Goal: Complete application form: Complete application form

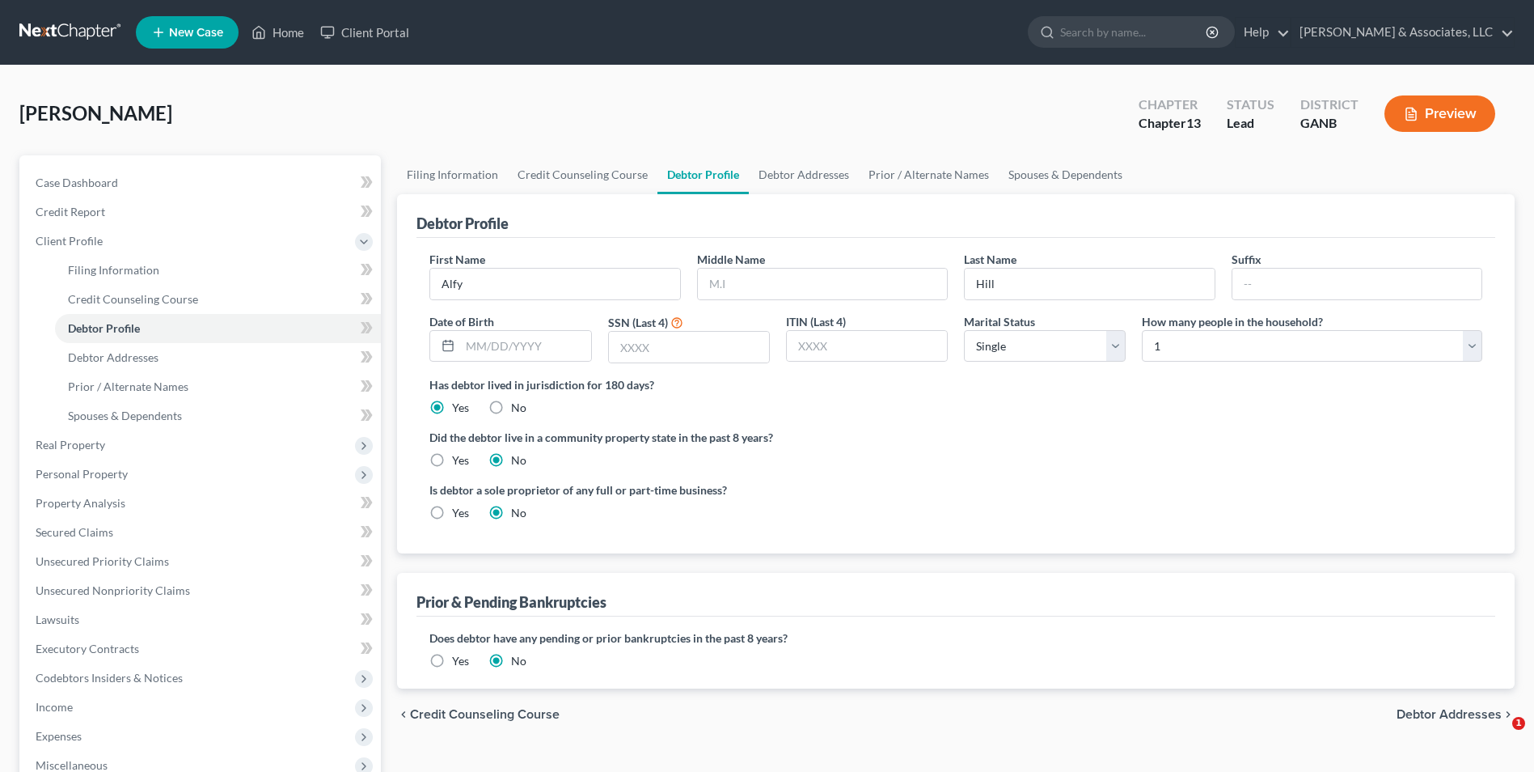
select select "0"
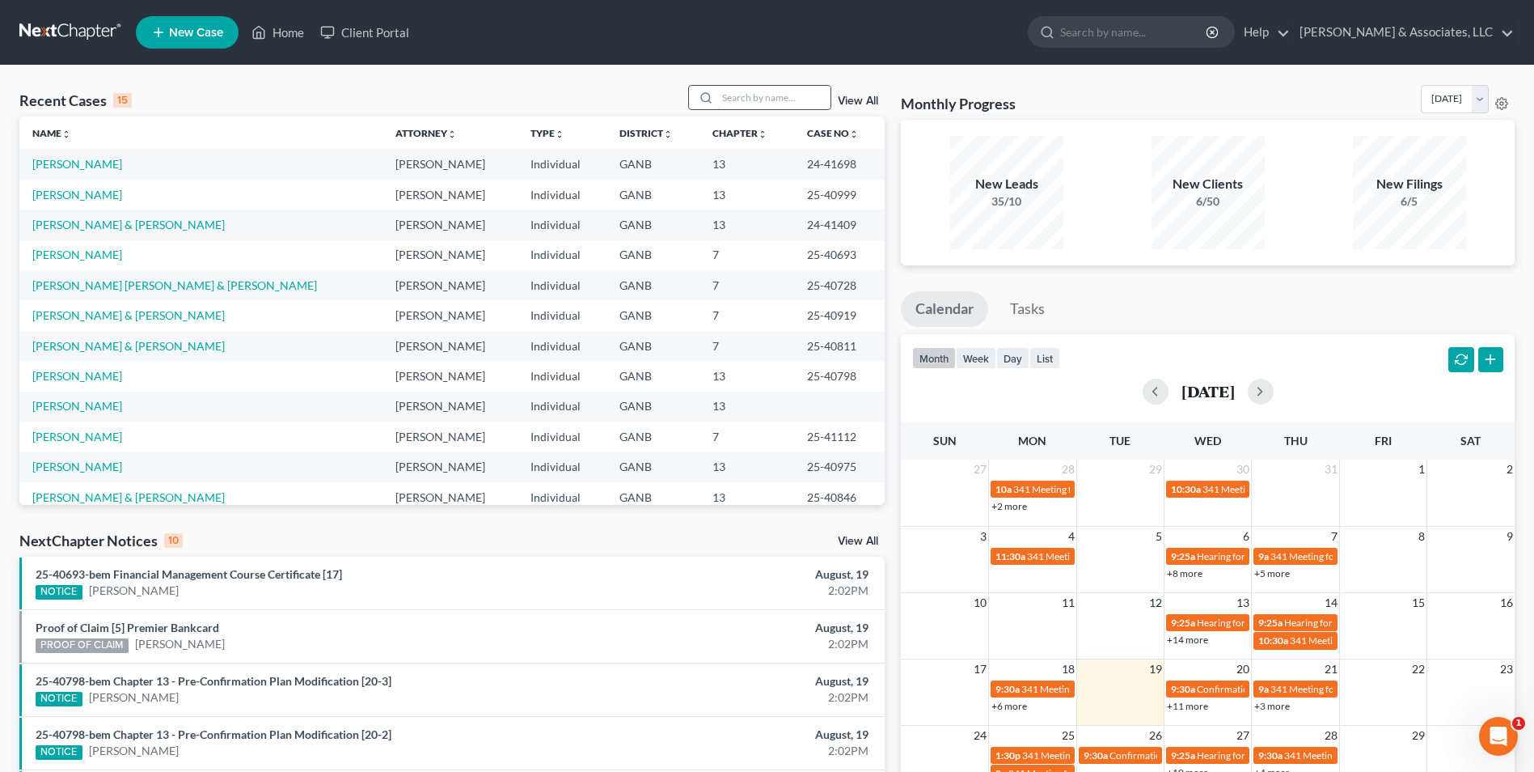
click at [791, 100] on input "search" at bounding box center [773, 97] width 113 height 23
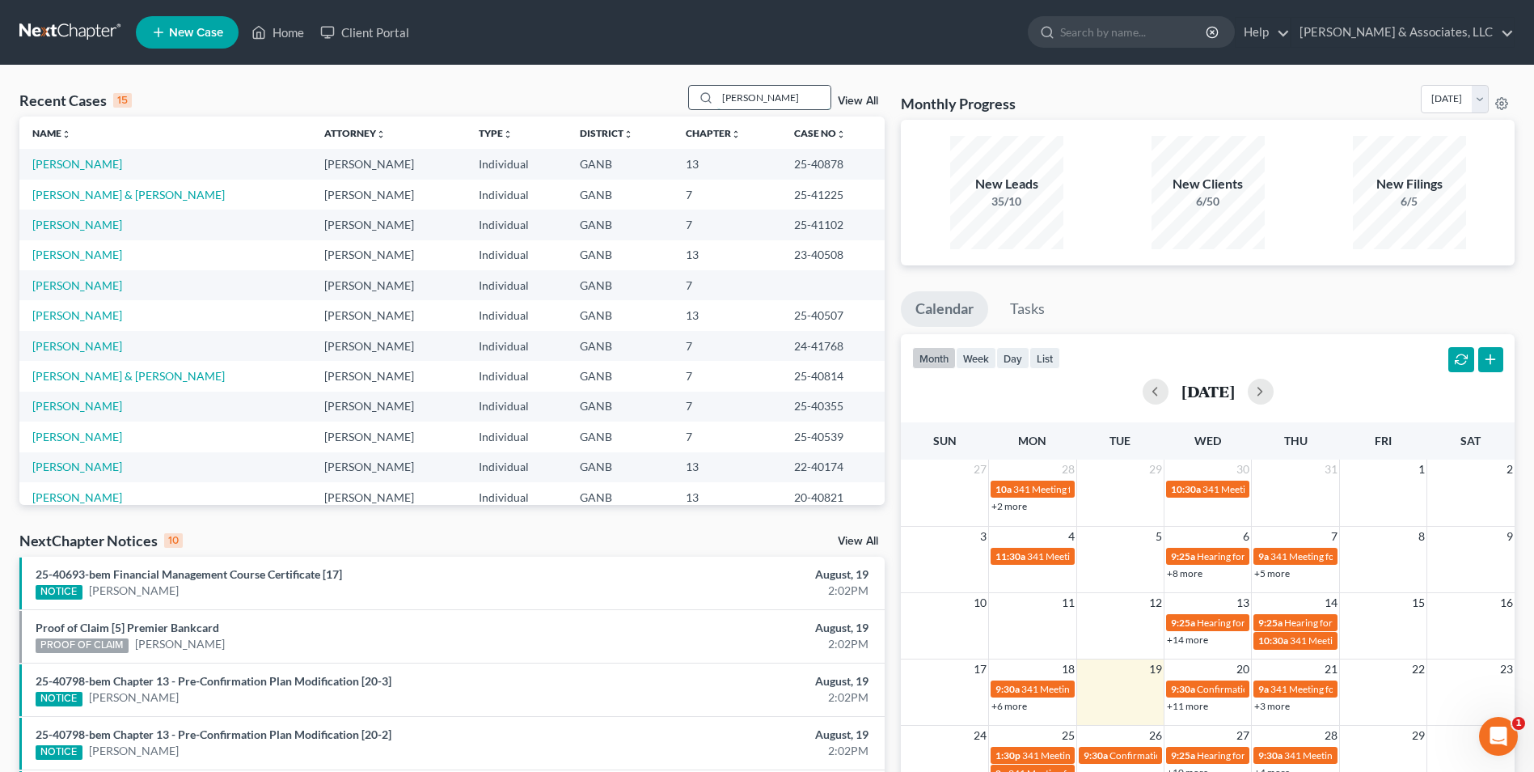
type input "morris"
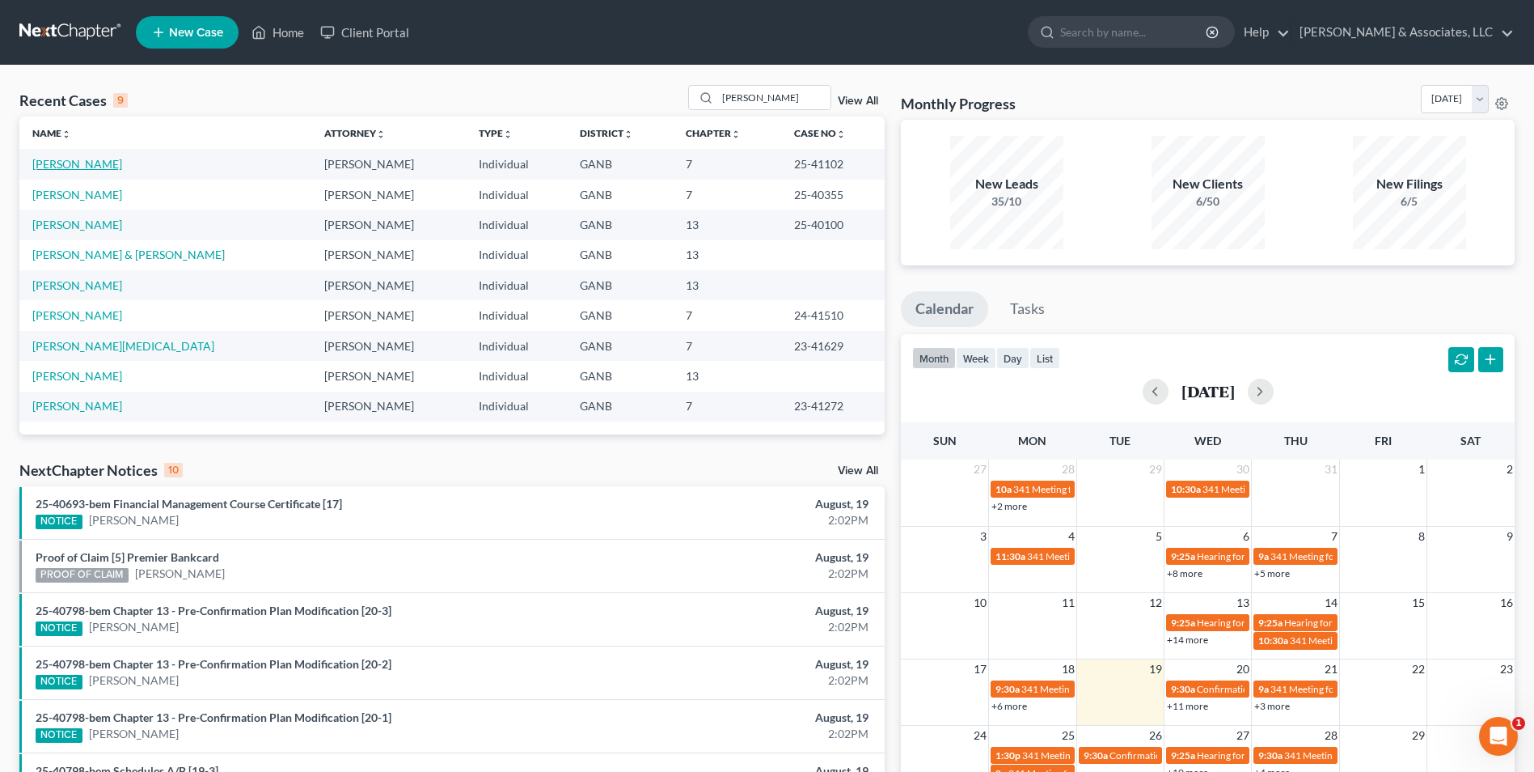
click at [87, 164] on link "[PERSON_NAME]" at bounding box center [77, 164] width 90 height 14
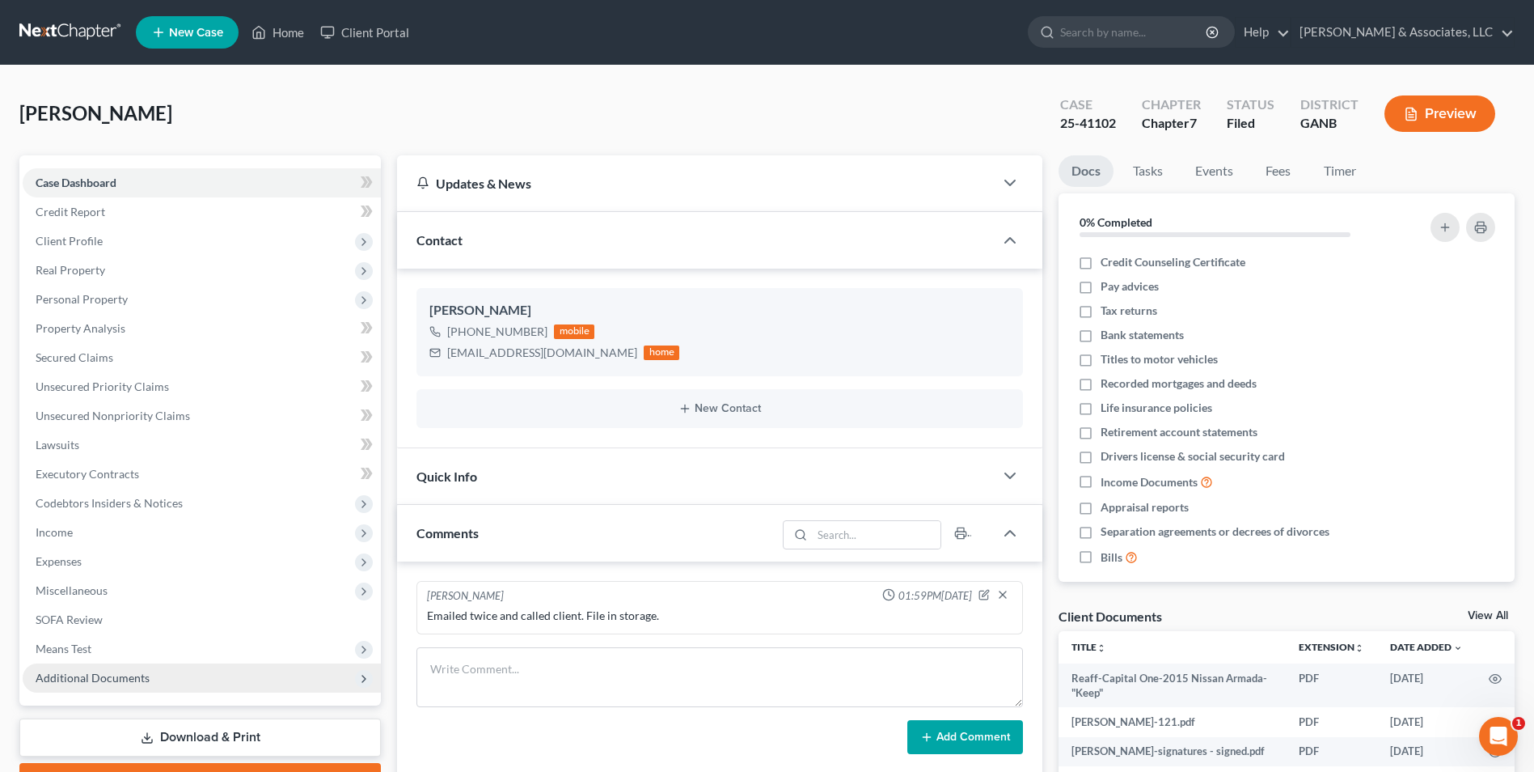
click at [138, 679] on span "Additional Documents" at bounding box center [93, 677] width 114 height 14
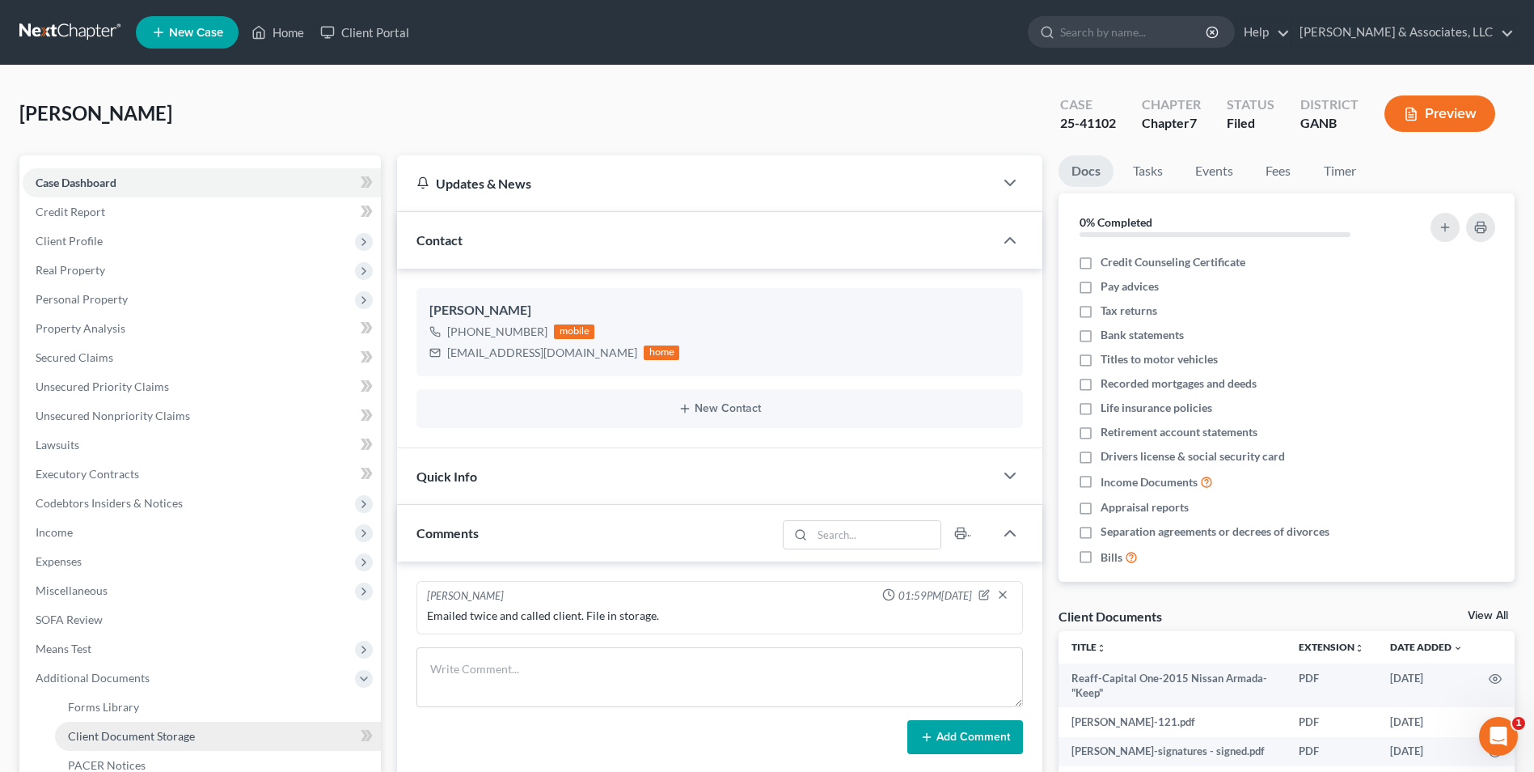
click at [157, 743] on link "Client Document Storage" at bounding box center [218, 735] width 326 height 29
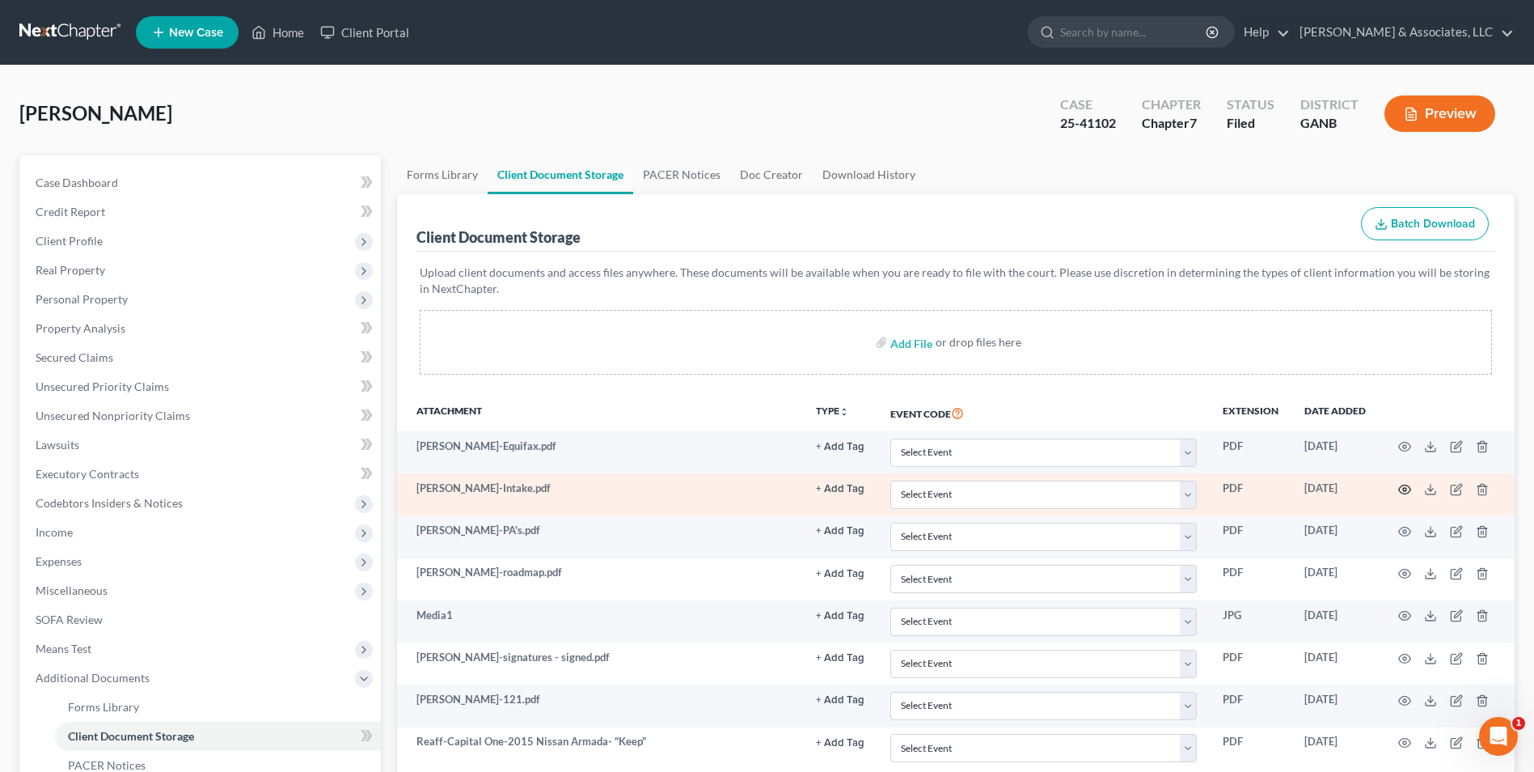
click at [1405, 489] on icon "button" at bounding box center [1404, 489] width 13 height 13
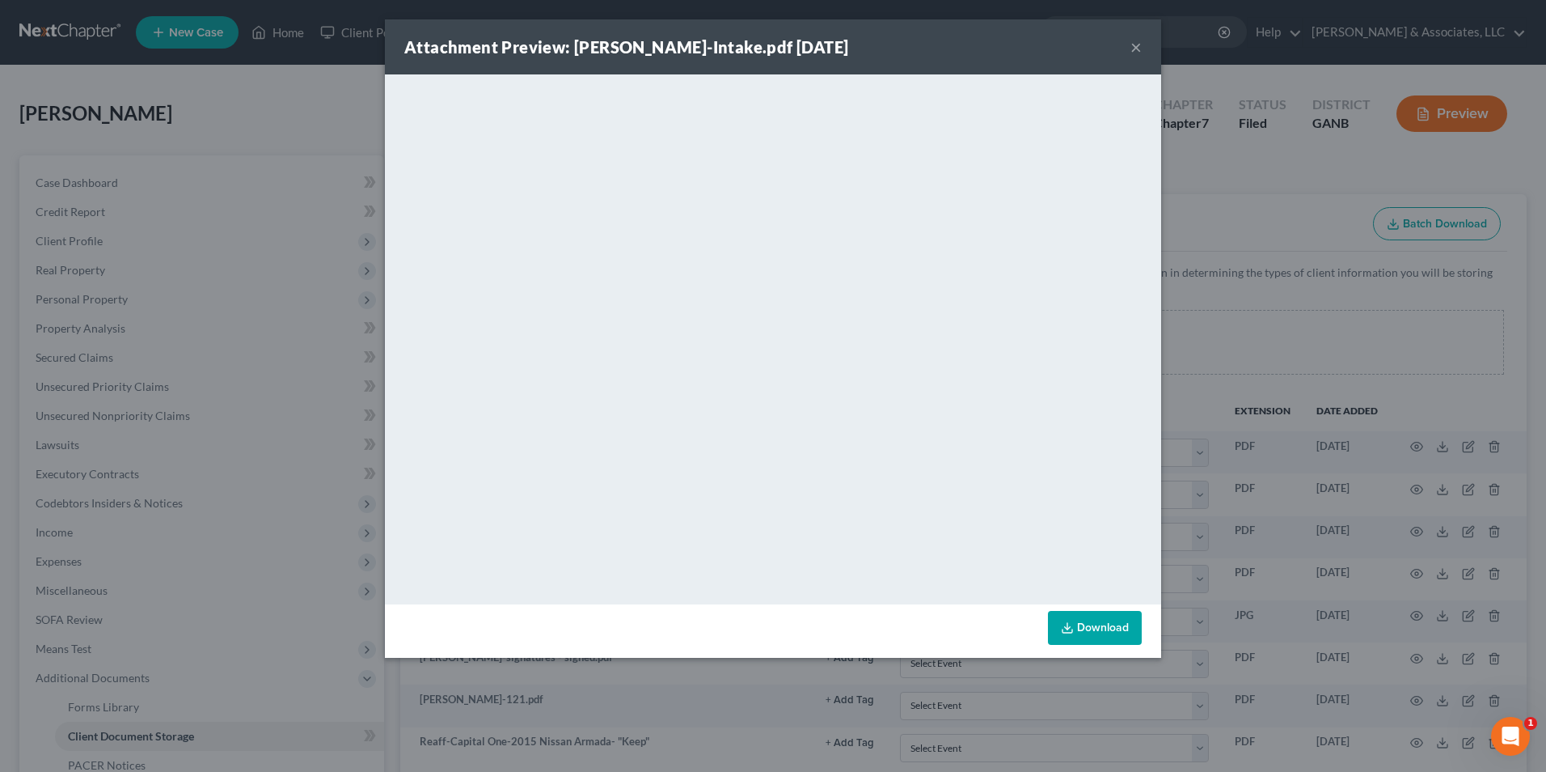
click at [1132, 47] on button "×" at bounding box center [1136, 46] width 11 height 19
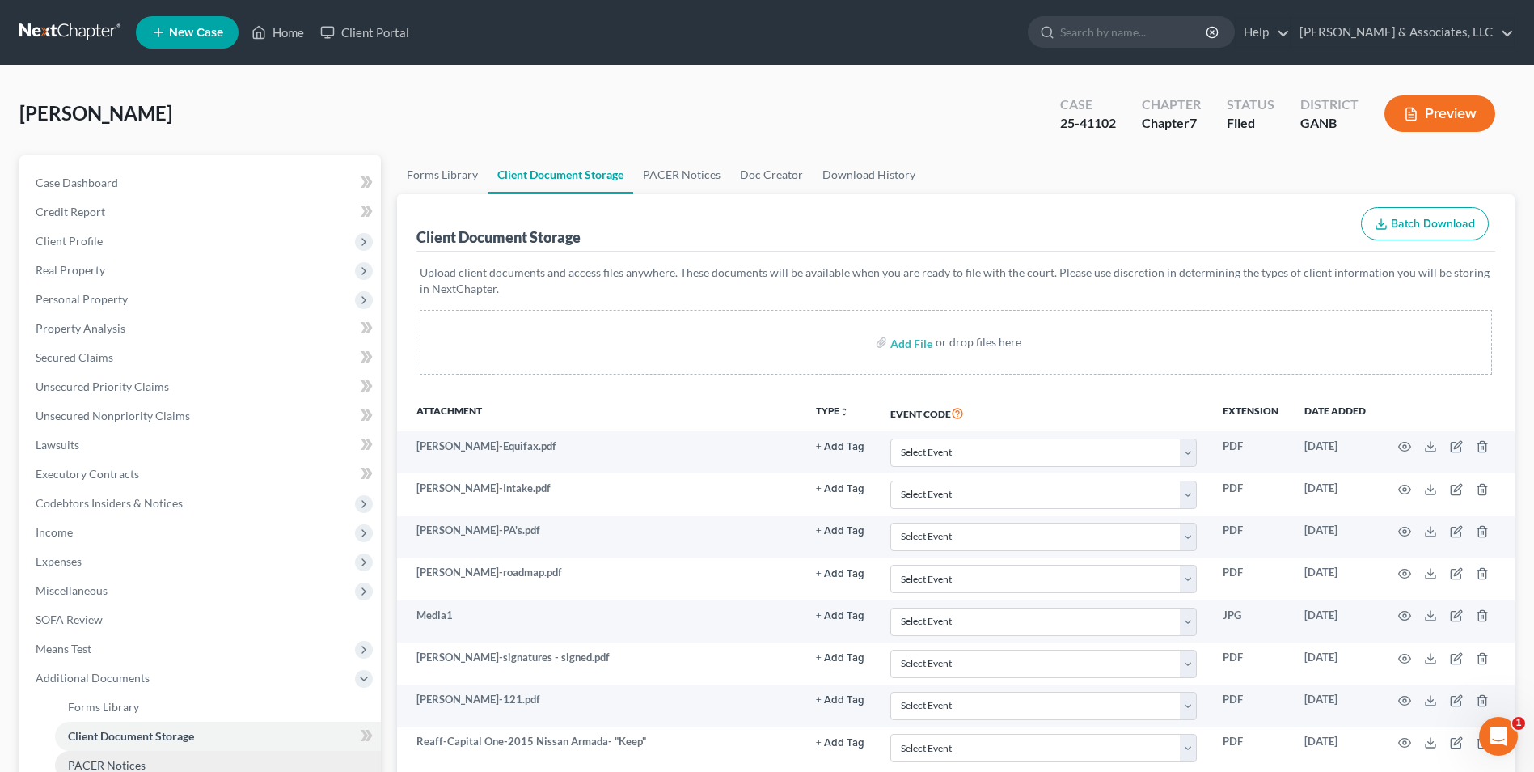
click at [132, 763] on span "PACER Notices" at bounding box center [107, 765] width 78 height 14
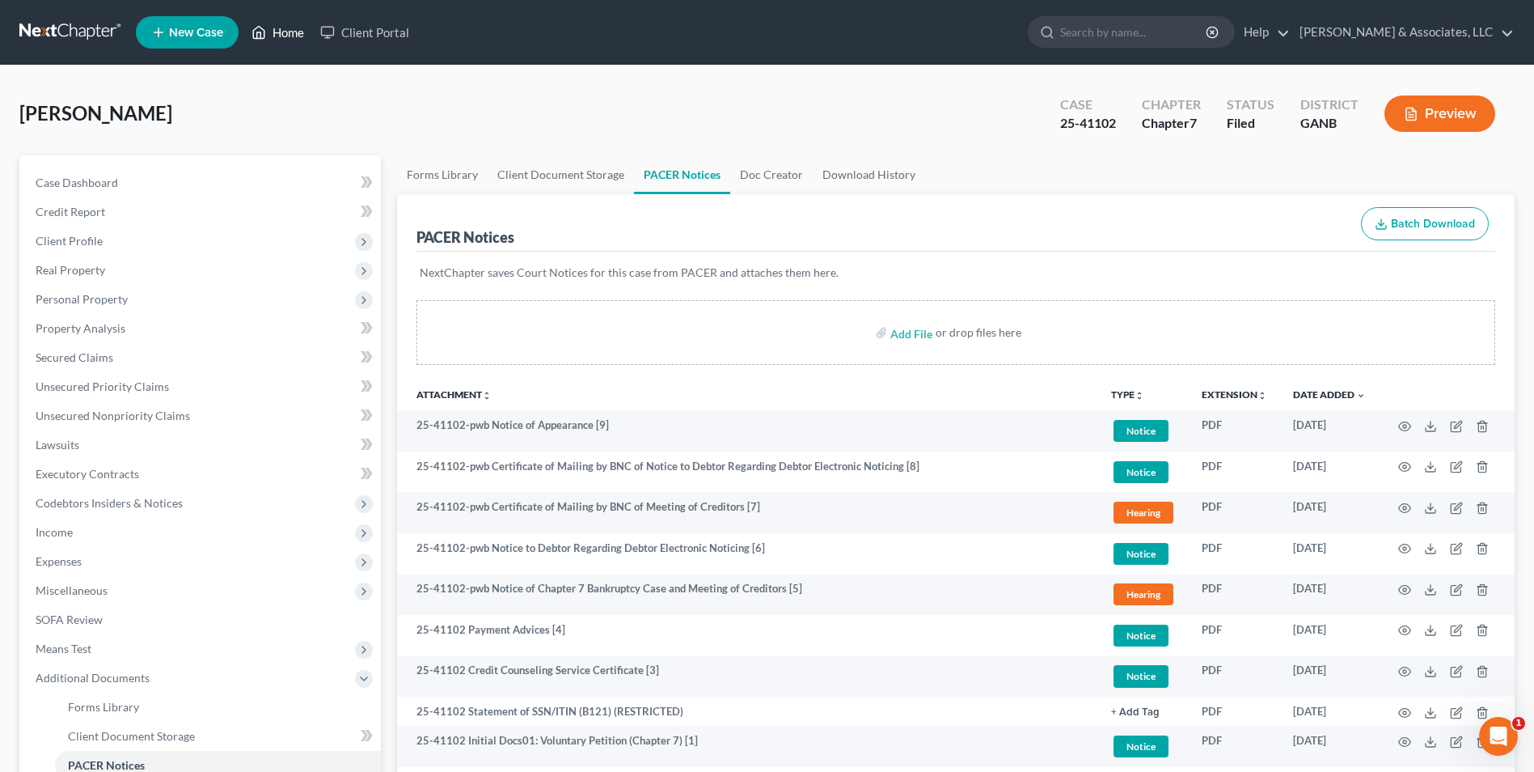
click at [272, 36] on link "Home" at bounding box center [277, 32] width 69 height 29
click at [281, 34] on link "Home" at bounding box center [277, 32] width 69 height 29
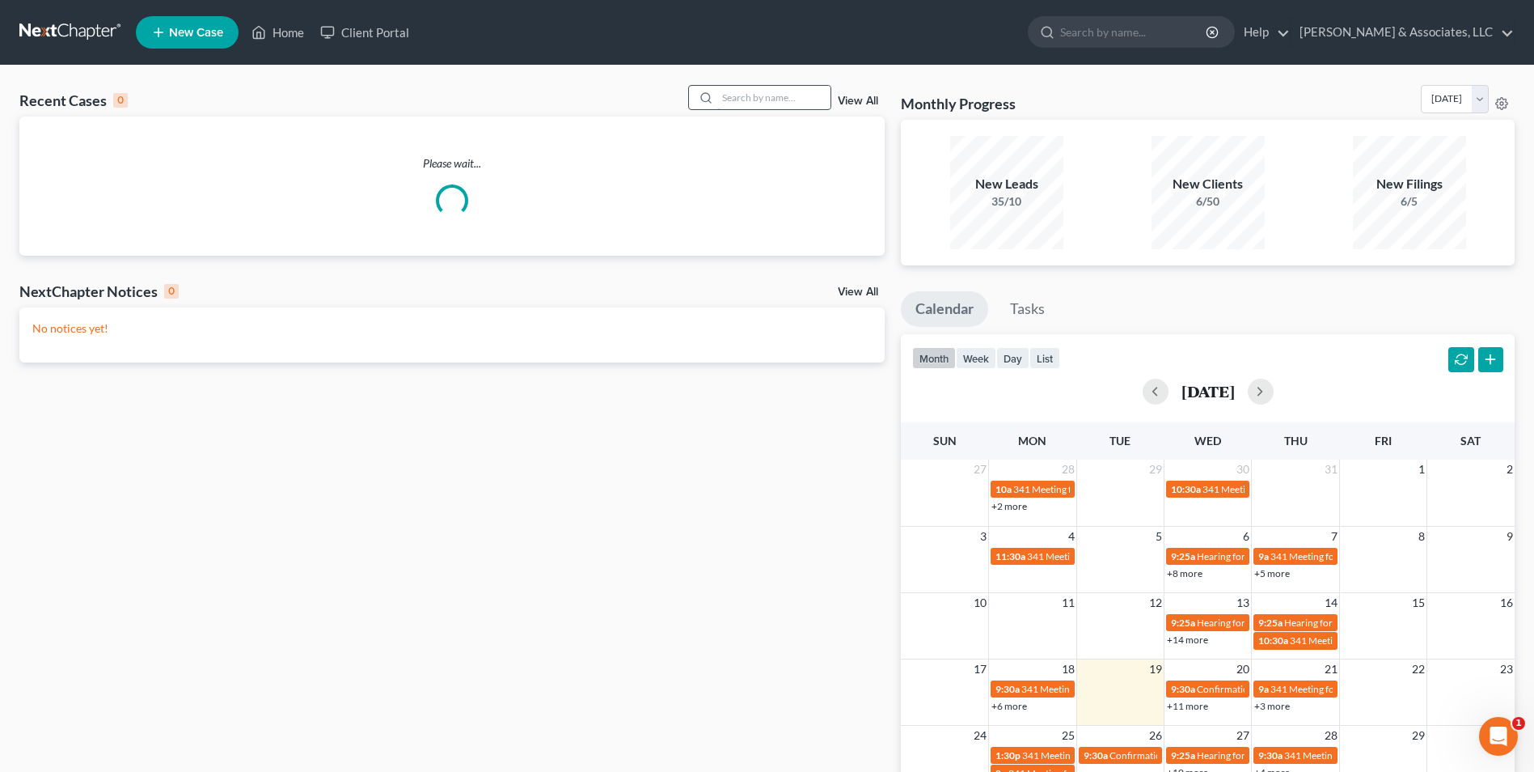
click at [779, 104] on input "search" at bounding box center [773, 97] width 113 height 23
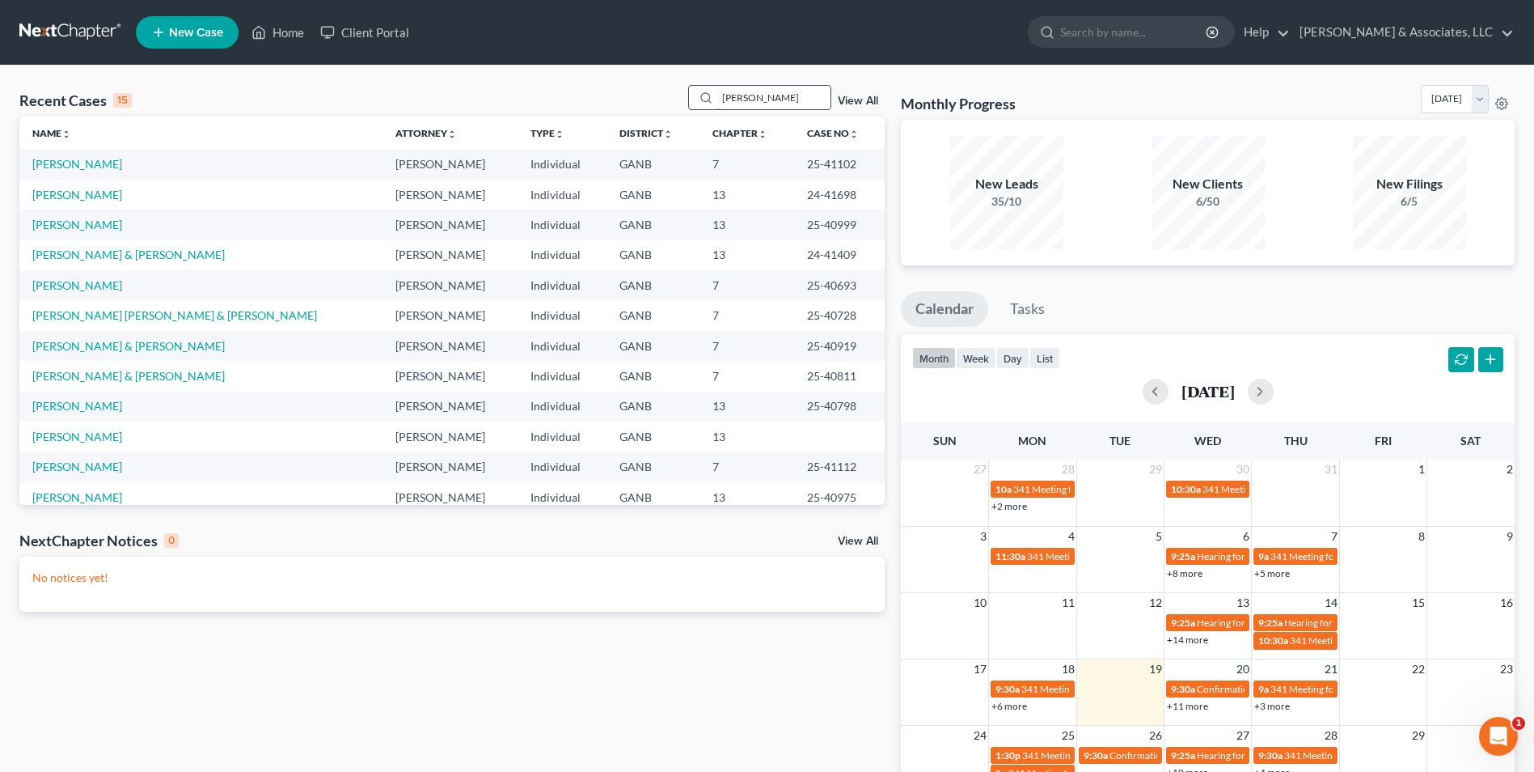
type input "[PERSON_NAME]"
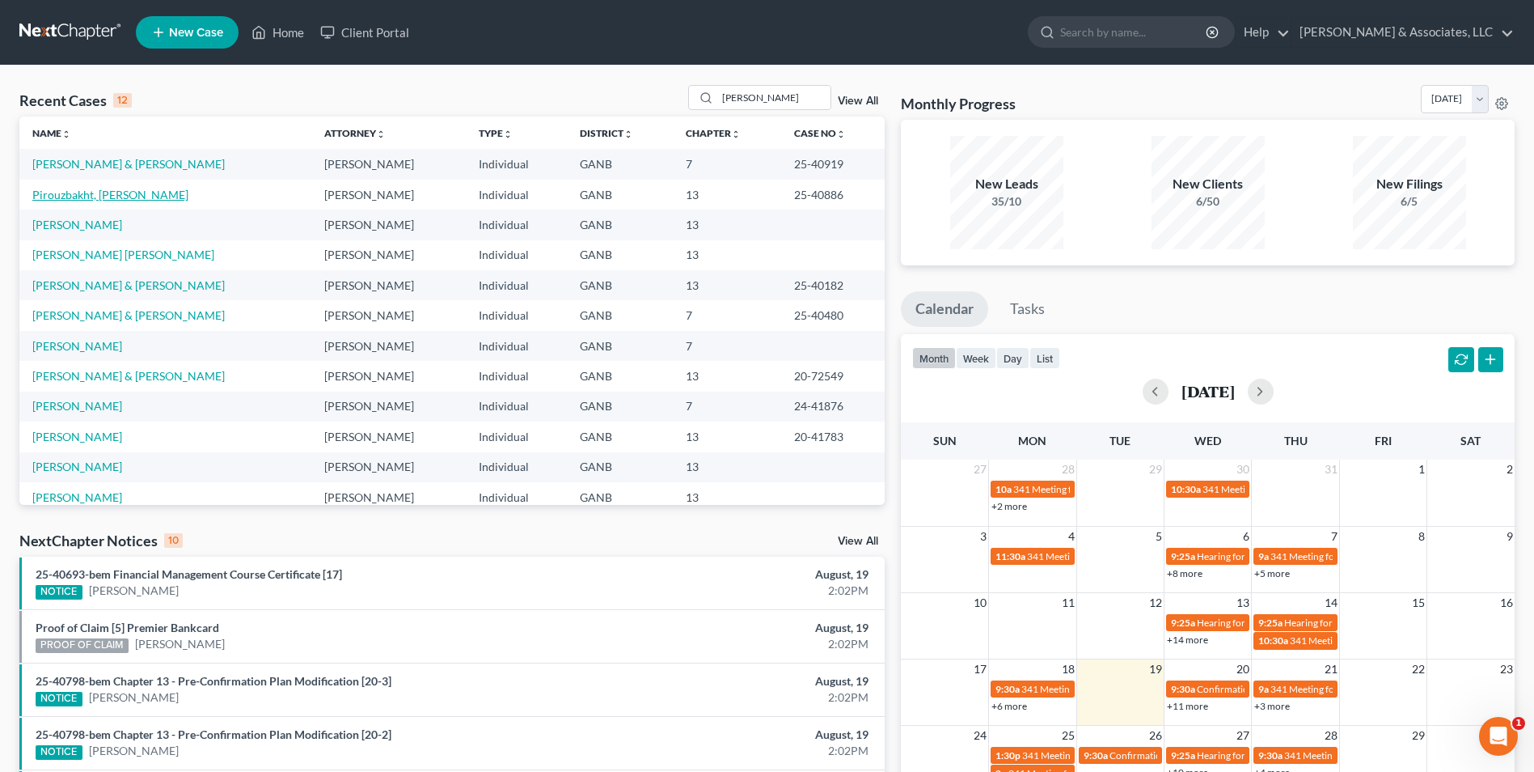
click at [67, 189] on link "Pirouzbakht, [PERSON_NAME]" at bounding box center [110, 195] width 156 height 14
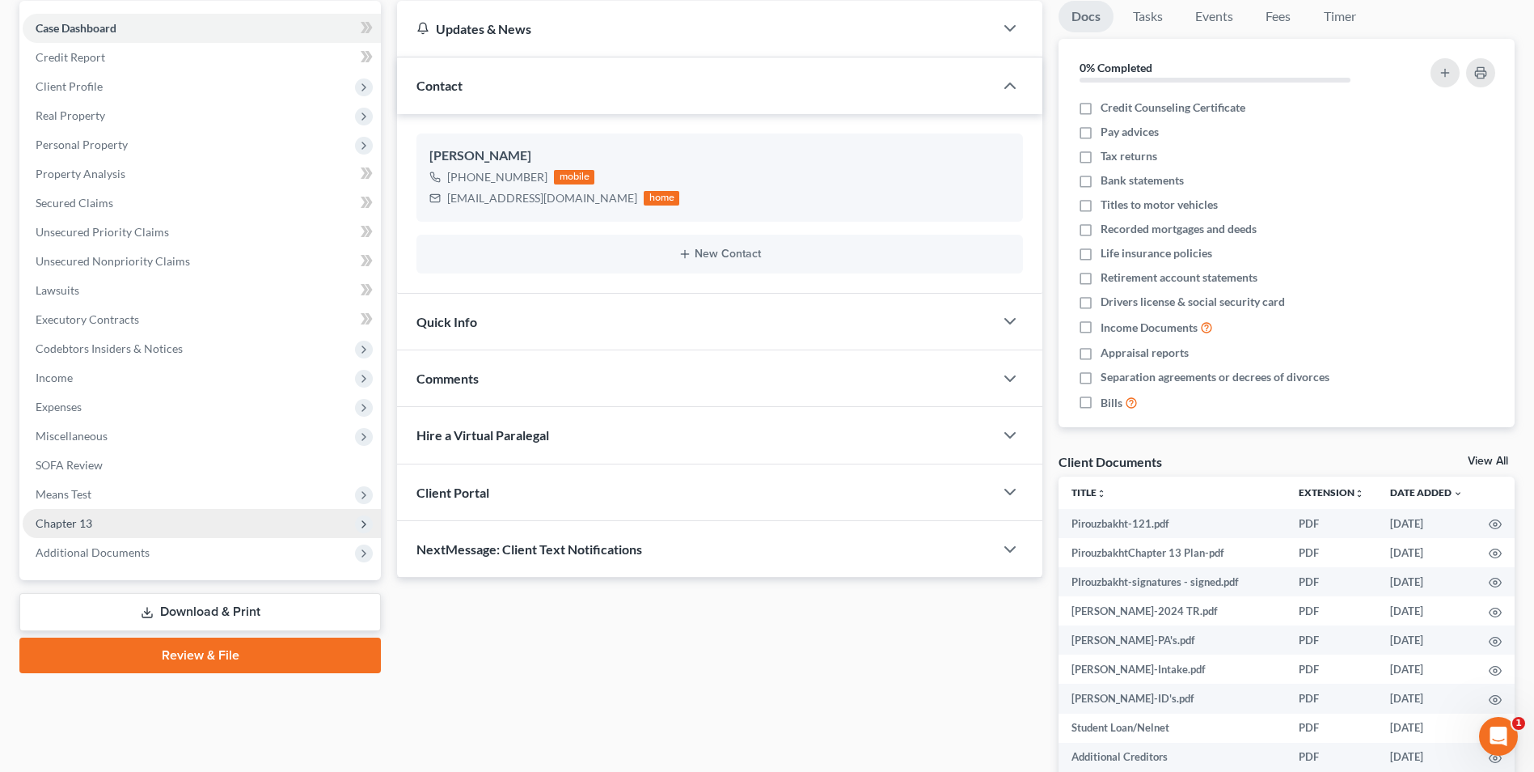
scroll to position [243, 0]
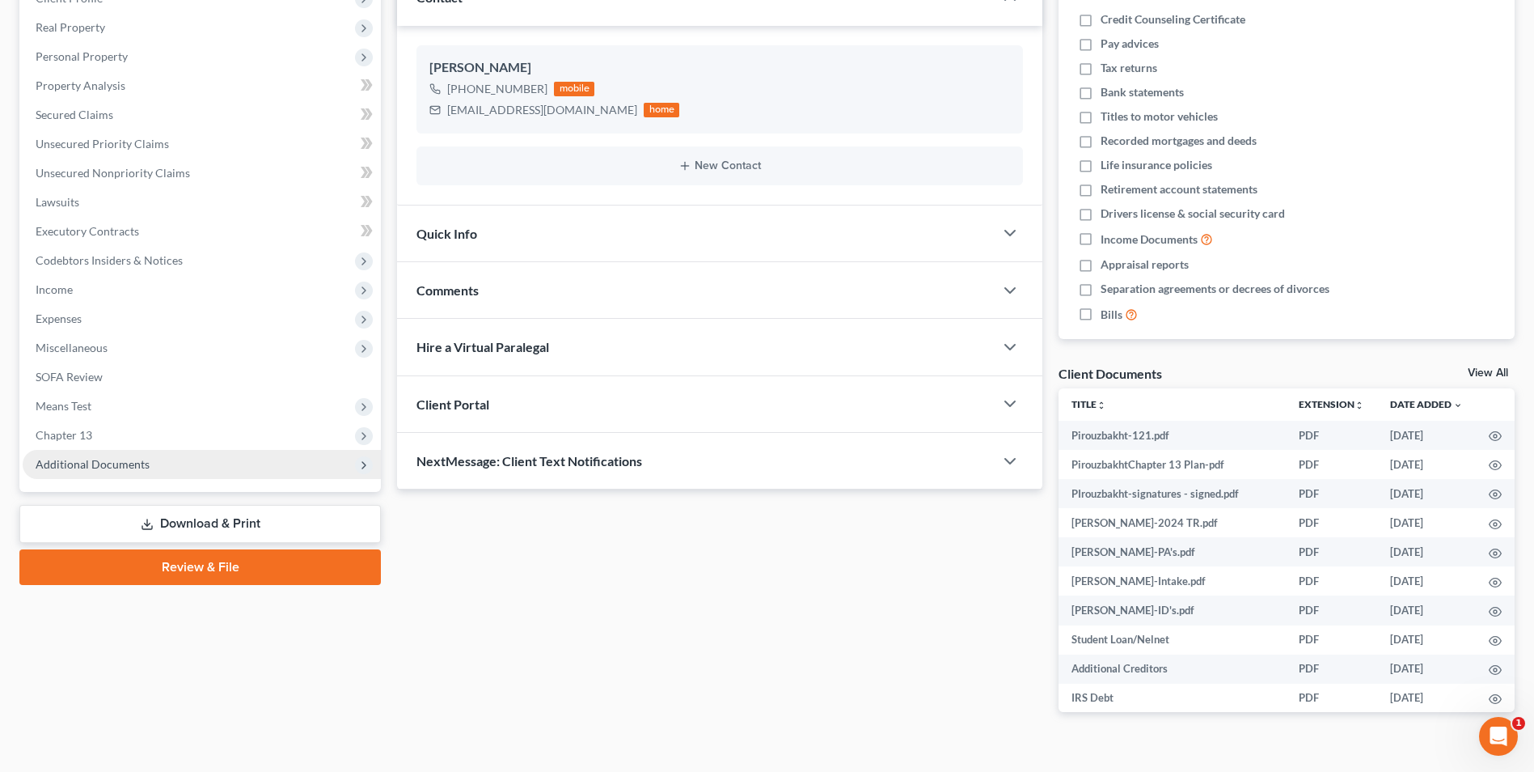
click at [150, 467] on span "Additional Documents" at bounding box center [202, 464] width 358 height 29
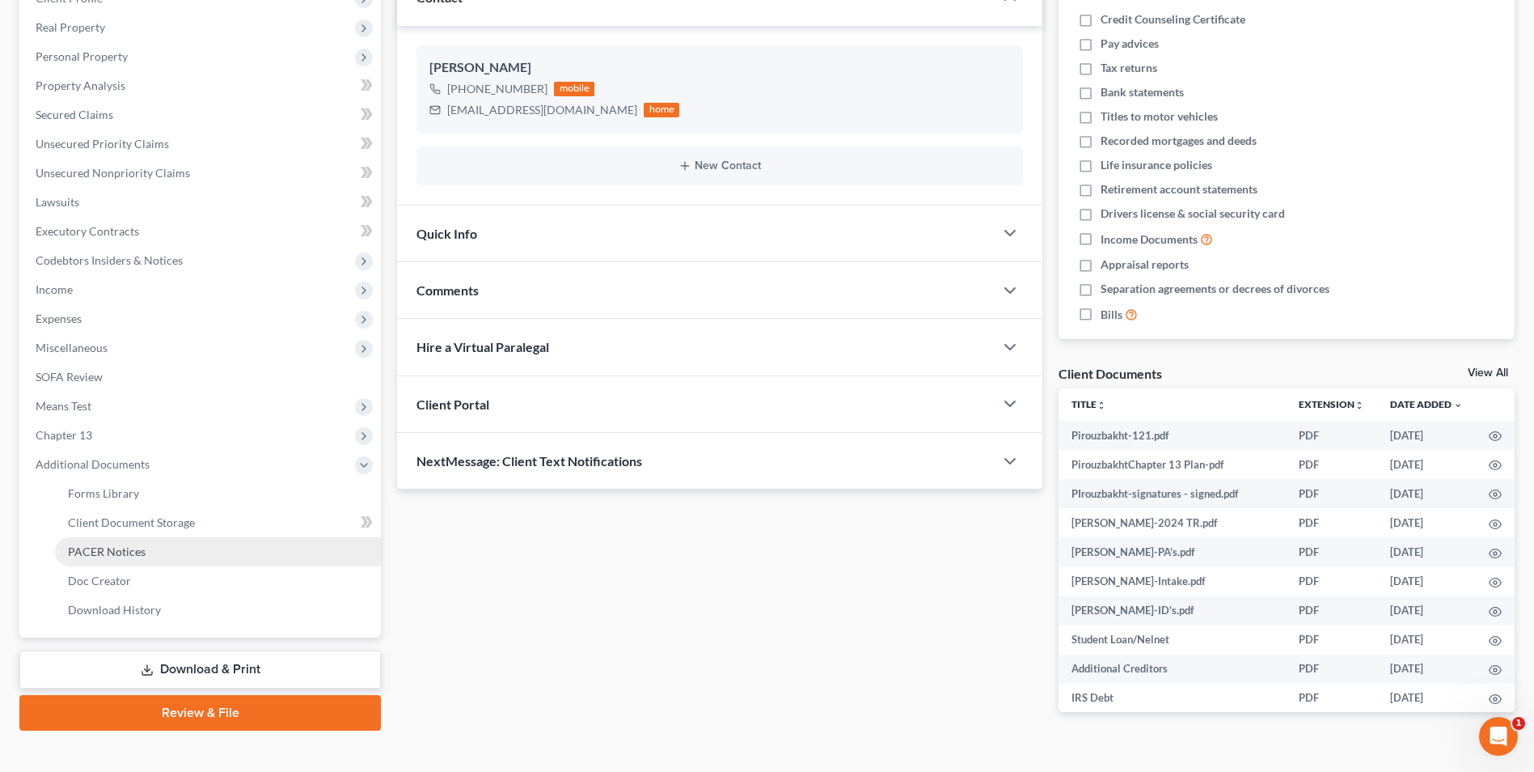
click at [128, 553] on span "PACER Notices" at bounding box center [107, 551] width 78 height 14
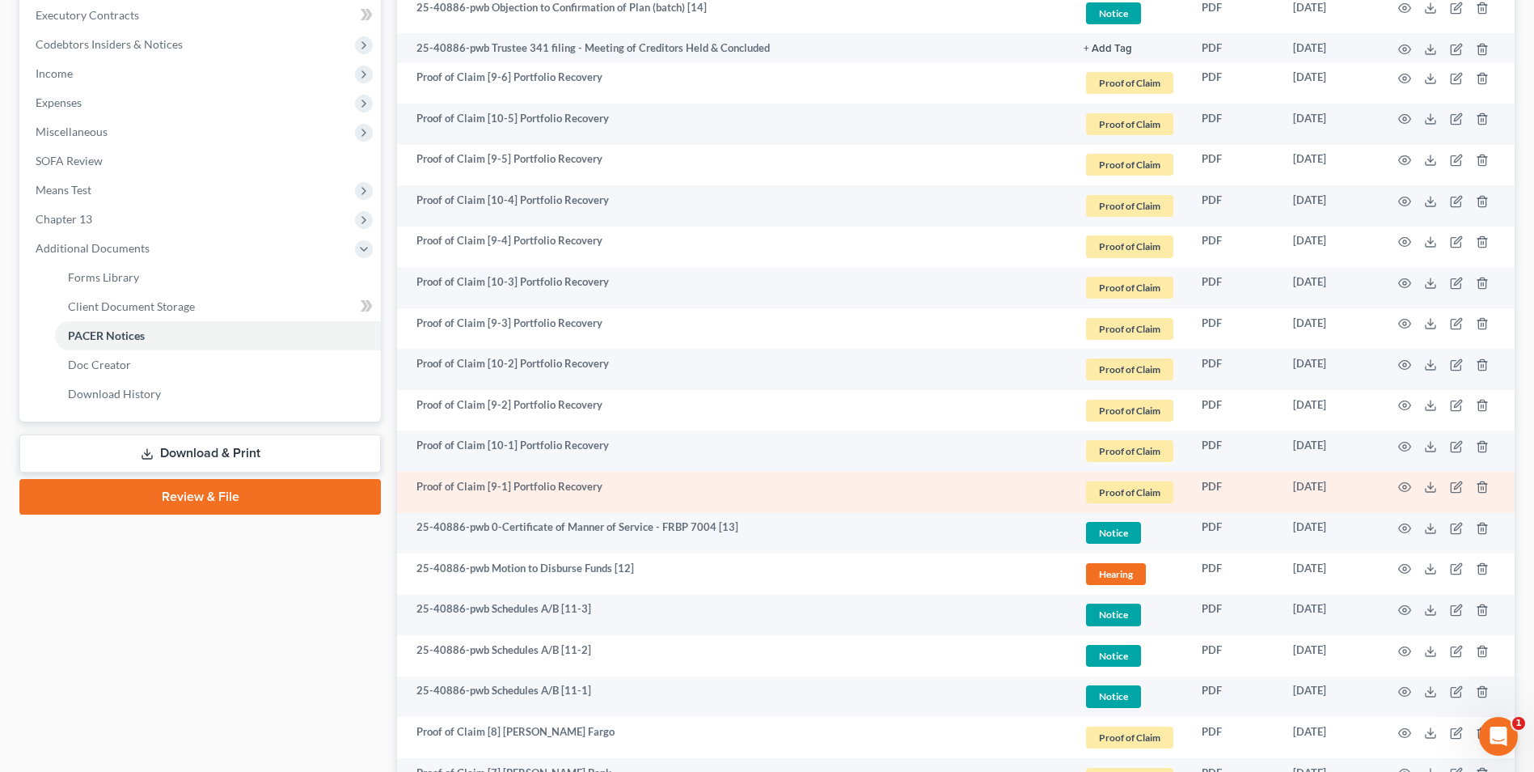
scroll to position [485, 0]
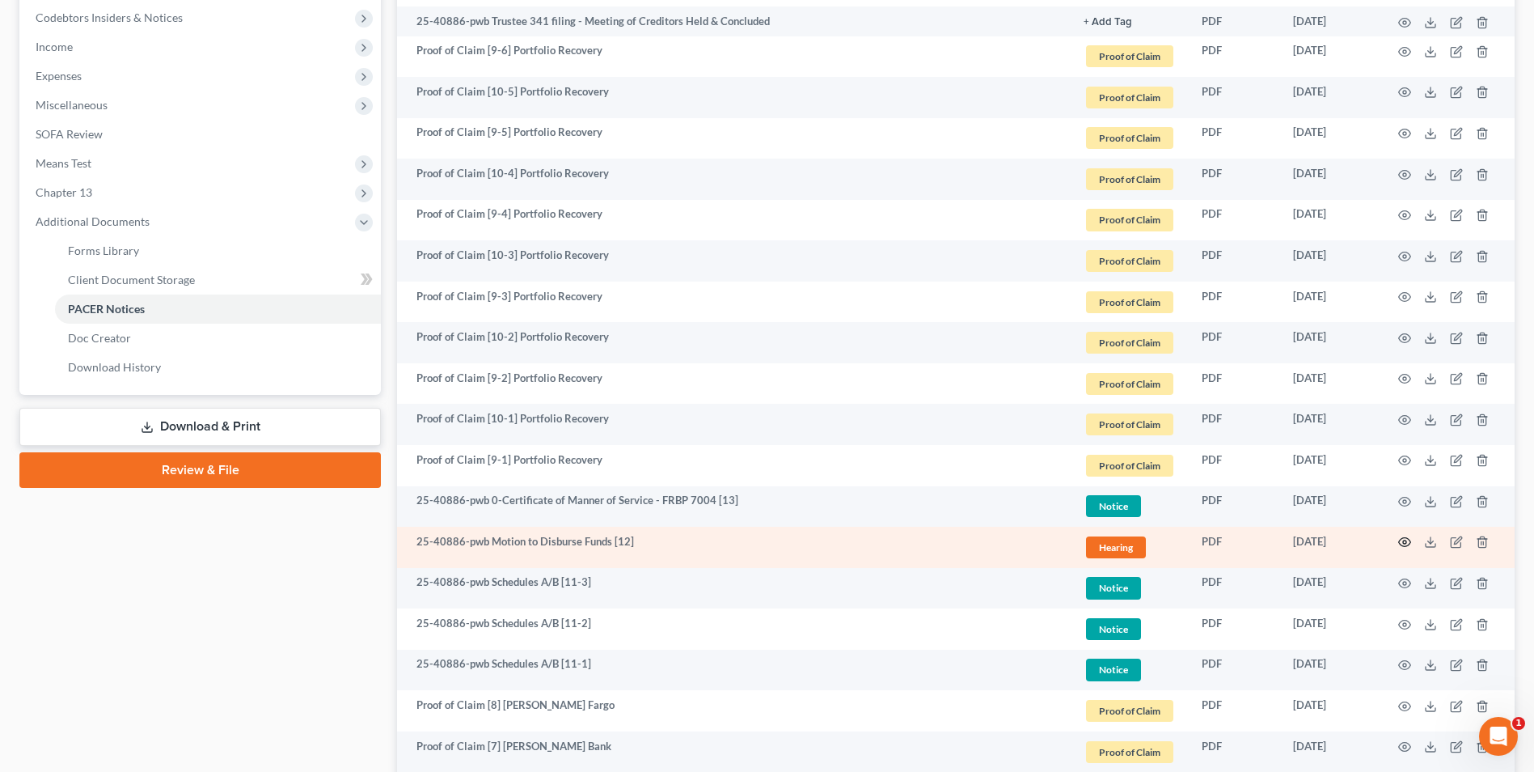
click at [1404, 541] on circle "button" at bounding box center [1404, 541] width 3 height 3
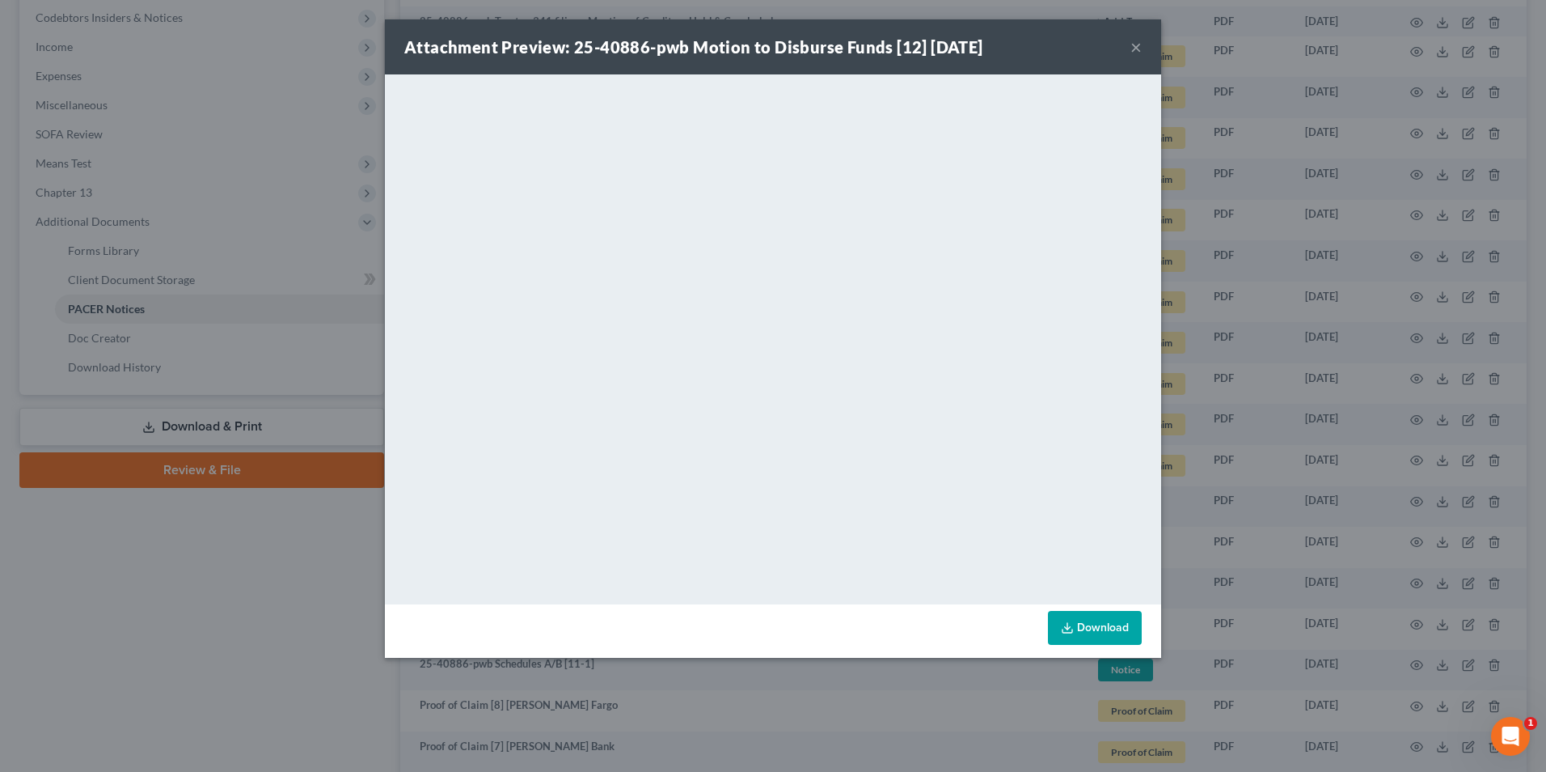
click at [1135, 50] on button "×" at bounding box center [1136, 46] width 11 height 19
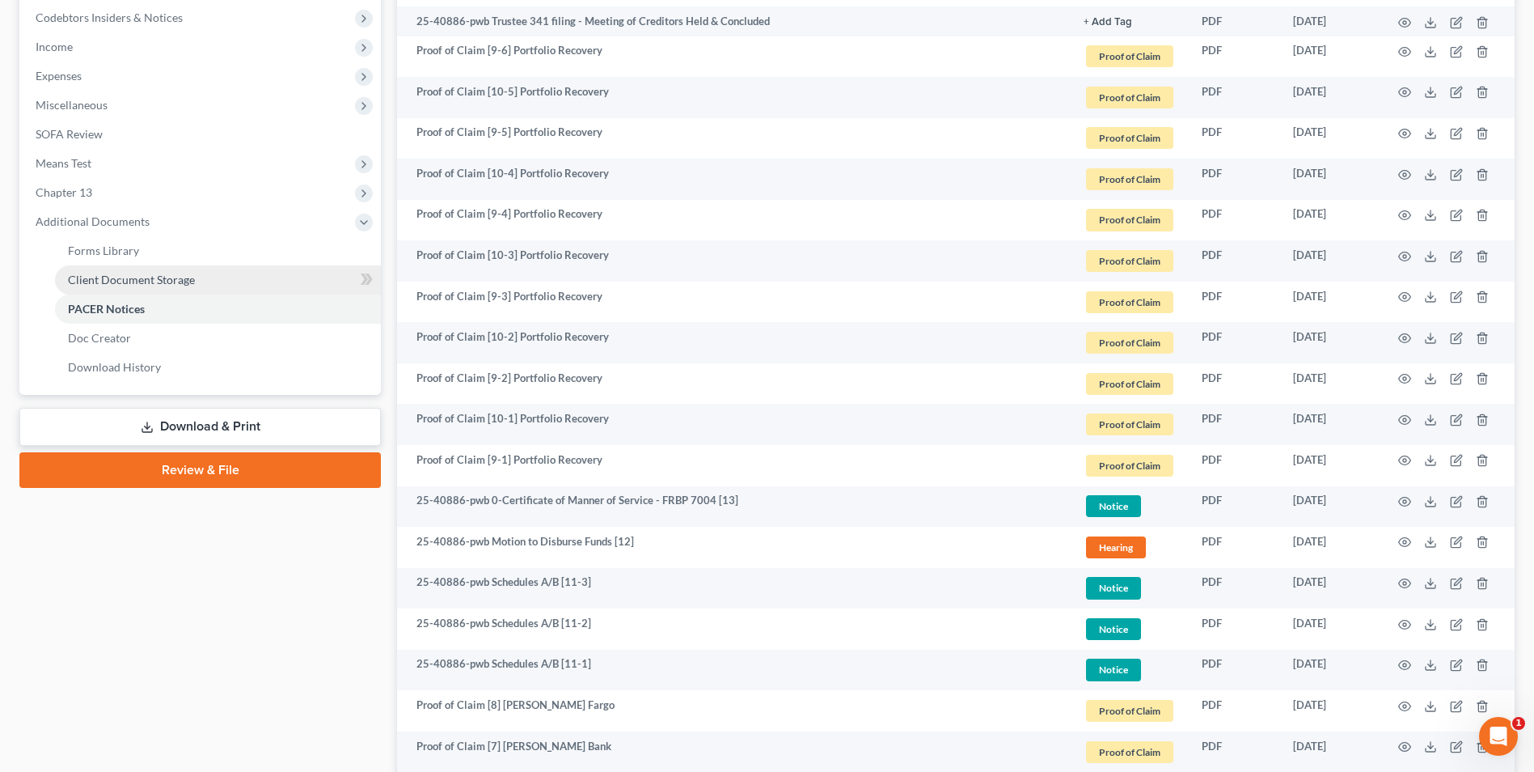
click at [171, 282] on span "Client Document Storage" at bounding box center [131, 280] width 127 height 14
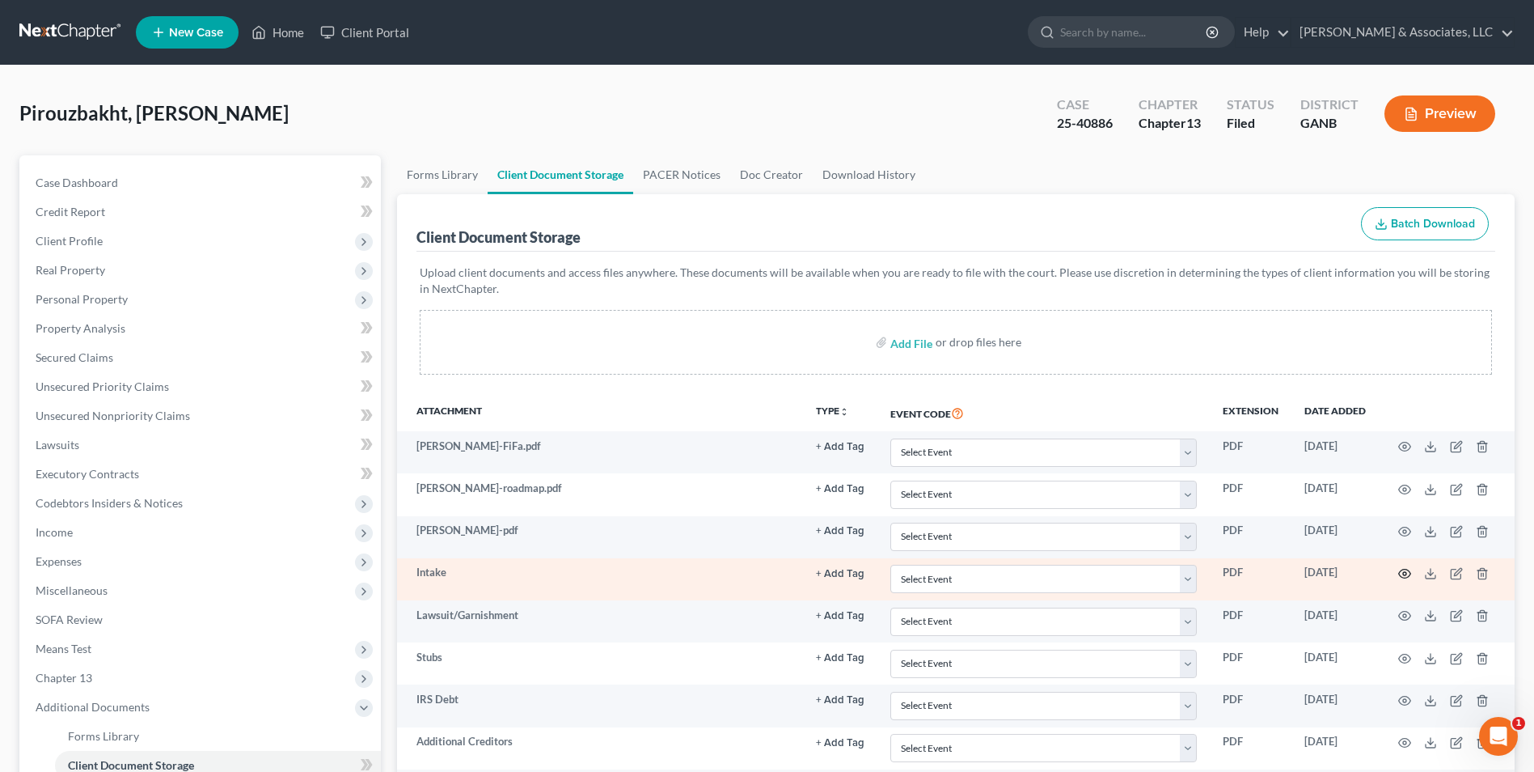
click at [1401, 575] on icon "button" at bounding box center [1404, 573] width 13 height 13
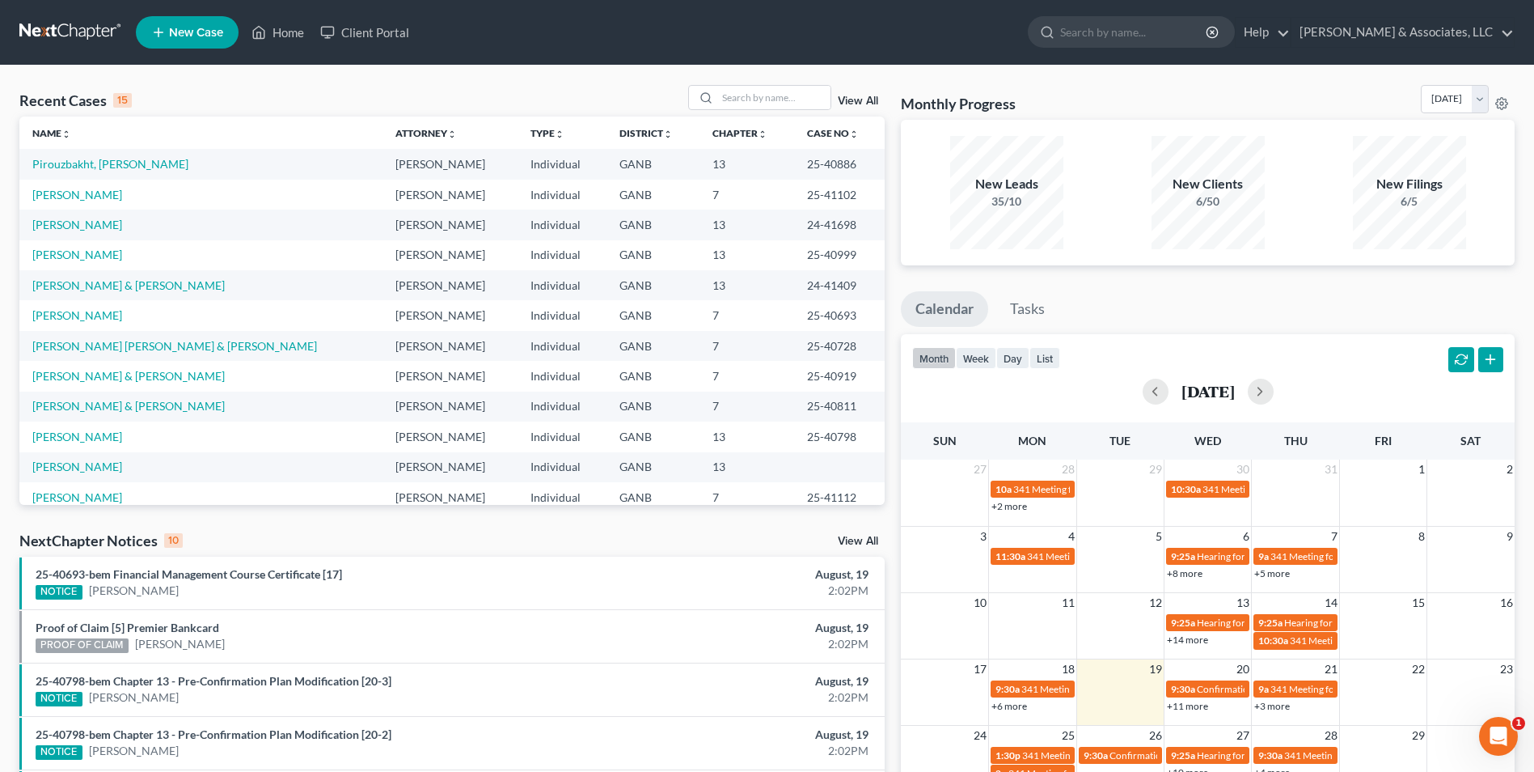
click at [100, 173] on td "Pirouzbakht, [PERSON_NAME]" at bounding box center [200, 164] width 363 height 30
click at [103, 157] on link "Pirouzbakht, [PERSON_NAME]" at bounding box center [110, 164] width 156 height 14
click at [763, 106] on input "search" at bounding box center [773, 97] width 113 height 23
type input "[PERSON_NAME]"
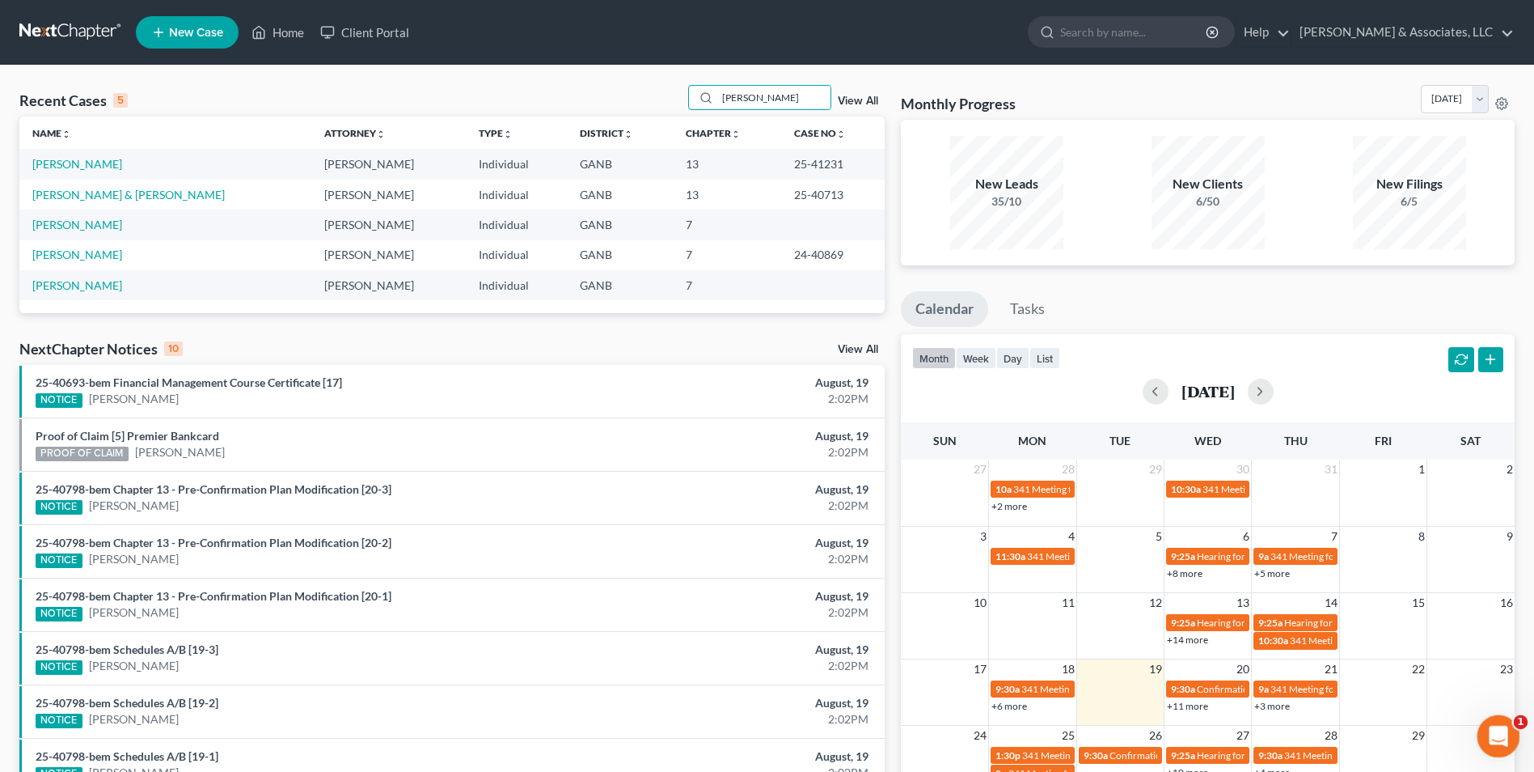
click at [1494, 736] on icon "Open Intercom Messenger" at bounding box center [1496, 733] width 11 height 13
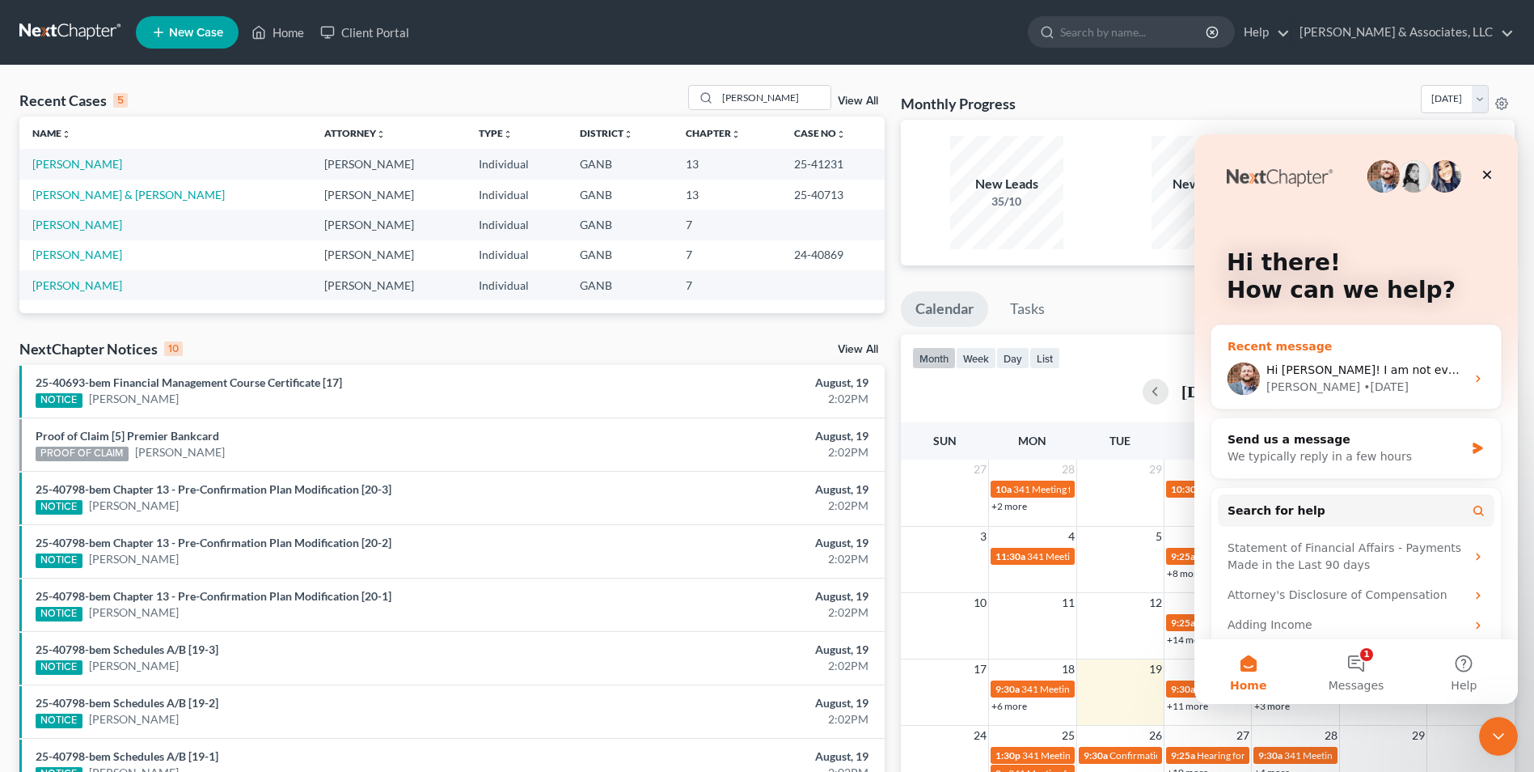
click at [1385, 392] on div "[PERSON_NAME] • [DATE]" at bounding box center [1365, 386] width 199 height 17
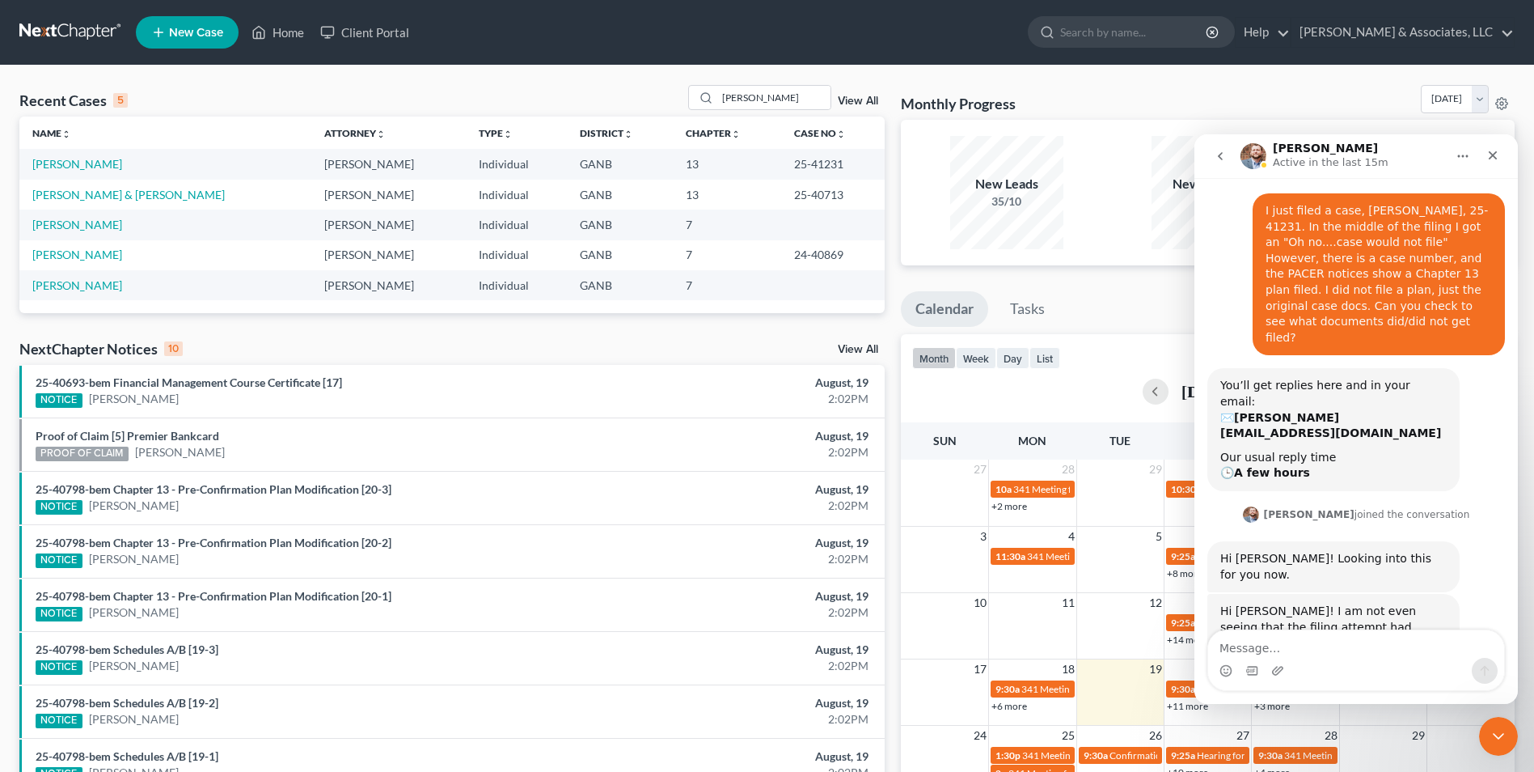
scroll to position [85, 0]
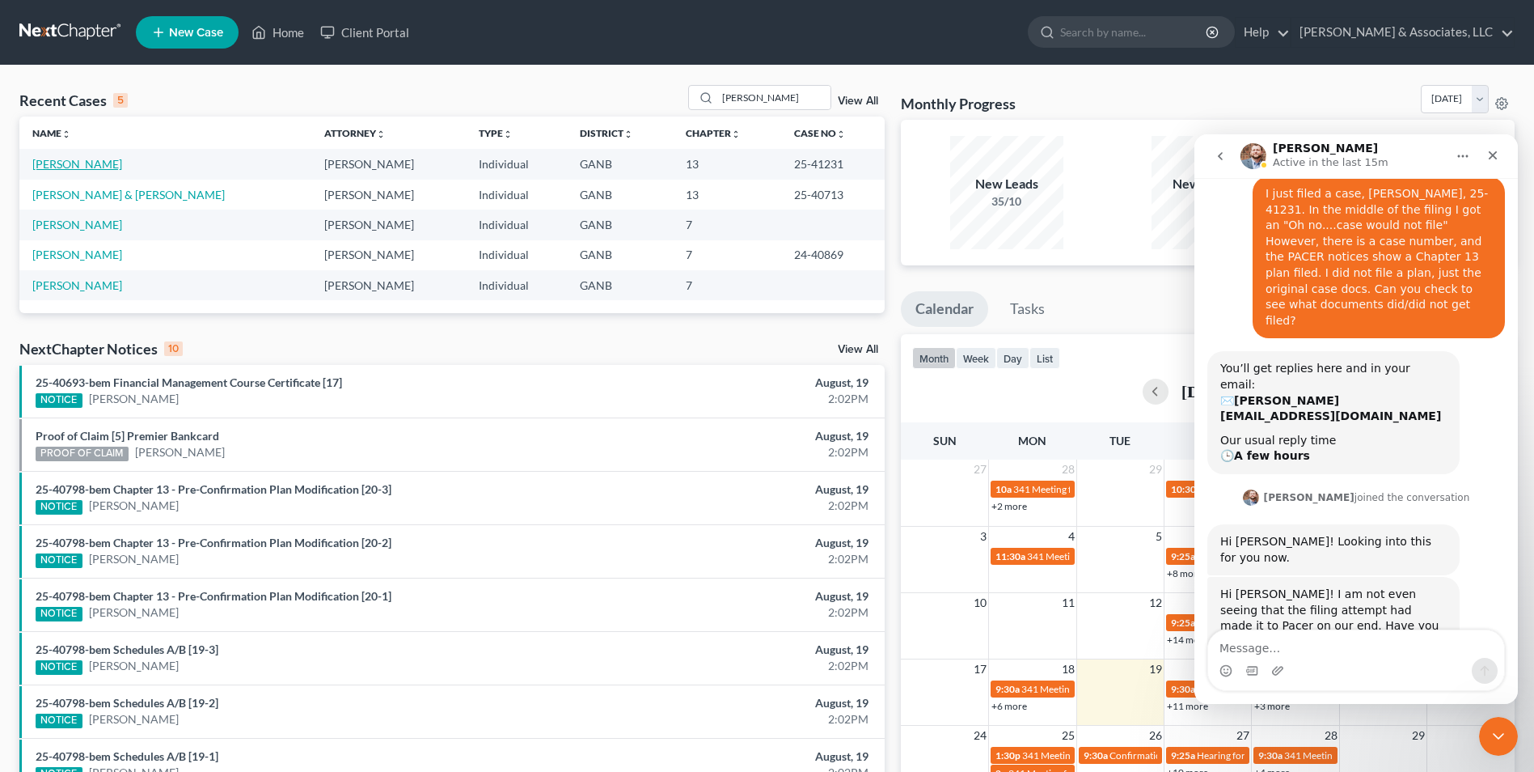
click at [66, 163] on link "[PERSON_NAME]" at bounding box center [77, 164] width 90 height 14
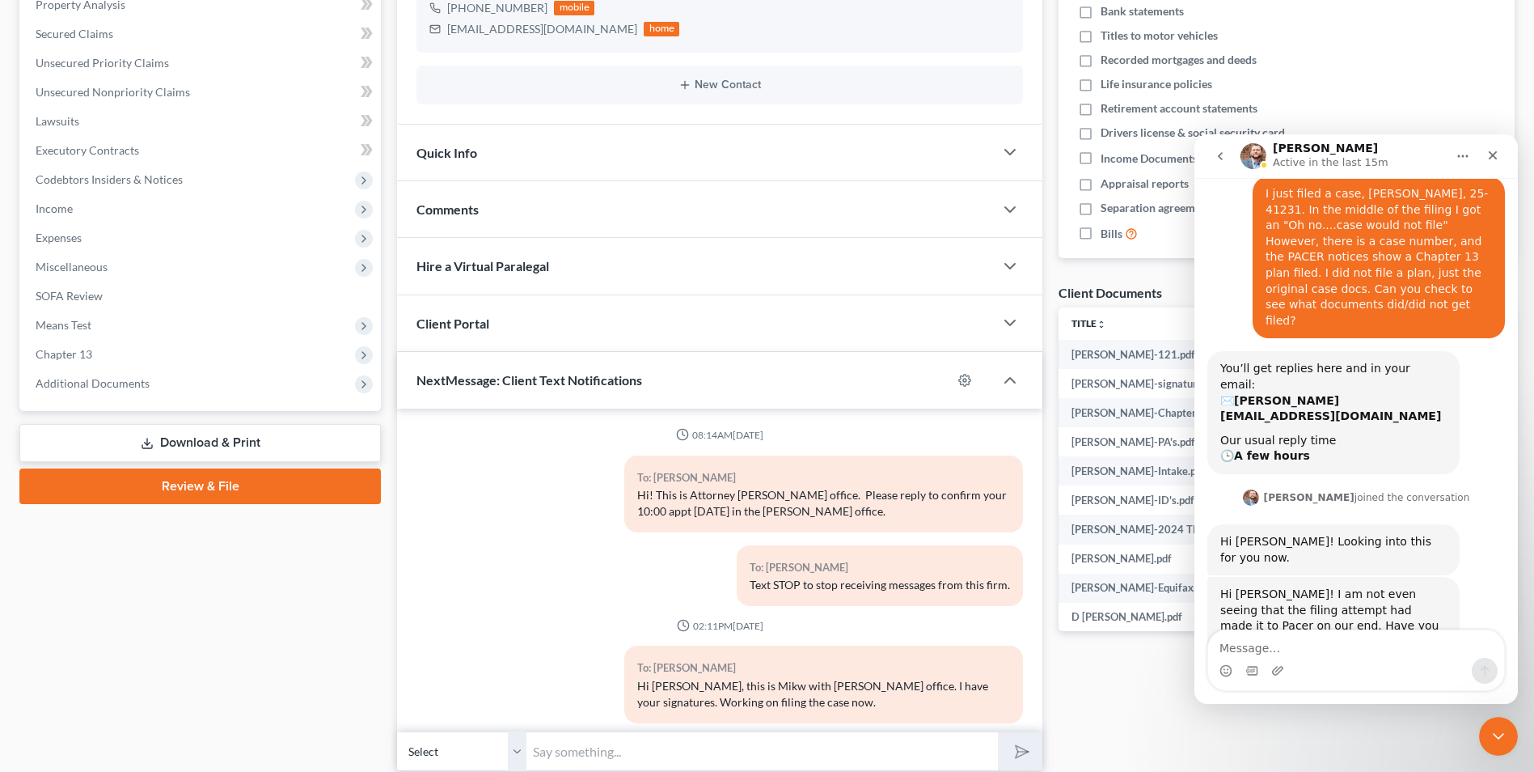
scroll to position [565, 0]
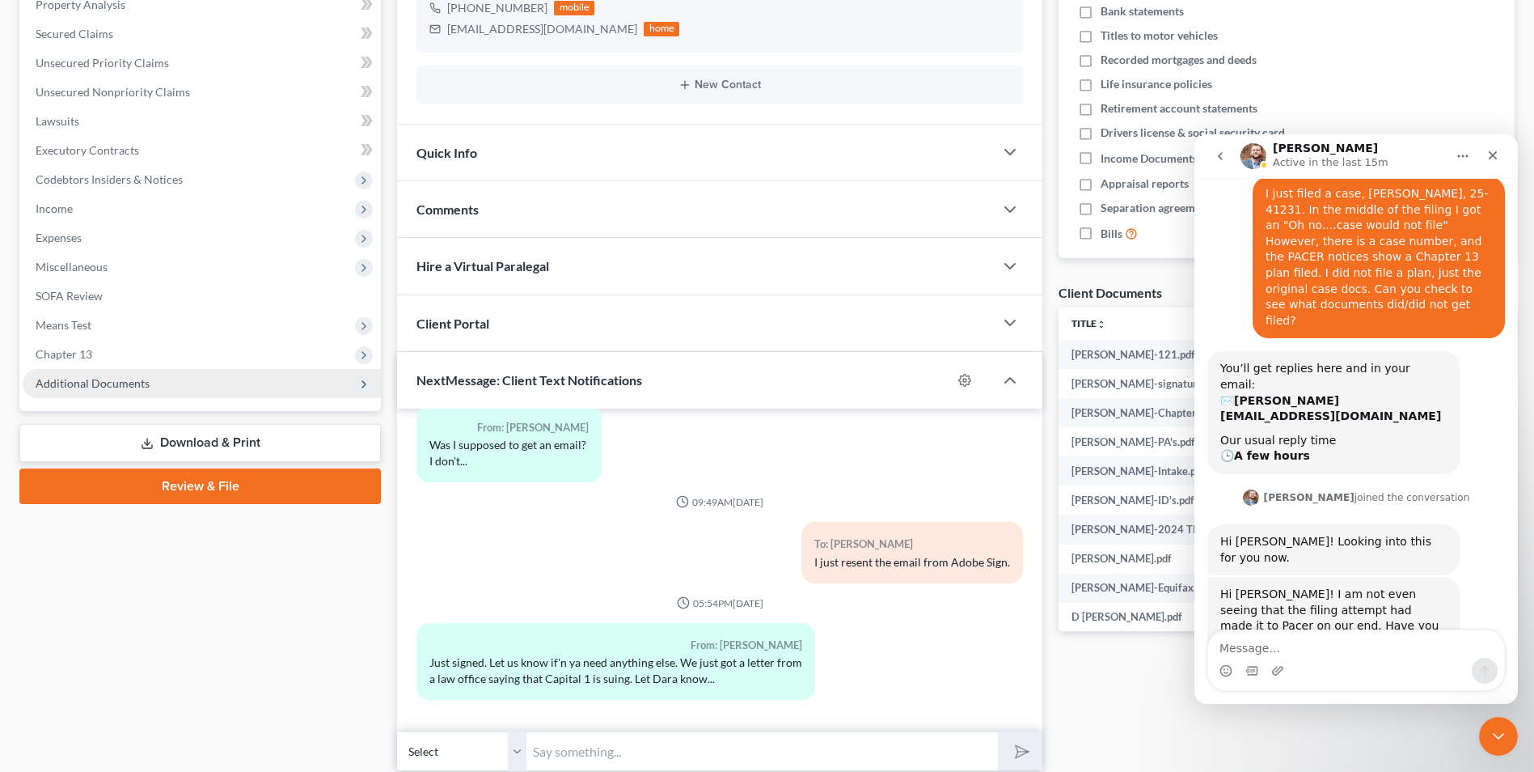
click at [112, 387] on span "Additional Documents" at bounding box center [93, 383] width 114 height 14
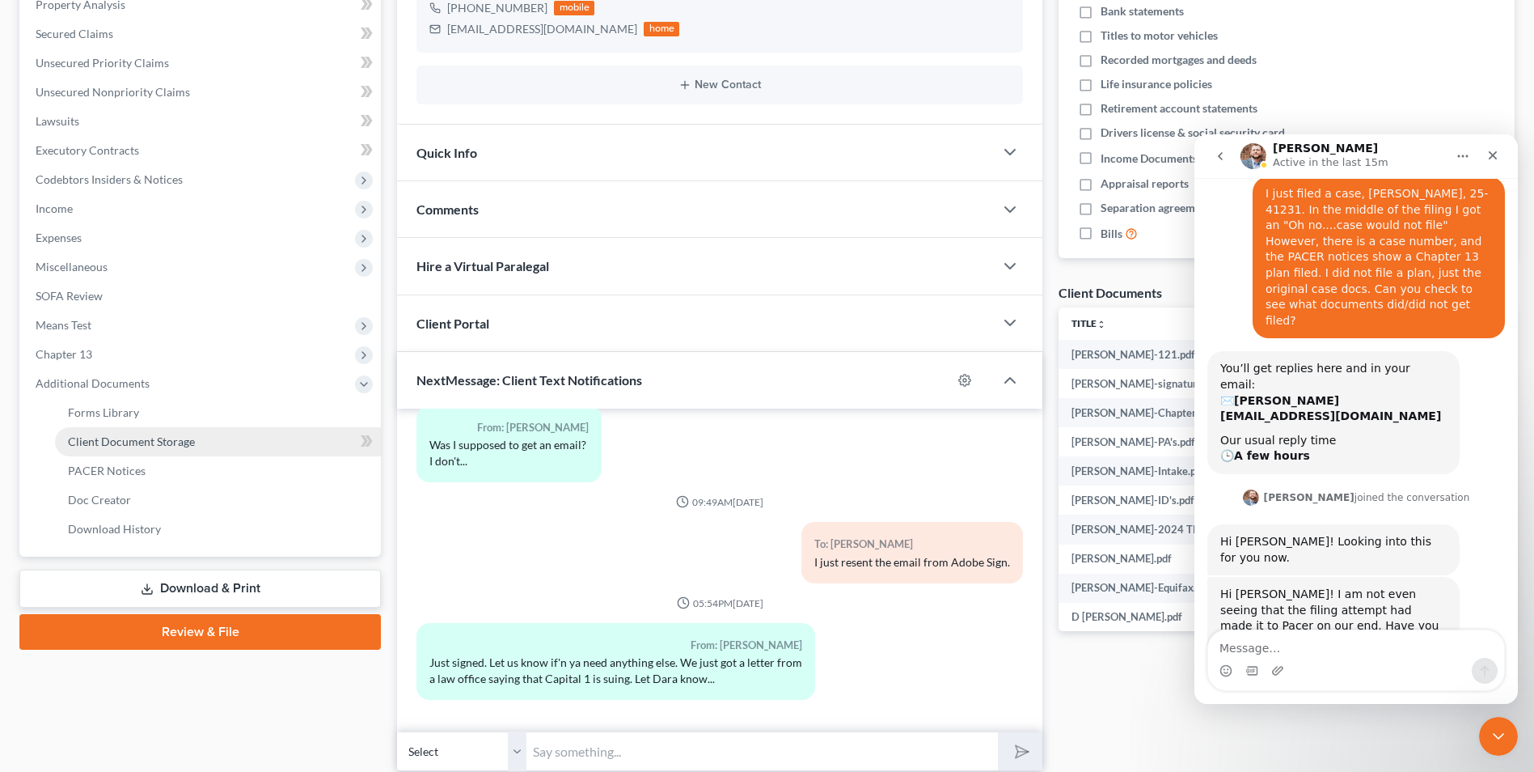
click at [171, 448] on link "Client Document Storage" at bounding box center [218, 441] width 326 height 29
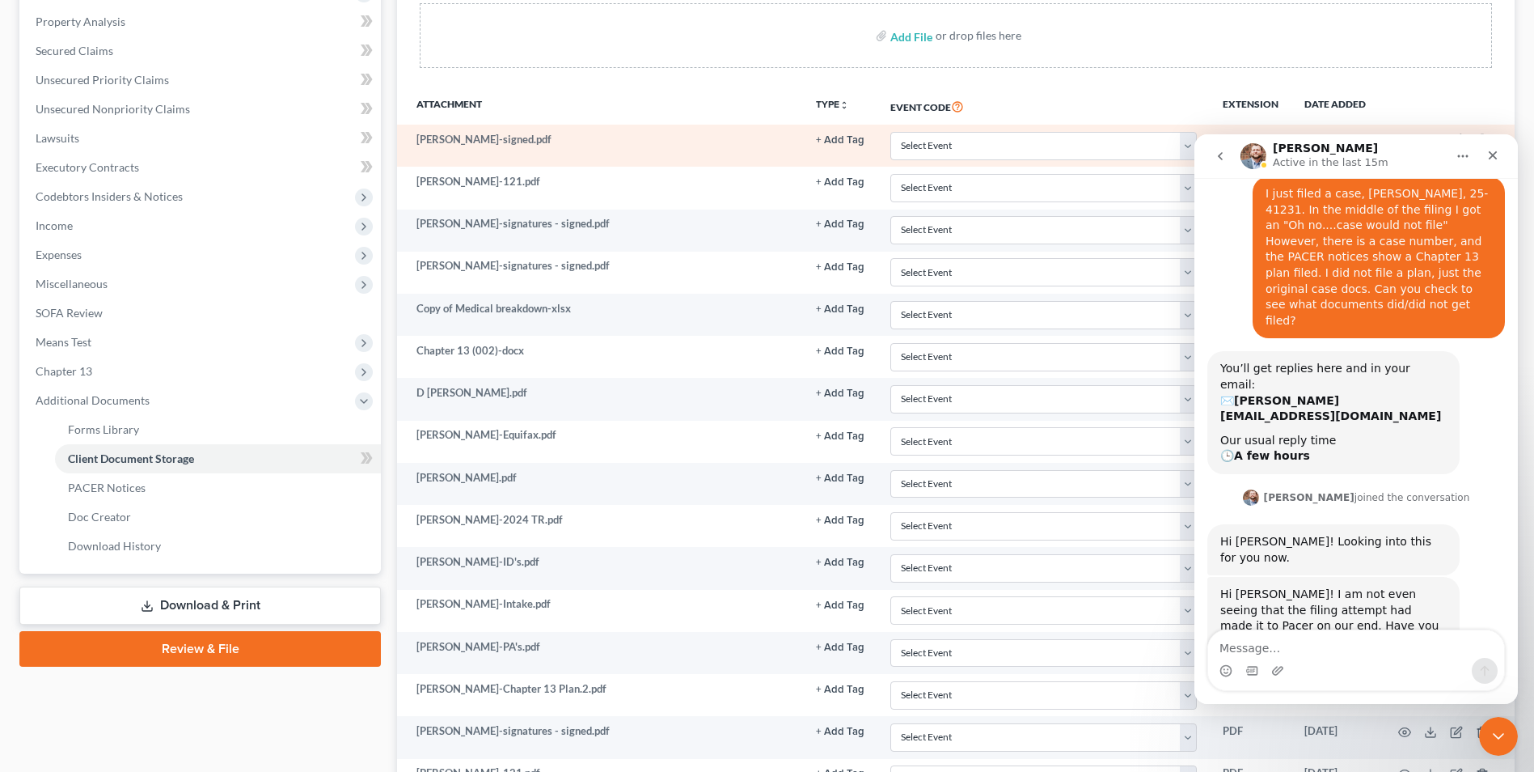
scroll to position [462, 0]
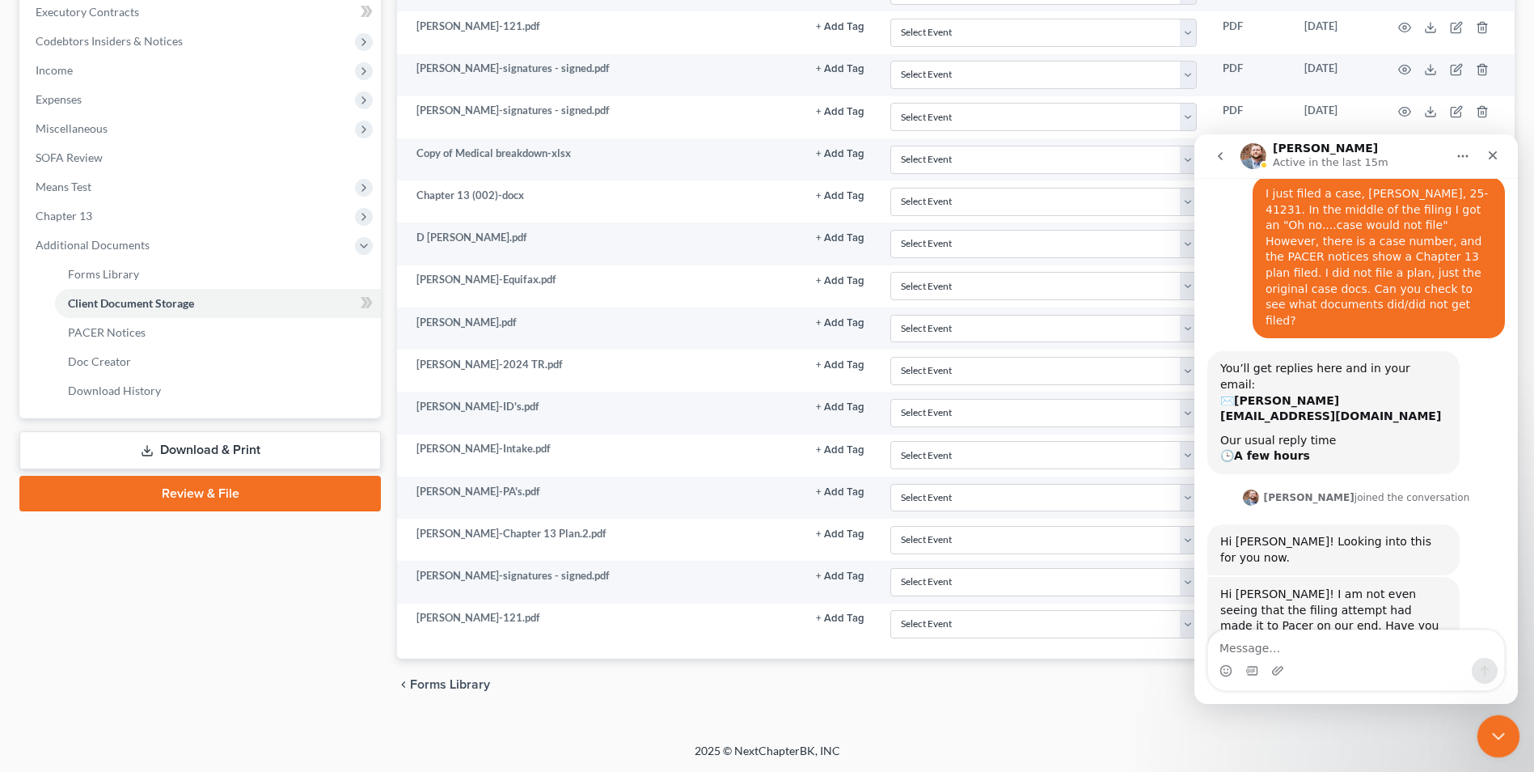
click at [1508, 731] on div "Close Intercom Messenger" at bounding box center [1496, 733] width 39 height 39
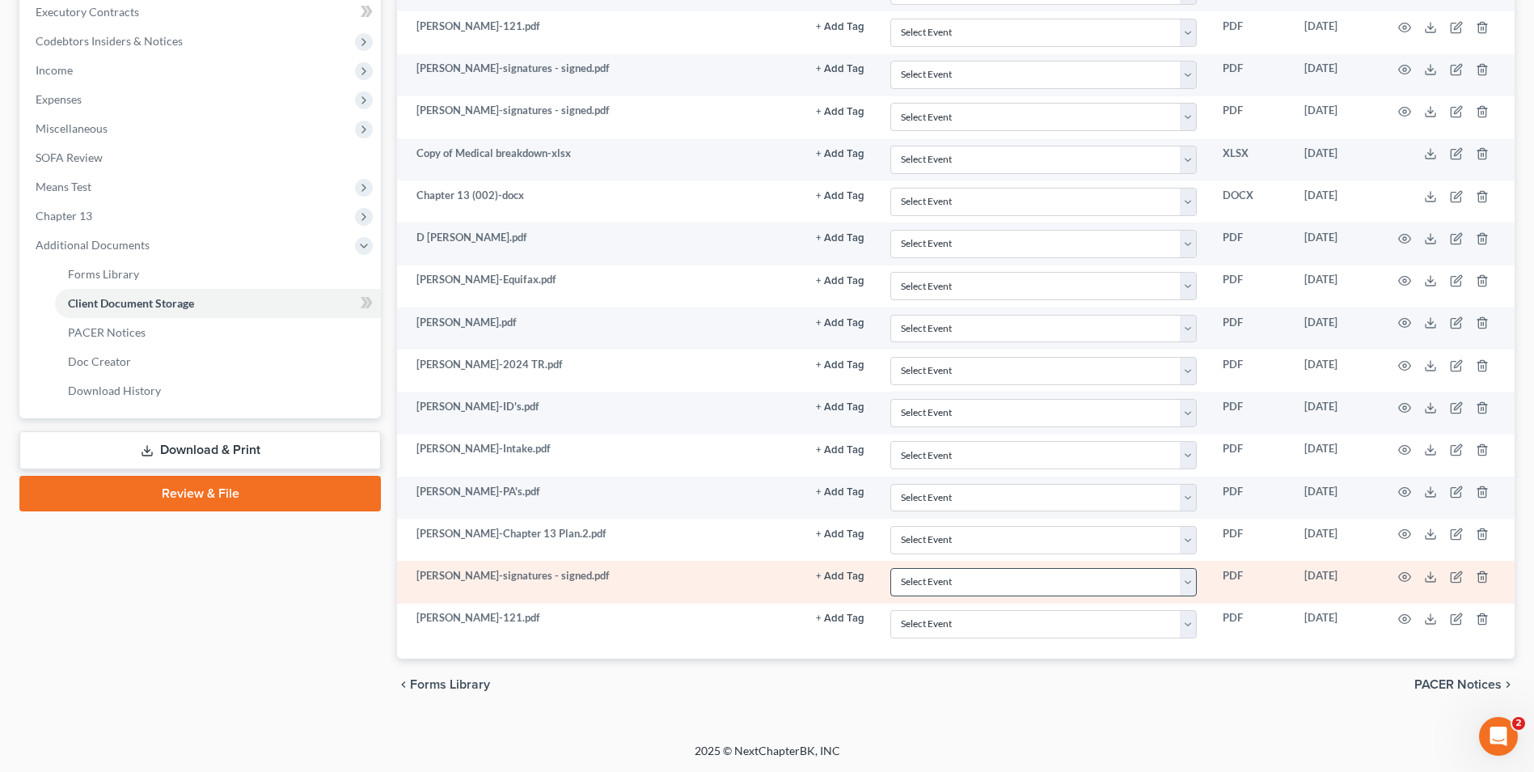
scroll to position [85, 0]
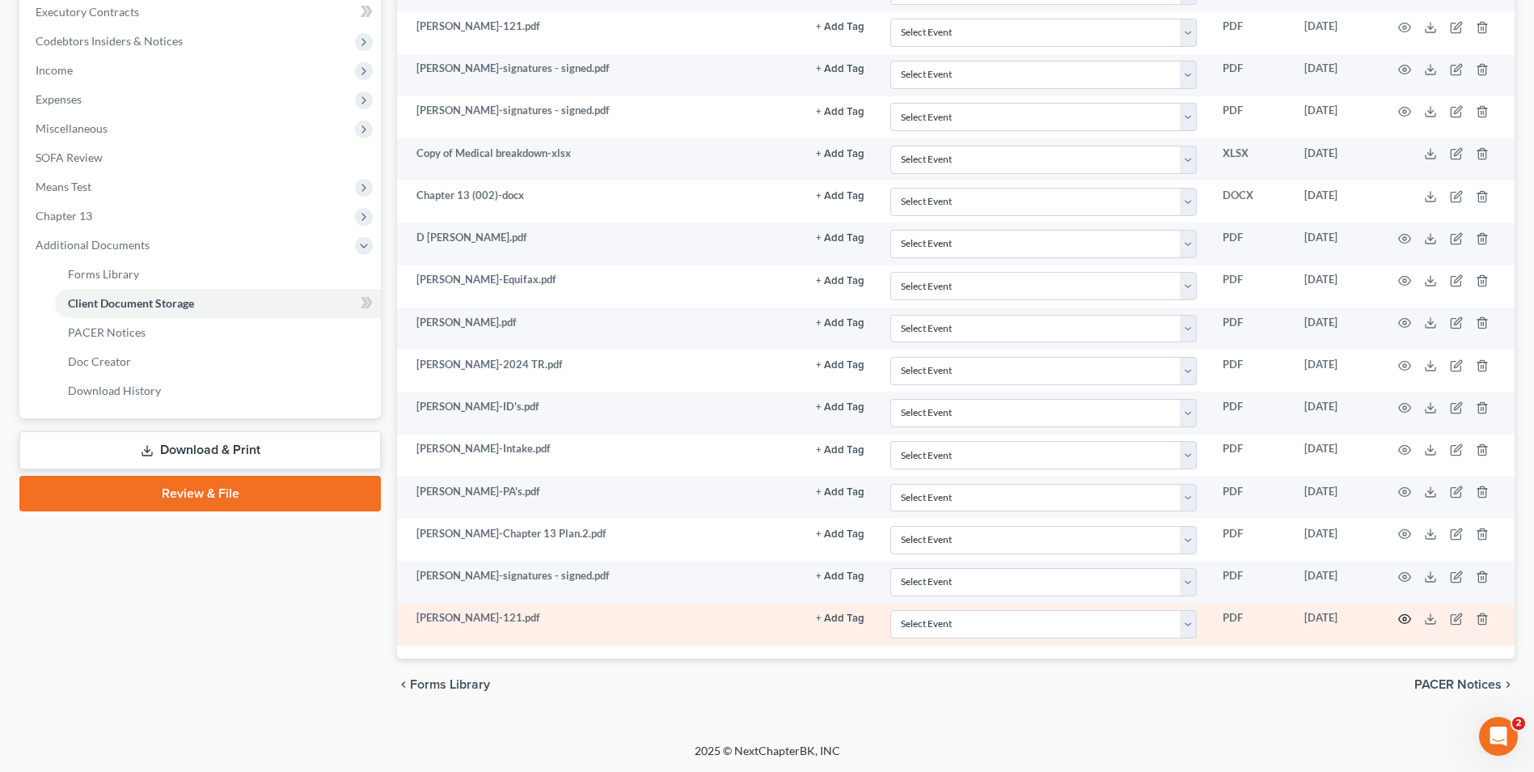
click at [1409, 619] on icon "button" at bounding box center [1404, 618] width 13 height 13
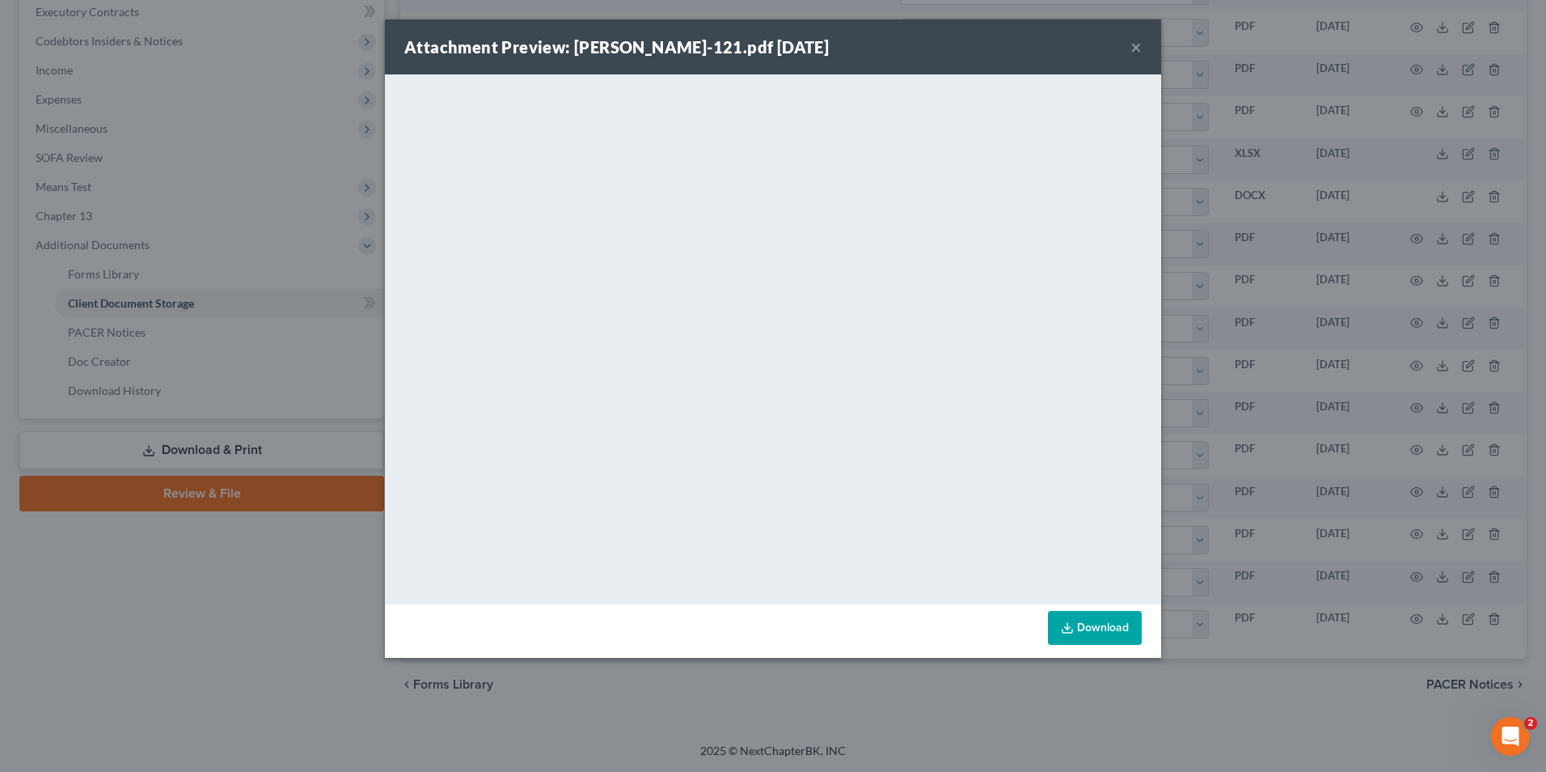
click at [1135, 44] on button "×" at bounding box center [1136, 46] width 11 height 19
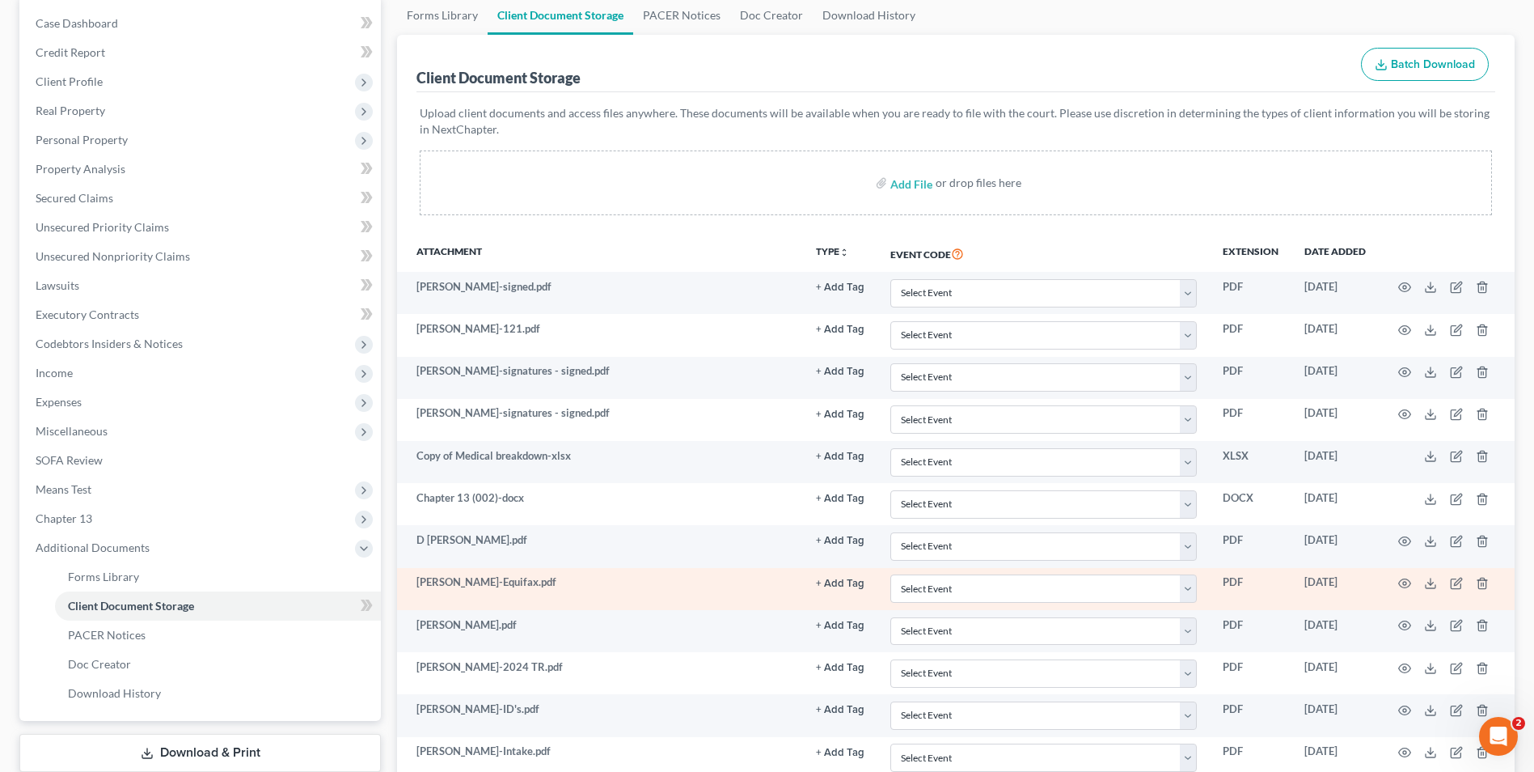
scroll to position [0, 0]
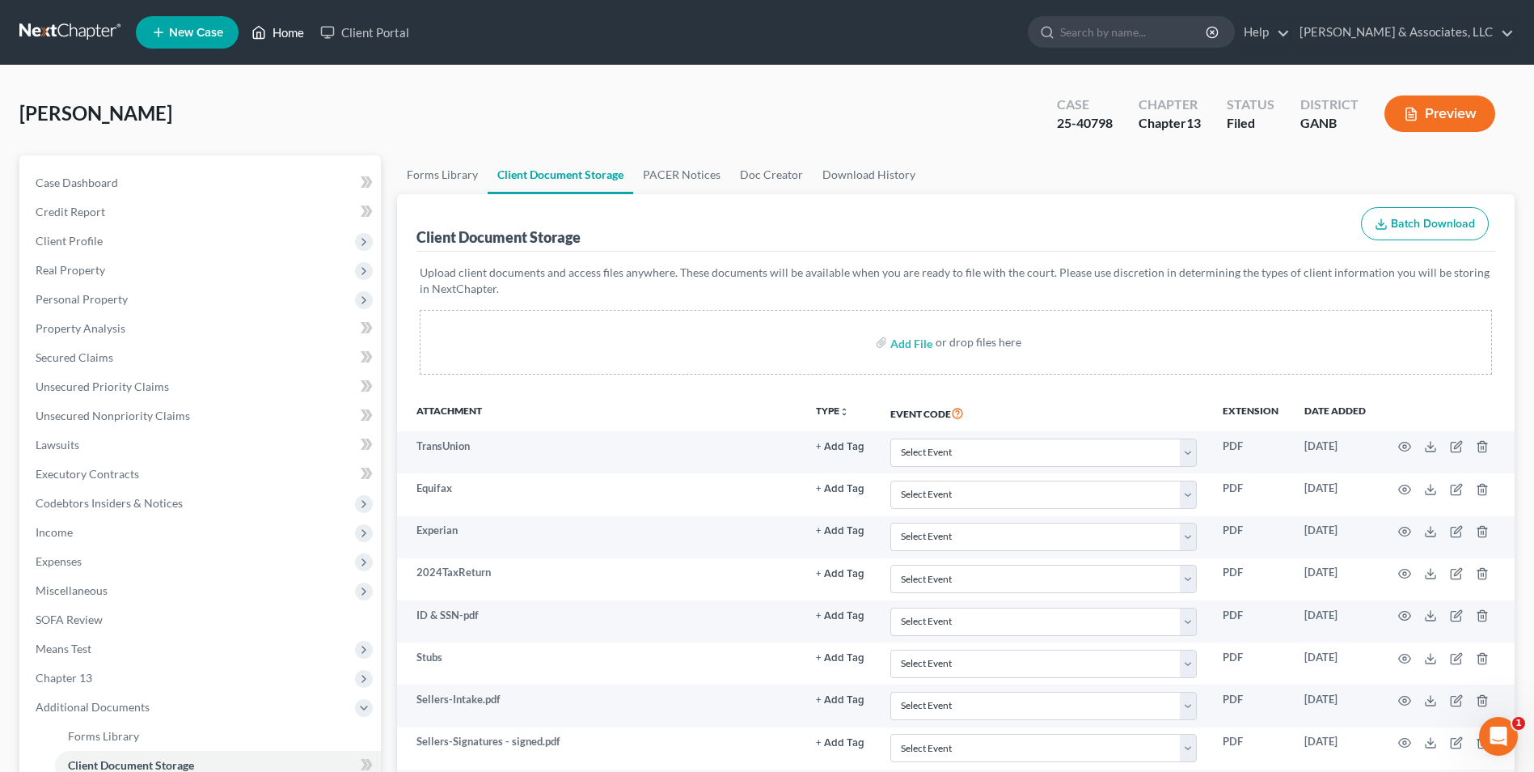
click at [281, 42] on link "Home" at bounding box center [277, 32] width 69 height 29
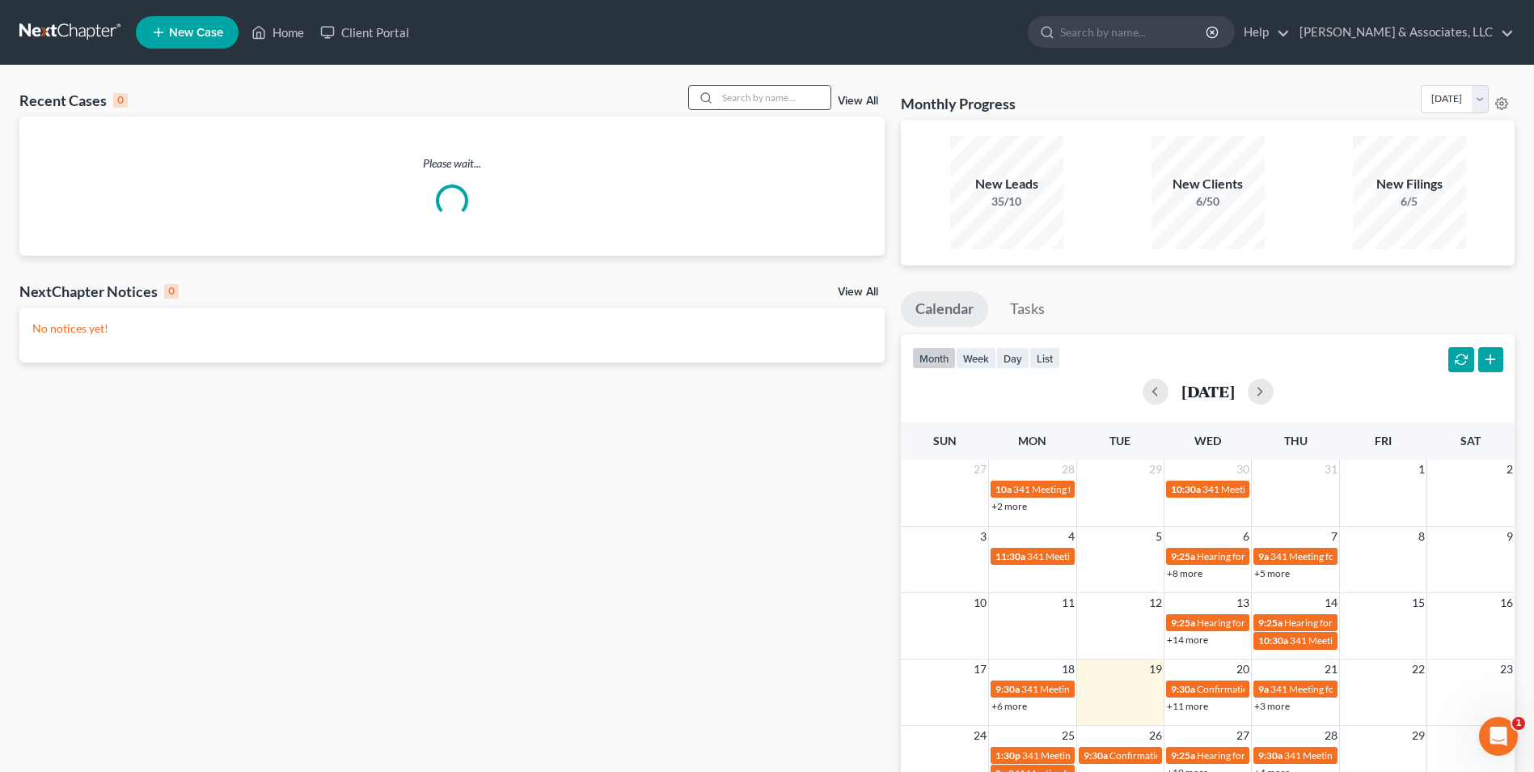
click at [738, 99] on input "search" at bounding box center [773, 97] width 113 height 23
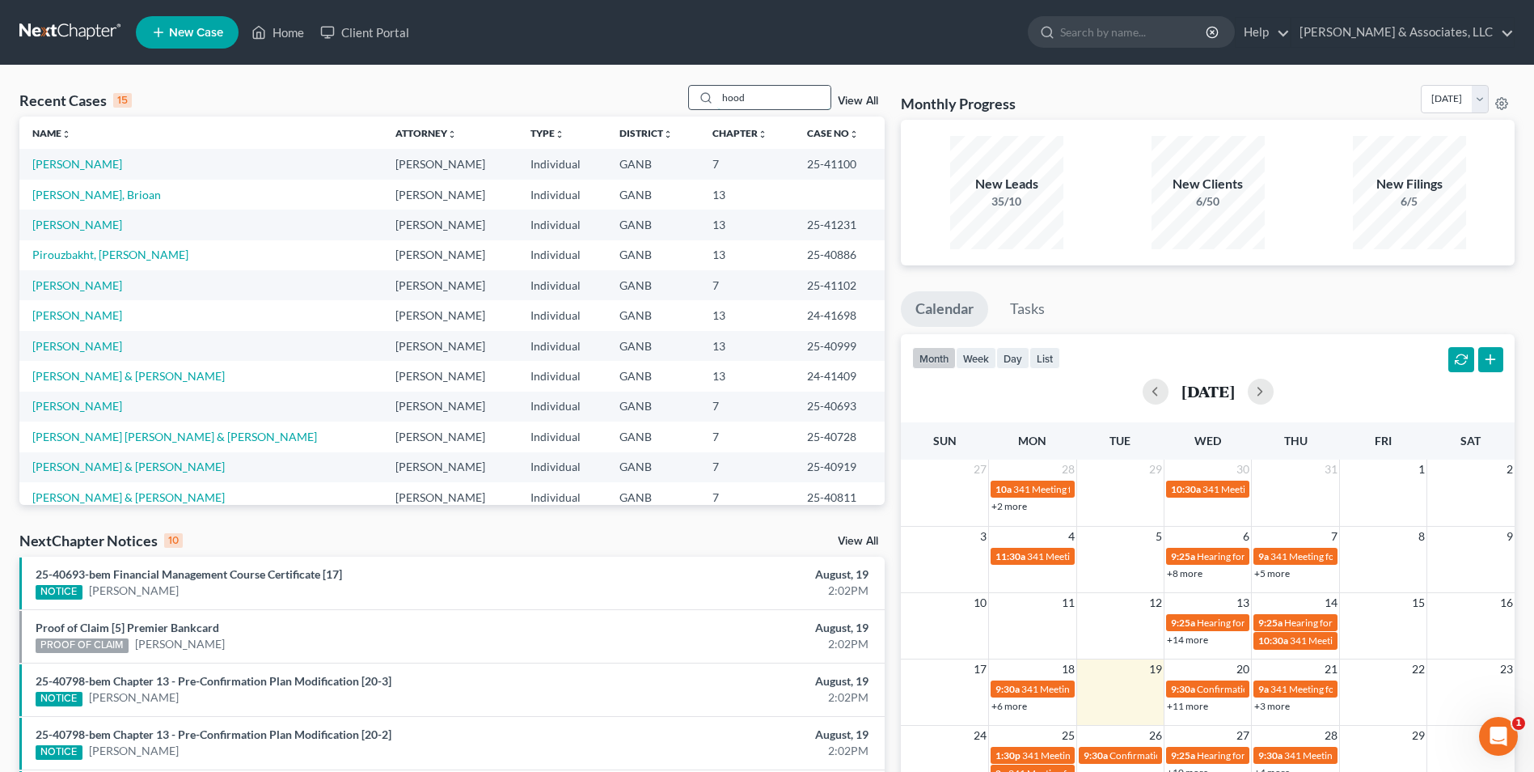
type input "hood"
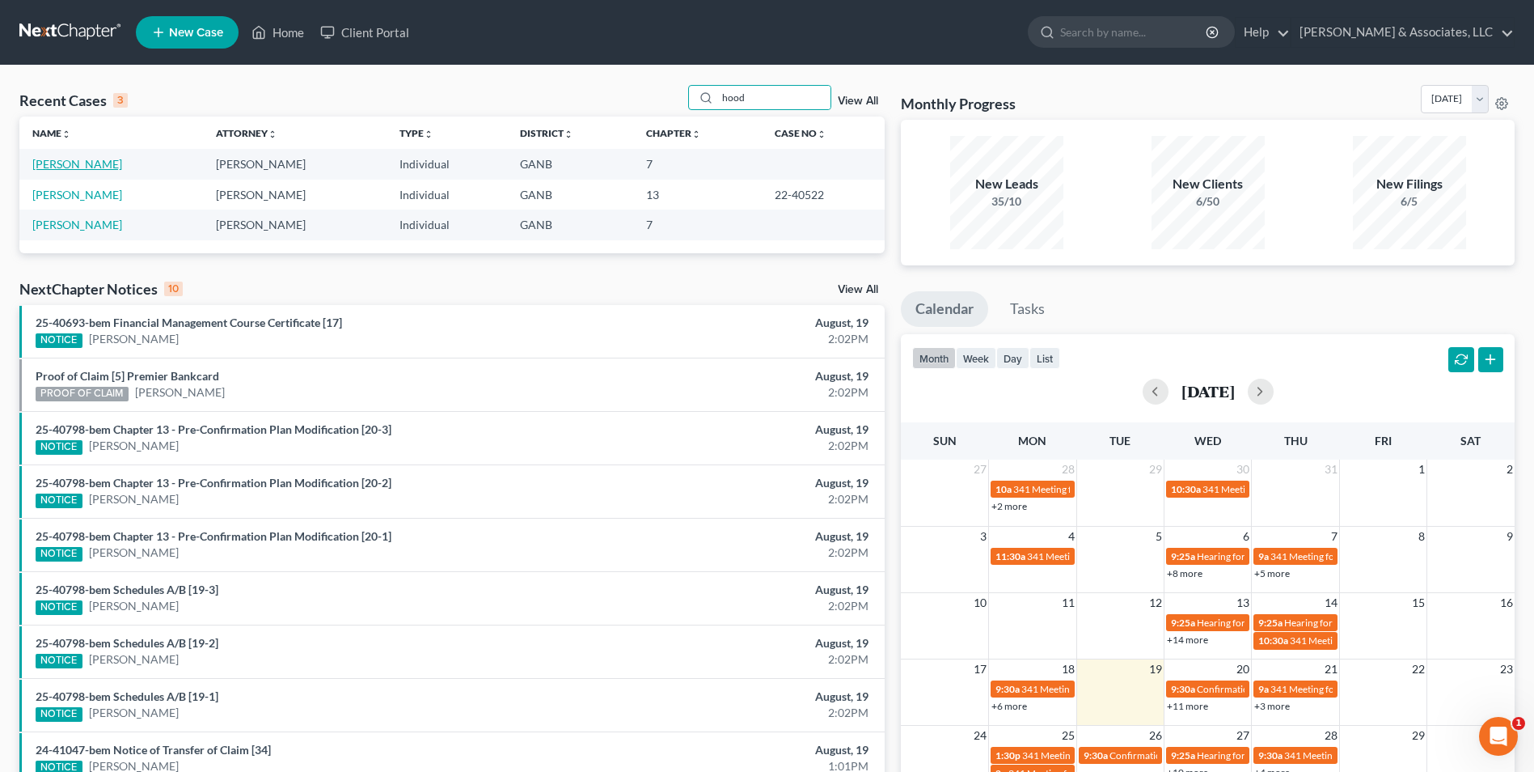
click at [67, 169] on link "[PERSON_NAME]" at bounding box center [77, 164] width 90 height 14
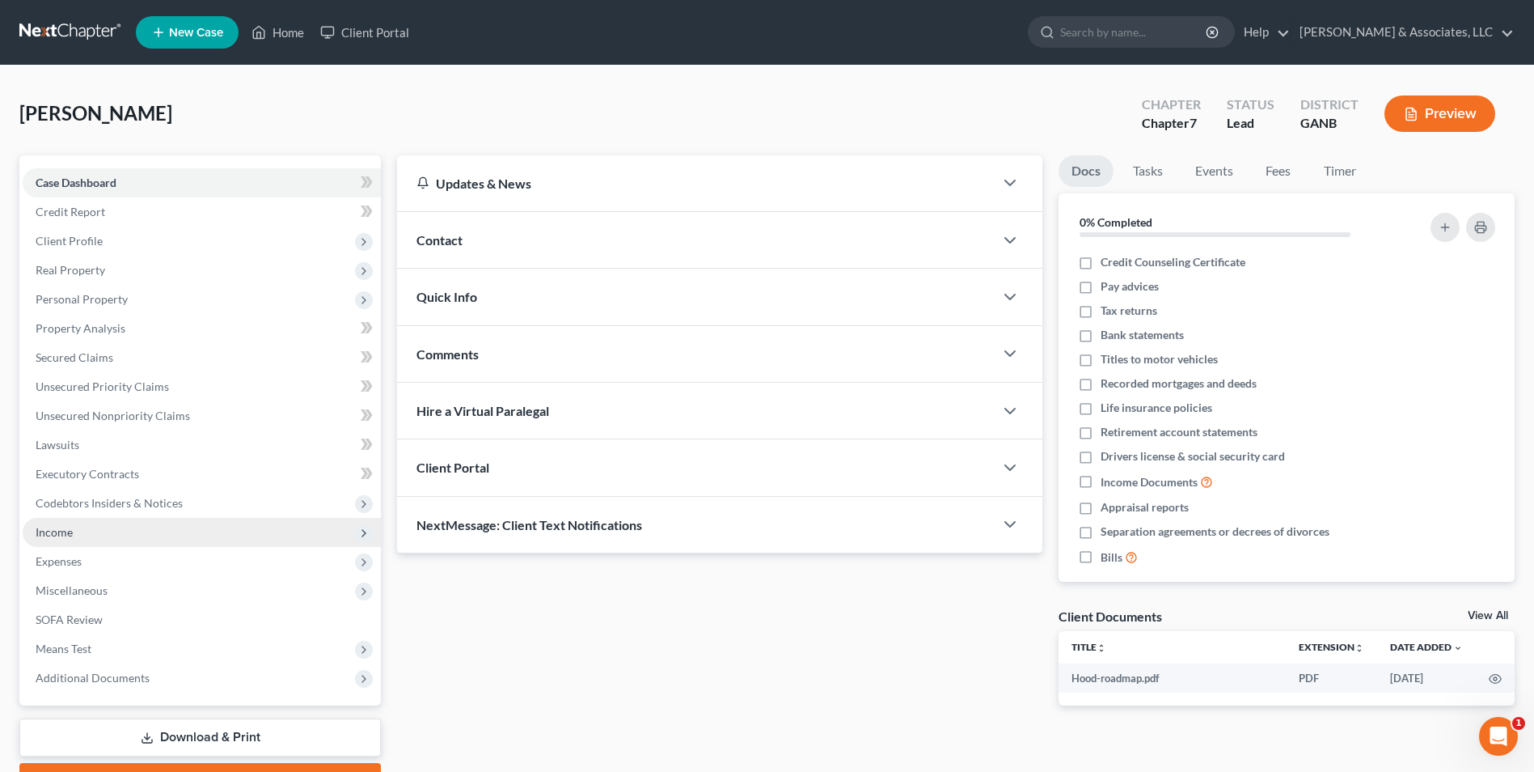
scroll to position [88, 0]
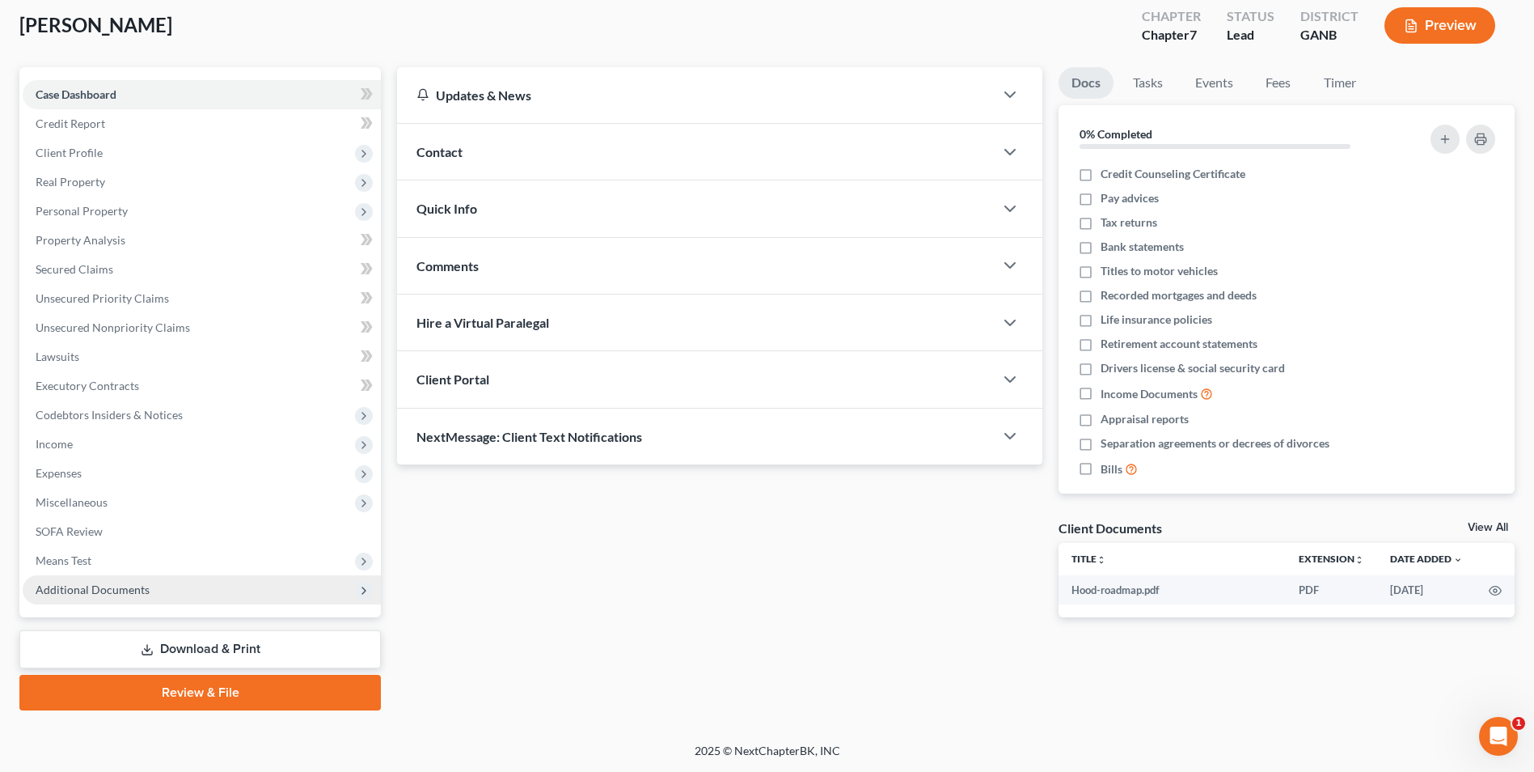
click at [99, 592] on span "Additional Documents" at bounding box center [93, 589] width 114 height 14
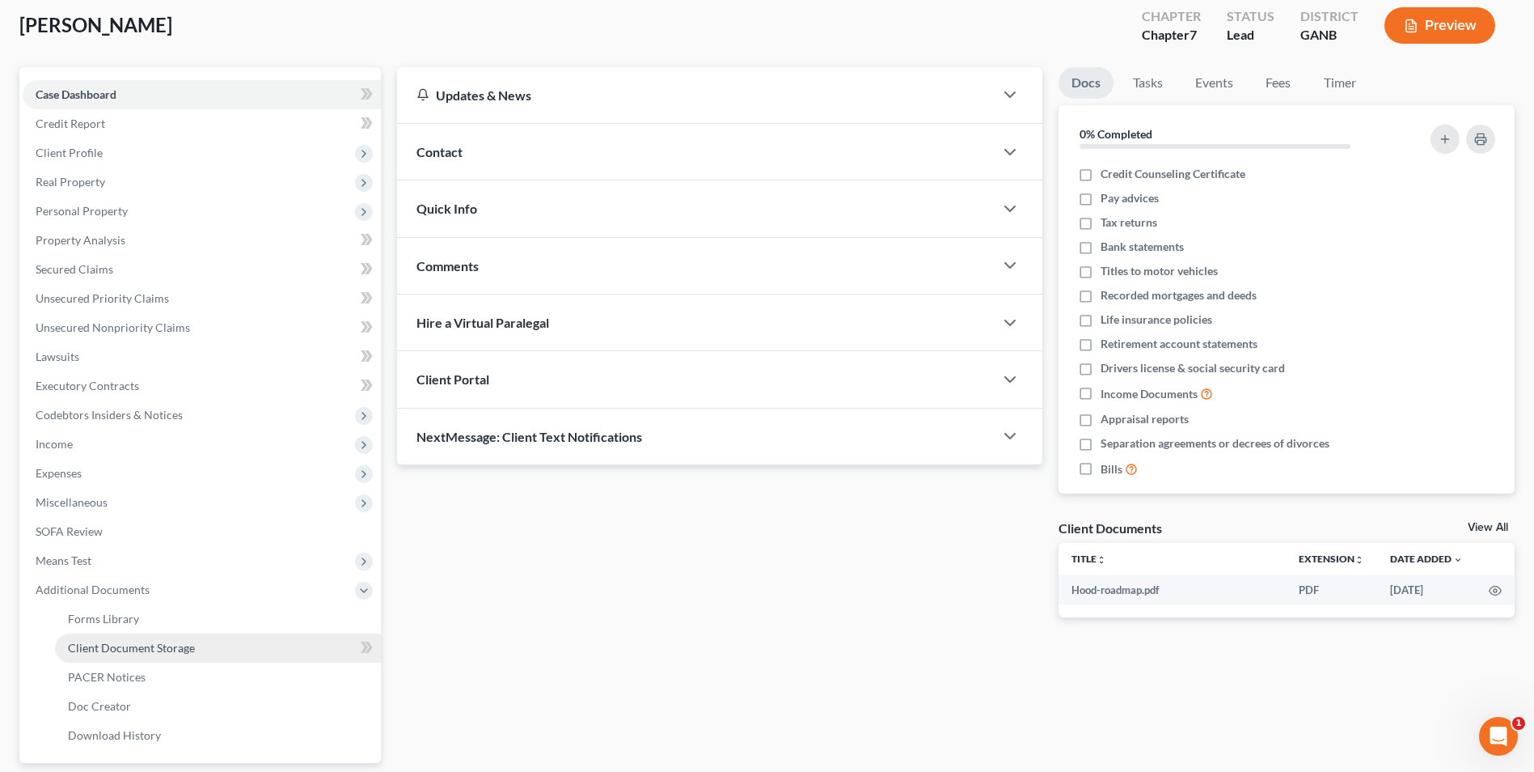
click at [141, 649] on span "Client Document Storage" at bounding box center [131, 648] width 127 height 14
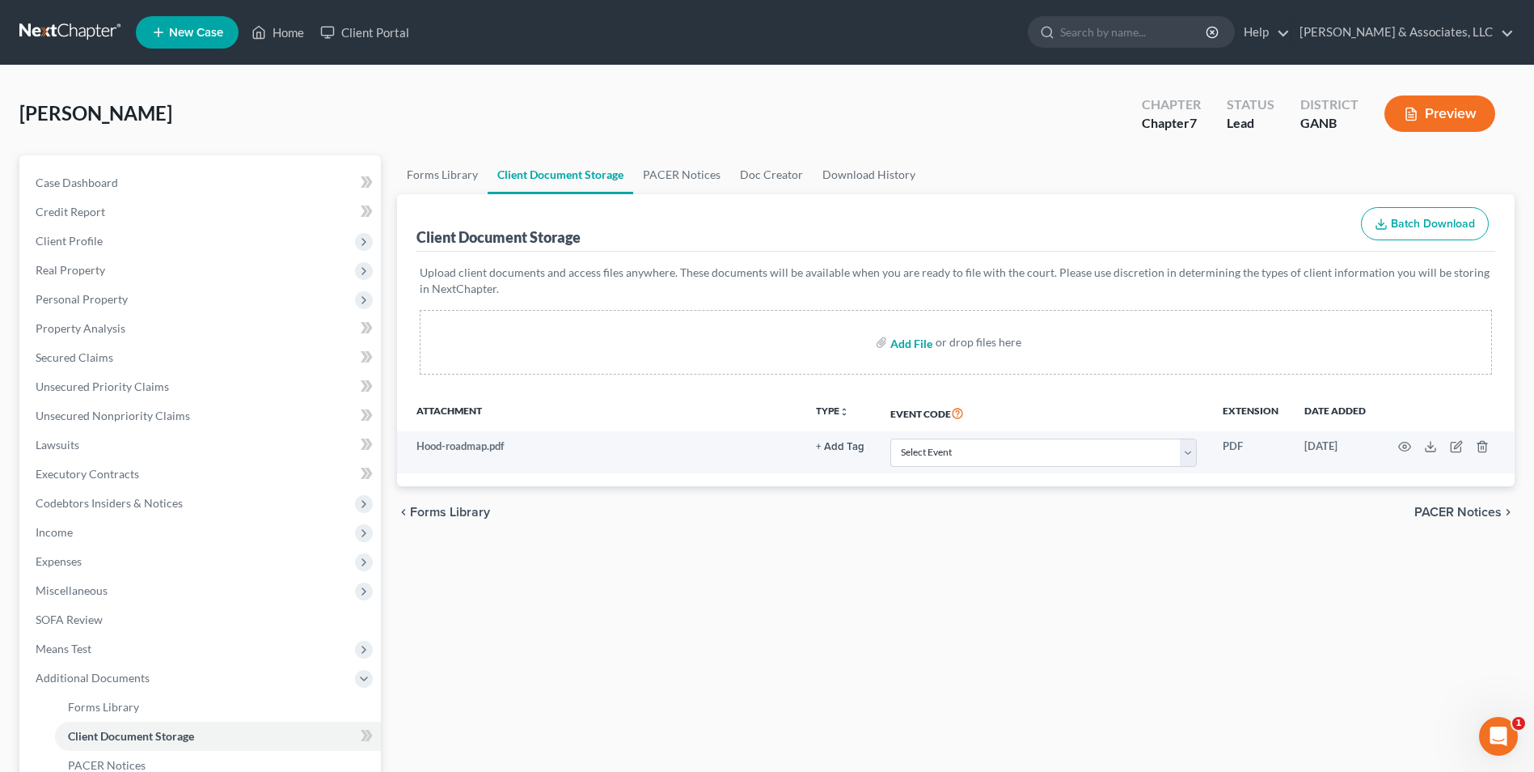
click at [903, 346] on input "file" at bounding box center [909, 342] width 39 height 29
type input "C:\fakepath\Hood.BRC Sample.pdf"
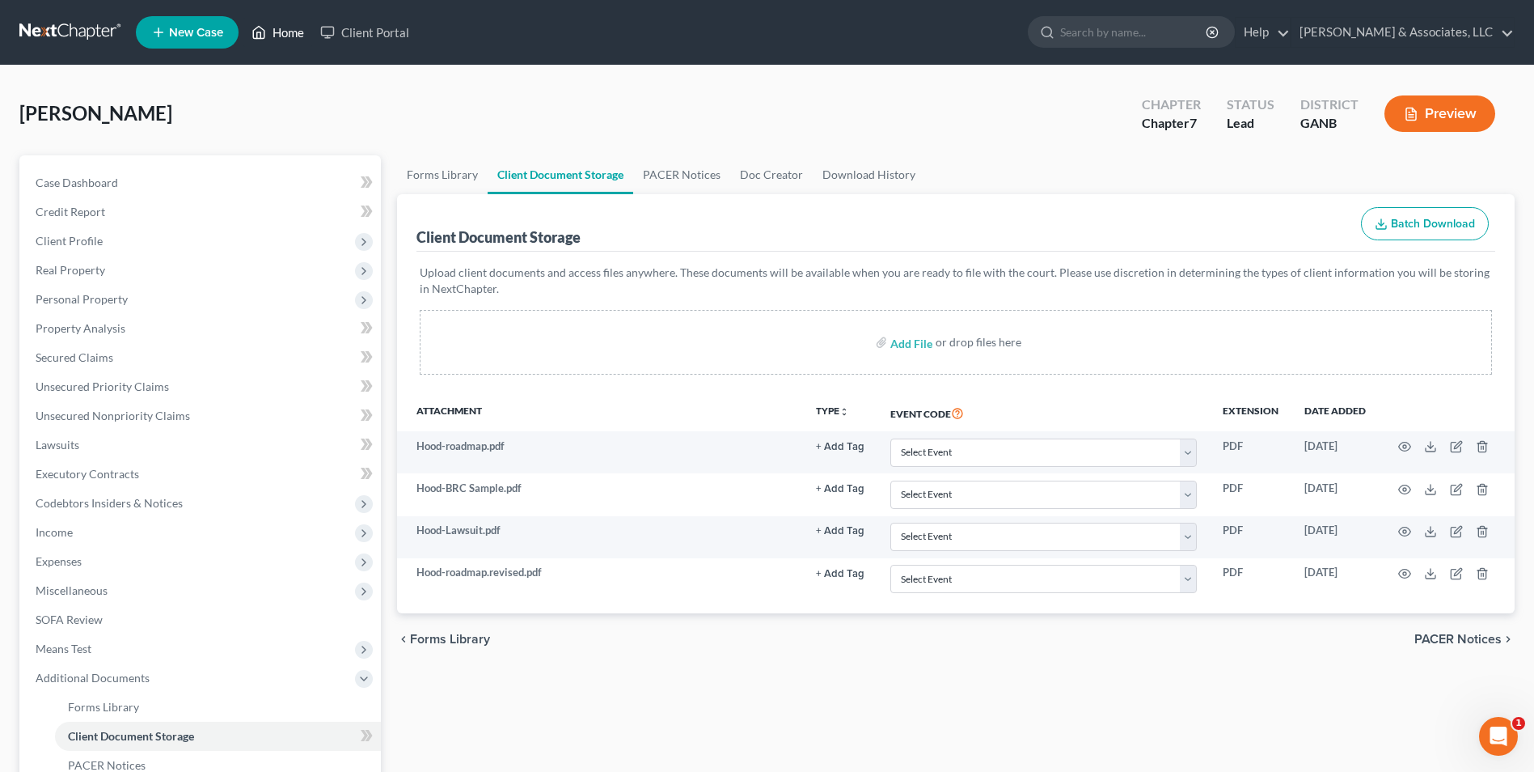
click at [294, 18] on link "Home" at bounding box center [277, 32] width 69 height 29
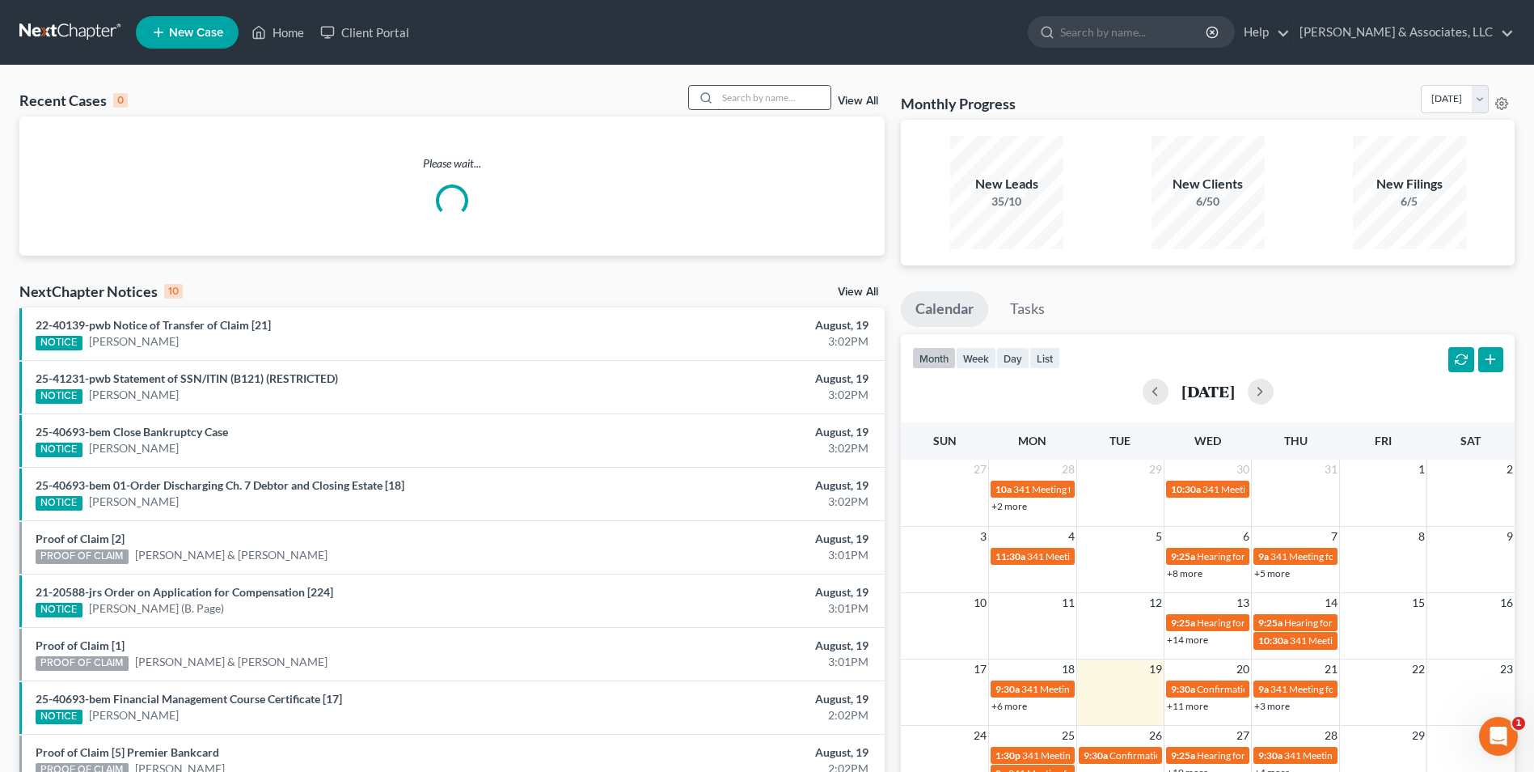
click at [782, 109] on input "search" at bounding box center [773, 97] width 113 height 23
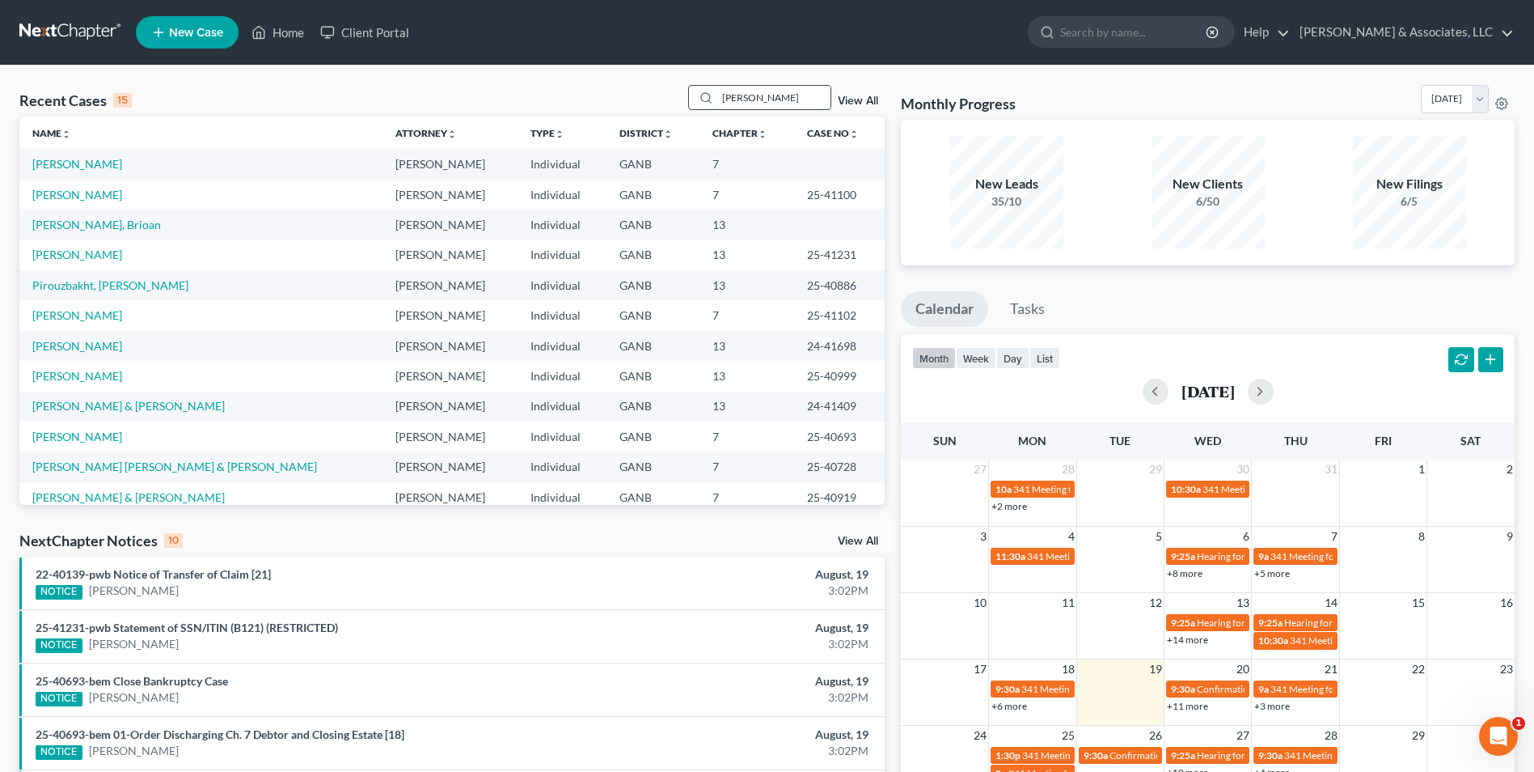
type input "patton"
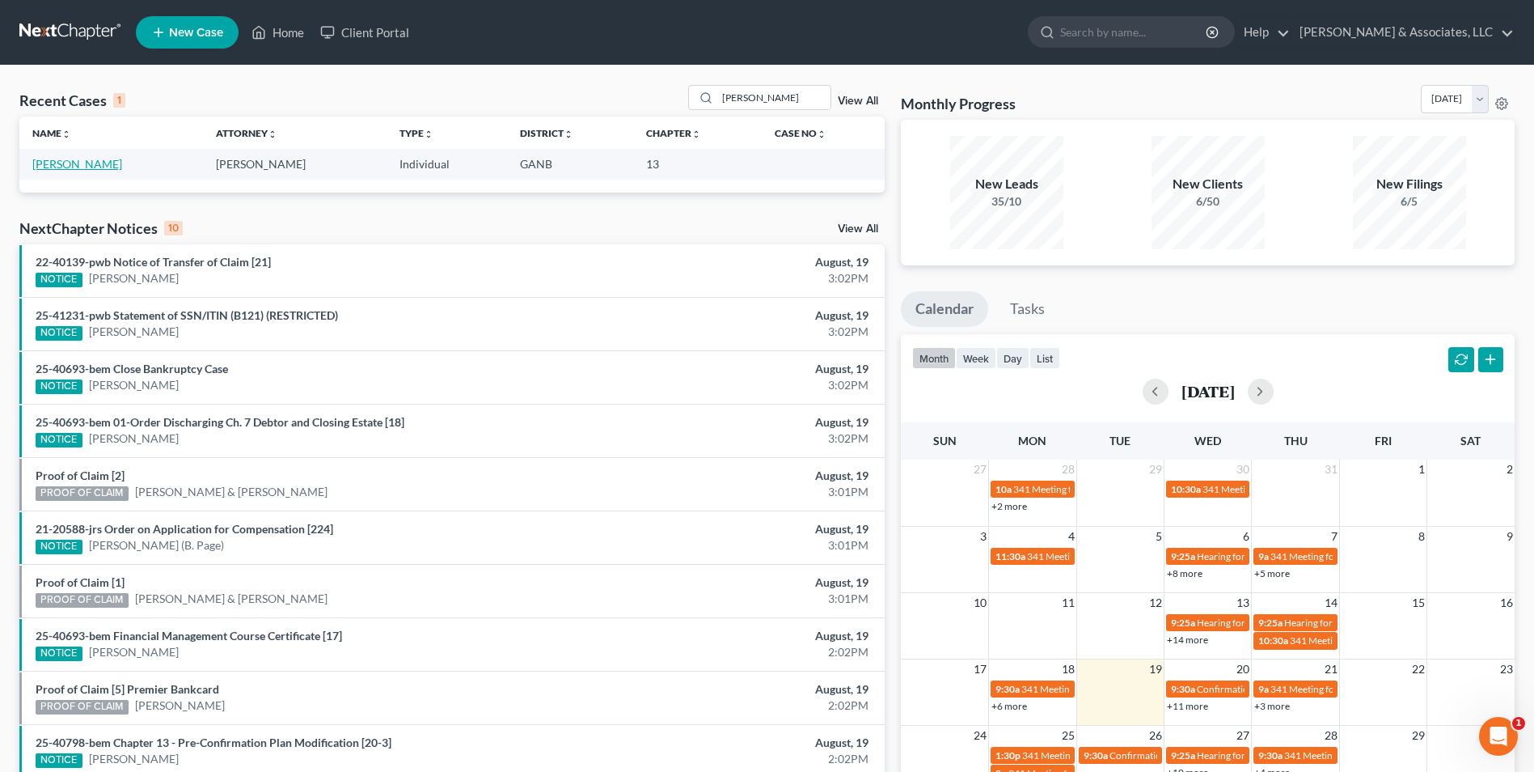
click at [75, 158] on link "[PERSON_NAME]" at bounding box center [77, 164] width 90 height 14
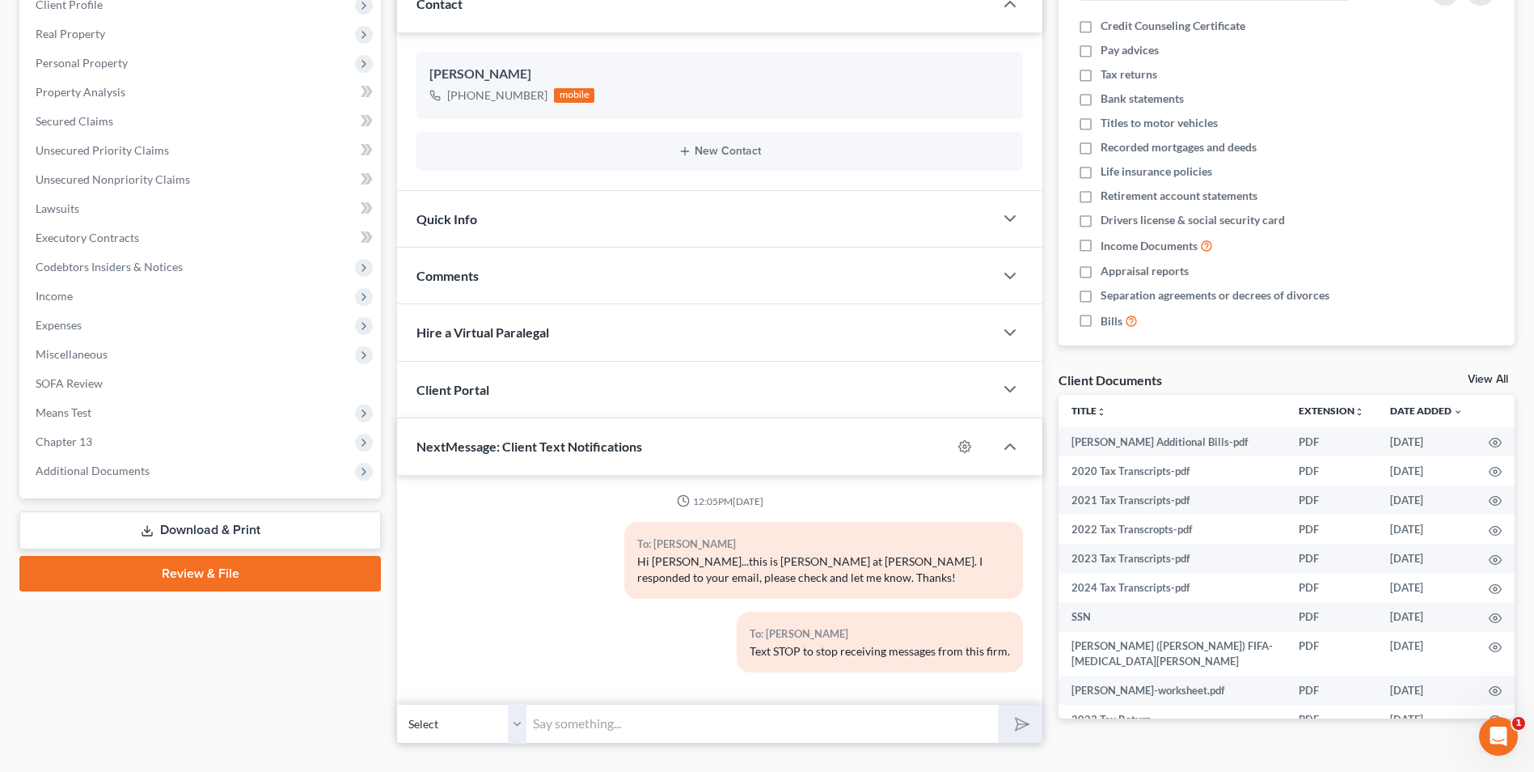
scroll to position [243, 0]
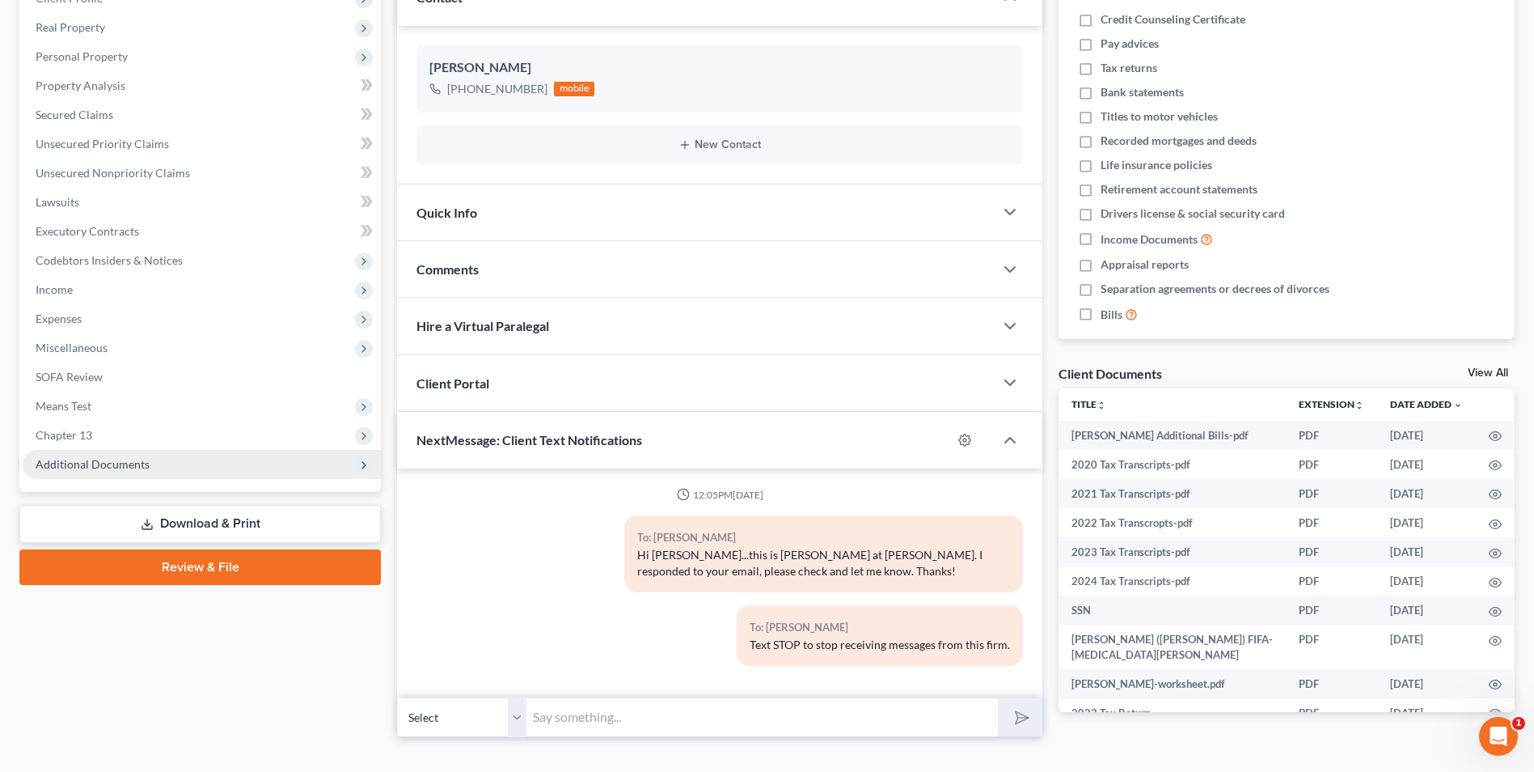
click at [107, 455] on span "Additional Documents" at bounding box center [202, 464] width 358 height 29
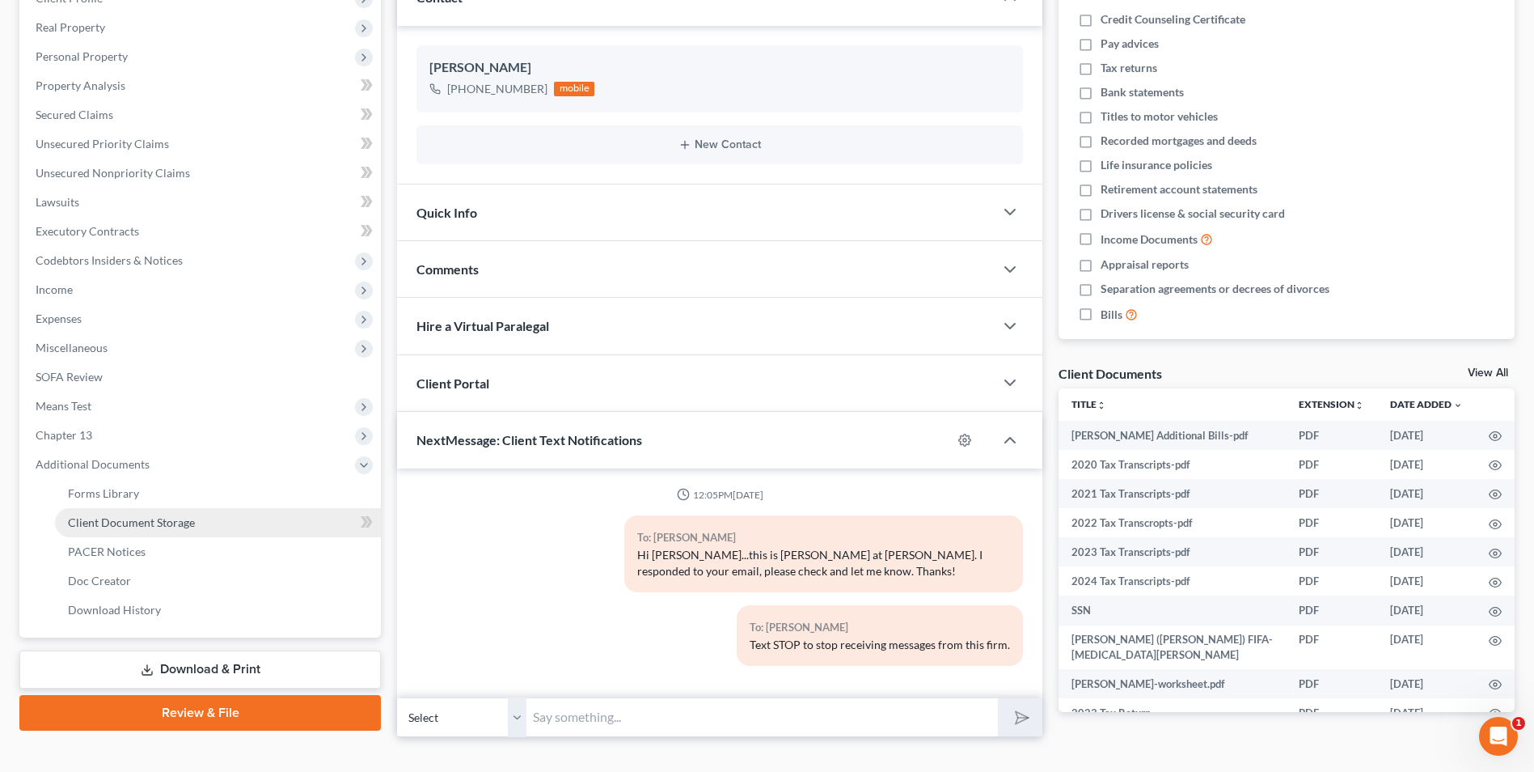
click at [175, 516] on span "Client Document Storage" at bounding box center [131, 522] width 127 height 14
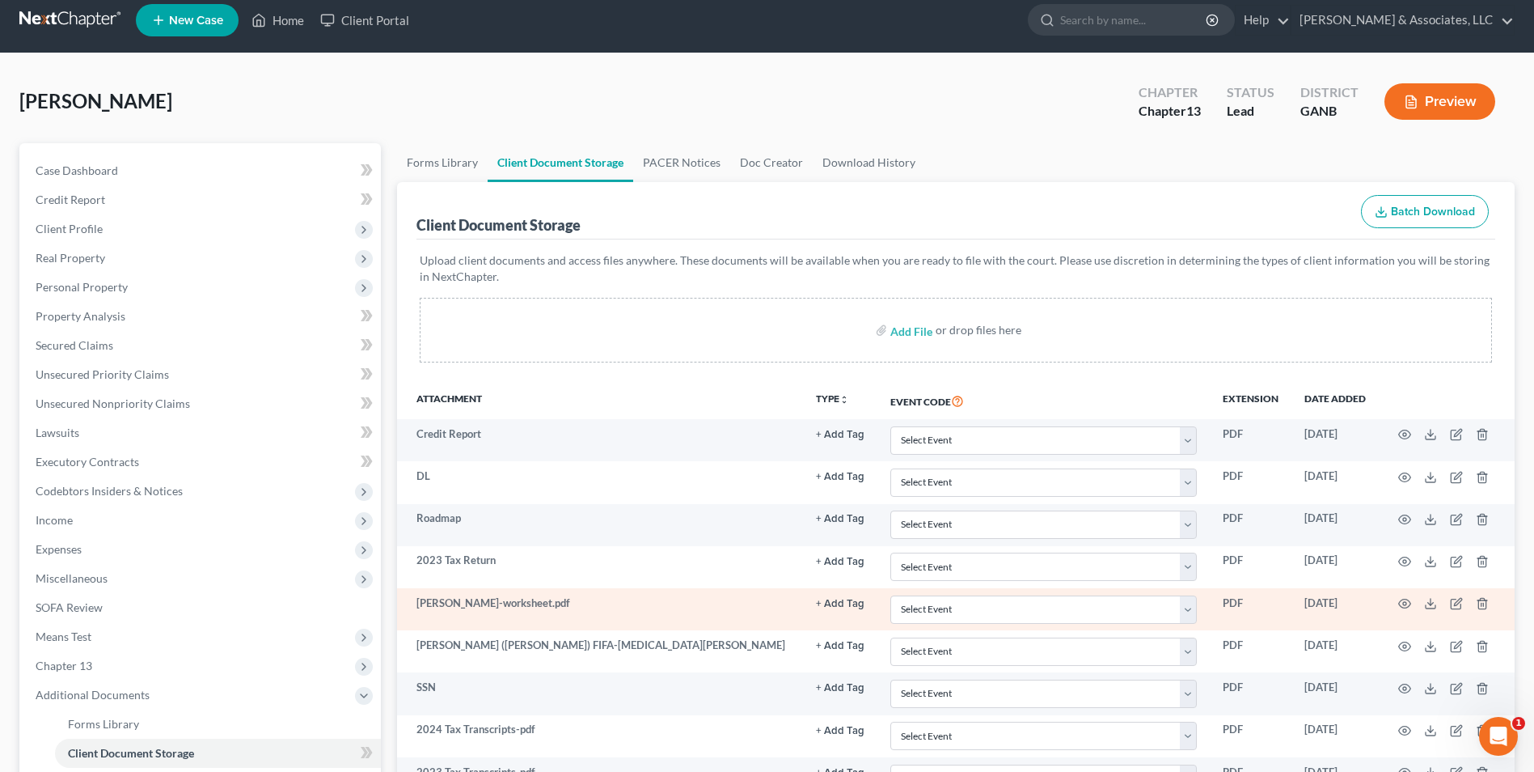
scroll to position [323, 0]
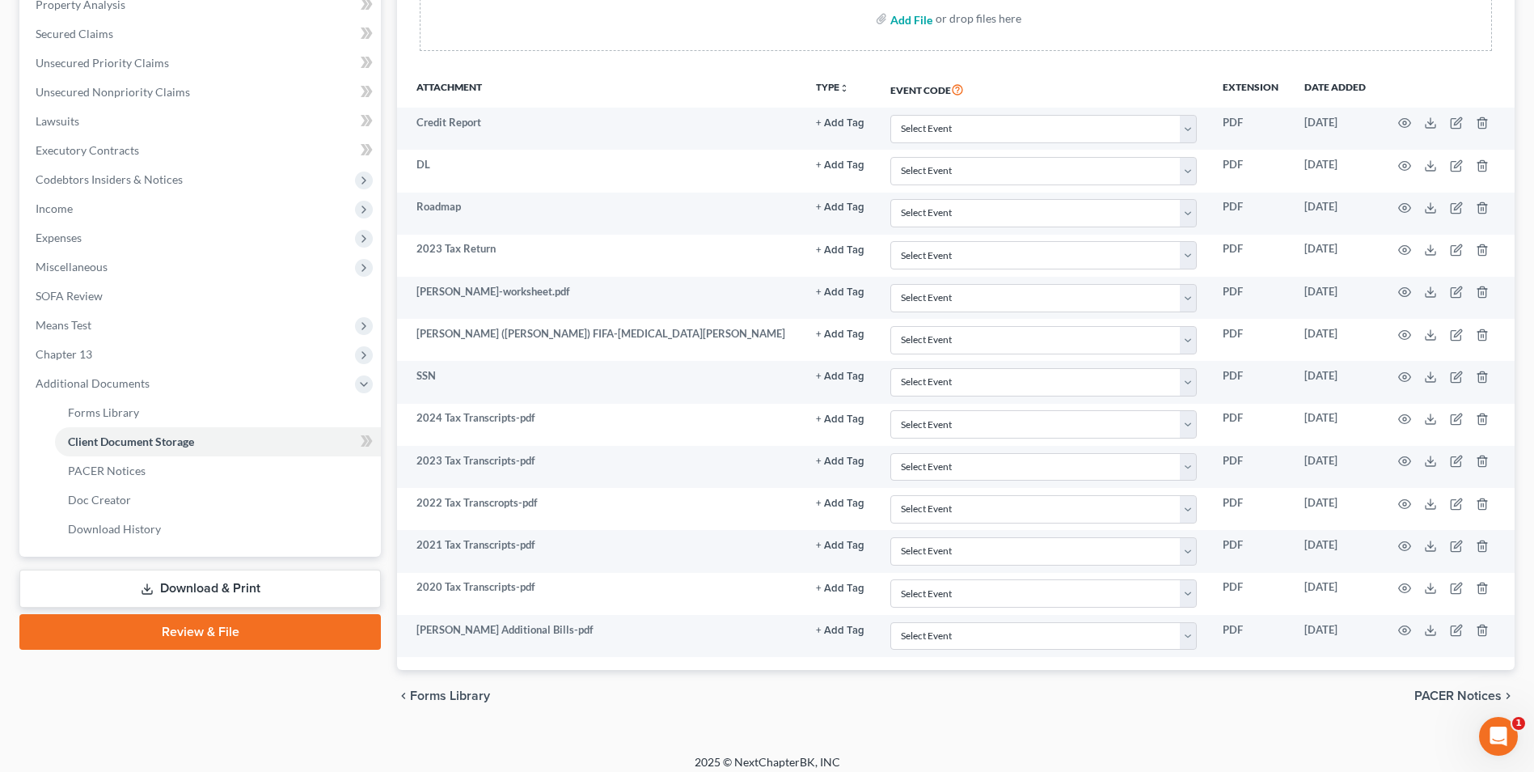
click at [920, 23] on input "file" at bounding box center [909, 18] width 39 height 29
click at [912, 19] on input "file" at bounding box center [909, 18] width 39 height 29
type input "C:\fakepath\Patton.Intake.pdf"
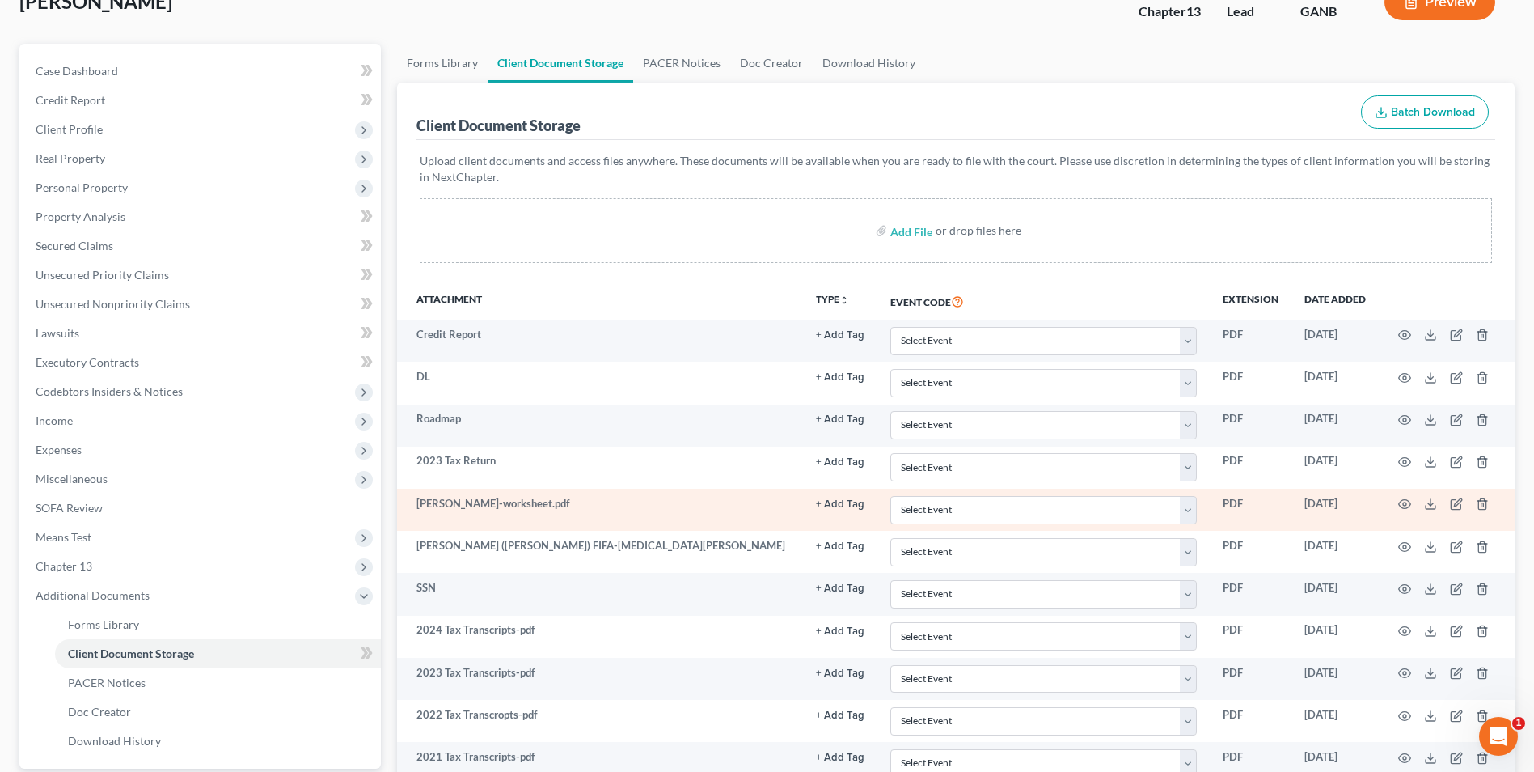
scroll to position [0, 0]
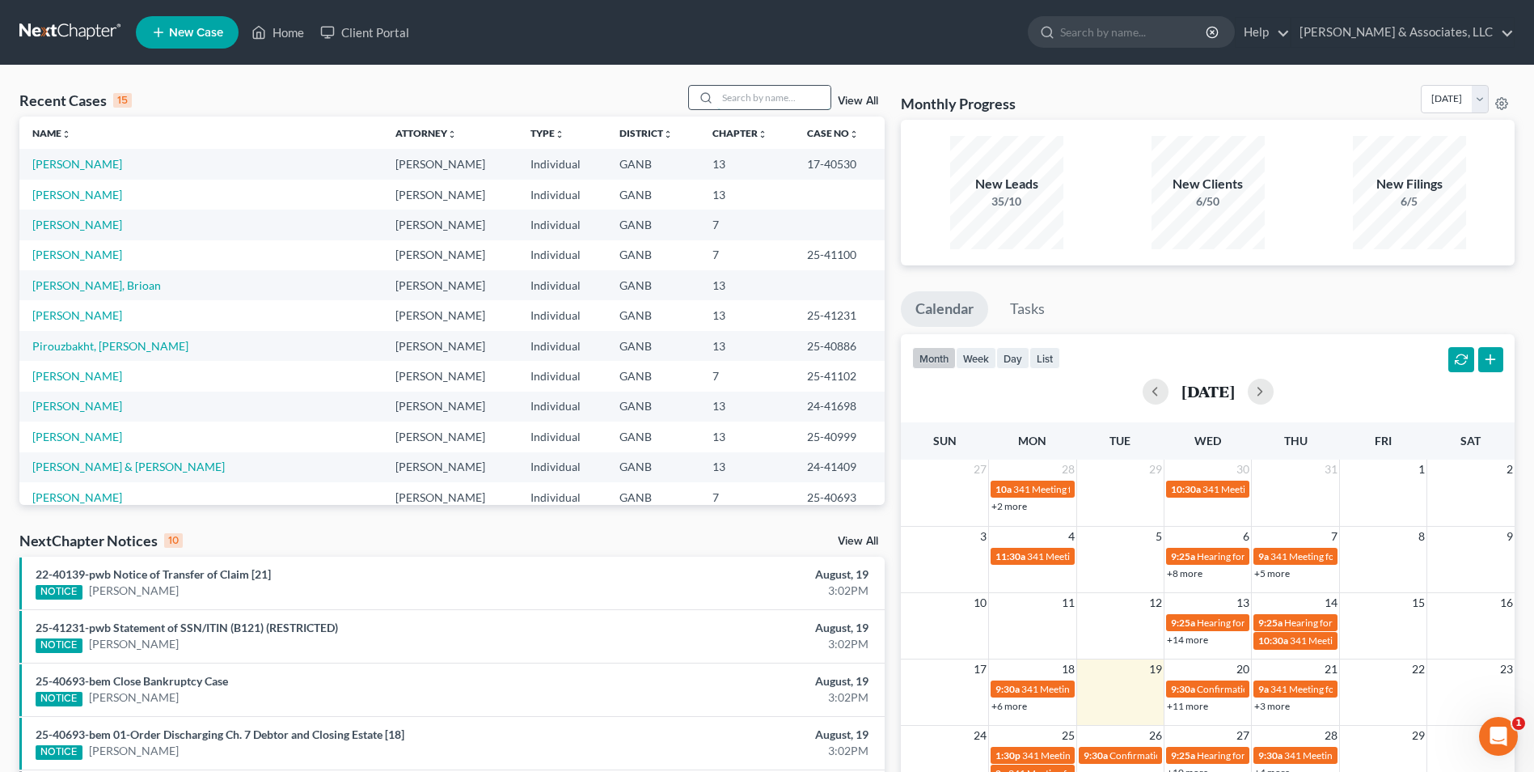
click at [784, 93] on input "search" at bounding box center [773, 97] width 113 height 23
type input "blank"
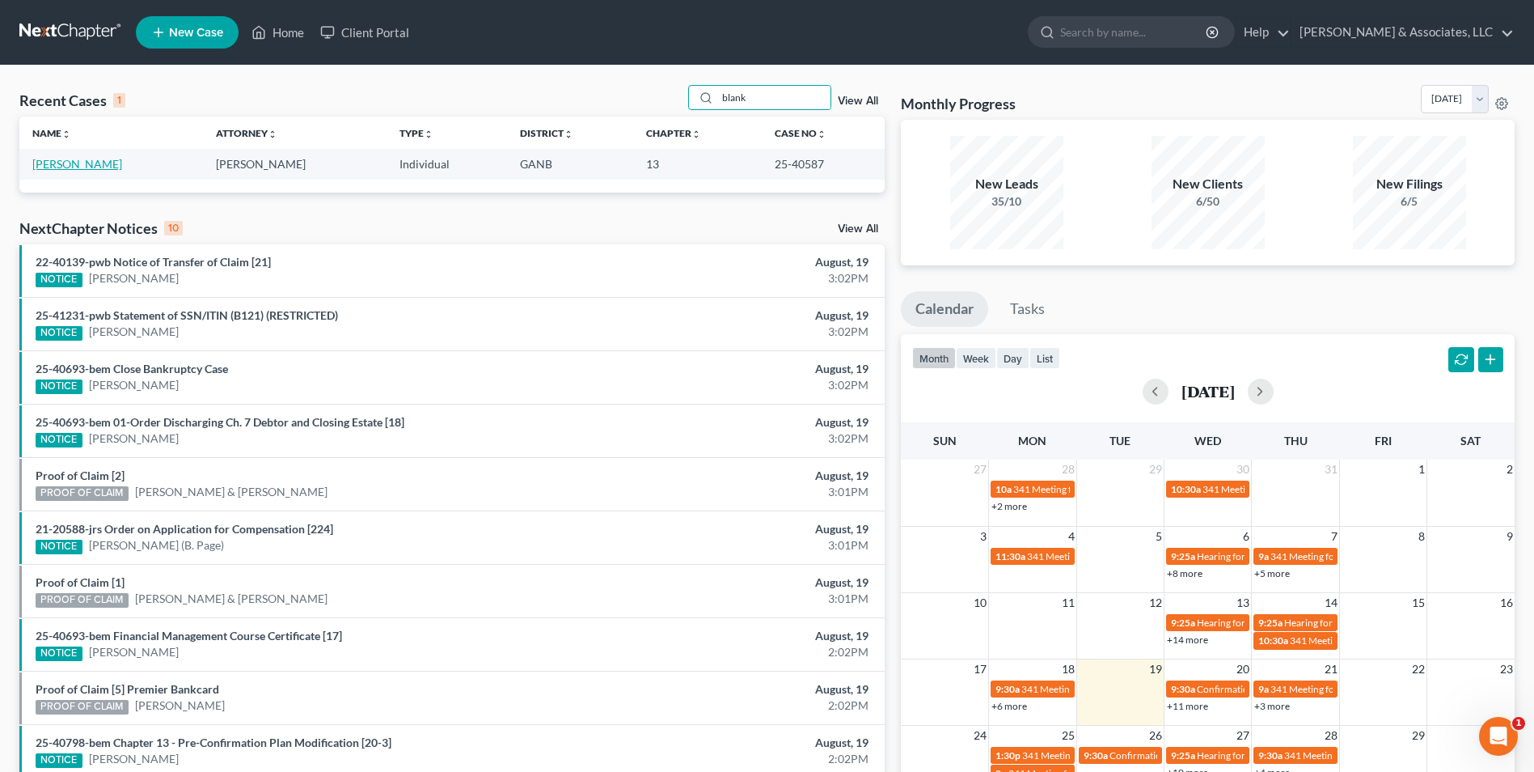
click at [74, 163] on link "[PERSON_NAME]" at bounding box center [77, 164] width 90 height 14
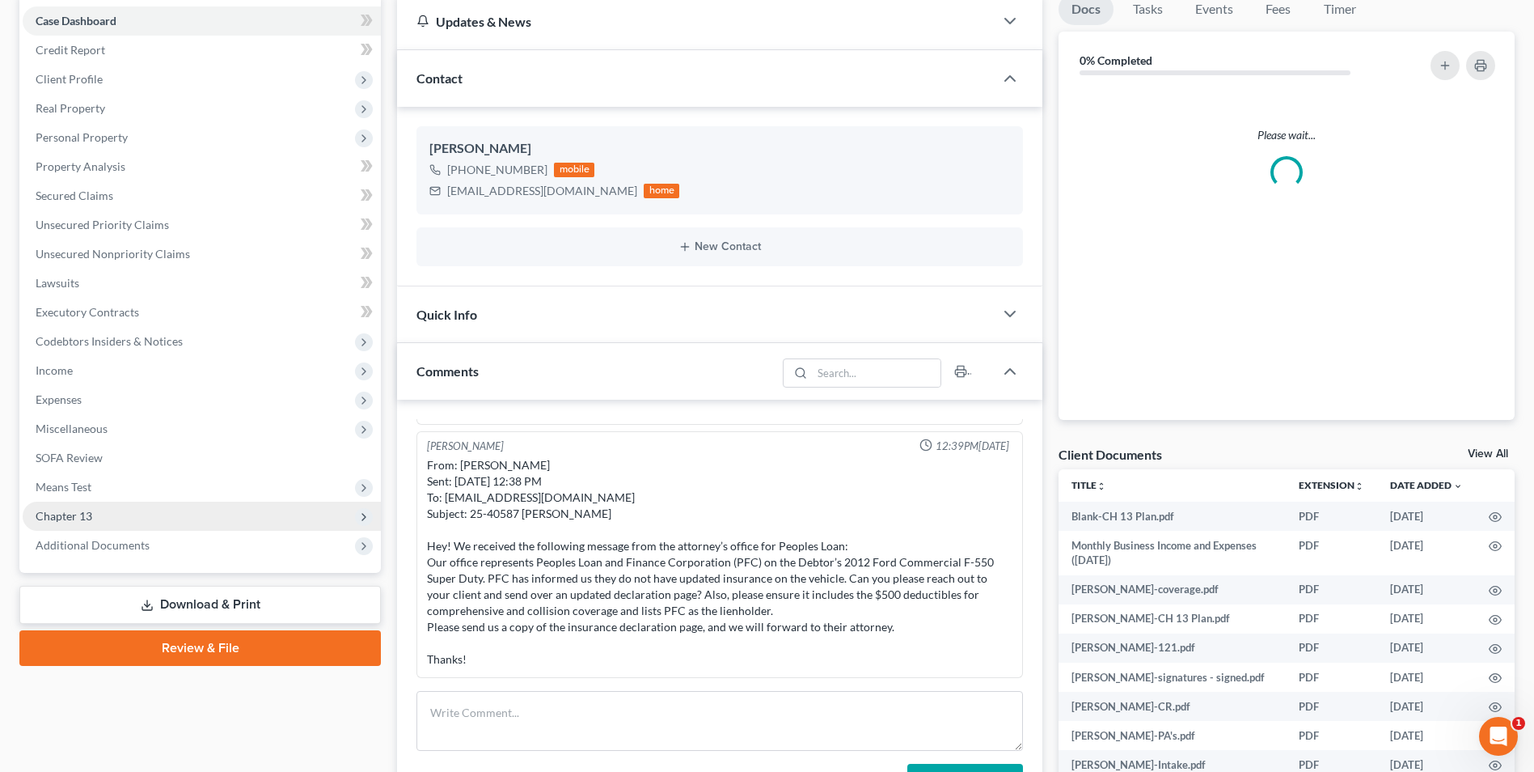
scroll to position [569, 0]
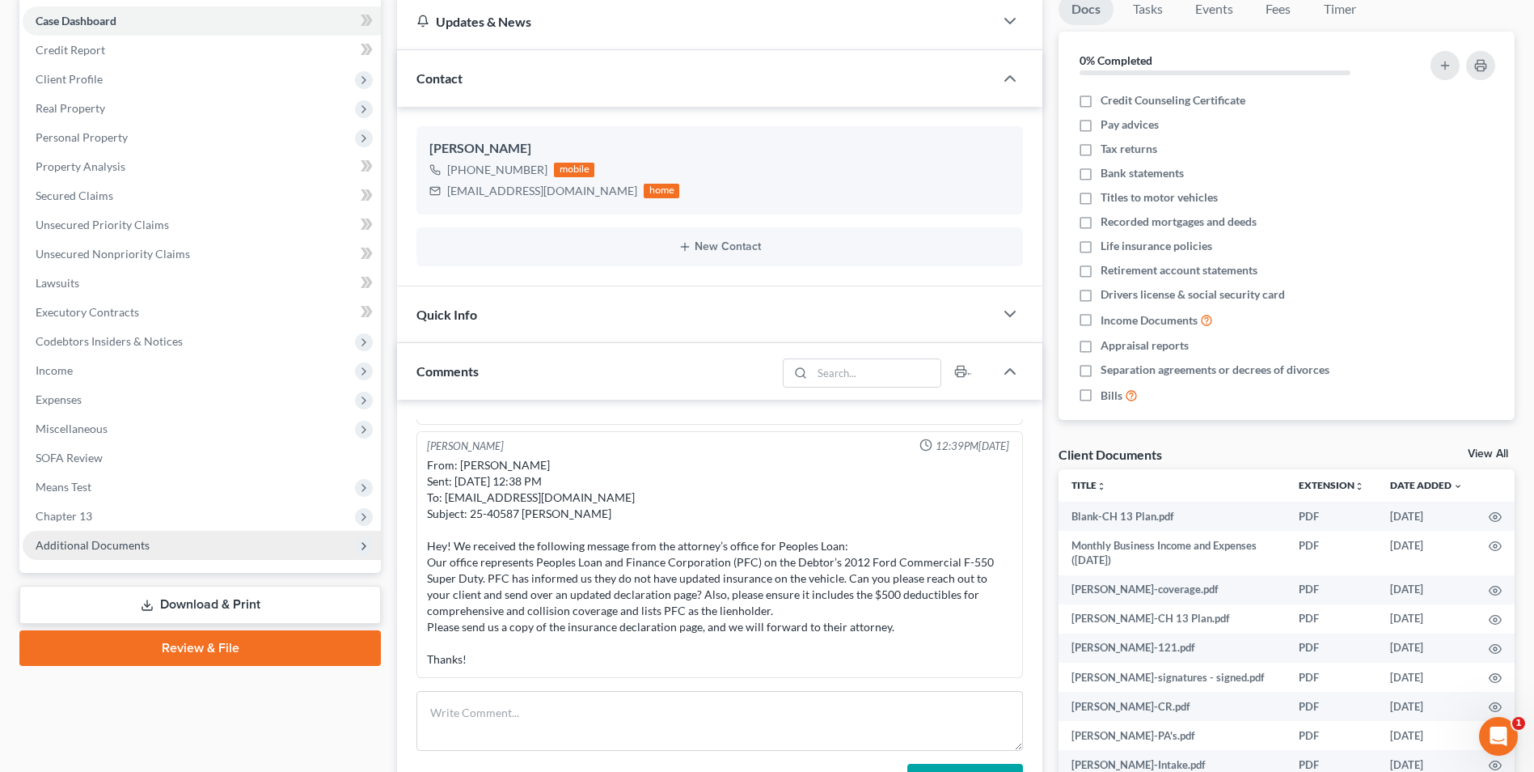
click at [131, 541] on span "Additional Documents" at bounding box center [93, 545] width 114 height 14
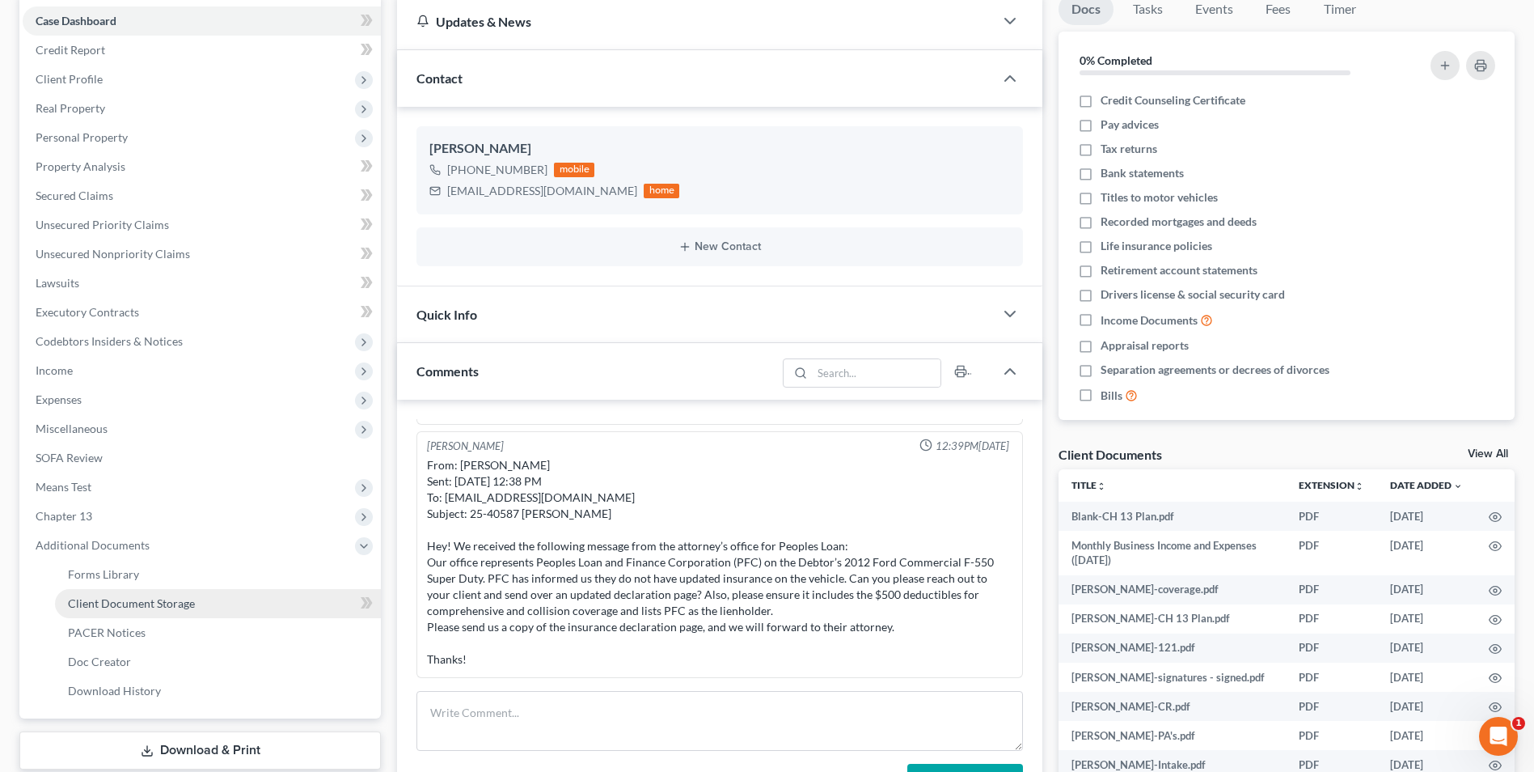
click at [166, 607] on span "Client Document Storage" at bounding box center [131, 603] width 127 height 14
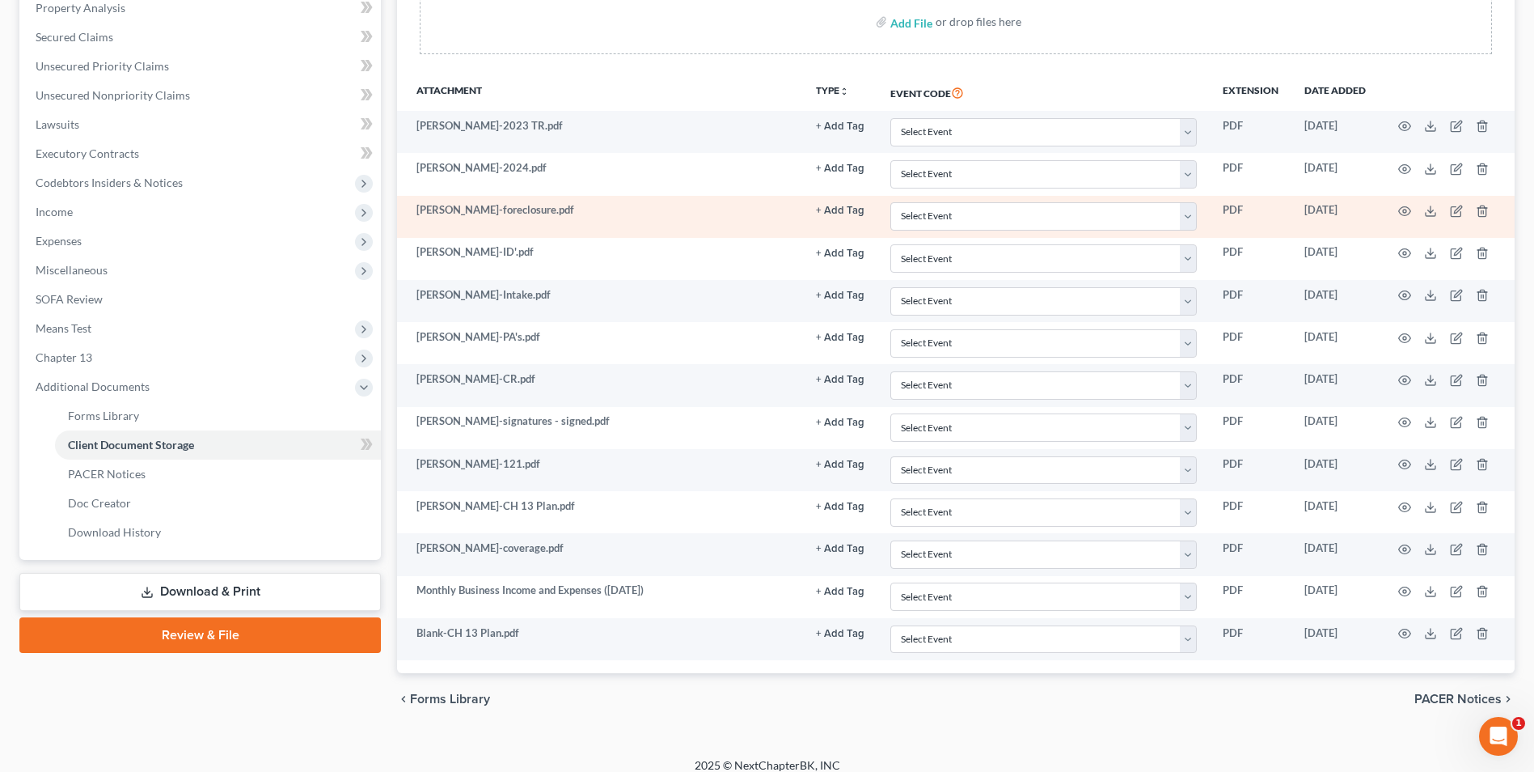
scroll to position [323, 0]
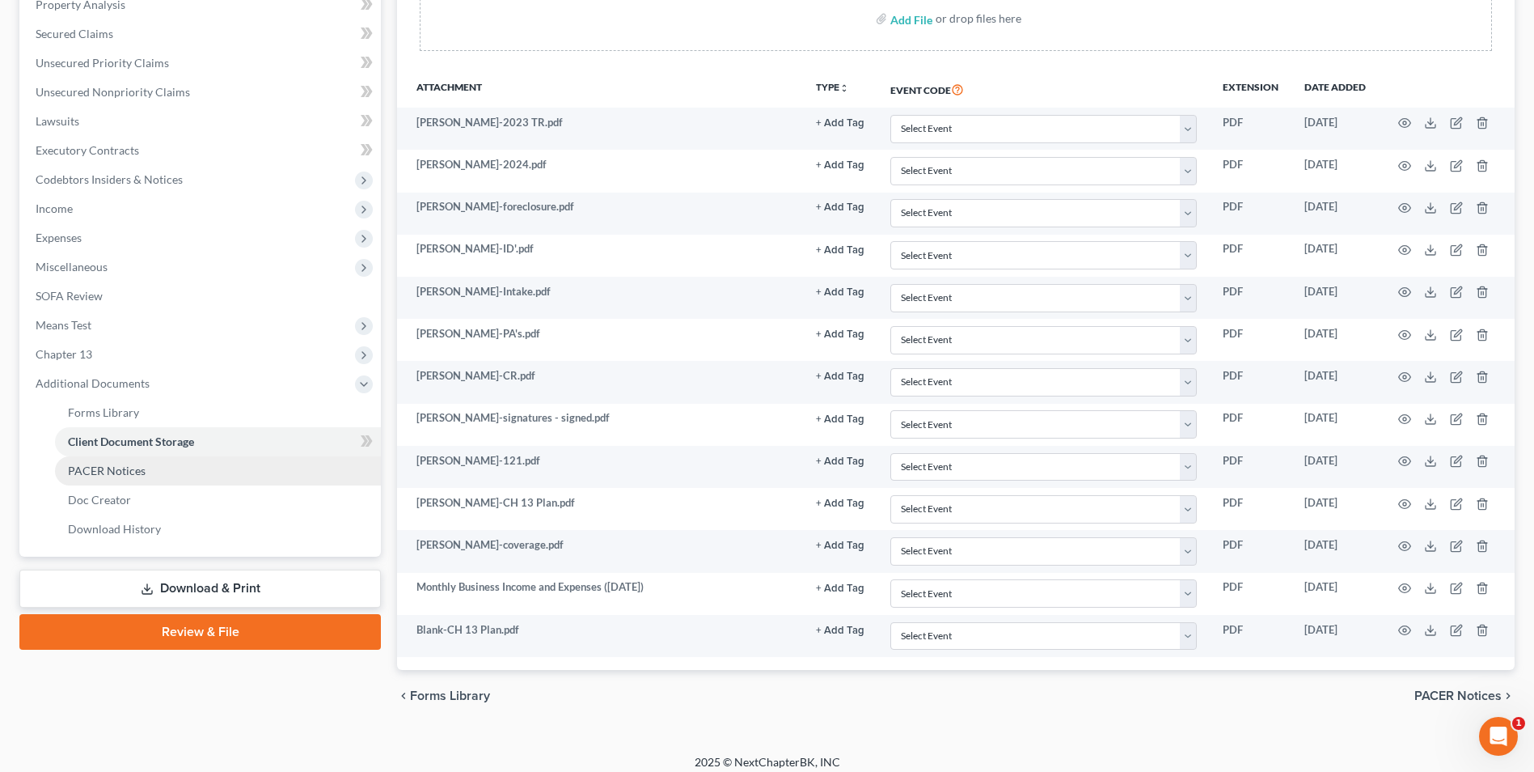
click at [98, 480] on link "PACER Notices" at bounding box center [218, 470] width 326 height 29
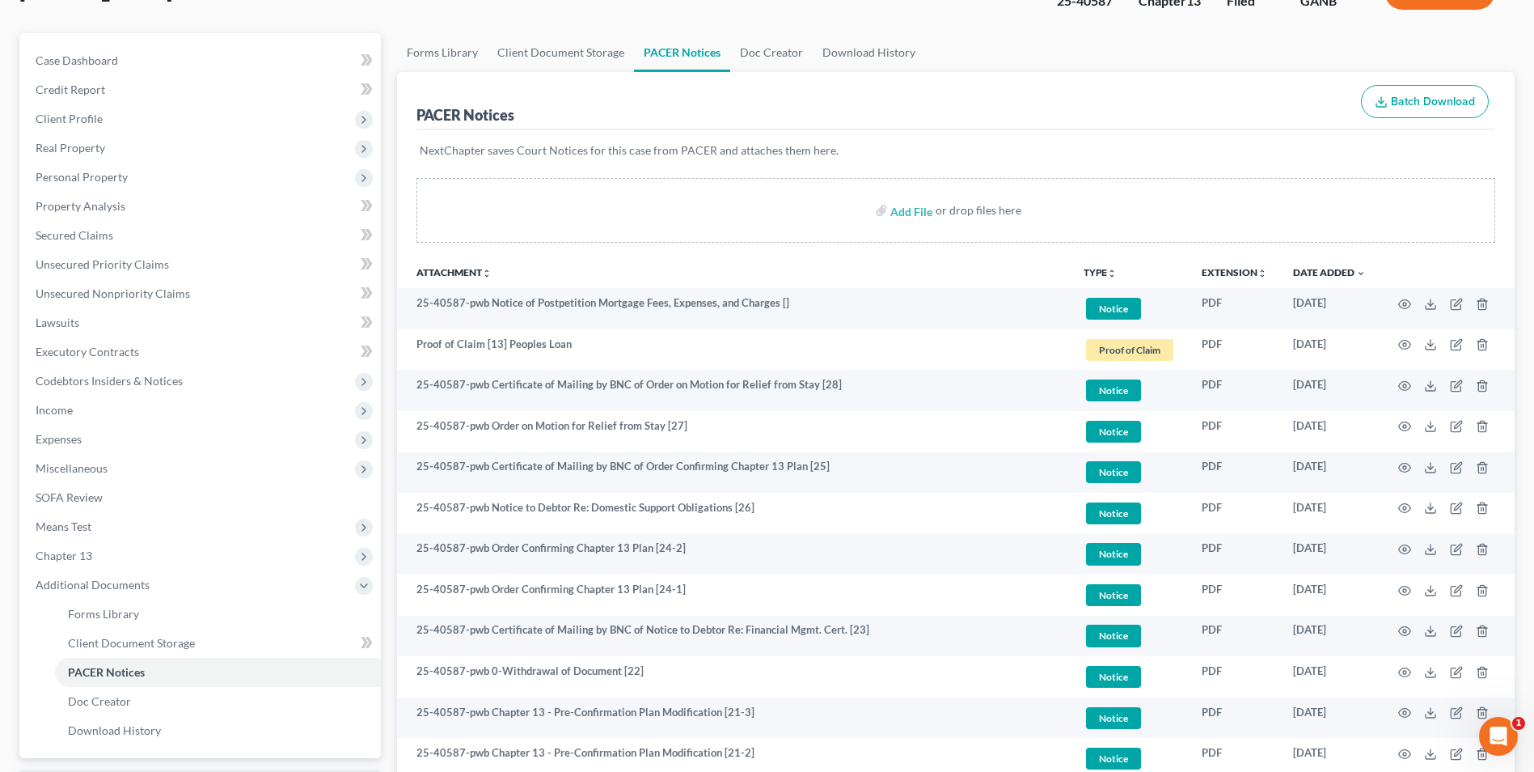
scroll to position [162, 0]
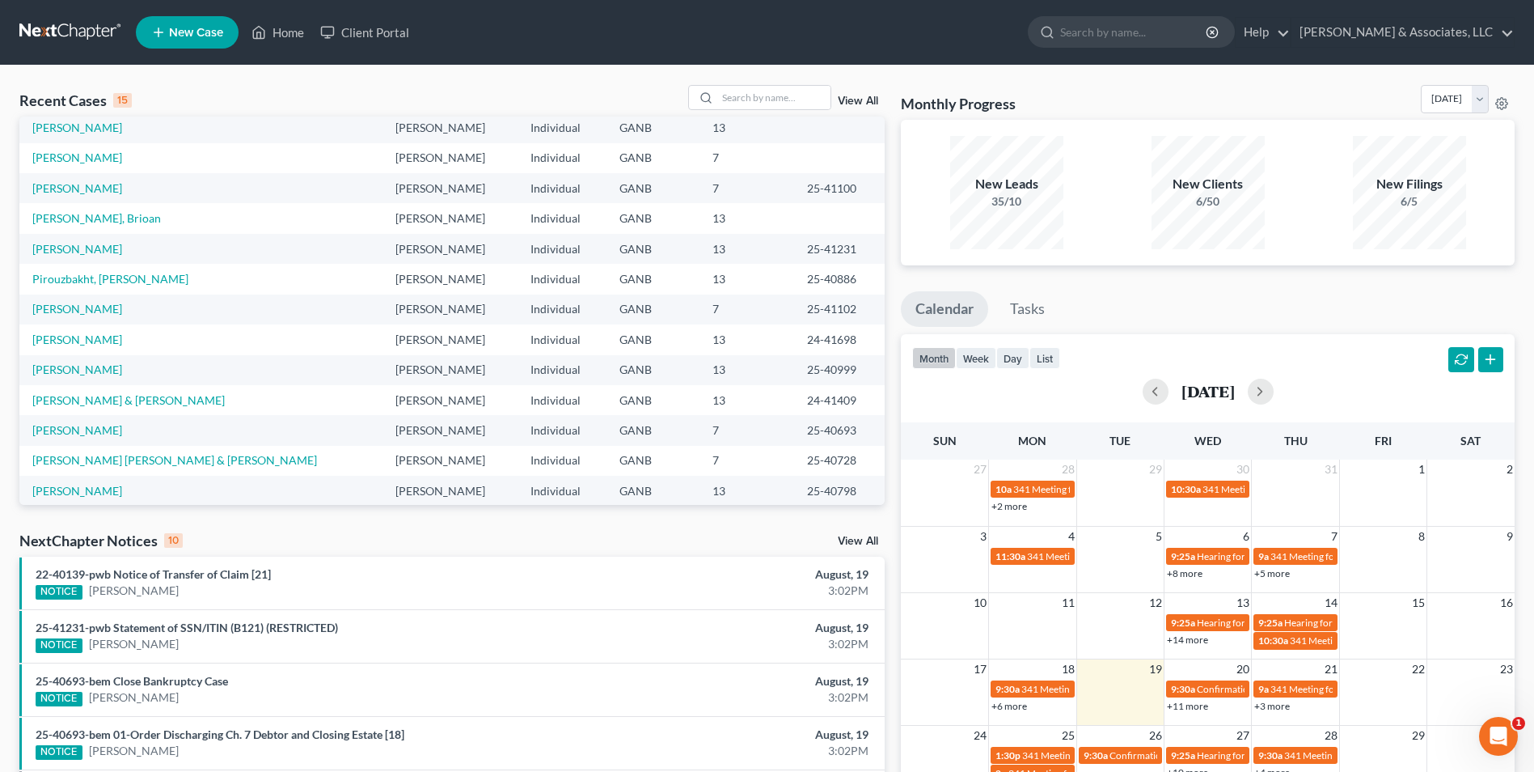
scroll to position [111, 0]
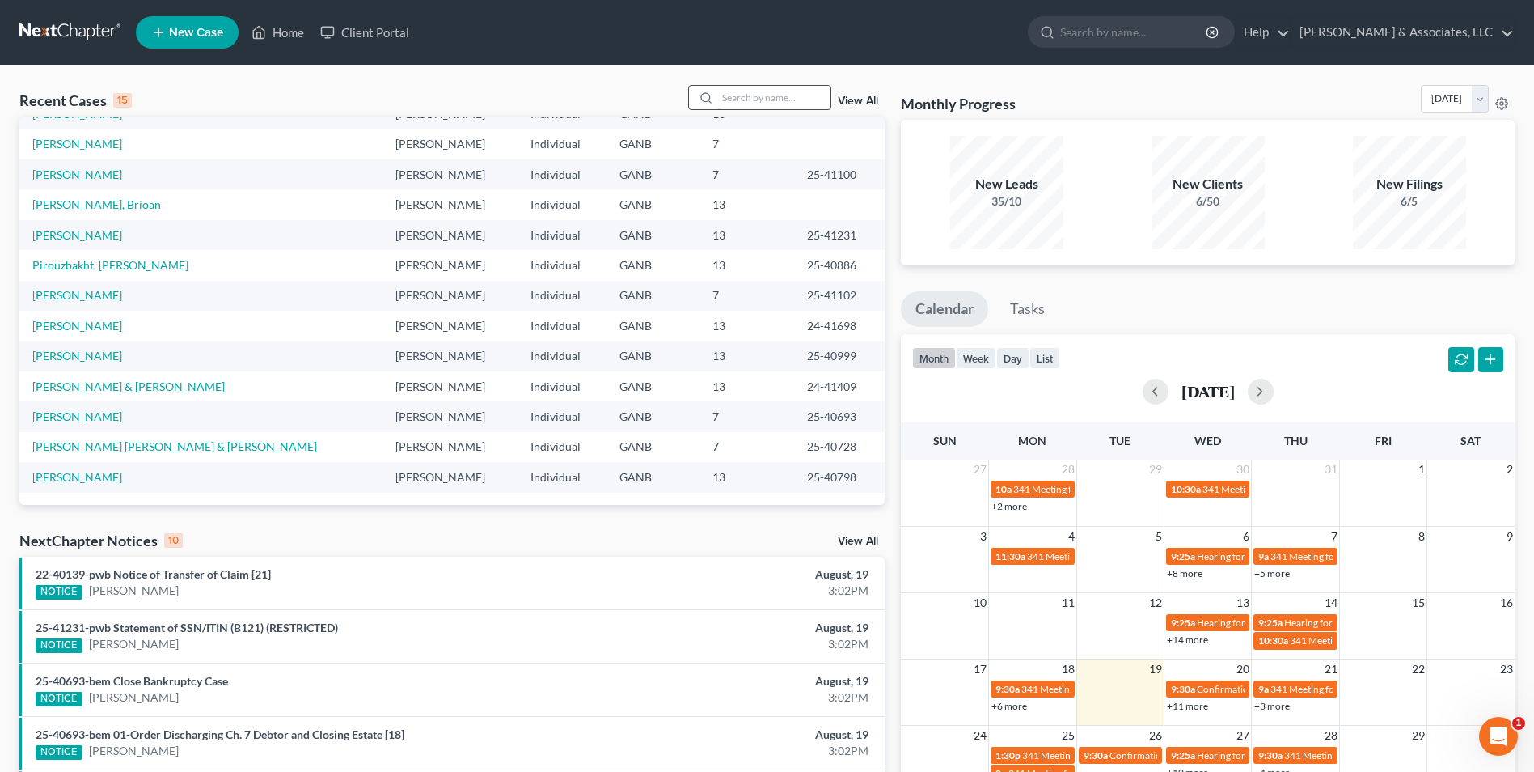
click at [772, 107] on input "search" at bounding box center [773, 97] width 113 height 23
type input "hill"
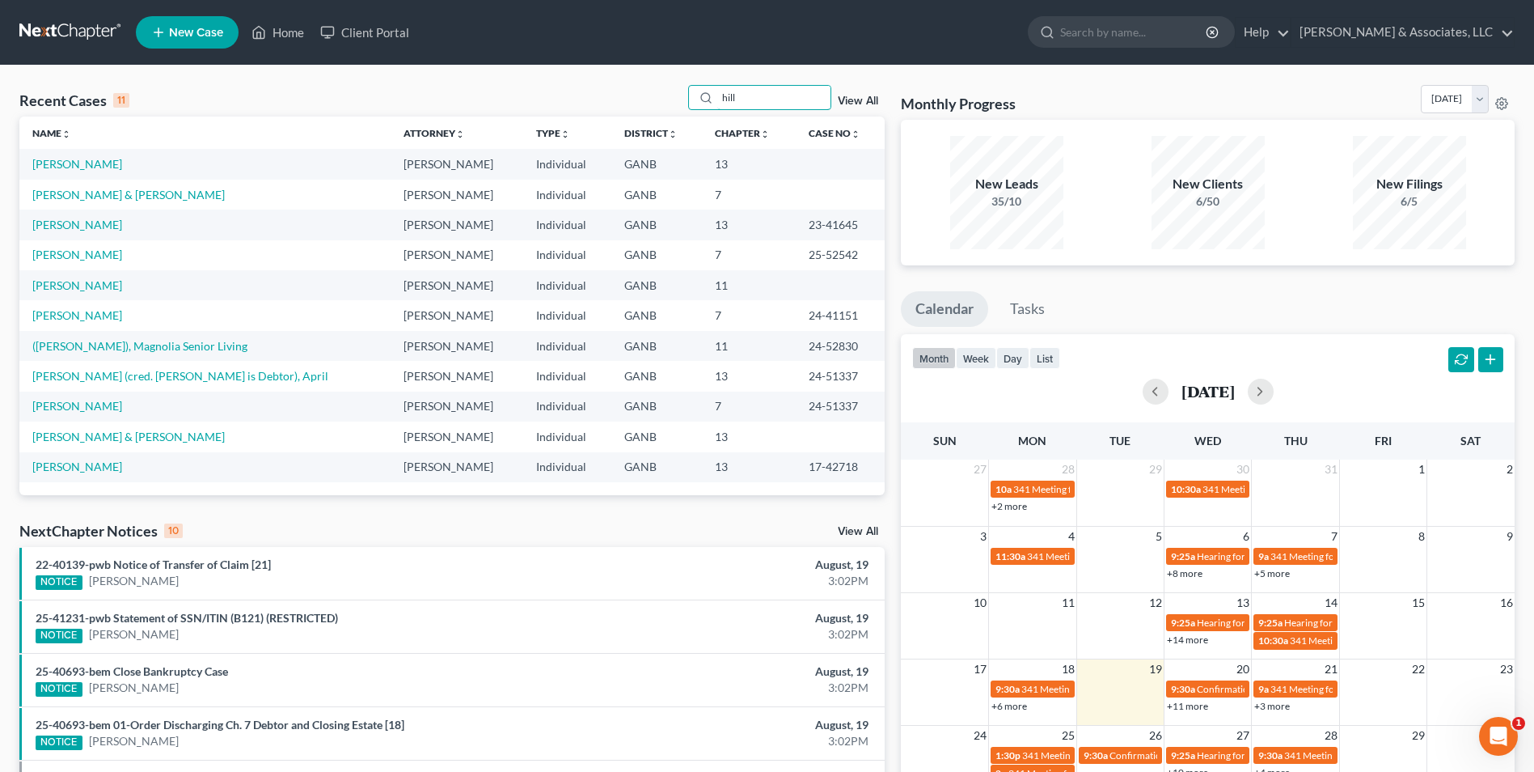
scroll to position [0, 0]
click at [52, 166] on link "[PERSON_NAME]" at bounding box center [77, 164] width 90 height 14
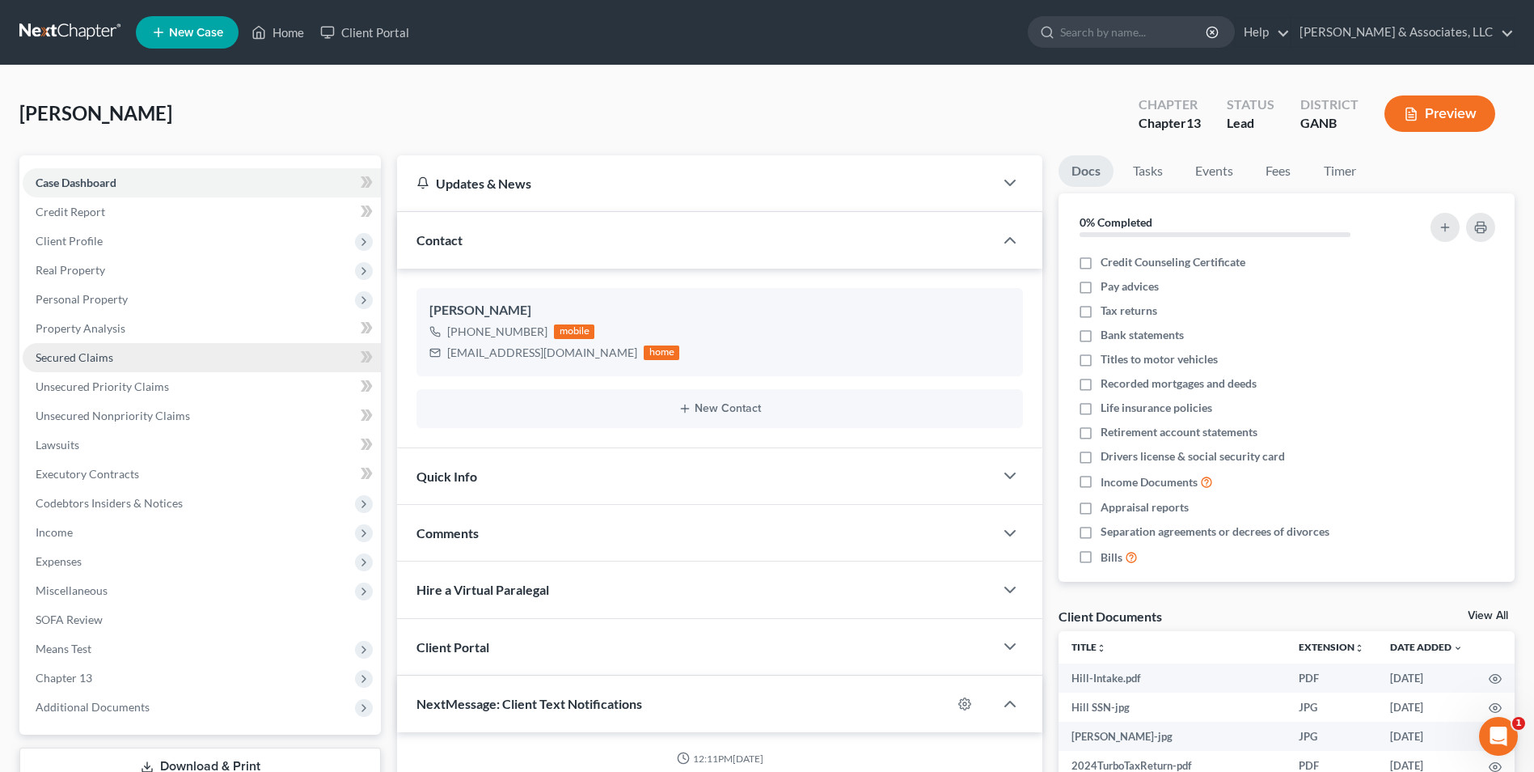
scroll to position [737, 0]
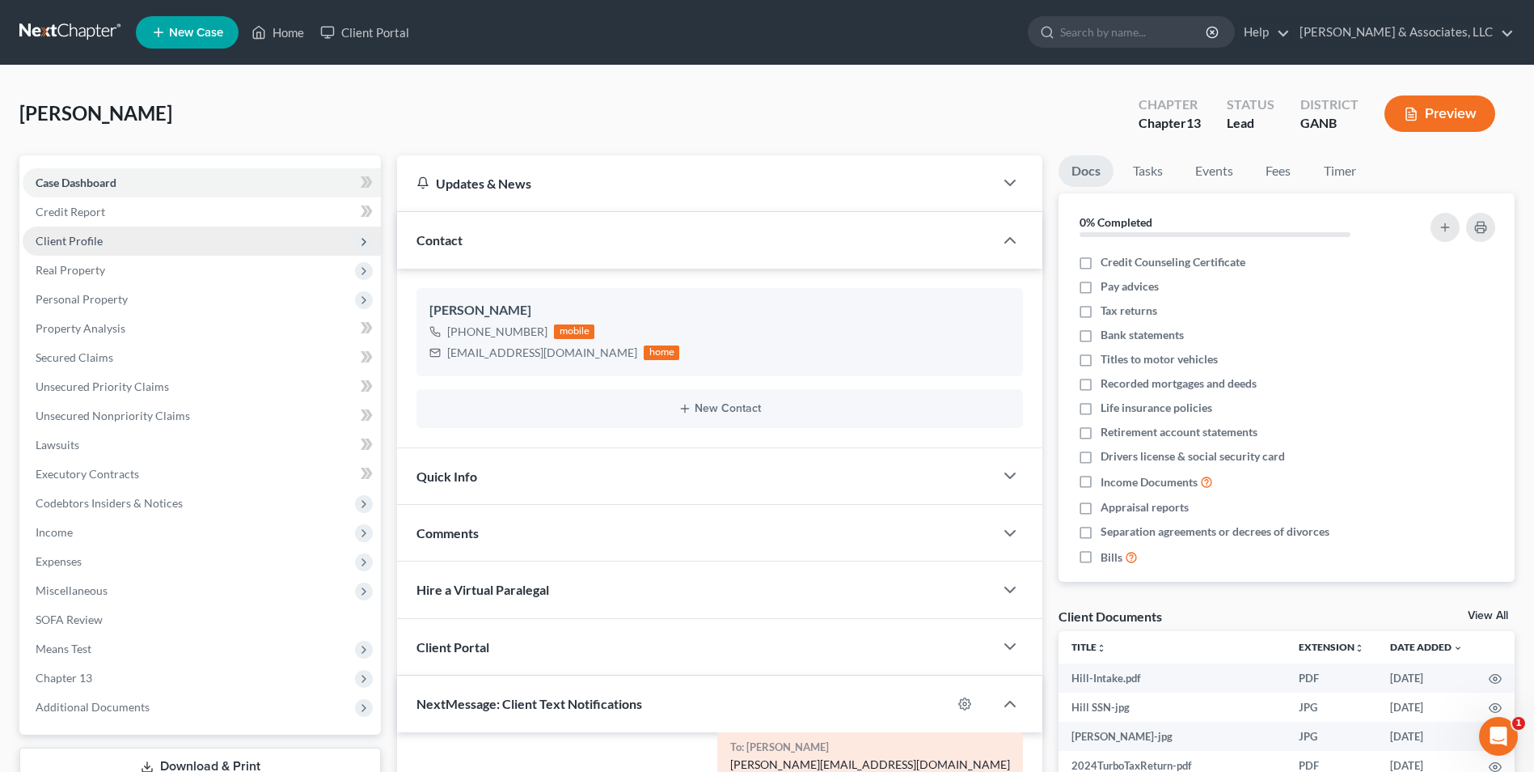
click at [78, 239] on span "Client Profile" at bounding box center [69, 241] width 67 height 14
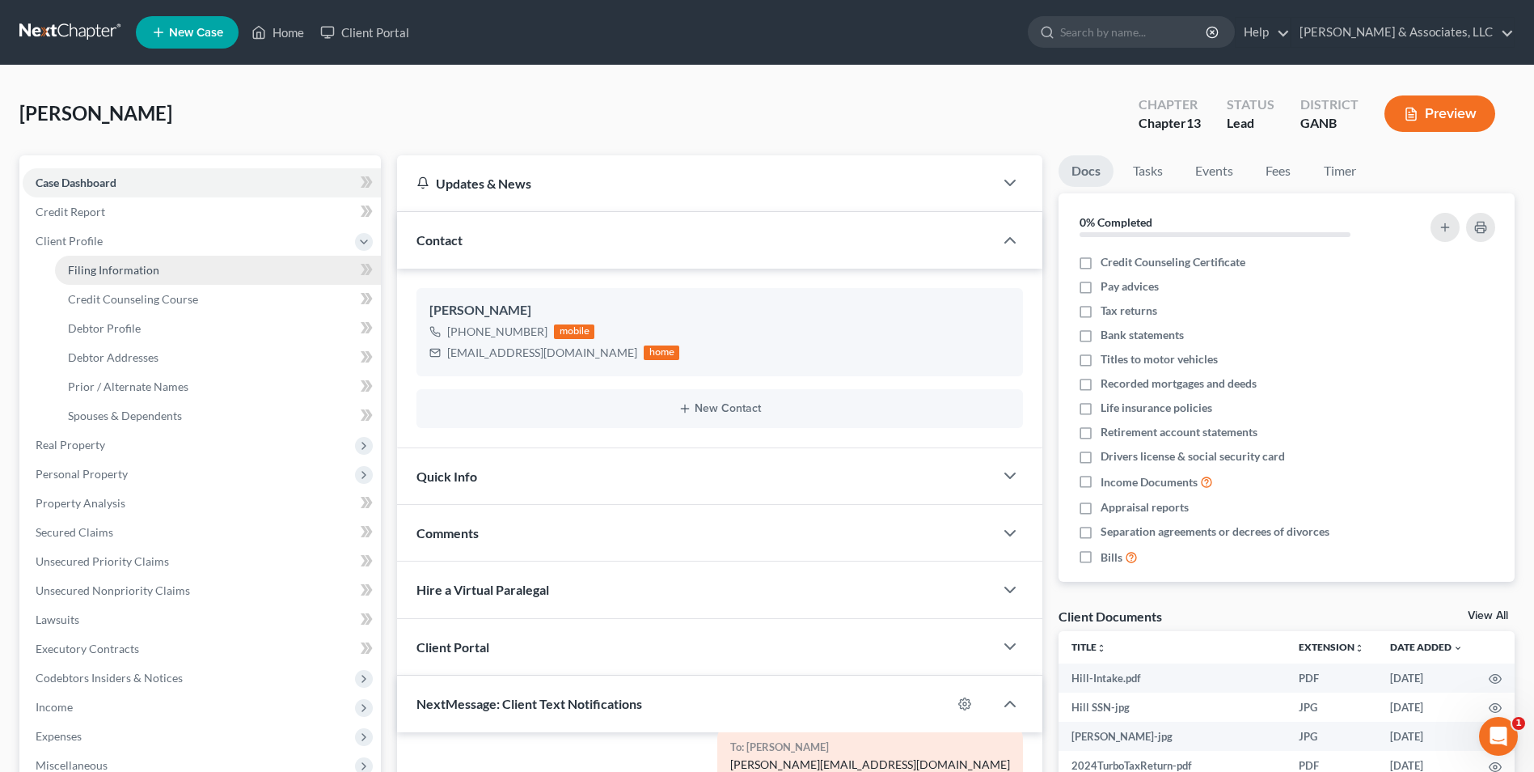
click at [133, 268] on span "Filing Information" at bounding box center [113, 270] width 91 height 14
select select "1"
select select "0"
select select "3"
select select "10"
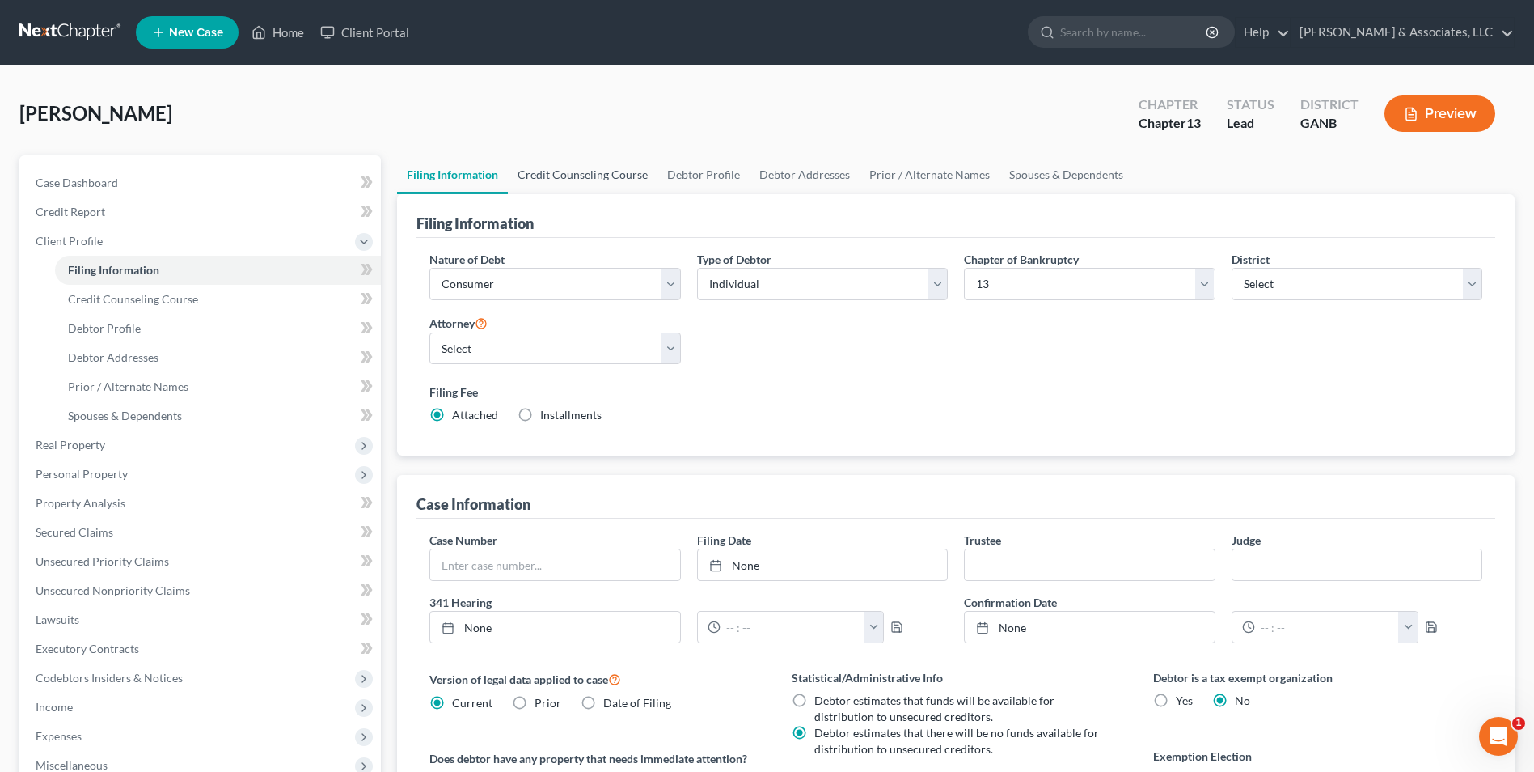
click at [593, 171] on link "Credit Counseling Course" at bounding box center [583, 174] width 150 height 39
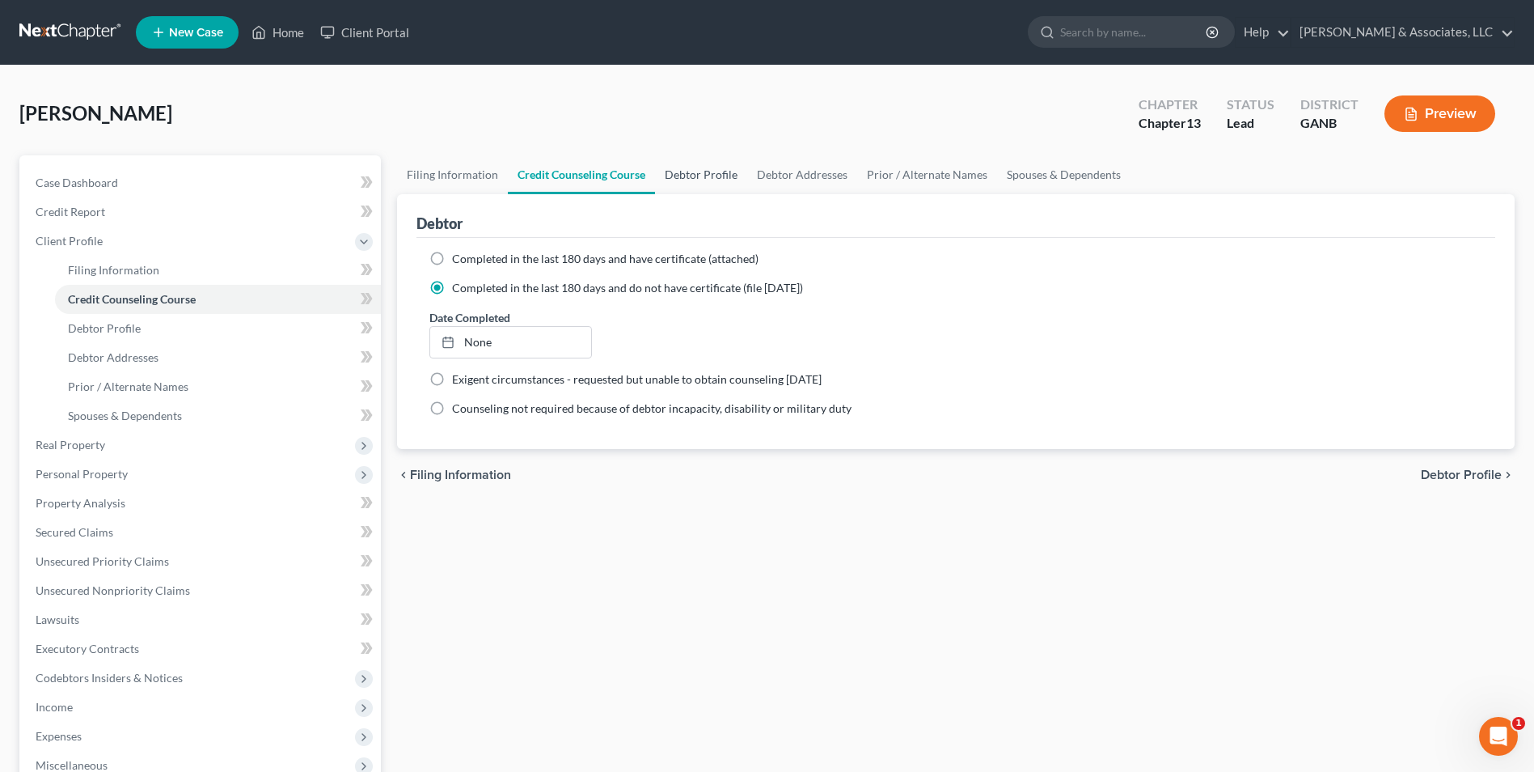
click at [700, 175] on link "Debtor Profile" at bounding box center [701, 174] width 92 height 39
select select "0"
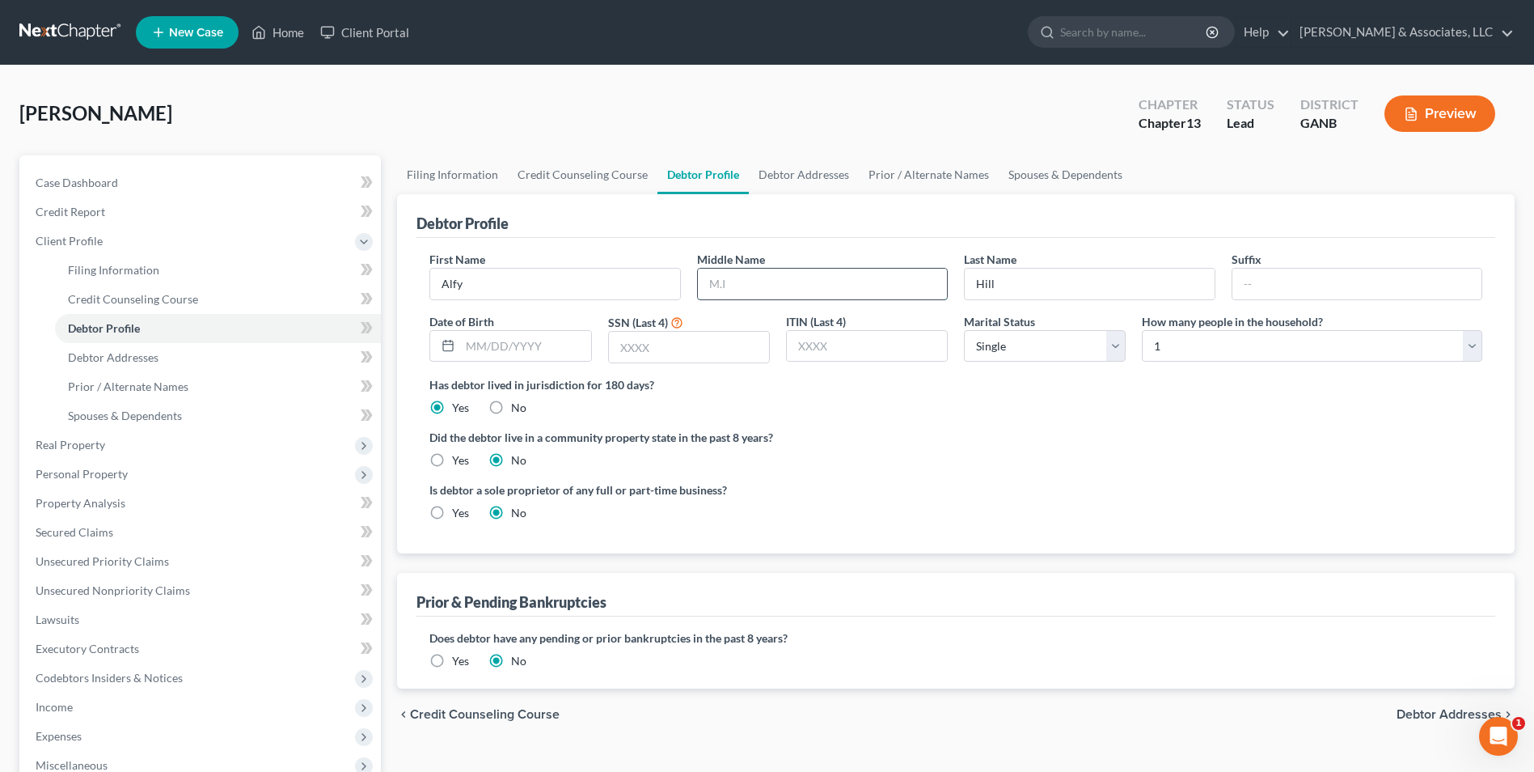
click at [791, 287] on input "text" at bounding box center [822, 284] width 249 height 31
type input "Leo"
type input "Jr."
type input "07/18/1991"
click at [630, 351] on input "text" at bounding box center [689, 347] width 160 height 31
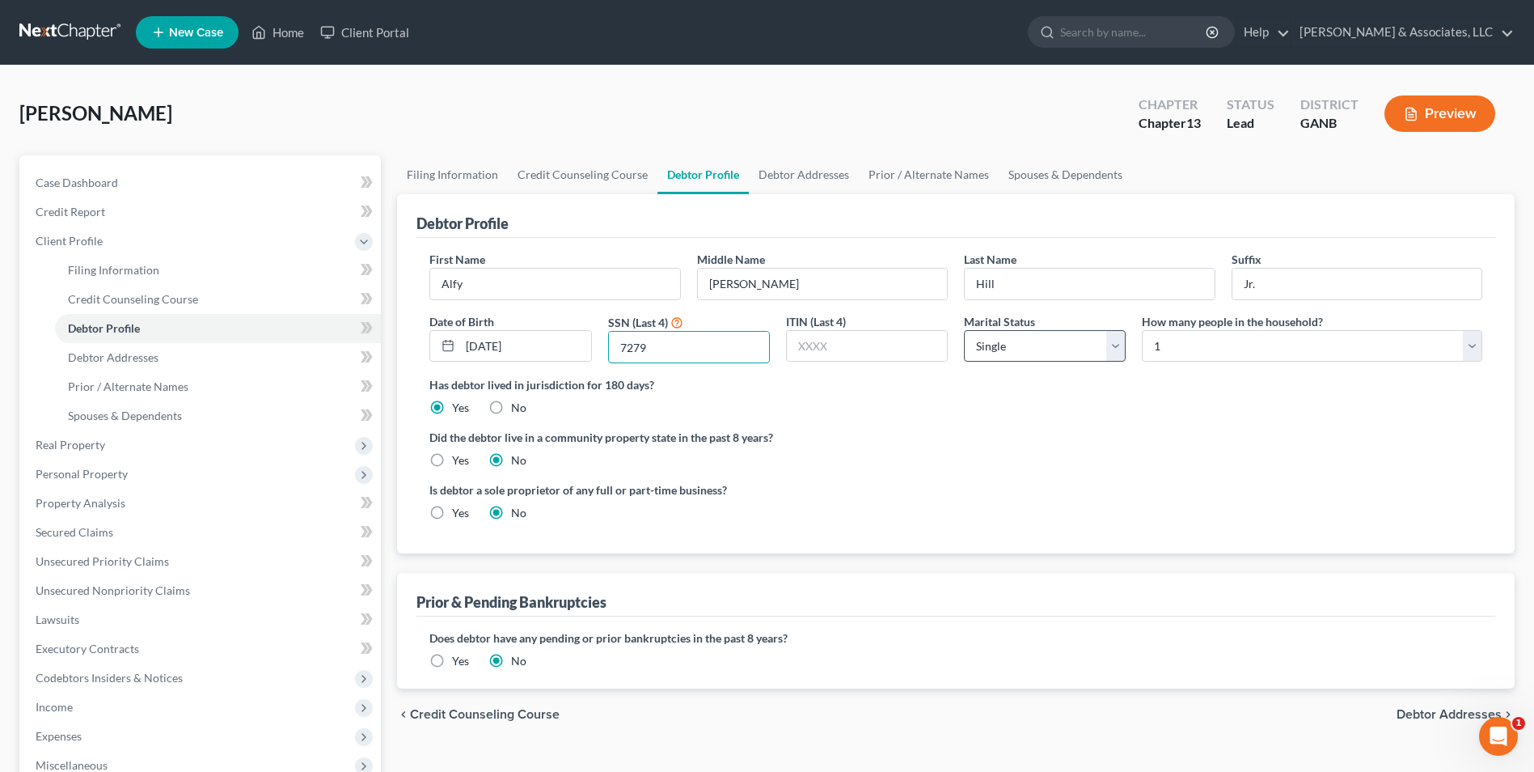
type input "7279"
click at [1120, 352] on select "Select Single Married Separated Divorced Widowed" at bounding box center [1045, 346] width 162 height 32
select select "1"
click at [964, 330] on select "Select Single Married Separated Divorced Widowed" at bounding box center [1045, 346] width 162 height 32
click at [1477, 349] on select "Select 1 2 3 4 5 6 7 8 9 10 11 12 13 14 15 16 17 18 19 20" at bounding box center [1312, 346] width 340 height 32
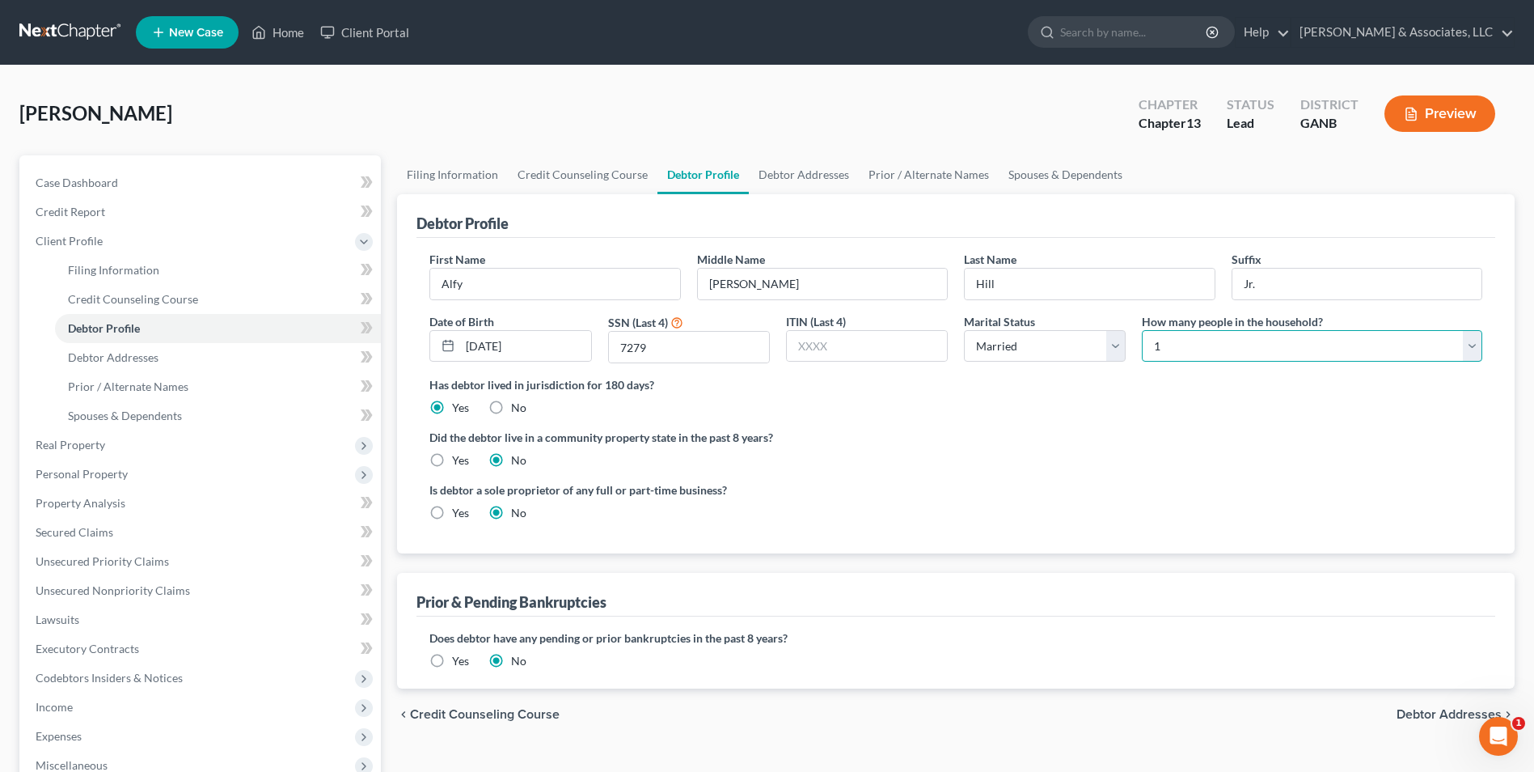
select select "1"
click at [1142, 330] on select "Select 1 2 3 4 5 6 7 8 9 10 11 12 13 14 15 16 17 18 19 20" at bounding box center [1312, 346] width 340 height 32
click at [1081, 435] on label "Did the debtor live in a community property state in the past 8 years?" at bounding box center [955, 437] width 1053 height 17
click at [804, 169] on link "Debtor Addresses" at bounding box center [804, 174] width 110 height 39
select select "0"
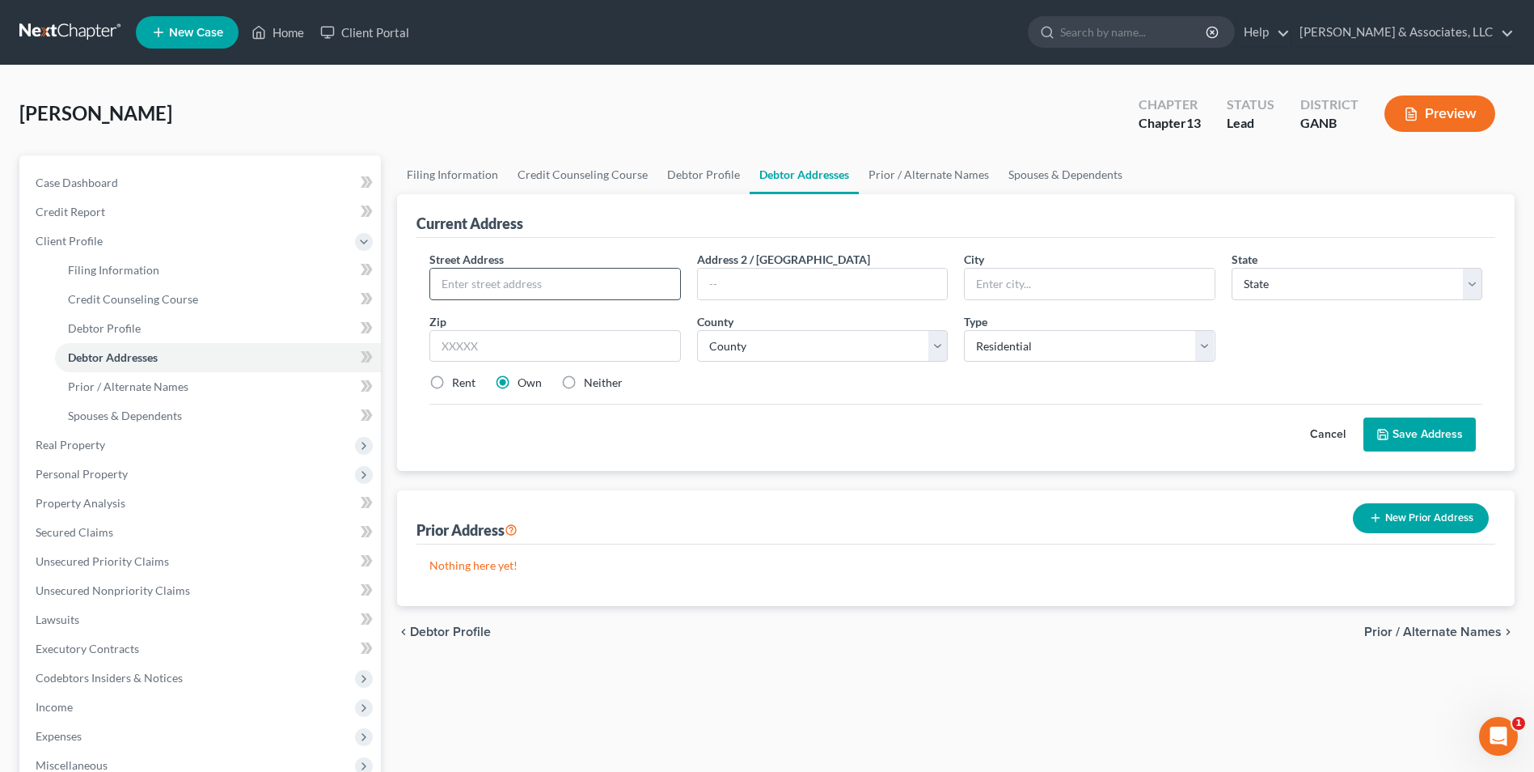
click at [561, 285] on input "text" at bounding box center [554, 284] width 249 height 31
type input "372 Garnet Dr"
type input "Acworth"
select select "10"
type input "30101"
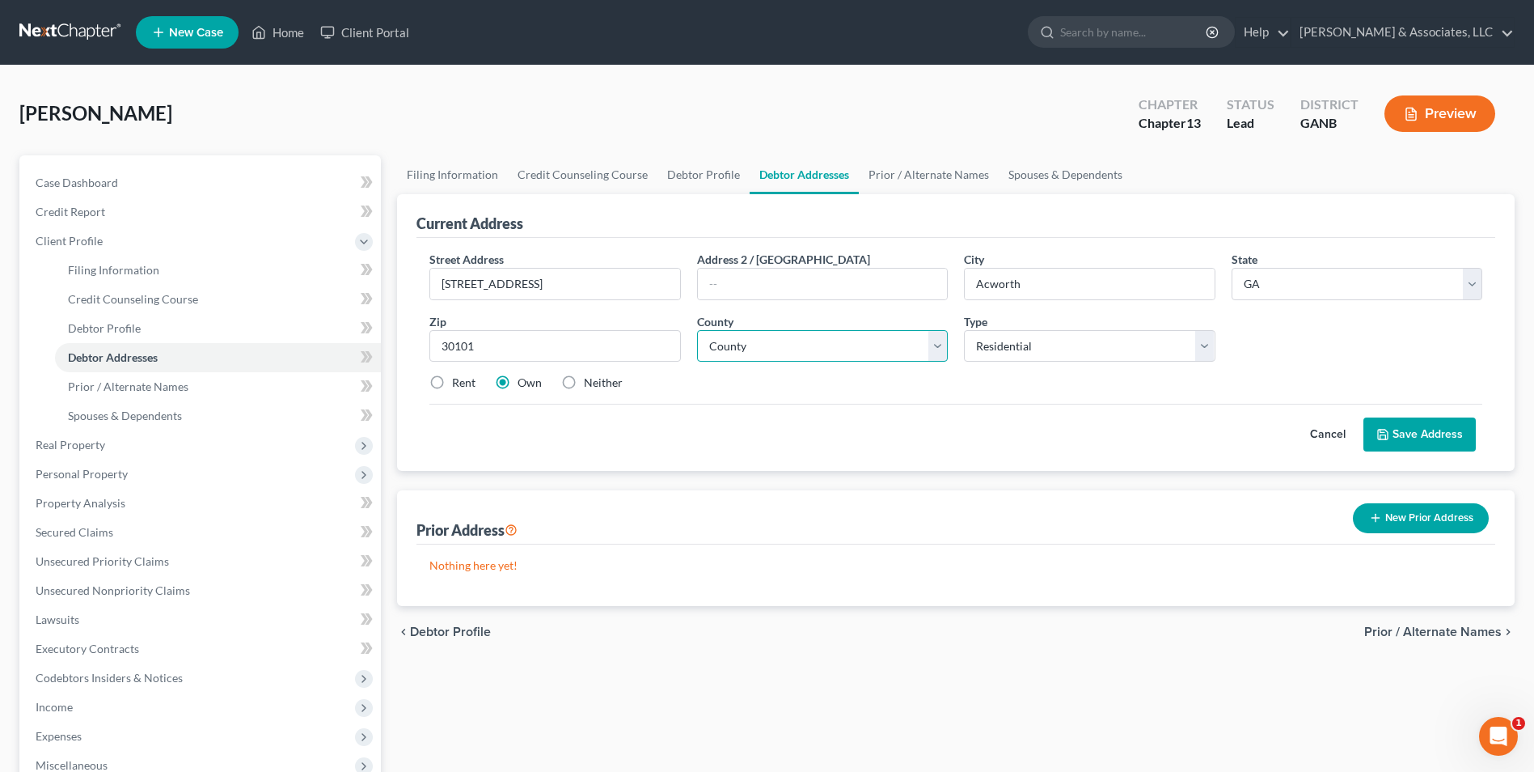
click at [937, 355] on select "County Appling County Atkinson County Bacon County Baker County Baldwin County …" at bounding box center [822, 346] width 251 height 32
select select "109"
click at [697, 330] on select "County Appling County Atkinson County Bacon County Baker County Baldwin County …" at bounding box center [822, 346] width 251 height 32
click at [584, 380] on label "Neither" at bounding box center [603, 382] width 39 height 16
click at [590, 380] on input "Neither" at bounding box center [595, 379] width 11 height 11
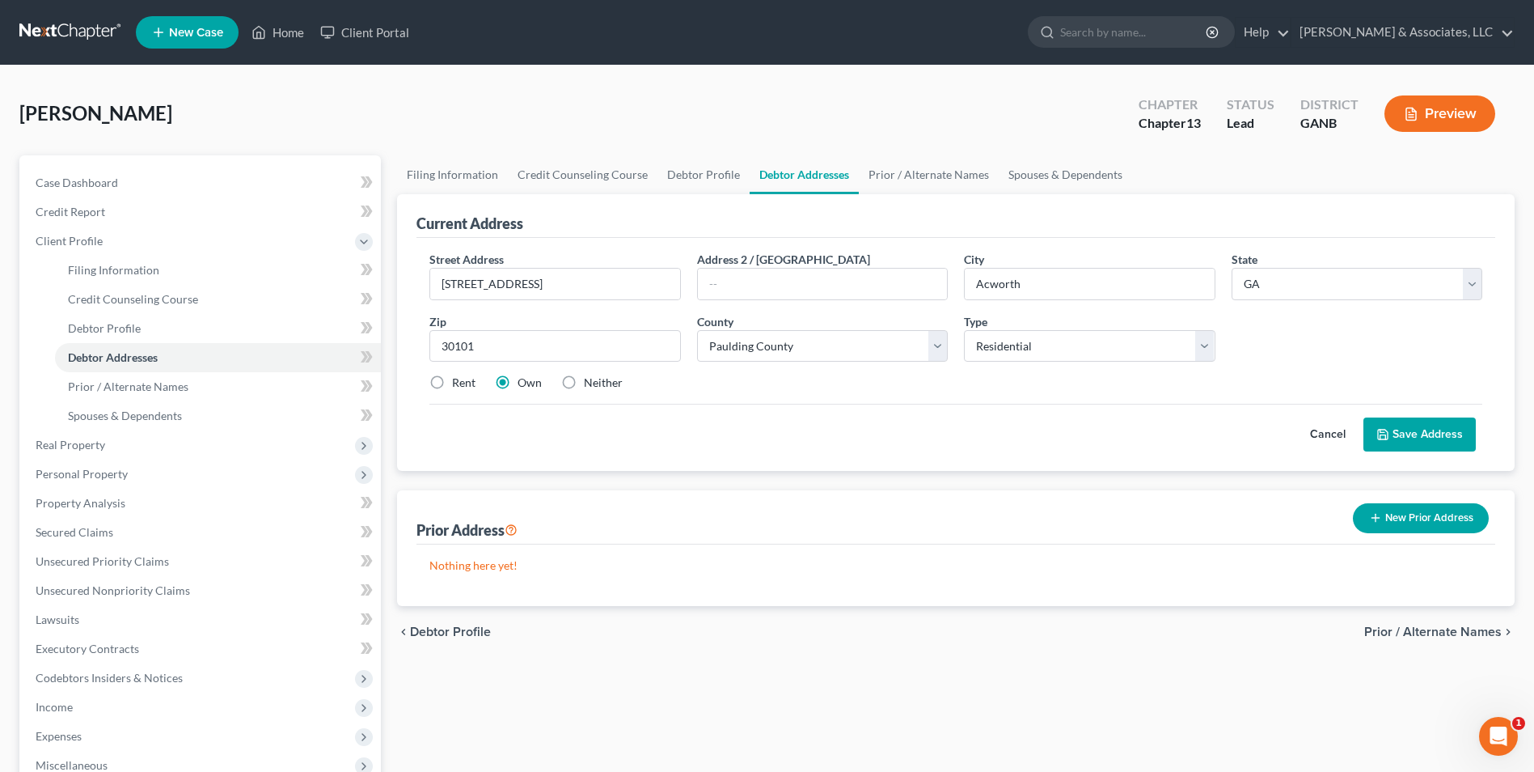
radio input "true"
click at [1441, 429] on button "Save Address" at bounding box center [1420, 434] width 112 height 34
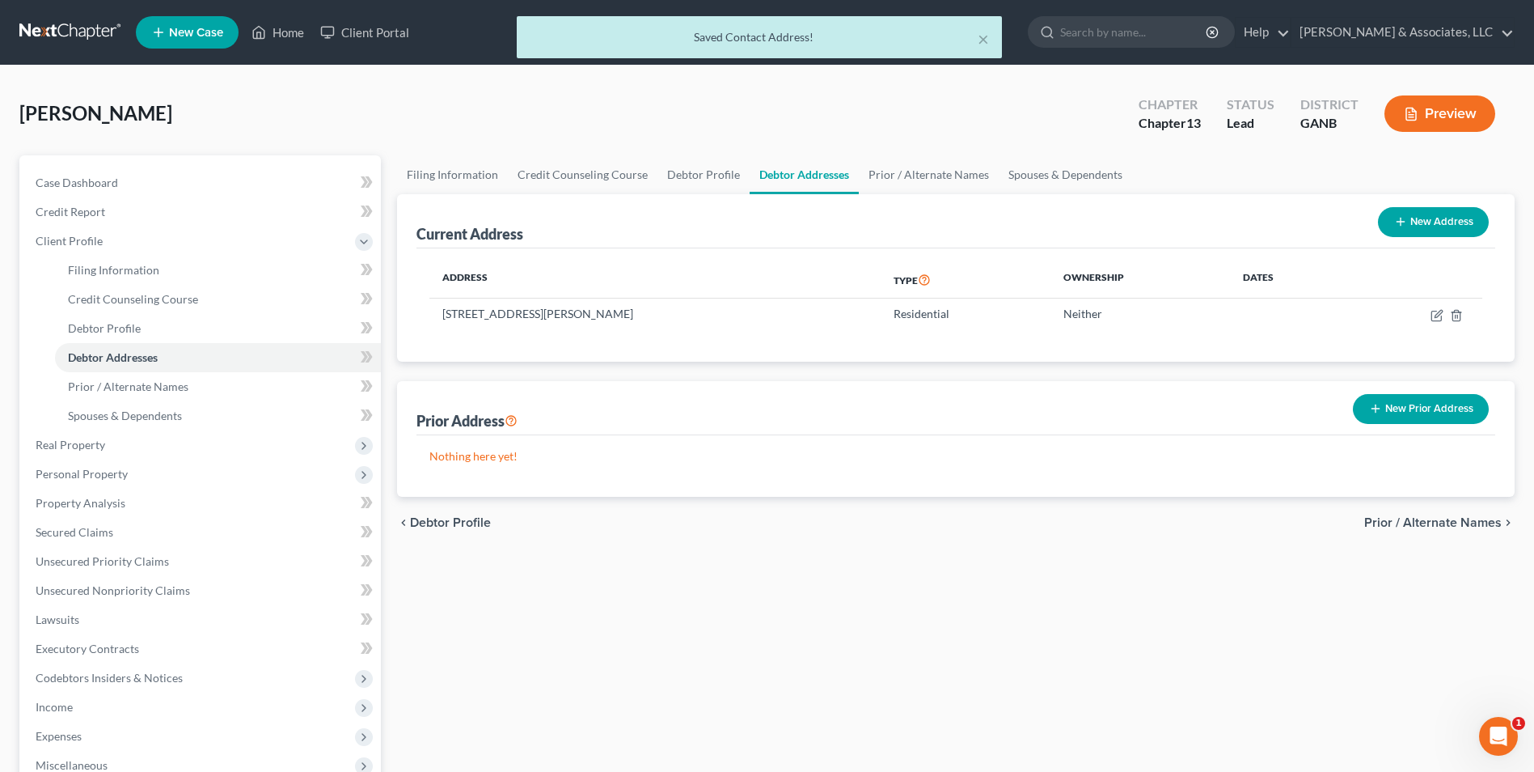
click at [1465, 211] on button "New Address" at bounding box center [1433, 222] width 111 height 30
select select "0"
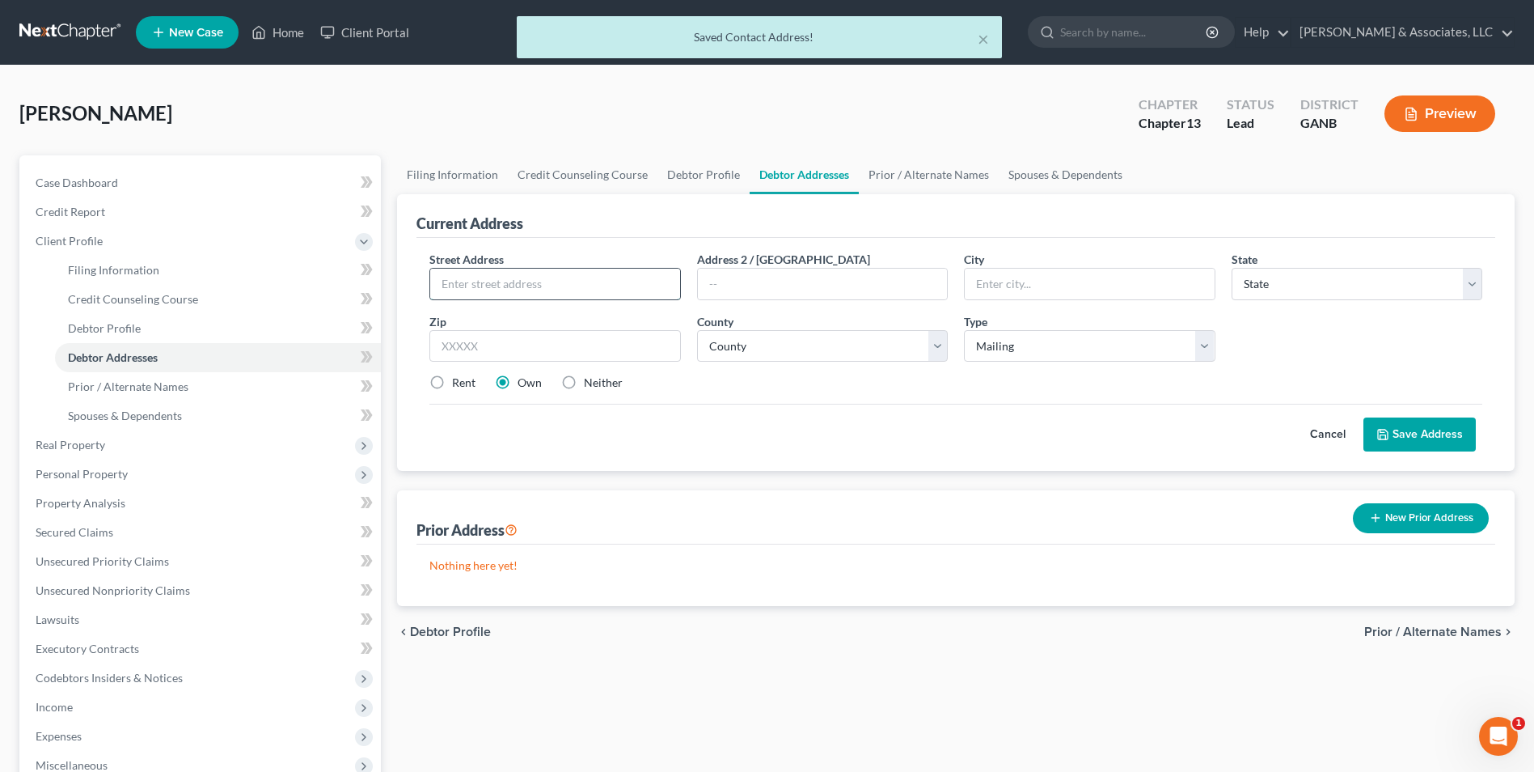
click at [565, 284] on input "text" at bounding box center [554, 284] width 249 height 31
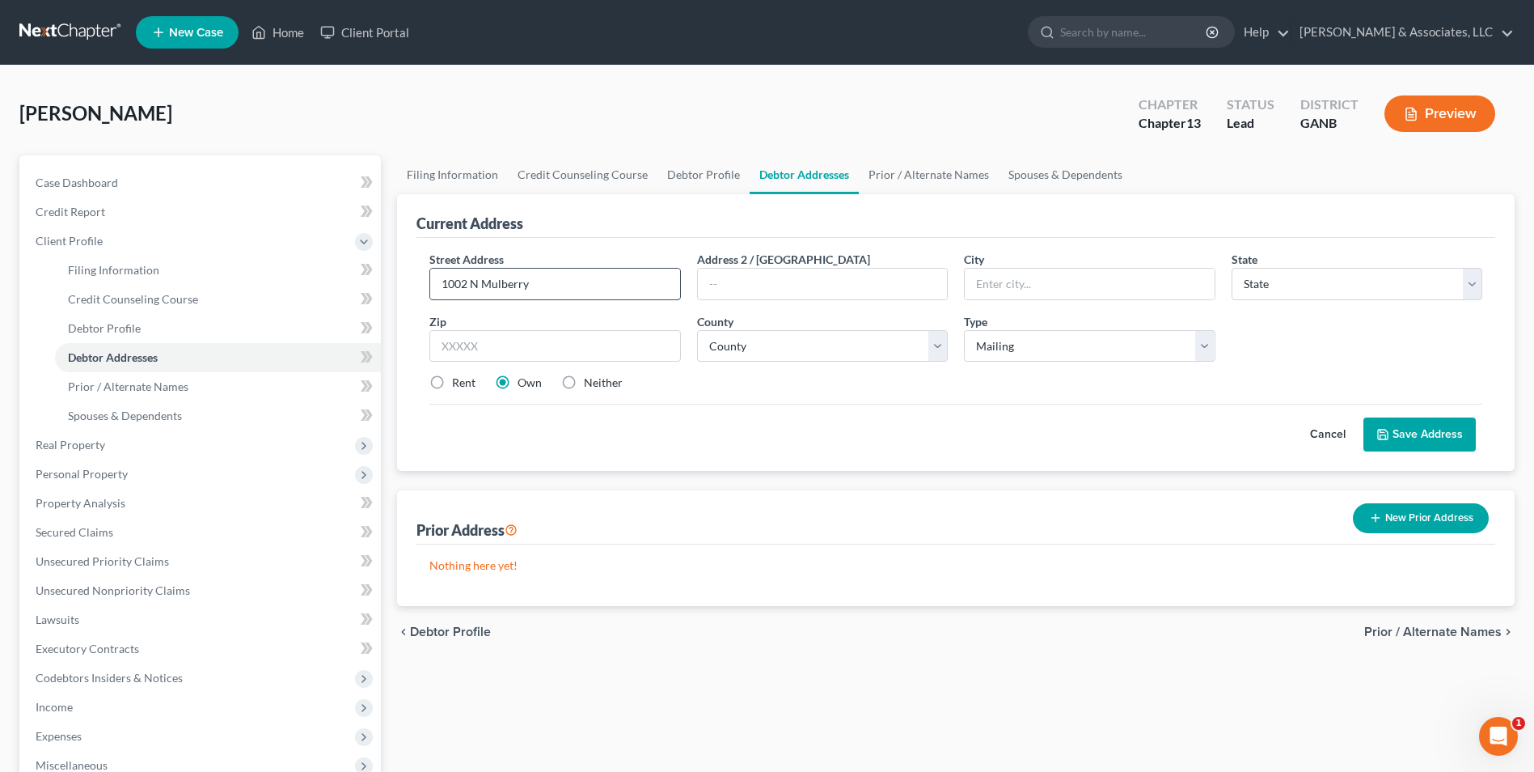
click at [572, 287] on input "1002 N Mulberry" at bounding box center [554, 284] width 249 height 31
type input "1002 N Mulberry Rd"
type input "Charlotte"
select select "28"
type input "28470"
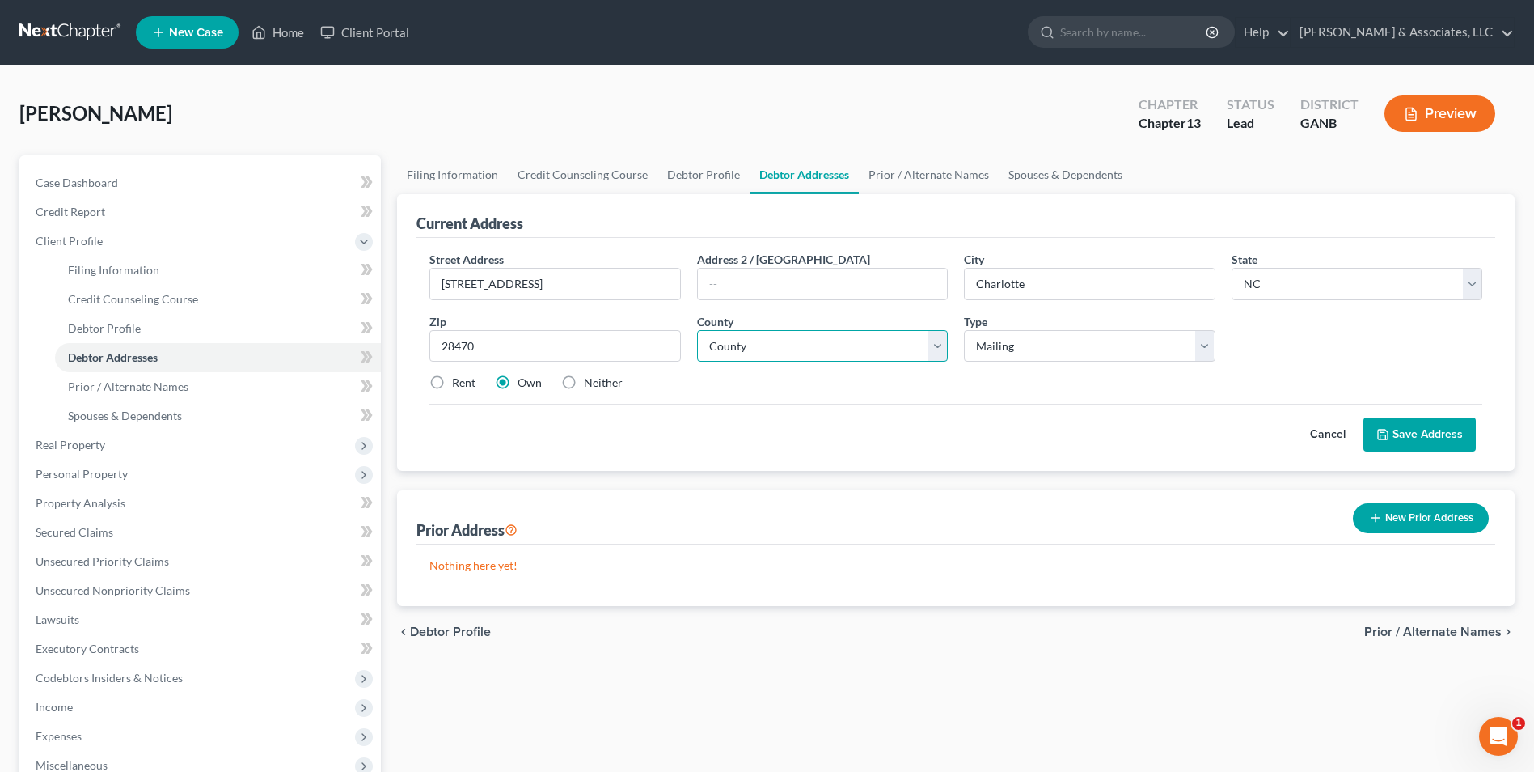
type input "South Brunswick"
click at [940, 348] on select "County Alamance County Alexander County Alleghany County Anson County Ashe Coun…" at bounding box center [822, 346] width 251 height 32
select select "9"
click at [697, 330] on select "County Alamance County Alexander County Alleghany County Anson County Ashe Coun…" at bounding box center [822, 346] width 251 height 32
click at [584, 382] on label "Neither" at bounding box center [603, 382] width 39 height 16
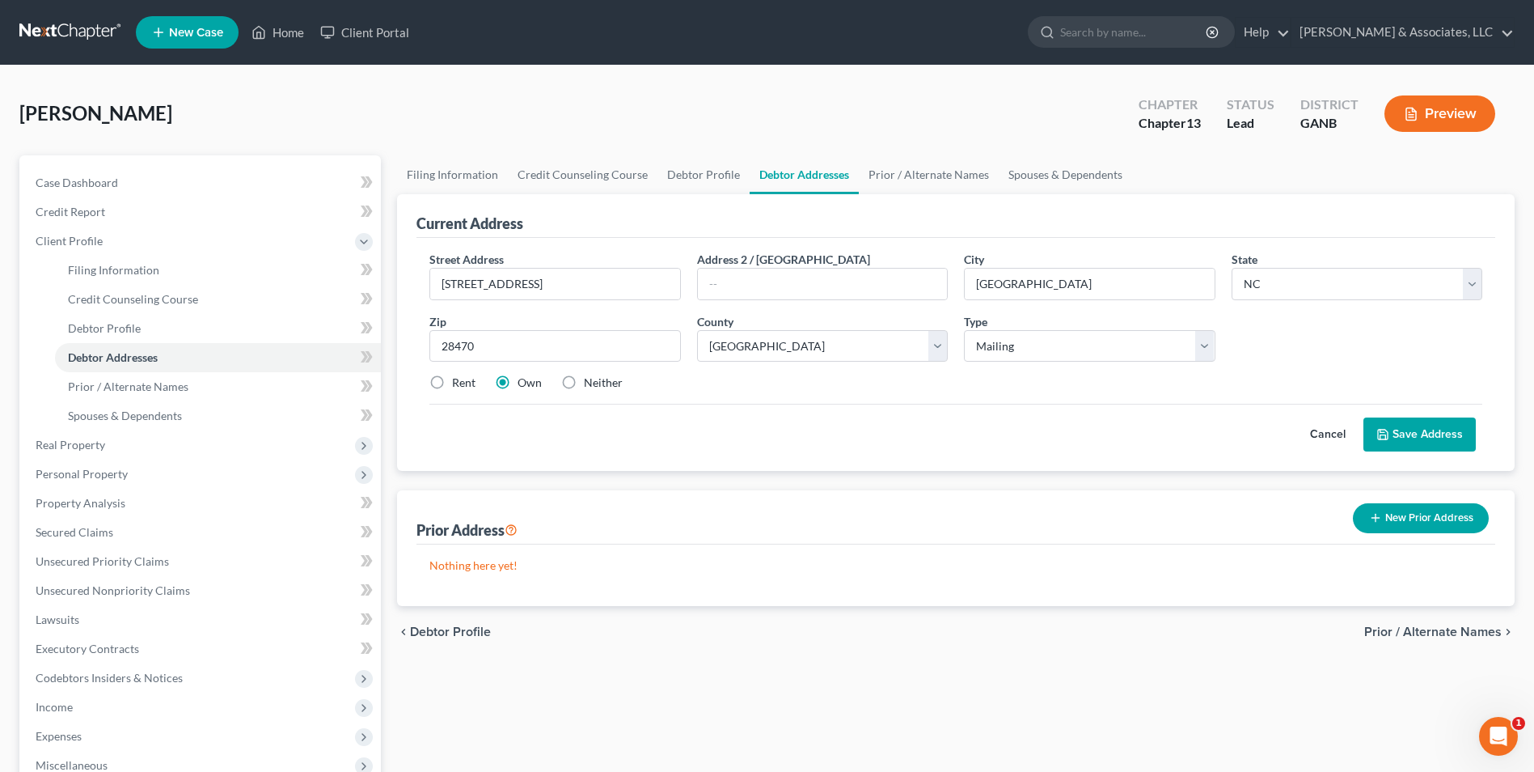
click at [590, 382] on input "Neither" at bounding box center [595, 379] width 11 height 11
radio input "true"
click at [1438, 439] on button "Save Address" at bounding box center [1420, 434] width 112 height 34
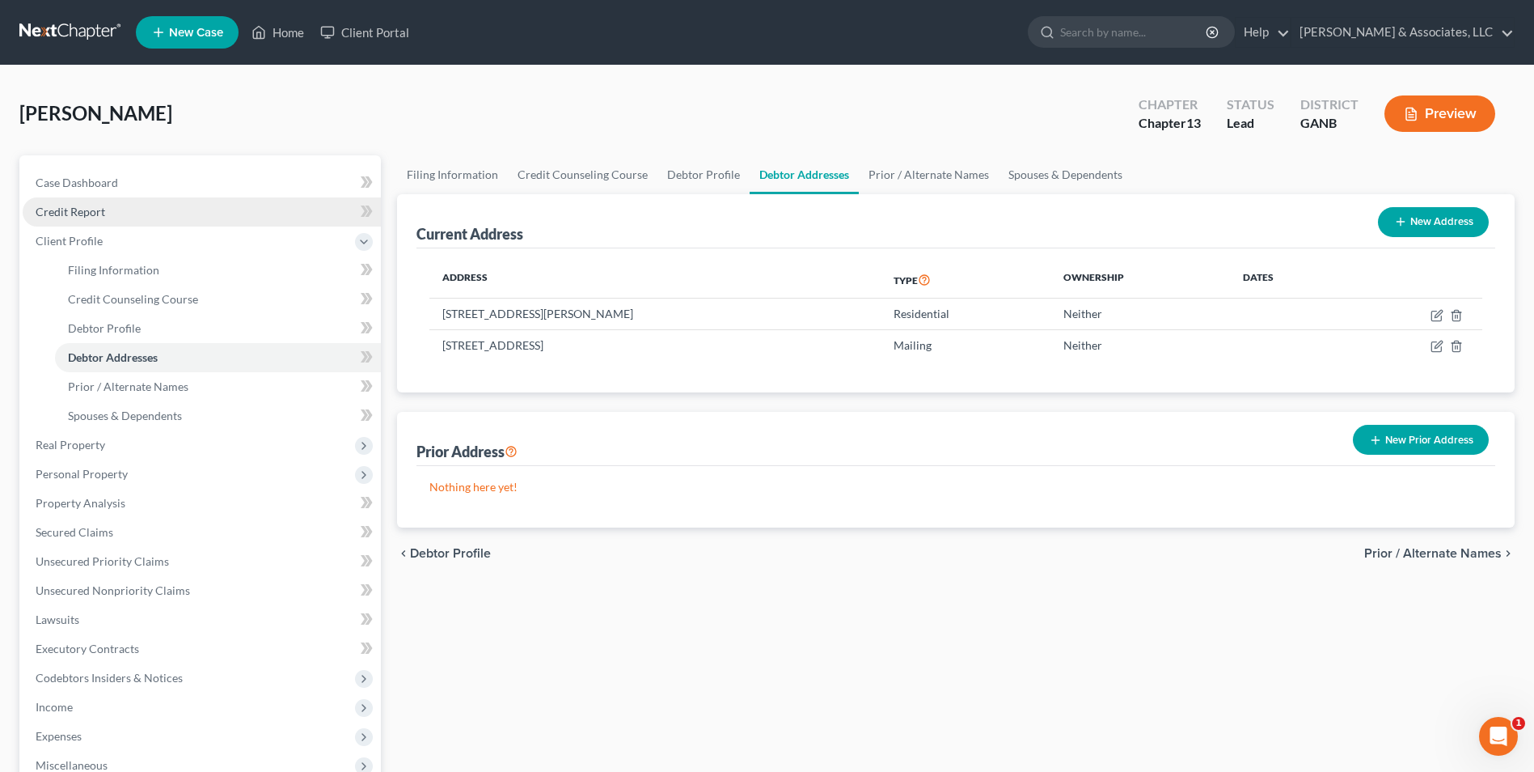
click at [93, 212] on span "Credit Report" at bounding box center [71, 212] width 70 height 14
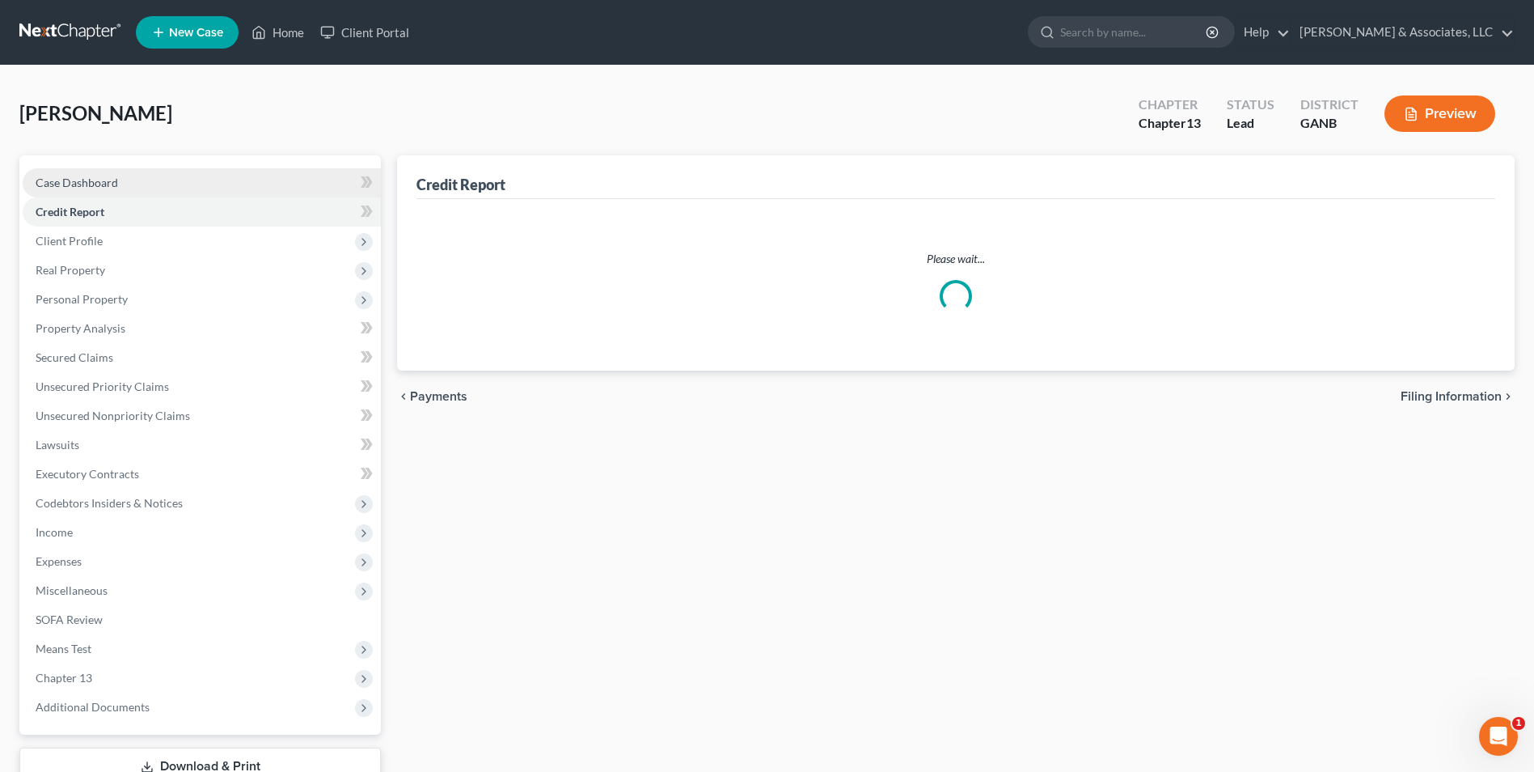
click at [94, 181] on span "Case Dashboard" at bounding box center [77, 182] width 82 height 14
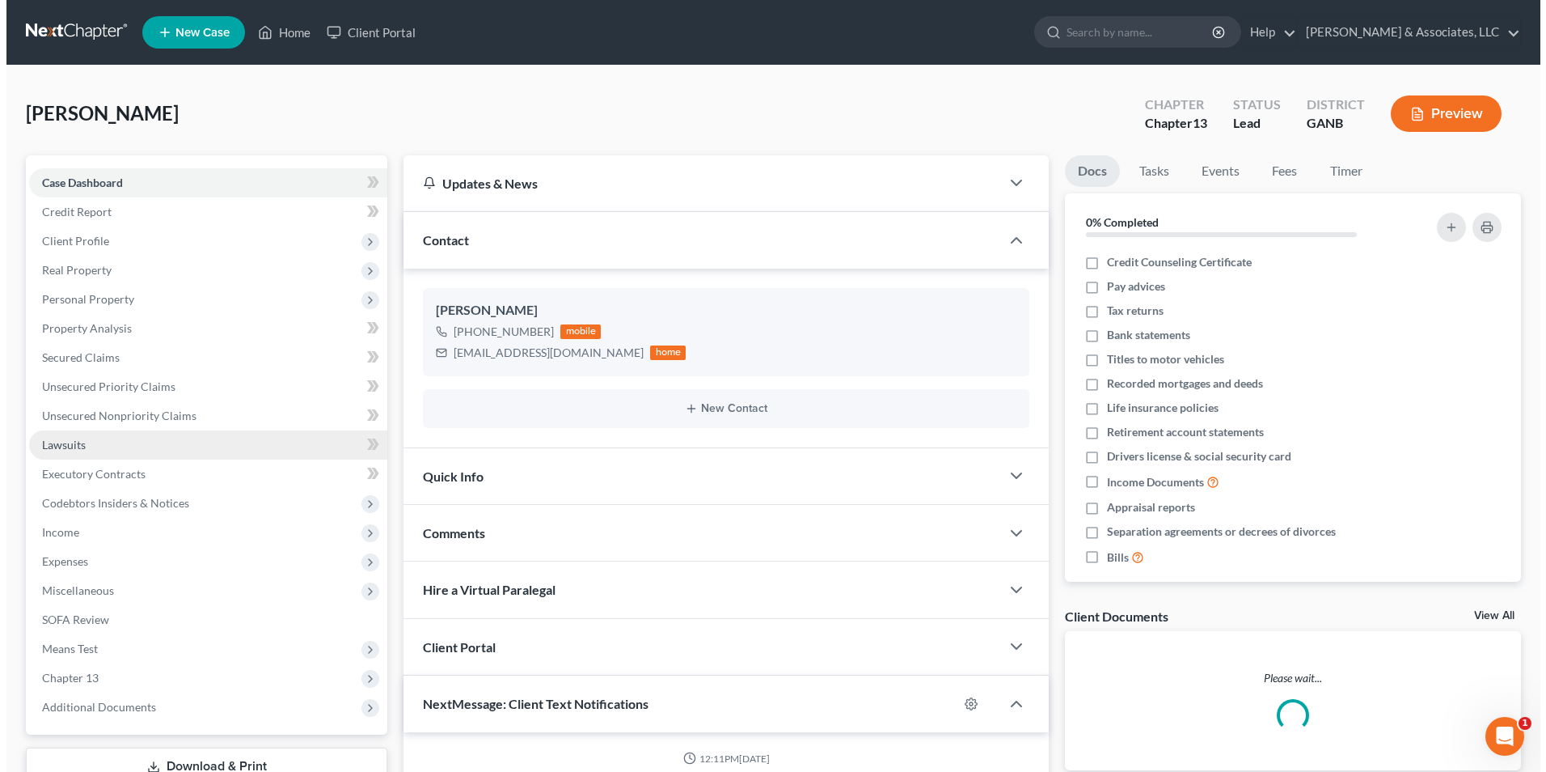
scroll to position [737, 0]
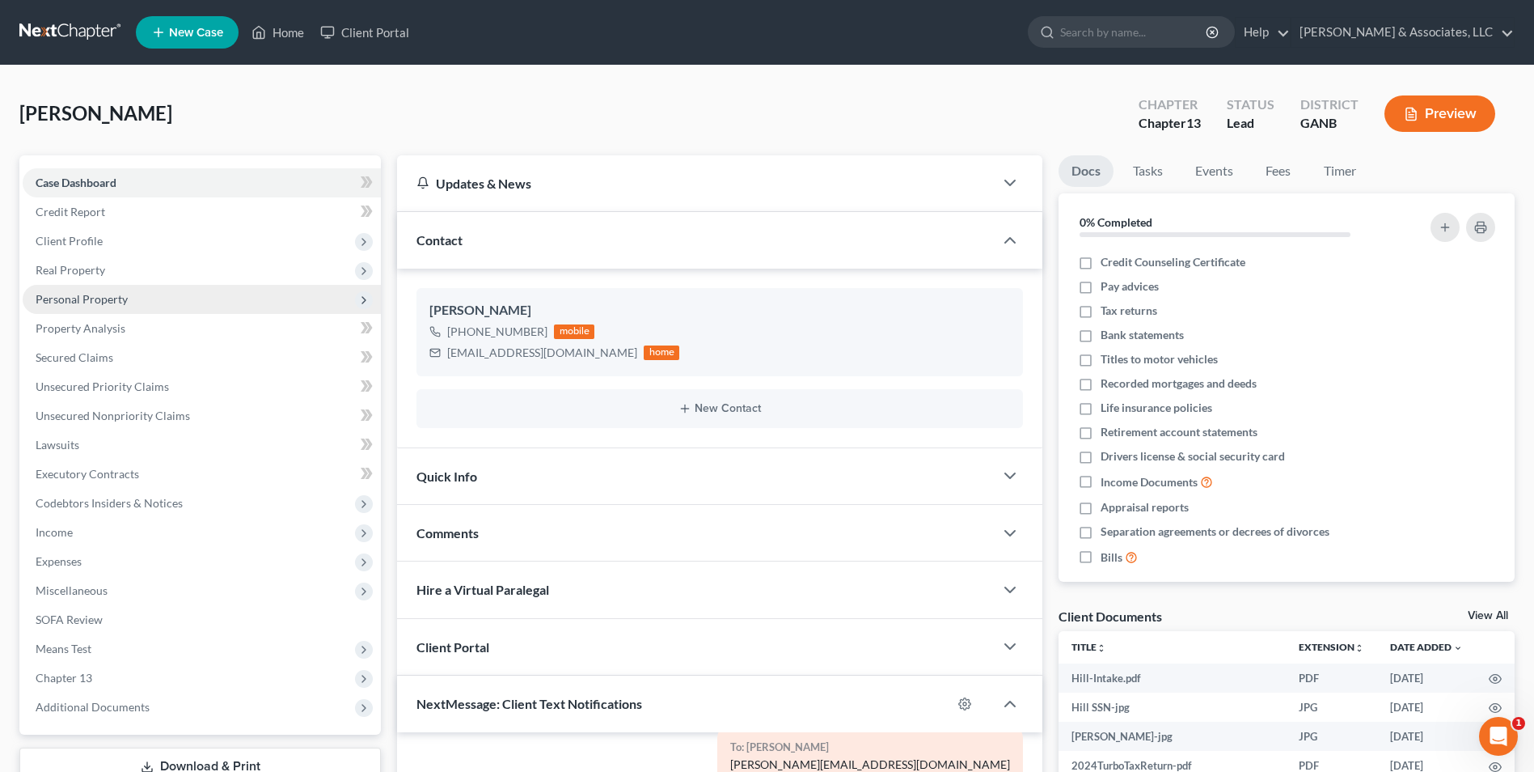
click at [95, 299] on span "Personal Property" at bounding box center [82, 299] width 92 height 14
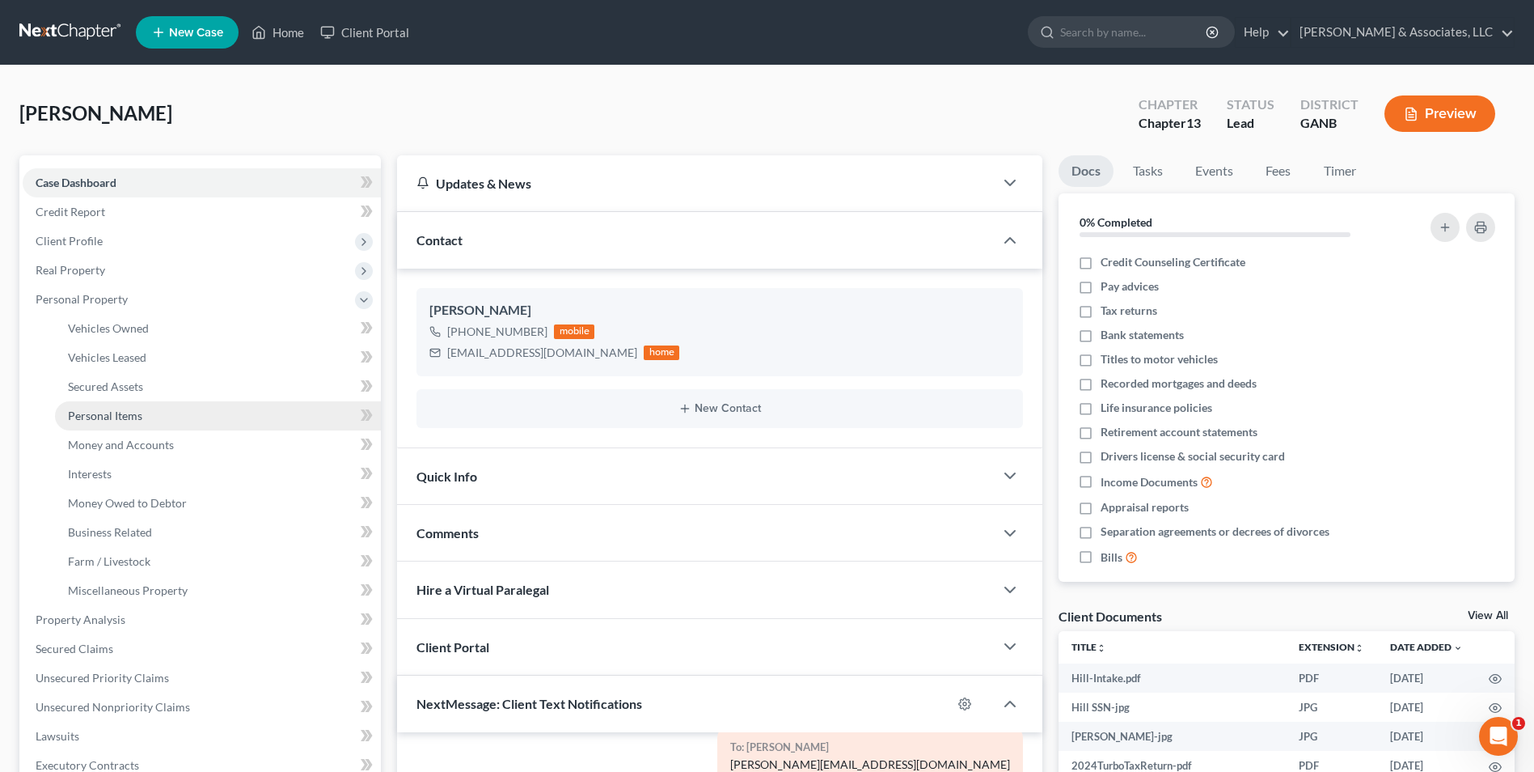
click at [129, 417] on span "Personal Items" at bounding box center [105, 415] width 74 height 14
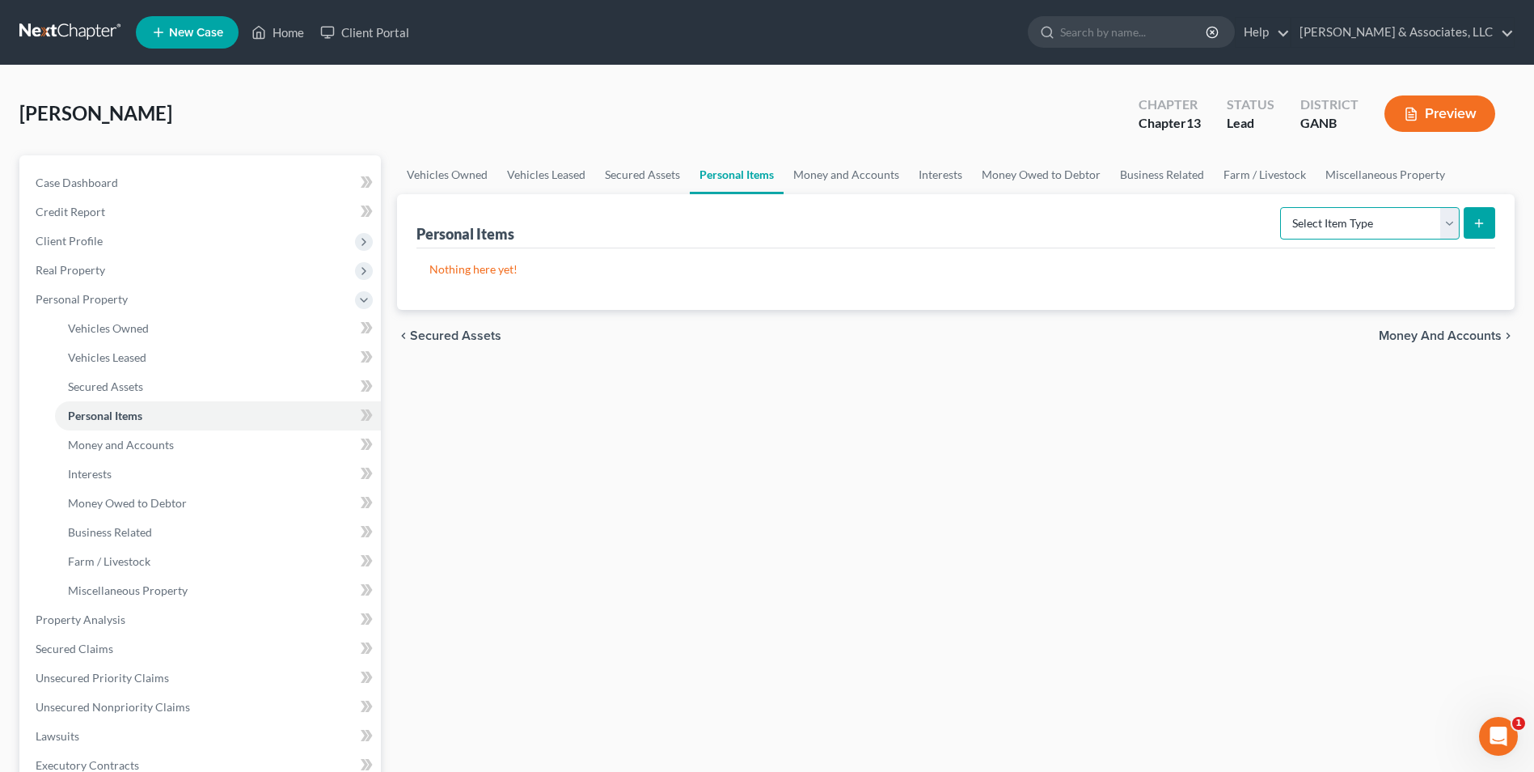
click at [1456, 225] on select "Select Item Type Clothing Collectibles Of Value Electronics Firearms Household …" at bounding box center [1370, 223] width 180 height 32
select select "household_goods"
click at [1282, 207] on select "Select Item Type Clothing Collectibles Of Value Electronics Firearms Household …" at bounding box center [1370, 223] width 180 height 32
click at [1484, 226] on icon "submit" at bounding box center [1479, 223] width 13 height 13
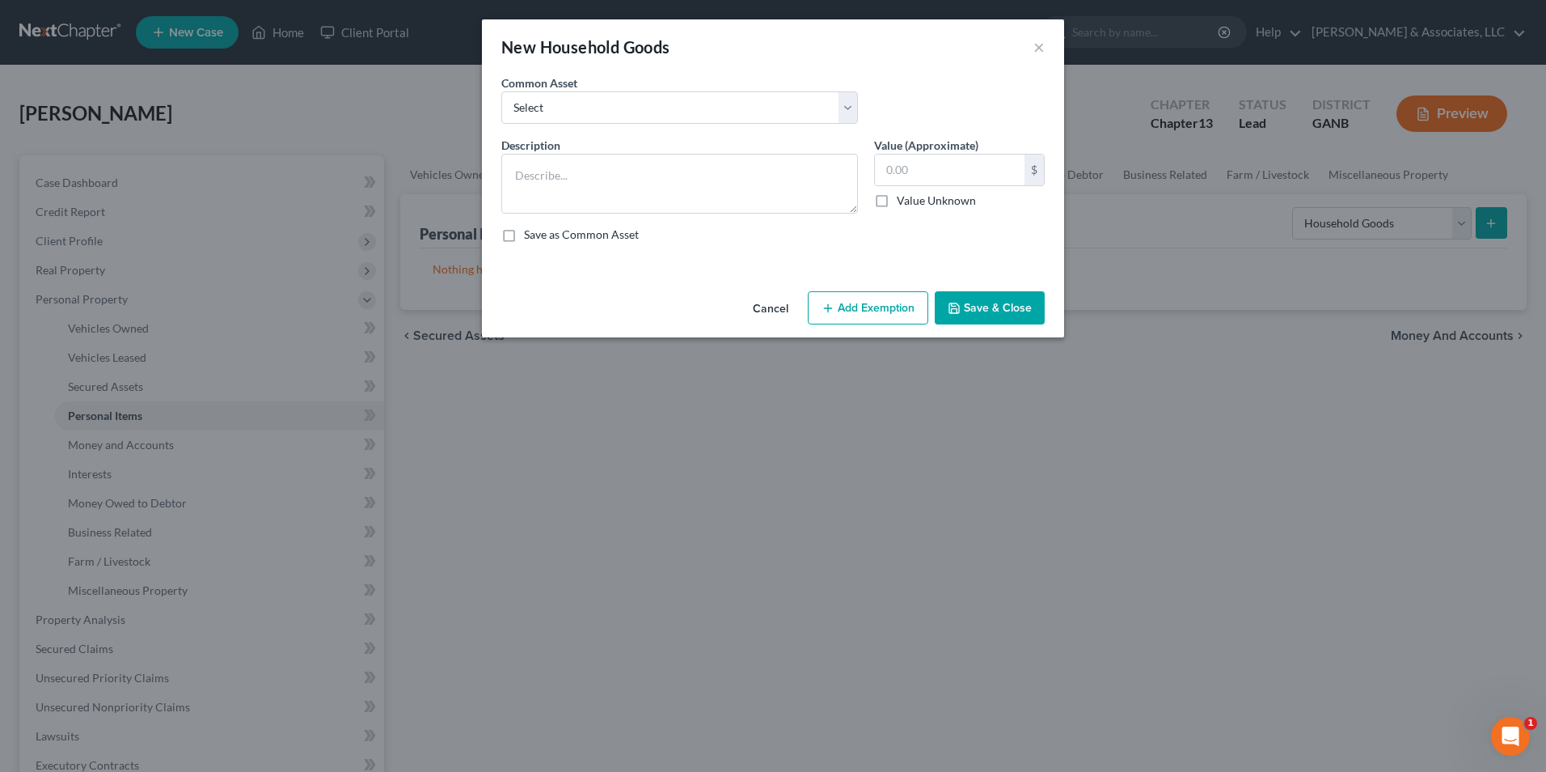
click at [859, 112] on div "Common Asset Select Furniture. Not one item over $300.00." at bounding box center [679, 98] width 373 height 49
click at [848, 105] on select "Select Furniture. Not one item over $300.00." at bounding box center [679, 107] width 357 height 32
select select "0"
click at [501, 91] on select "Select Furniture. Not one item over $300.00." at bounding box center [679, 107] width 357 height 32
type textarea "Furniture. Not one item over $300.00."
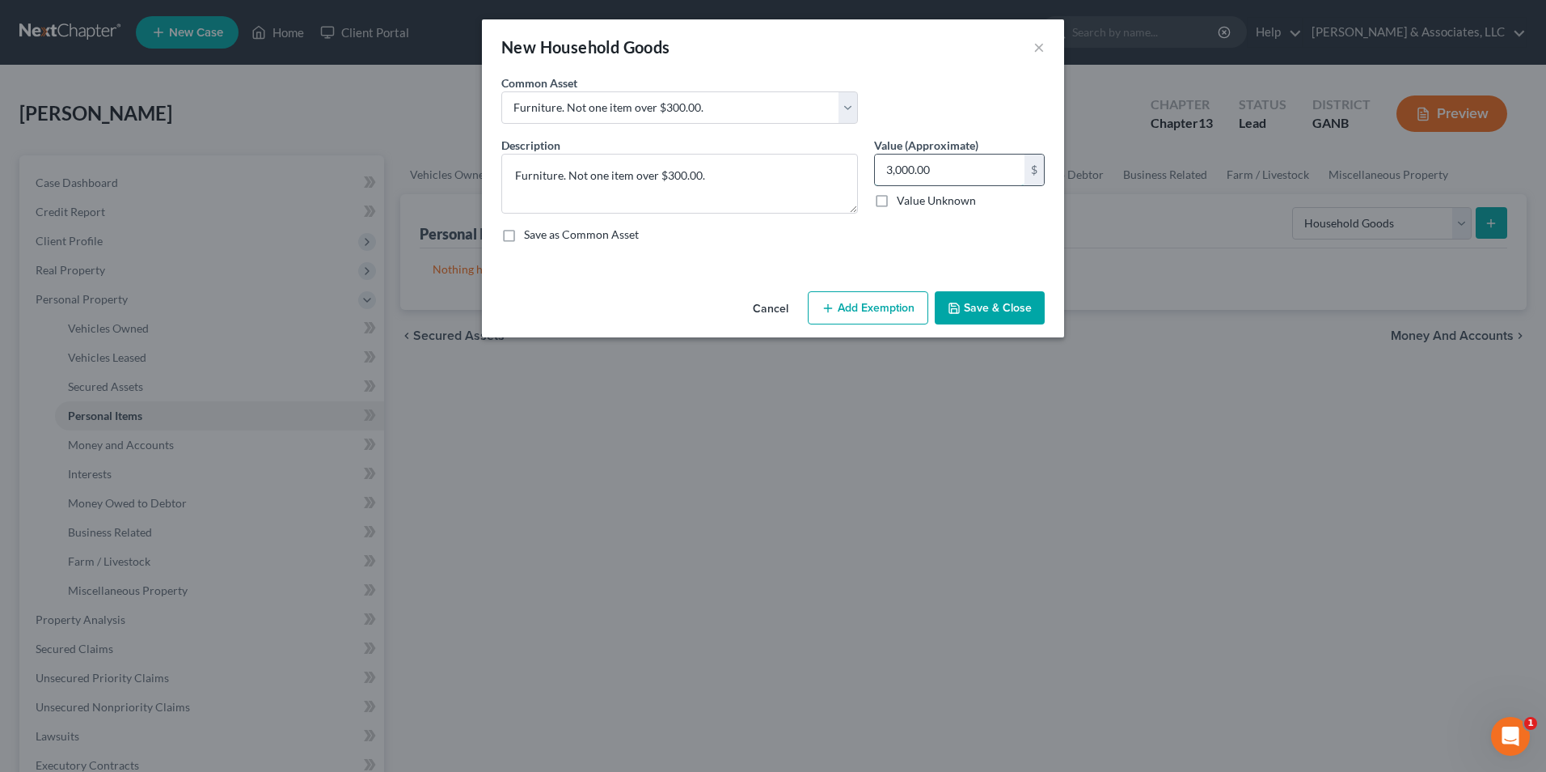
click at [954, 163] on input "3,000.00" at bounding box center [950, 169] width 150 height 31
type input "2,500.00"
click at [899, 319] on button "Add Exemption" at bounding box center [868, 308] width 121 height 34
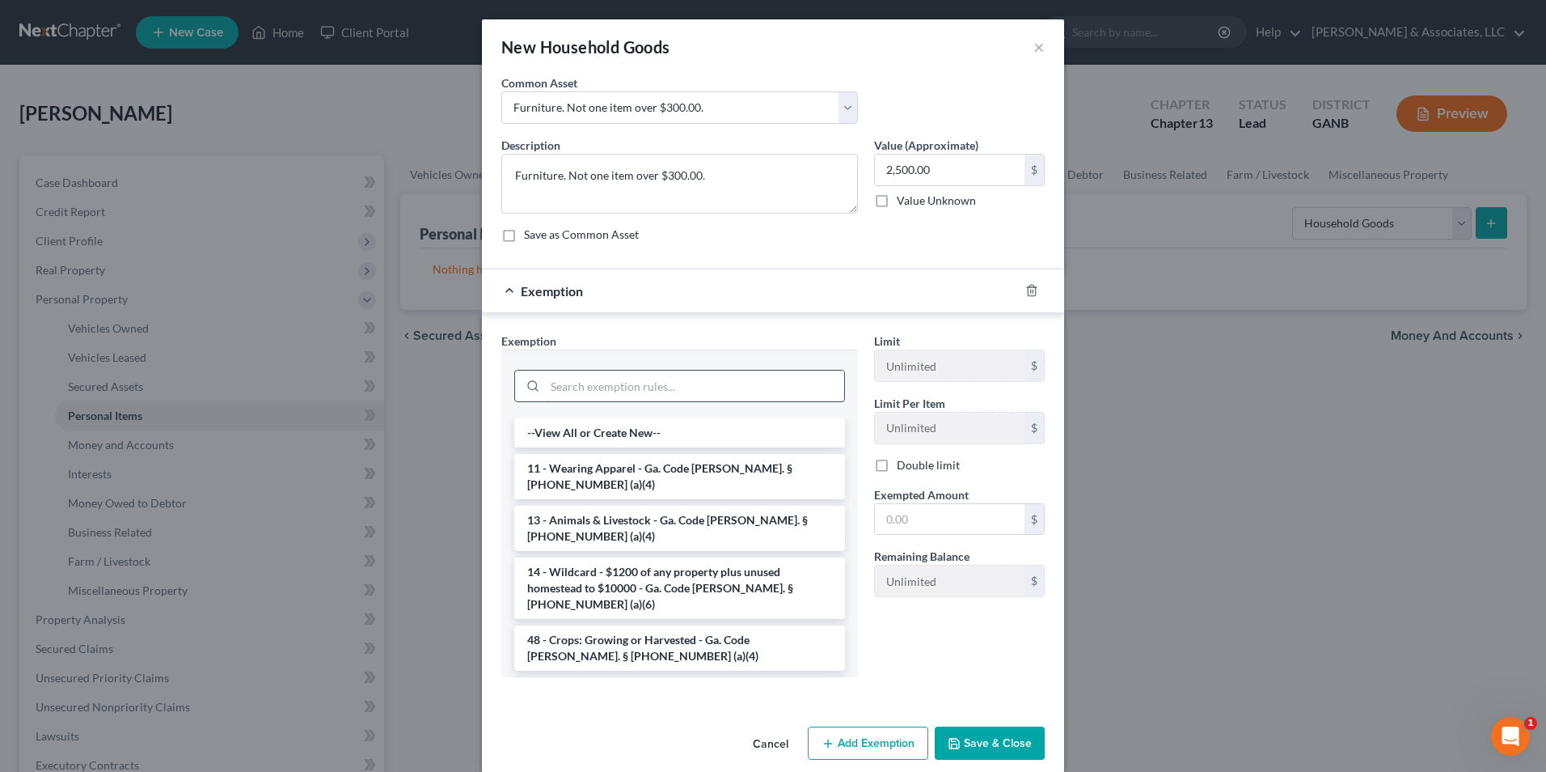
click at [643, 391] on input "search" at bounding box center [694, 385] width 299 height 31
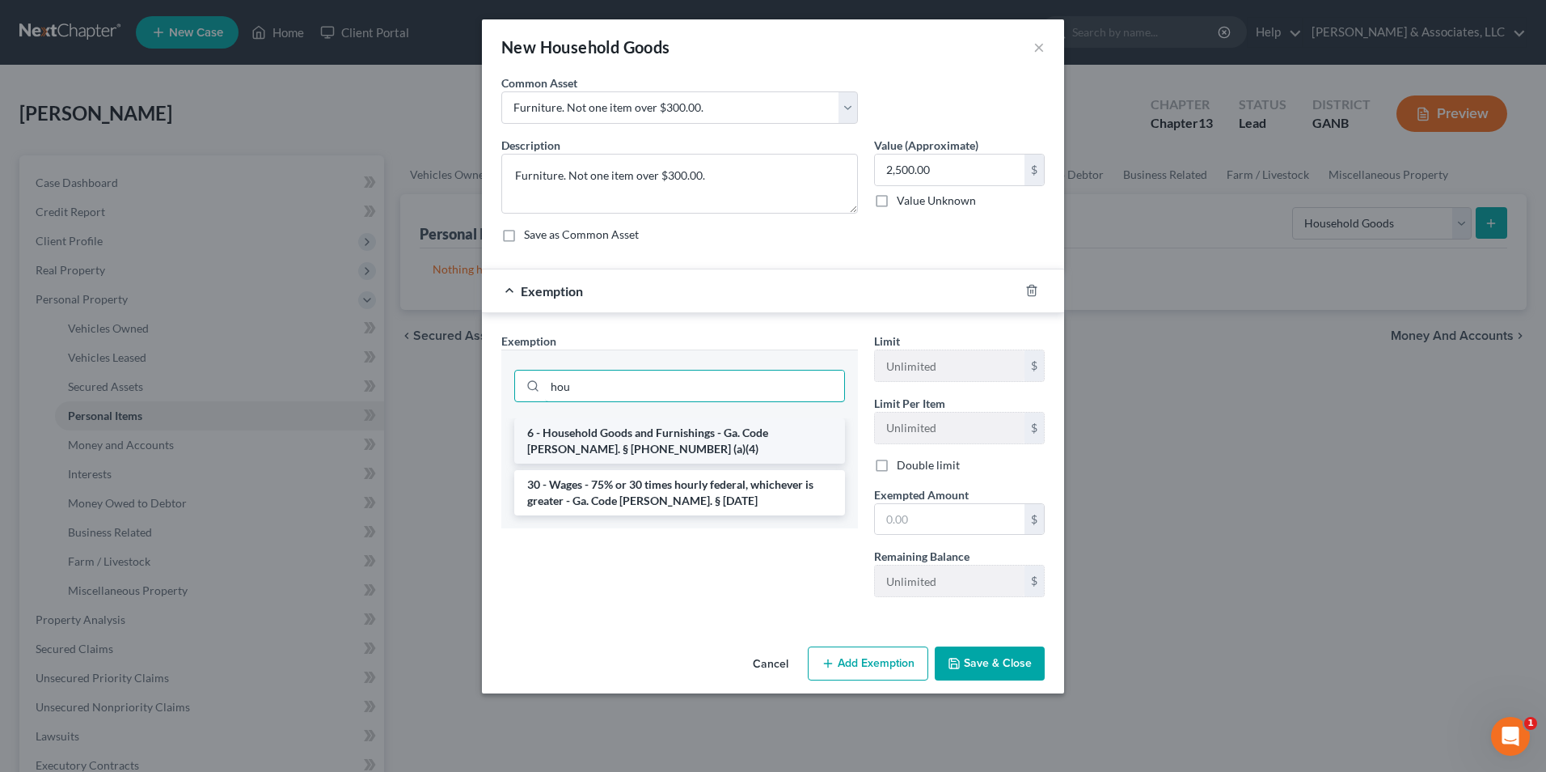
type input "hou"
click at [683, 440] on li "6 - Household Goods and Furnishings - Ga. Code Ann. § 44-13-100 (a)(4)" at bounding box center [679, 440] width 331 height 45
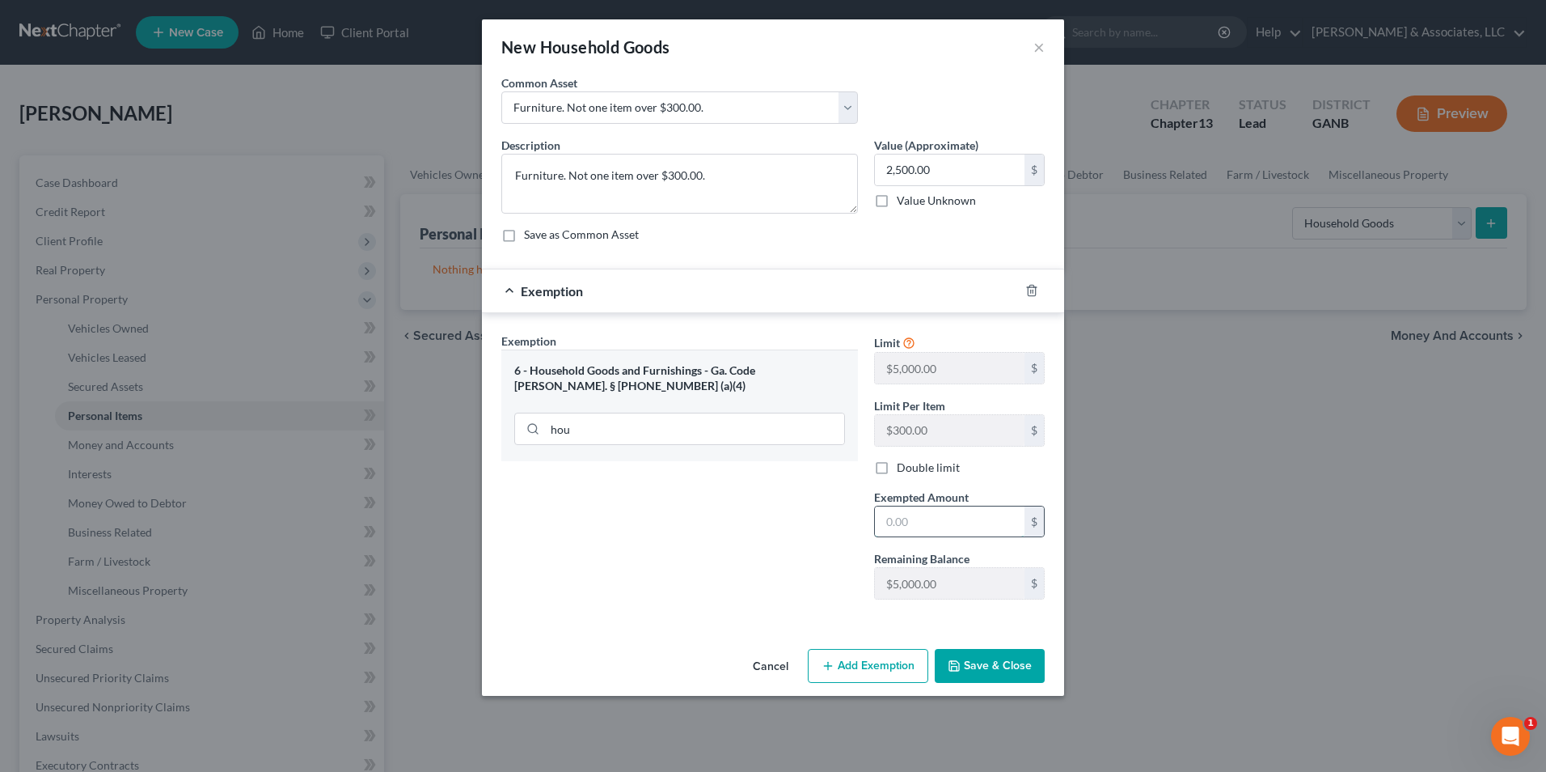
click at [931, 529] on input "text" at bounding box center [950, 521] width 150 height 31
type input "2,500.00"
click at [1012, 671] on button "Save & Close" at bounding box center [990, 666] width 110 height 34
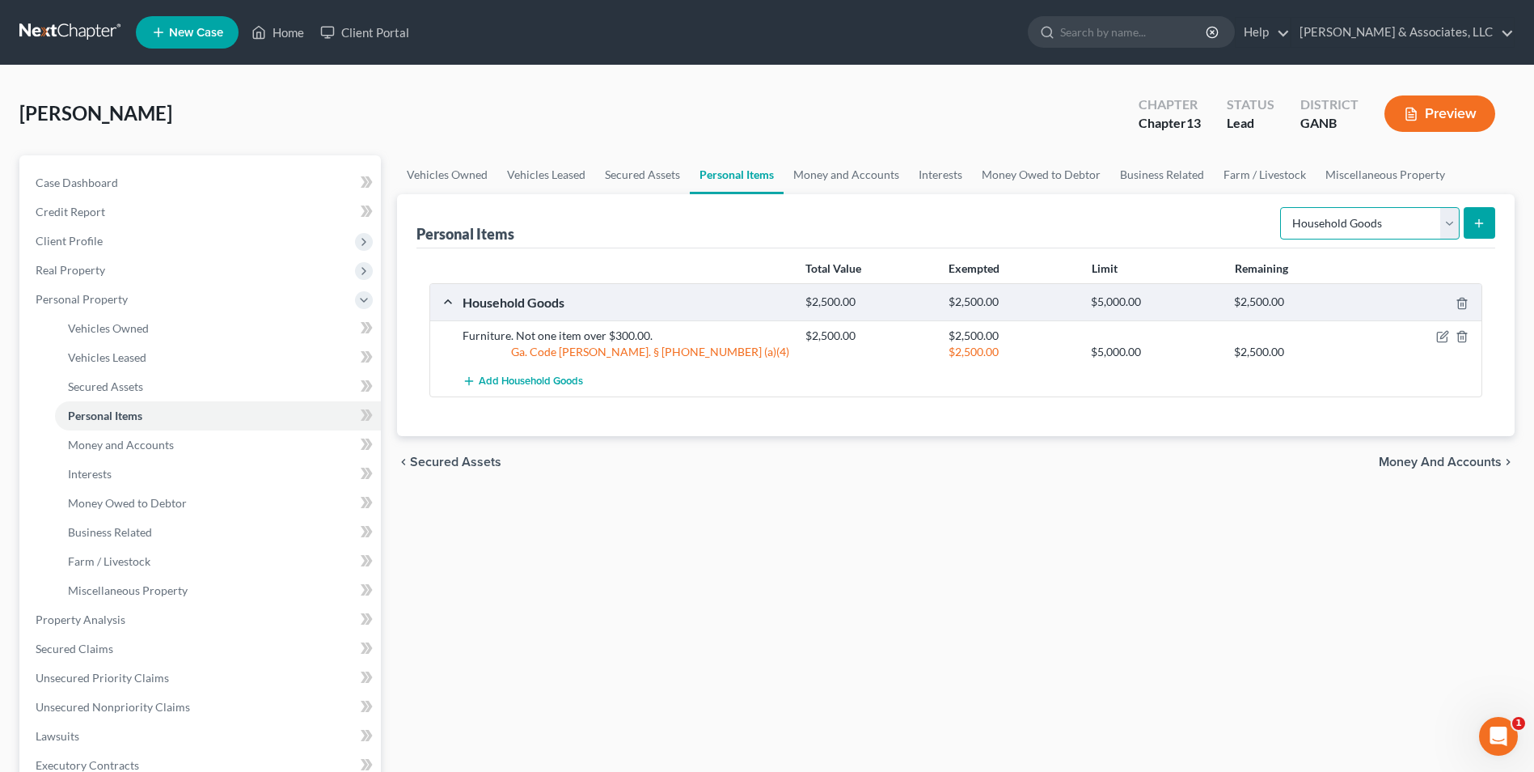
click at [1448, 226] on select "Select Item Type Clothing Collectibles Of Value Electronics Firearms Household …" at bounding box center [1370, 223] width 180 height 32
select select "electronics"
click at [1282, 207] on select "Select Item Type Clothing Collectibles Of Value Electronics Firearms Household …" at bounding box center [1370, 223] width 180 height 32
click at [1474, 220] on icon "submit" at bounding box center [1479, 223] width 13 height 13
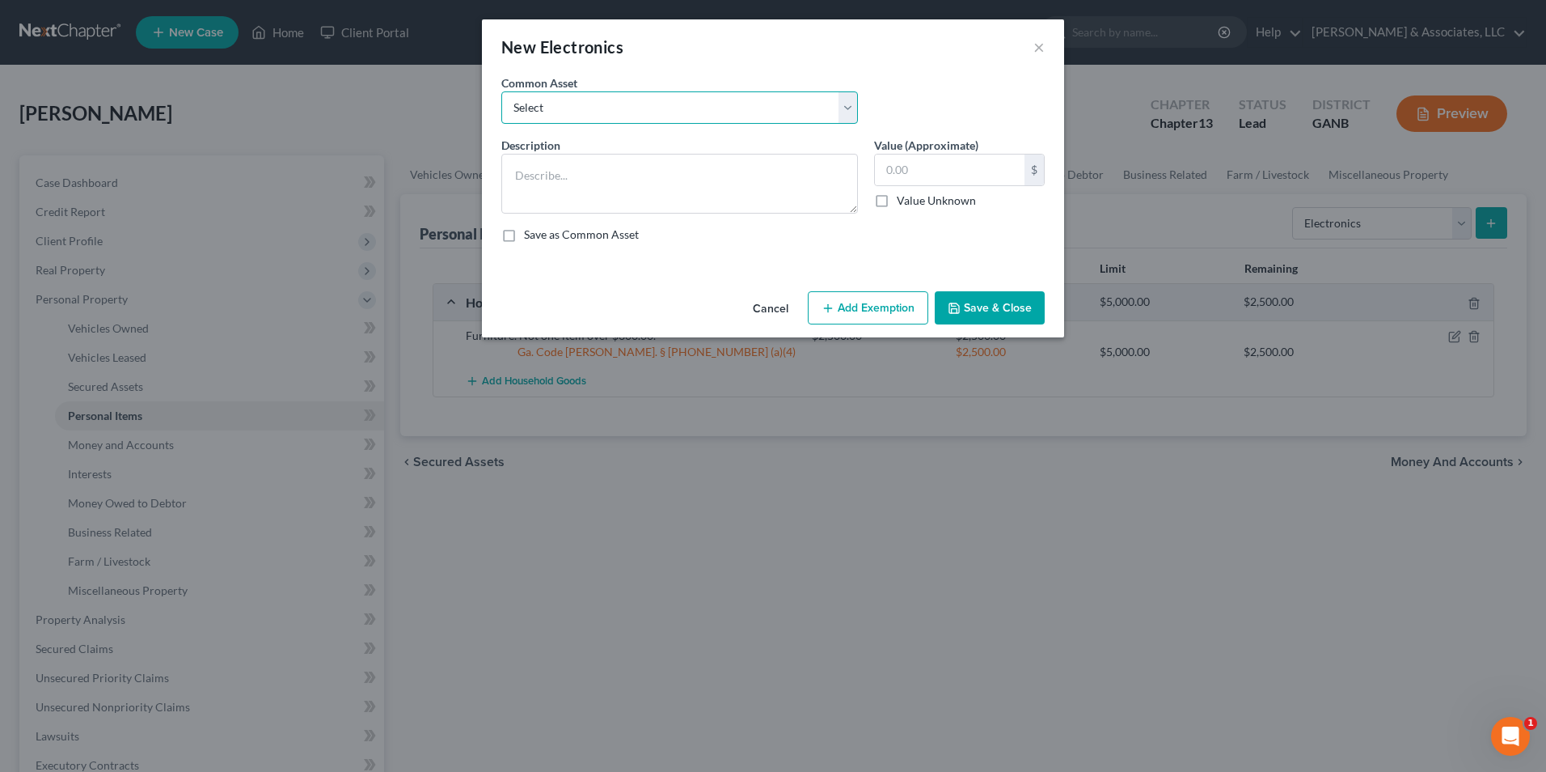
click at [844, 108] on select "Select misc electronics" at bounding box center [679, 107] width 357 height 32
select select "0"
click at [501, 91] on select "Select misc electronics" at bounding box center [679, 107] width 357 height 32
type textarea "misc electronics"
click at [942, 165] on input "200.00" at bounding box center [950, 169] width 150 height 31
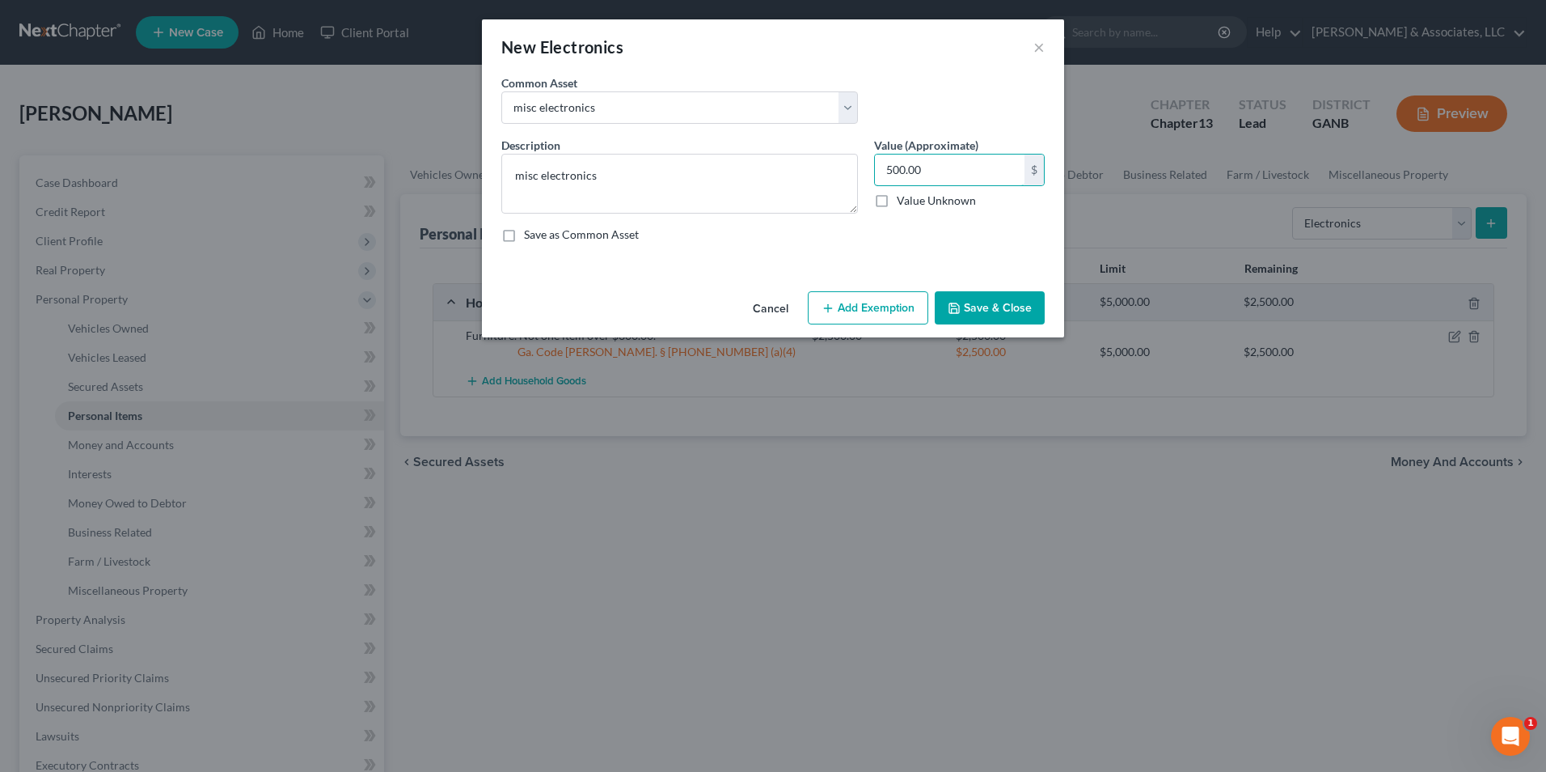
type input "500.00"
click at [877, 312] on button "Add Exemption" at bounding box center [868, 308] width 121 height 34
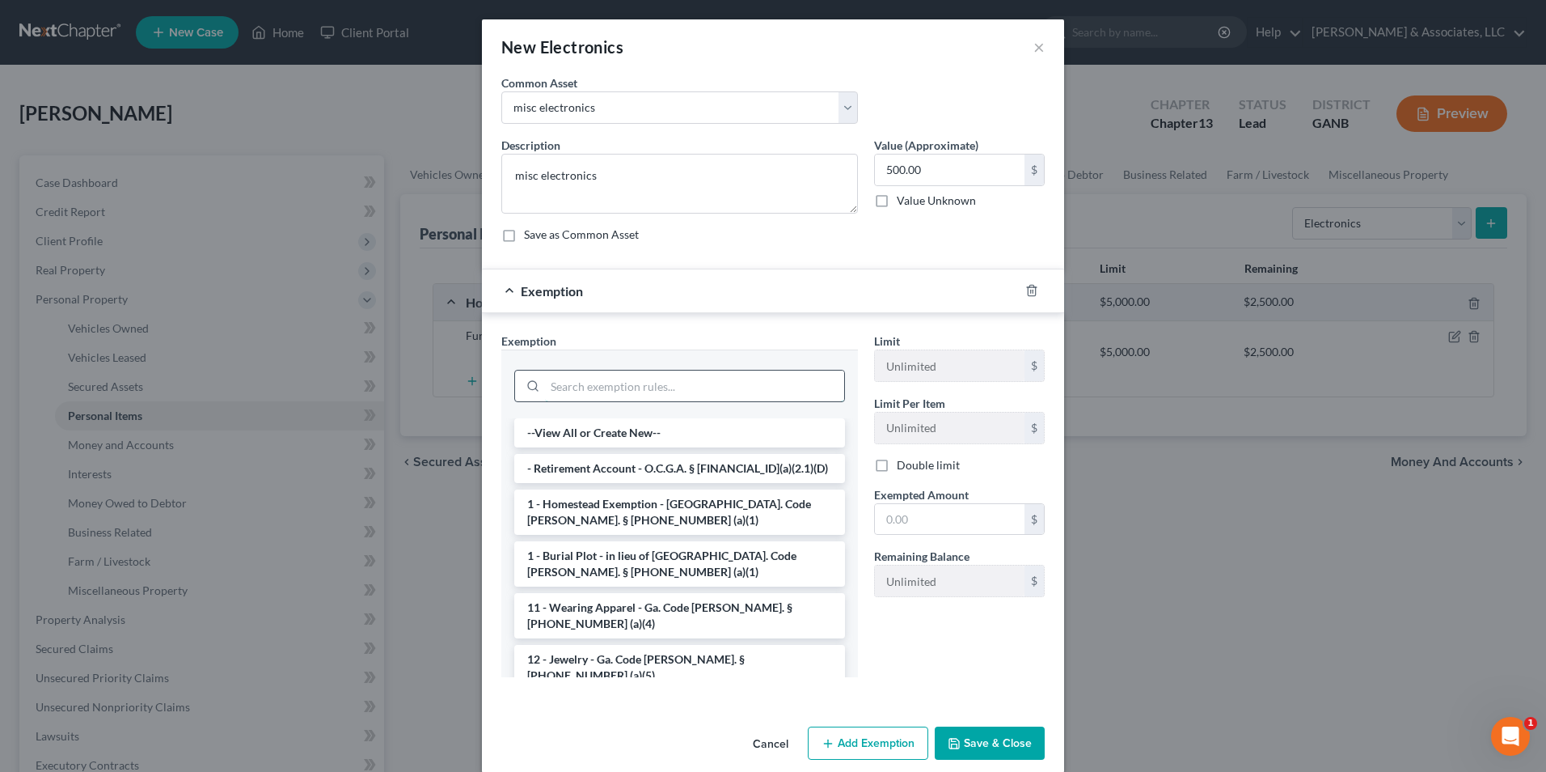
click at [704, 386] on input "search" at bounding box center [694, 385] width 299 height 31
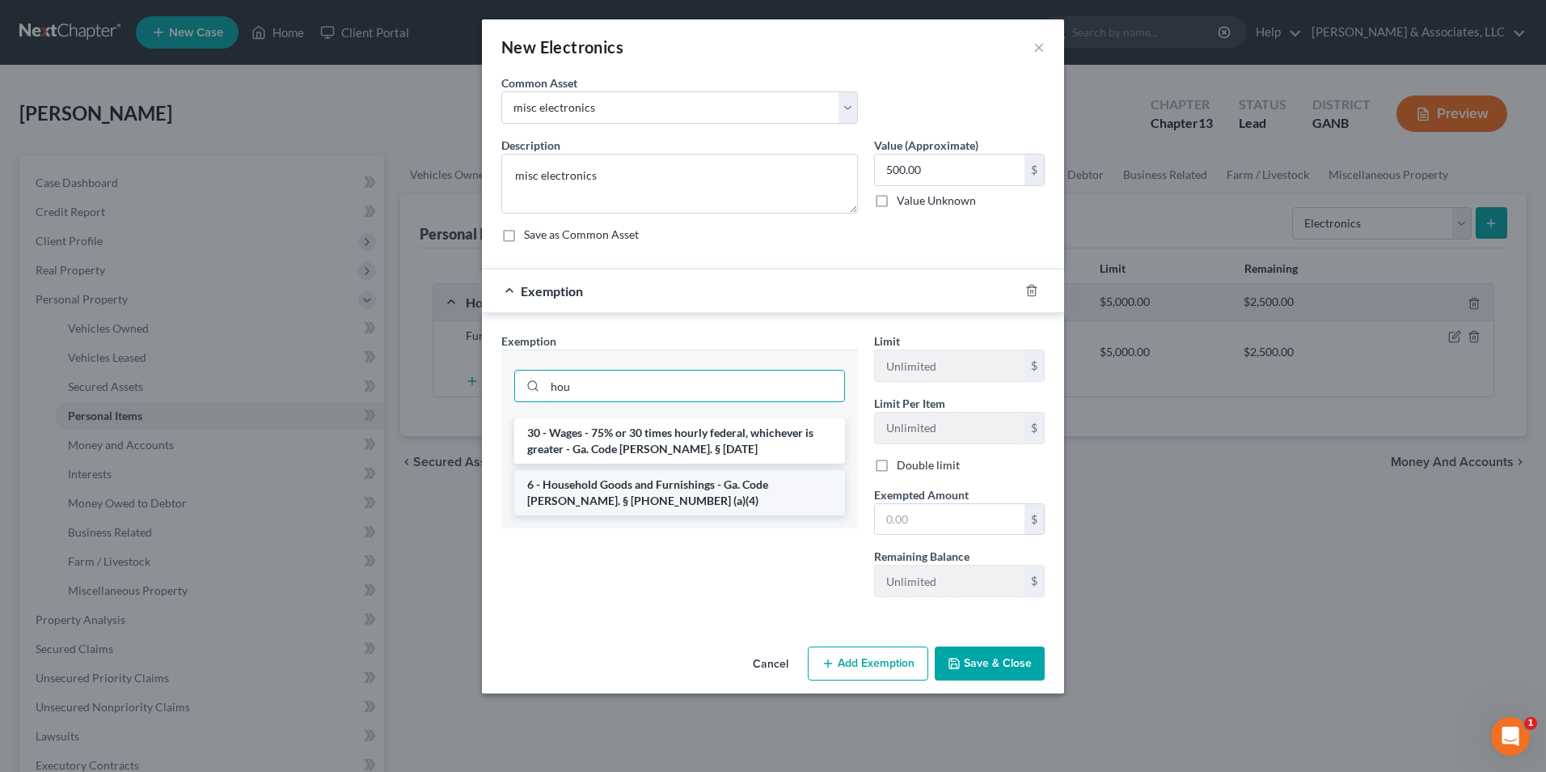
type input "hou"
click at [697, 504] on li "6 - Household Goods and Furnishings - Ga. Code Ann. § 44-13-100 (a)(4)" at bounding box center [679, 492] width 331 height 45
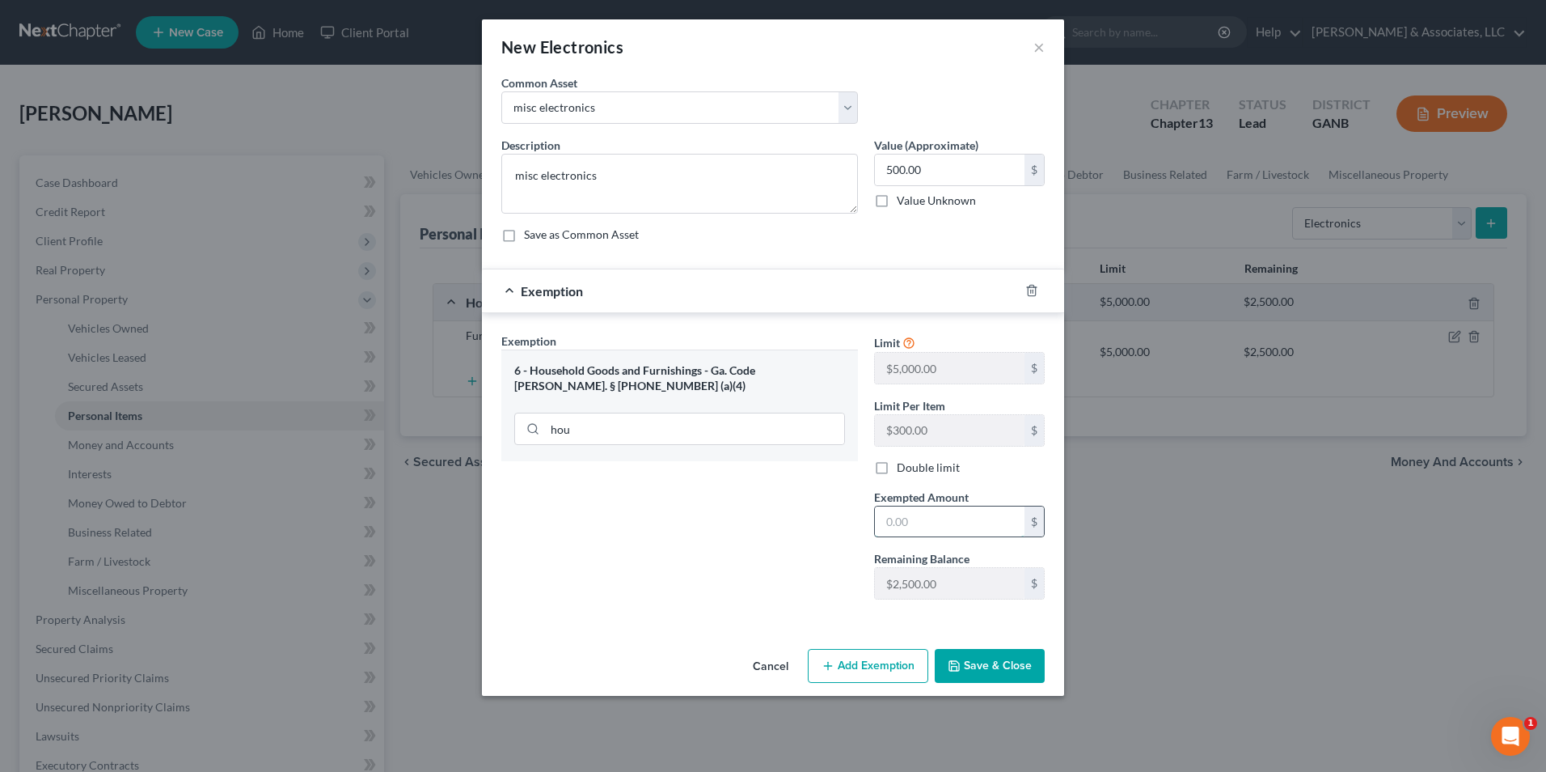
click at [970, 518] on input "text" at bounding box center [950, 521] width 150 height 31
type input "500.00"
click at [1025, 674] on button "Save & Close" at bounding box center [990, 666] width 110 height 34
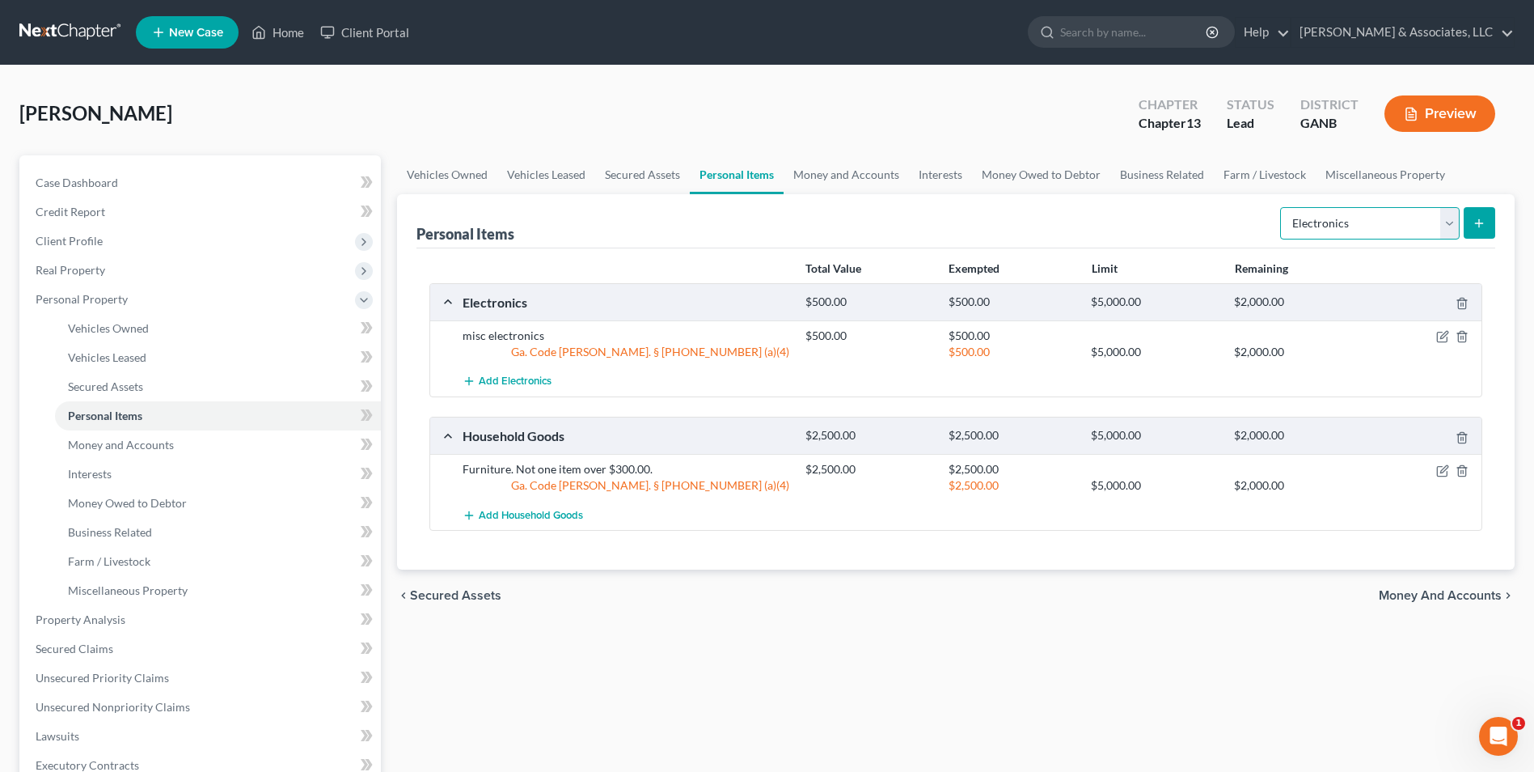
click at [1451, 226] on select "Select Item Type Clothing Collectibles Of Value Electronics Firearms Household …" at bounding box center [1370, 223] width 180 height 32
select select "clothing"
click at [1282, 207] on select "Select Item Type Clothing Collectibles Of Value Electronics Firearms Household …" at bounding box center [1370, 223] width 180 height 32
click at [1471, 229] on button "submit" at bounding box center [1480, 223] width 32 height 32
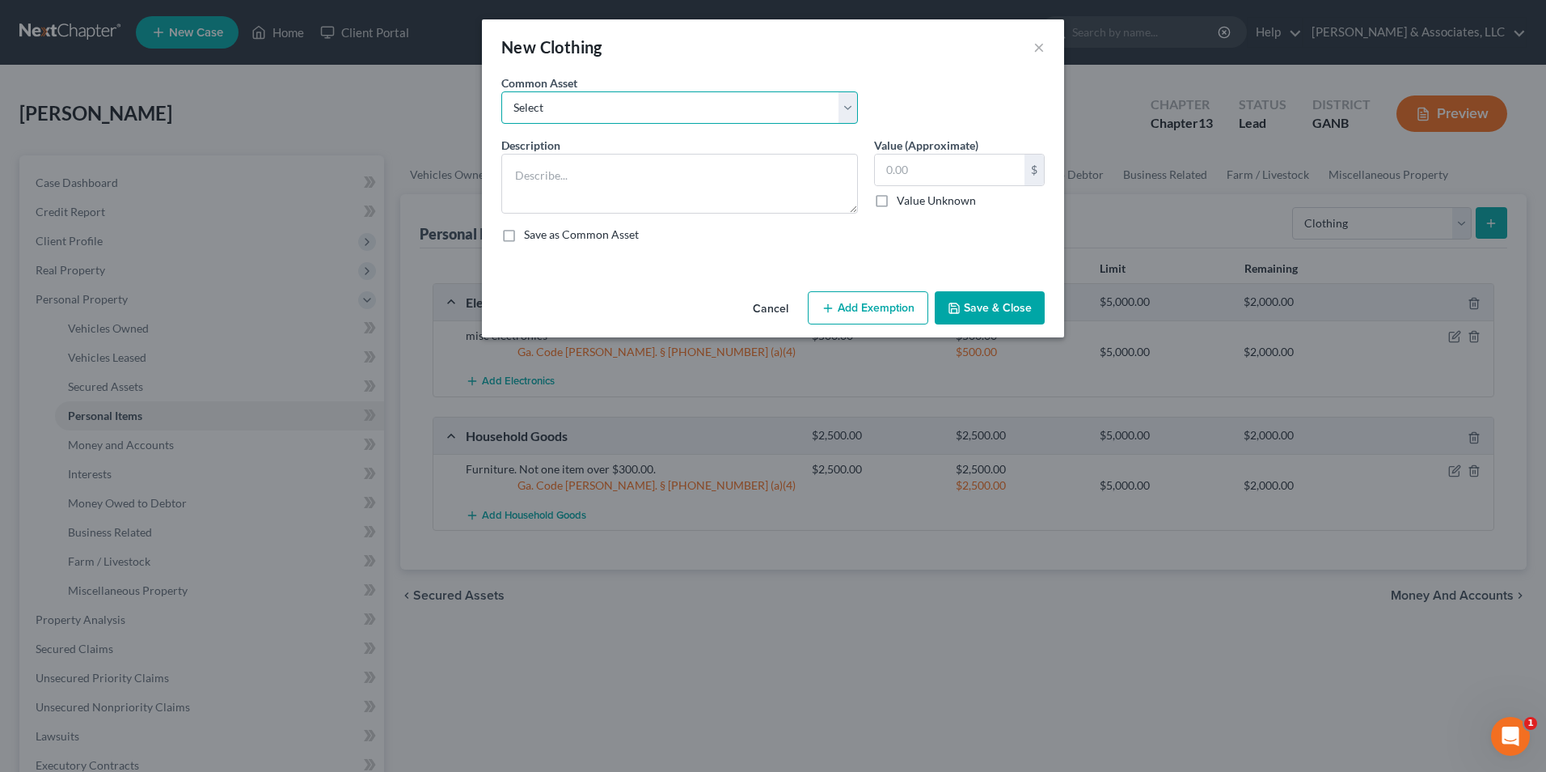
click at [848, 107] on select "Select Clothing" at bounding box center [679, 107] width 357 height 32
select select "0"
click at [501, 91] on select "Select Clothing" at bounding box center [679, 107] width 357 height 32
type textarea "Clothing"
click at [951, 182] on input "500.00" at bounding box center [950, 169] width 150 height 31
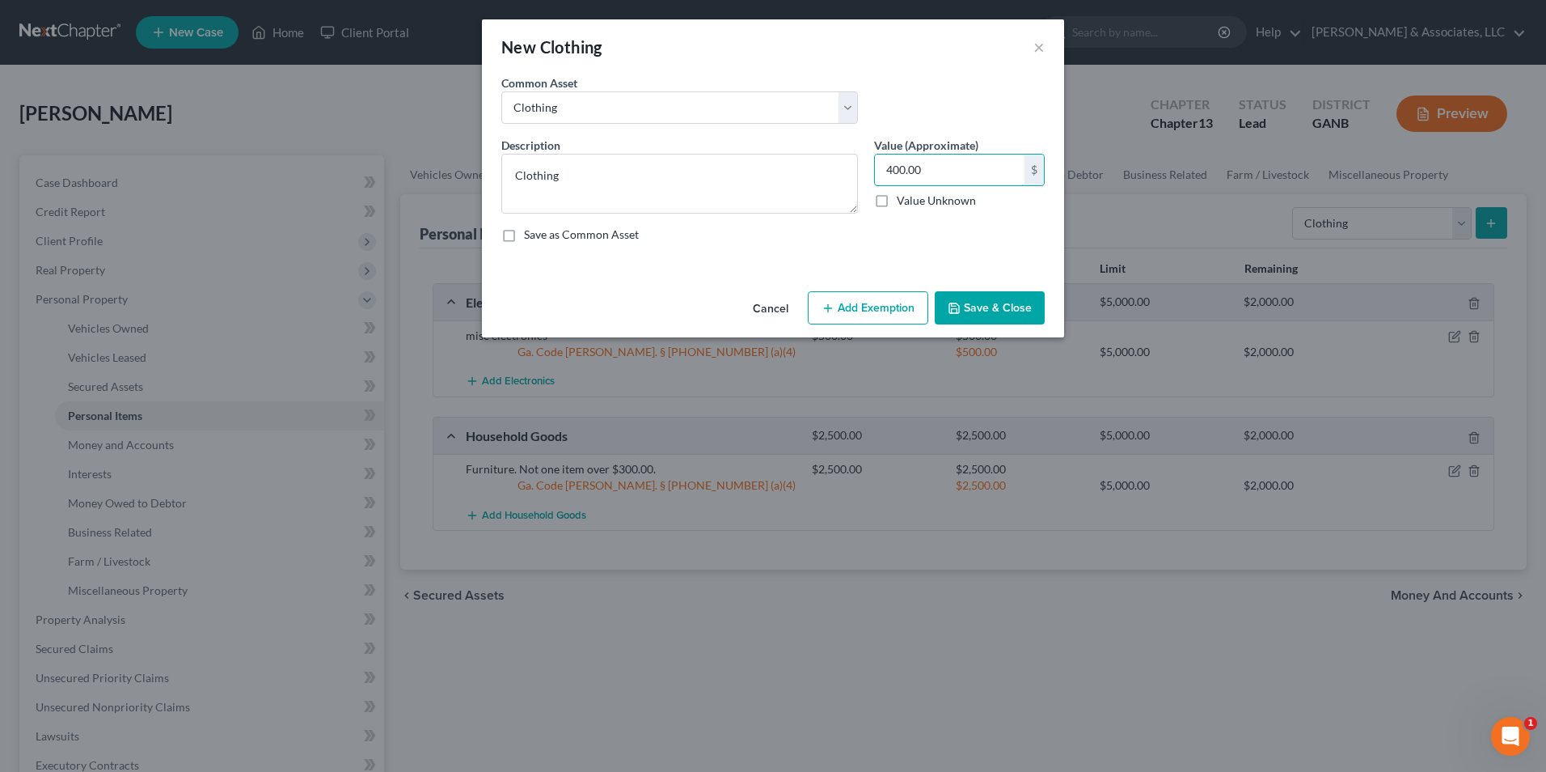
type input "400.00"
click at [855, 311] on button "Add Exemption" at bounding box center [868, 308] width 121 height 34
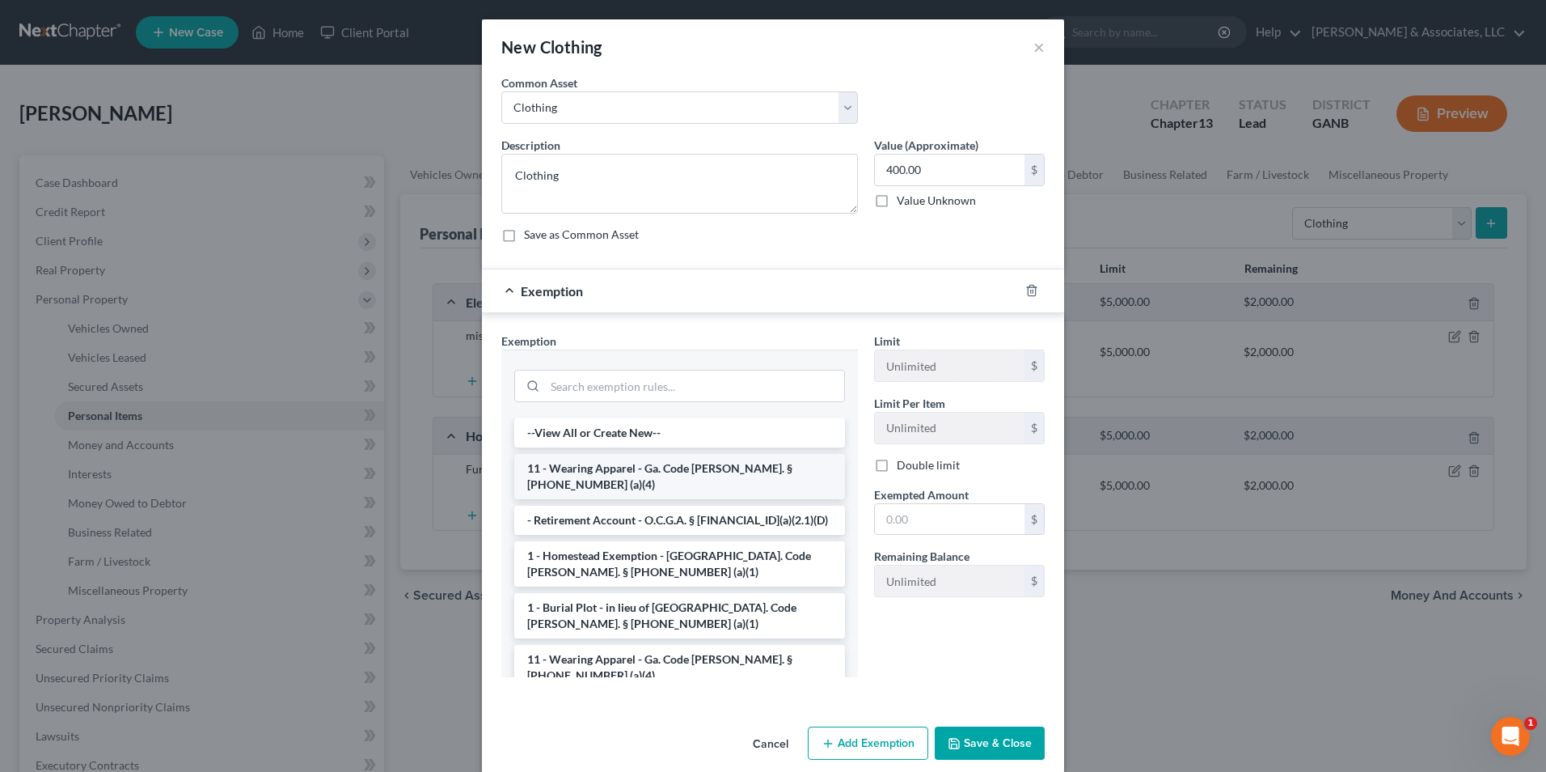
click at [630, 467] on li "11 - Wearing Apparel - Ga. Code Ann. § 44-13-100 (a)(4)" at bounding box center [679, 476] width 331 height 45
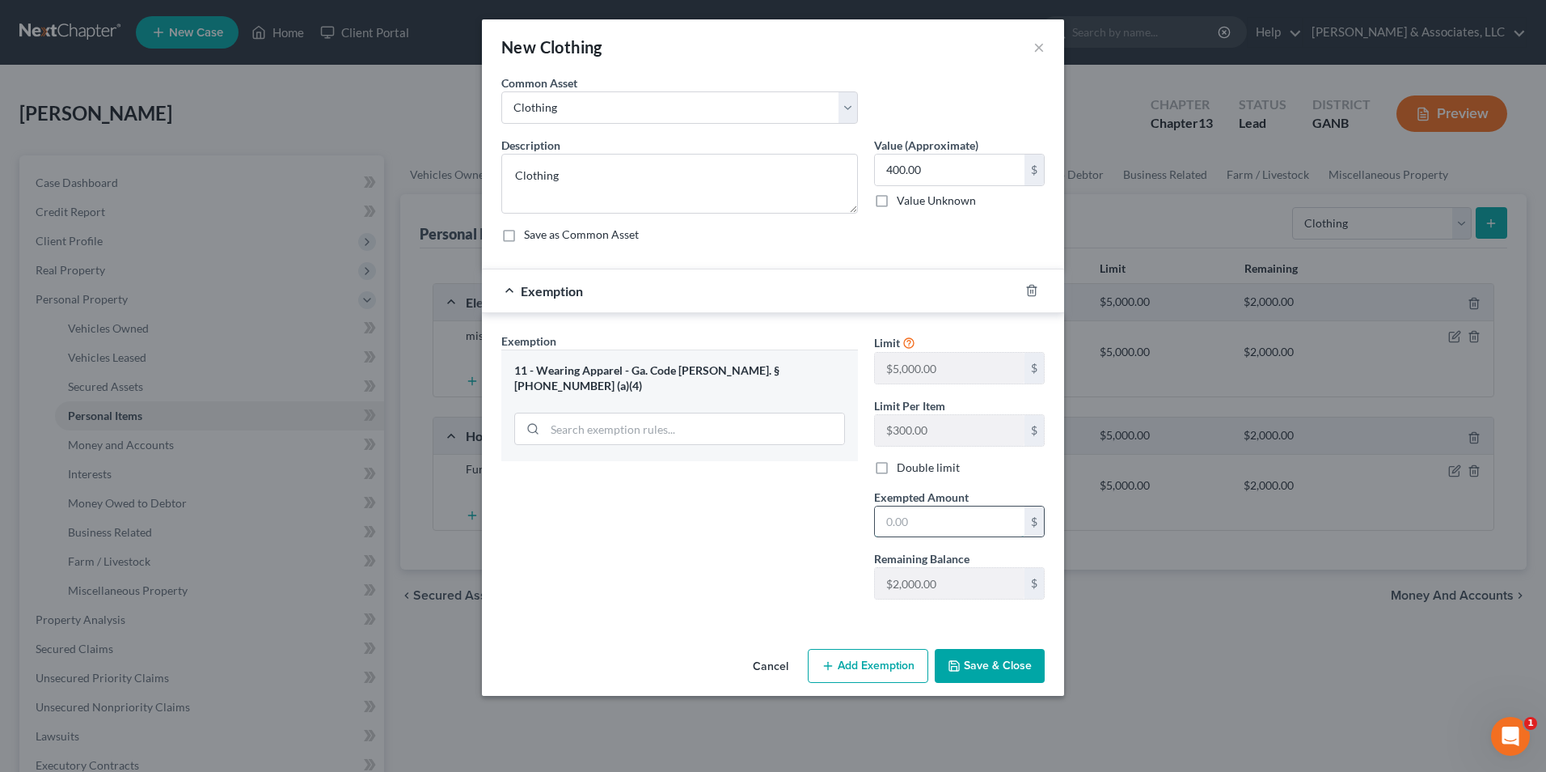
click at [913, 524] on input "text" at bounding box center [950, 521] width 150 height 31
type input "400.00"
click at [992, 668] on button "Save & Close" at bounding box center [990, 666] width 110 height 34
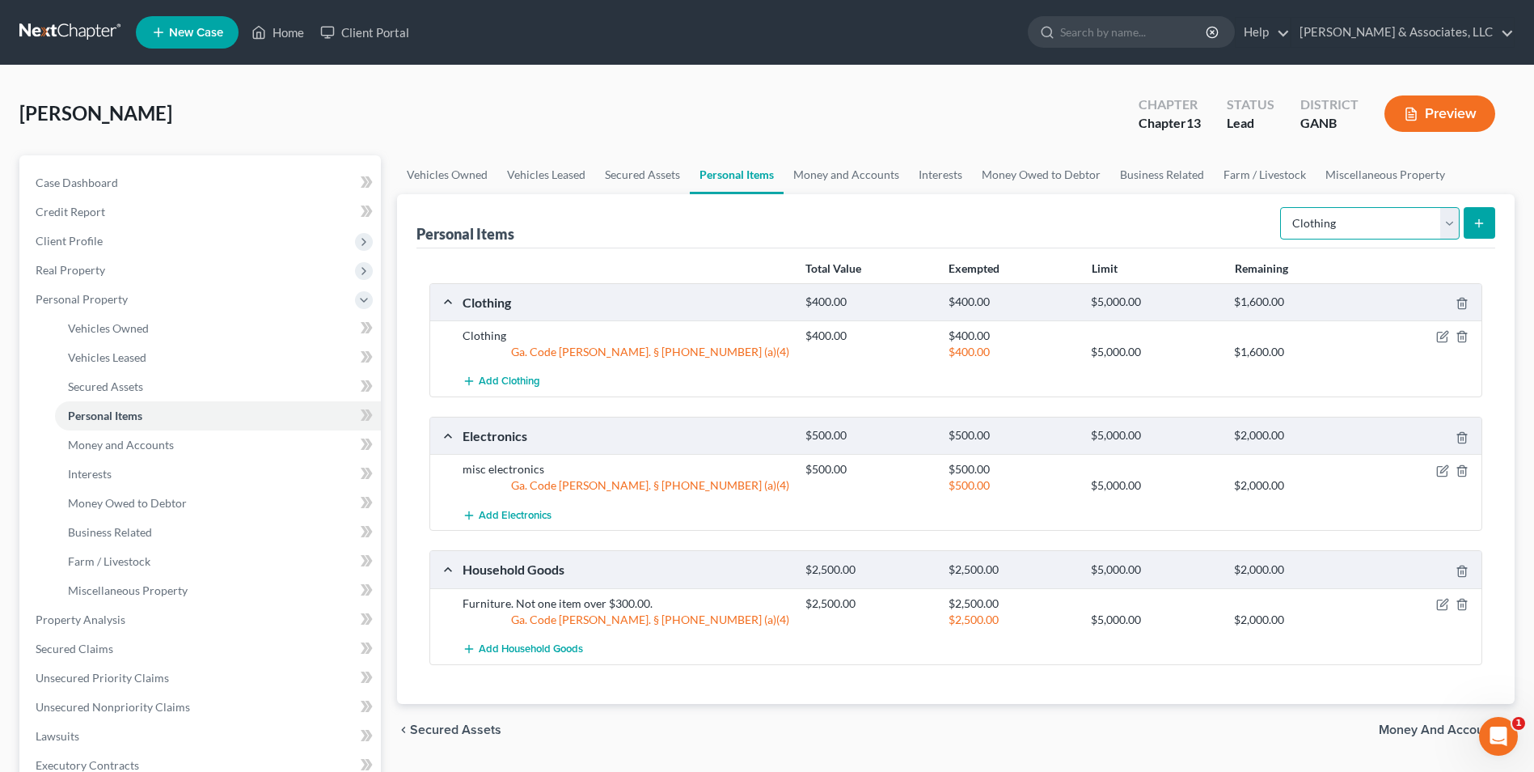
click at [1441, 228] on select "Select Item Type Clothing Collectibles Of Value Electronics Firearms Household …" at bounding box center [1370, 223] width 180 height 32
select select "jewelry"
click at [1282, 207] on select "Select Item Type Clothing Collectibles Of Value Electronics Firearms Household …" at bounding box center [1370, 223] width 180 height 32
click at [1470, 221] on button "submit" at bounding box center [1480, 223] width 32 height 32
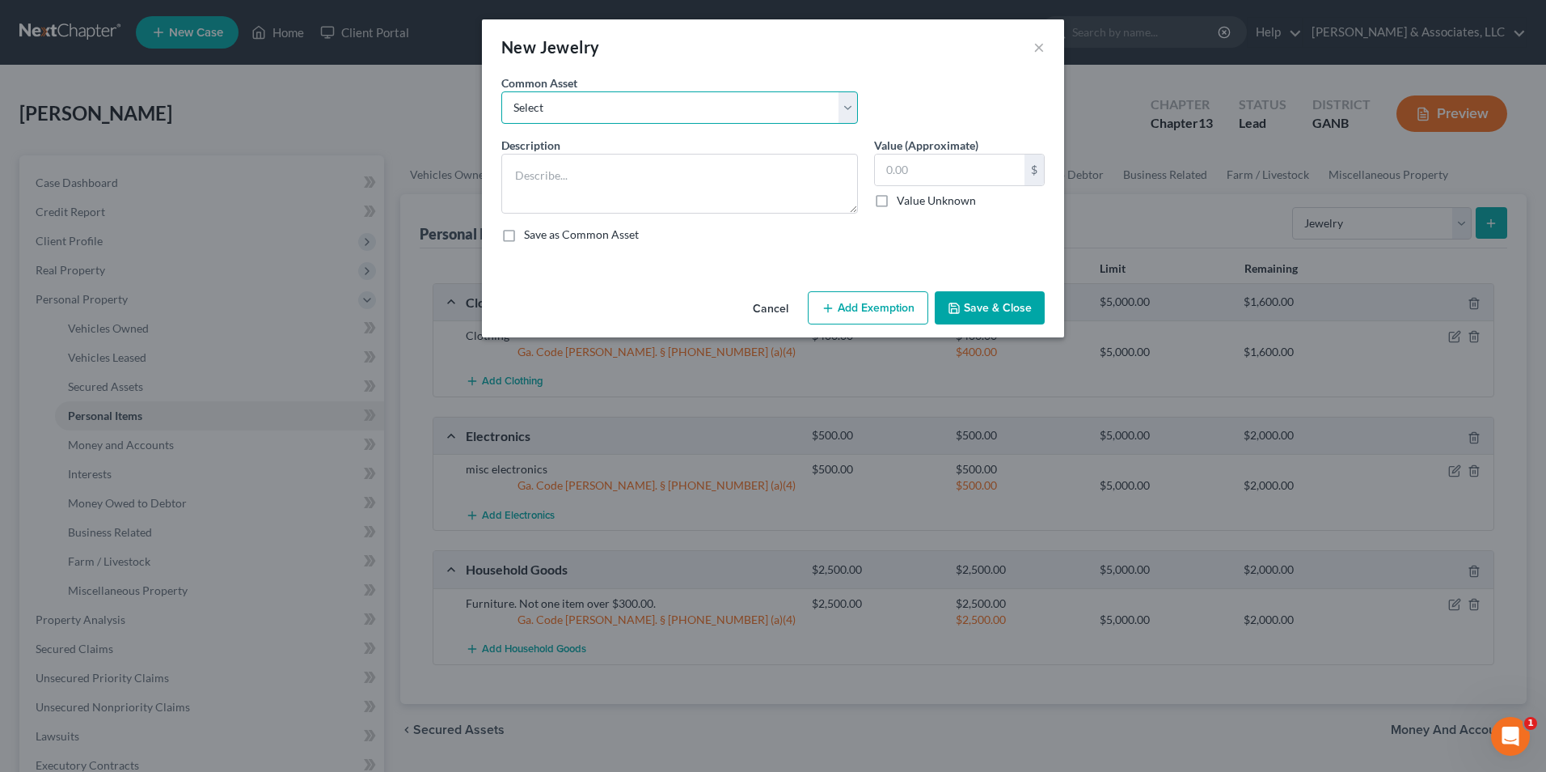
click at [839, 114] on select "Select Jewelry" at bounding box center [679, 107] width 357 height 32
select select "0"
click at [501, 91] on select "Select Jewelry" at bounding box center [679, 107] width 357 height 32
type textarea "Jewelry"
click at [932, 176] on input "50.00" at bounding box center [950, 169] width 150 height 31
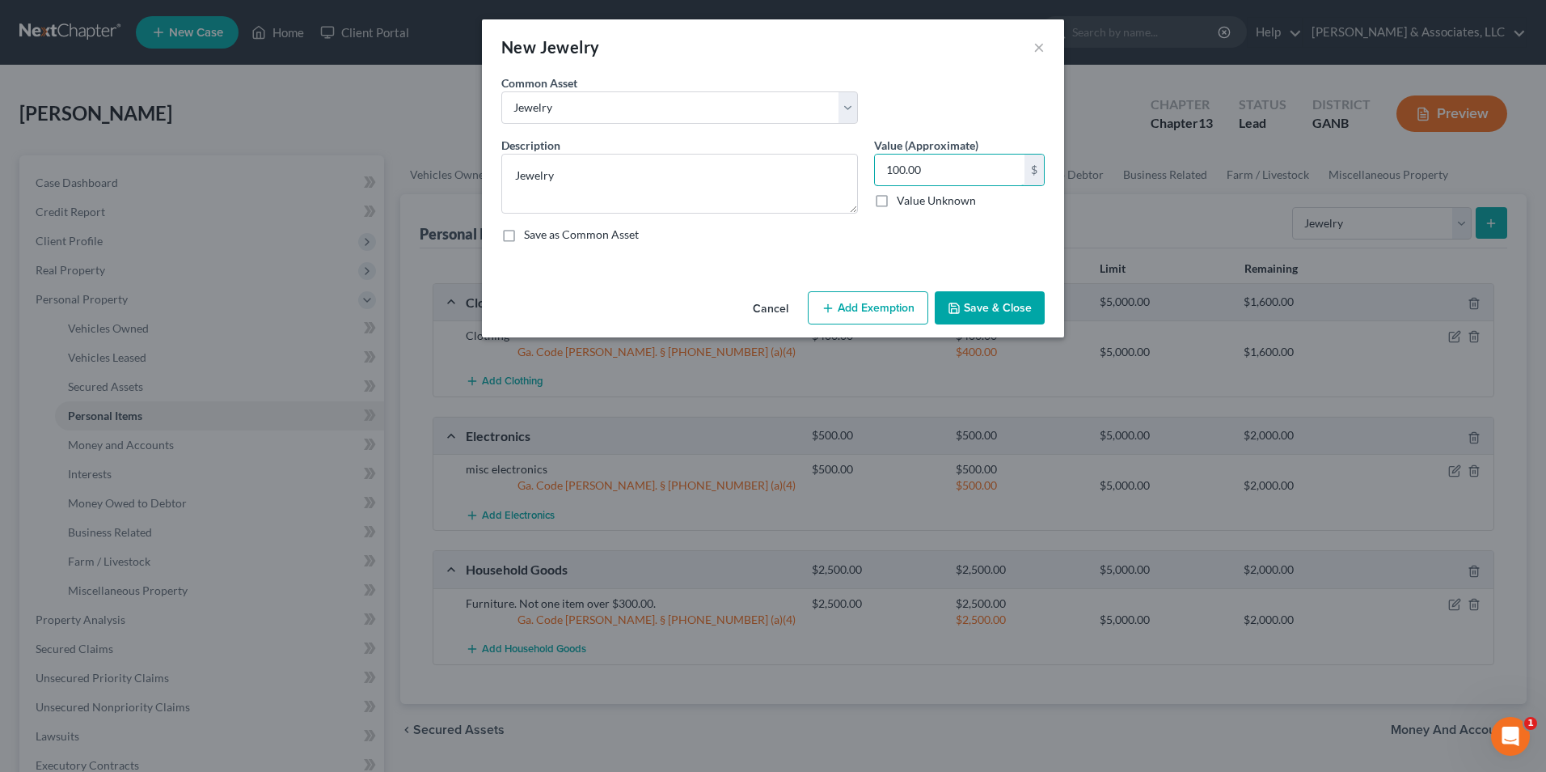
type input "100.00"
click at [889, 308] on button "Add Exemption" at bounding box center [868, 308] width 121 height 34
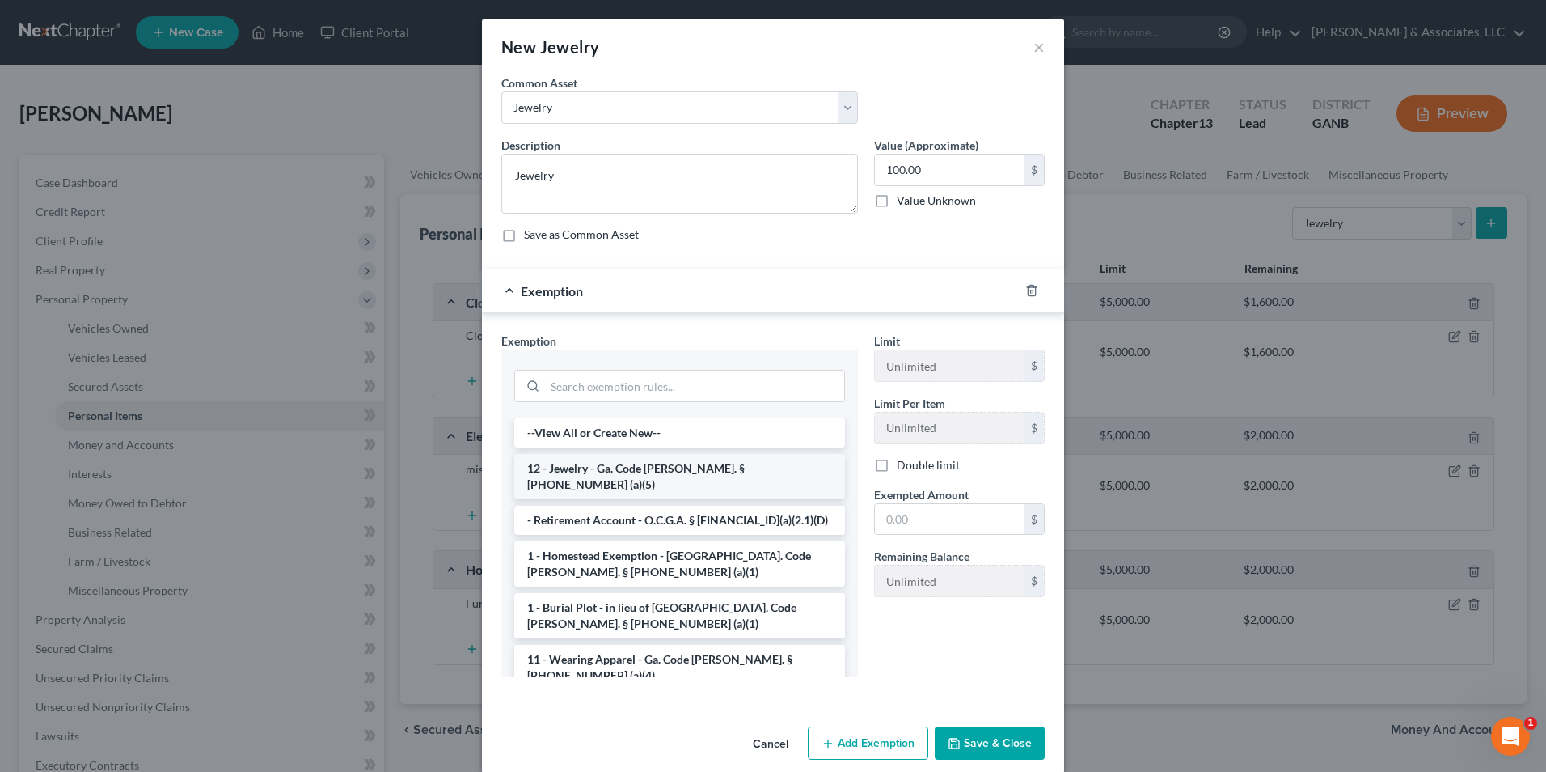
click at [574, 474] on li "12 - Jewelry - Ga. Code Ann. § 44-13-100 (a)(5)" at bounding box center [679, 476] width 331 height 45
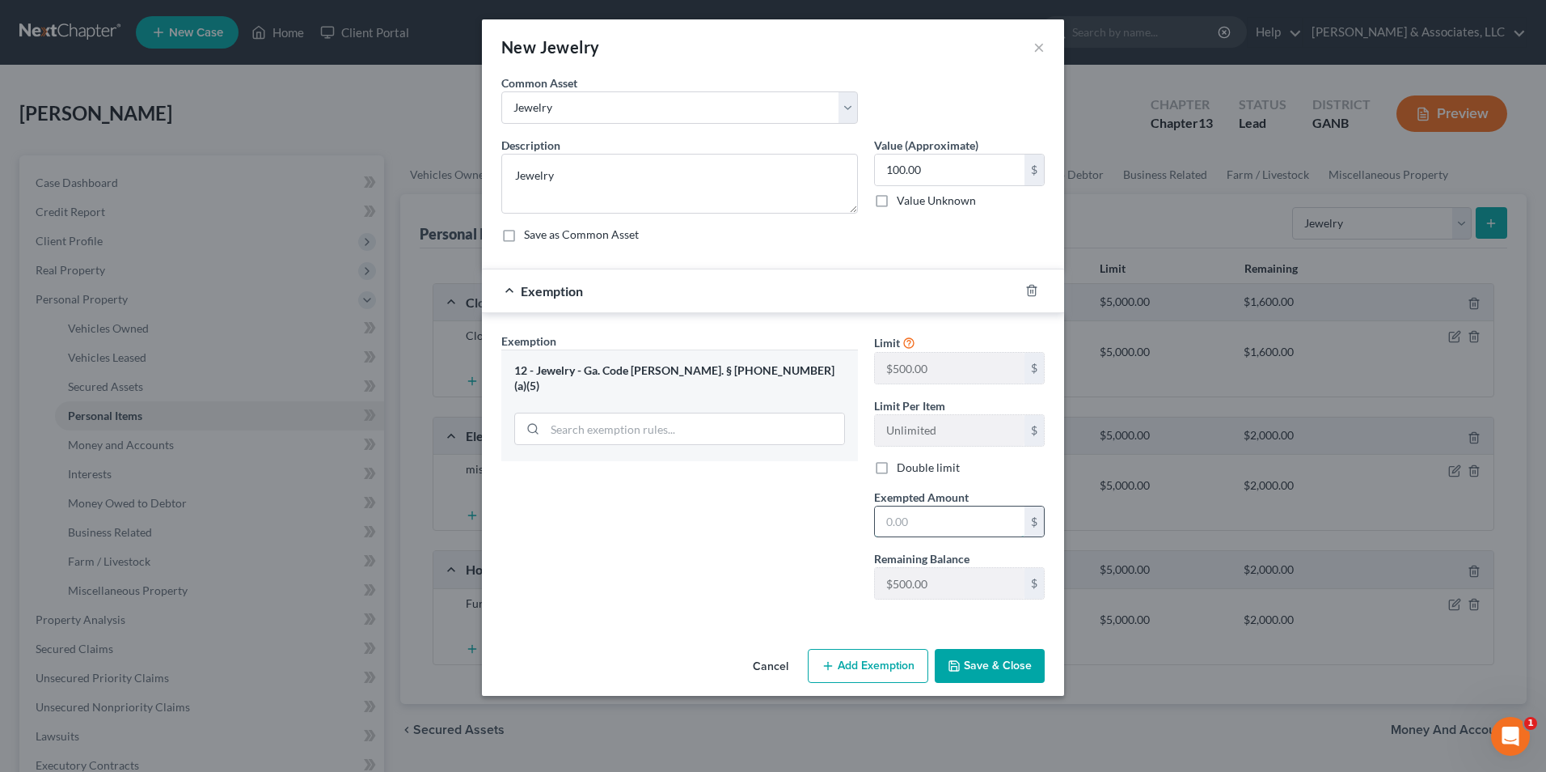
click at [952, 523] on input "text" at bounding box center [950, 521] width 150 height 31
type input "100.00"
click at [992, 665] on button "Save & Close" at bounding box center [990, 666] width 110 height 34
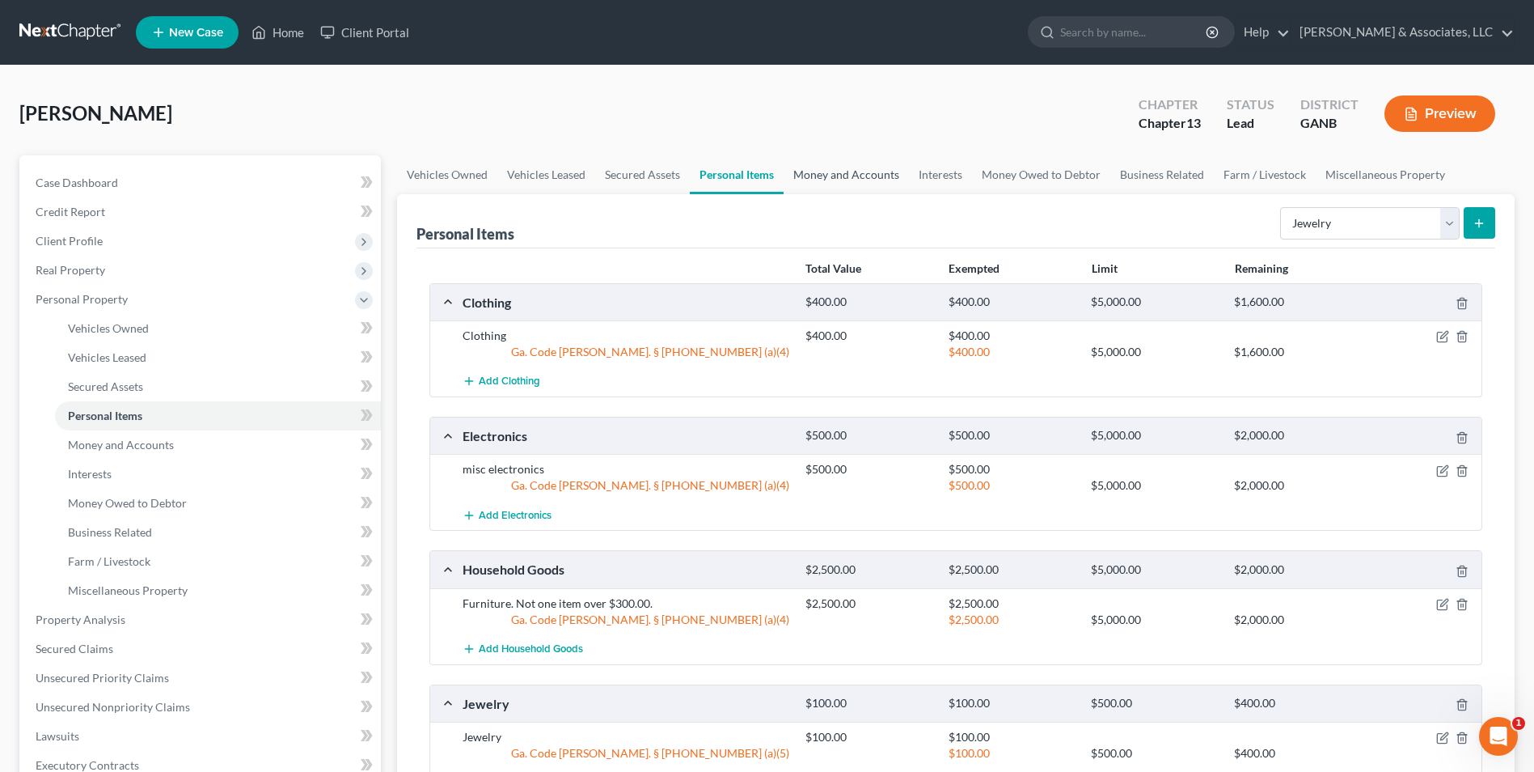
click at [864, 180] on link "Money and Accounts" at bounding box center [846, 174] width 125 height 39
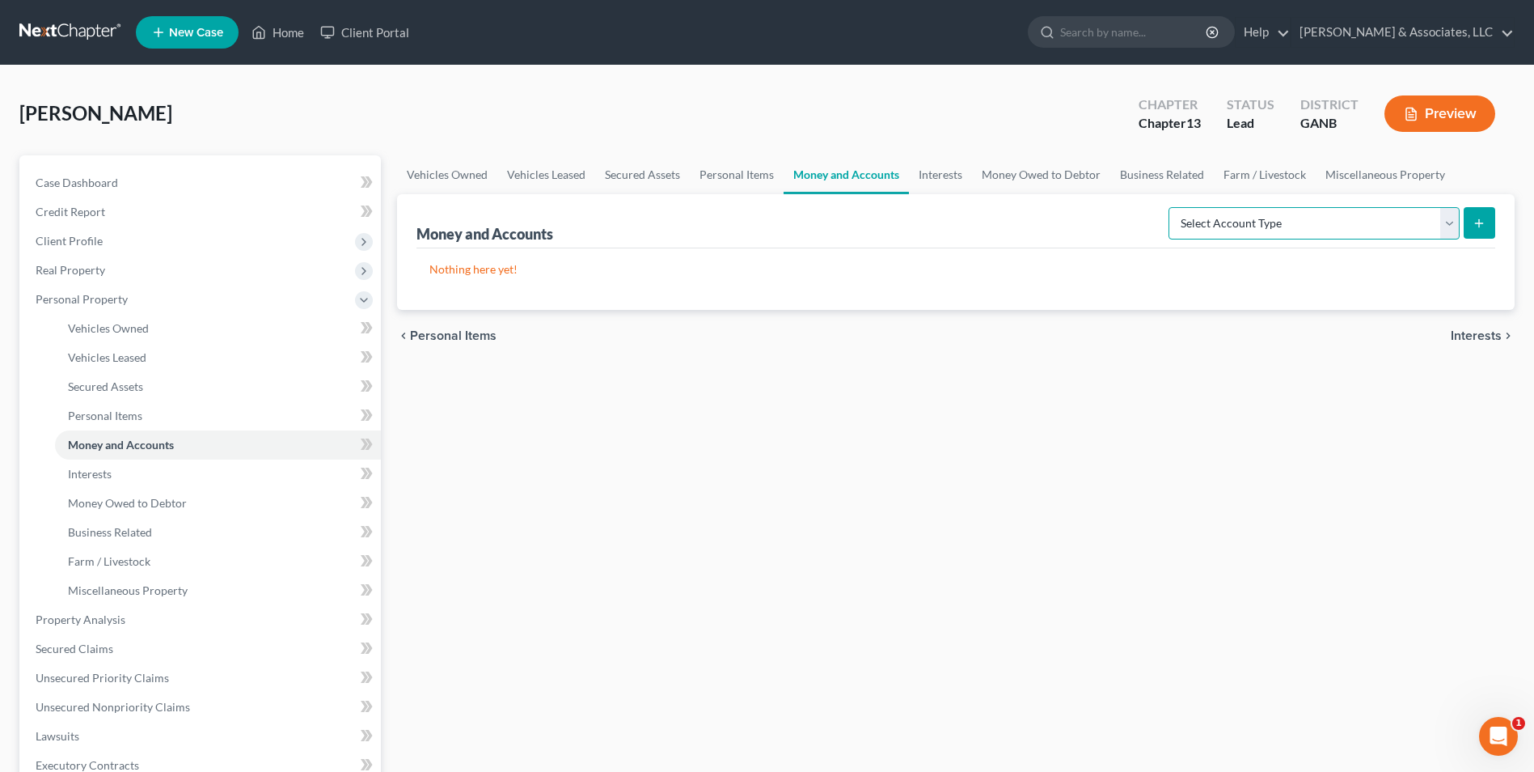
click at [1448, 219] on select "Select Account Type Brokerage Cash on Hand Certificates of Deposit Checking Acc…" at bounding box center [1314, 223] width 291 height 32
select select "cash_on_hand"
click at [1172, 207] on select "Select Account Type Brokerage Cash on Hand Certificates of Deposit Checking Acc…" at bounding box center [1314, 223] width 291 height 32
click at [1469, 224] on button "submit" at bounding box center [1480, 223] width 32 height 32
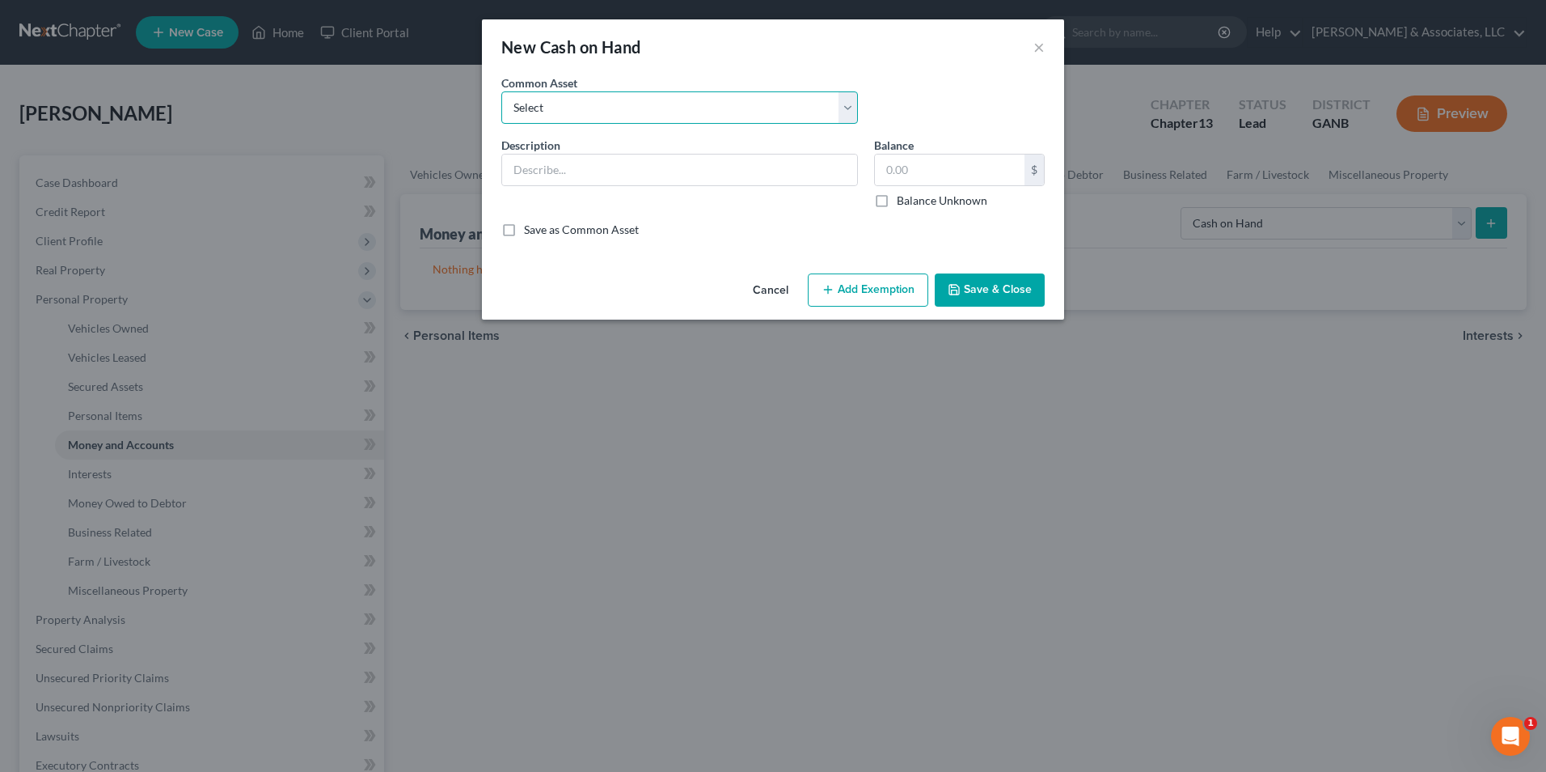
click at [855, 109] on select "Select Cash" at bounding box center [679, 107] width 357 height 32
select select "0"
click at [501, 91] on select "Select Cash" at bounding box center [679, 107] width 357 height 32
type input "Cash"
click at [941, 171] on input "600.00" at bounding box center [950, 169] width 150 height 31
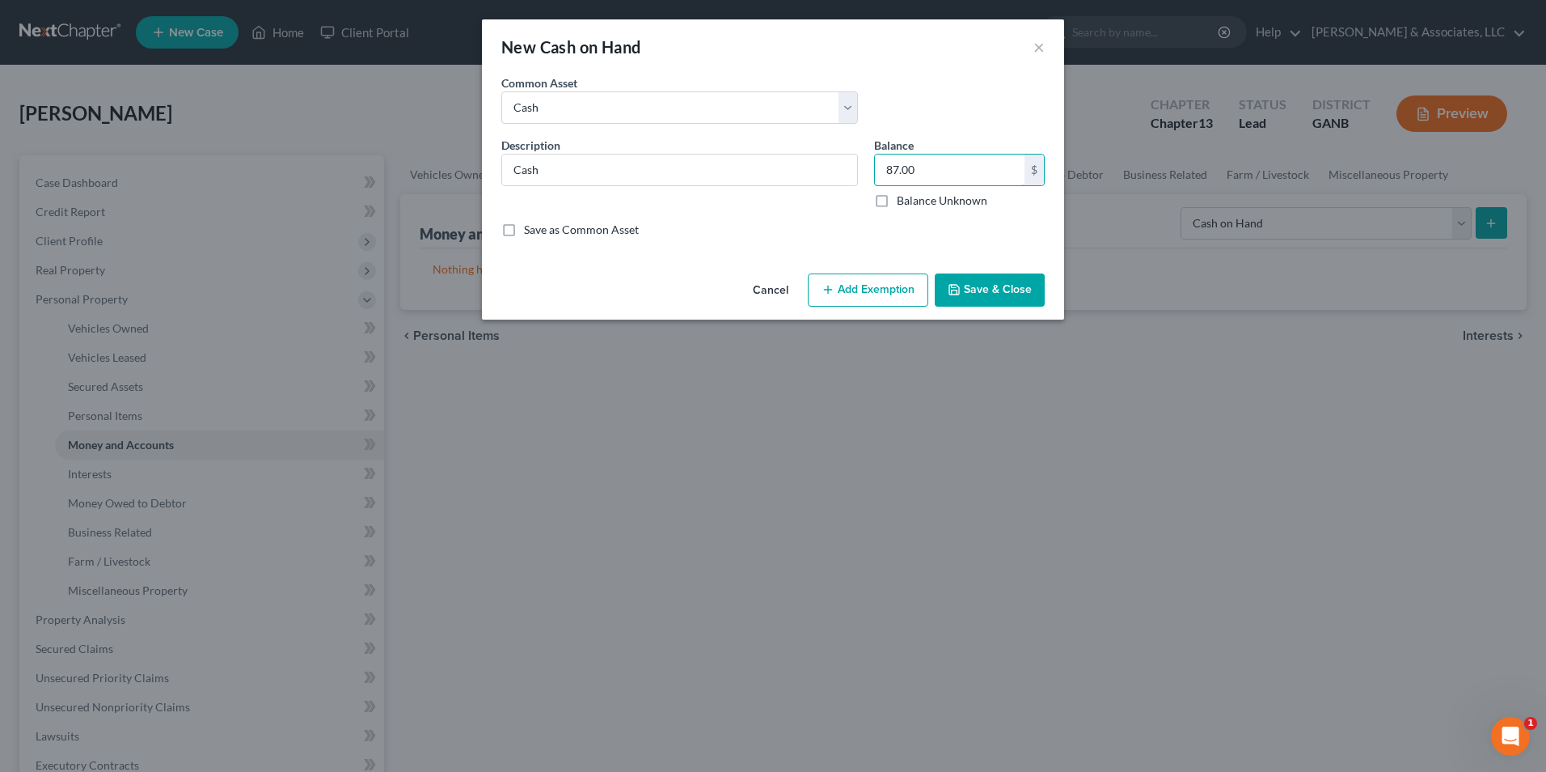
type input "87.00"
click at [874, 304] on button "Add Exemption" at bounding box center [868, 290] width 121 height 34
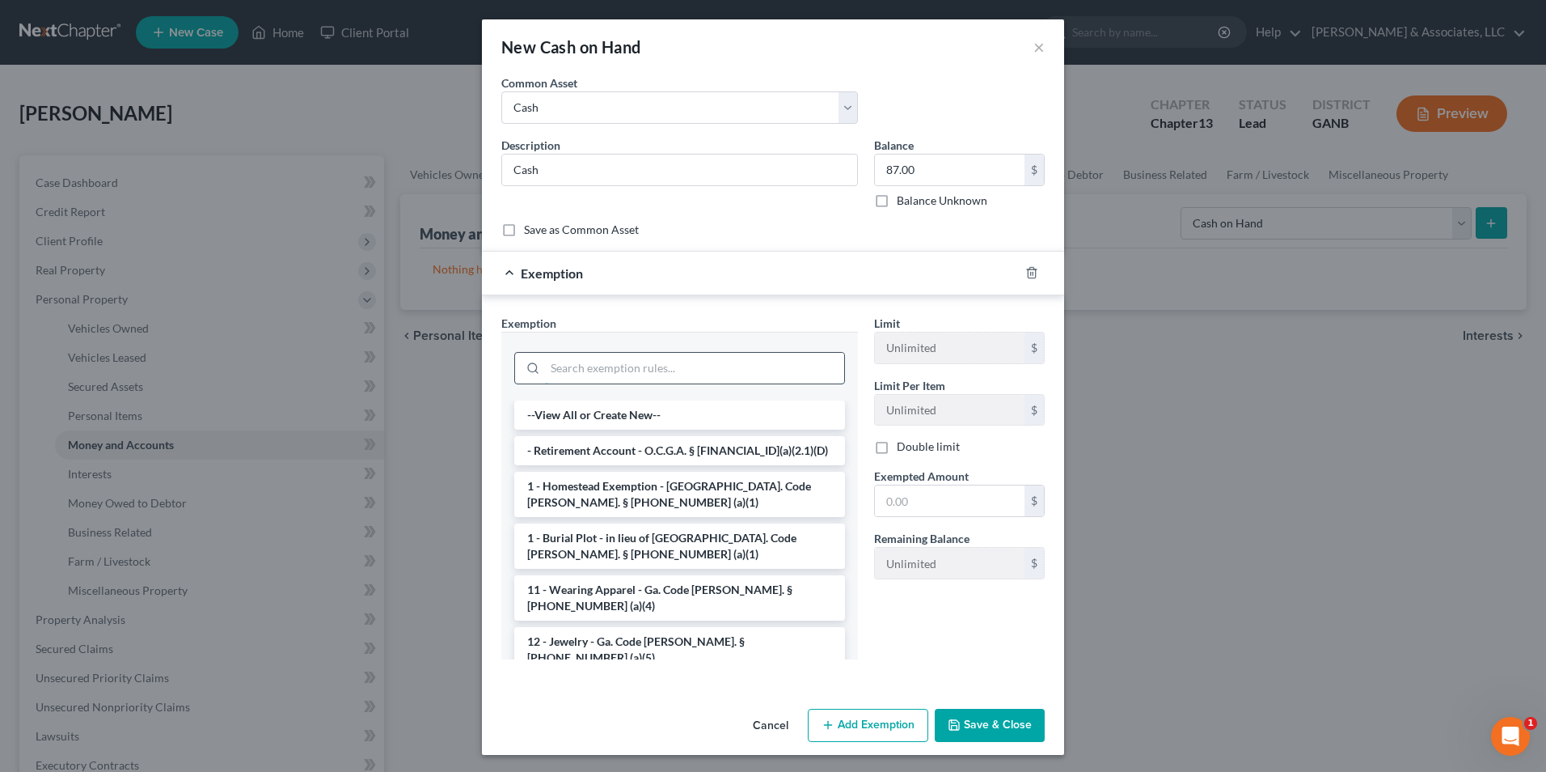
click at [616, 366] on input "search" at bounding box center [694, 368] width 299 height 31
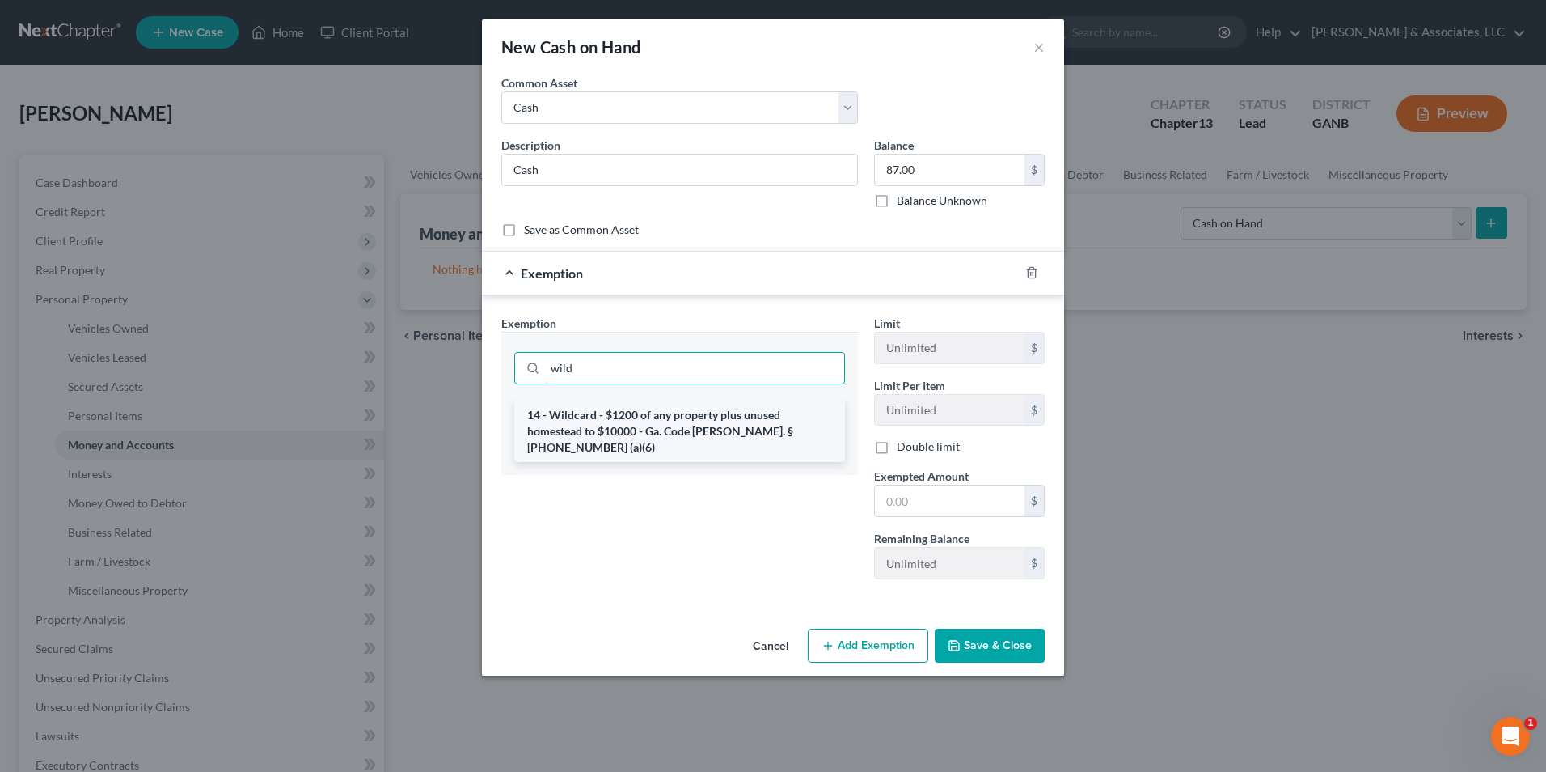
type input "wild"
click at [652, 423] on li "14 - Wildcard - $1200 of any property plus unused homestead to $10000 - Ga. Cod…" at bounding box center [679, 430] width 331 height 61
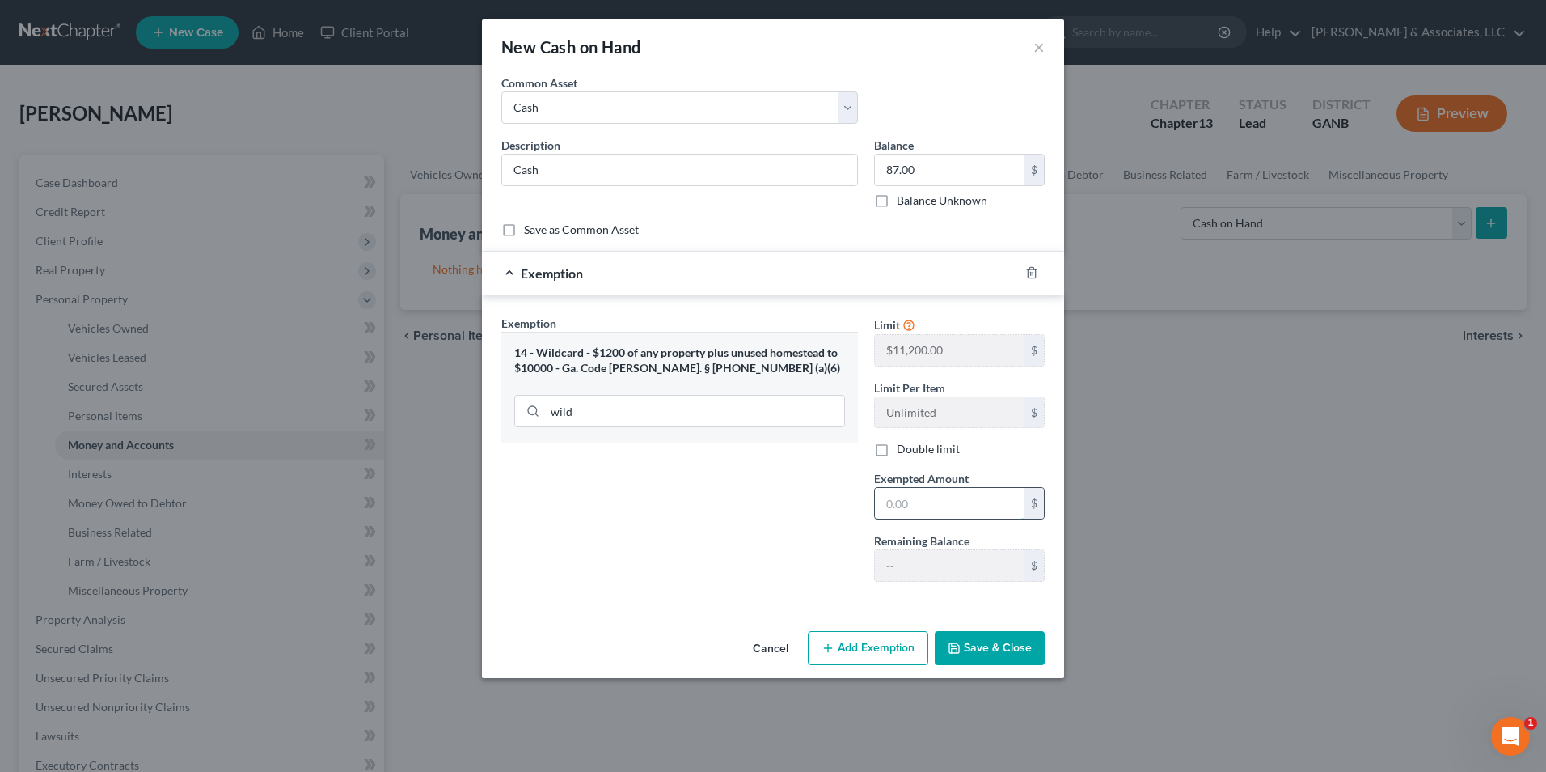
click at [920, 515] on input "text" at bounding box center [950, 503] width 150 height 31
type input "87.00"
click at [982, 659] on button "Save & Close" at bounding box center [990, 648] width 110 height 34
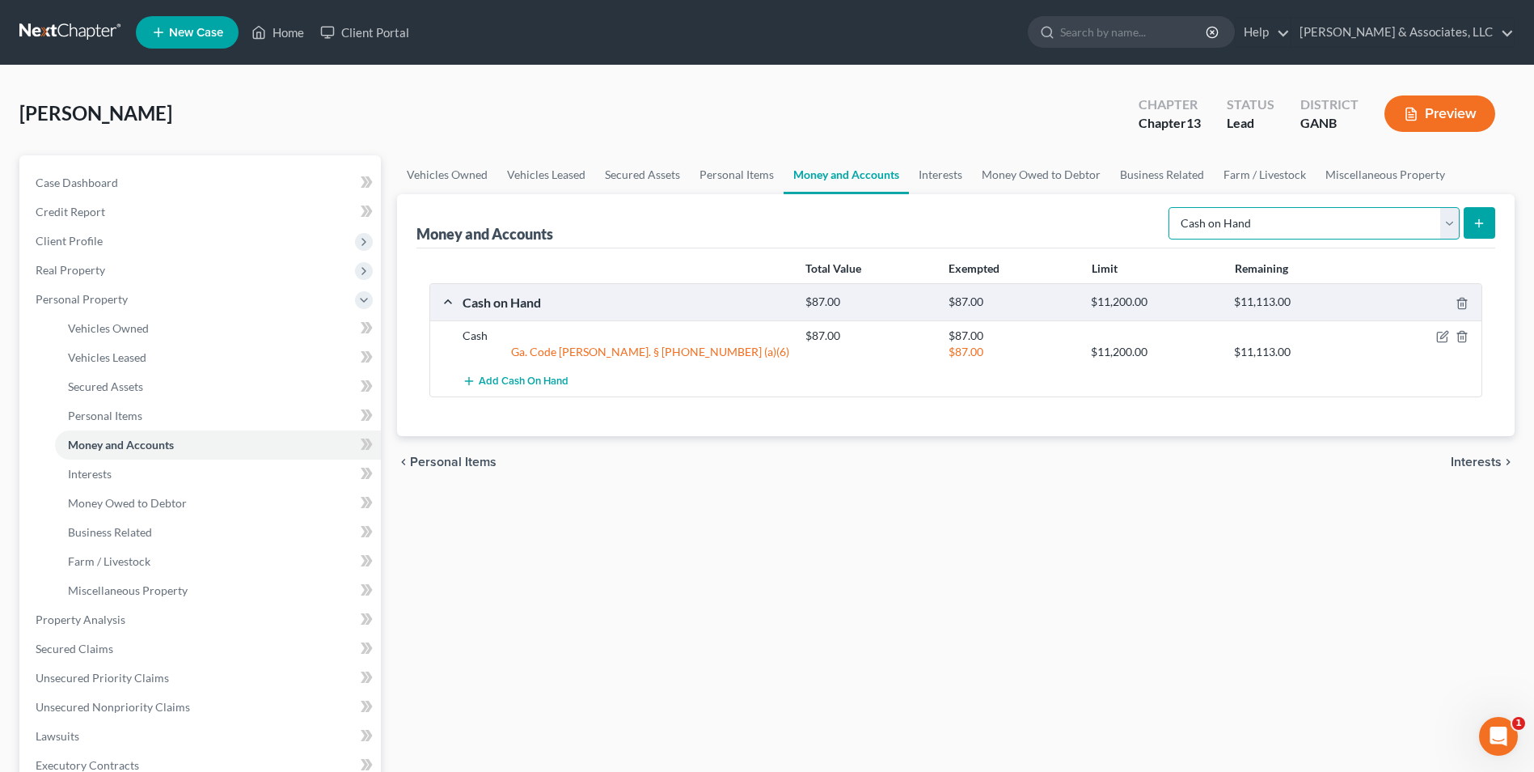
click at [1447, 228] on select "Select Account Type Brokerage Cash on Hand Certificates of Deposit Checking Acc…" at bounding box center [1314, 223] width 291 height 32
select select "checking"
click at [1172, 207] on select "Select Account Type Brokerage Cash on Hand Certificates of Deposit Checking Acc…" at bounding box center [1314, 223] width 291 height 32
click at [1484, 220] on icon "submit" at bounding box center [1479, 223] width 13 height 13
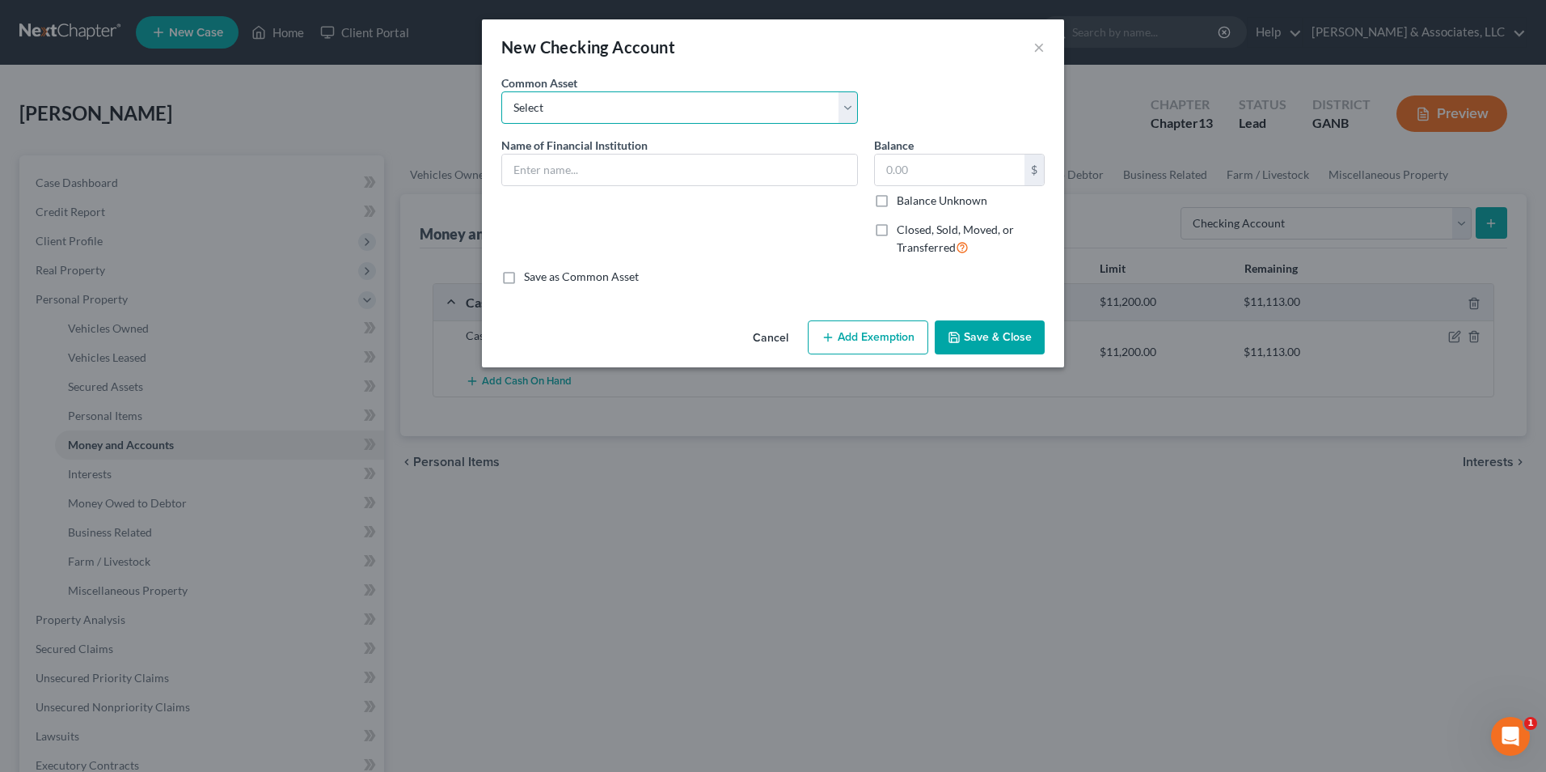
click at [854, 97] on select "Select US Bank Tyndall Federal Credit Union Lake Michigan Credit Union Ascend F…" at bounding box center [679, 107] width 357 height 32
select select "11"
click at [501, 91] on select "Select US Bank Tyndall Federal Credit Union Lake Michigan Credit Union Ascend F…" at bounding box center [679, 107] width 357 height 32
type input "Truist Bank"
click at [933, 174] on input "200.00" at bounding box center [950, 169] width 150 height 31
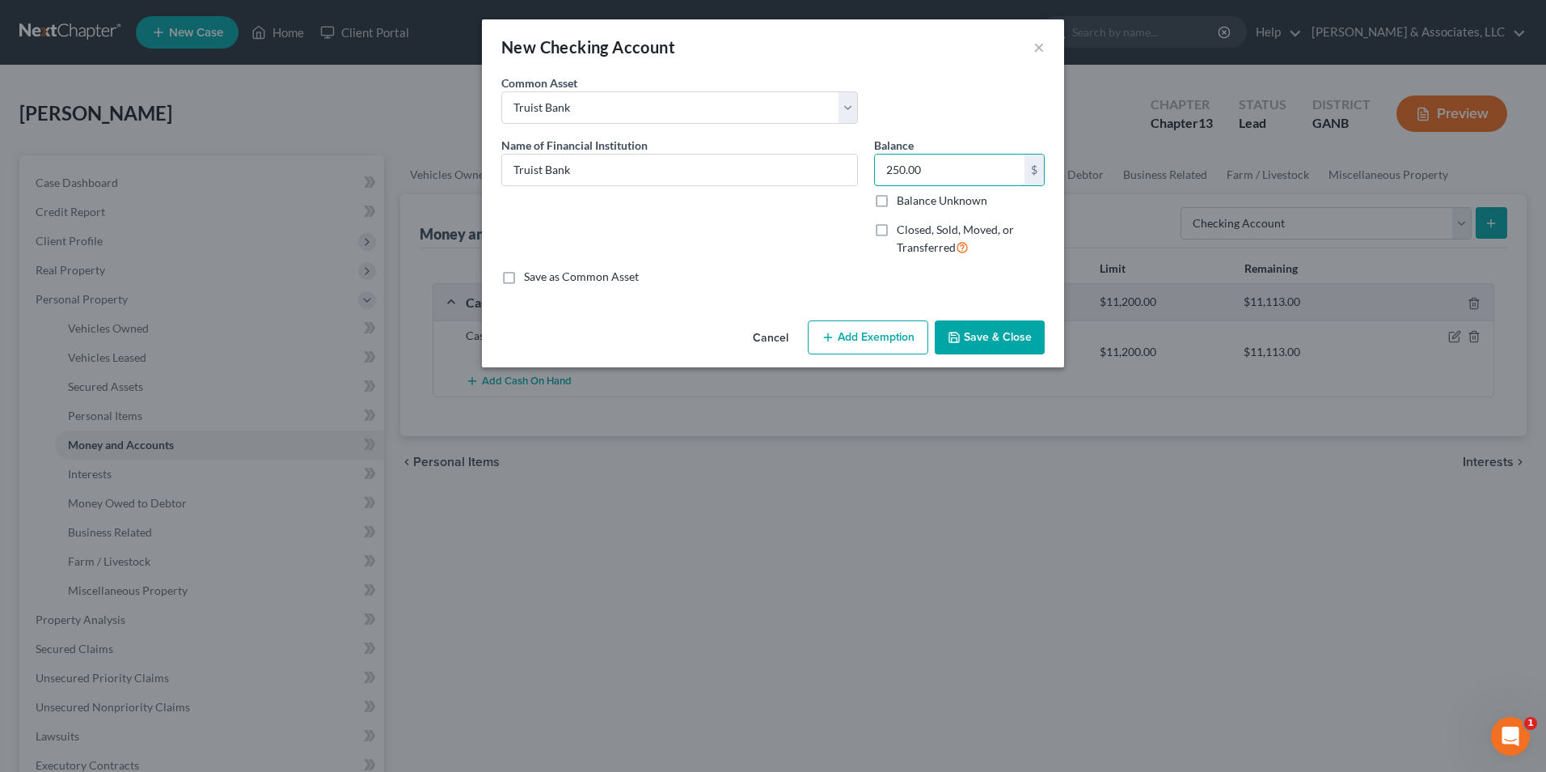
type input "250.00"
click at [874, 335] on button "Add Exemption" at bounding box center [868, 337] width 121 height 34
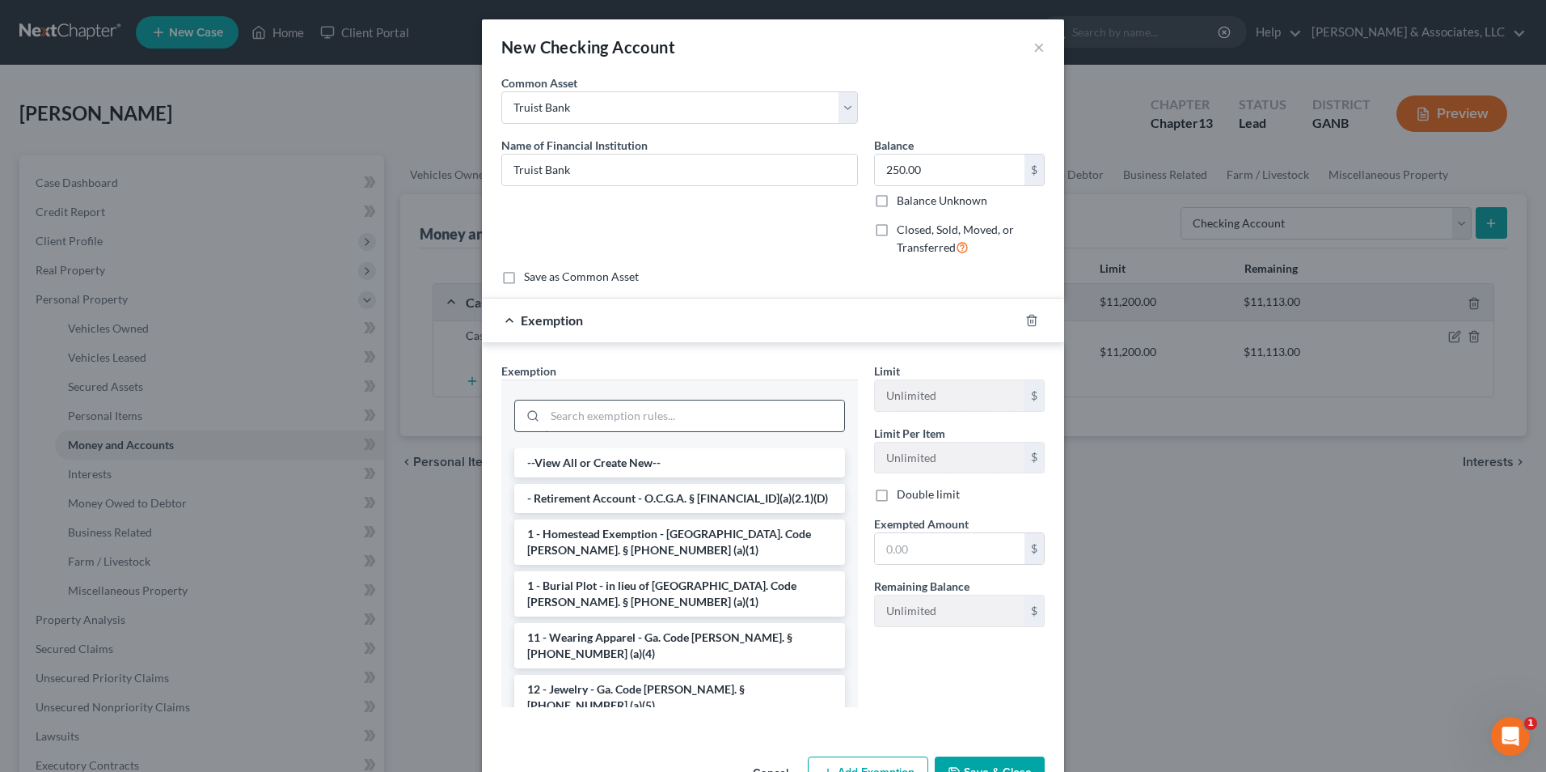
click at [608, 416] on input "search" at bounding box center [694, 415] width 299 height 31
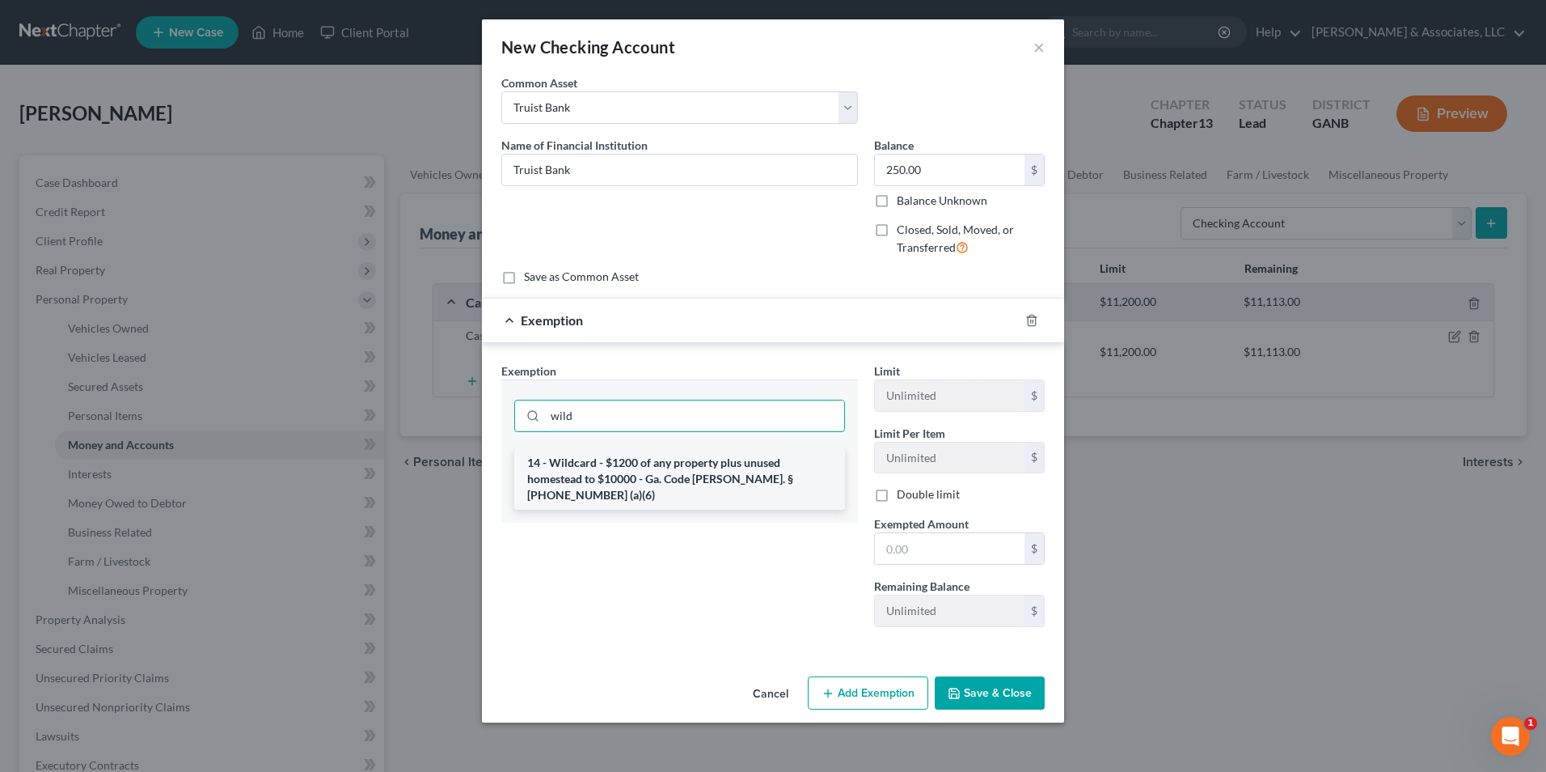
type input "wild"
click at [636, 463] on li "14 - Wildcard - $1200 of any property plus unused homestead to $10000 - Ga. Cod…" at bounding box center [679, 478] width 331 height 61
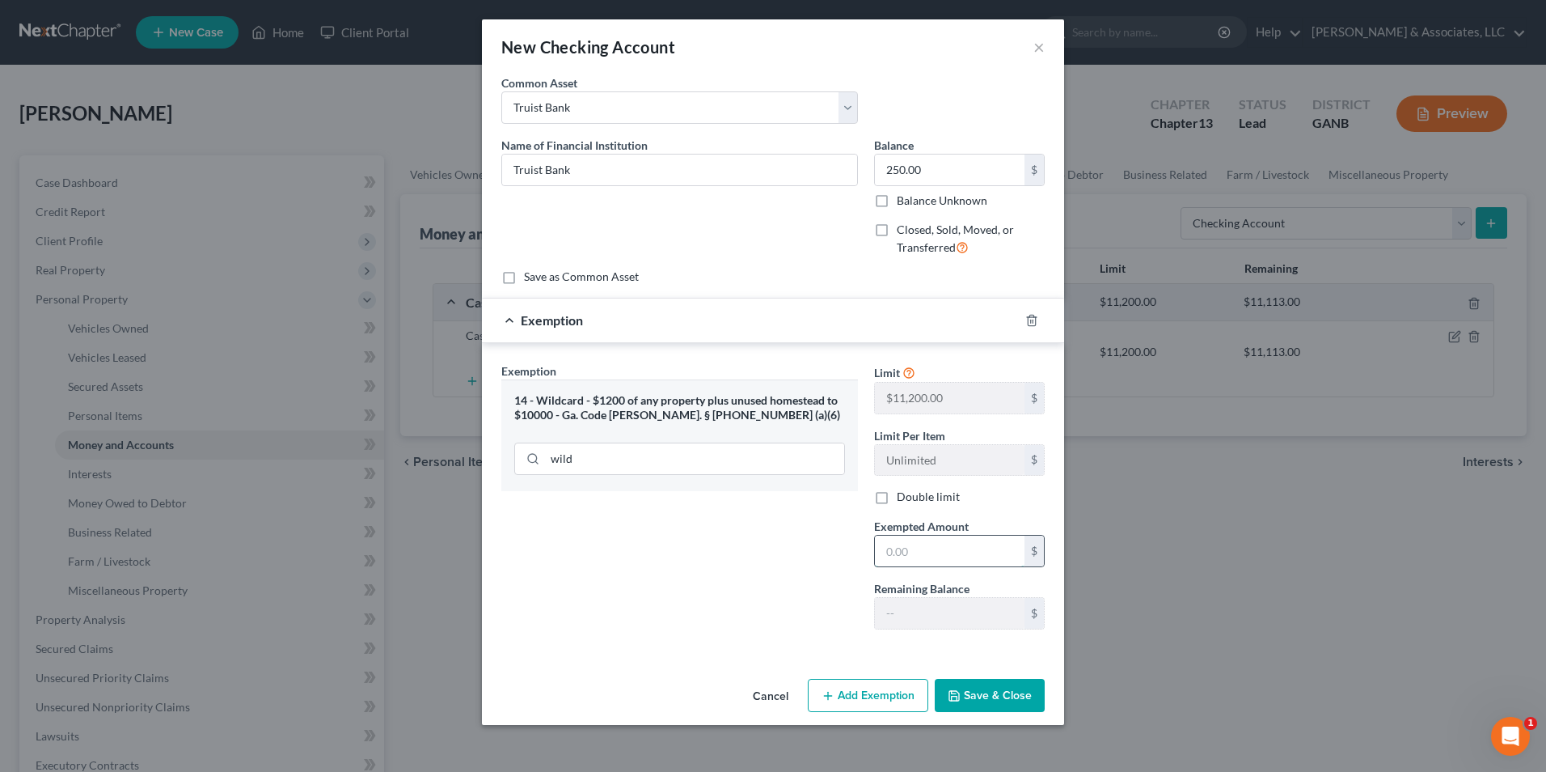
click at [910, 555] on input "text" at bounding box center [950, 550] width 150 height 31
type input "250.00"
click at [996, 694] on button "Save & Close" at bounding box center [990, 696] width 110 height 34
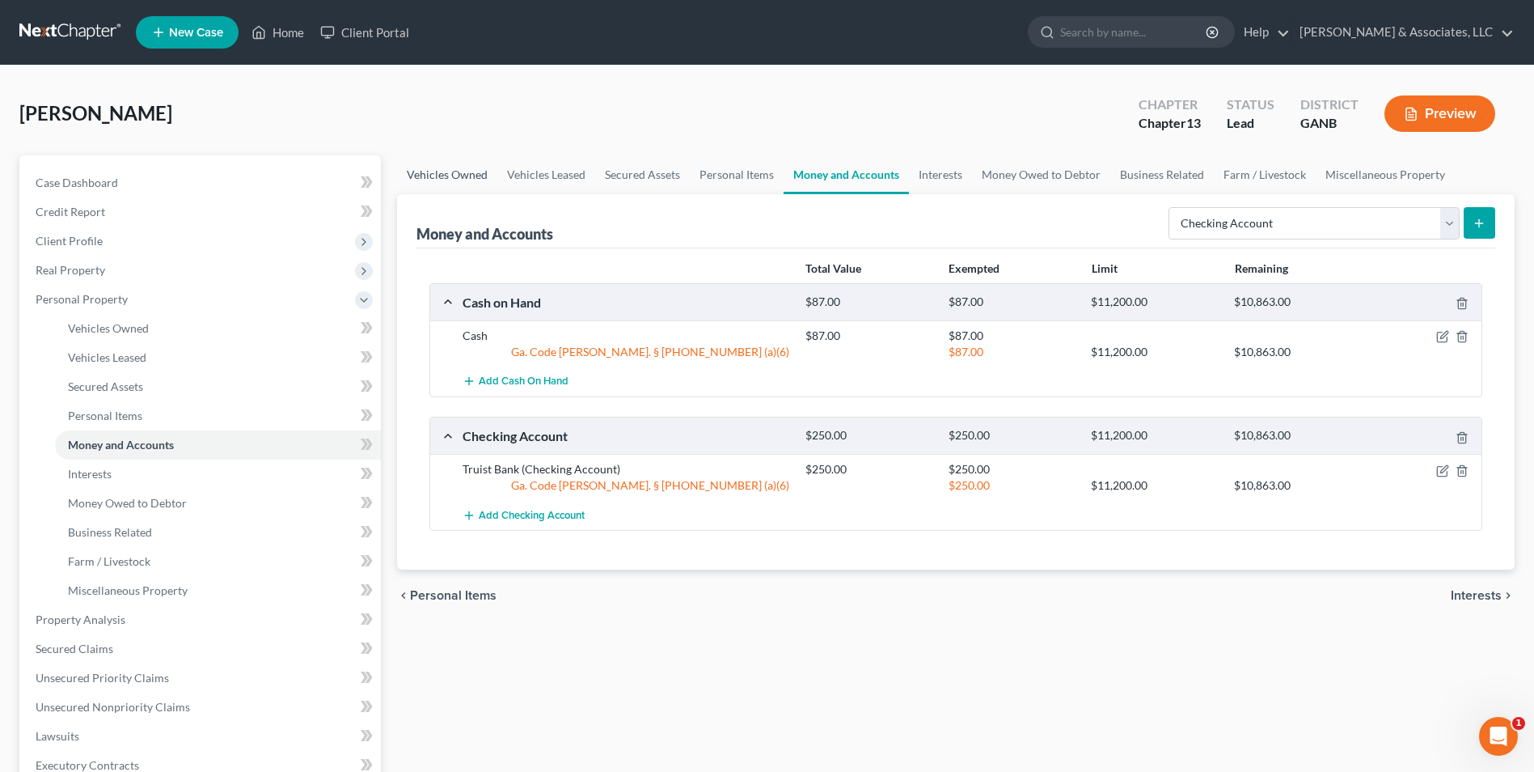
click at [465, 180] on link "Vehicles Owned" at bounding box center [447, 174] width 100 height 39
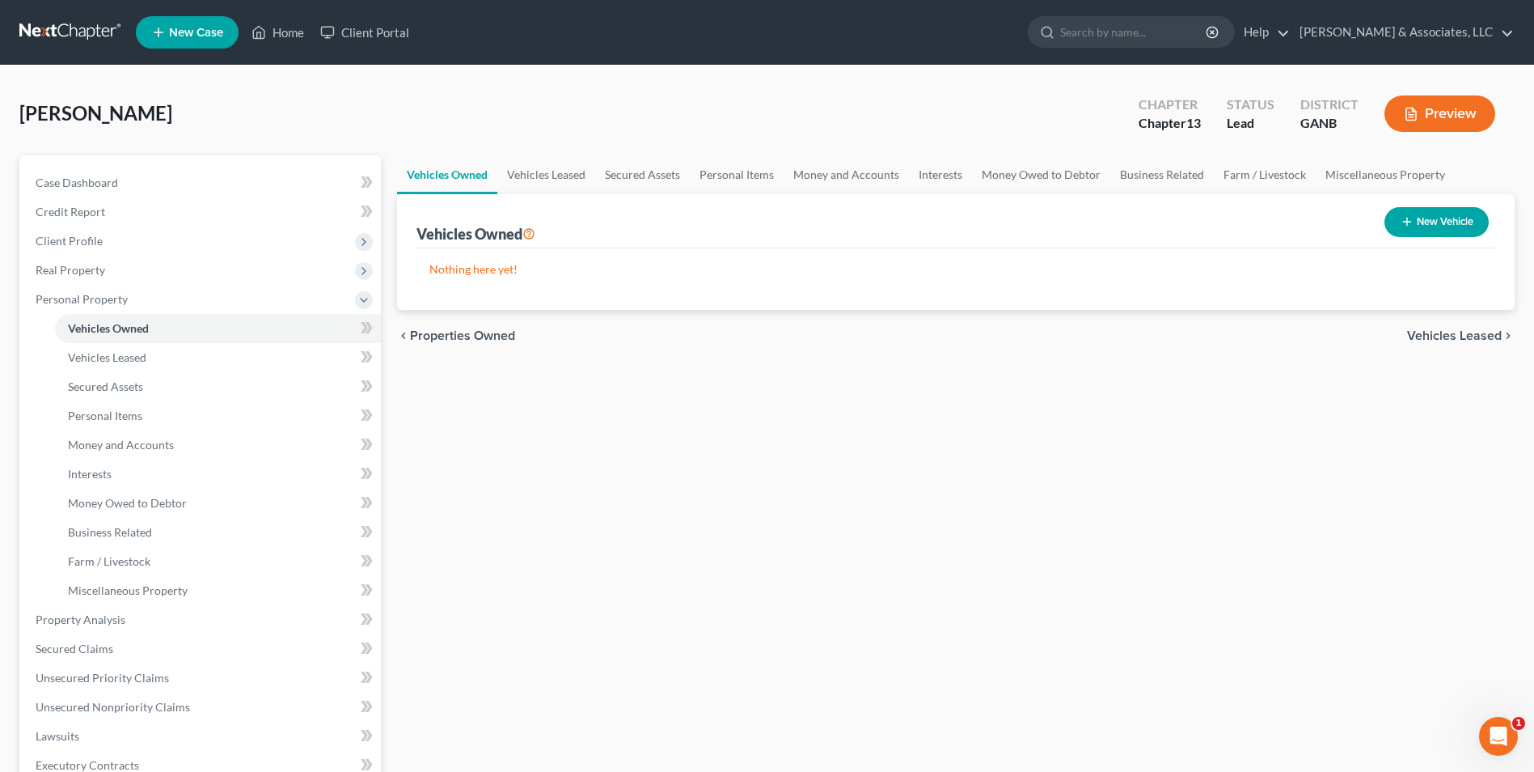
click at [1443, 224] on button "New Vehicle" at bounding box center [1437, 222] width 104 height 30
select select "0"
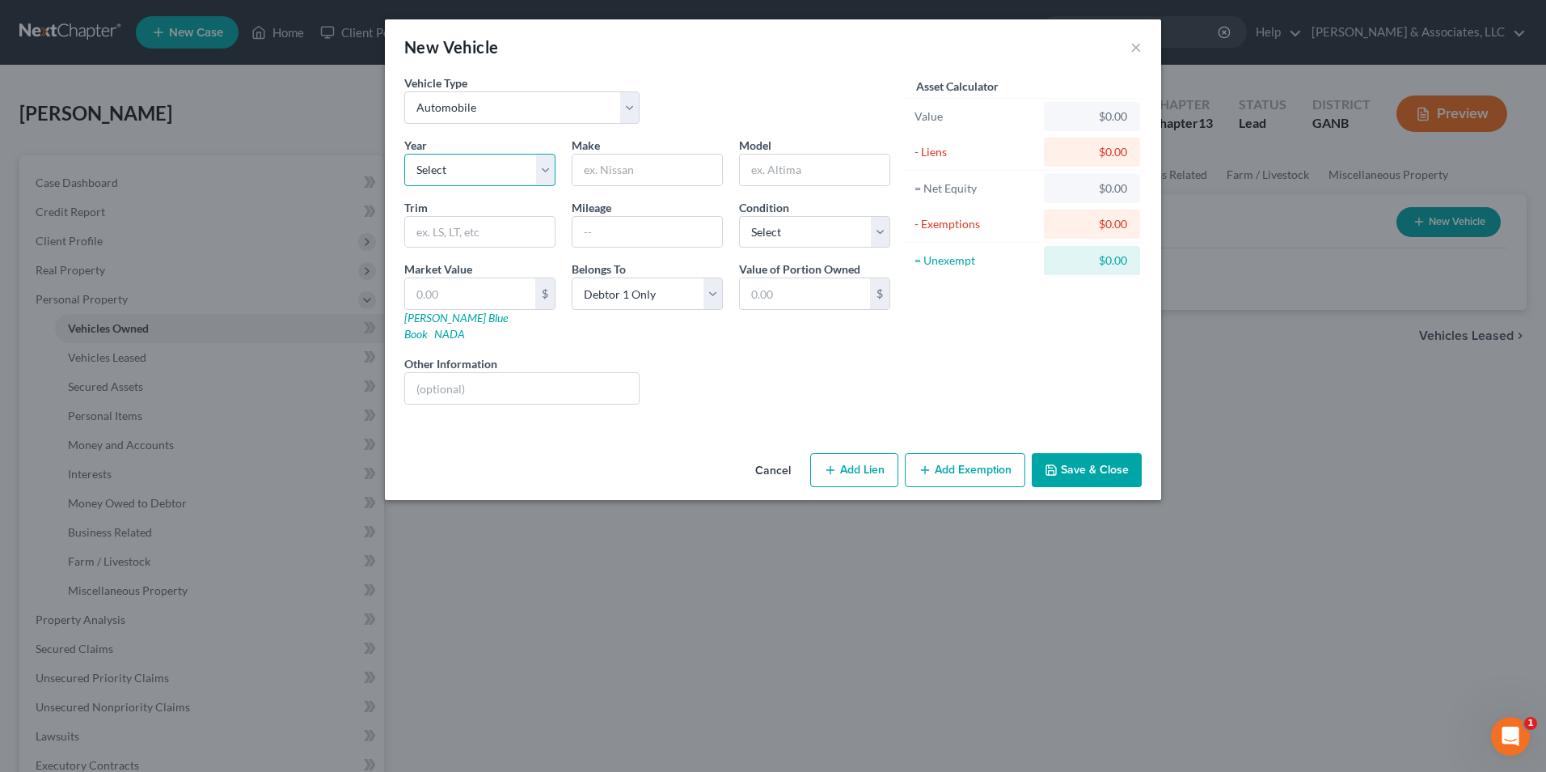
click at [545, 171] on select "Select 2026 2025 2024 2023 2022 2021 2020 2019 2018 2017 2016 2015 2014 2013 20…" at bounding box center [479, 170] width 151 height 32
select select "4"
click at [404, 154] on select "Select 2026 2025 2024 2023 2022 2021 2020 2019 2018 2017 2016 2015 2014 2013 20…" at bounding box center [479, 170] width 151 height 32
click at [670, 168] on input "text" at bounding box center [648, 169] width 150 height 31
type input "RAM"
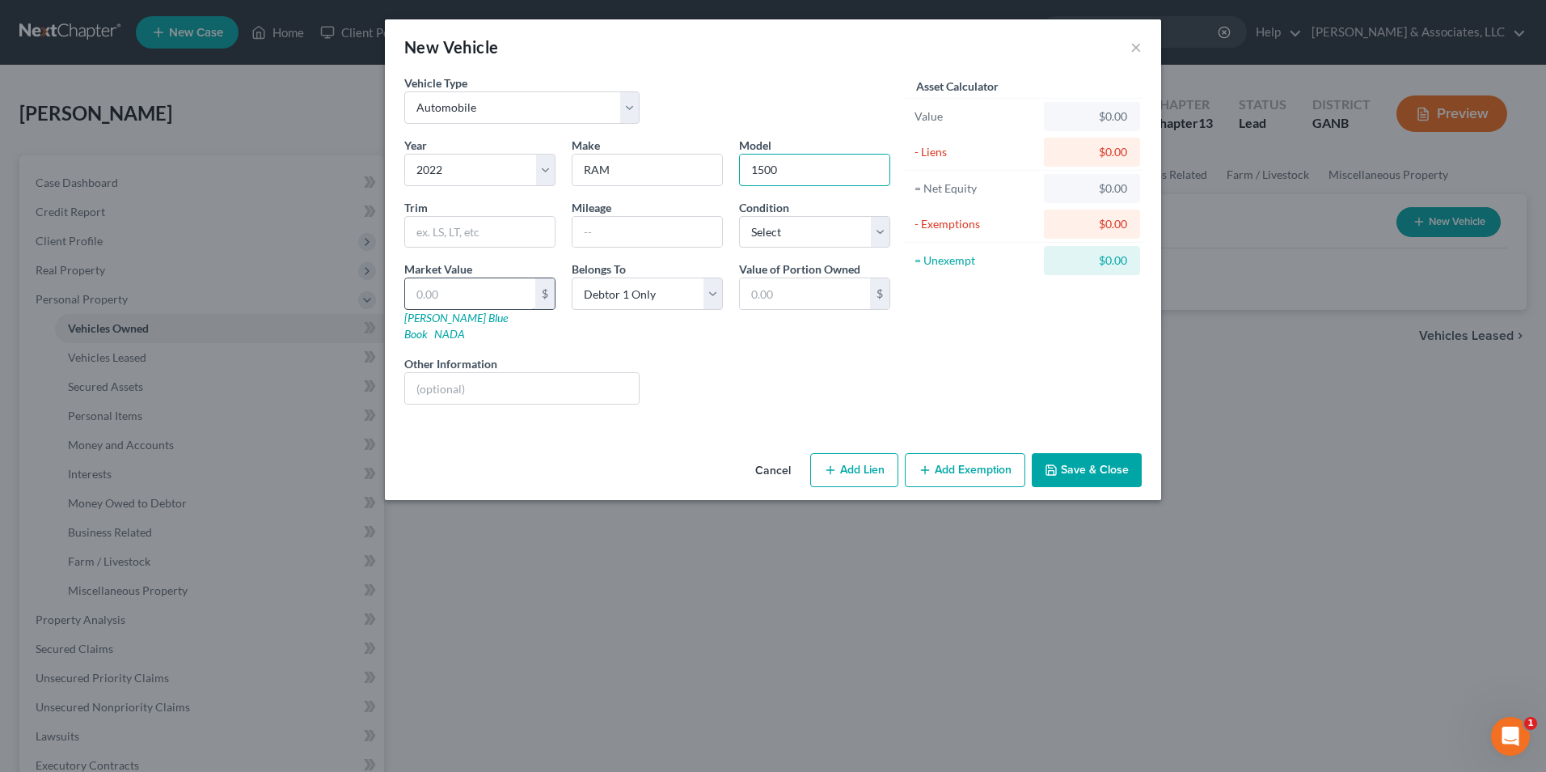
type input "1500"
click at [506, 290] on input "text" at bounding box center [470, 293] width 130 height 31
type input "3"
type input "3.00"
type input "37"
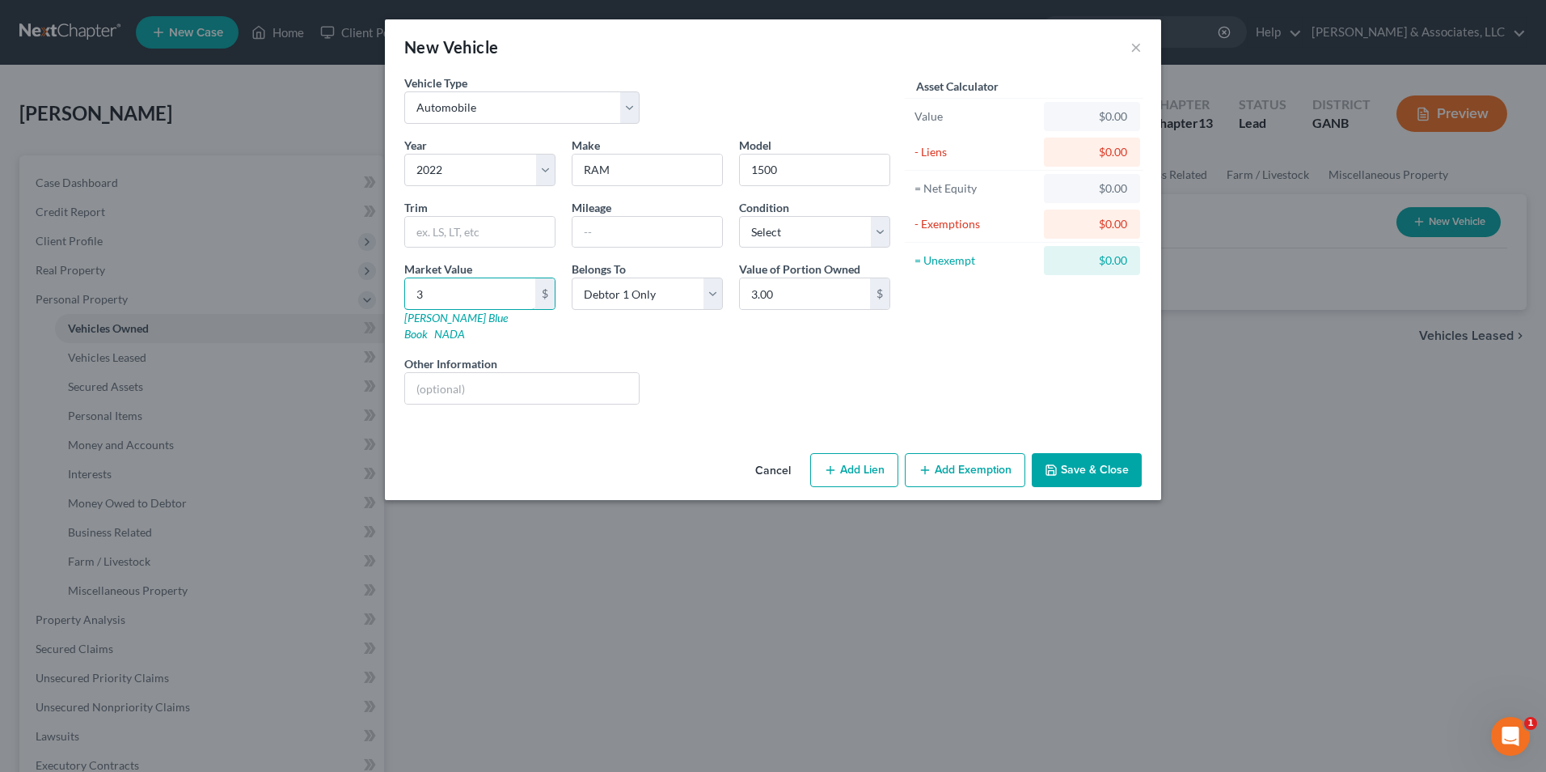
type input "37.00"
type input "370"
type input "370.00"
type input "3700"
type input "3,700.00"
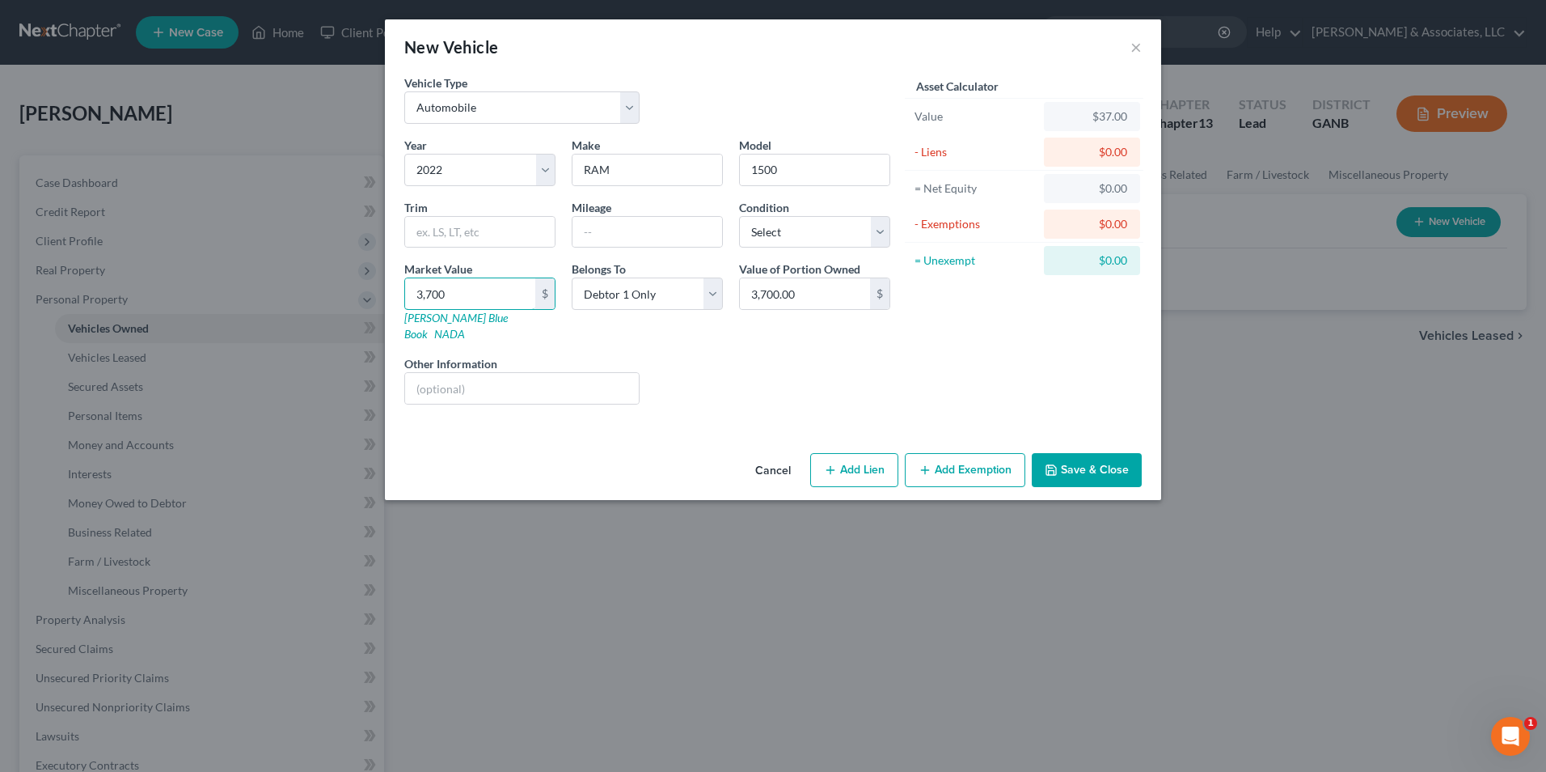
type input "3,7000"
type input "37,000.00"
type input "37,000"
click at [861, 455] on button "Add Lien" at bounding box center [854, 470] width 88 height 34
select select "0"
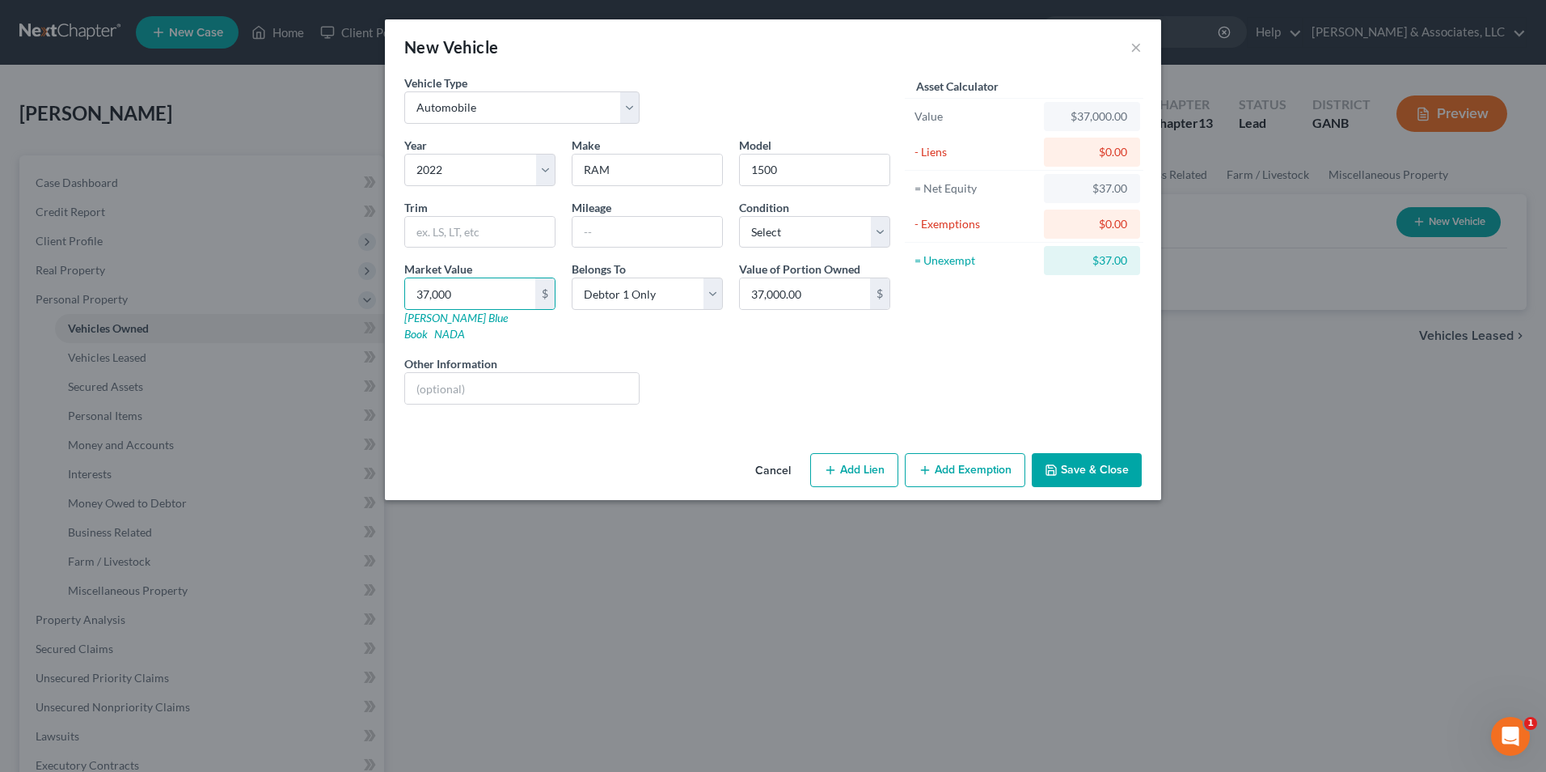
select select "0"
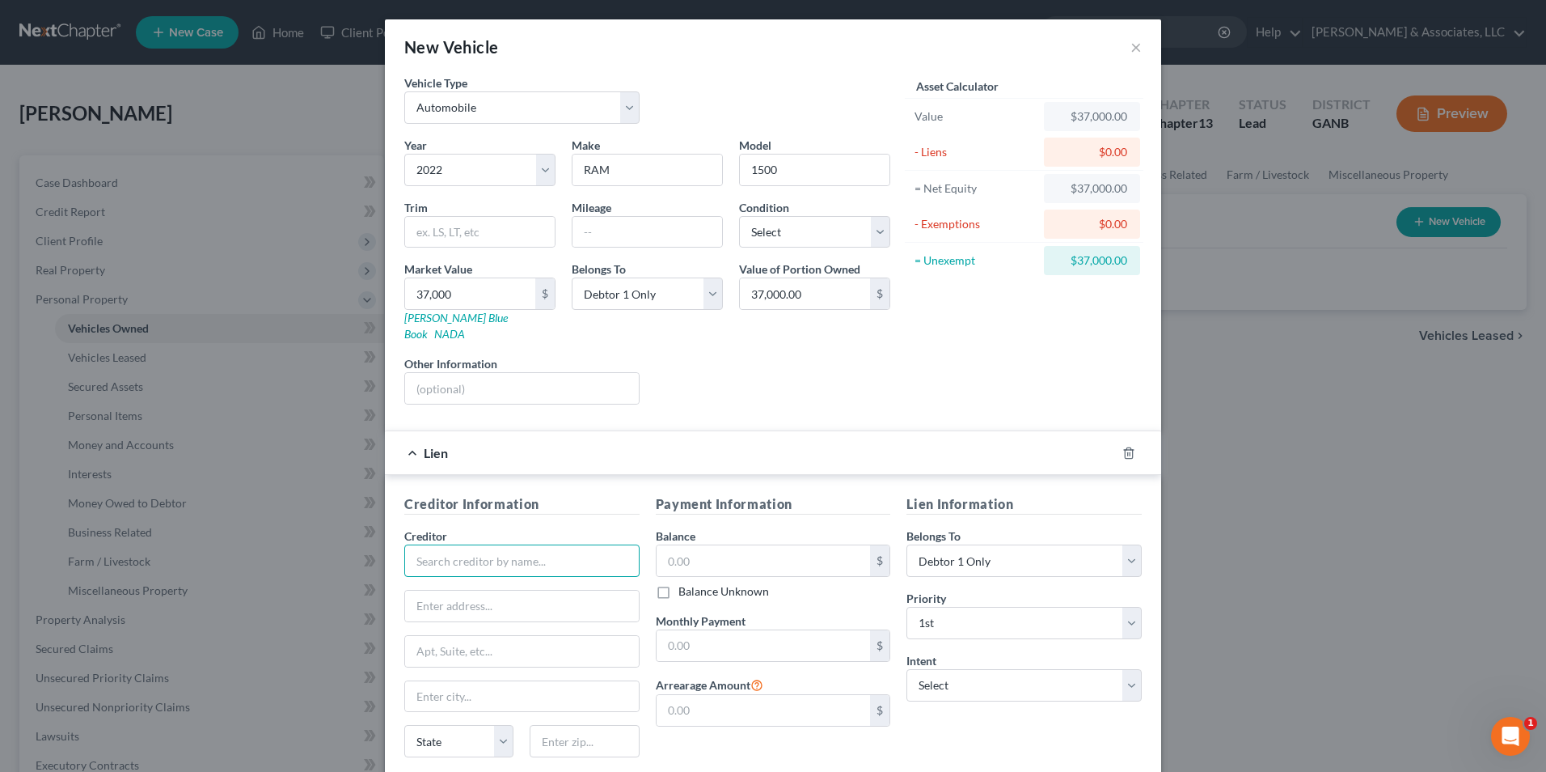
click at [574, 552] on input "text" at bounding box center [521, 560] width 235 height 32
click at [469, 581] on div "Cinch Auto Finance" at bounding box center [501, 589] width 168 height 16
type input "Cinch Auto Finance"
type input "10400 Old Alabama Connector Rd"
type input "STE 100"
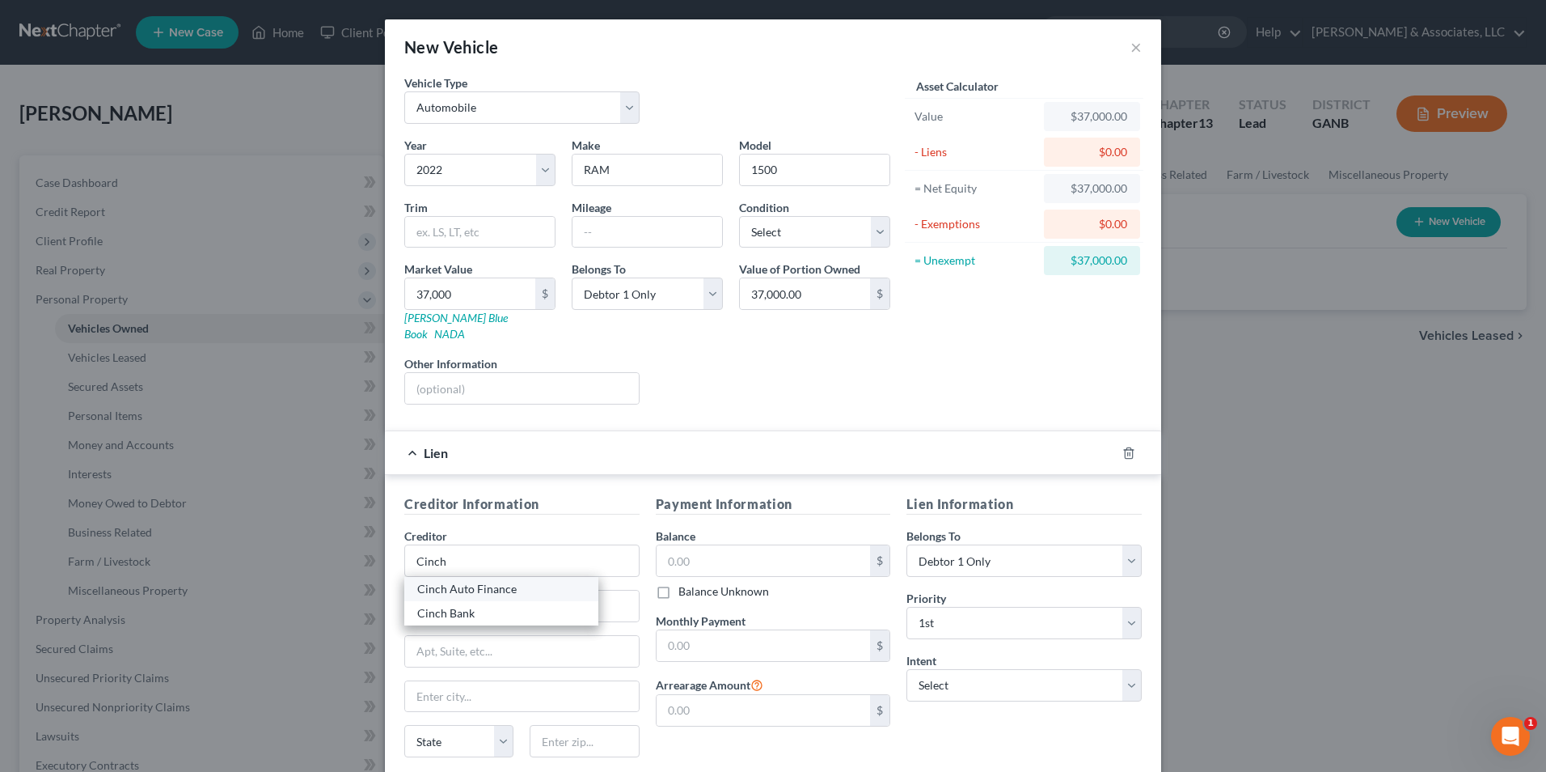
type input "Alpharetta"
select select "10"
type input "30022"
click at [724, 545] on input "text" at bounding box center [764, 560] width 214 height 31
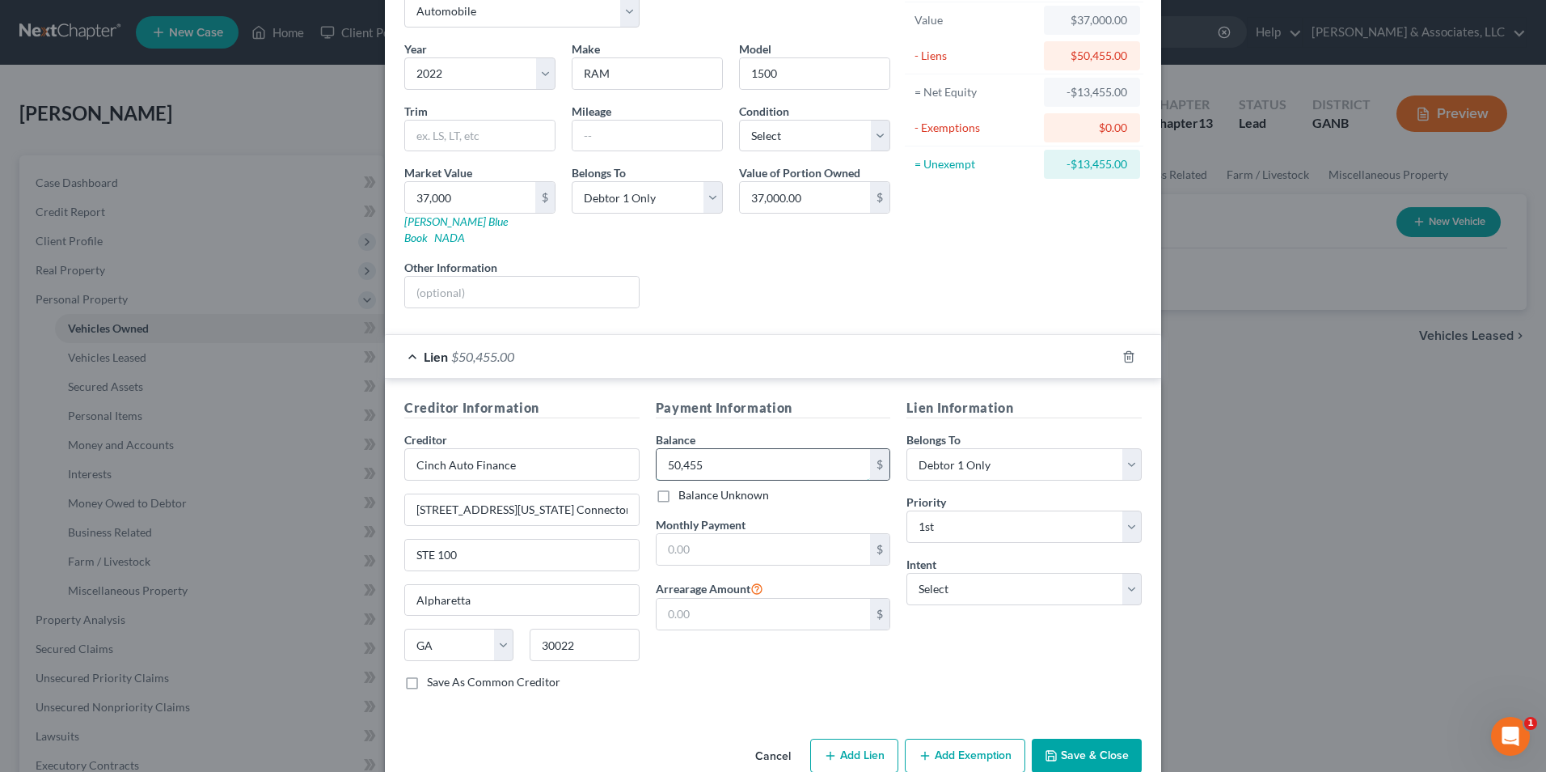
scroll to position [113, 0]
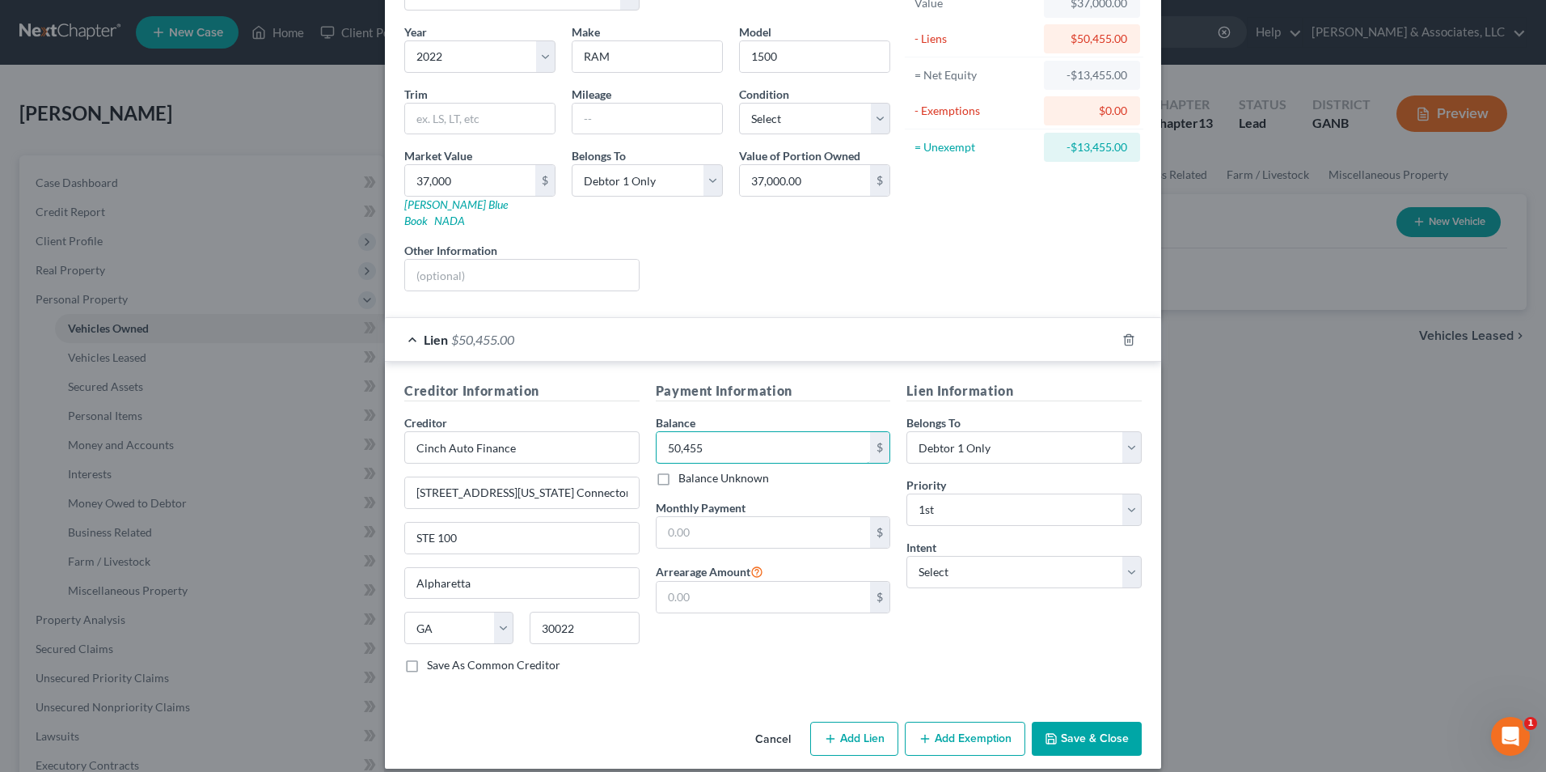
type input "50,455"
click at [1088, 721] on button "Save & Close" at bounding box center [1087, 738] width 110 height 34
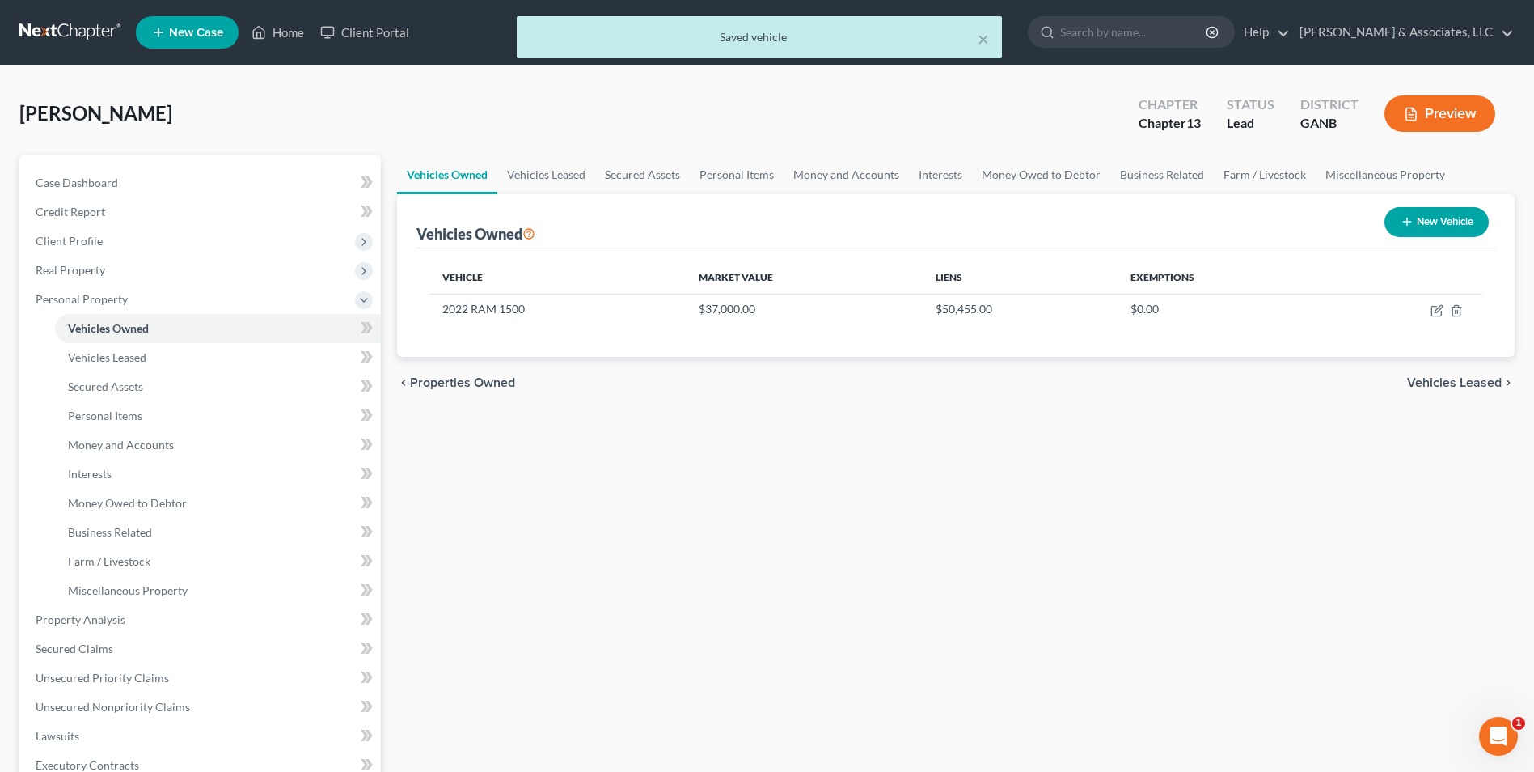
click at [1460, 230] on button "New Vehicle" at bounding box center [1437, 222] width 104 height 30
select select "0"
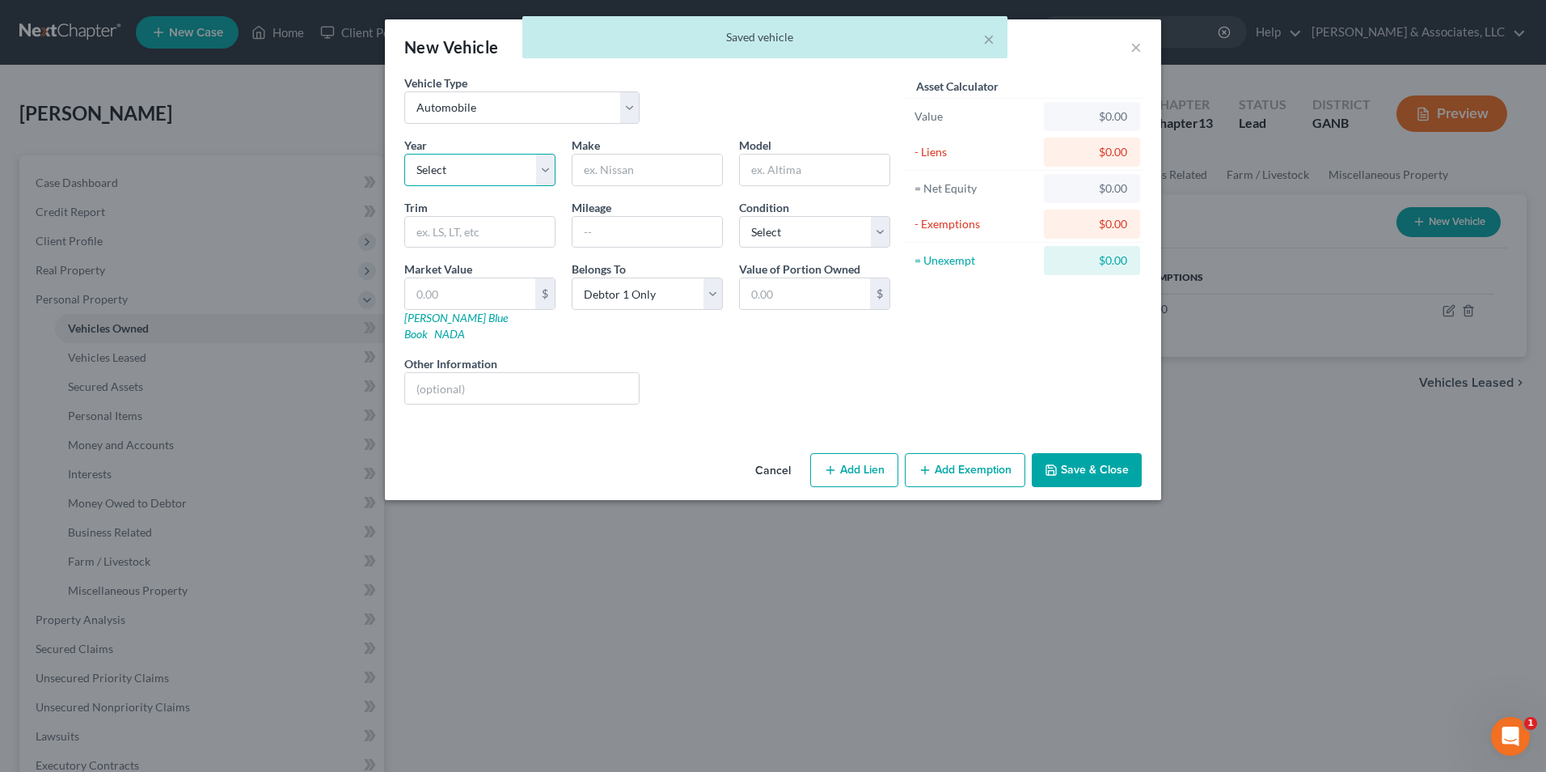
click at [540, 173] on select "Select 2026 2025 2024 2023 2022 2021 2020 2019 2018 2017 2016 2015 2014 2013 20…" at bounding box center [479, 170] width 151 height 32
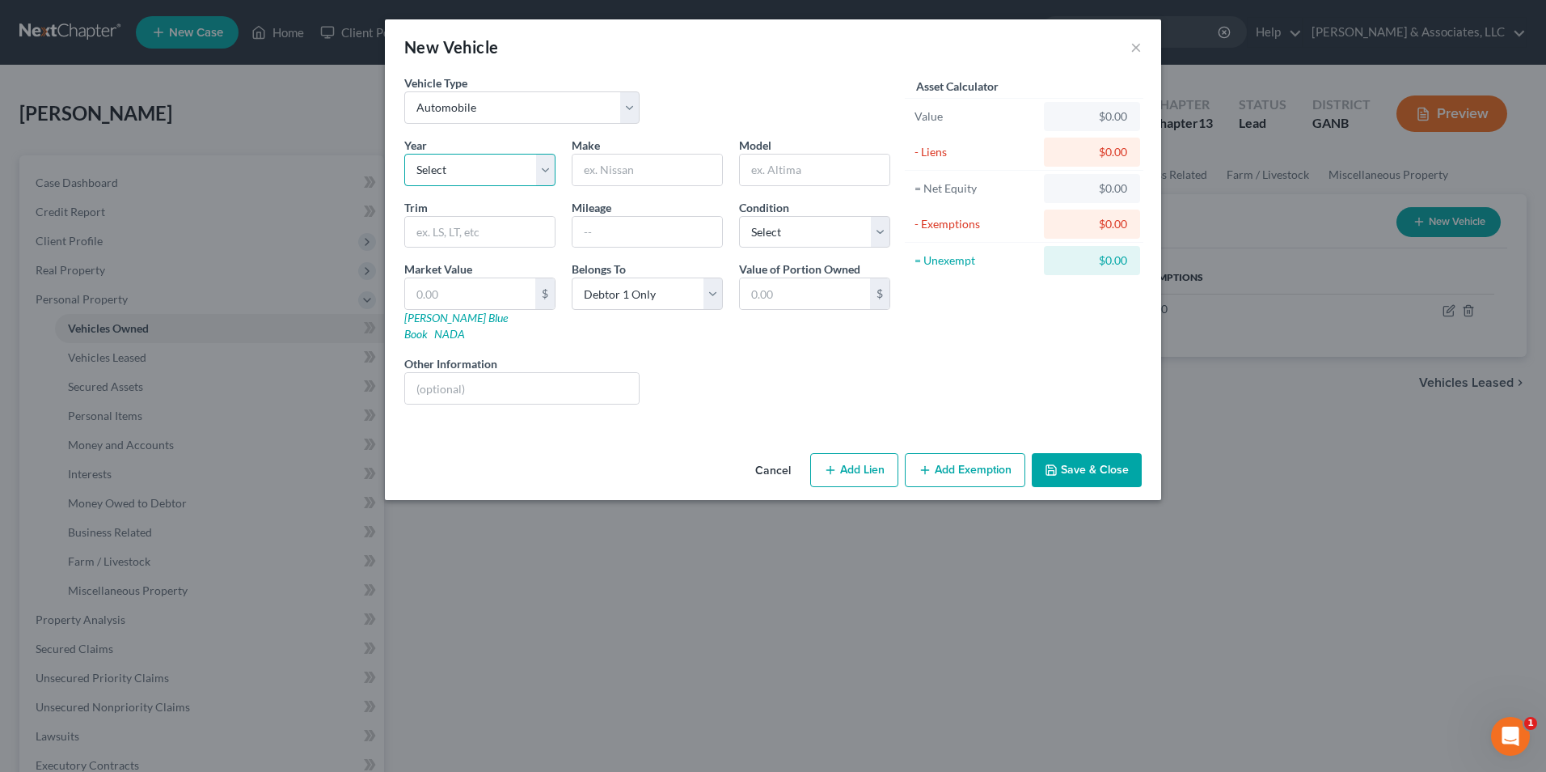
select select "14"
click at [404, 154] on select "Select 2026 2025 2024 2023 2022 2021 2020 2019 2018 2017 2016 2015 2014 2013 20…" at bounding box center [479, 170] width 151 height 32
click at [628, 165] on input "text" at bounding box center [648, 169] width 150 height 31
type input "Harley-Davidson"
click at [838, 171] on input "text" at bounding box center [815, 169] width 150 height 31
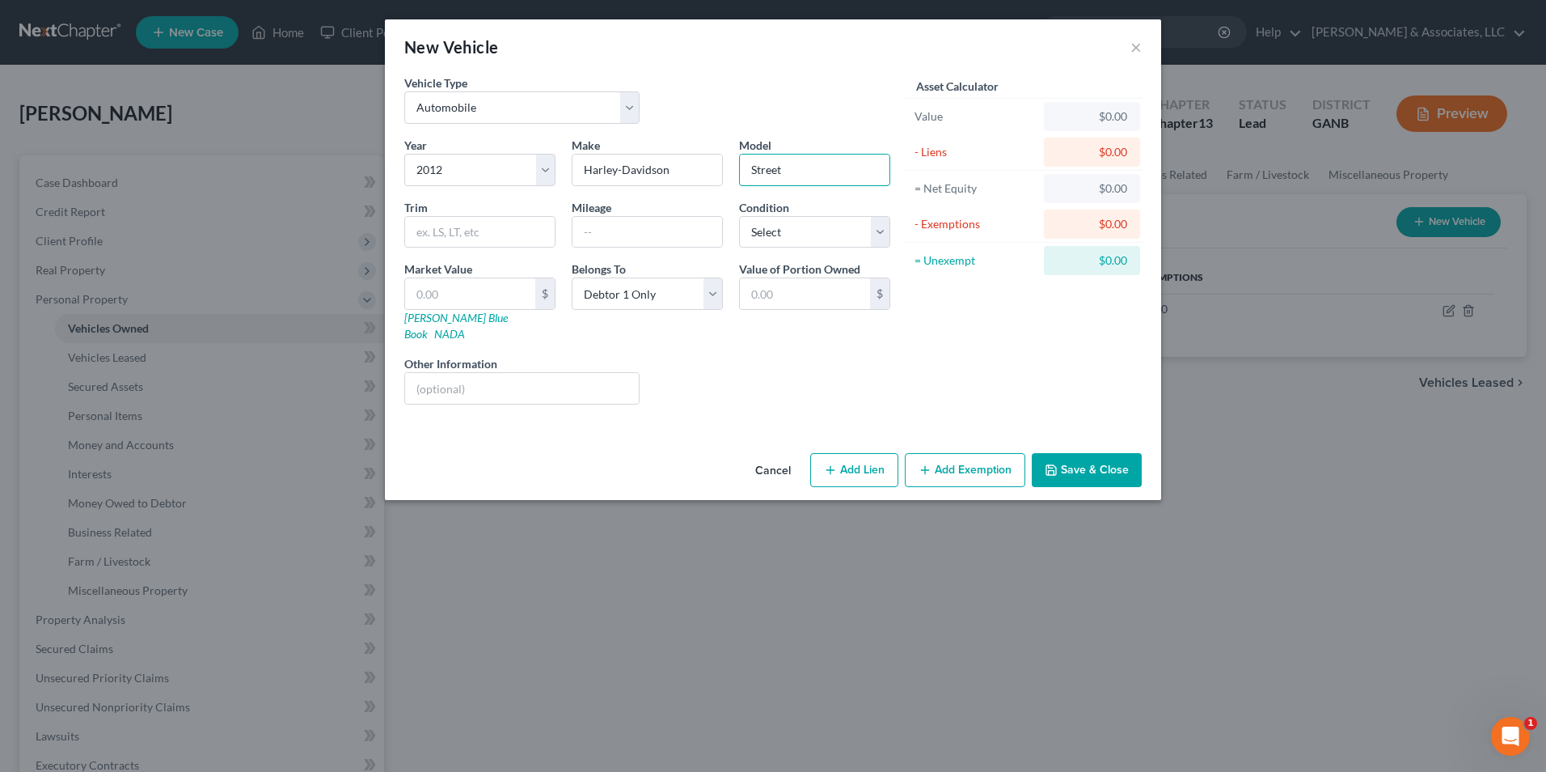
type input "Street Glide"
click at [509, 294] on input "text" at bounding box center [470, 293] width 130 height 31
type input "8"
type input "8.00"
type input "84"
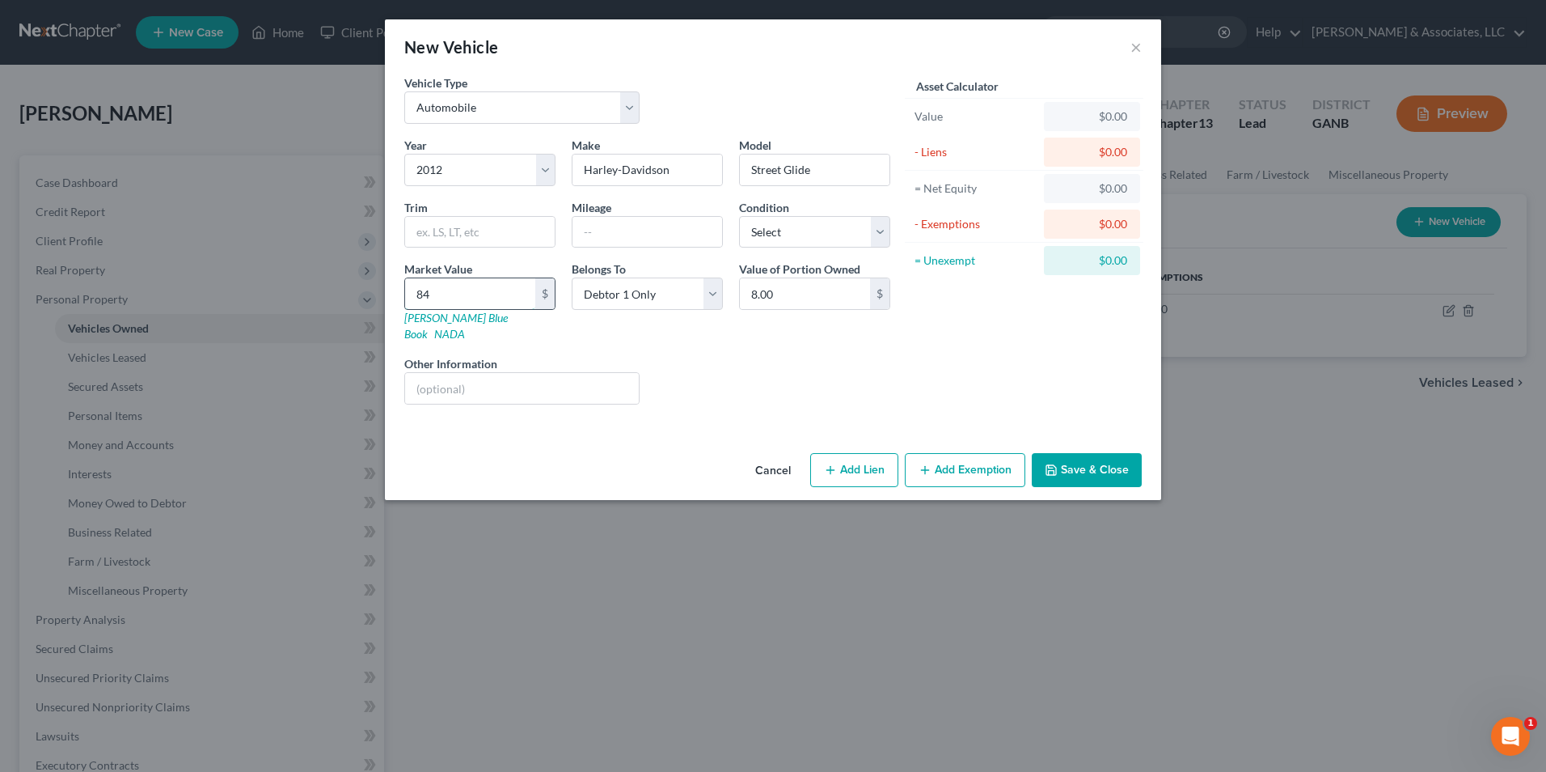
type input "84.00"
type input "840"
type input "840.00"
type input "8400"
type input "8,400.00"
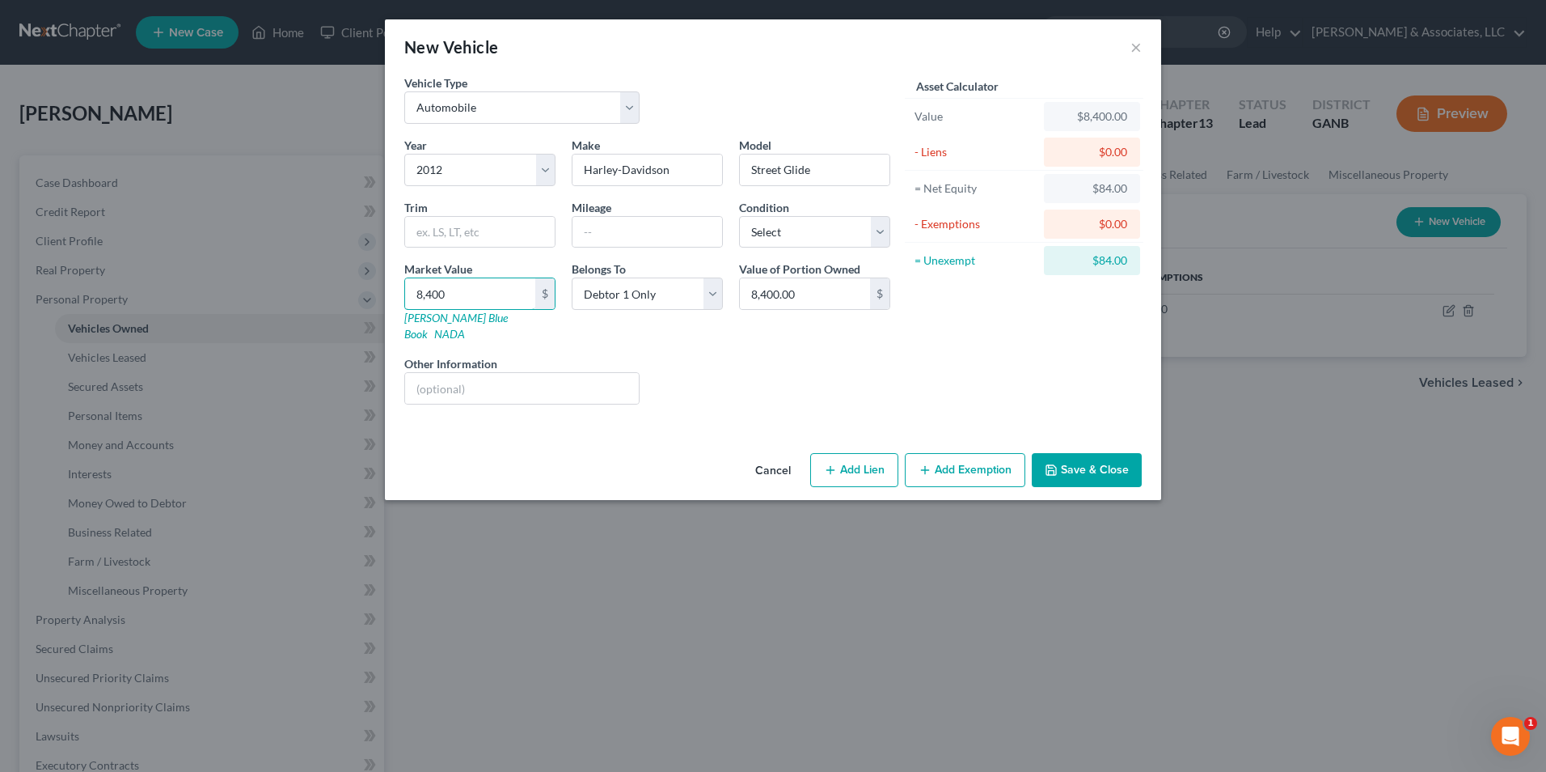
type input "8,400"
click at [866, 453] on button "Add Lien" at bounding box center [854, 470] width 88 height 34
select select "0"
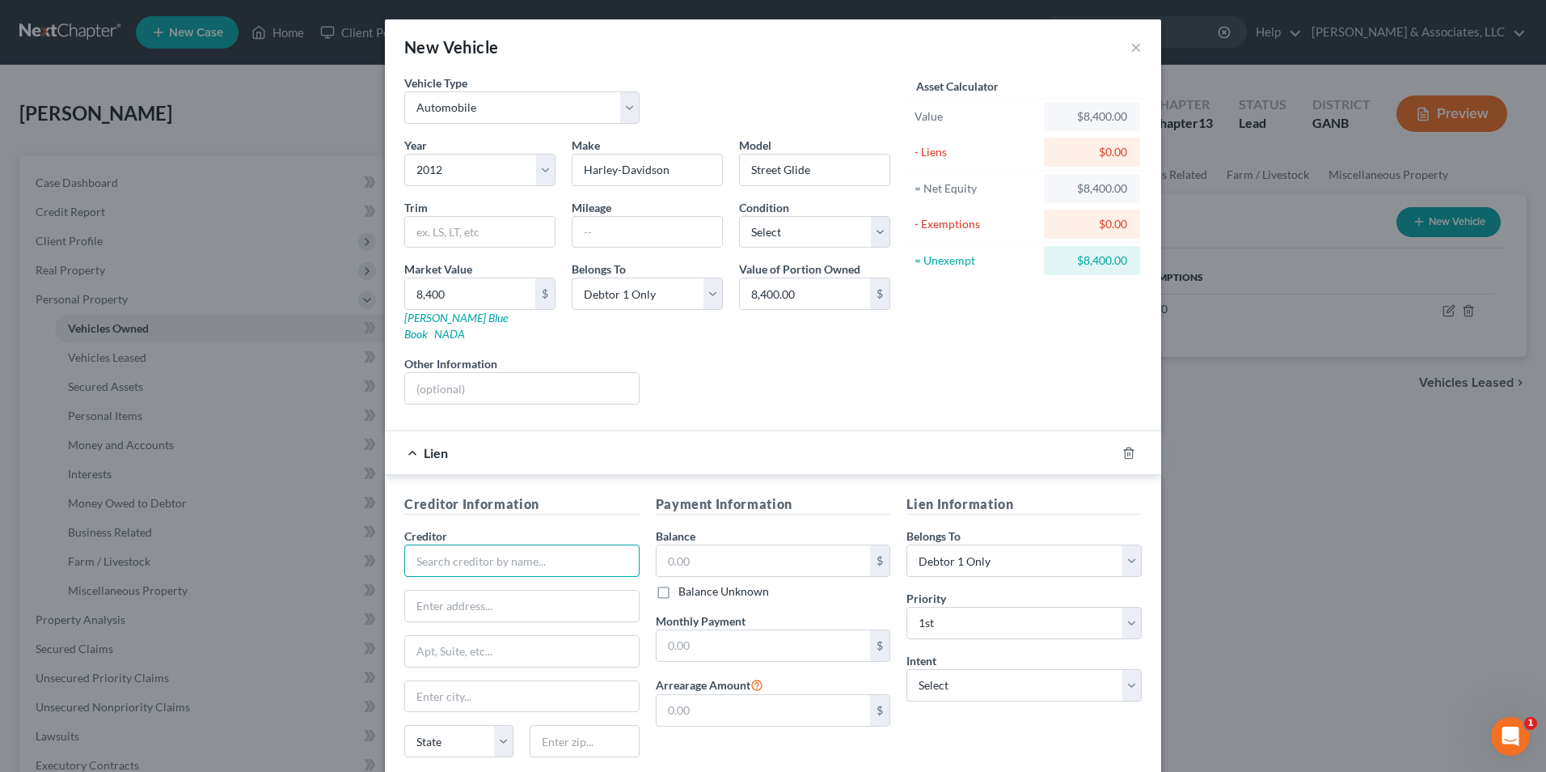
click at [507, 550] on input "text" at bounding box center [521, 560] width 235 height 32
click at [529, 581] on div "Navy Federal Credit Union" at bounding box center [501, 589] width 168 height 16
type input "Navy Federal Credit Union"
type input "PO Box 3300"
type input "Merrifield"
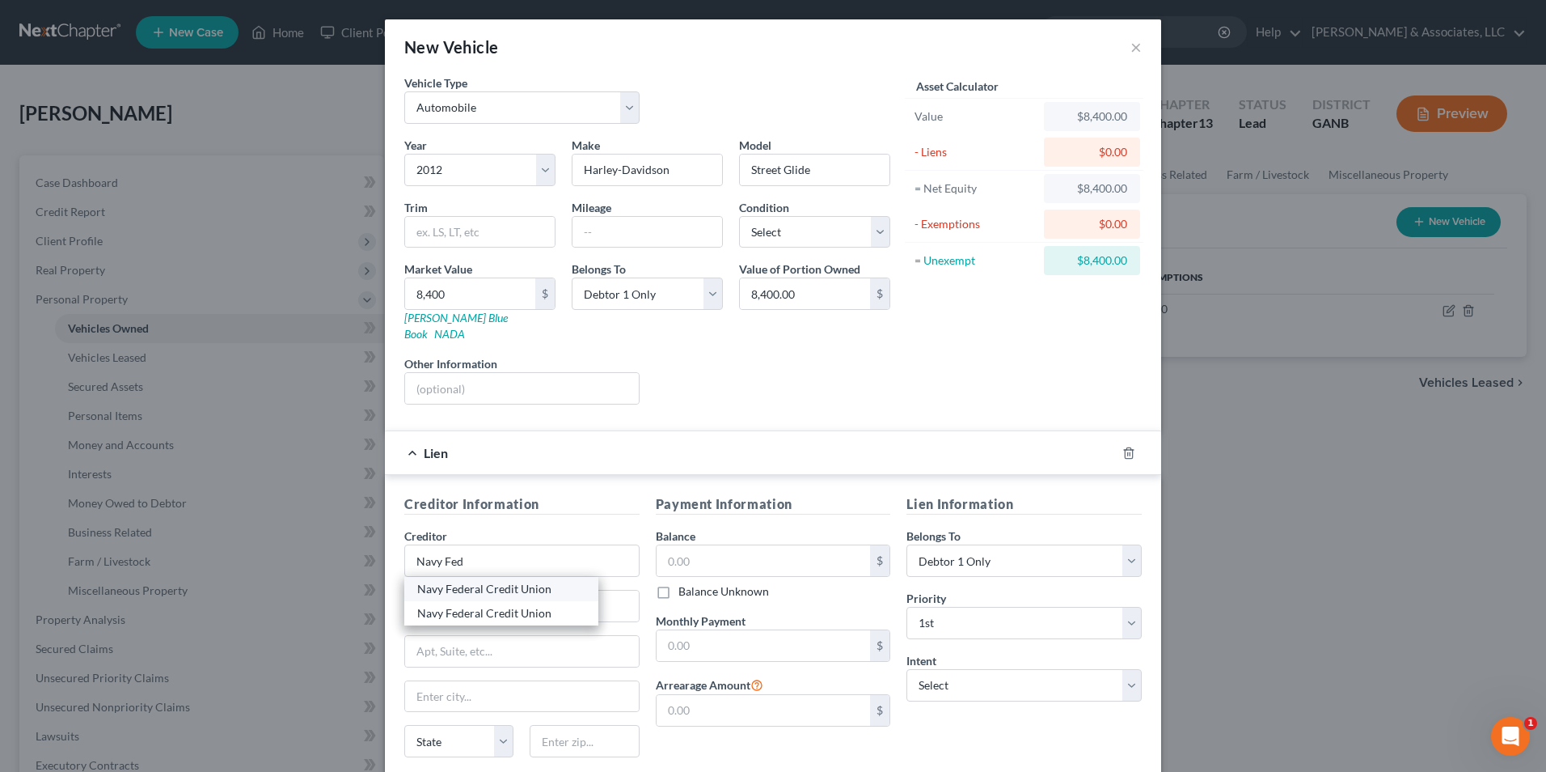
select select "48"
type input "22119"
click at [739, 545] on input "text" at bounding box center [764, 560] width 214 height 31
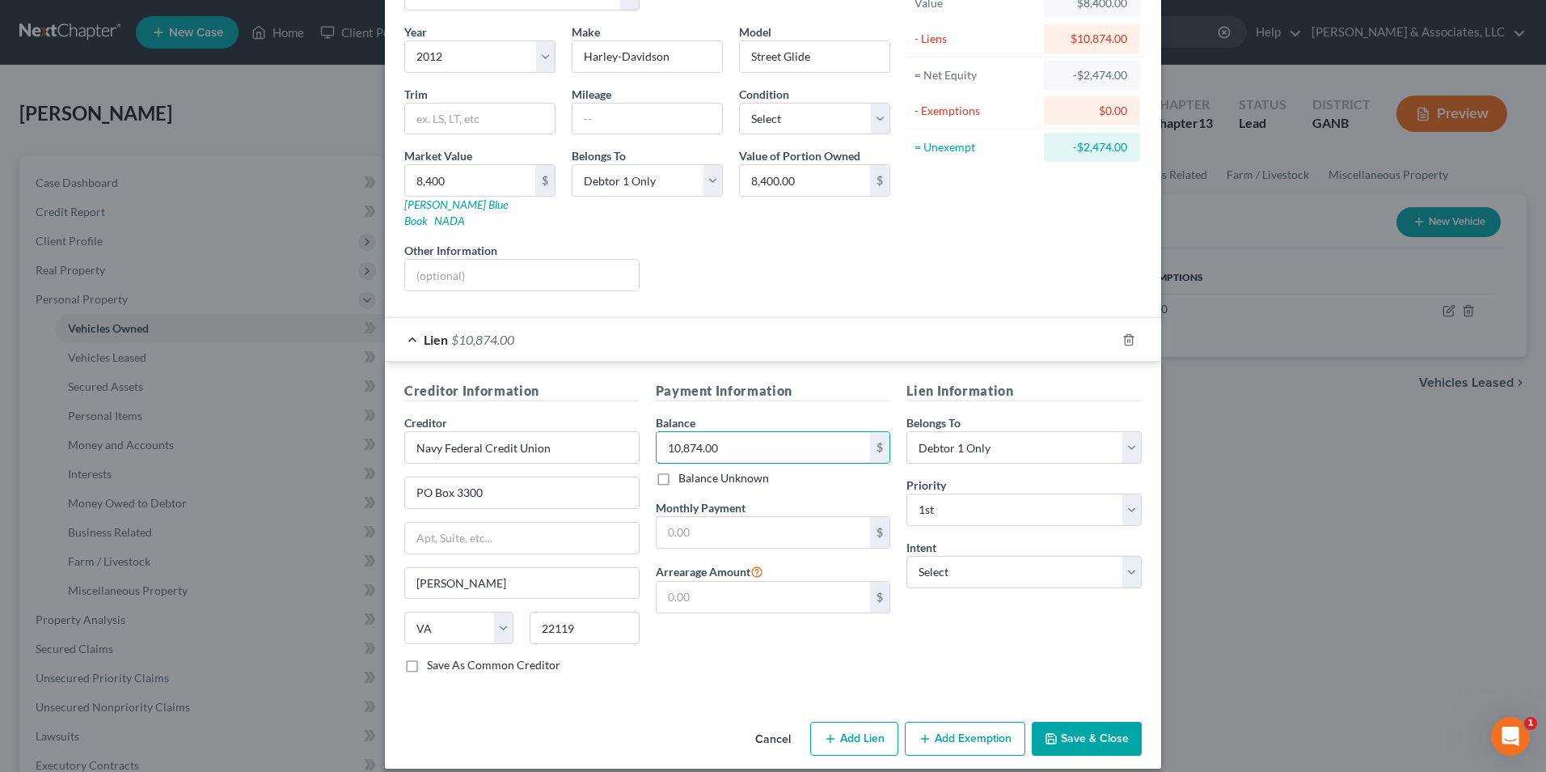
type input "10,874.00"
click at [1075, 721] on button "Save & Close" at bounding box center [1087, 738] width 110 height 34
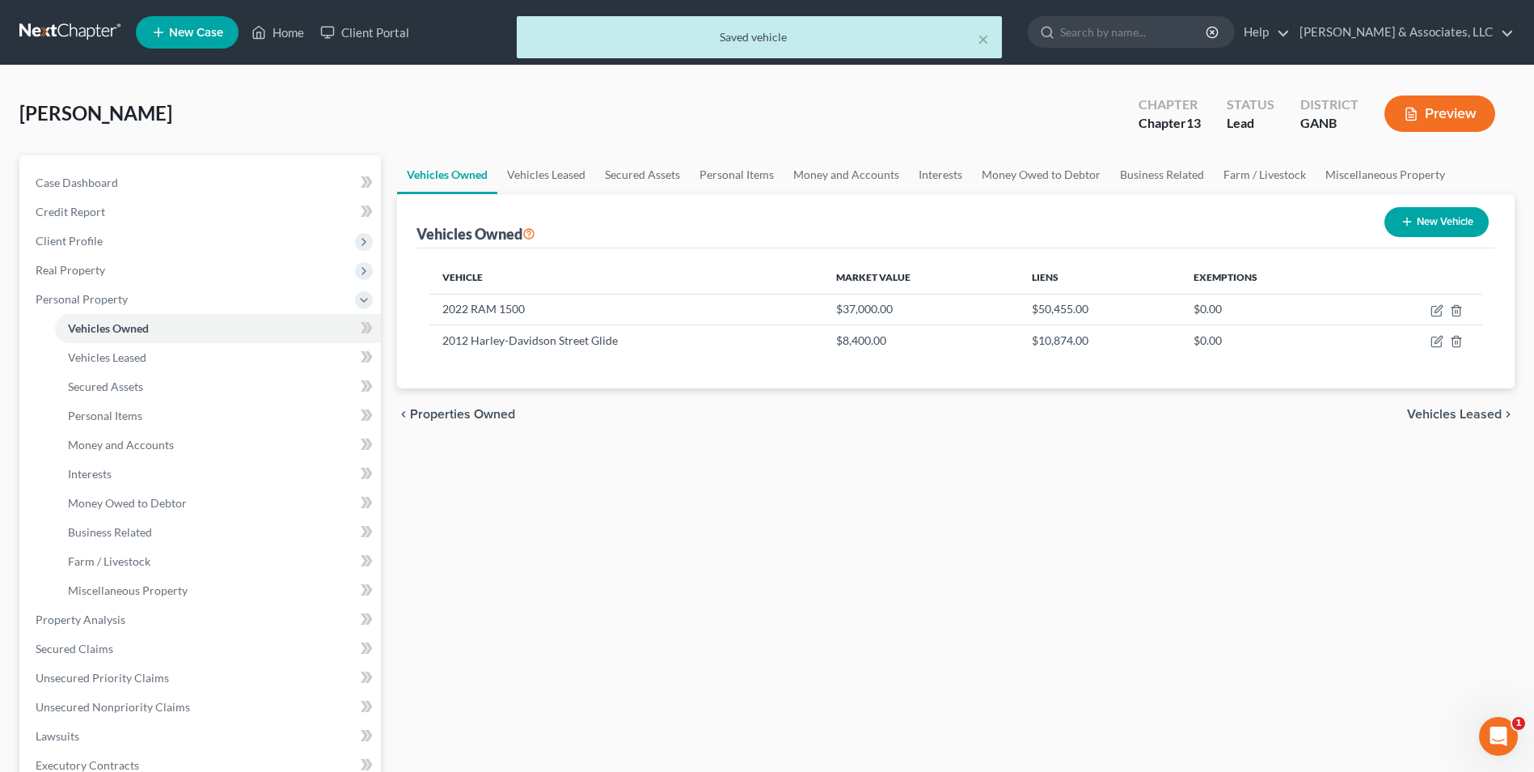
click at [1463, 221] on button "New Vehicle" at bounding box center [1437, 222] width 104 height 30
select select "0"
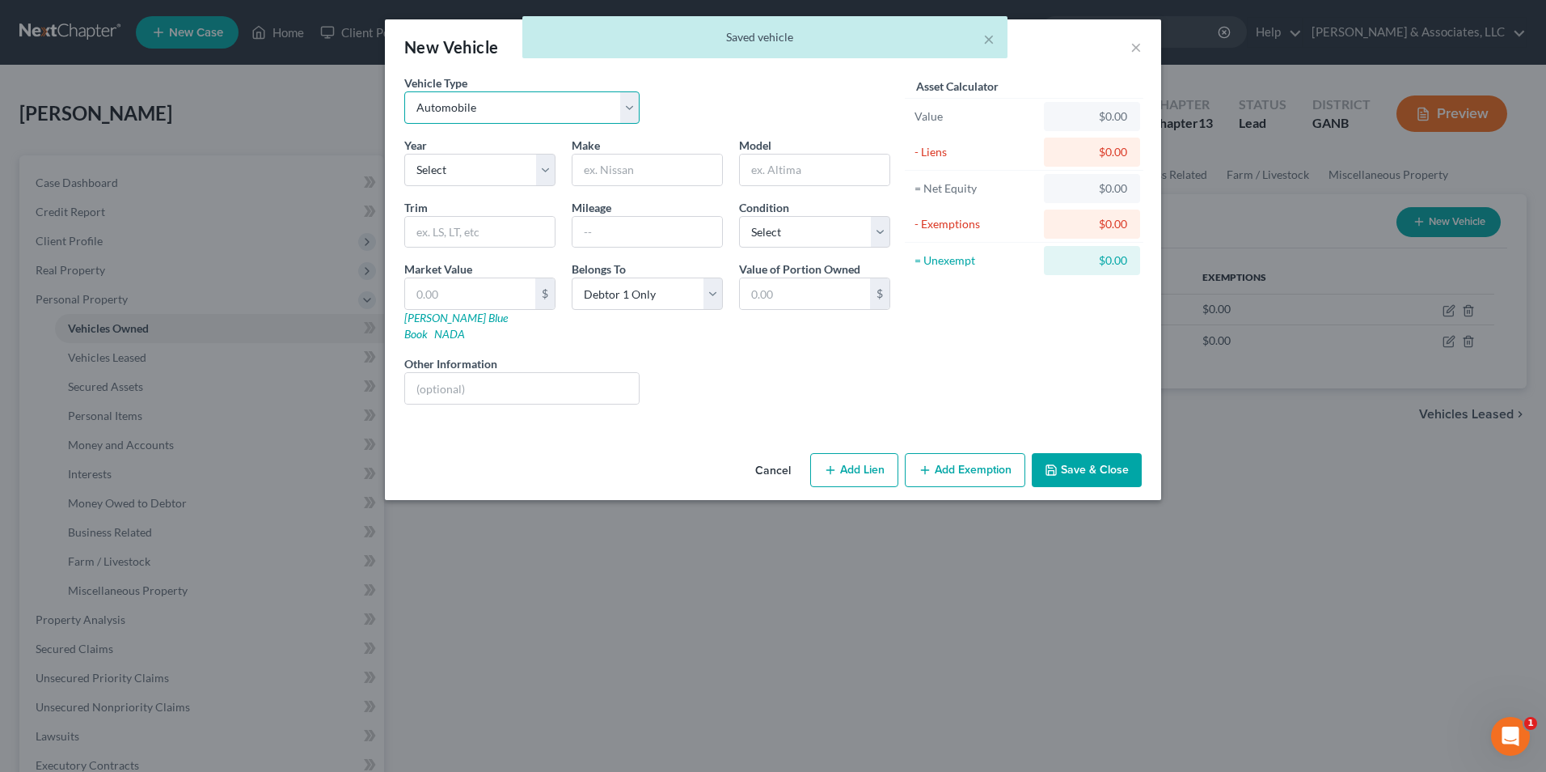
click at [628, 109] on select "Select Automobile Truck Trailer Watercraft Aircraft Motor Home Atv Other Vehicle" at bounding box center [521, 107] width 235 height 32
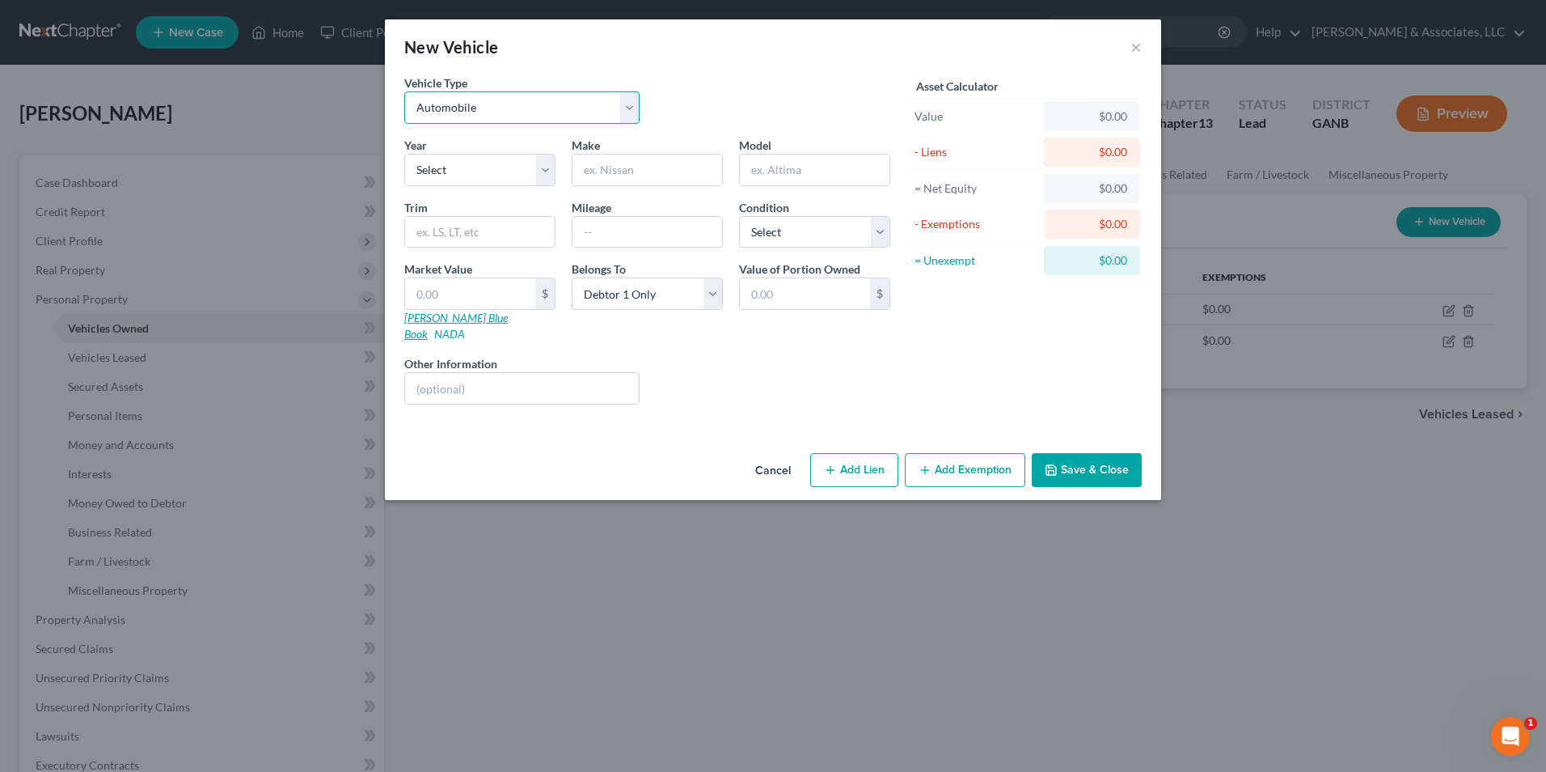
select select "7"
click at [404, 91] on select "Select Automobile Truck Trailer Watercraft Aircraft Motor Home Atv Other Vehicle" at bounding box center [521, 107] width 235 height 32
click at [552, 176] on select "Select 2026 2025 2024 2023 2022 2021 2020 2019 2018 2017 2016 2015 2014 2013 20…" at bounding box center [479, 170] width 151 height 32
select select "4"
click at [404, 154] on select "Select 2026 2025 2024 2023 2022 2021 2020 2019 2018 2017 2016 2015 2014 2013 20…" at bounding box center [479, 170] width 151 height 32
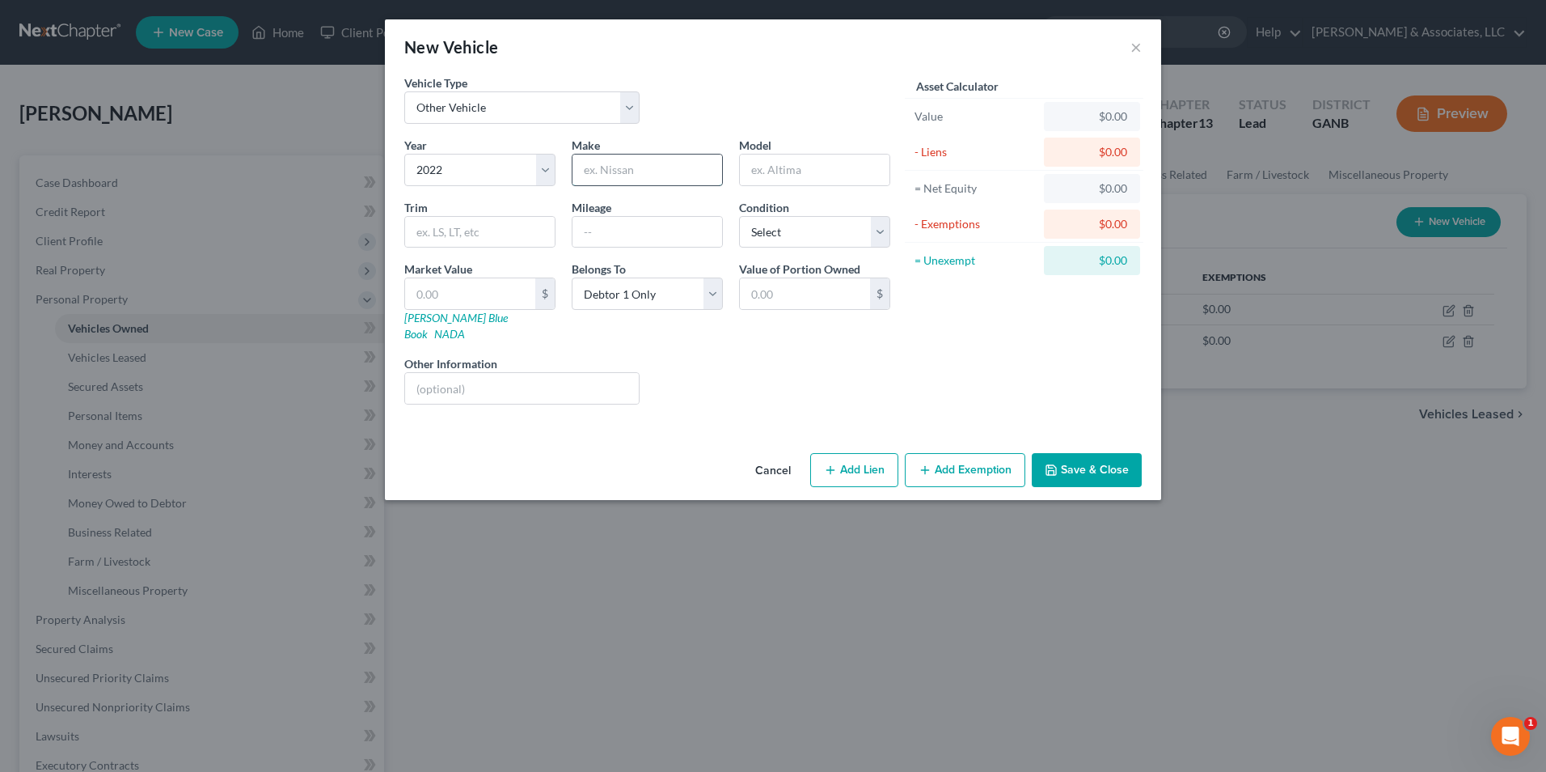
click at [642, 171] on input "text" at bounding box center [648, 169] width 150 height 31
type input "Royal EV"
type input "Golf cart"
click at [471, 285] on input "text" at bounding box center [470, 293] width 130 height 31
type input "6"
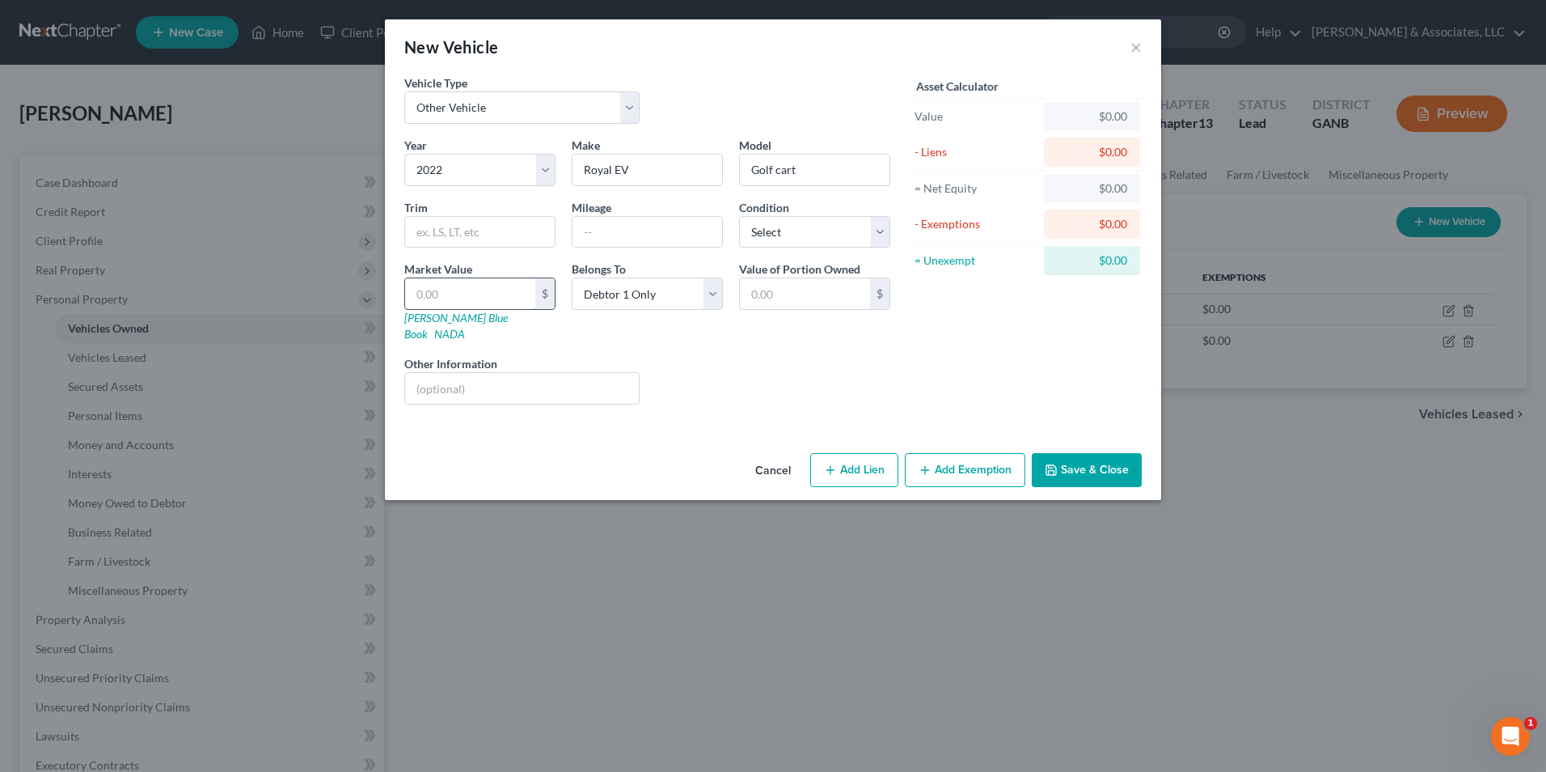
type input "6.00"
type input "67"
type input "67.00"
type input "670"
type input "670.00"
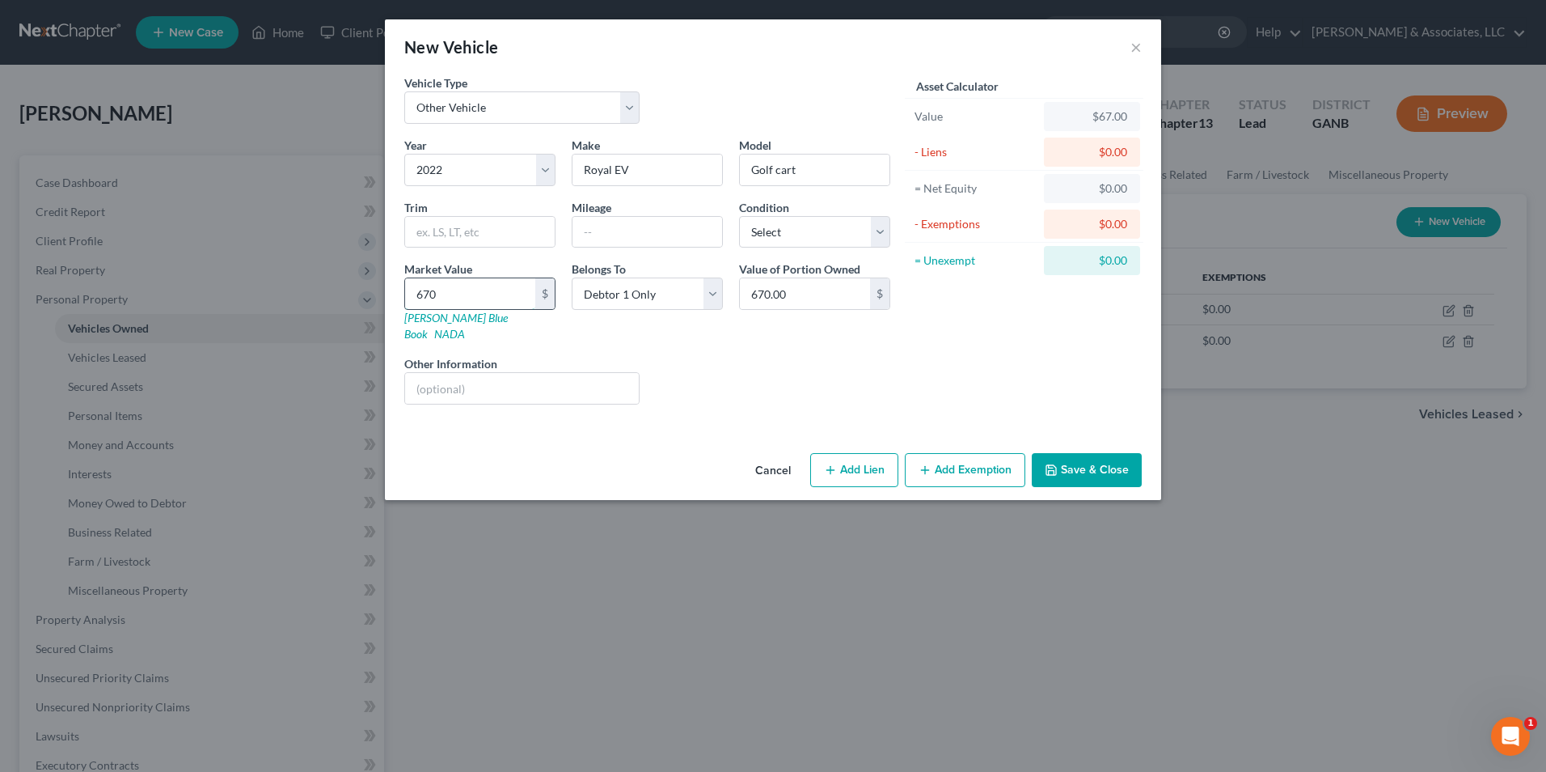
type input "6700"
type input "6,700.00"
type input "6,700"
click at [873, 460] on button "Add Lien" at bounding box center [854, 470] width 88 height 34
select select "0"
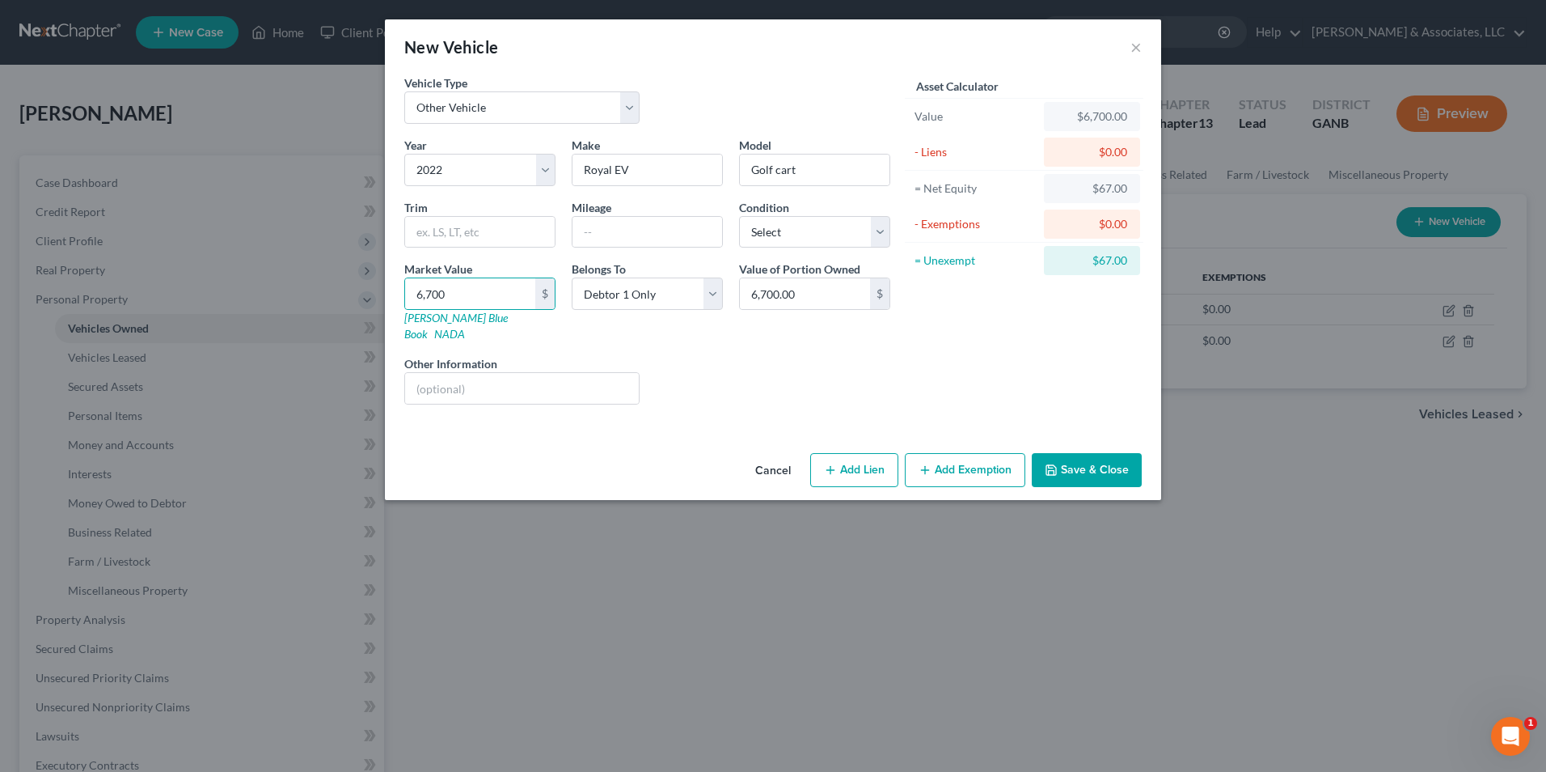
select select "0"
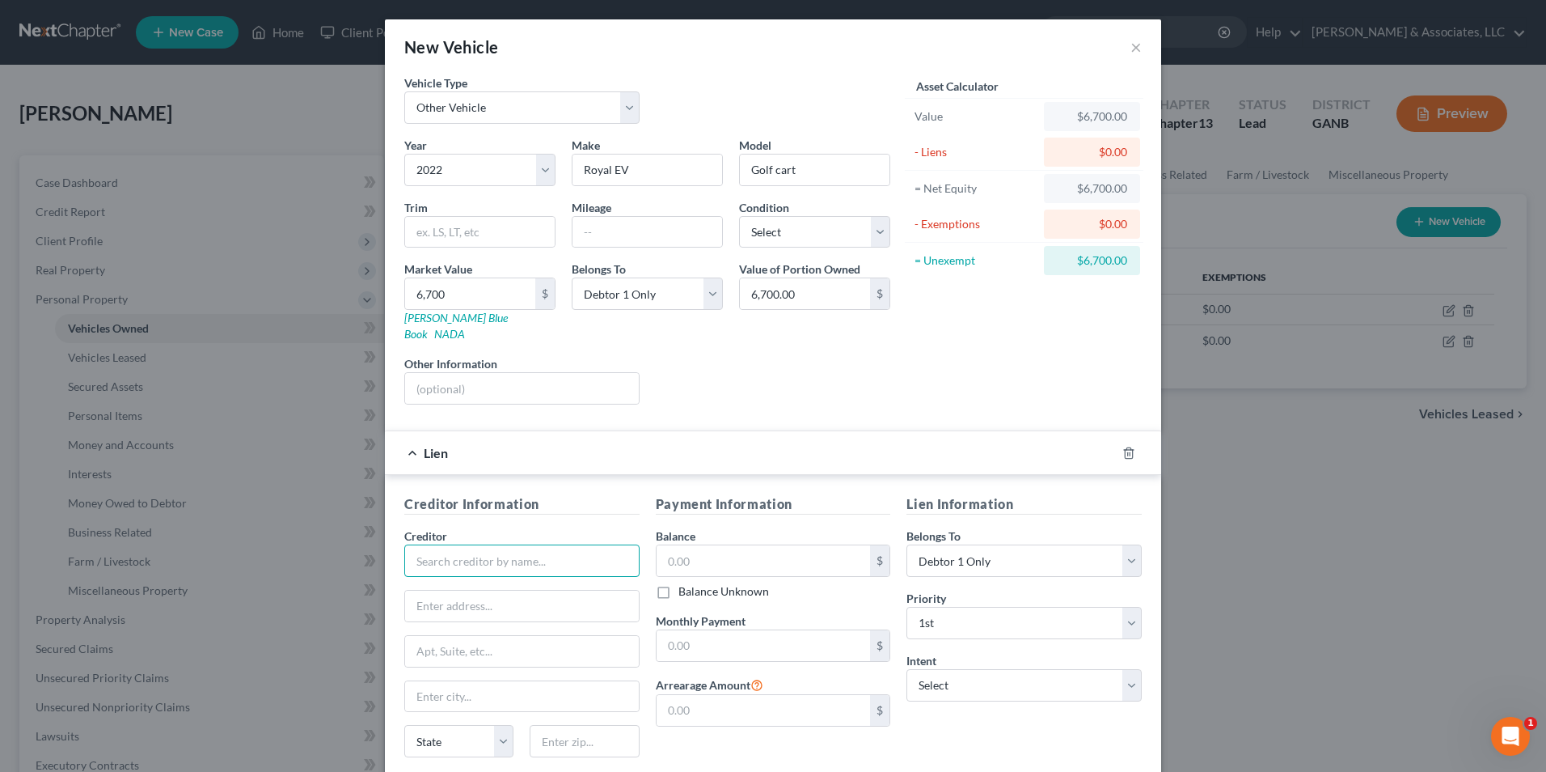
click at [507, 547] on input "text" at bounding box center [521, 560] width 235 height 32
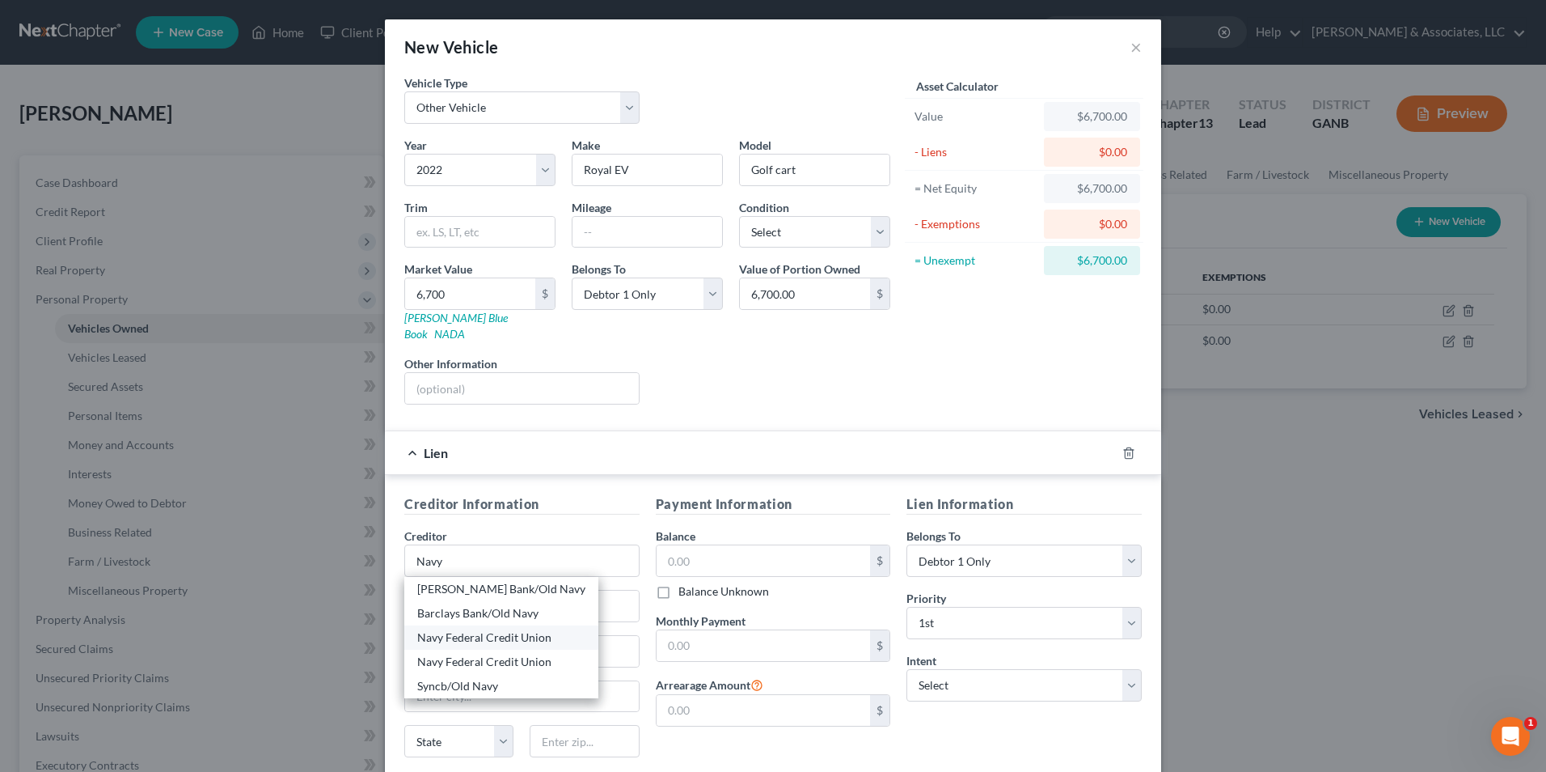
click at [535, 629] on div "Navy Federal Credit Union" at bounding box center [501, 637] width 168 height 16
type input "Navy Federal Credit Union"
type input "PO Box 3300"
type input "Merrifield"
select select "48"
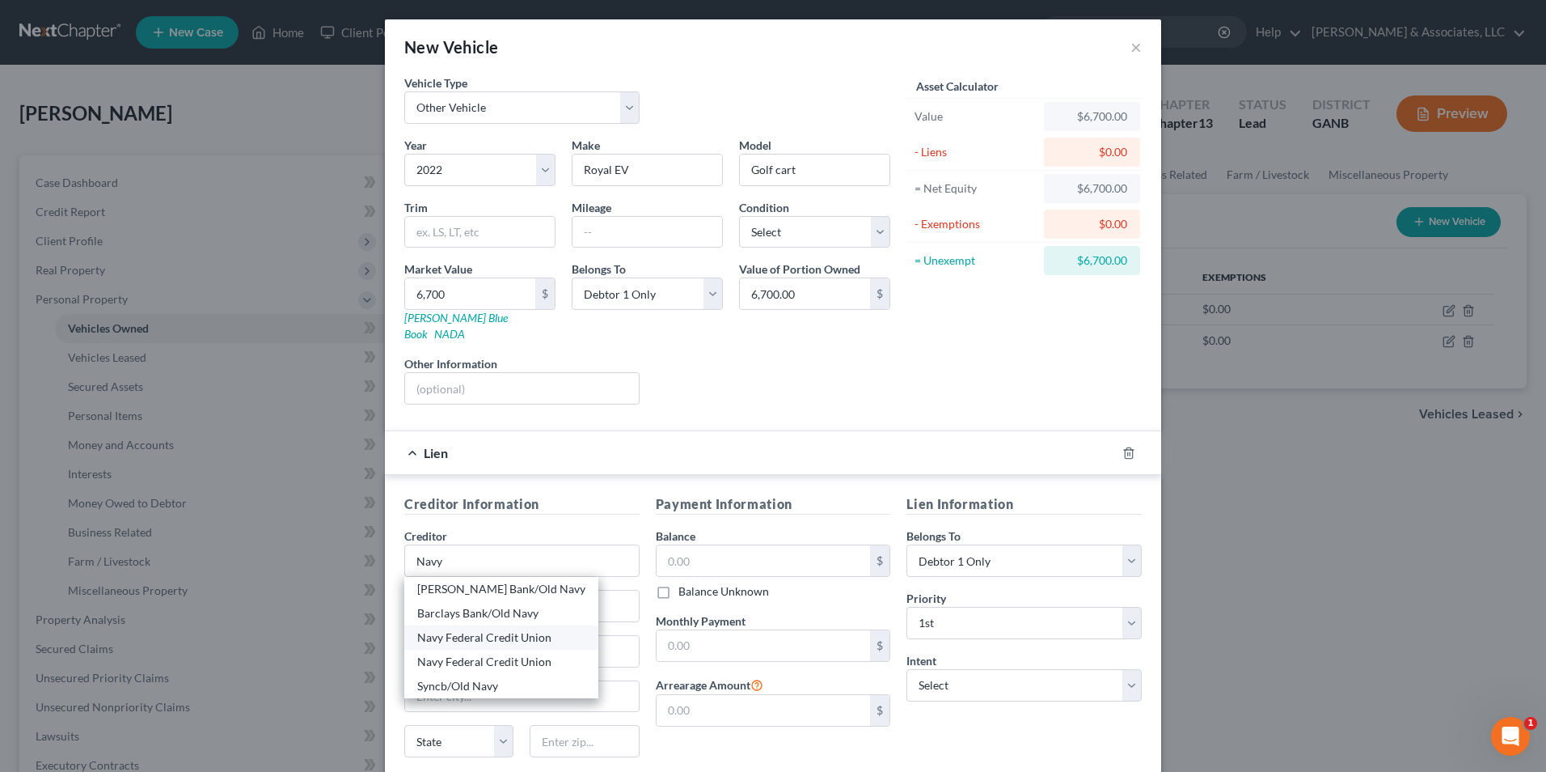
type input "22119"
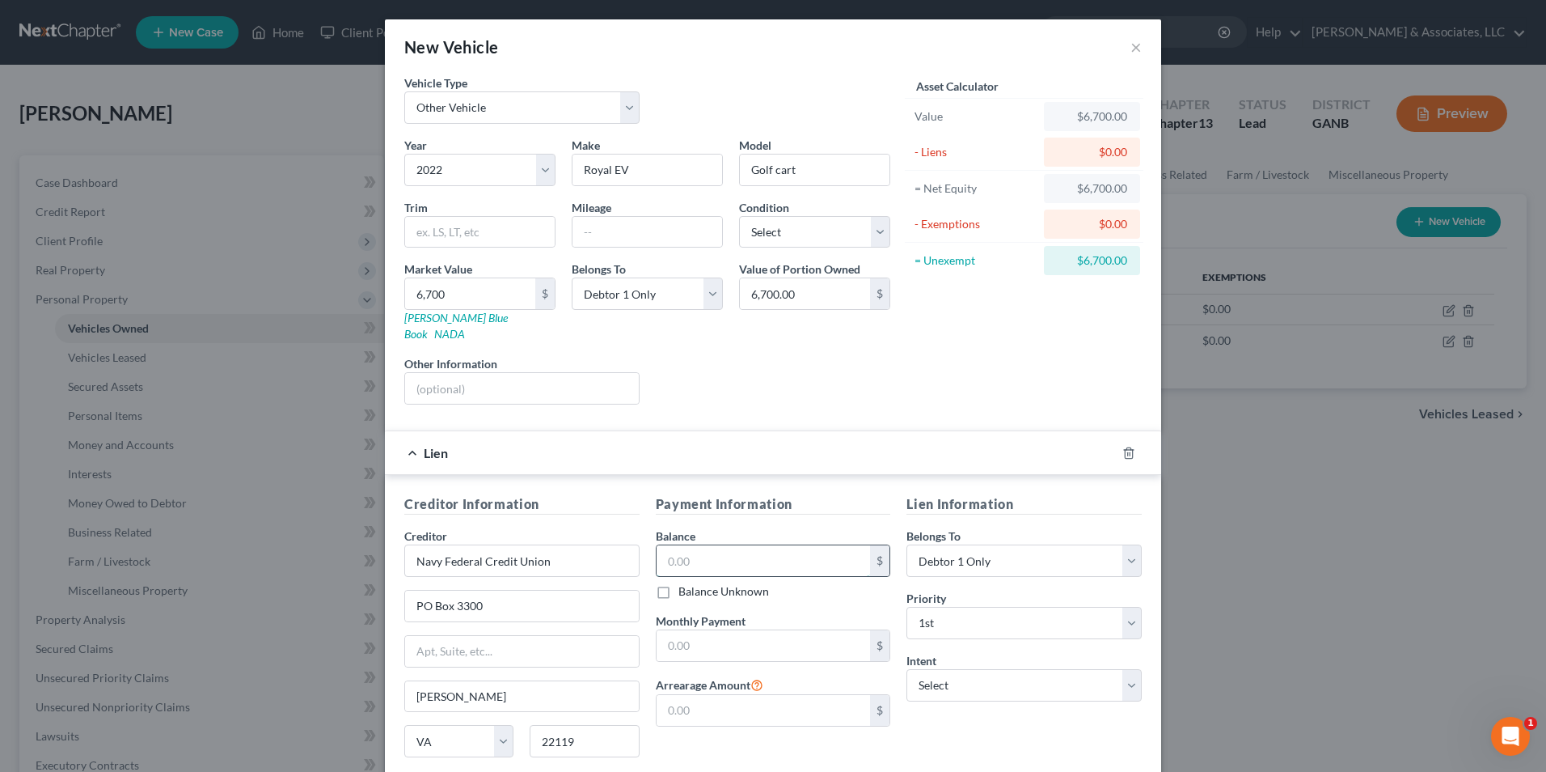
click at [792, 546] on input "text" at bounding box center [764, 560] width 214 height 31
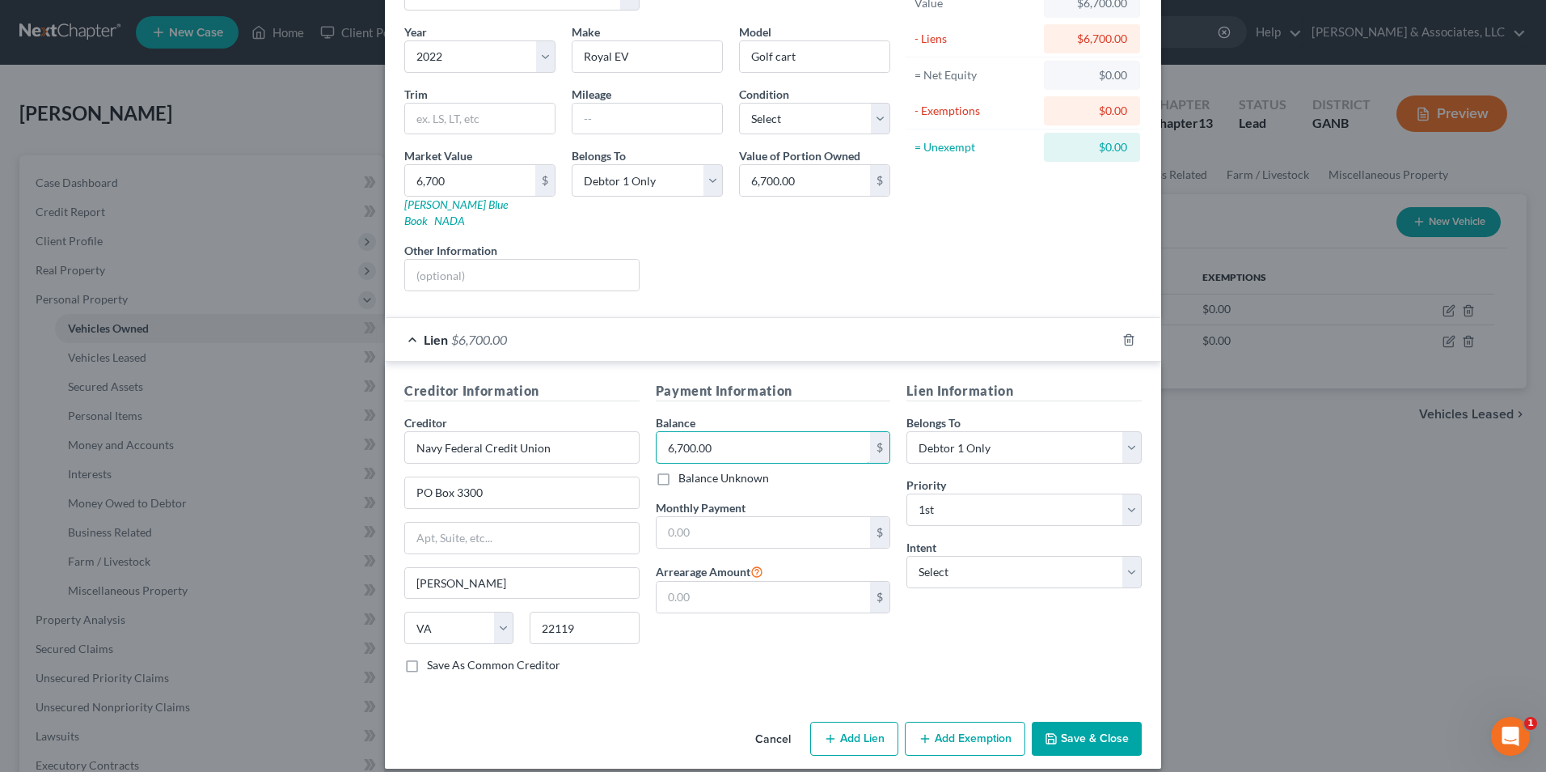
type input "6,700.00"
click at [1068, 721] on button "Save & Close" at bounding box center [1087, 738] width 110 height 34
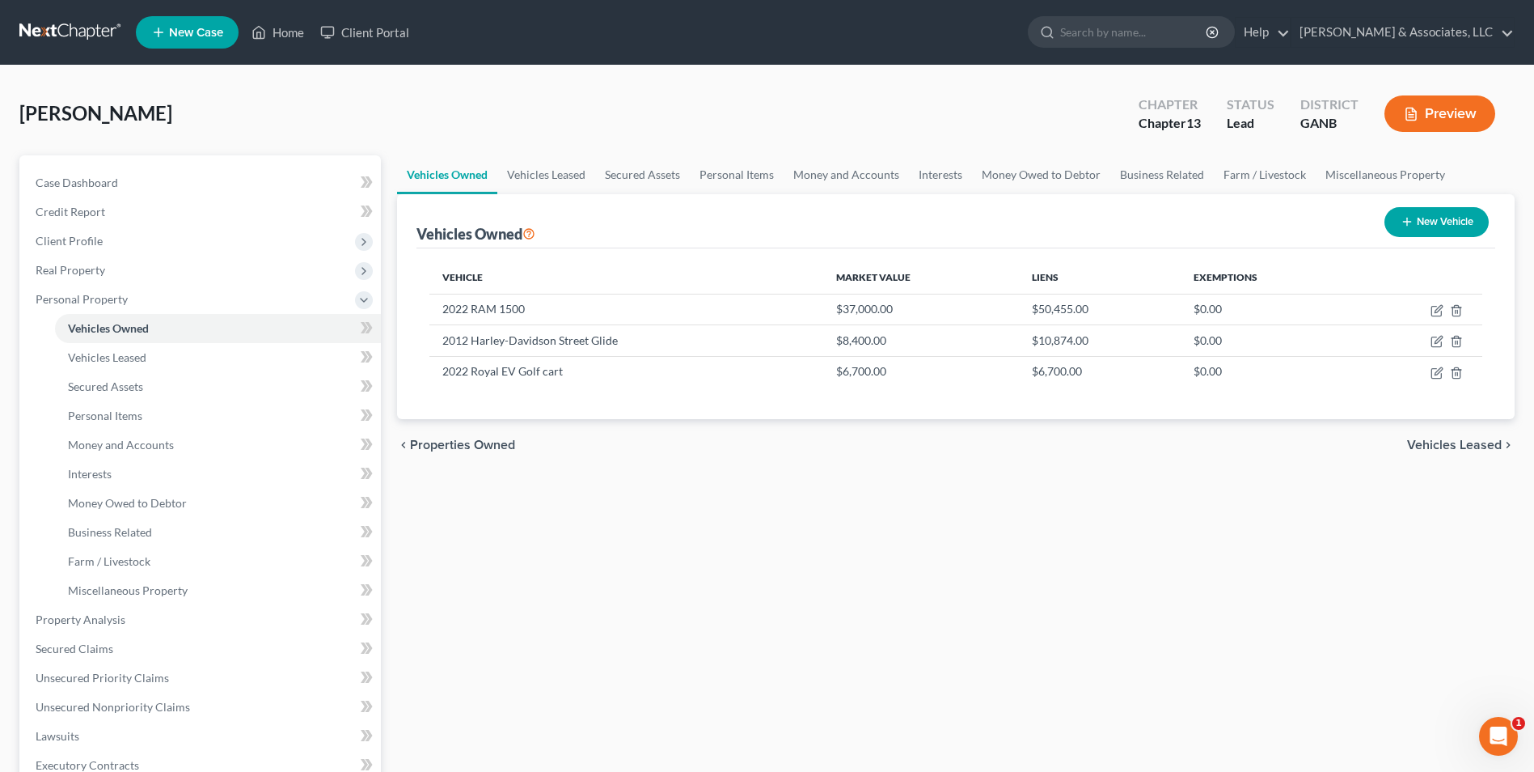
click at [1424, 230] on button "New Vehicle" at bounding box center [1437, 222] width 104 height 30
select select "0"
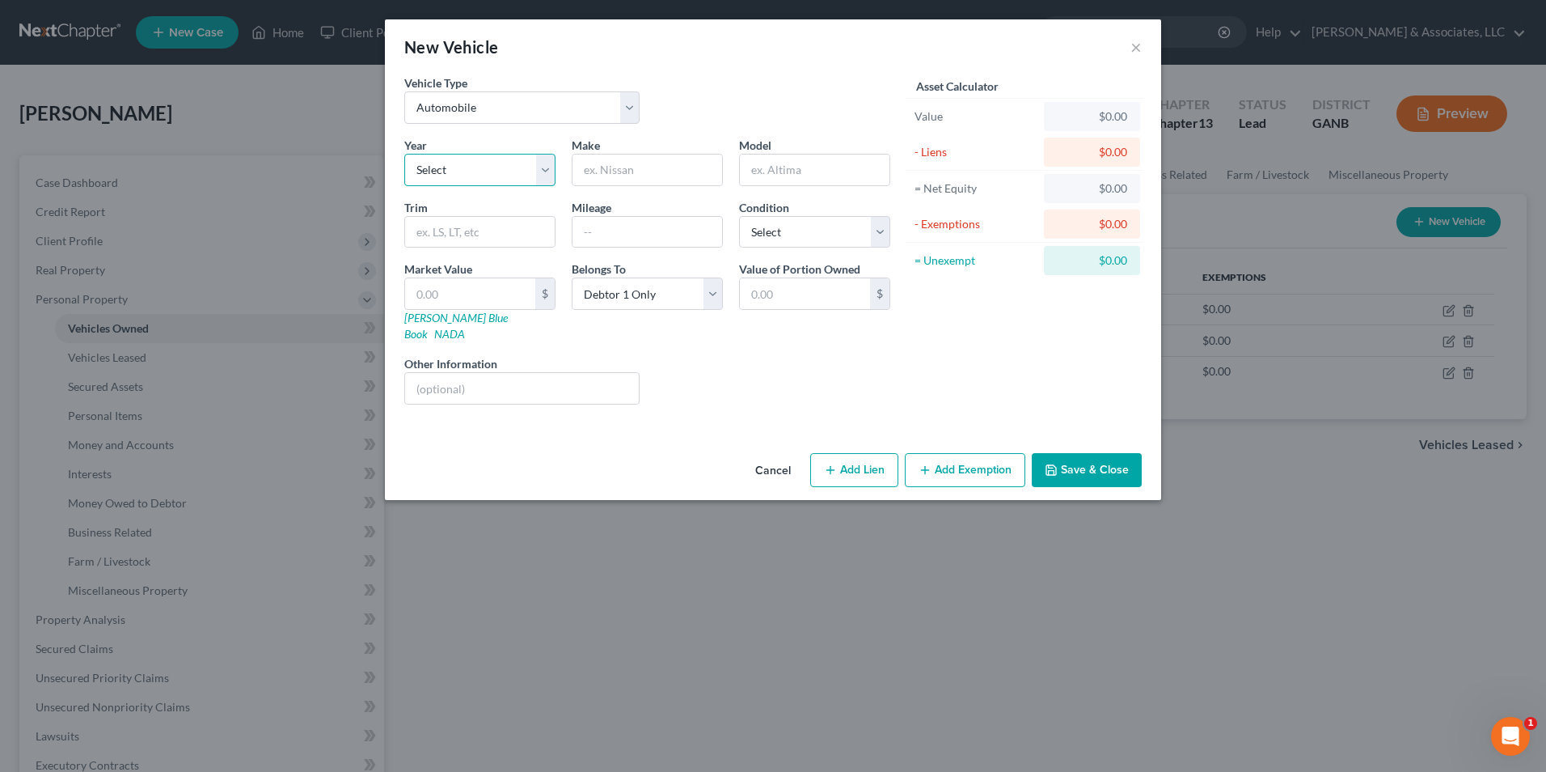
click at [543, 172] on select "Select 2026 2025 2024 2023 2022 2021 2020 2019 2018 2017 2016 2015 2014 2013 20…" at bounding box center [479, 170] width 151 height 32
click at [629, 104] on select "Select Automobile Truck Trailer Watercraft Aircraft Motor Home Atv Other Vehicle" at bounding box center [521, 107] width 235 height 32
select select "1"
click at [404, 91] on select "Select Automobile Truck Trailer Watercraft Aircraft Motor Home Atv Other Vehicle" at bounding box center [521, 107] width 235 height 32
click at [546, 171] on select "Select 2026 2025 2024 2023 2022 2021 2020 2019 2018 2017 2016 2015 2014 2013 20…" at bounding box center [479, 170] width 151 height 32
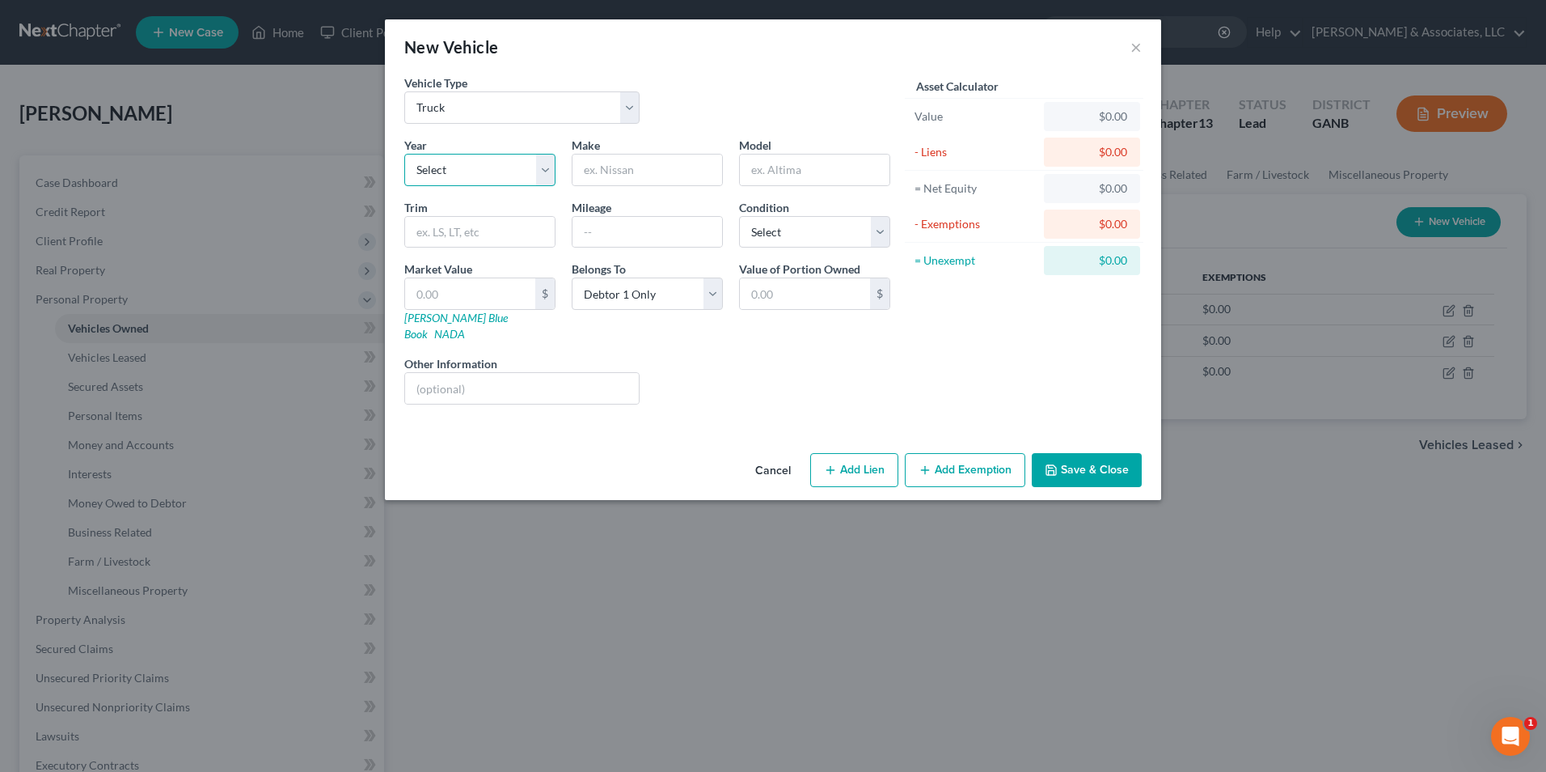
select select "7"
click at [404, 154] on select "Select 2026 2025 2024 2023 2022 2021 2020 2019 2018 2017 2016 2015 2014 2013 20…" at bounding box center [479, 170] width 151 height 32
click at [640, 167] on input "text" at bounding box center [648, 169] width 150 height 31
type input "Box"
type input "Truck"
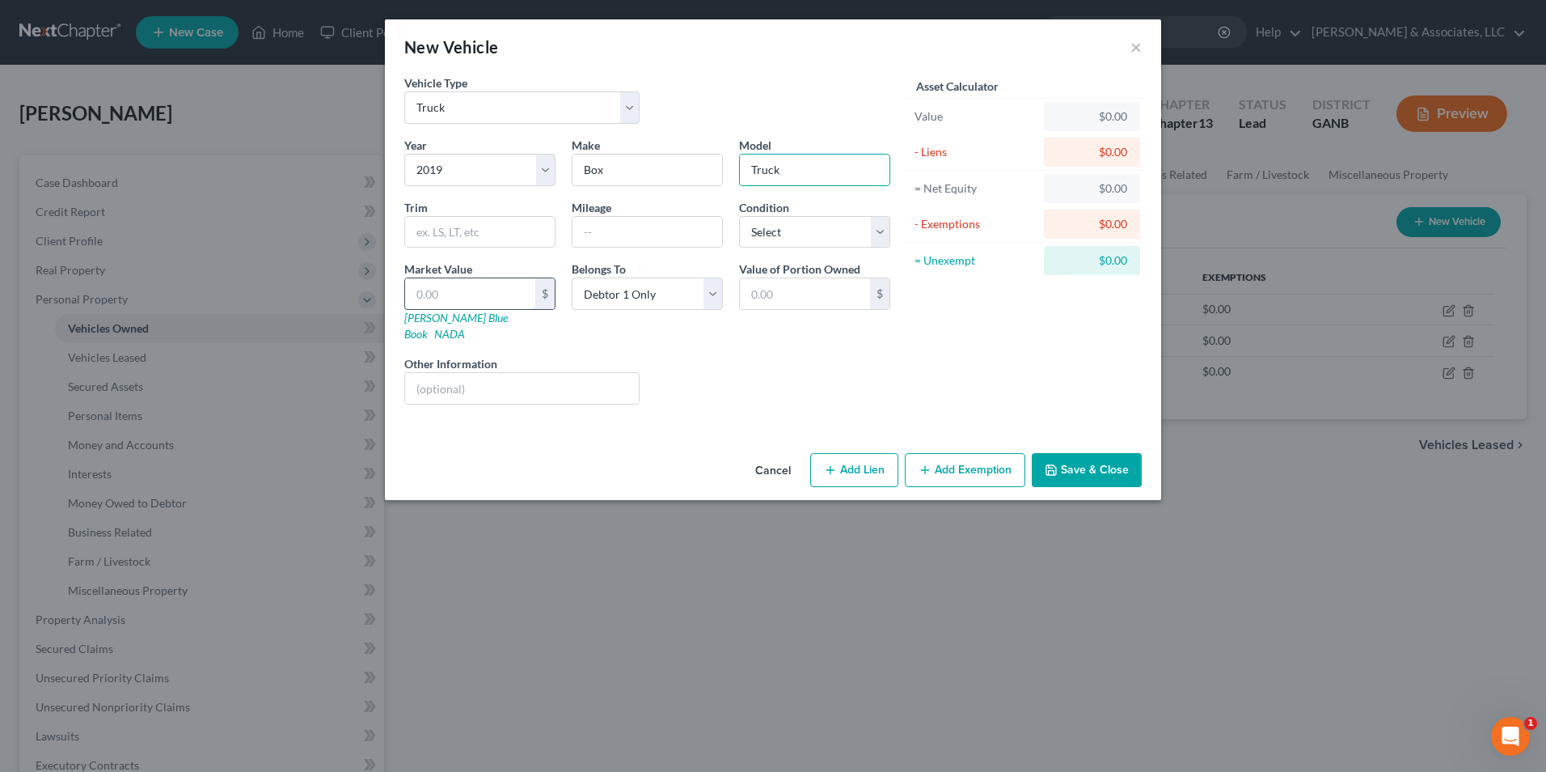
click at [500, 290] on input "text" at bounding box center [470, 293] width 130 height 31
type input "2"
type input "2.00"
type input "20"
type input "20.00"
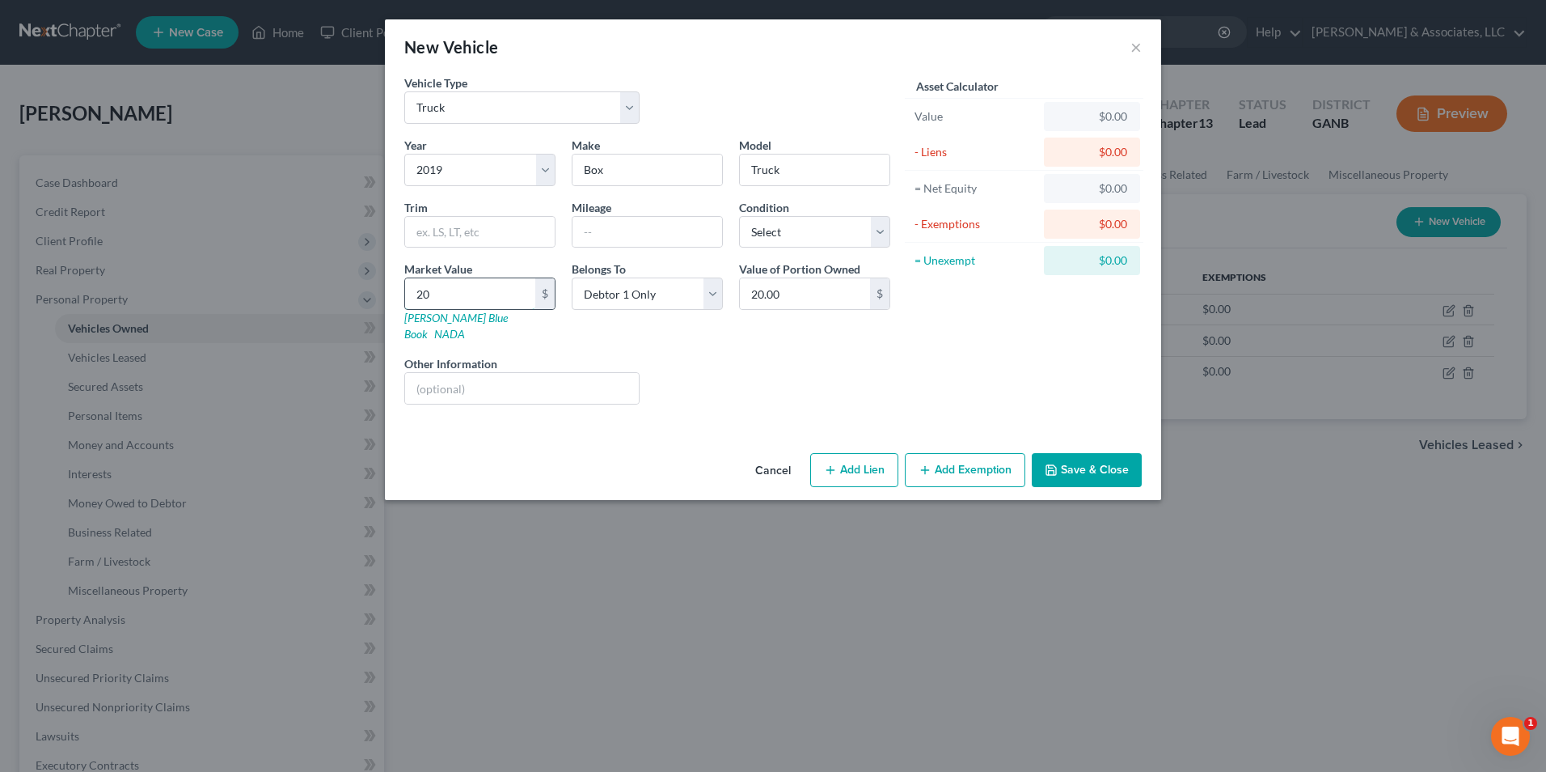
type input "200"
type input "200.00"
type input "2000"
type input "2,000.00"
type input "2,0000"
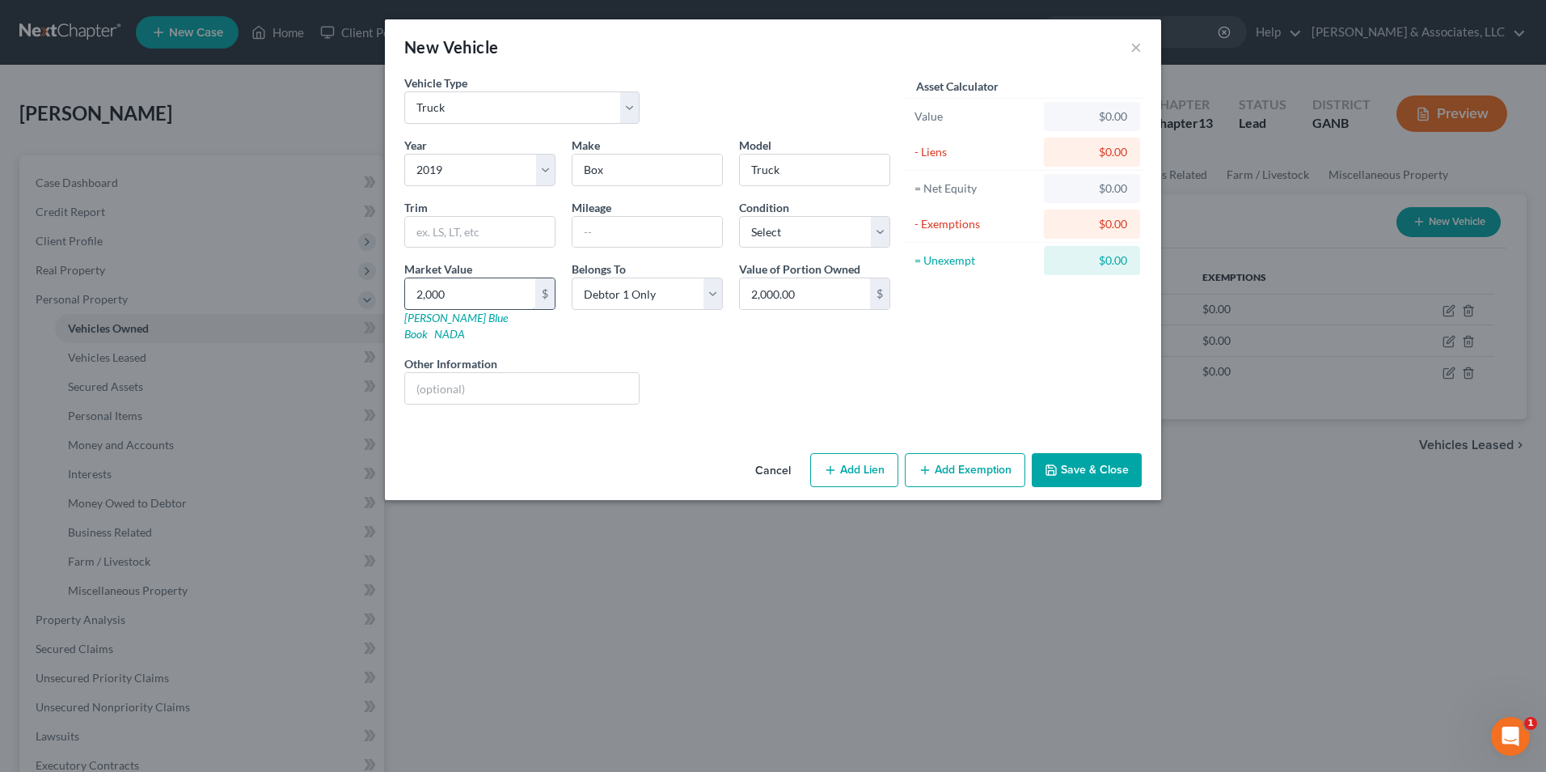
type input "20,000.00"
click at [867, 453] on button "Add Lien" at bounding box center [854, 470] width 88 height 34
select select "0"
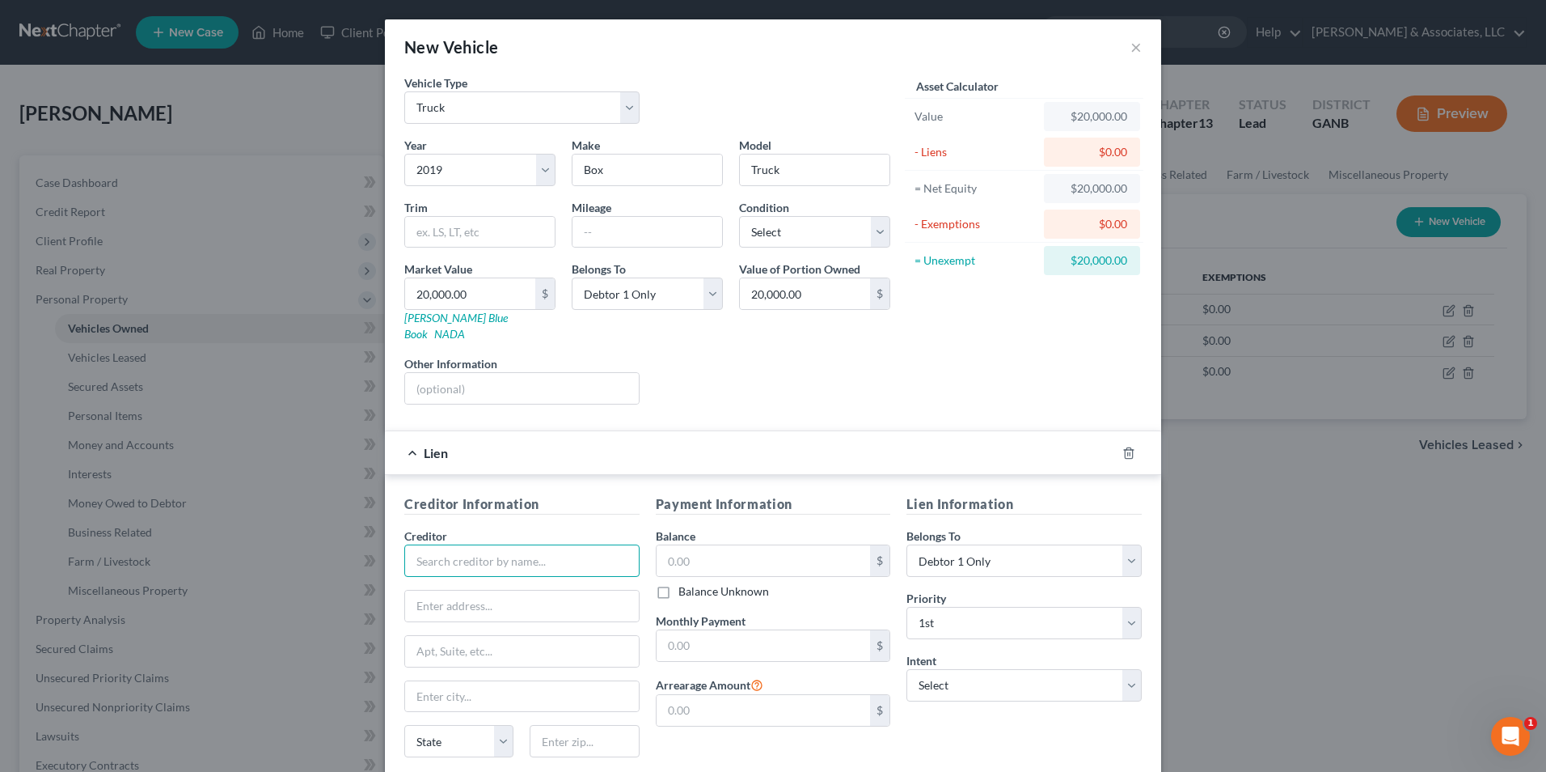
click at [492, 546] on input "text" at bounding box center [521, 560] width 235 height 32
drag, startPoint x: 532, startPoint y: 548, endPoint x: 241, endPoint y: 569, distance: 292.0
click at [241, 569] on div "New Vehicle × Vehicle Type Select Automobile Truck Trailer Watercraft Aircraft …" at bounding box center [773, 386] width 1546 height 772
type input "Keystone Equipment"
click at [467, 592] on input "text" at bounding box center [522, 605] width 234 height 31
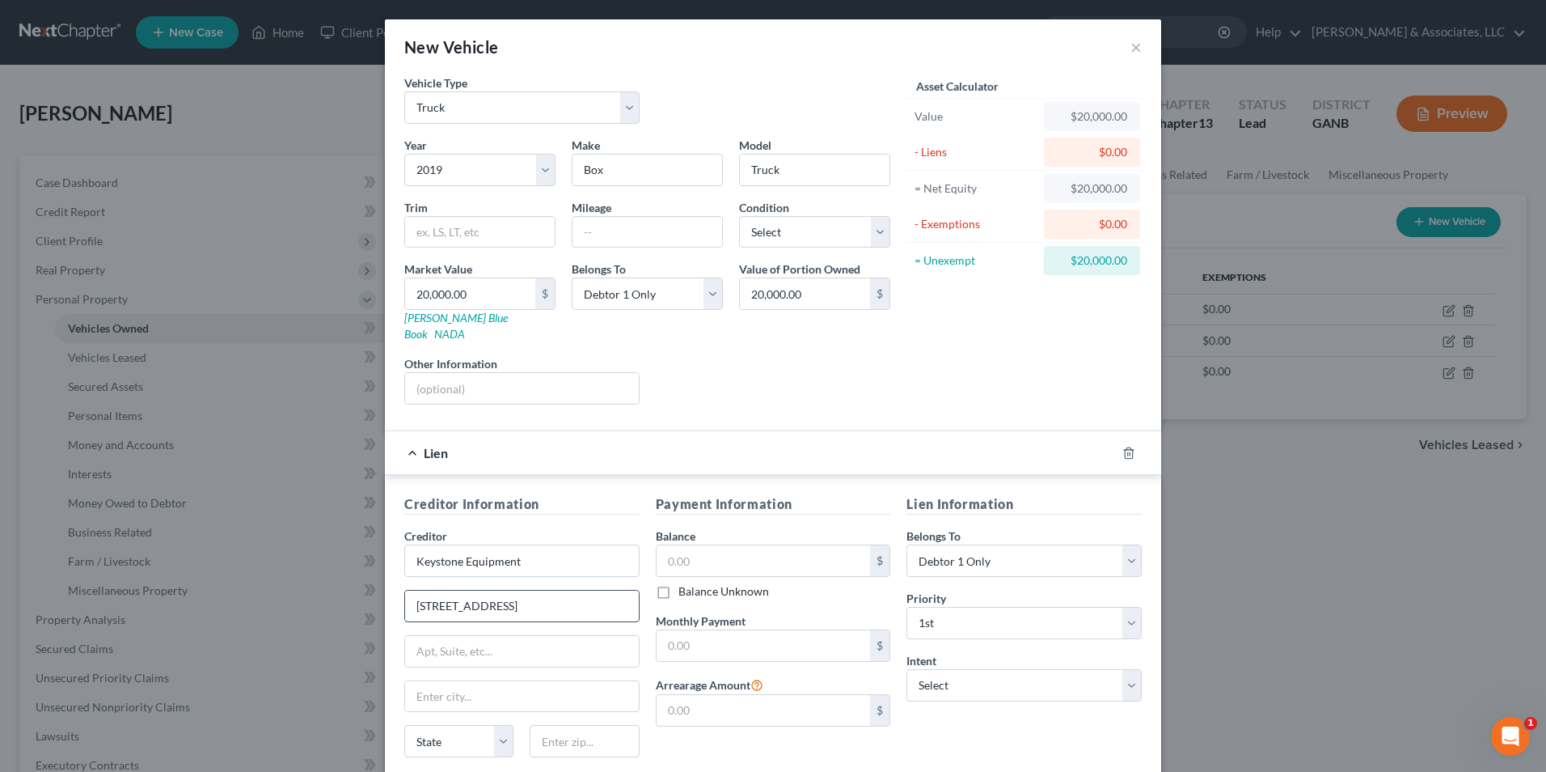
type input "433 S Main St"
type input "STE 300"
type input "West Hartford"
select select "6"
type input "06110"
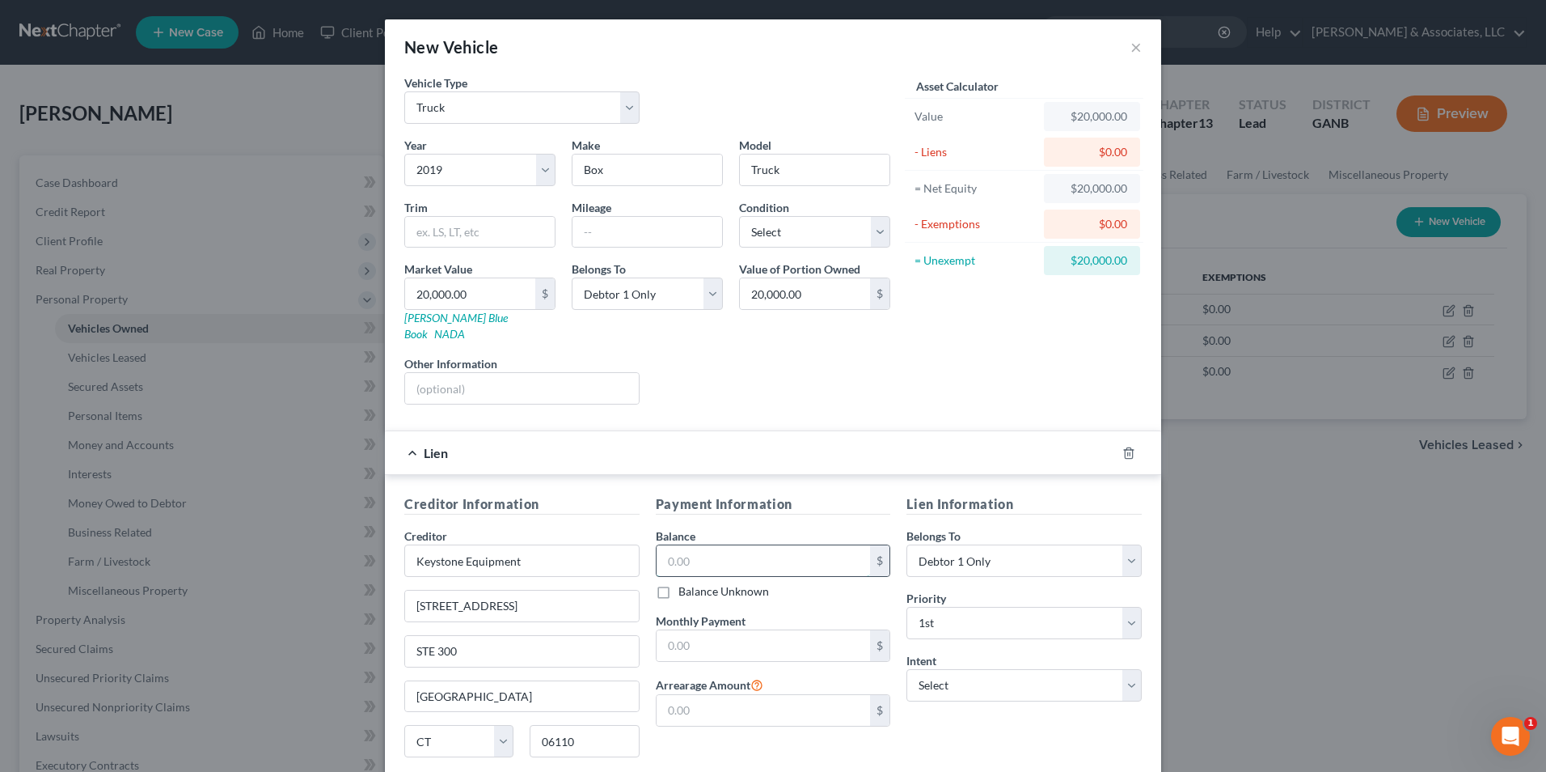
type input "W Hartford"
click at [722, 545] on input "text" at bounding box center [764, 560] width 214 height 31
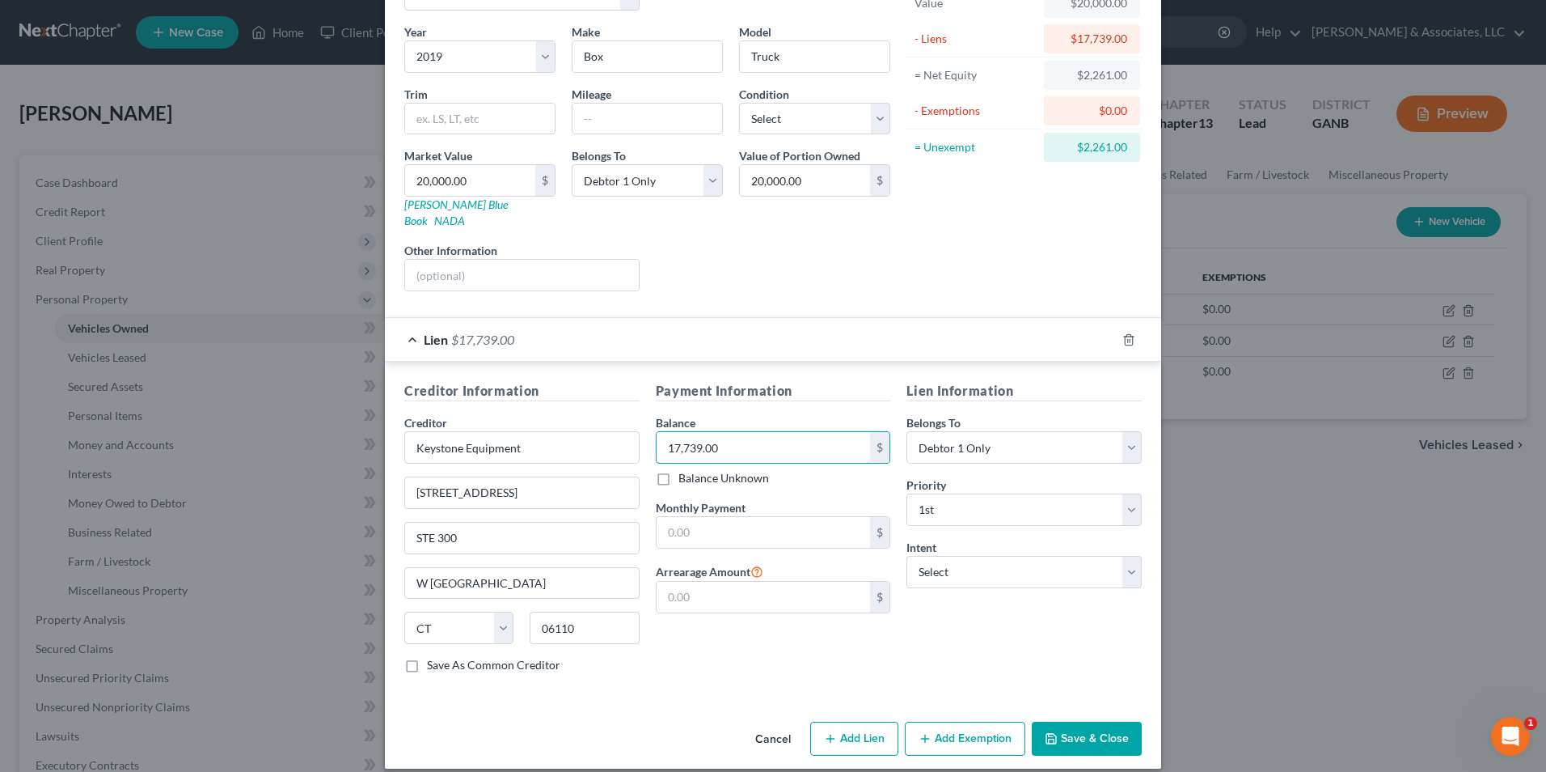
type input "17,739.00"
click at [975, 721] on button "Add Exemption" at bounding box center [965, 738] width 121 height 34
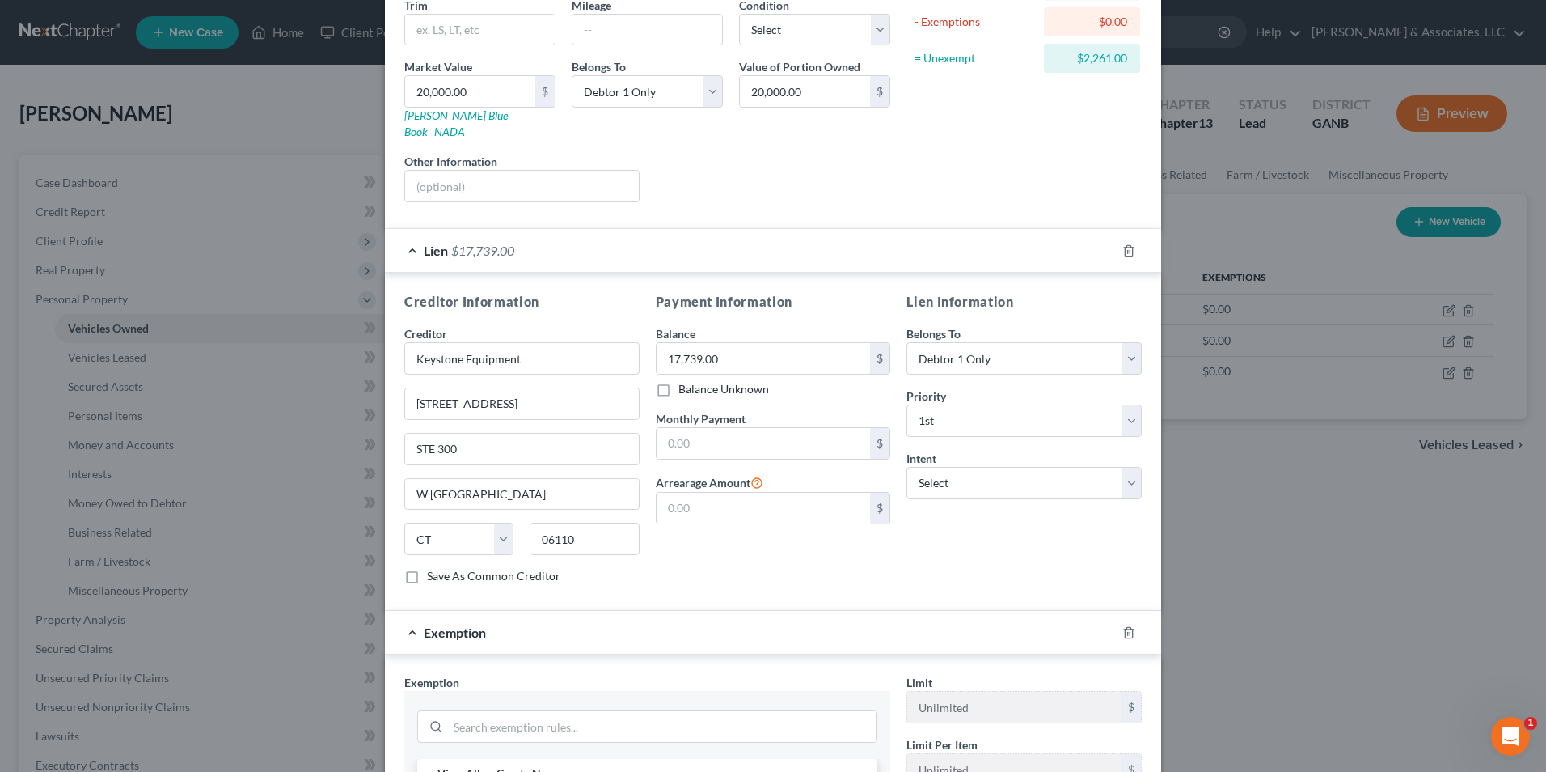
scroll to position [356, 0]
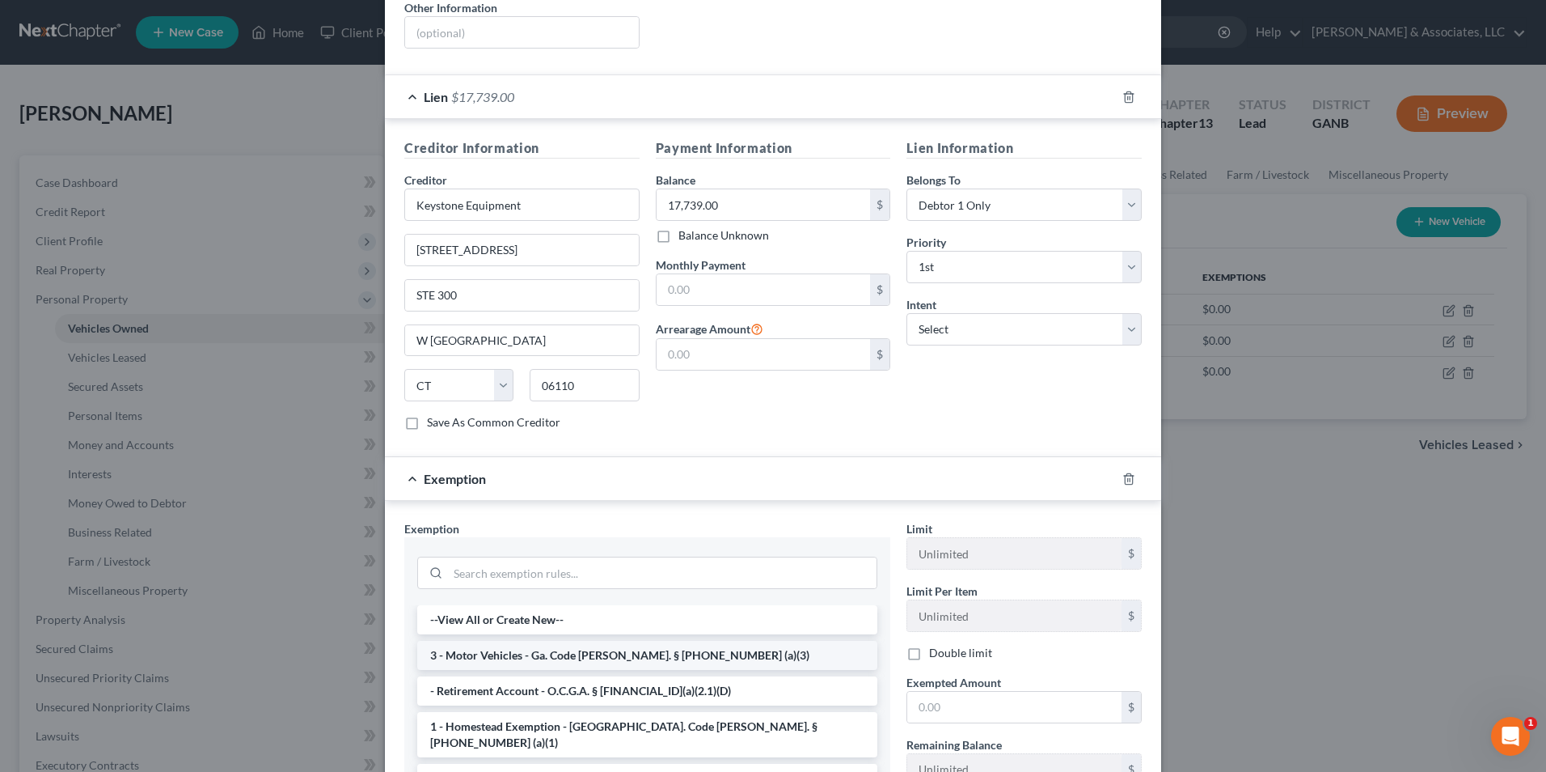
click at [526, 641] on li "3 - Motor Vehicles - Ga. Code Ann. § 44-13-100 (a)(3)" at bounding box center [647, 655] width 460 height 29
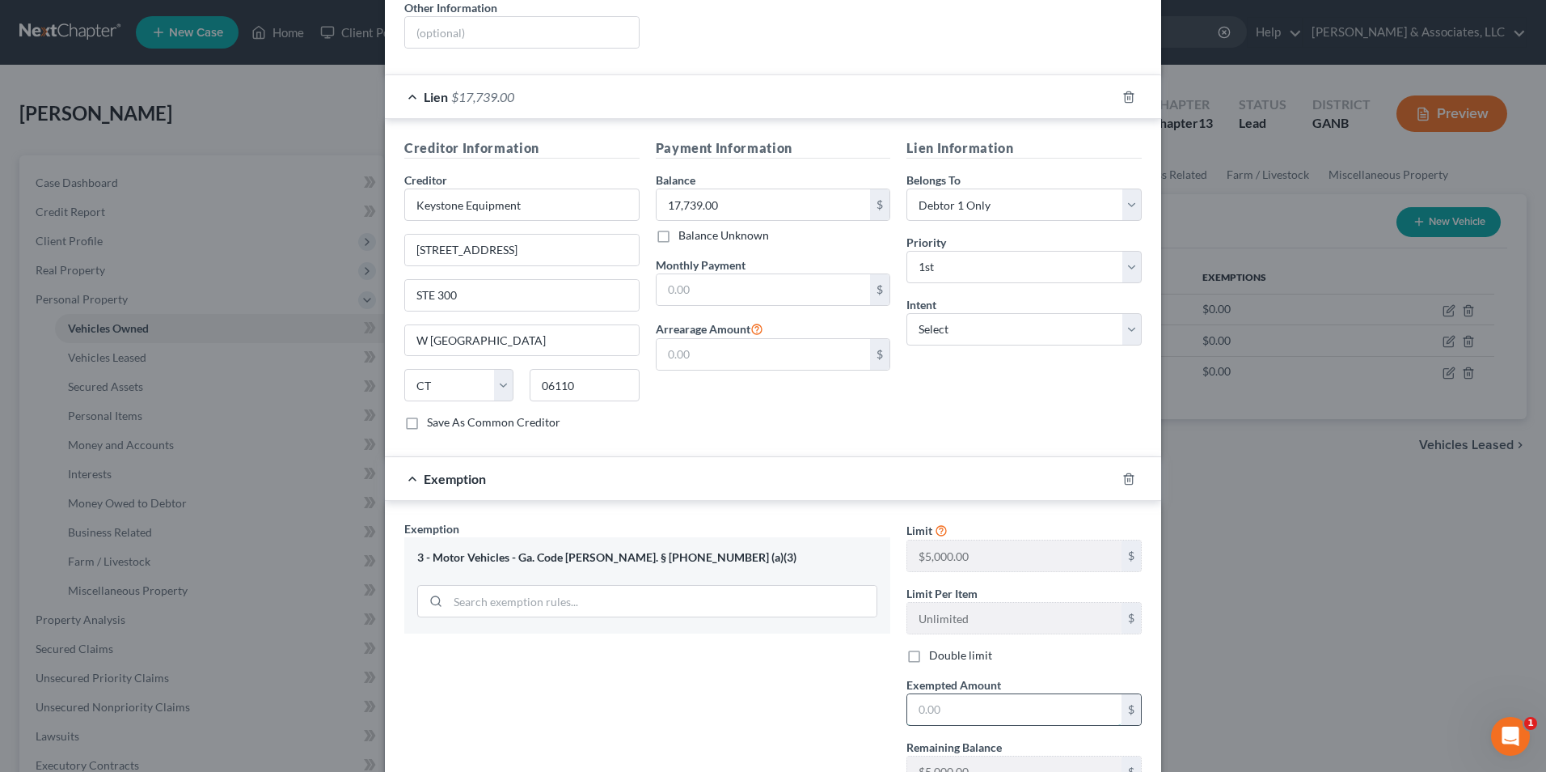
click at [947, 700] on input "text" at bounding box center [1014, 709] width 214 height 31
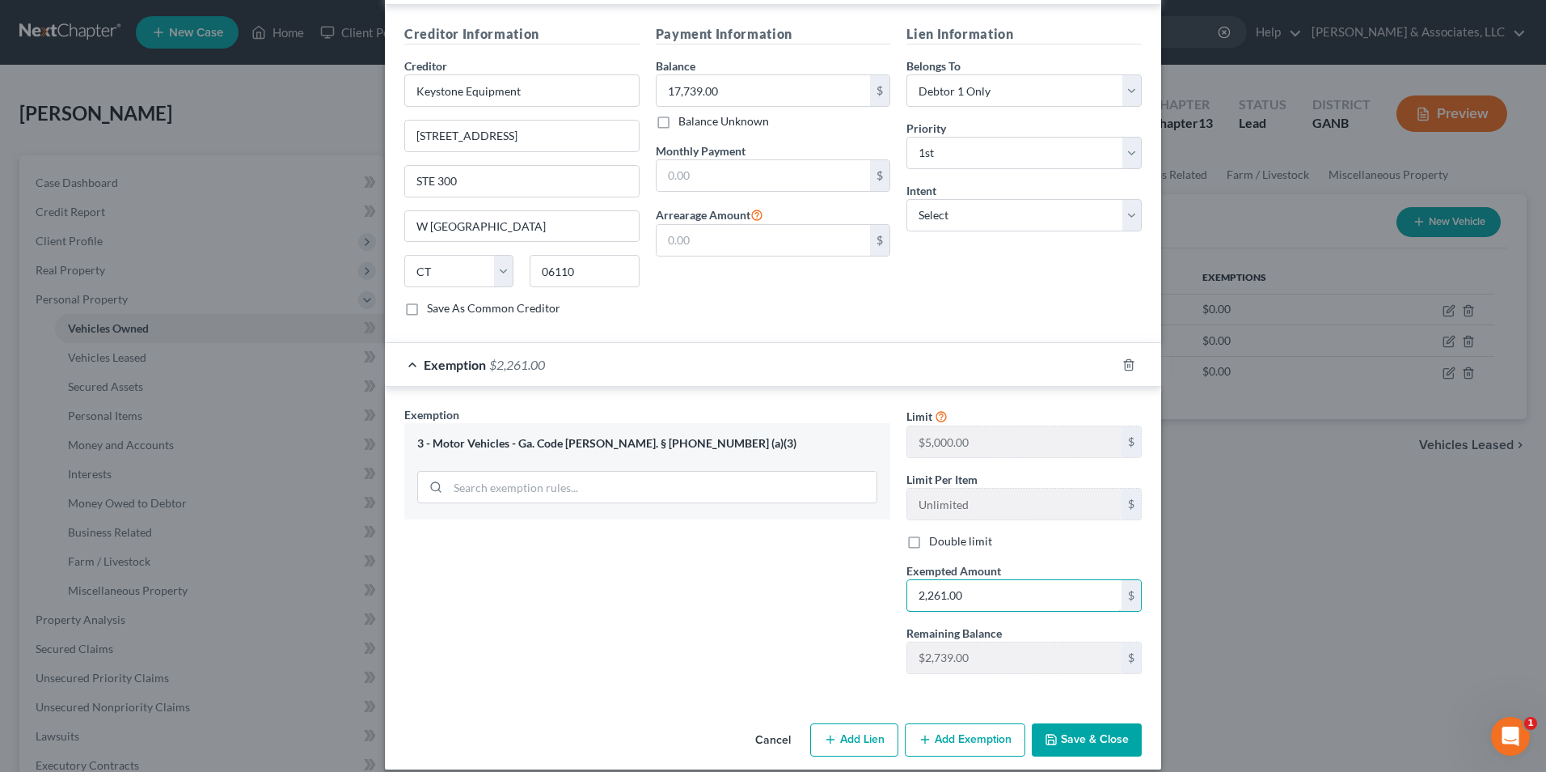
scroll to position [471, 0]
type input "2,261.00"
click at [1070, 732] on button "Save & Close" at bounding box center [1087, 739] width 110 height 34
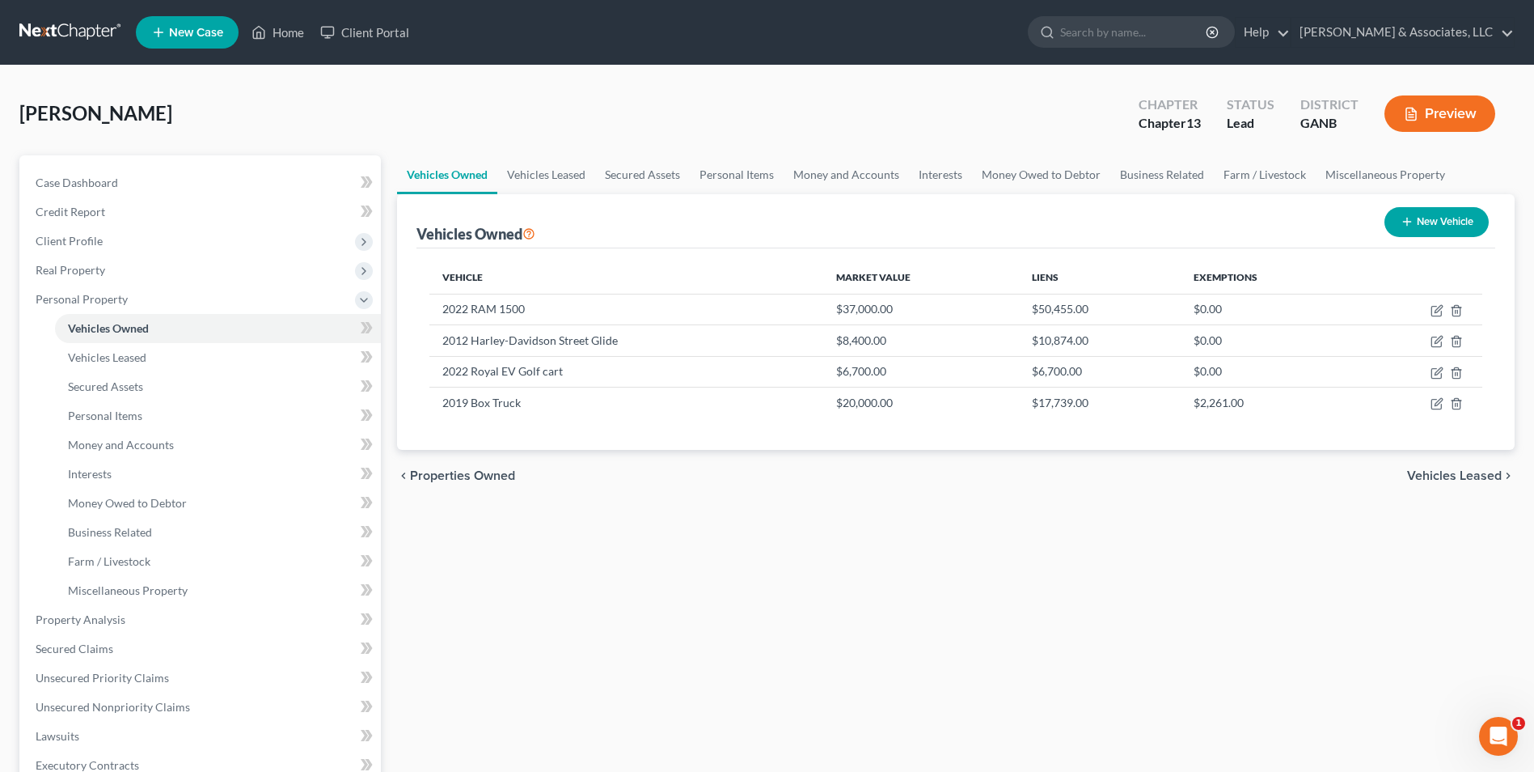
click at [1451, 219] on button "New Vehicle" at bounding box center [1437, 222] width 104 height 30
select select "0"
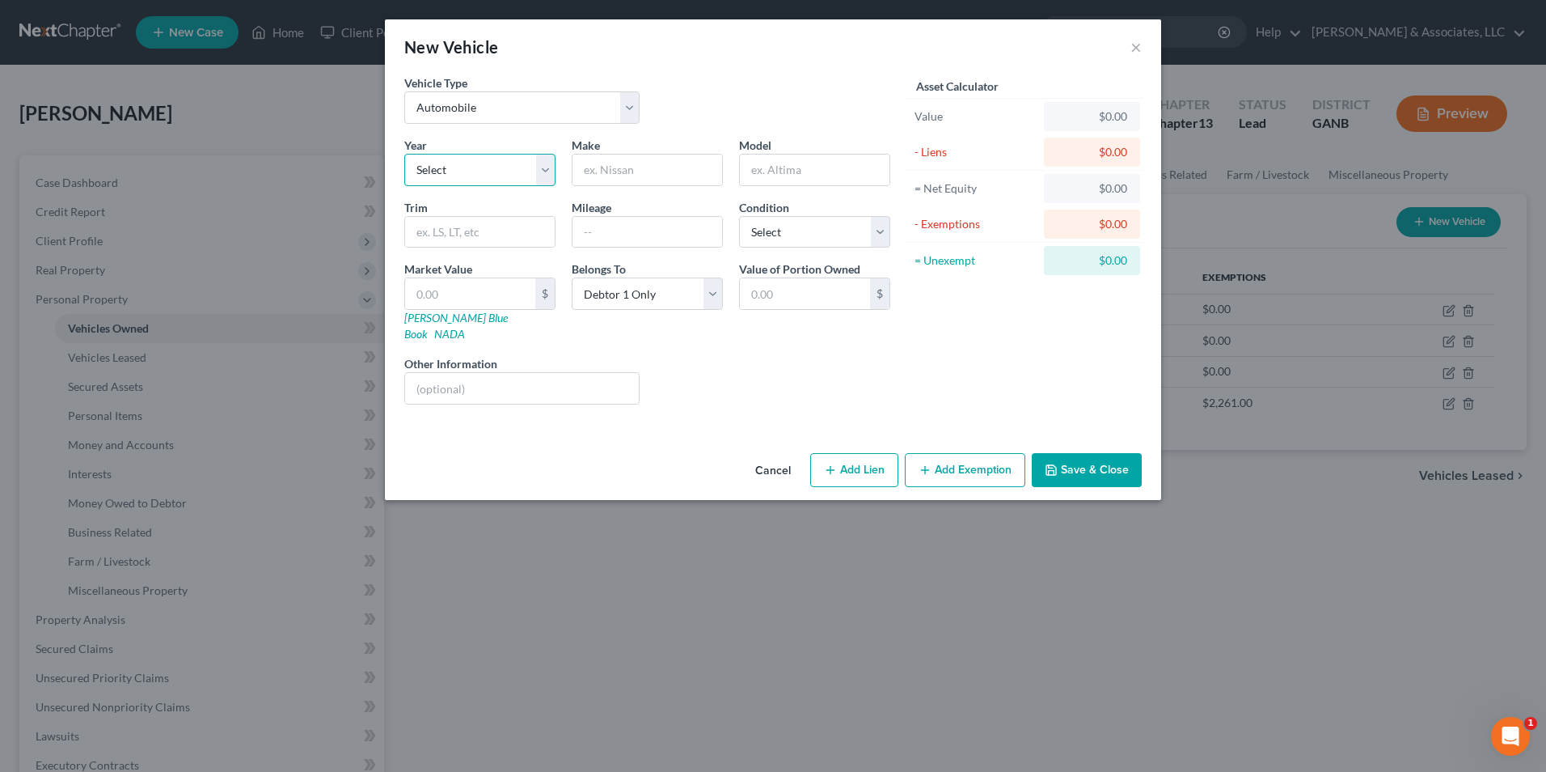
click at [543, 169] on select "Select 2026 2025 2024 2023 2022 2021 2020 2019 2018 2017 2016 2015 2014 2013 20…" at bounding box center [479, 170] width 151 height 32
select select "4"
click at [404, 154] on select "Select 2026 2025 2024 2023 2022 2021 2020 2019 2018 2017 2016 2015 2014 2013 20…" at bounding box center [479, 170] width 151 height 32
click at [632, 170] on input "text" at bounding box center [648, 169] width 150 height 31
type input "Jeep"
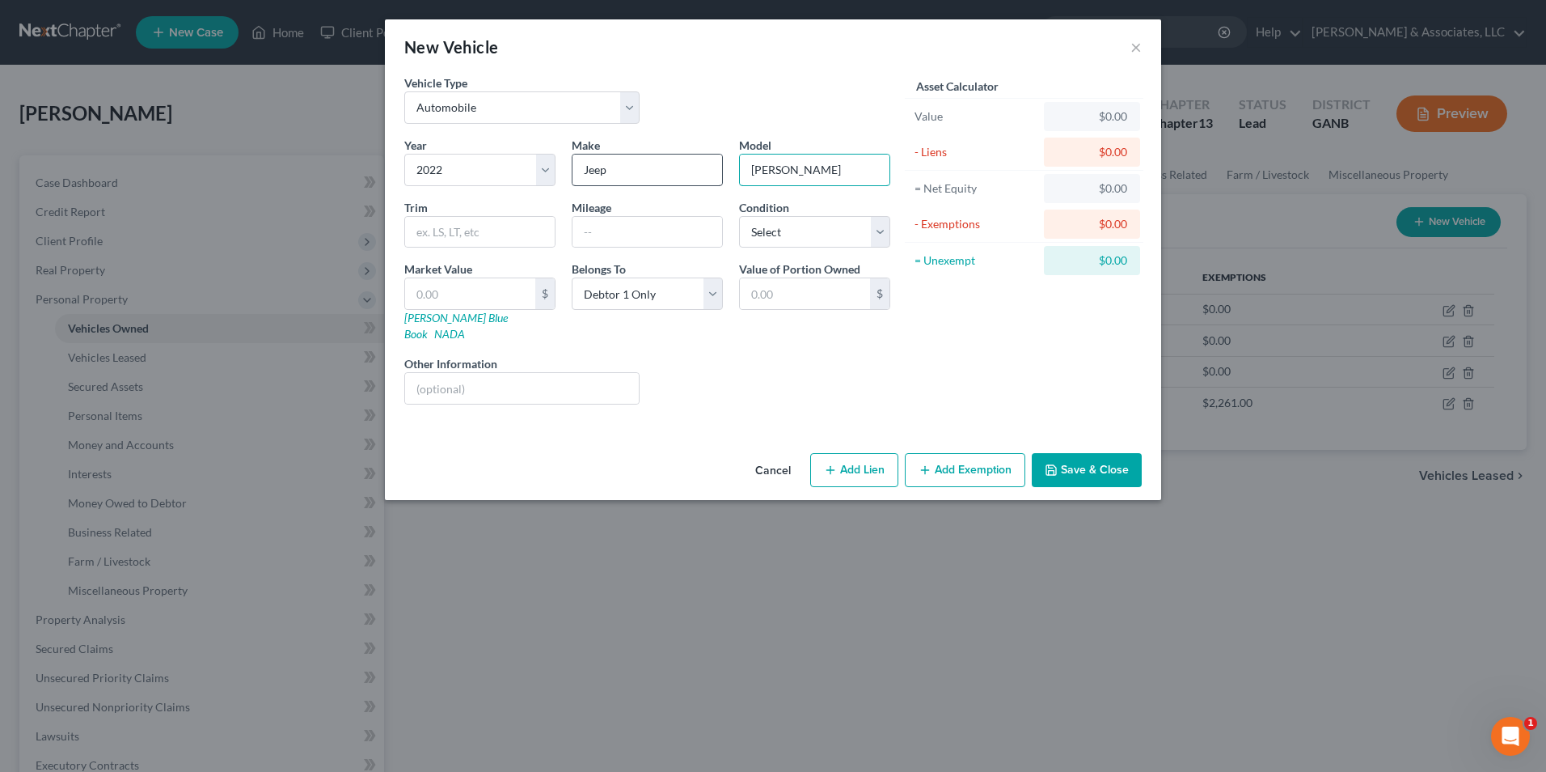
type input "Cherokee"
click at [444, 291] on input "text" at bounding box center [470, 293] width 130 height 31
type input "3"
type input "3.00"
type input "38"
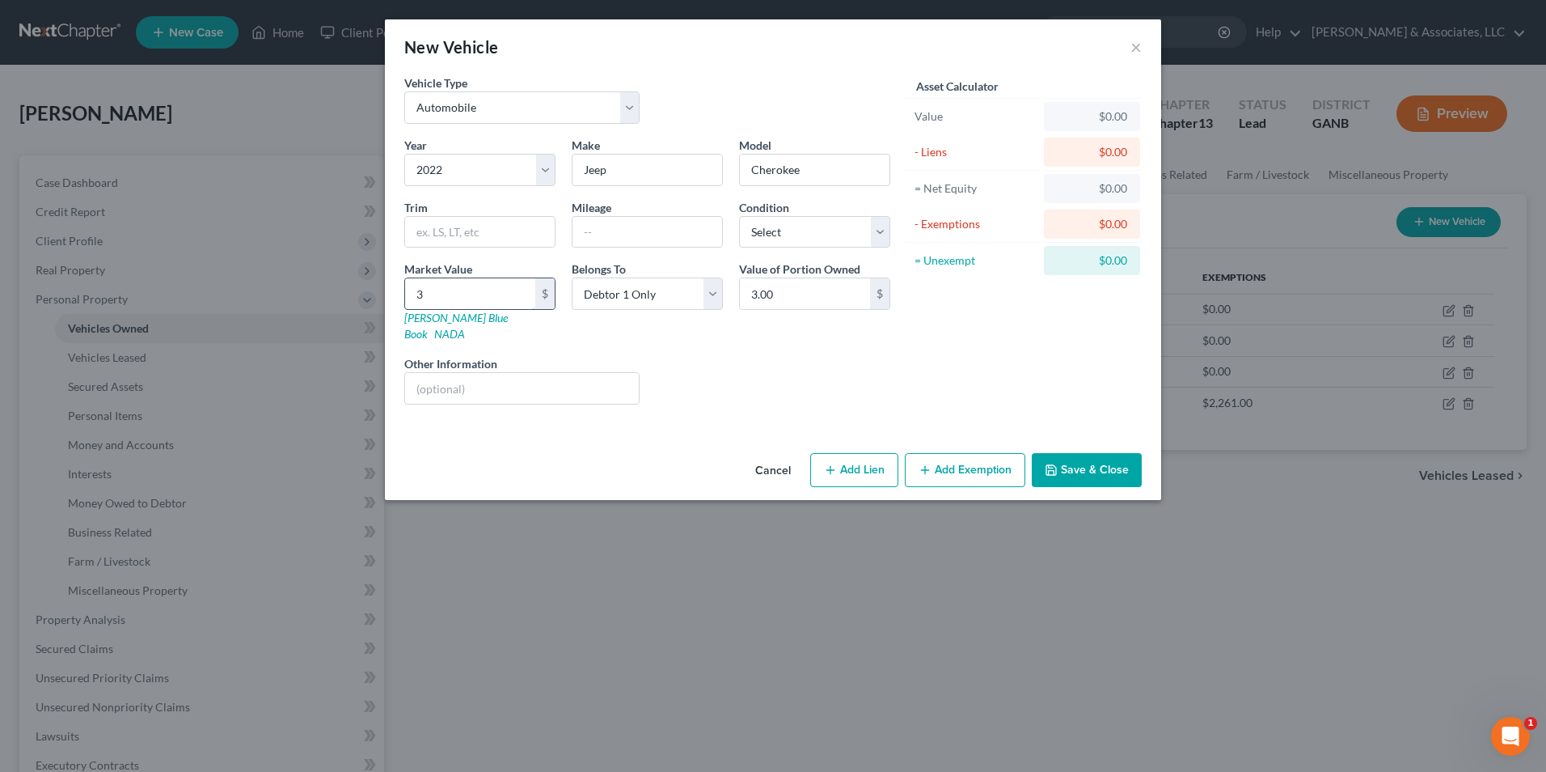
type input "38.00"
type input "380"
type input "380.00"
type input "3800"
type input "3,800.00"
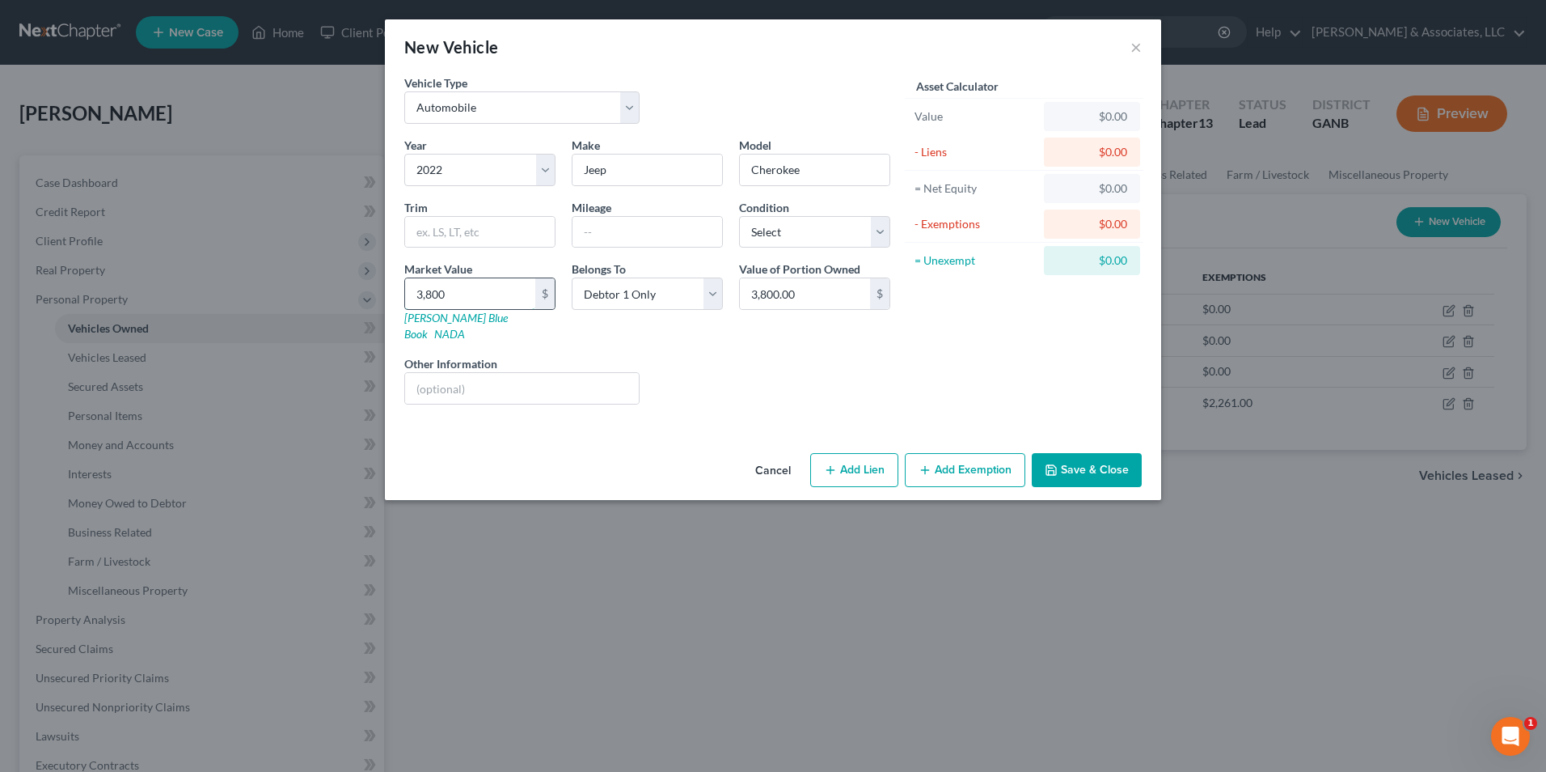
type input "3,8000"
type input "38,000.00"
type input "38,000"
click at [719, 293] on select "Select Debtor 1 Only Debtor 2 Only Debtor 1 And Debtor 2 Only At Least One Of T…" at bounding box center [647, 293] width 151 height 32
select select "3"
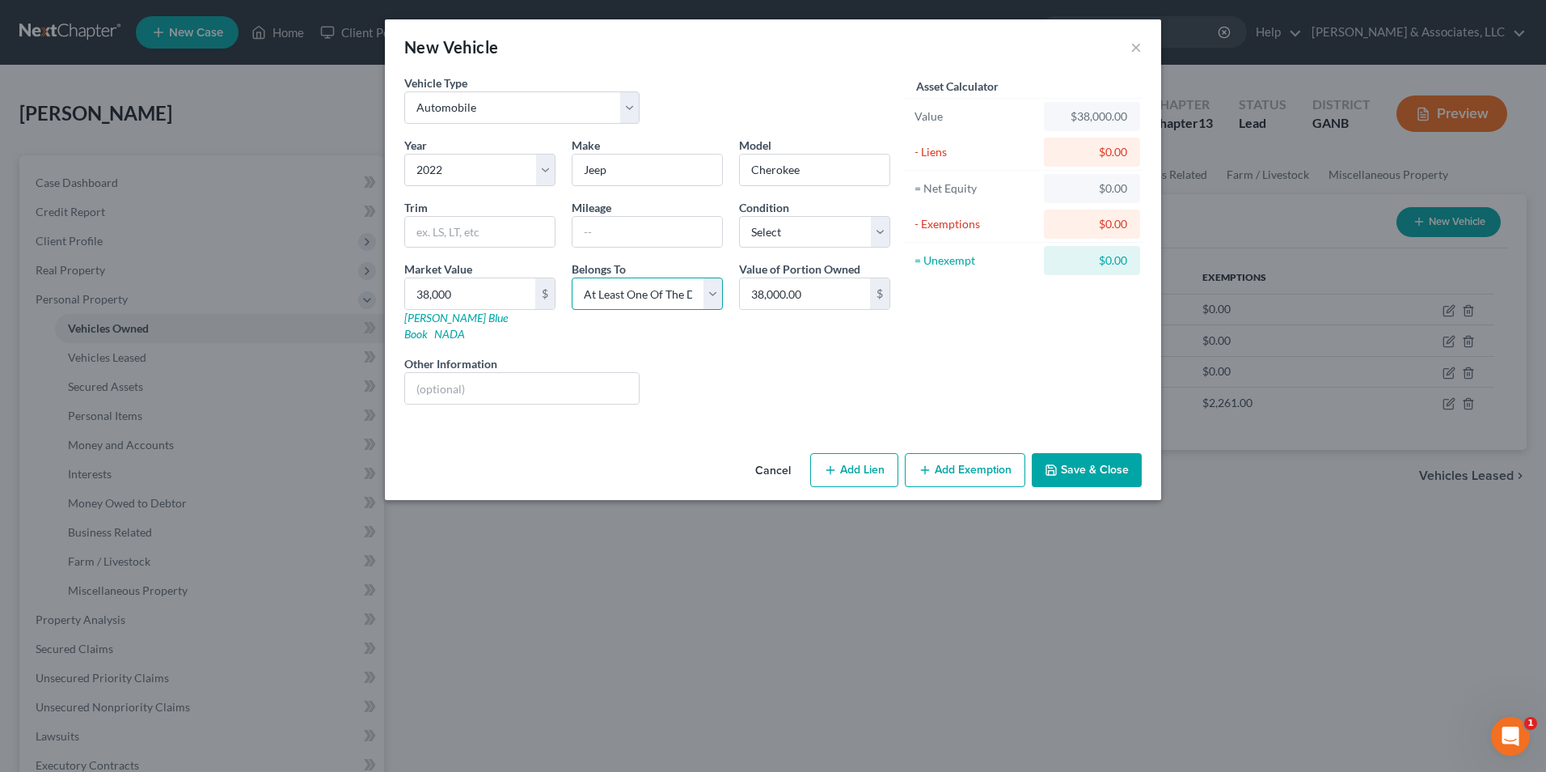
click at [572, 277] on select "Select Debtor 1 Only Debtor 2 Only Debtor 1 And Debtor 2 Only At Least One Of T…" at bounding box center [647, 293] width 151 height 32
click at [856, 456] on button "Add Lien" at bounding box center [854, 470] width 88 height 34
select select "3"
select select "0"
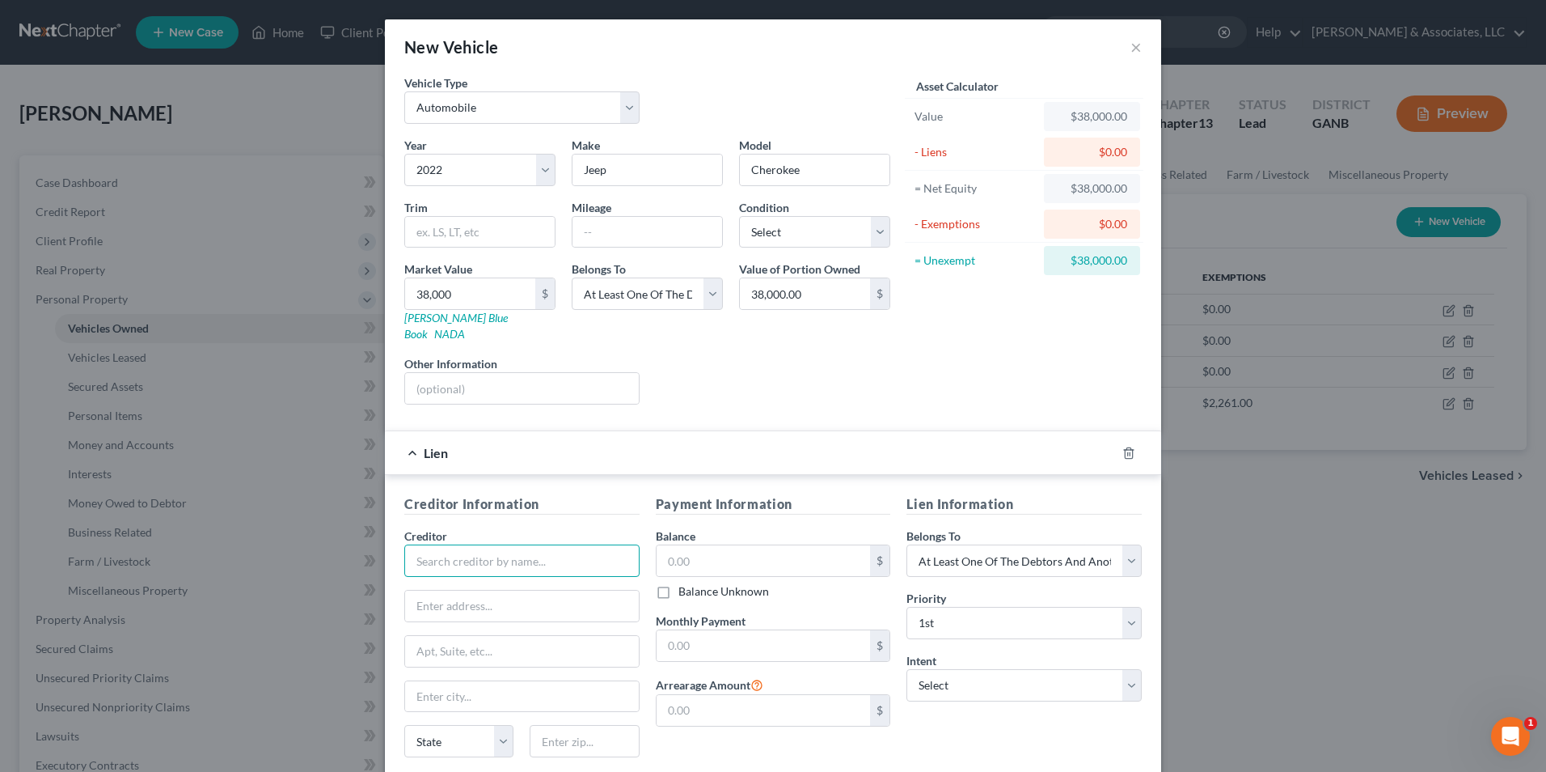
click at [513, 548] on input "text" at bounding box center [521, 560] width 235 height 32
click at [558, 605] on div "Independent Dealers Advantage" at bounding box center [504, 613] width 174 height 16
type input "Independent Dealers Advantage"
type input "780 Buford Hwy"
type input "Bldg C, STE 100"
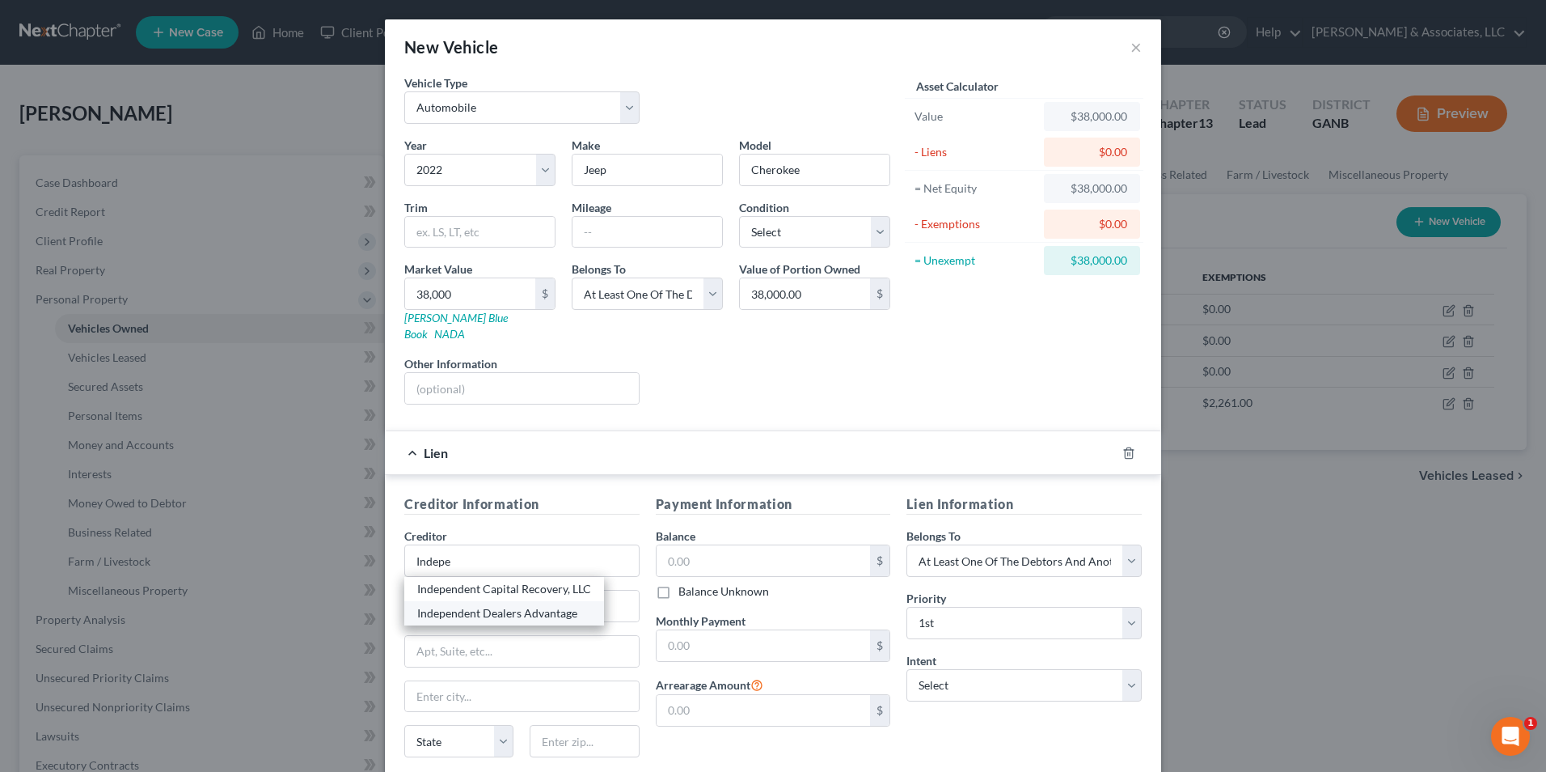
type input "Suwanee"
select select "10"
type input "30024"
click at [753, 553] on input "text" at bounding box center [764, 560] width 214 height 31
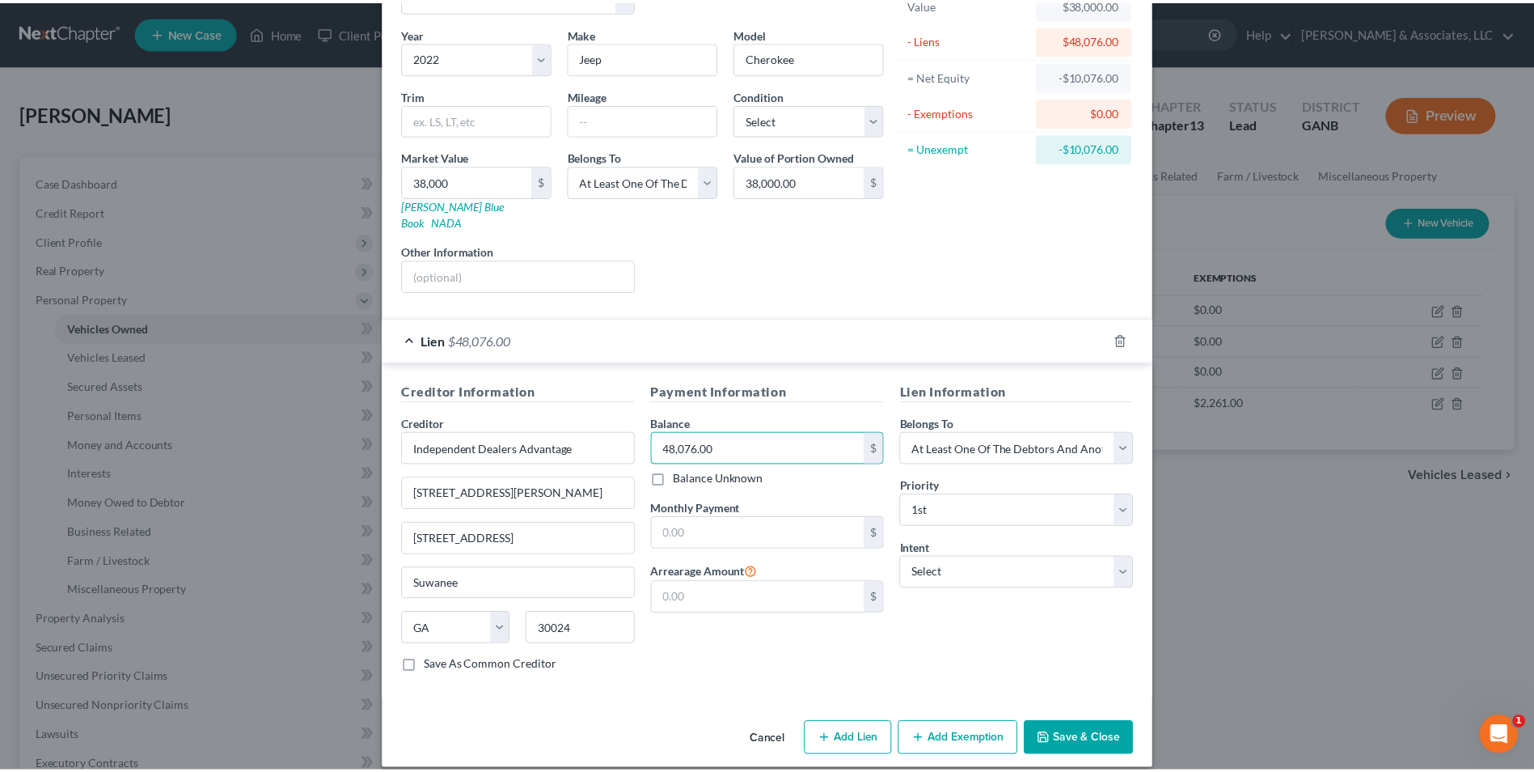
scroll to position [113, 0]
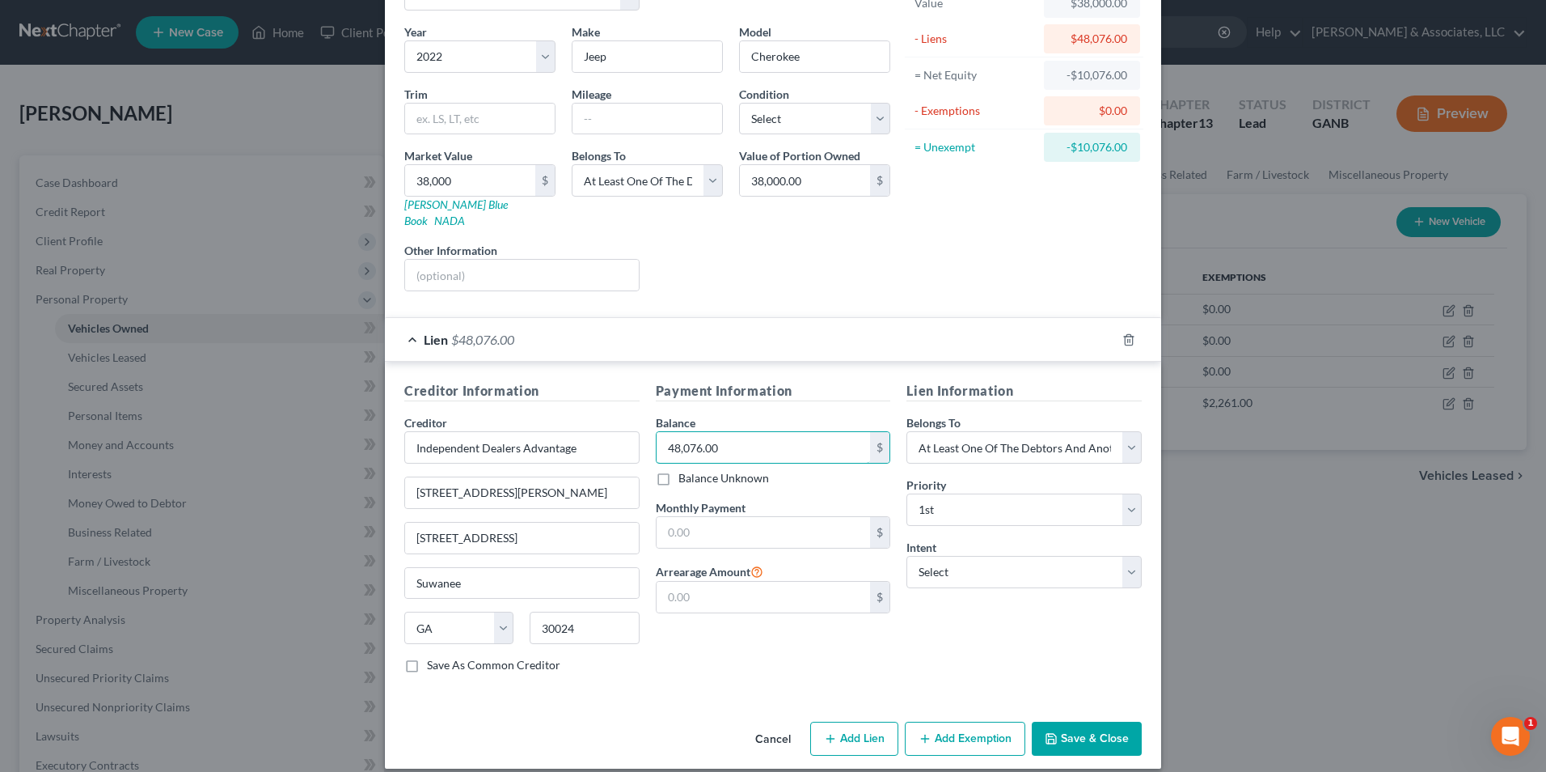
type input "48,076.00"
click at [1083, 721] on button "Save & Close" at bounding box center [1087, 738] width 110 height 34
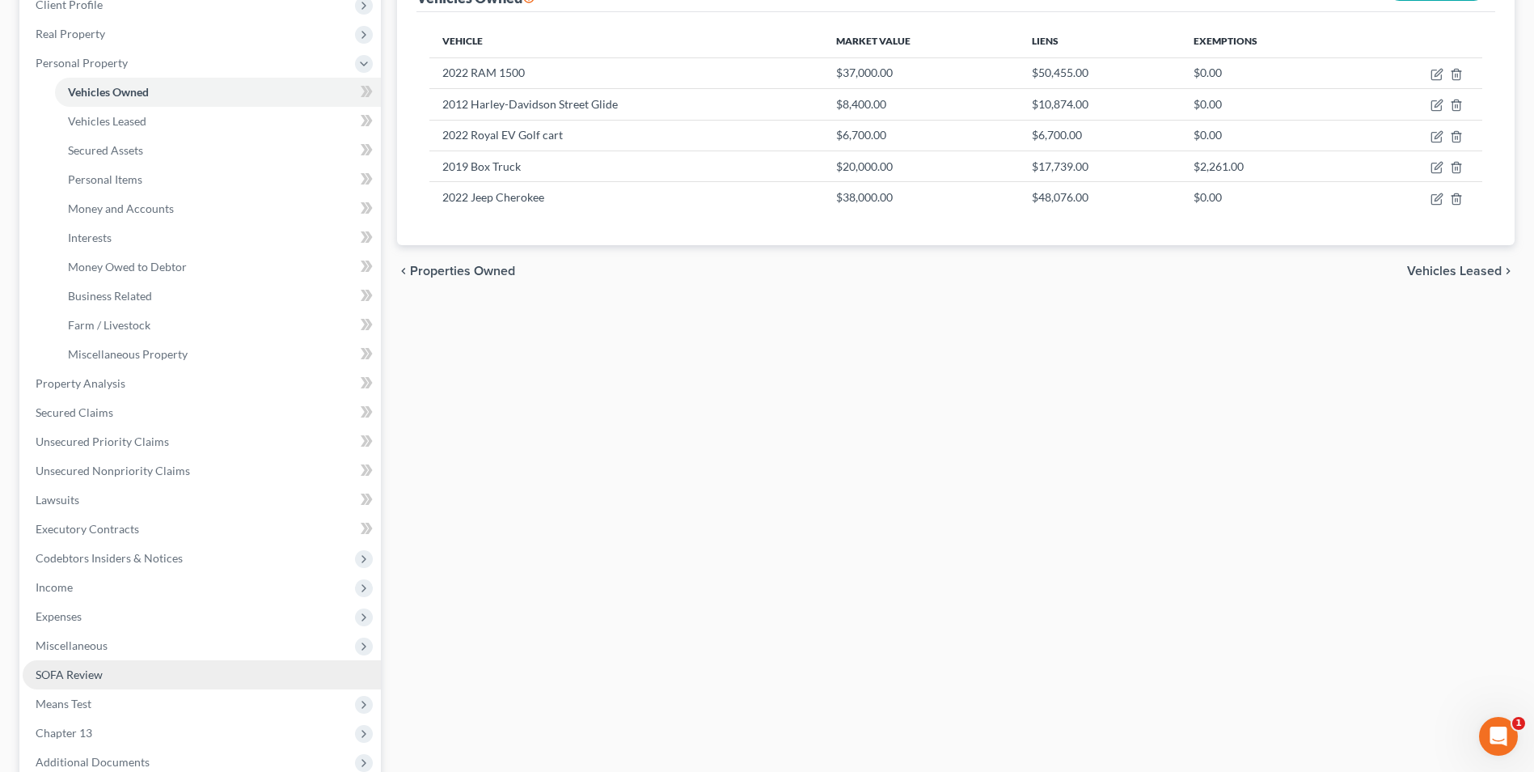
scroll to position [243, 0]
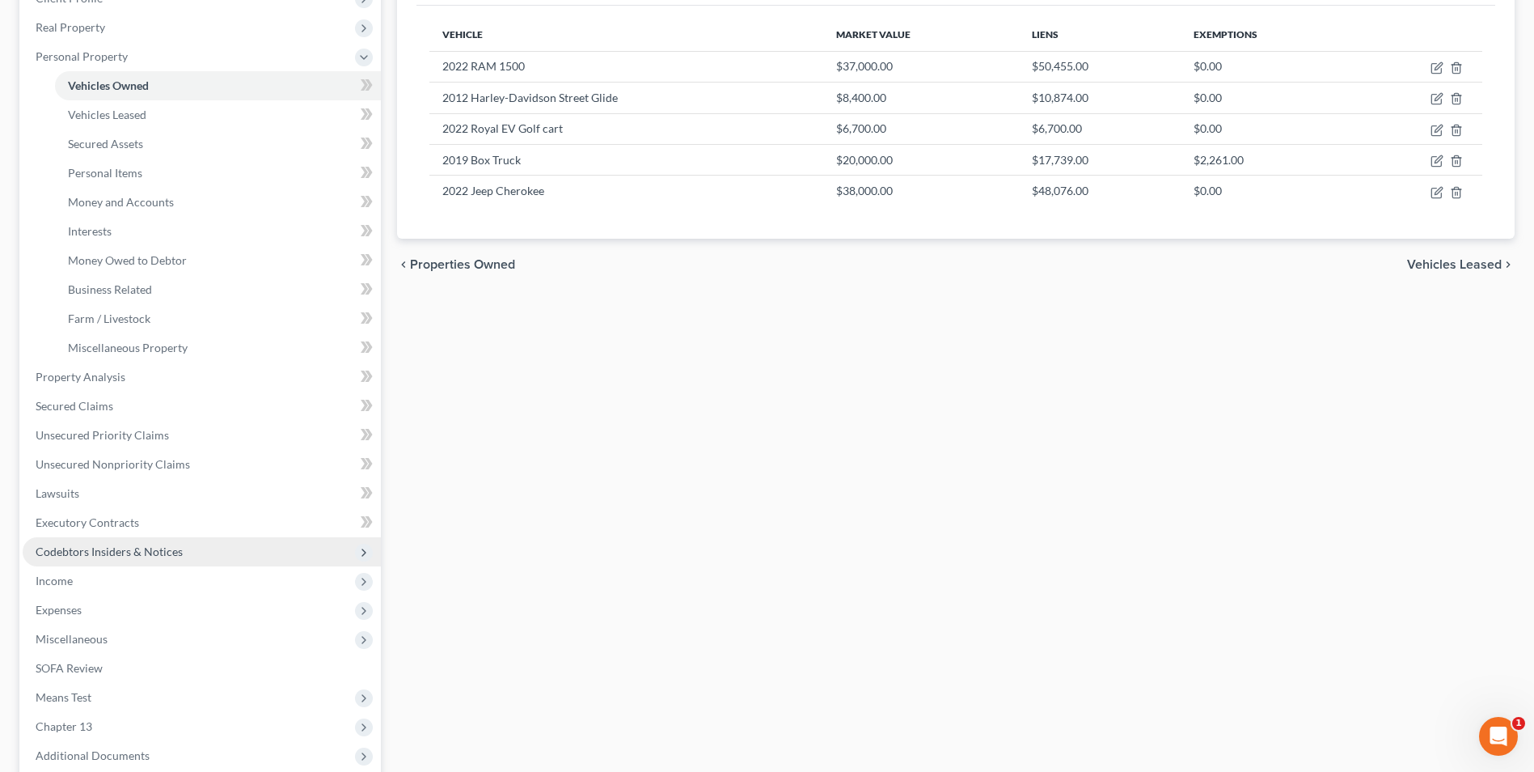
click at [133, 548] on span "Codebtors Insiders & Notices" at bounding box center [109, 551] width 147 height 14
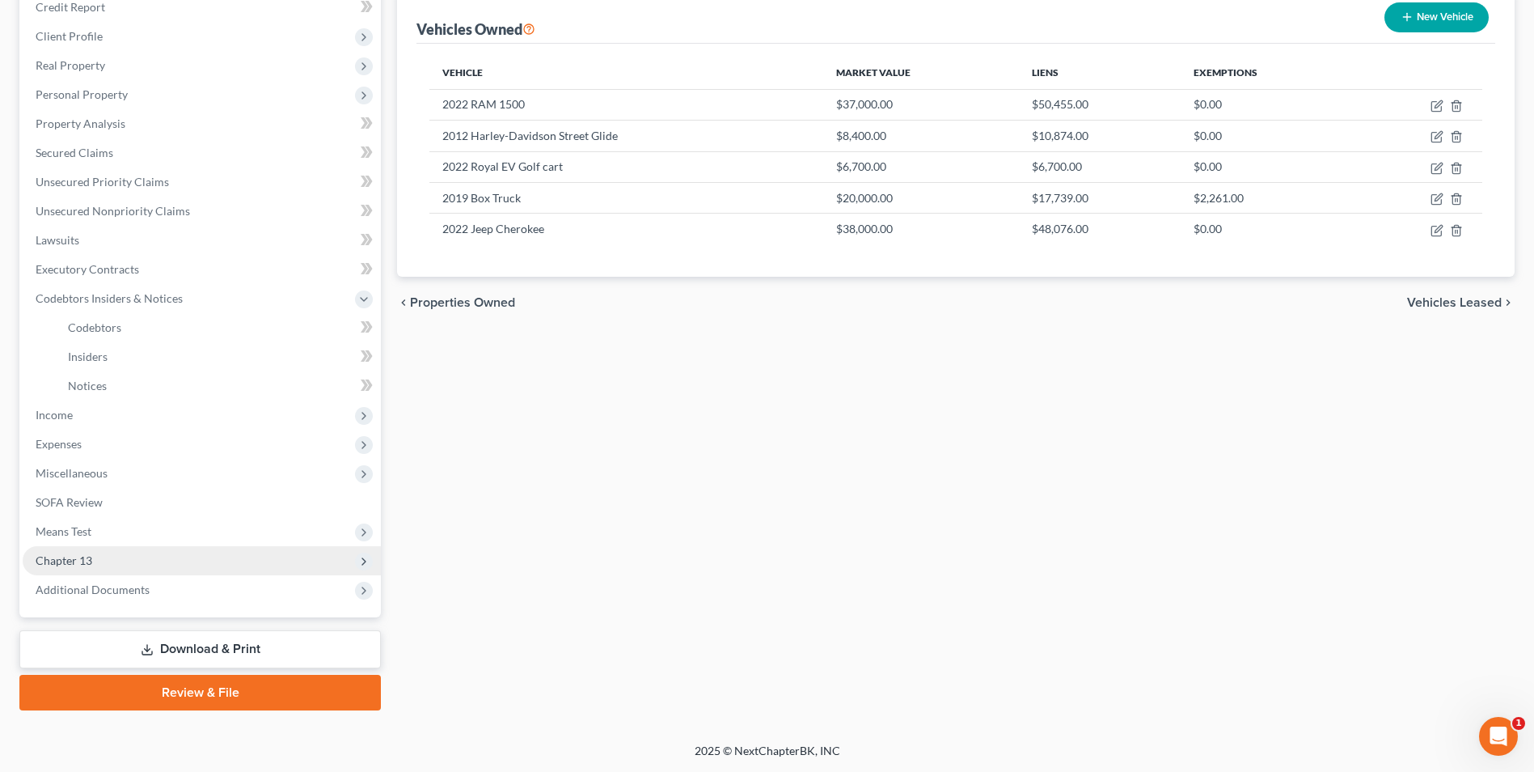
scroll to position [205, 0]
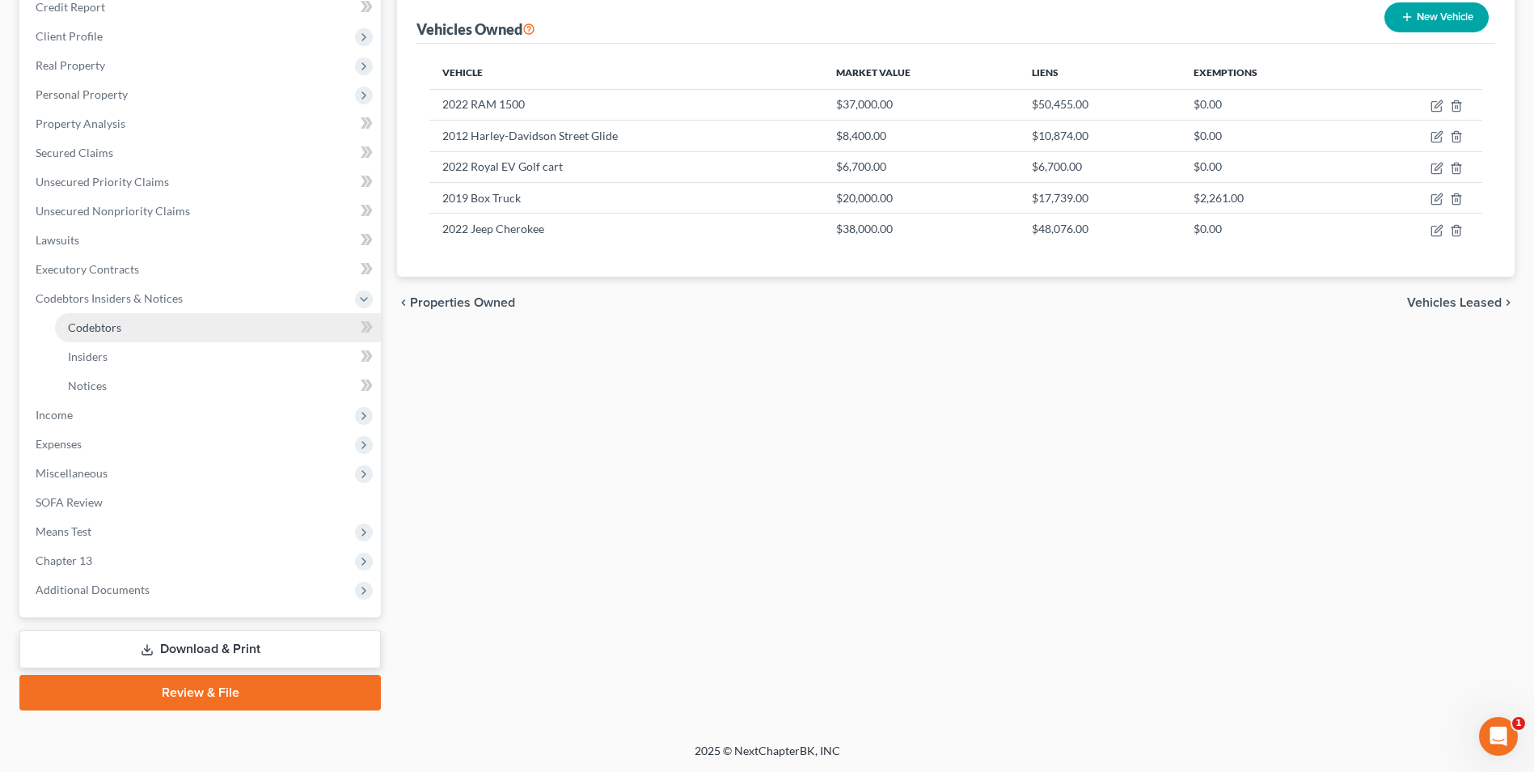
click at [109, 327] on span "Codebtors" at bounding box center [94, 327] width 53 height 14
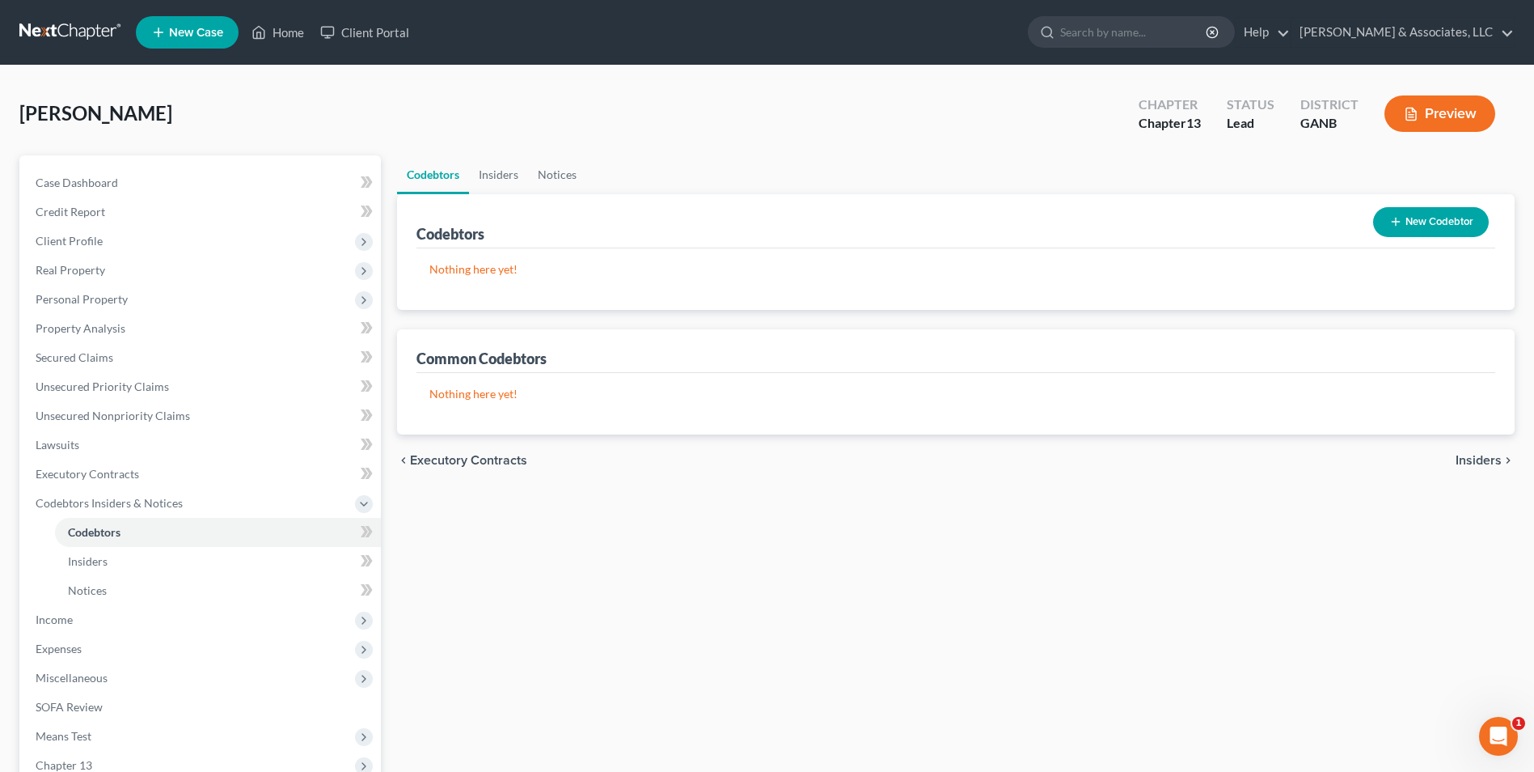
click at [1435, 222] on button "New Codebtor" at bounding box center [1431, 222] width 116 height 30
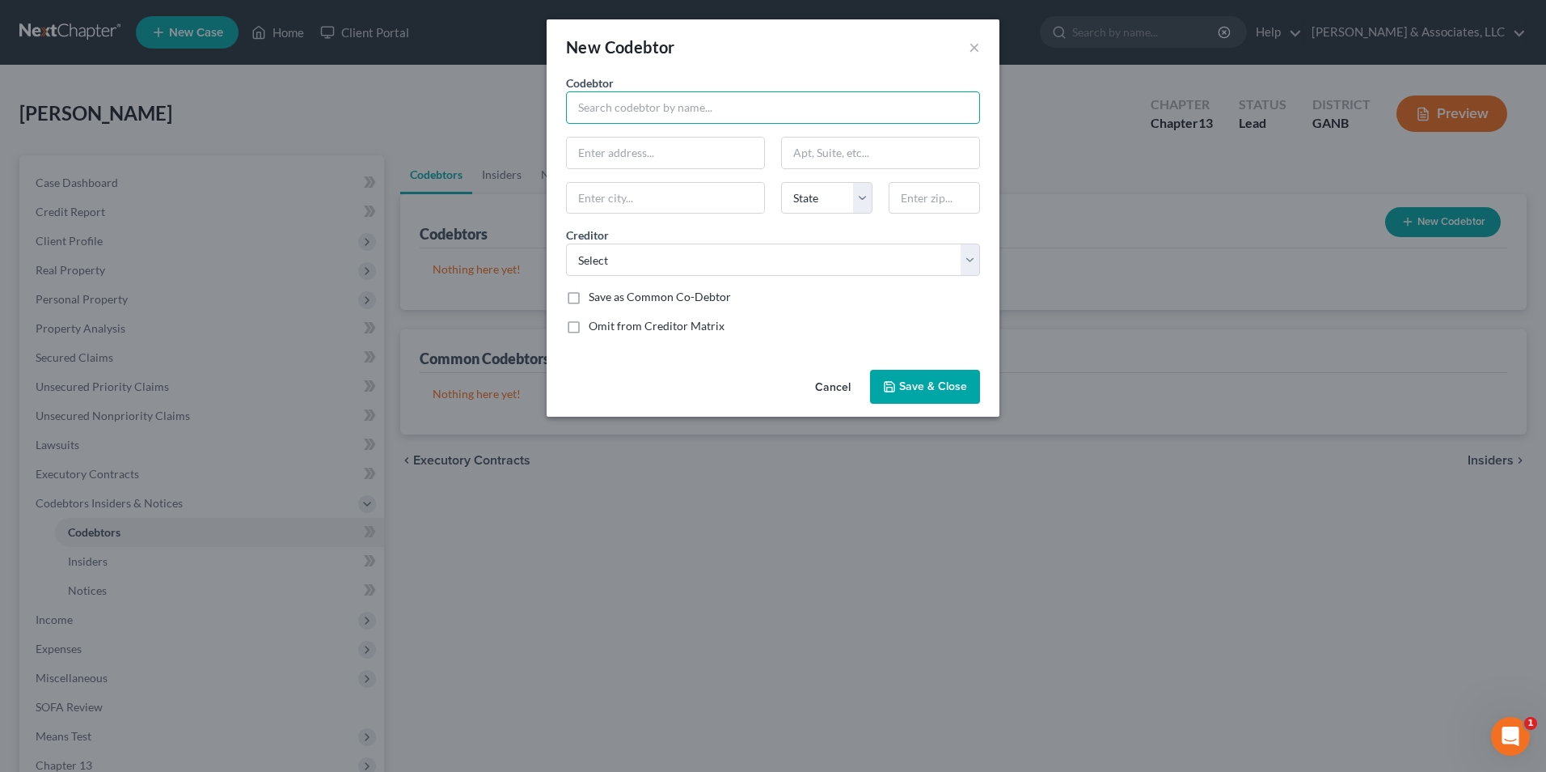
click at [714, 112] on input "text" at bounding box center [773, 107] width 414 height 32
type input "Chelsea Hill"
type input "372 Garnet DR"
type input "Acworth"
select select "10"
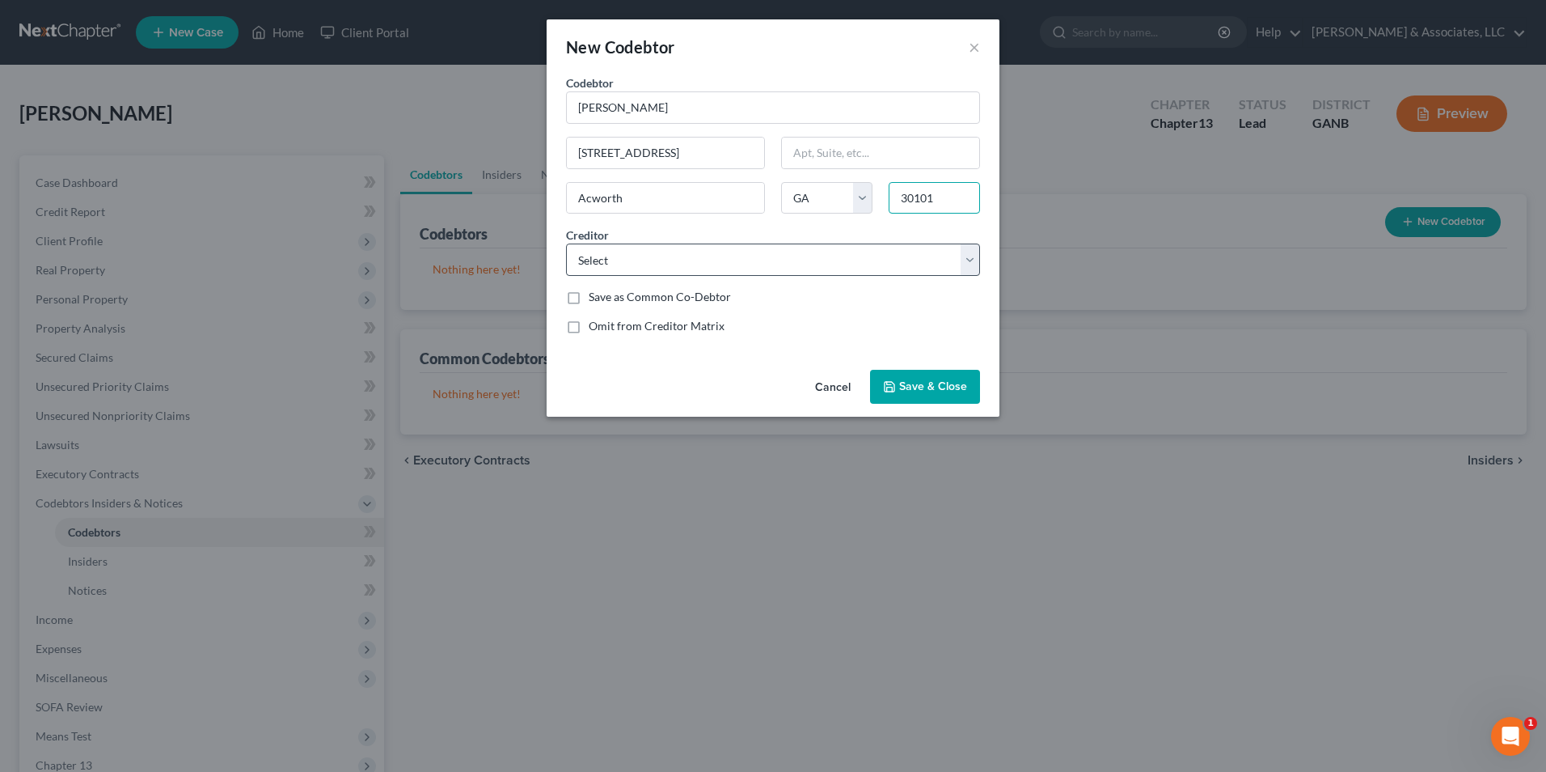
type input "30101"
click at [785, 261] on select "Select Navy Federal Credit Union Independent Dealers Advantage Cinch Auto Finan…" at bounding box center [773, 259] width 414 height 32
select select "1"
click at [566, 243] on select "Select Navy Federal Credit Union Independent Dealers Advantage Cinch Auto Finan…" at bounding box center [773, 259] width 414 height 32
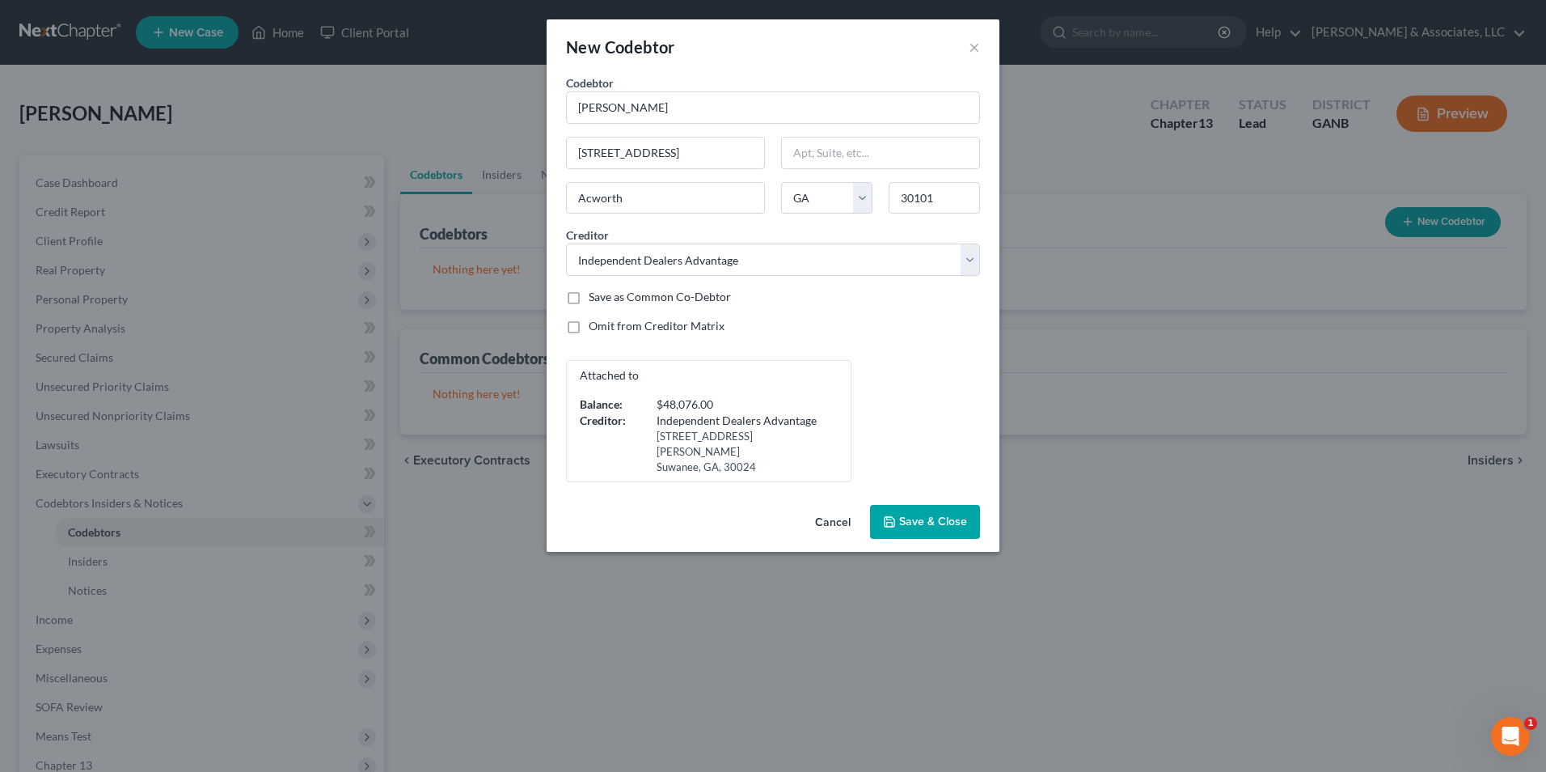
click at [589, 300] on label "Save as Common Co-Debtor" at bounding box center [660, 297] width 142 height 16
click at [595, 299] on input "Save as Common Co-Debtor" at bounding box center [600, 294] width 11 height 11
checkbox input "true"
click at [916, 524] on span "Save & Close" at bounding box center [933, 521] width 68 height 14
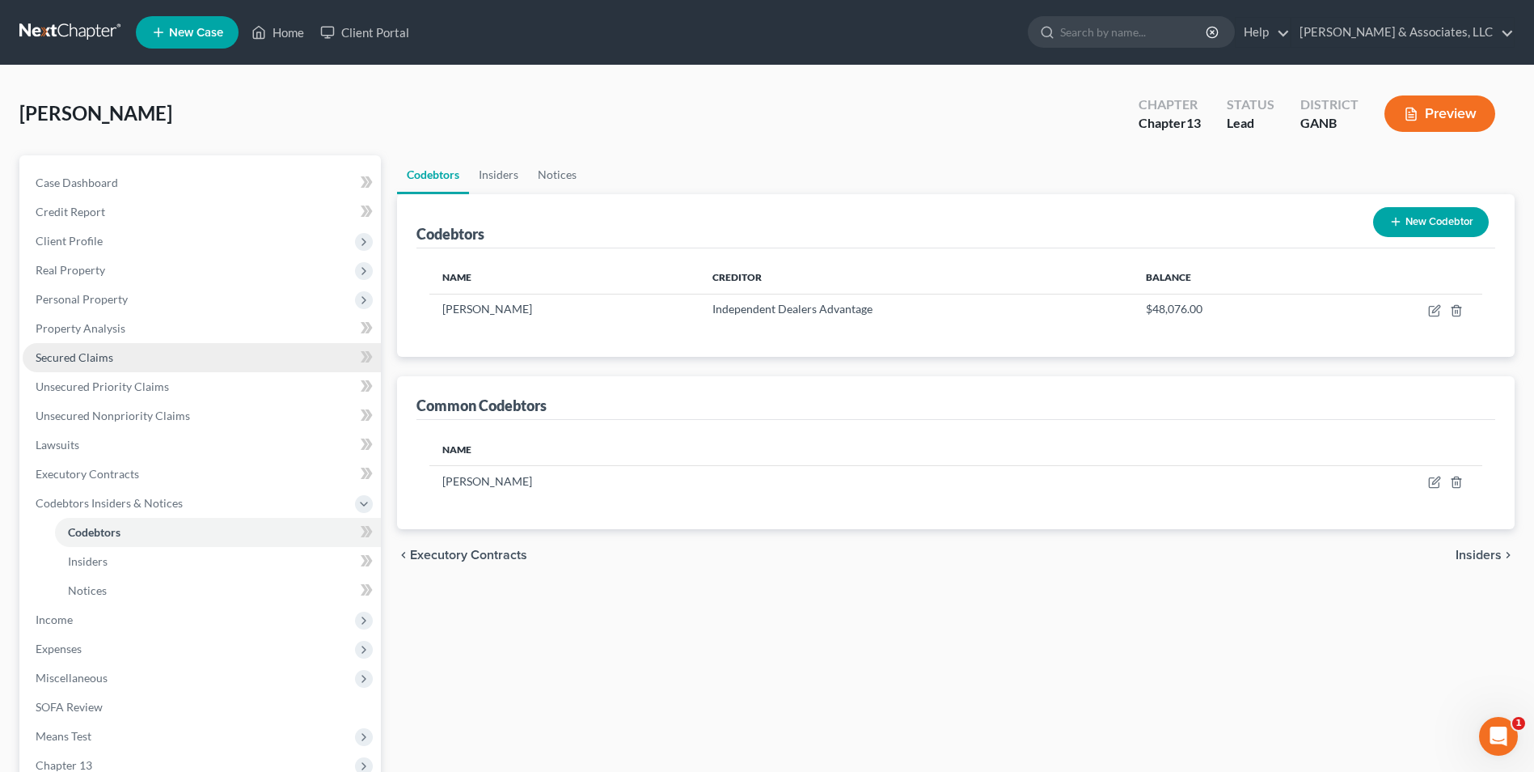
click at [83, 358] on span "Secured Claims" at bounding box center [75, 357] width 78 height 14
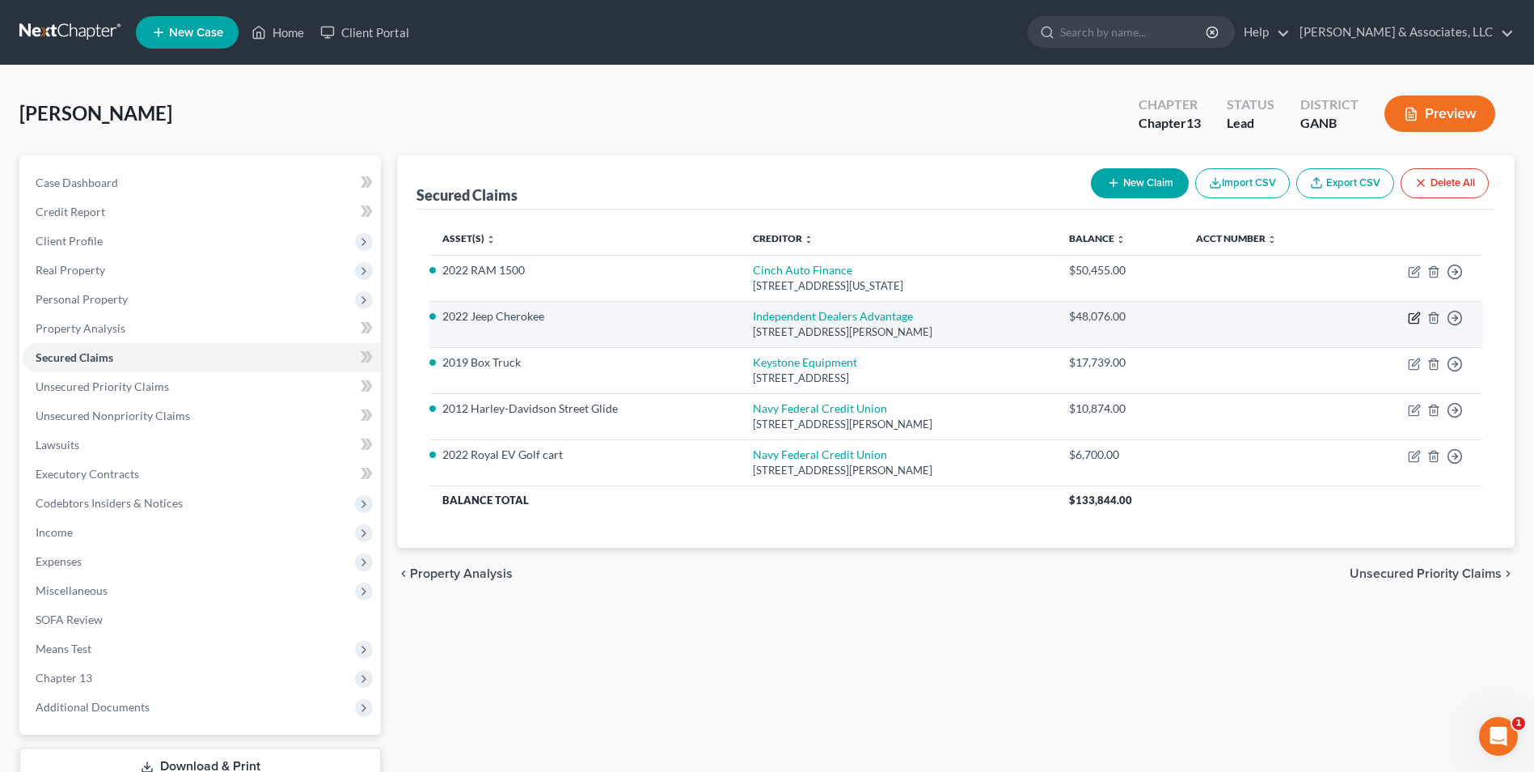
click at [1414, 317] on icon "button" at bounding box center [1414, 317] width 13 height 13
select select "10"
select select "3"
select select "0"
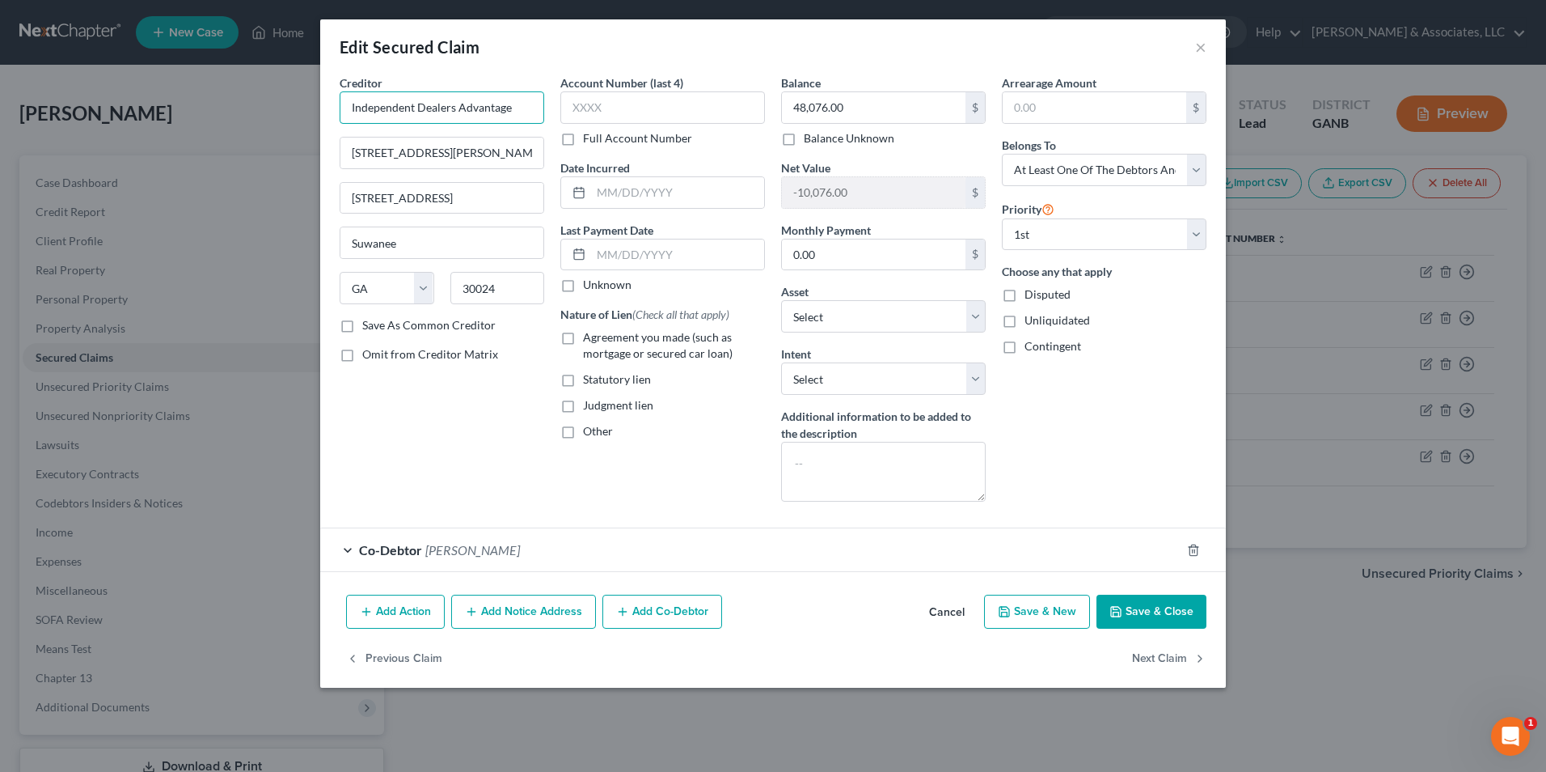
drag, startPoint x: 508, startPoint y: 108, endPoint x: 420, endPoint y: 116, distance: 88.5
click at [420, 116] on input "Independent Dealers Advantage" at bounding box center [442, 107] width 205 height 32
click at [527, 112] on input "Independent Dealers Advantage" at bounding box center [442, 107] width 205 height 32
drag, startPoint x: 527, startPoint y: 108, endPoint x: 416, endPoint y: 104, distance: 111.7
click at [416, 104] on input "Independent Dealers Advantage" at bounding box center [442, 107] width 205 height 32
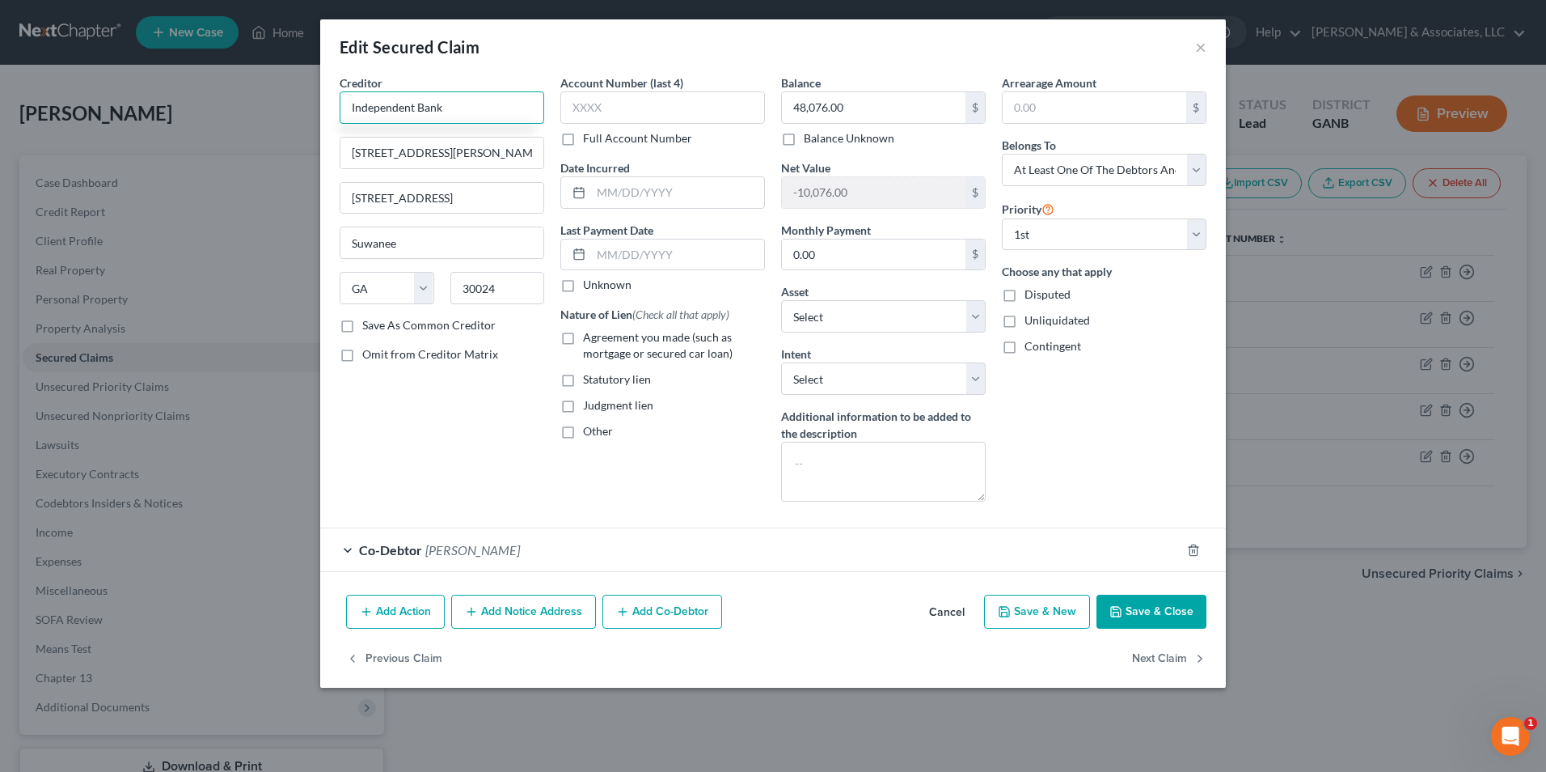
type input "Independent Bank"
type input "32800 Southfield Rd"
type input "Beverly Hills"
click at [362, 324] on label "Save As Common Creditor" at bounding box center [428, 325] width 133 height 16
click at [369, 324] on input "Save As Common Creditor" at bounding box center [374, 322] width 11 height 11
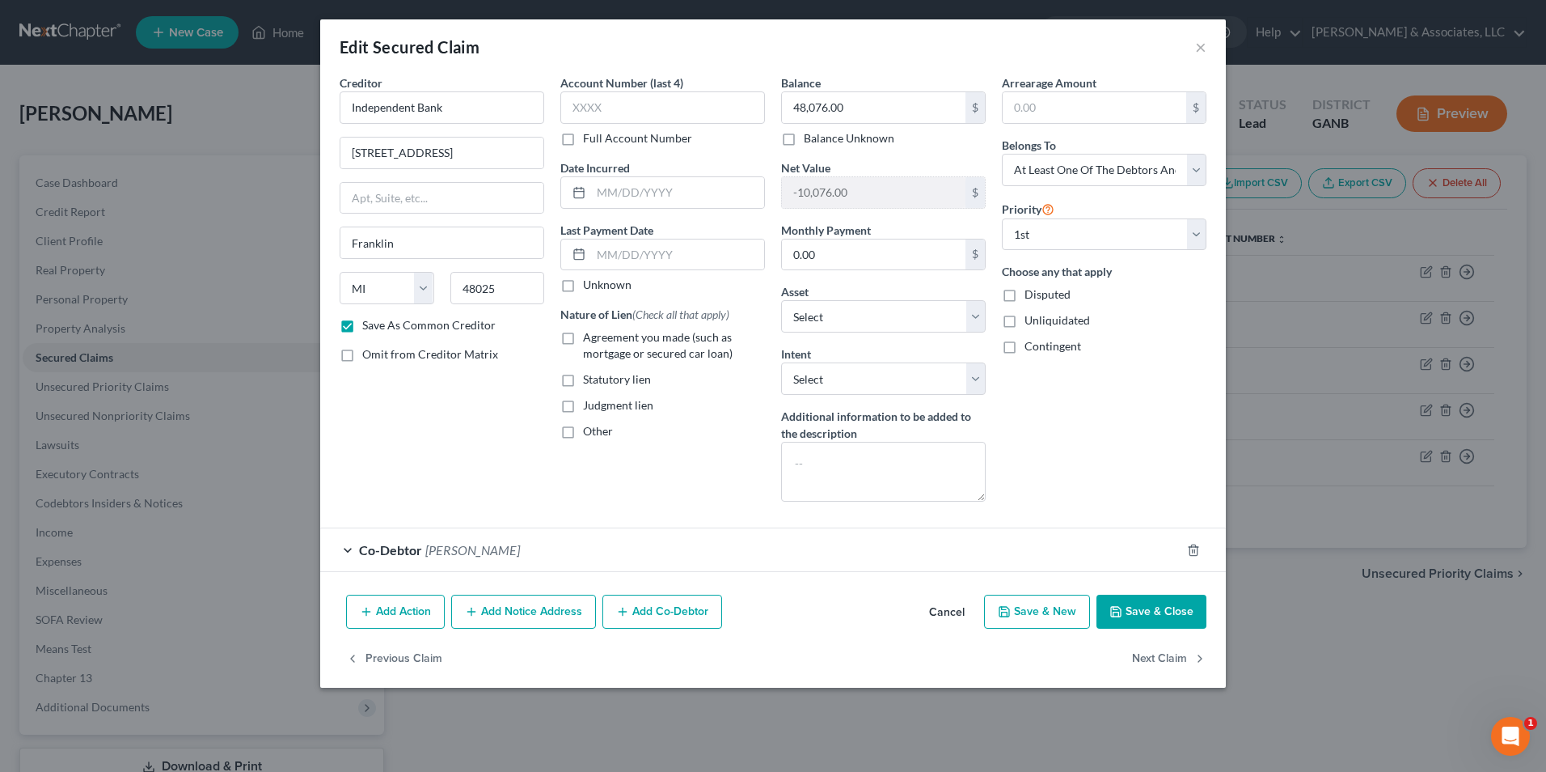
click at [583, 336] on label "Agreement you made (such as mortgage or secured car loan)" at bounding box center [674, 345] width 182 height 32
click at [590, 336] on input "Agreement you made (such as mortgage or secured car loan)" at bounding box center [595, 334] width 11 height 11
click at [1175, 612] on button "Save & Close" at bounding box center [1152, 611] width 110 height 34
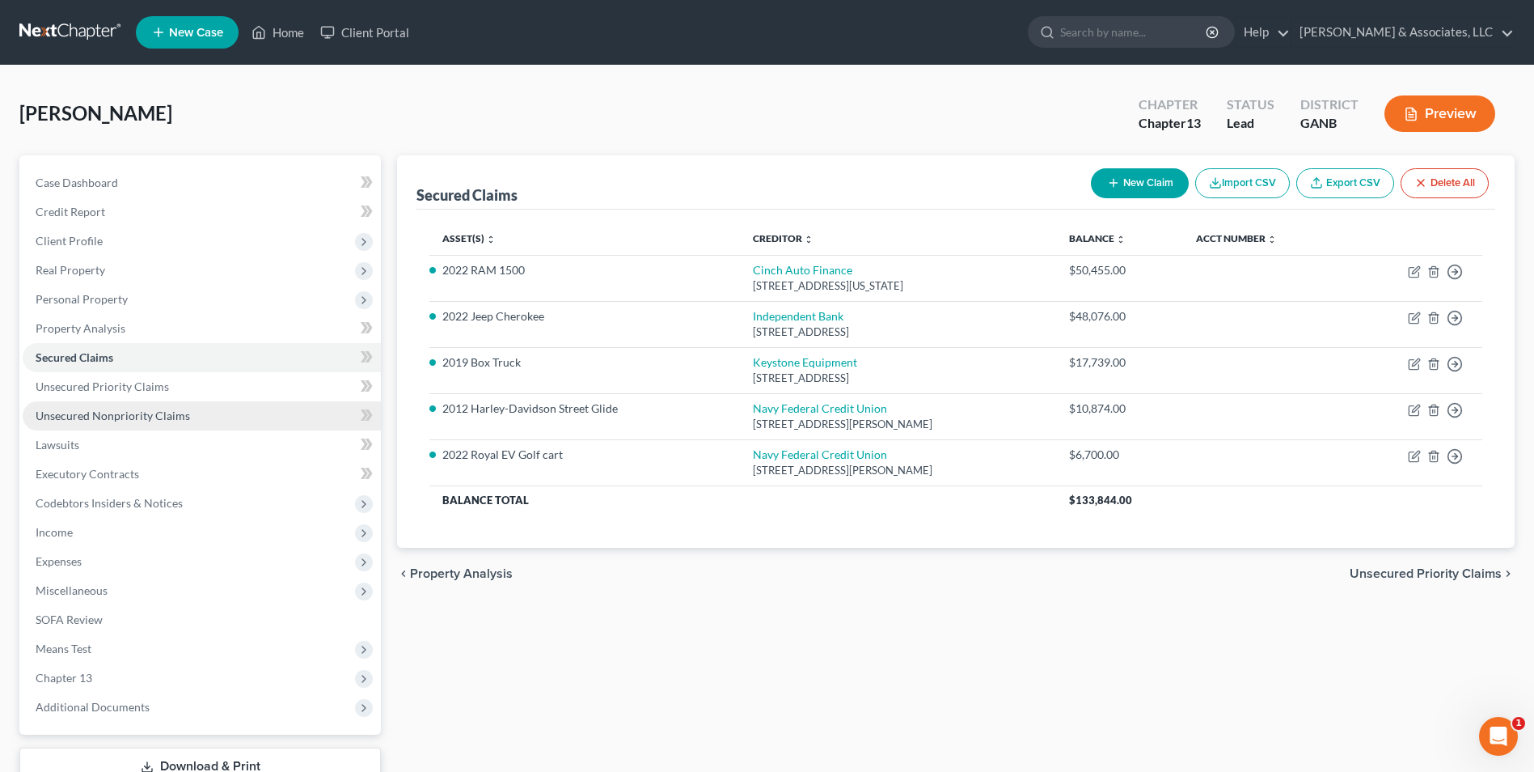
click at [150, 421] on span "Unsecured Nonpriority Claims" at bounding box center [113, 415] width 154 height 14
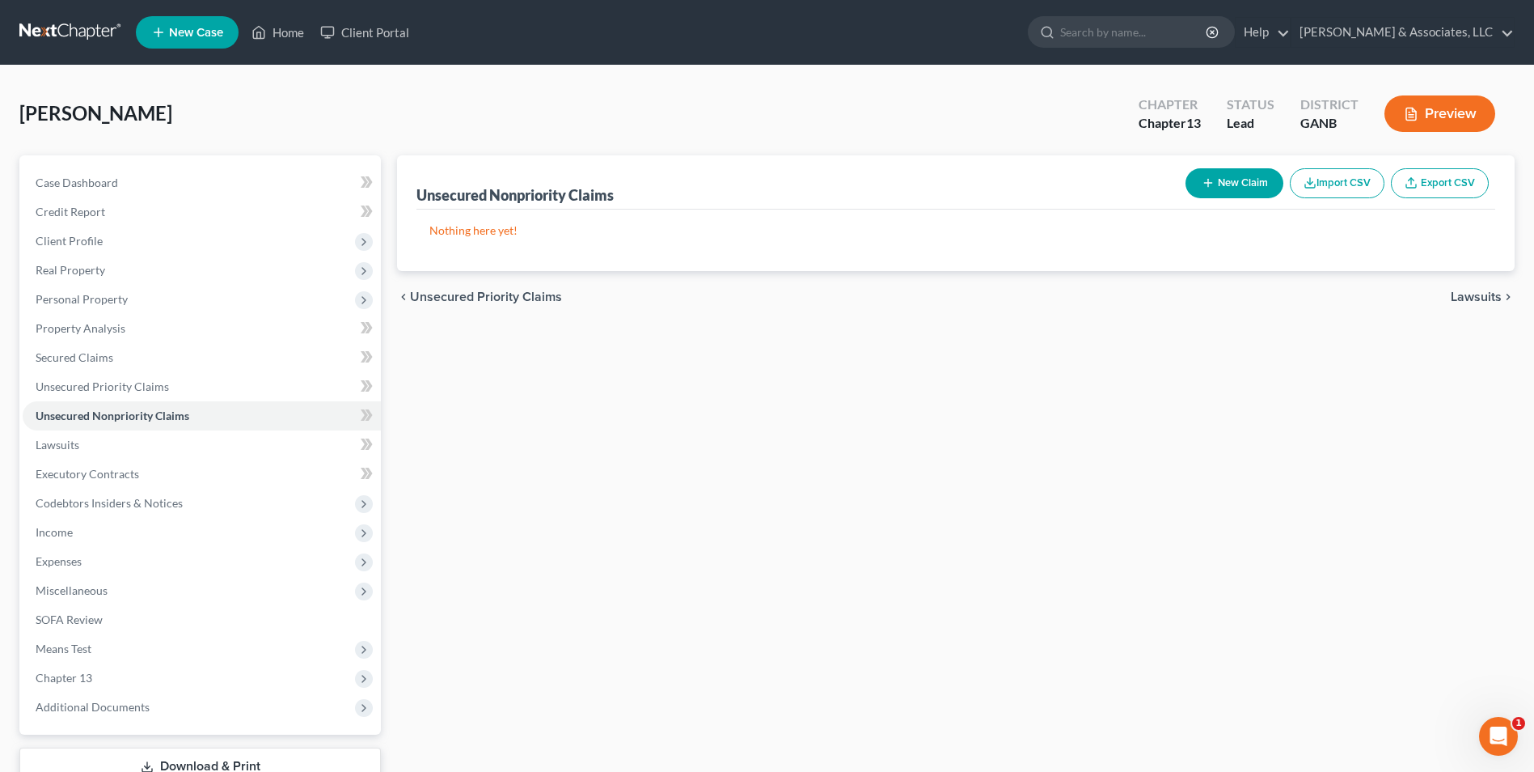
click at [1260, 191] on button "New Claim" at bounding box center [1235, 183] width 98 height 30
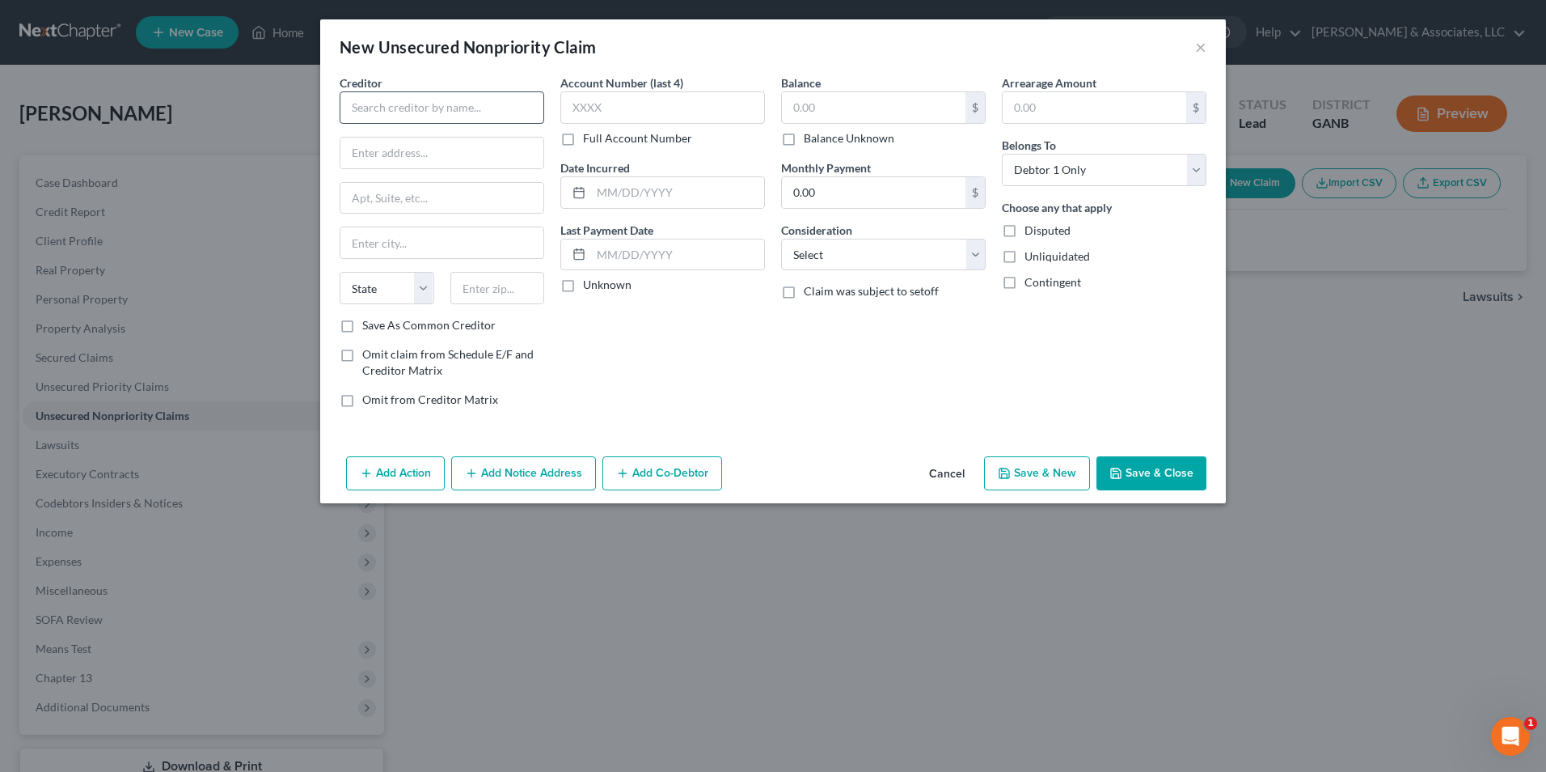
drag, startPoint x: 473, startPoint y: 87, endPoint x: 493, endPoint y: 113, distance: 32.3
click at [492, 113] on div "Creditor *" at bounding box center [442, 98] width 205 height 49
click at [493, 113] on input "text" at bounding box center [442, 107] width 205 height 32
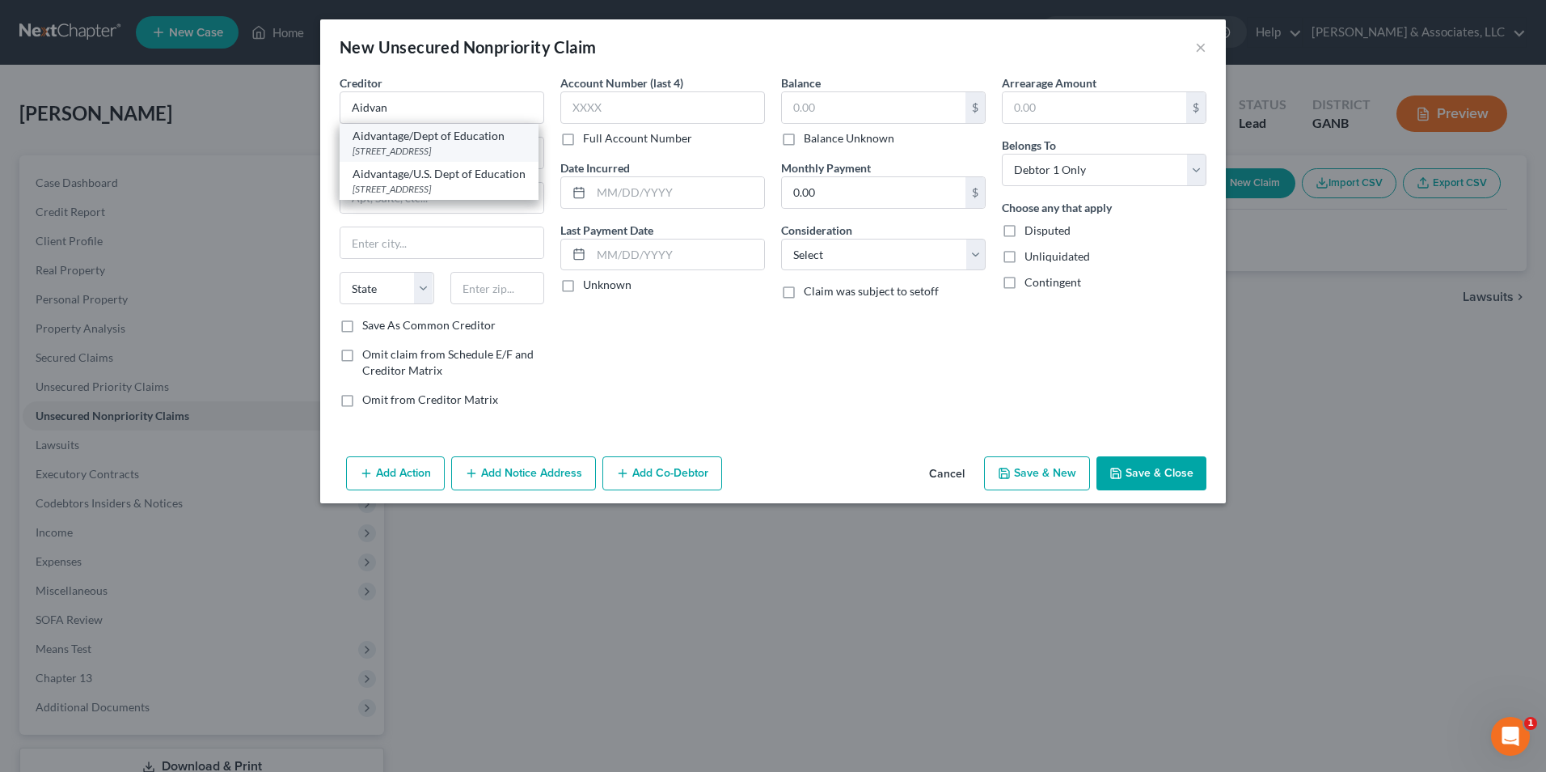
click at [463, 144] on div "PO Box 1843, Monticello, KY 42633" at bounding box center [439, 151] width 173 height 14
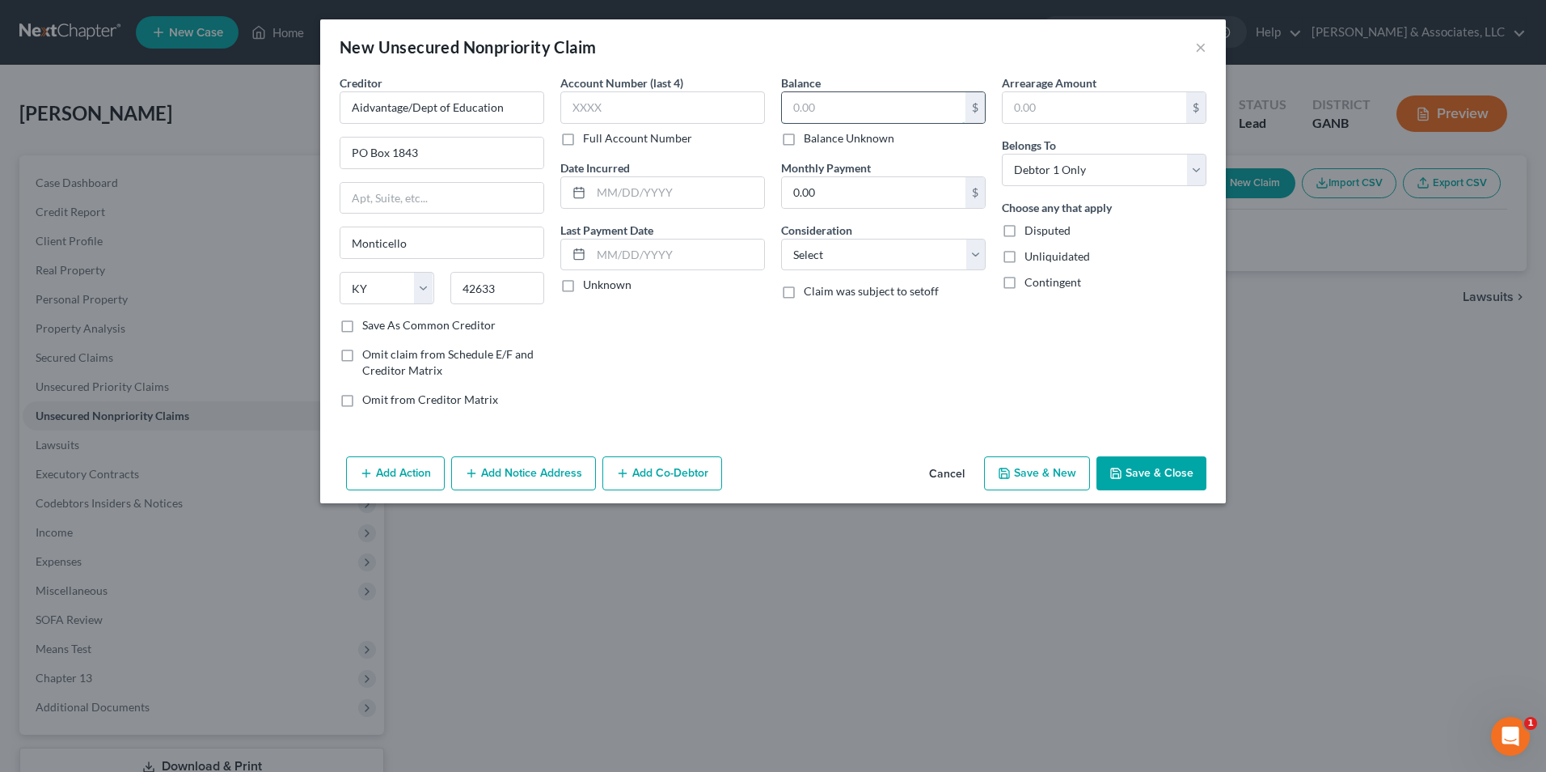
click at [852, 104] on input "text" at bounding box center [874, 107] width 184 height 31
click at [983, 260] on select "Select Cable / Satellite Services Collection Agency Credit Card Debt Debt Couns…" at bounding box center [883, 255] width 205 height 32
click at [781, 239] on select "Select Cable / Satellite Services Collection Agency Credit Card Debt Debt Couns…" at bounding box center [883, 255] width 205 height 32
click at [1178, 471] on button "Save & Close" at bounding box center [1152, 473] width 110 height 34
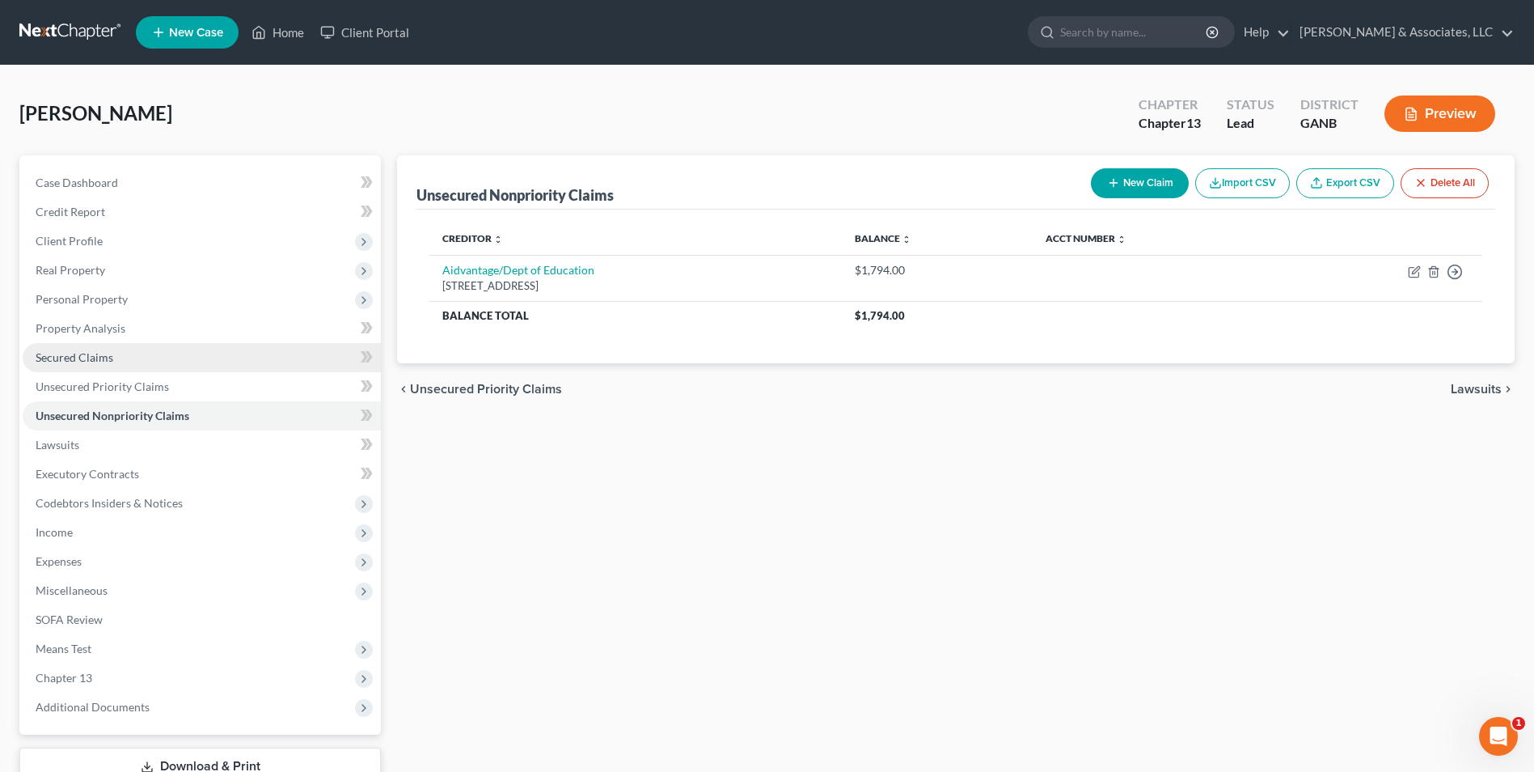
click at [116, 356] on link "Secured Claims" at bounding box center [202, 357] width 358 height 29
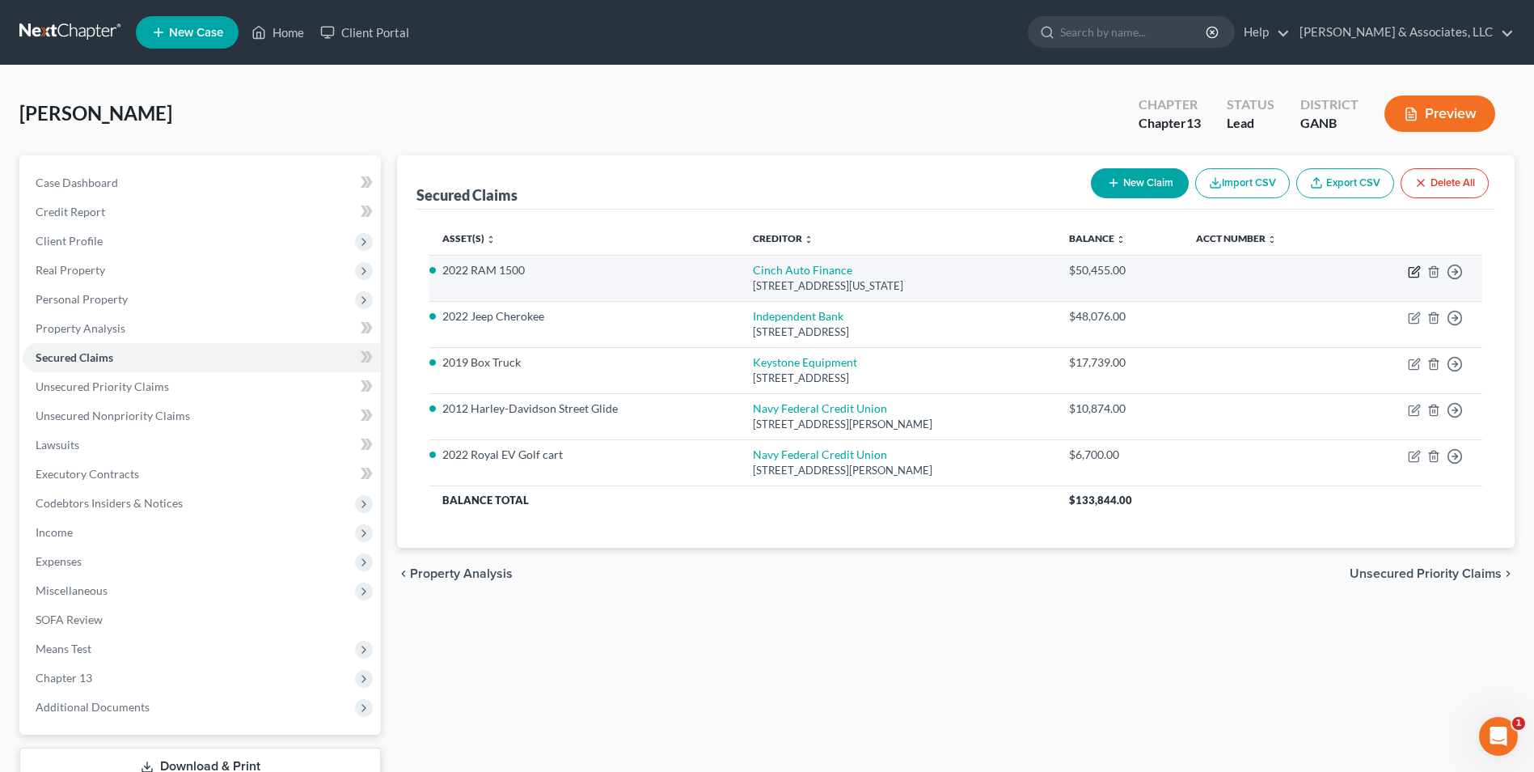
click at [1409, 270] on icon "button" at bounding box center [1414, 273] width 10 height 10
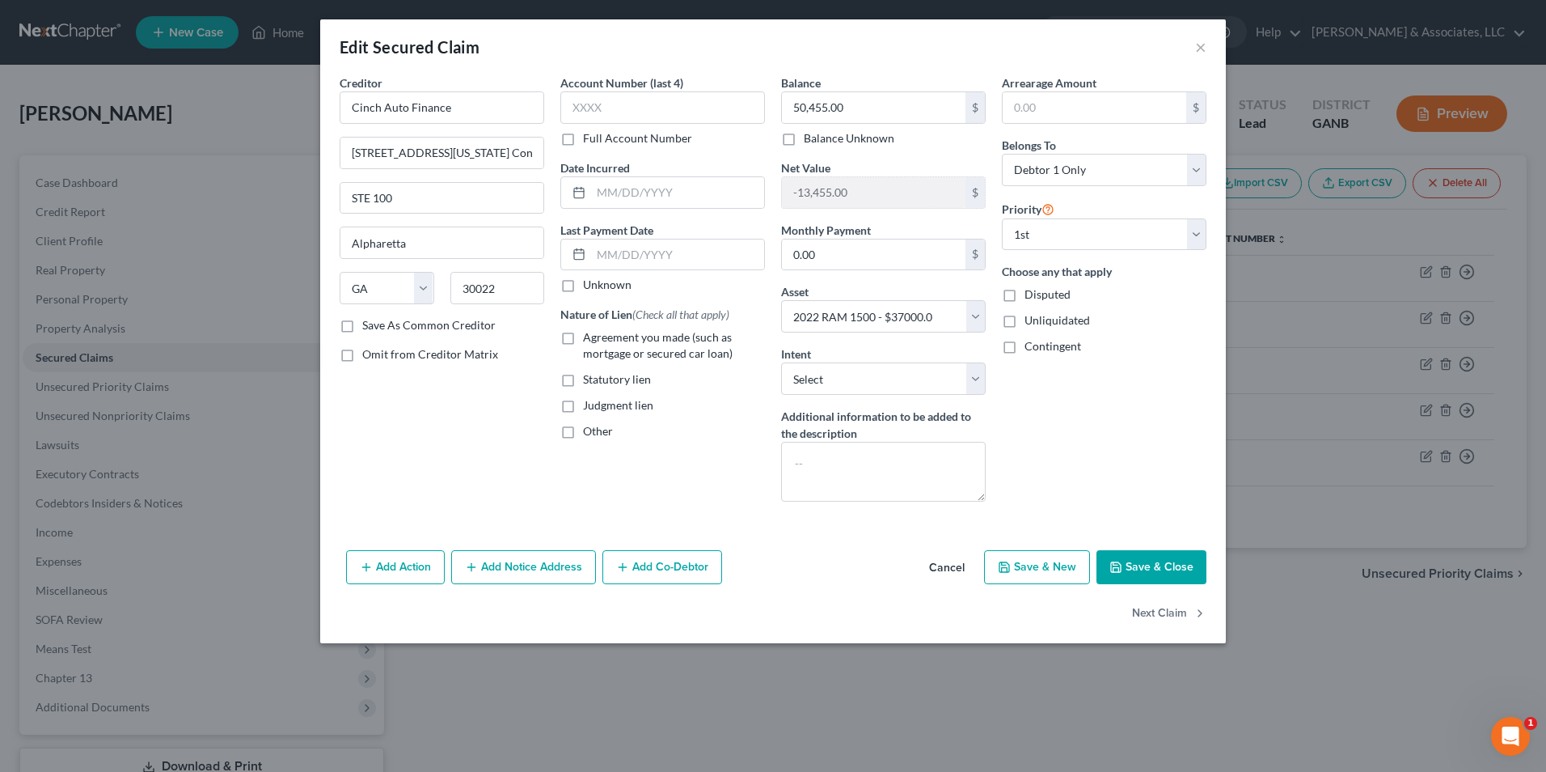
click at [583, 335] on label "Agreement you made (such as mortgage or secured car loan)" at bounding box center [674, 345] width 182 height 32
click at [590, 335] on input "Agreement you made (such as mortgage or secured car loan)" at bounding box center [595, 334] width 11 height 11
click at [636, 195] on input "text" at bounding box center [677, 192] width 173 height 31
click at [1148, 576] on button "Save & Close" at bounding box center [1152, 567] width 110 height 34
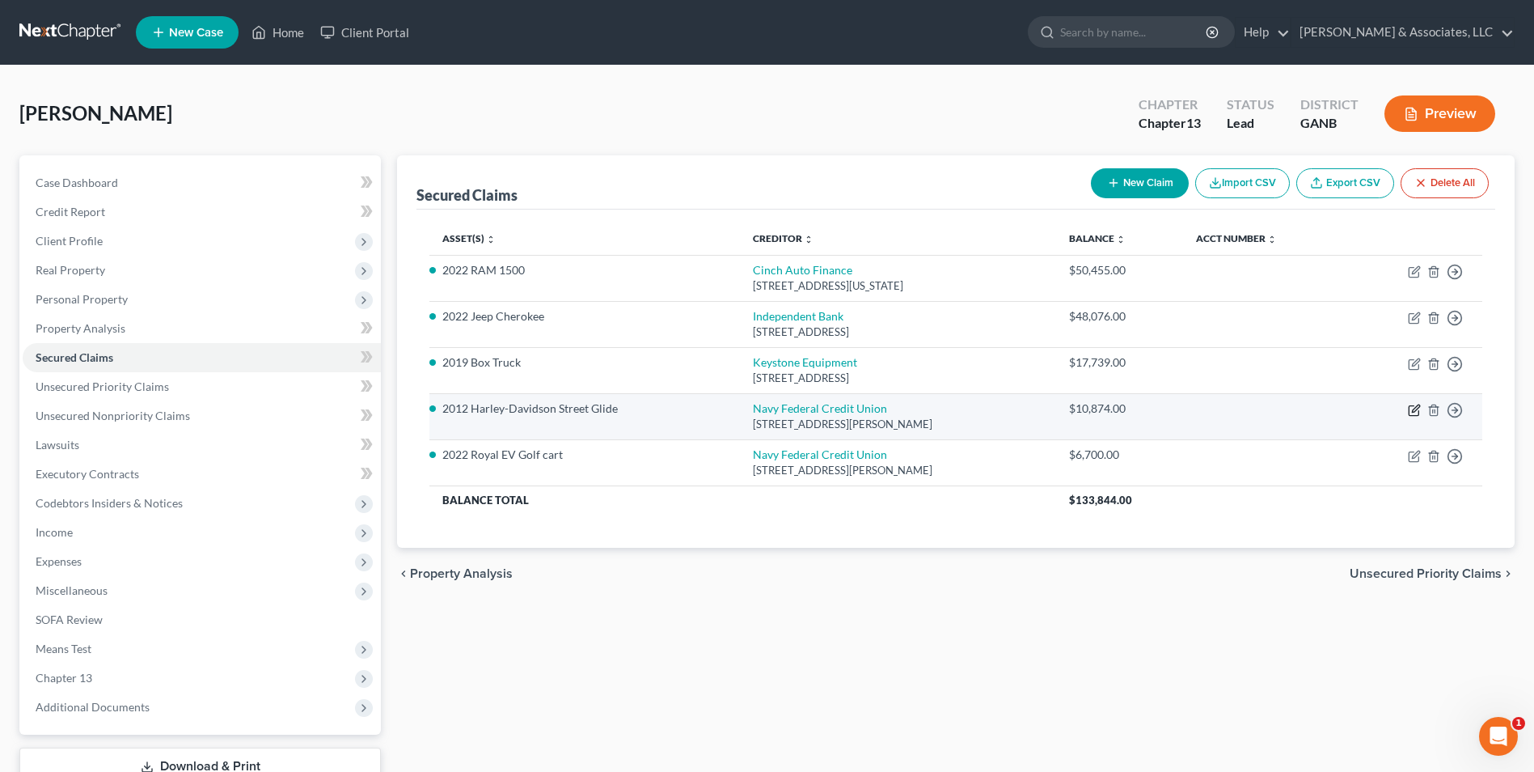
click at [1413, 407] on icon "button" at bounding box center [1414, 410] width 13 height 13
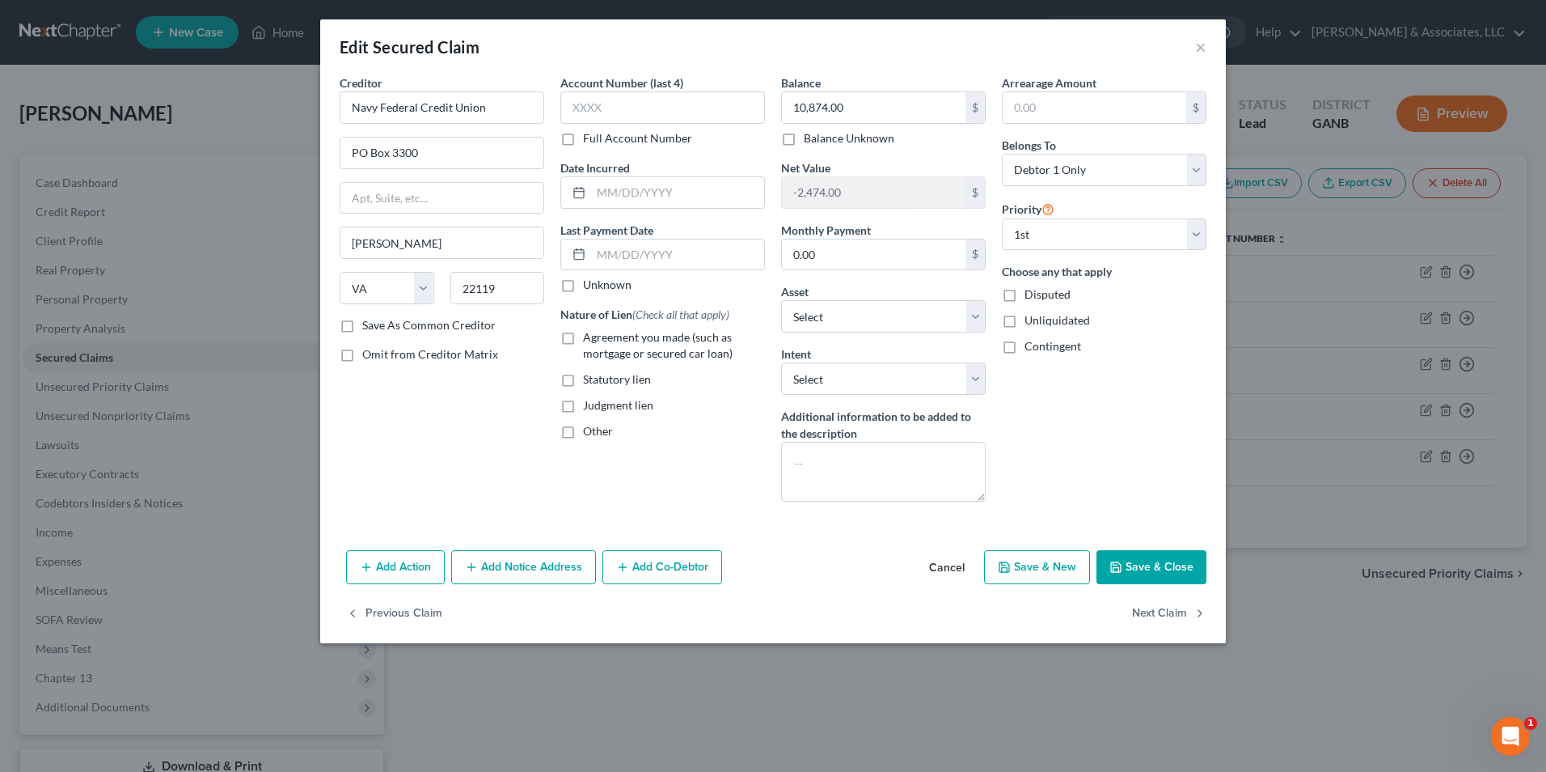
click at [583, 340] on label "Agreement you made (such as mortgage or secured car loan)" at bounding box center [674, 345] width 182 height 32
click at [590, 340] on input "Agreement you made (such as mortgage or secured car loan)" at bounding box center [595, 334] width 11 height 11
click at [637, 197] on input "text" at bounding box center [677, 192] width 173 height 31
click at [1179, 575] on button "Save & Close" at bounding box center [1152, 567] width 110 height 34
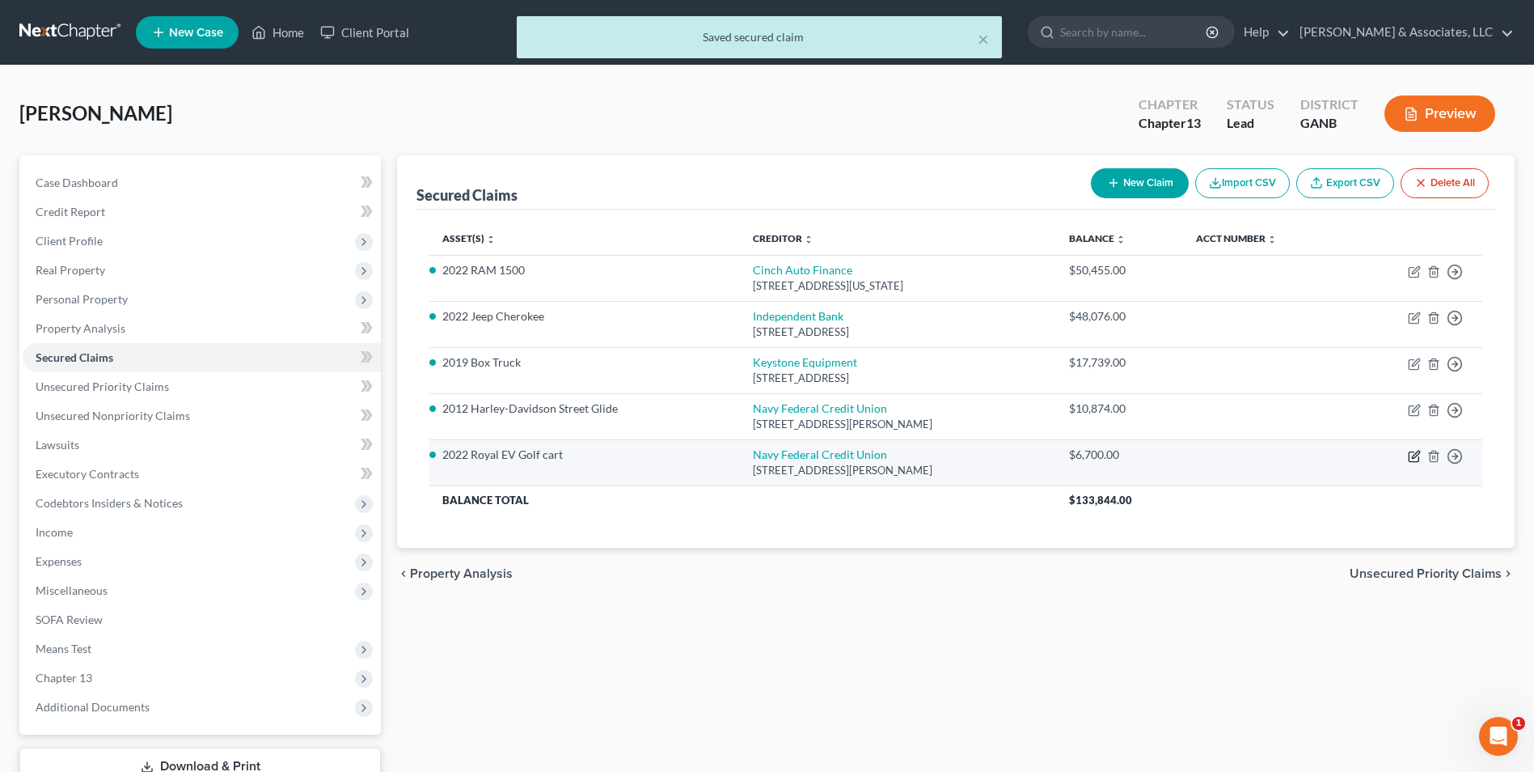
click at [1414, 459] on icon "button" at bounding box center [1414, 456] width 13 height 13
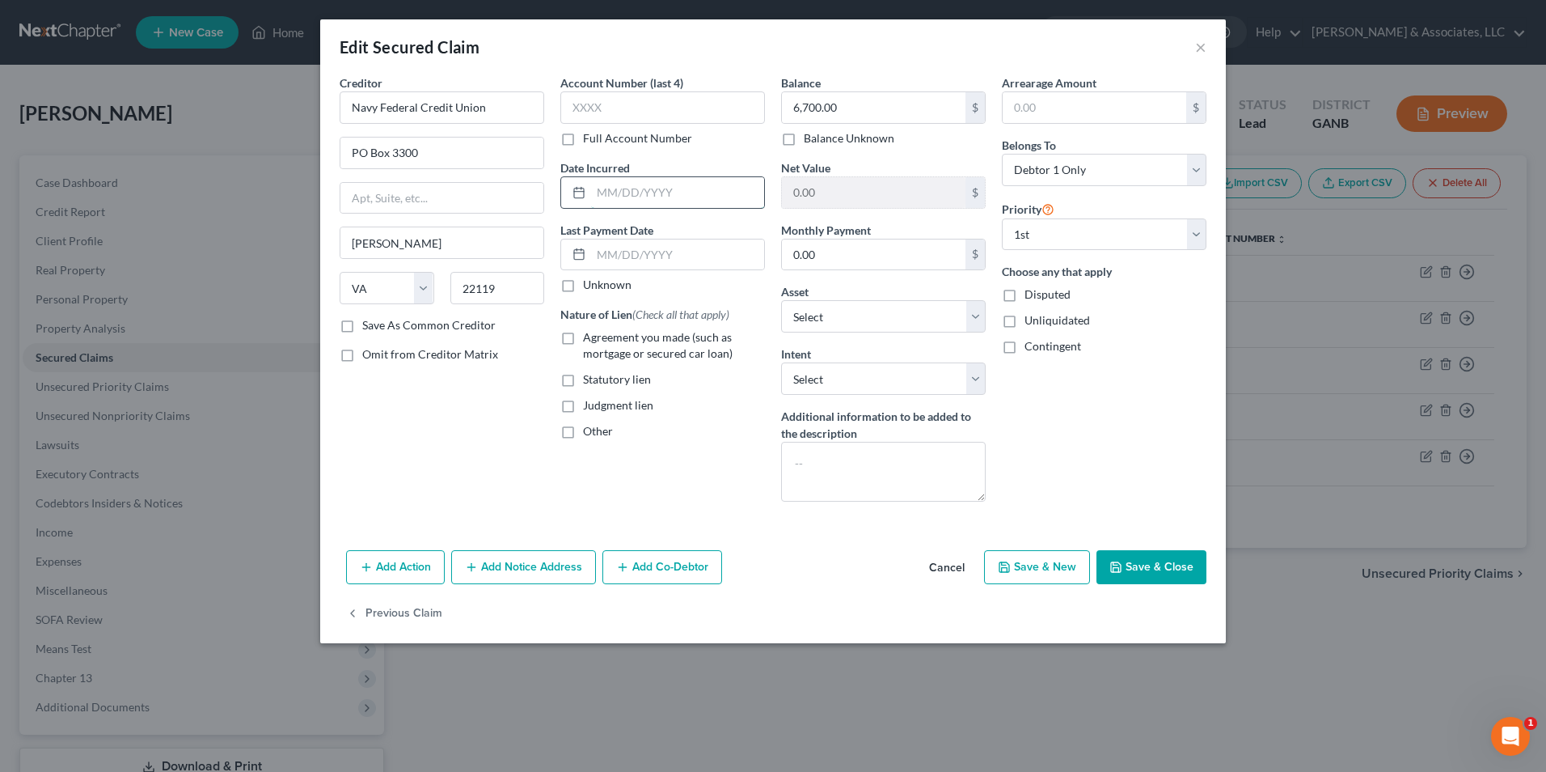
click at [663, 190] on input "text" at bounding box center [677, 192] width 173 height 31
click at [583, 339] on label "Agreement you made (such as mortgage or secured car loan)" at bounding box center [674, 345] width 182 height 32
click at [590, 339] on input "Agreement you made (such as mortgage or secured car loan)" at bounding box center [595, 334] width 11 height 11
click at [1137, 583] on button "Save & Close" at bounding box center [1152, 567] width 110 height 34
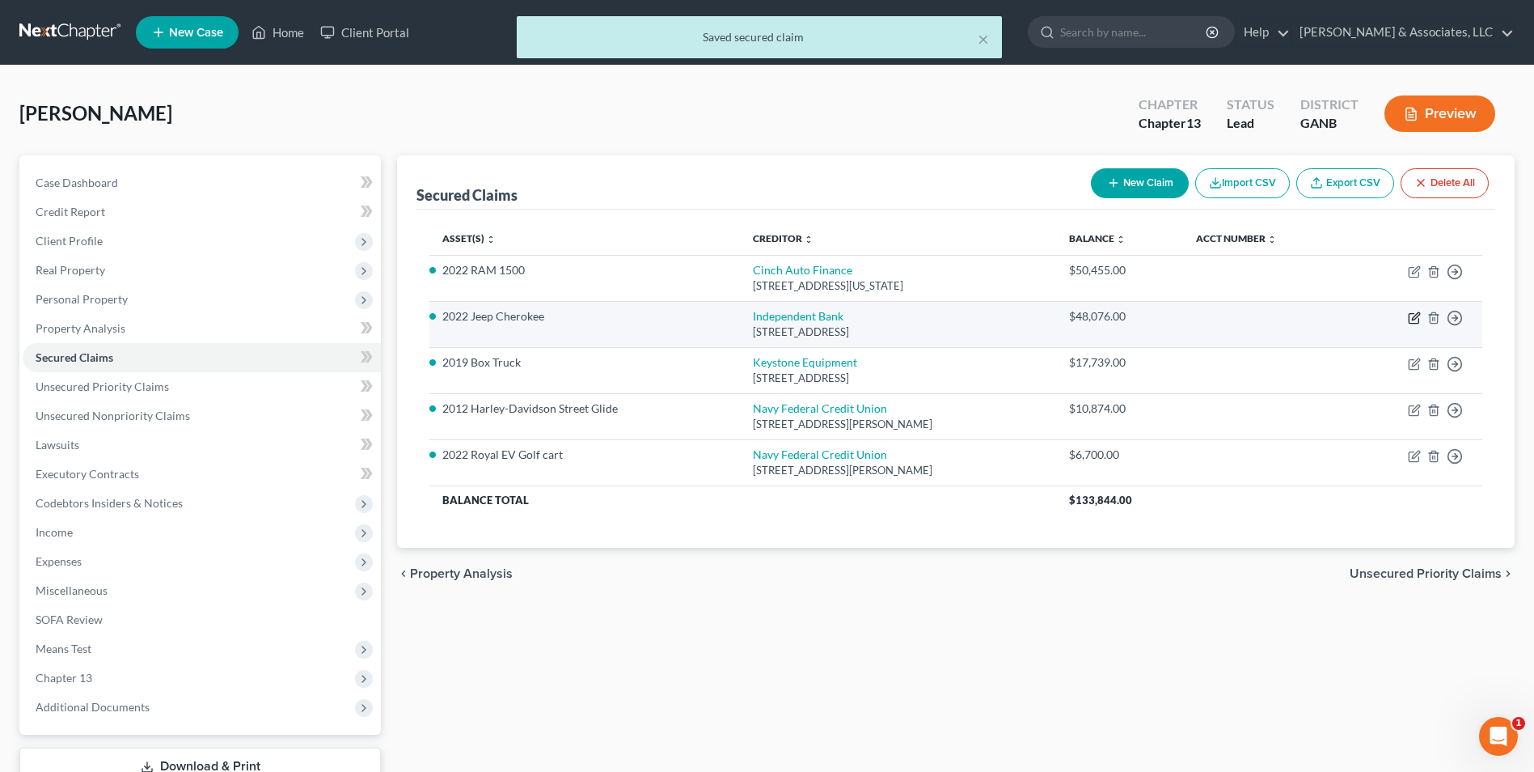
click at [1414, 322] on icon "button" at bounding box center [1414, 317] width 13 height 13
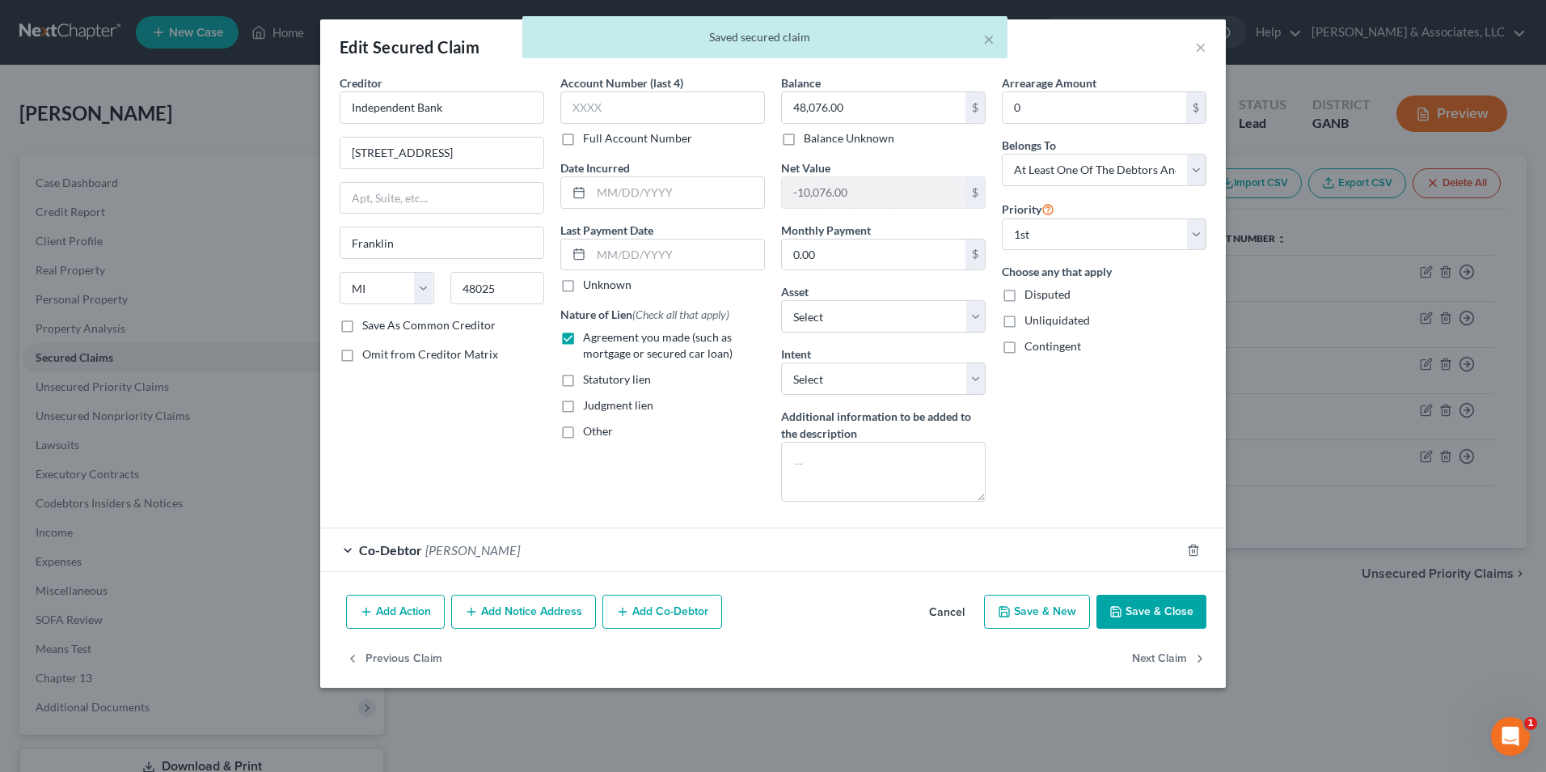
click at [1151, 615] on button "Save & Close" at bounding box center [1152, 611] width 110 height 34
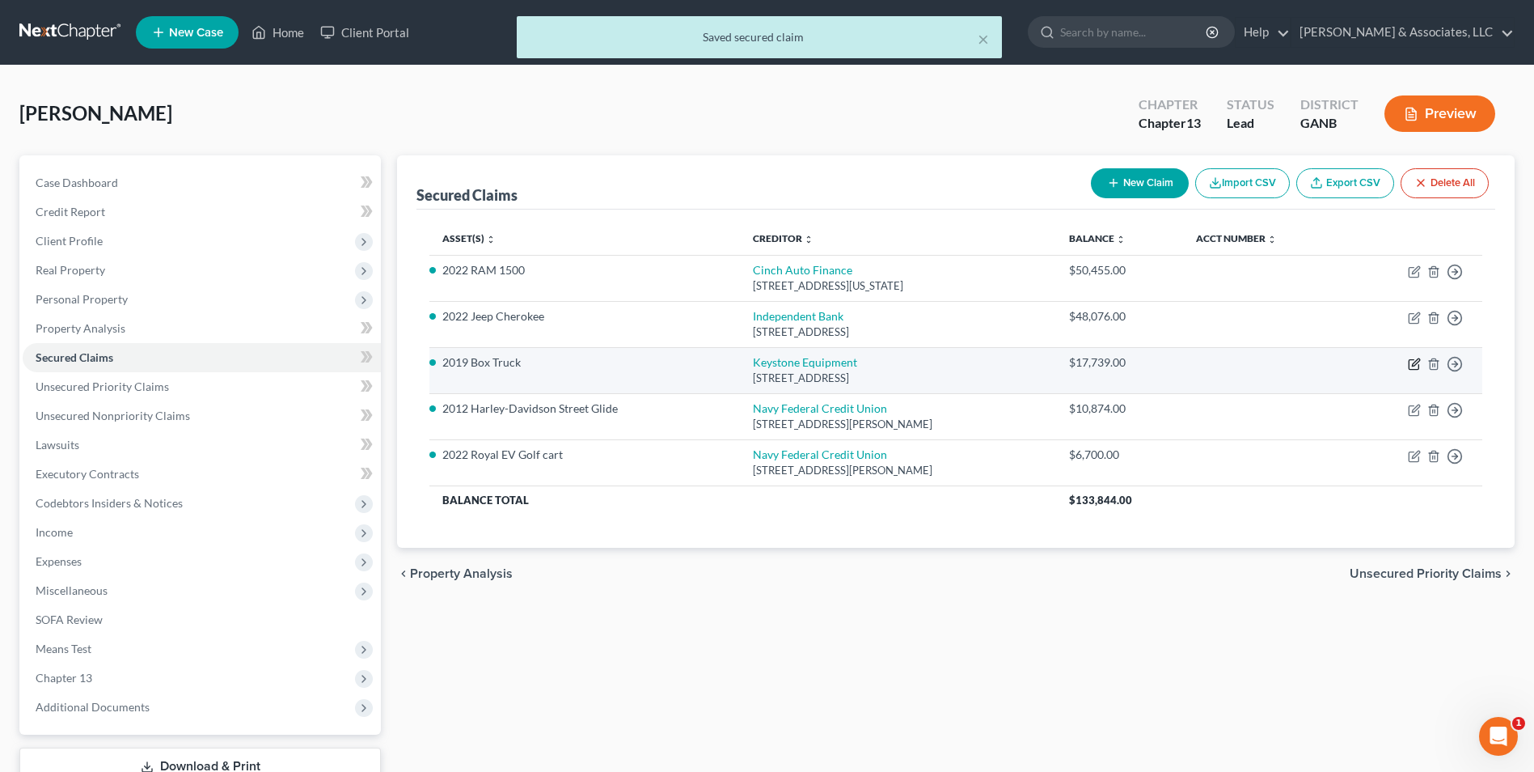
click at [1418, 362] on icon "button" at bounding box center [1415, 361] width 7 height 7
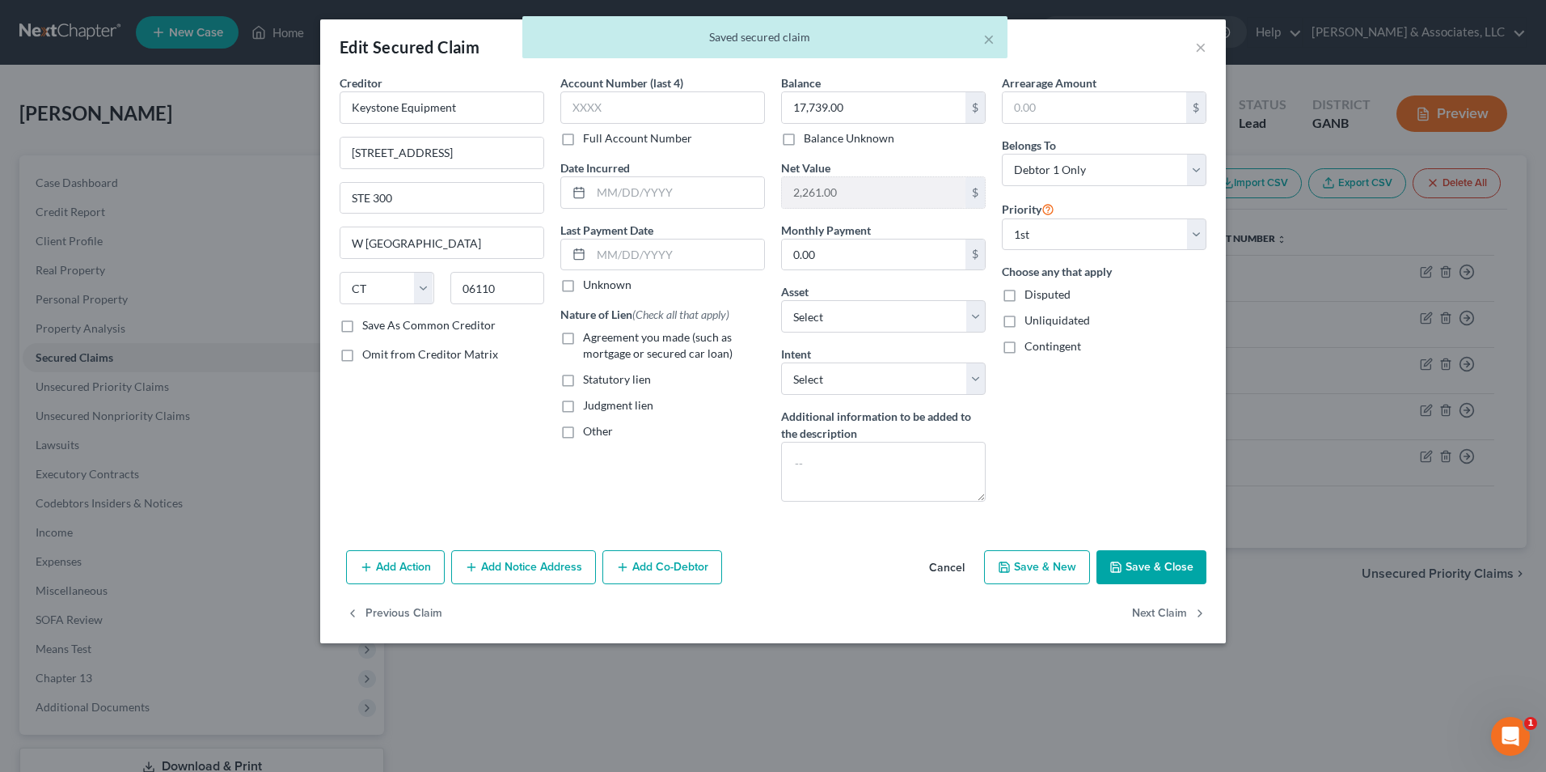
click at [583, 340] on label "Agreement you made (such as mortgage or secured car loan)" at bounding box center [674, 345] width 182 height 32
click at [590, 340] on input "Agreement you made (such as mortgage or secured car loan)" at bounding box center [595, 334] width 11 height 11
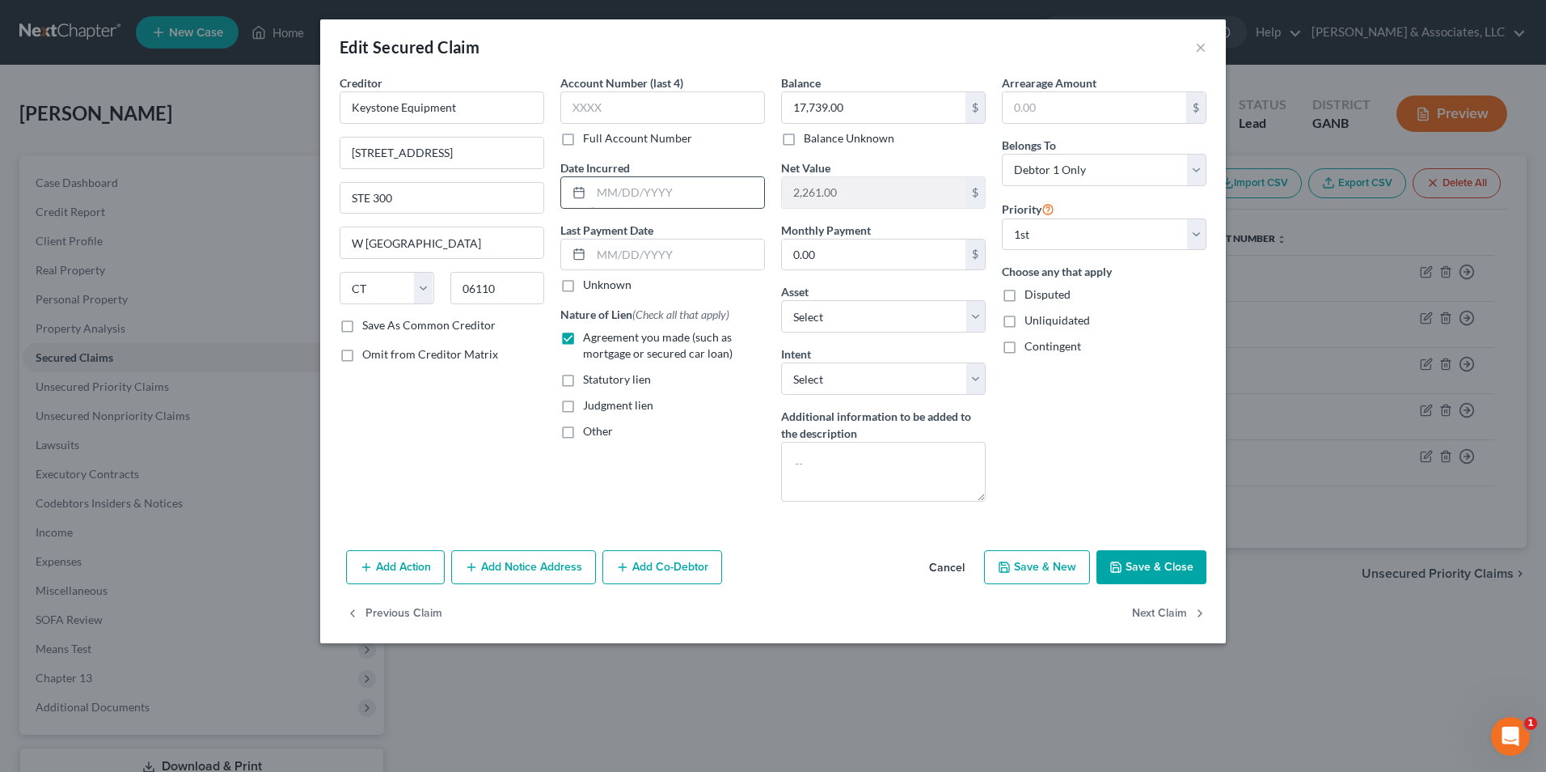
click at [646, 192] on input "text" at bounding box center [677, 192] width 173 height 31
click at [1195, 566] on button "Save & Close" at bounding box center [1152, 567] width 110 height 34
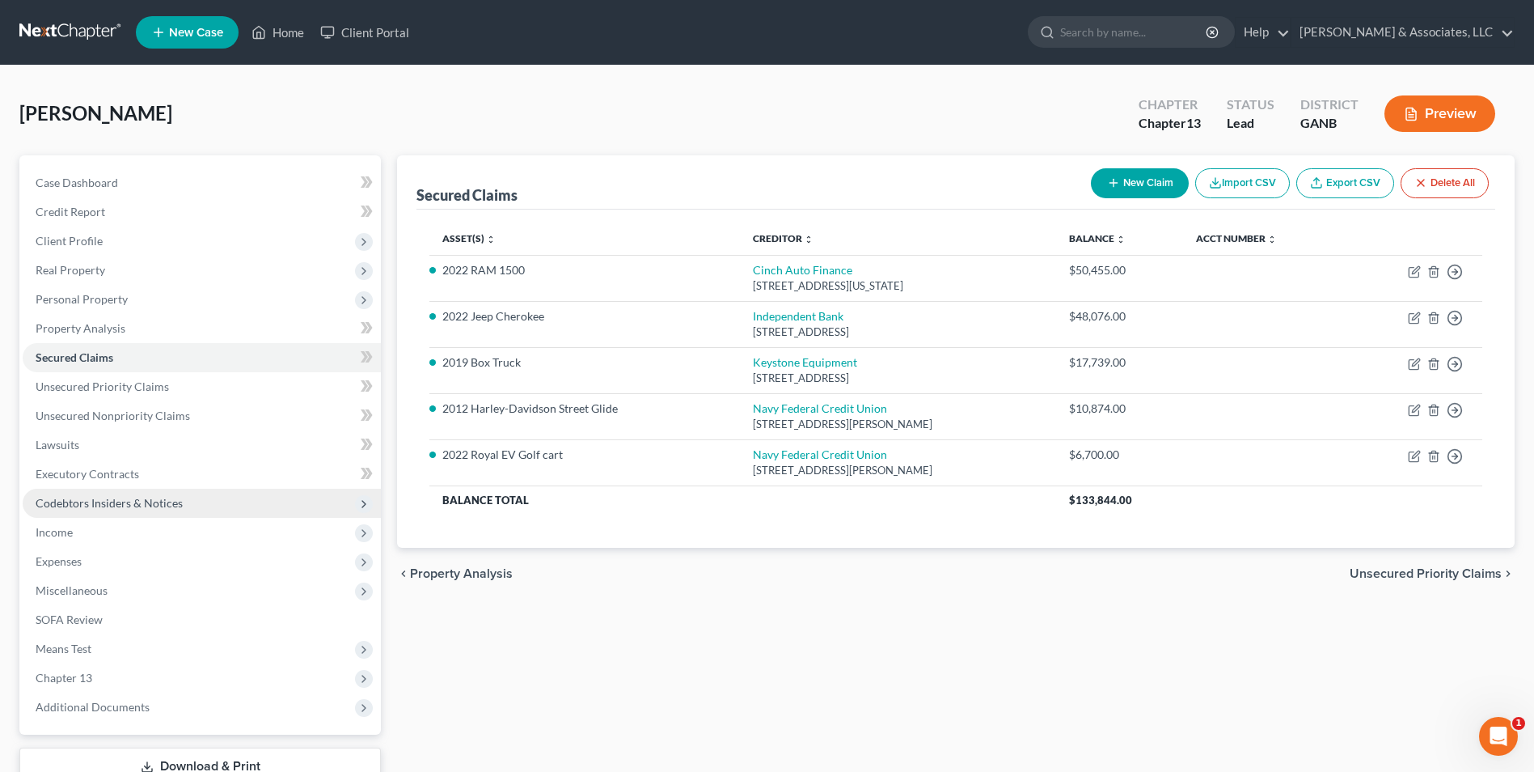
click at [95, 501] on span "Codebtors Insiders & Notices" at bounding box center [109, 503] width 147 height 14
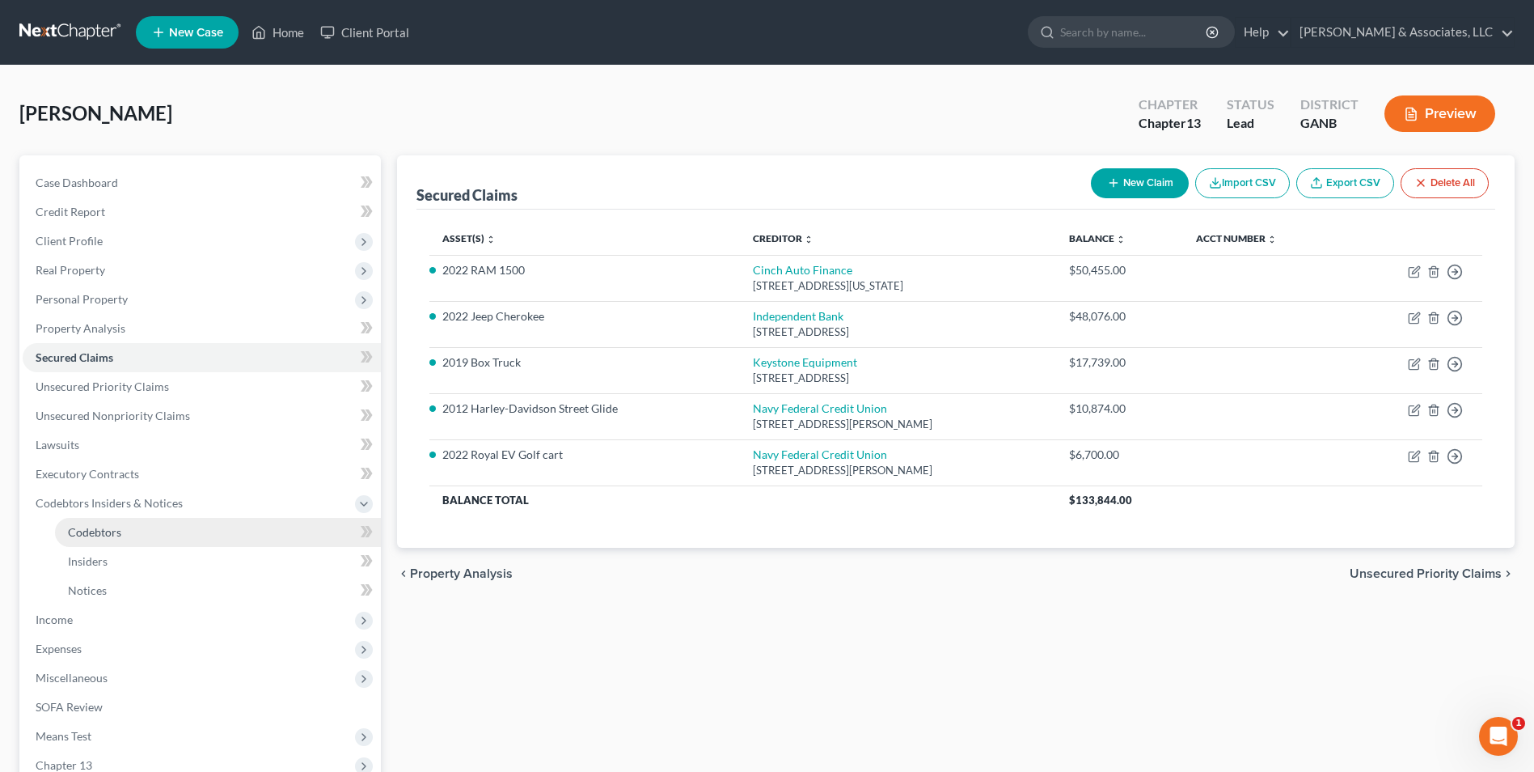
click at [112, 531] on span "Codebtors" at bounding box center [94, 532] width 53 height 14
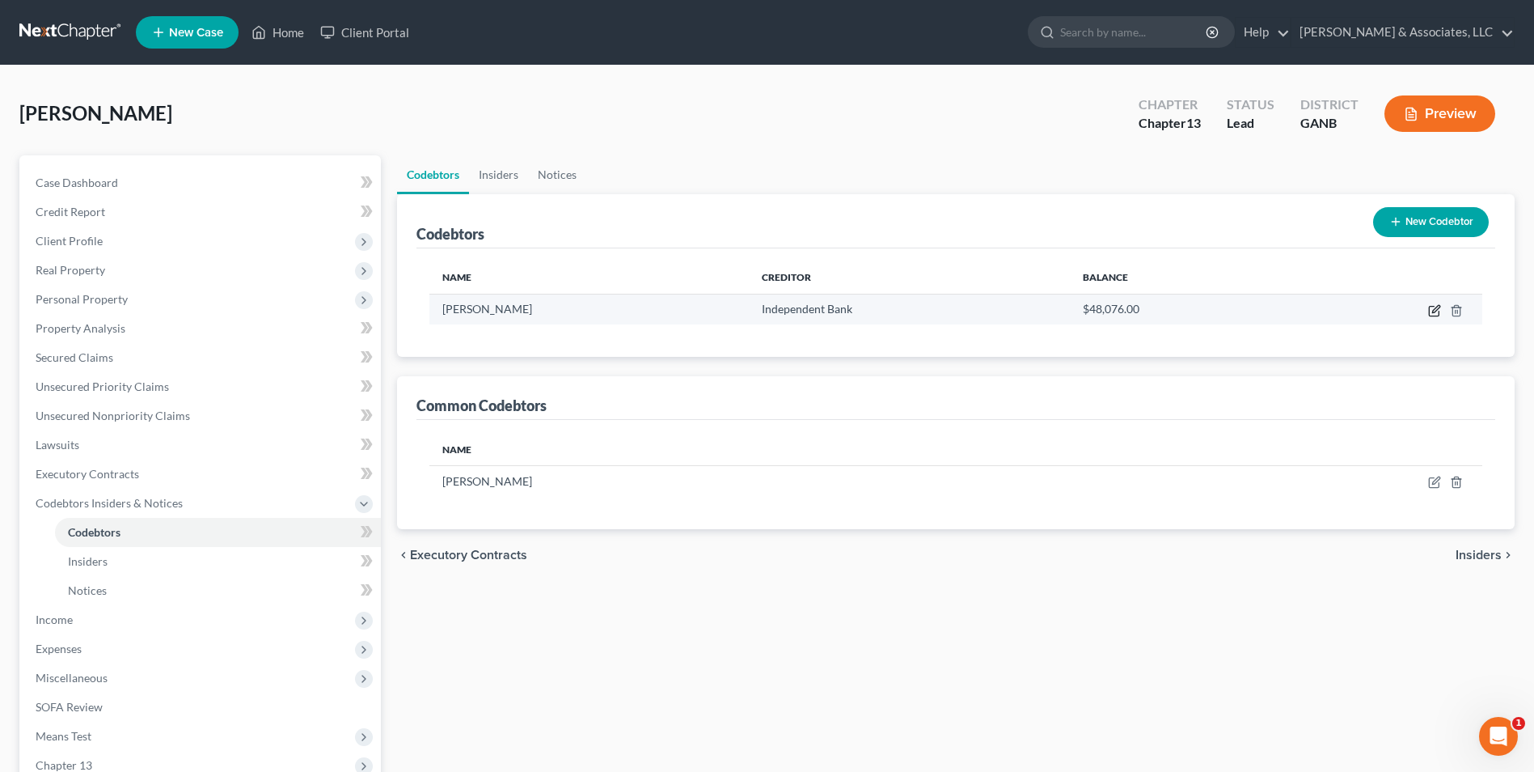
click at [1434, 311] on icon "button" at bounding box center [1435, 308] width 7 height 7
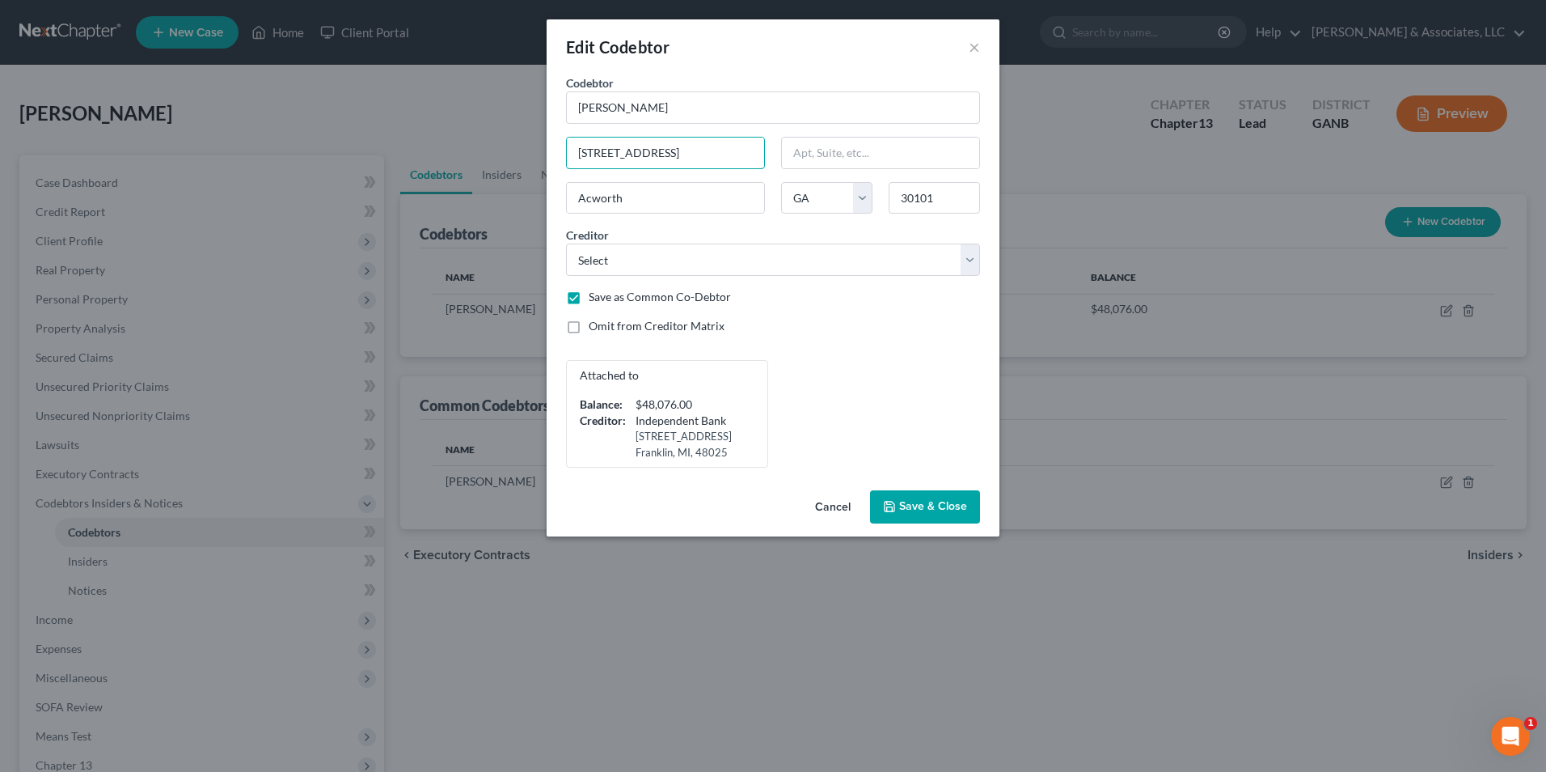
drag, startPoint x: 725, startPoint y: 158, endPoint x: 322, endPoint y: 171, distance: 403.8
click at [322, 171] on div "Edit Codebtor × Codebtor * Chelsea Hill Codebtor * Chelsea Hill 372 Garnet DR A…" at bounding box center [773, 386] width 1546 height 772
click at [924, 510] on span "Save & Close" at bounding box center [933, 507] width 68 height 14
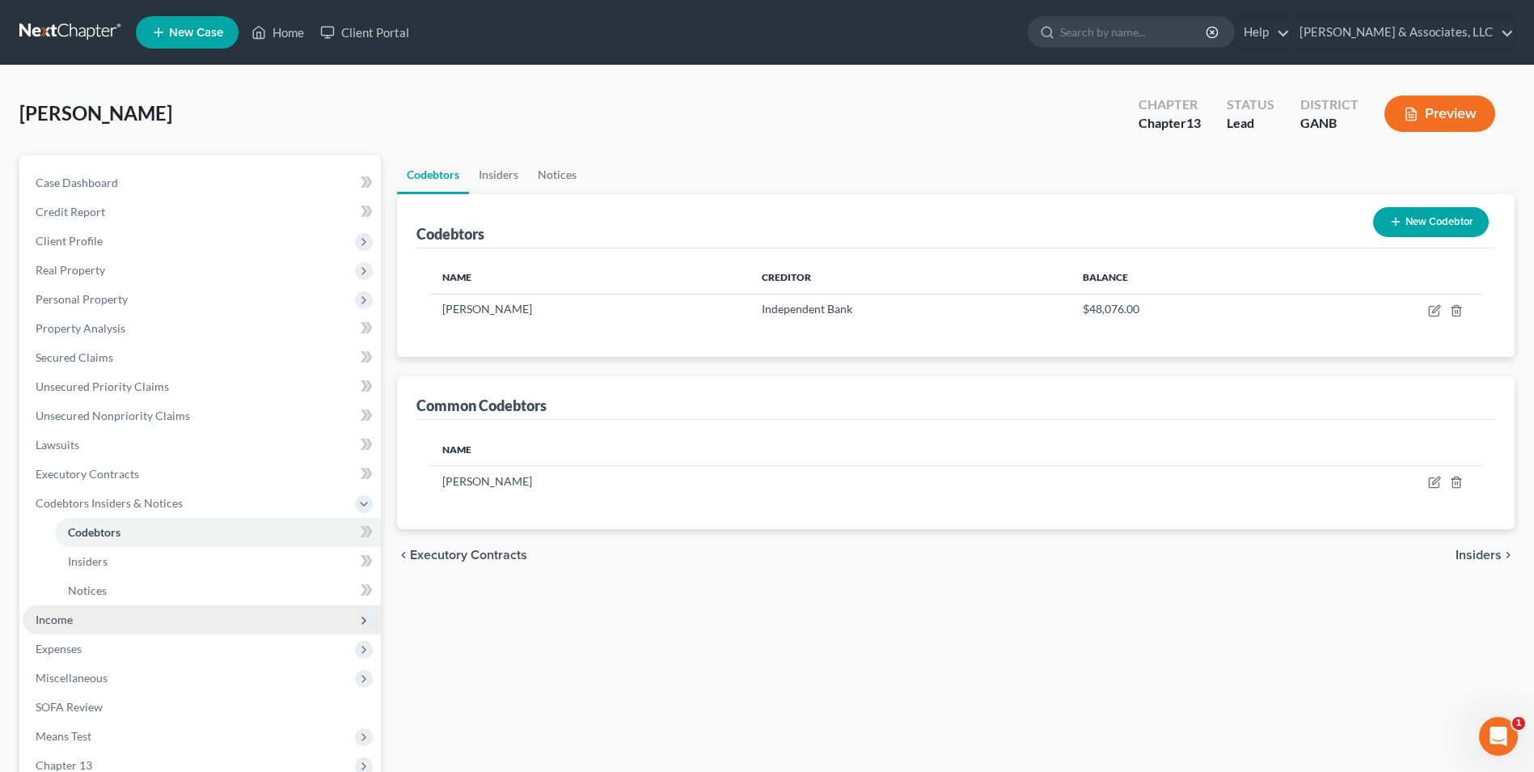
click at [102, 615] on span "Income" at bounding box center [202, 619] width 358 height 29
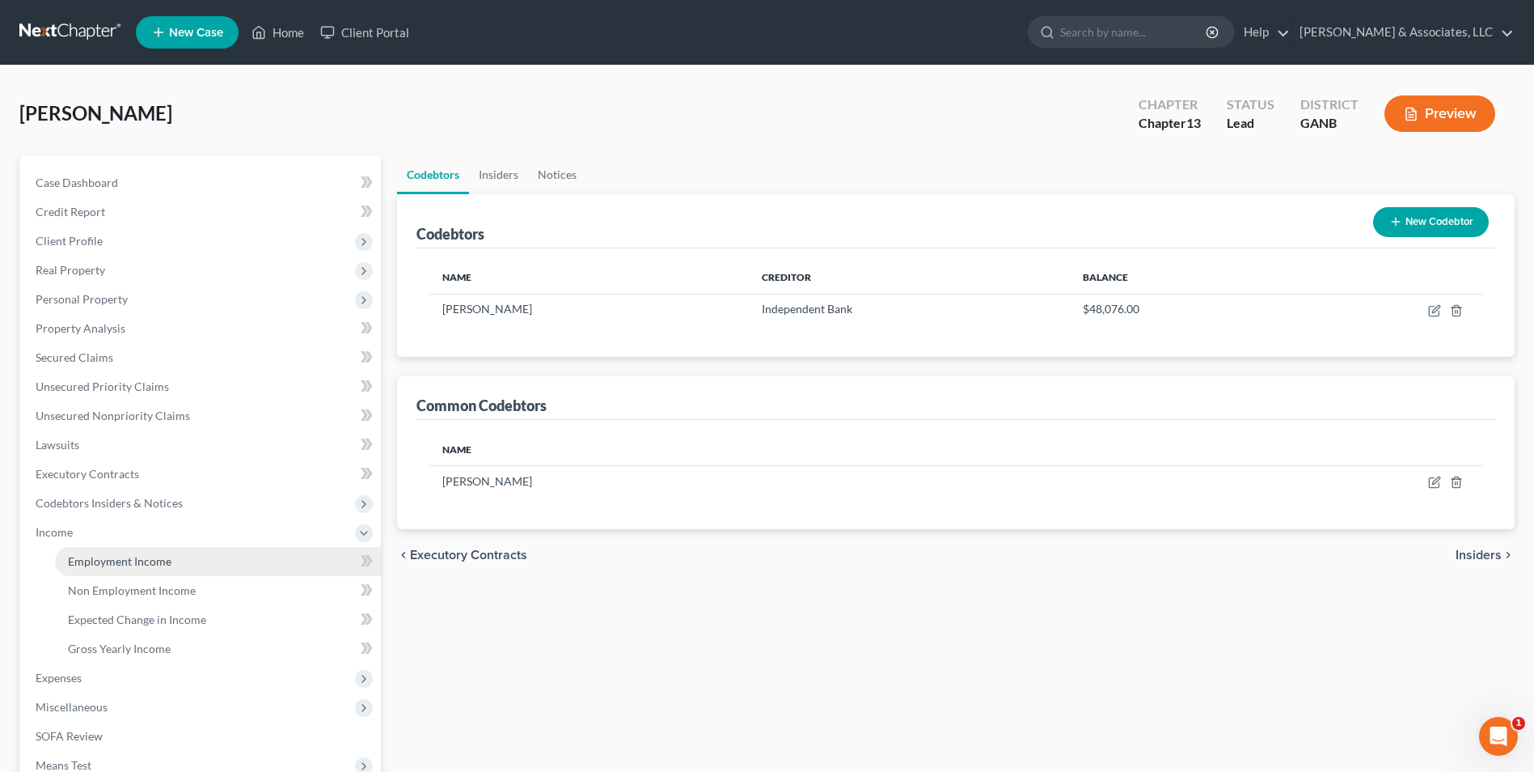
click at [137, 565] on span "Employment Income" at bounding box center [120, 561] width 104 height 14
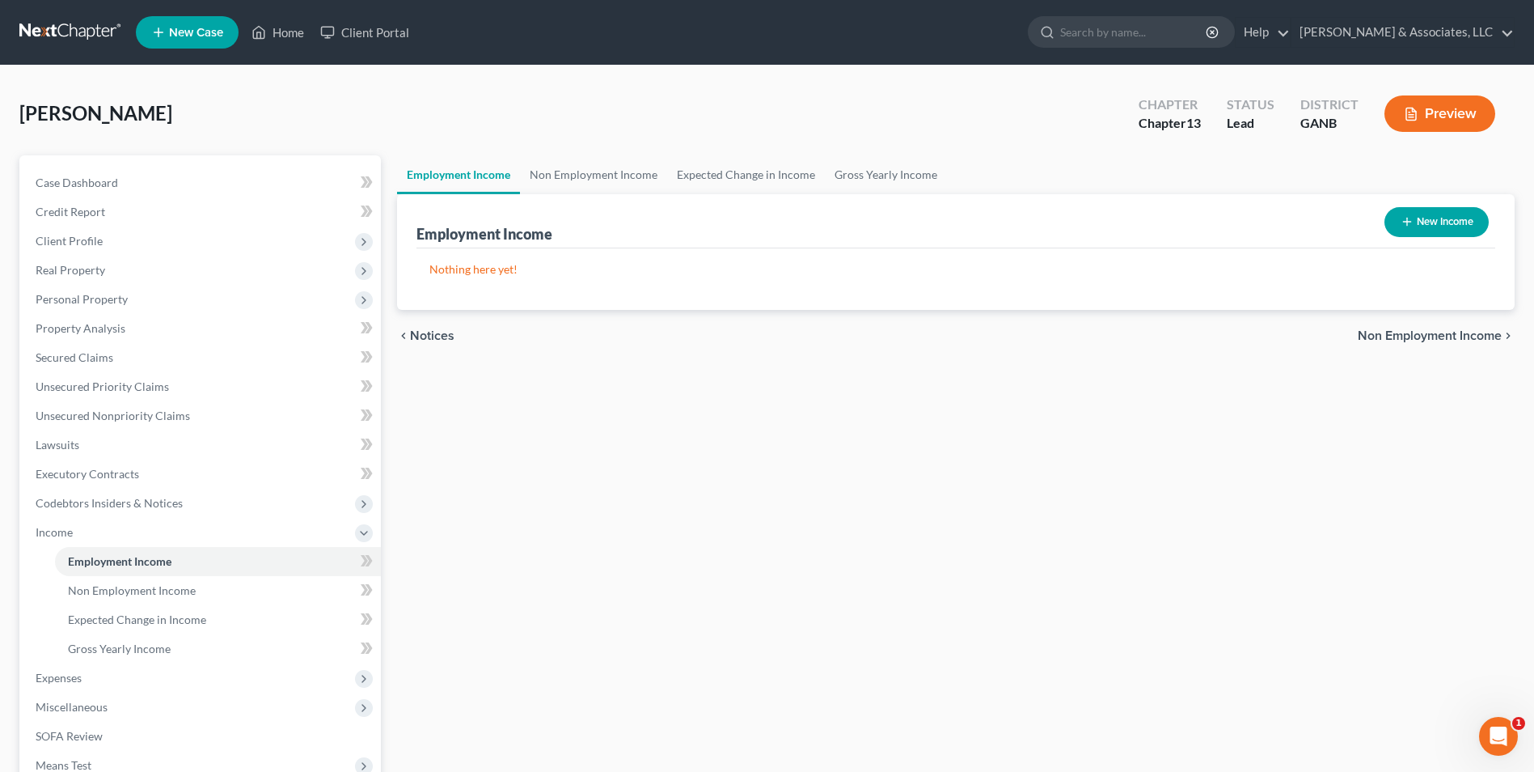
click at [1431, 230] on button "New Income" at bounding box center [1437, 222] width 104 height 30
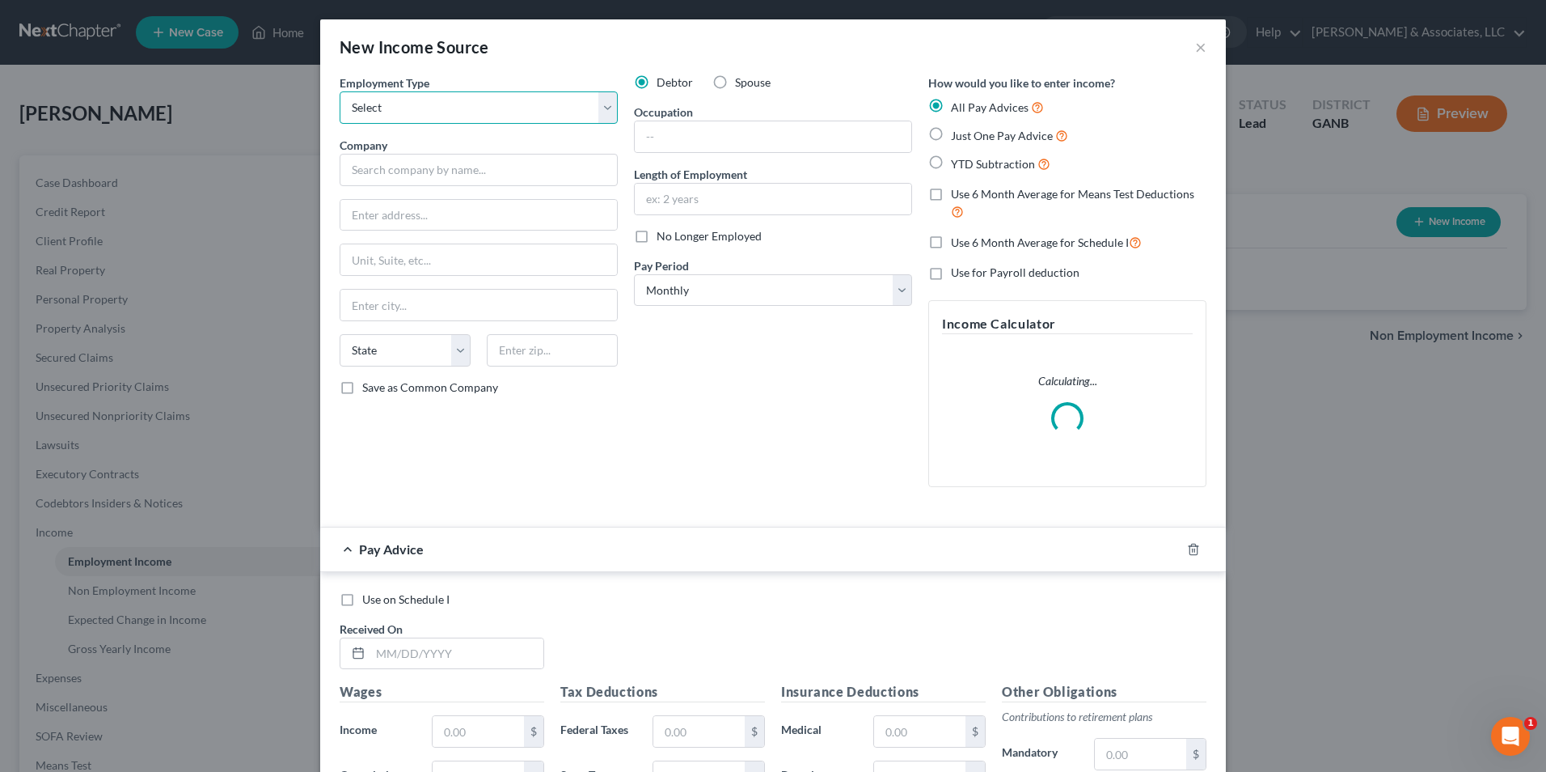
click at [599, 104] on select "Select Full or Part Time Employment Self Employment" at bounding box center [479, 107] width 278 height 32
click at [340, 91] on select "Select Full or Part Time Employment Self Employment" at bounding box center [479, 107] width 278 height 32
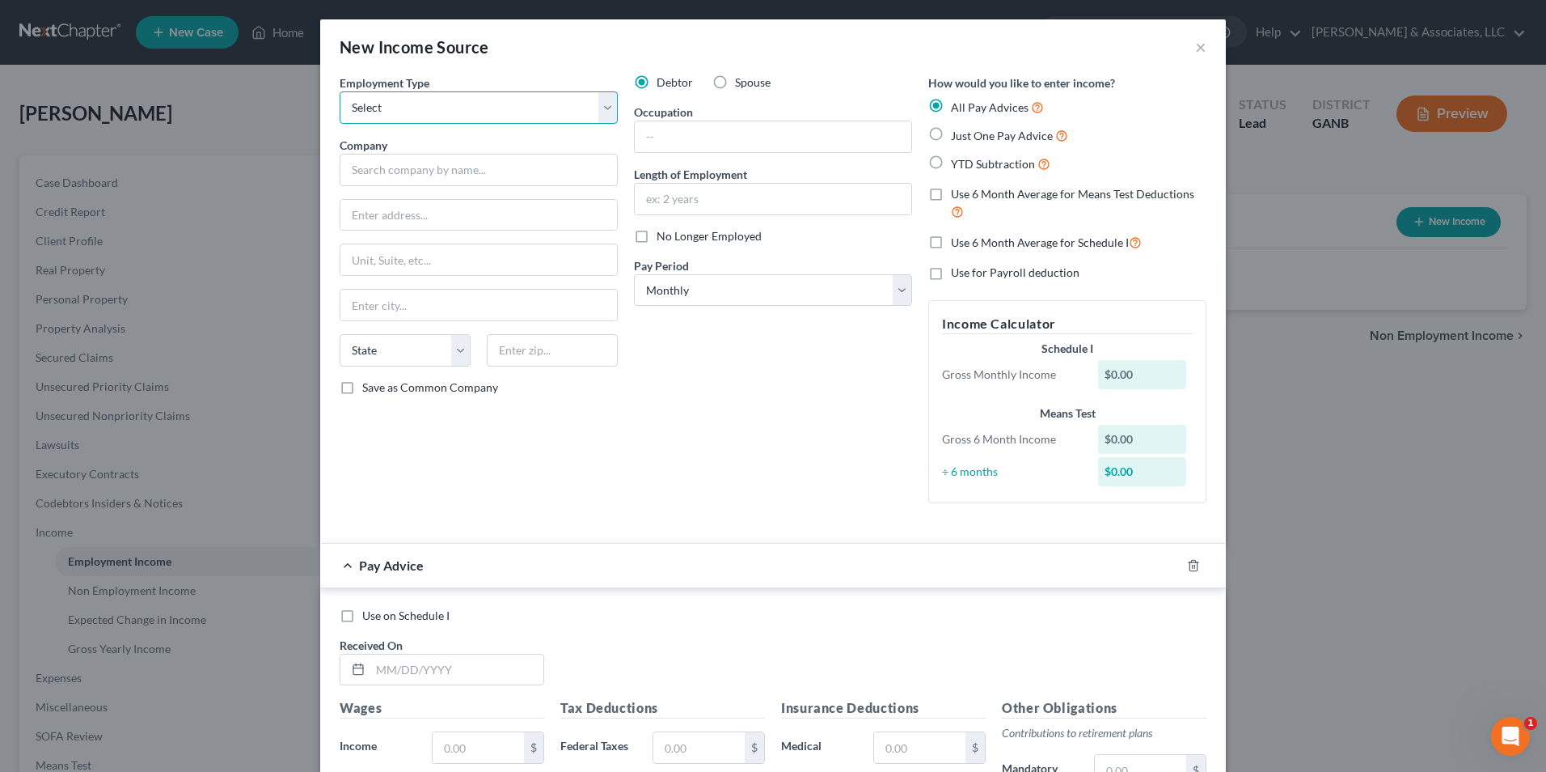
click at [597, 116] on select "Select Full or Part Time Employment Self Employment" at bounding box center [479, 107] width 278 height 32
click at [340, 91] on select "Select Full or Part Time Employment Self Employment" at bounding box center [479, 107] width 278 height 32
click at [583, 176] on input "text" at bounding box center [479, 170] width 278 height 32
click at [583, 176] on input "Big Truss Trucking" at bounding box center [479, 170] width 278 height 32
click at [684, 448] on div "Debtor Spouse Occupation Length of Employment No Longer Employed Pay Period * S…" at bounding box center [773, 295] width 294 height 442
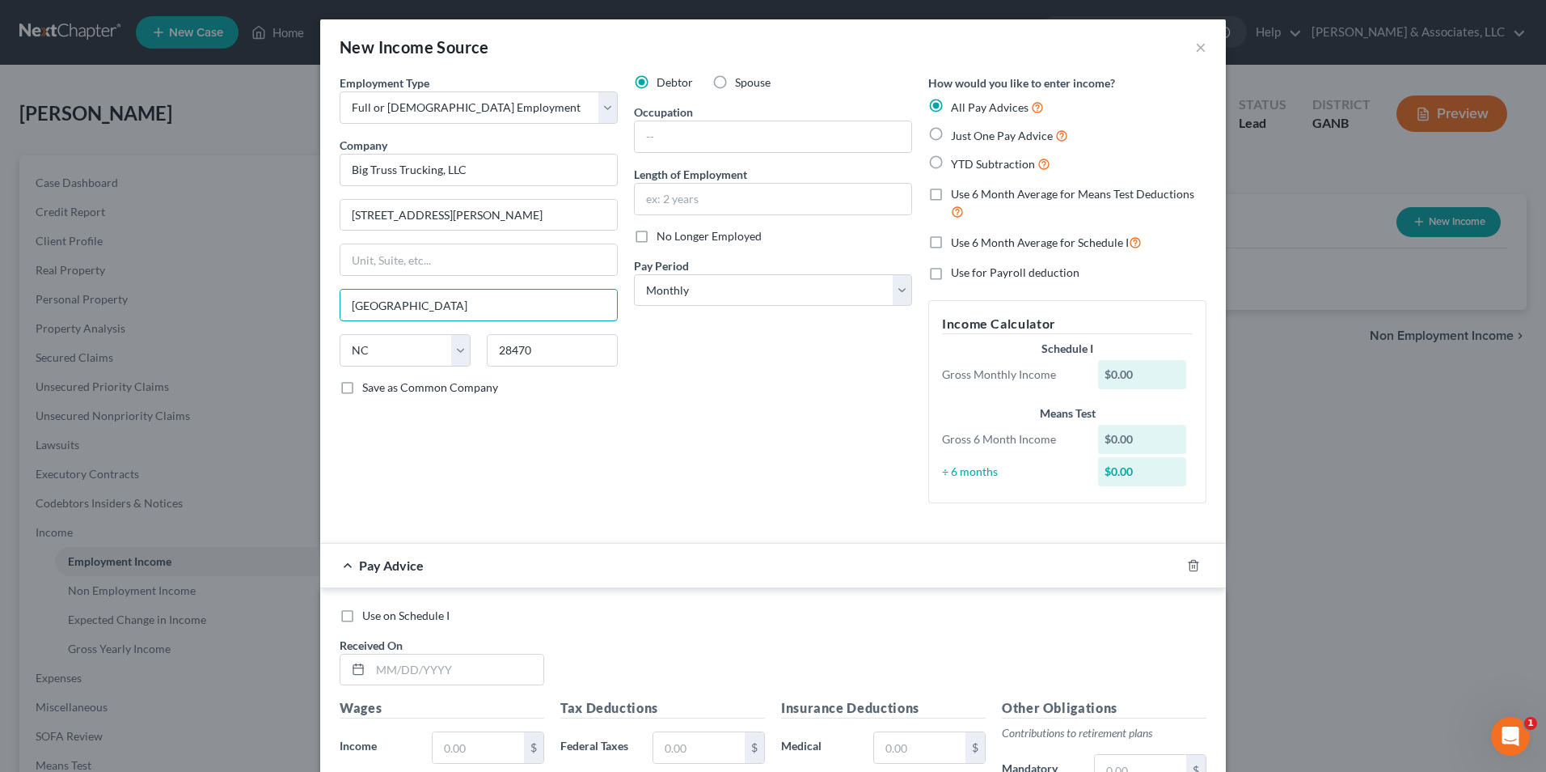
drag, startPoint x: 449, startPoint y: 303, endPoint x: 216, endPoint y: 328, distance: 234.2
click at [216, 328] on div "New Income Source × Employment Type * Select Full or Part Time Employment Self …" at bounding box center [773, 386] width 1546 height 772
click at [626, 445] on div "Debtor Spouse Occupation Length of Employment No Longer Employed Pay Period * S…" at bounding box center [773, 295] width 294 height 442
click at [717, 132] on input "text" at bounding box center [773, 136] width 277 height 31
click at [725, 200] on input "text" at bounding box center [773, 199] width 277 height 31
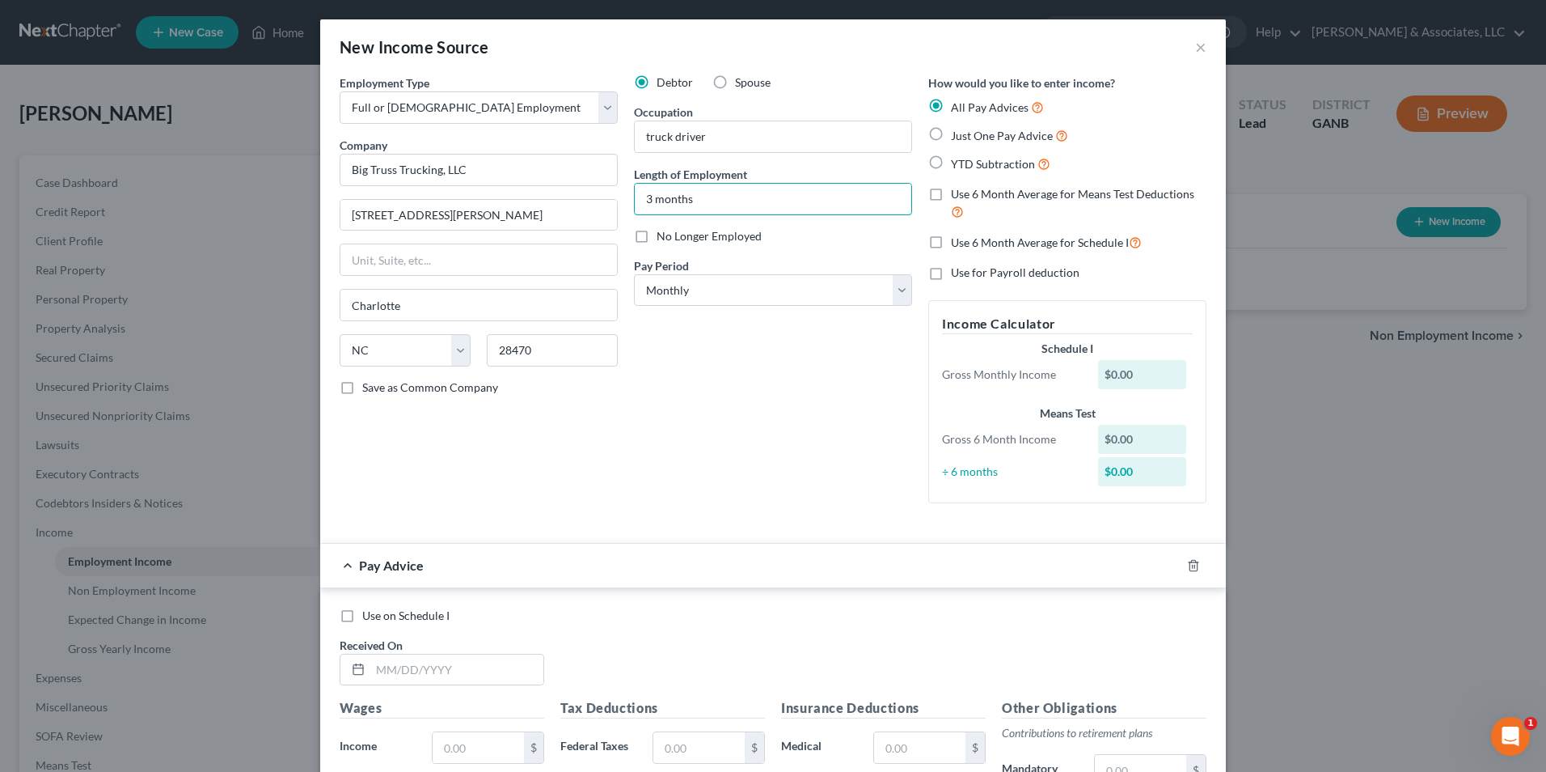
scroll to position [162, 0]
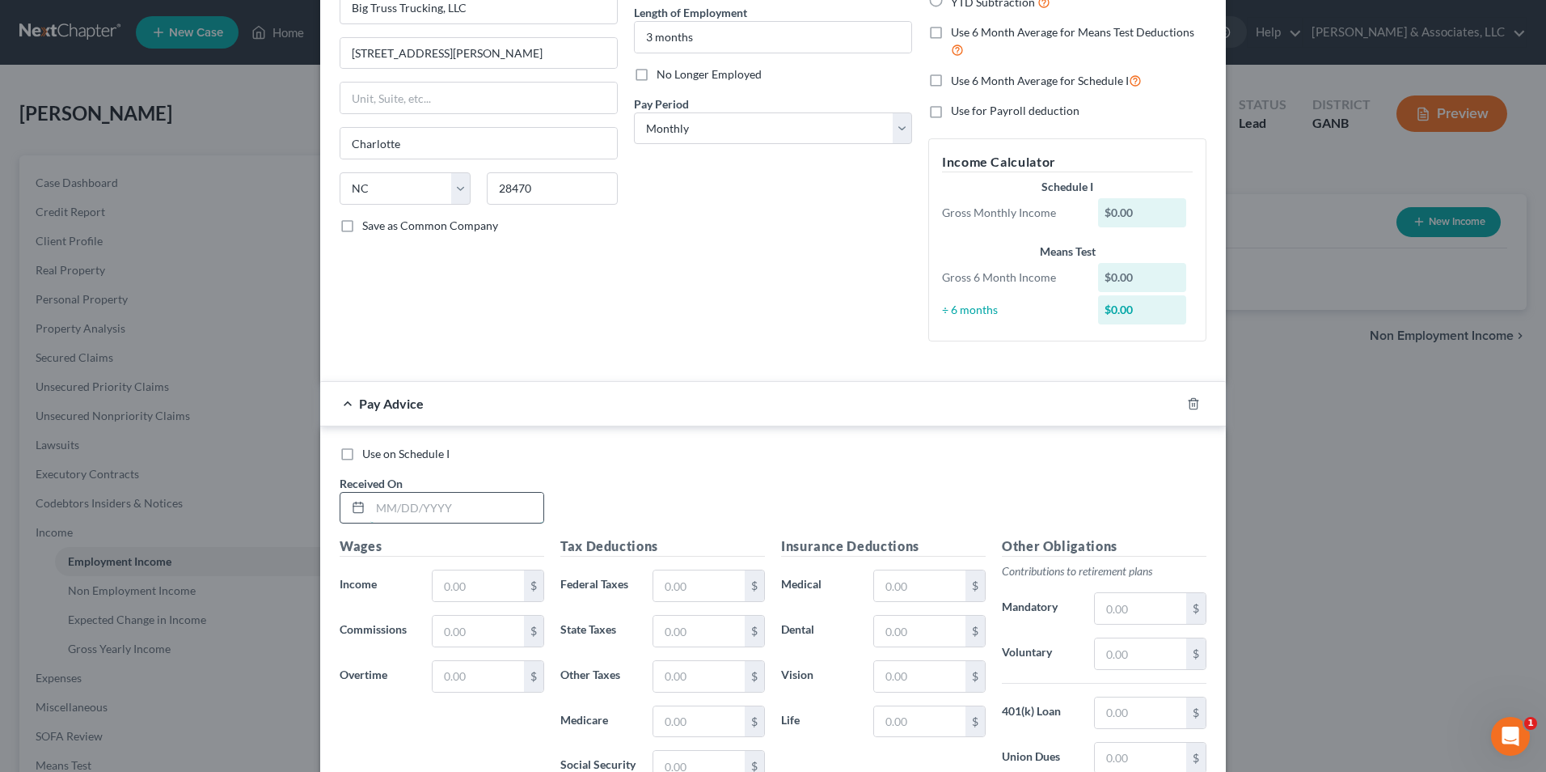
click at [391, 512] on input "text" at bounding box center [456, 508] width 173 height 31
click at [433, 591] on input "text" at bounding box center [478, 585] width 91 height 31
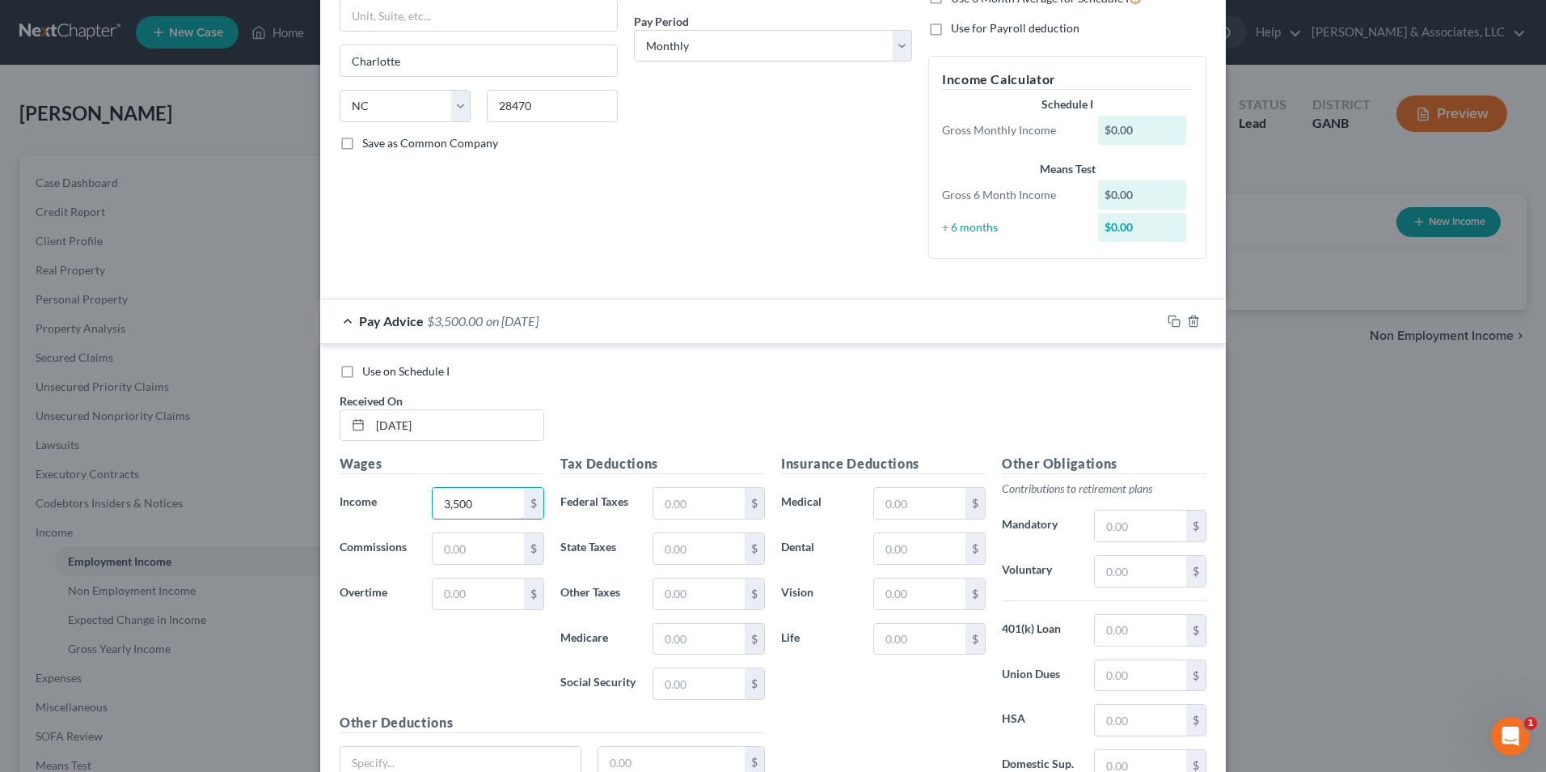
scroll to position [391, 0]
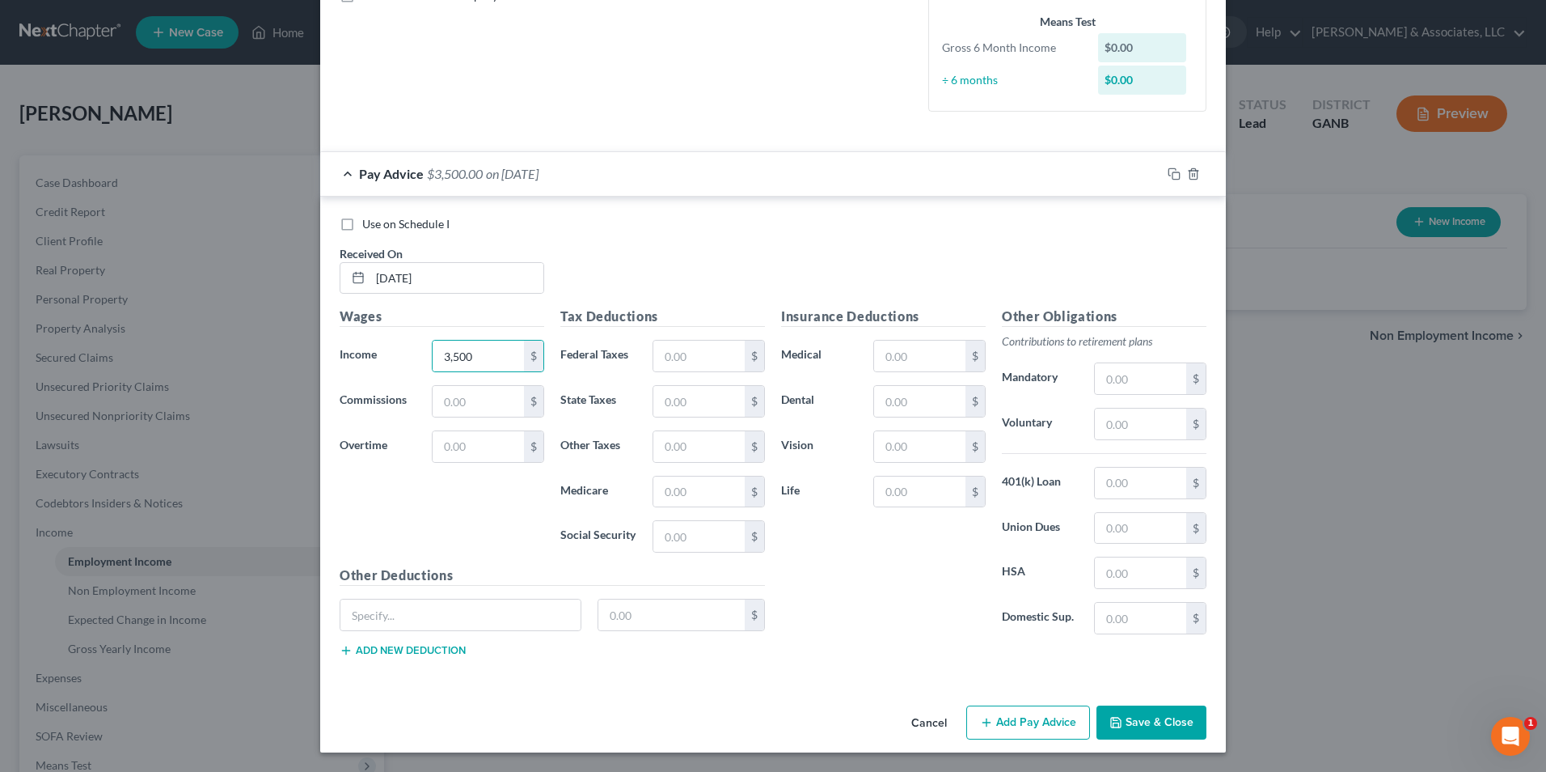
click at [1009, 735] on button "Add Pay Advice" at bounding box center [1028, 722] width 124 height 34
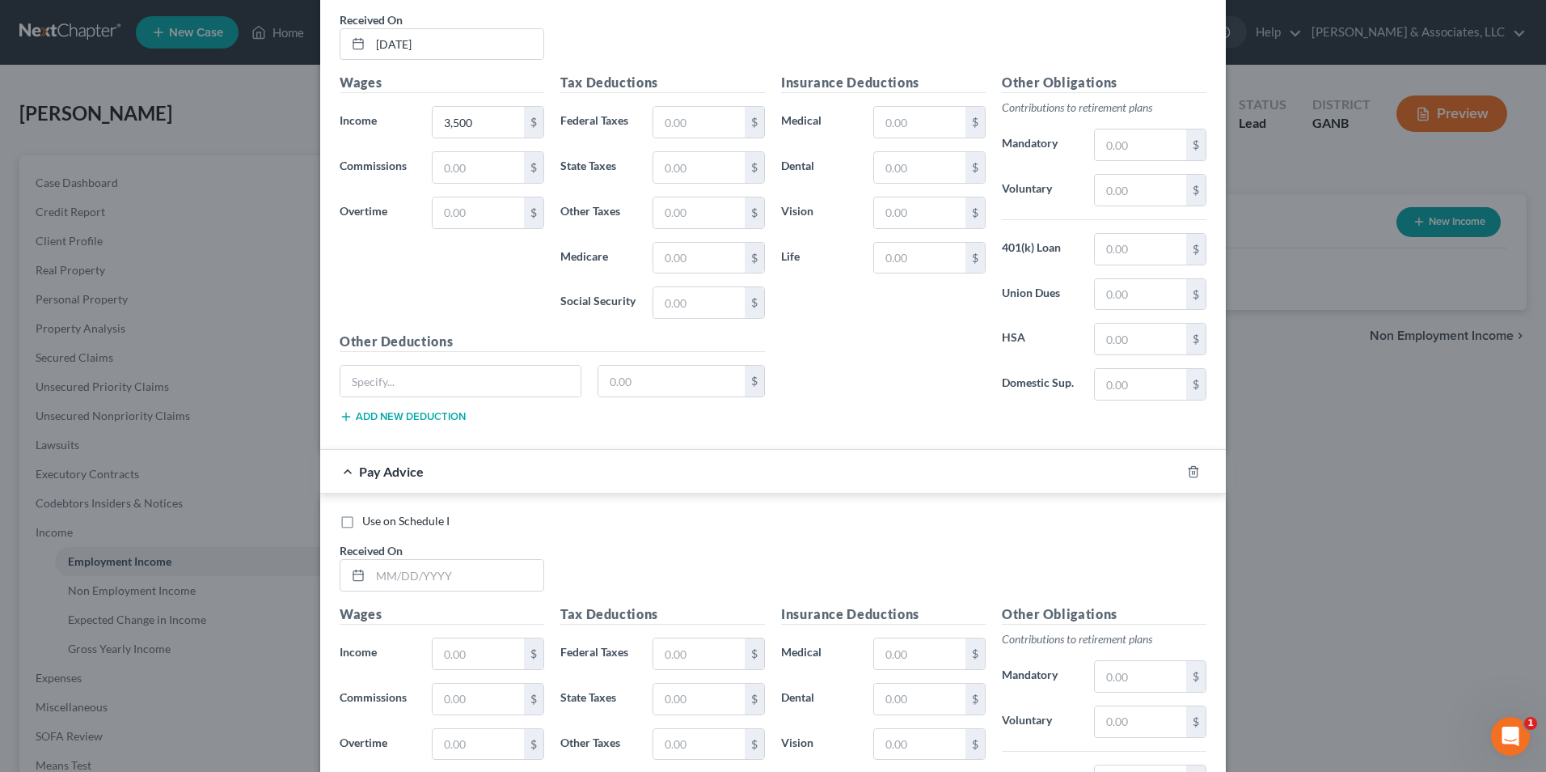
scroll to position [634, 0]
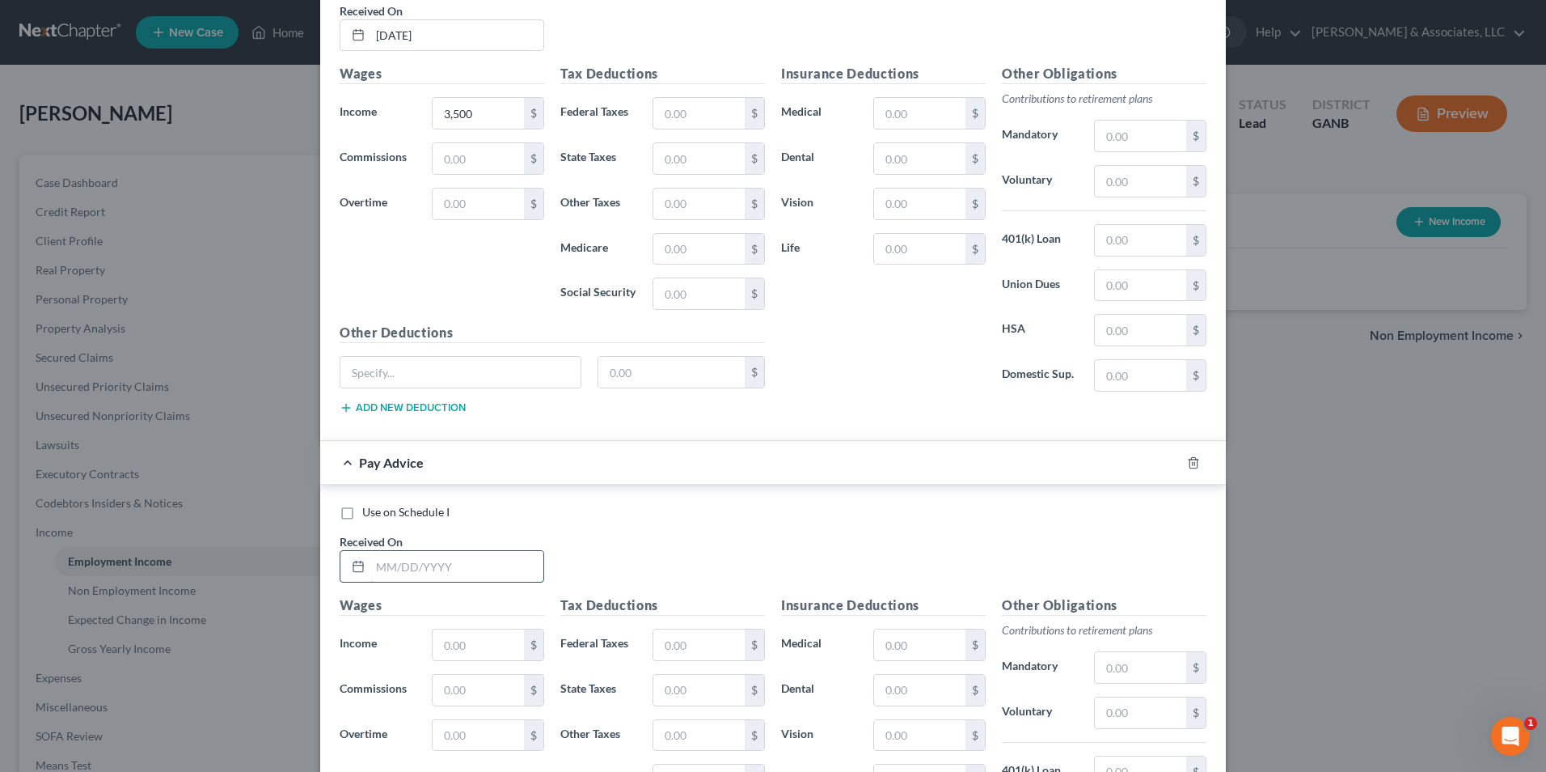
click at [433, 558] on input "text" at bounding box center [456, 566] width 173 height 31
click at [455, 650] on input "text" at bounding box center [478, 644] width 91 height 31
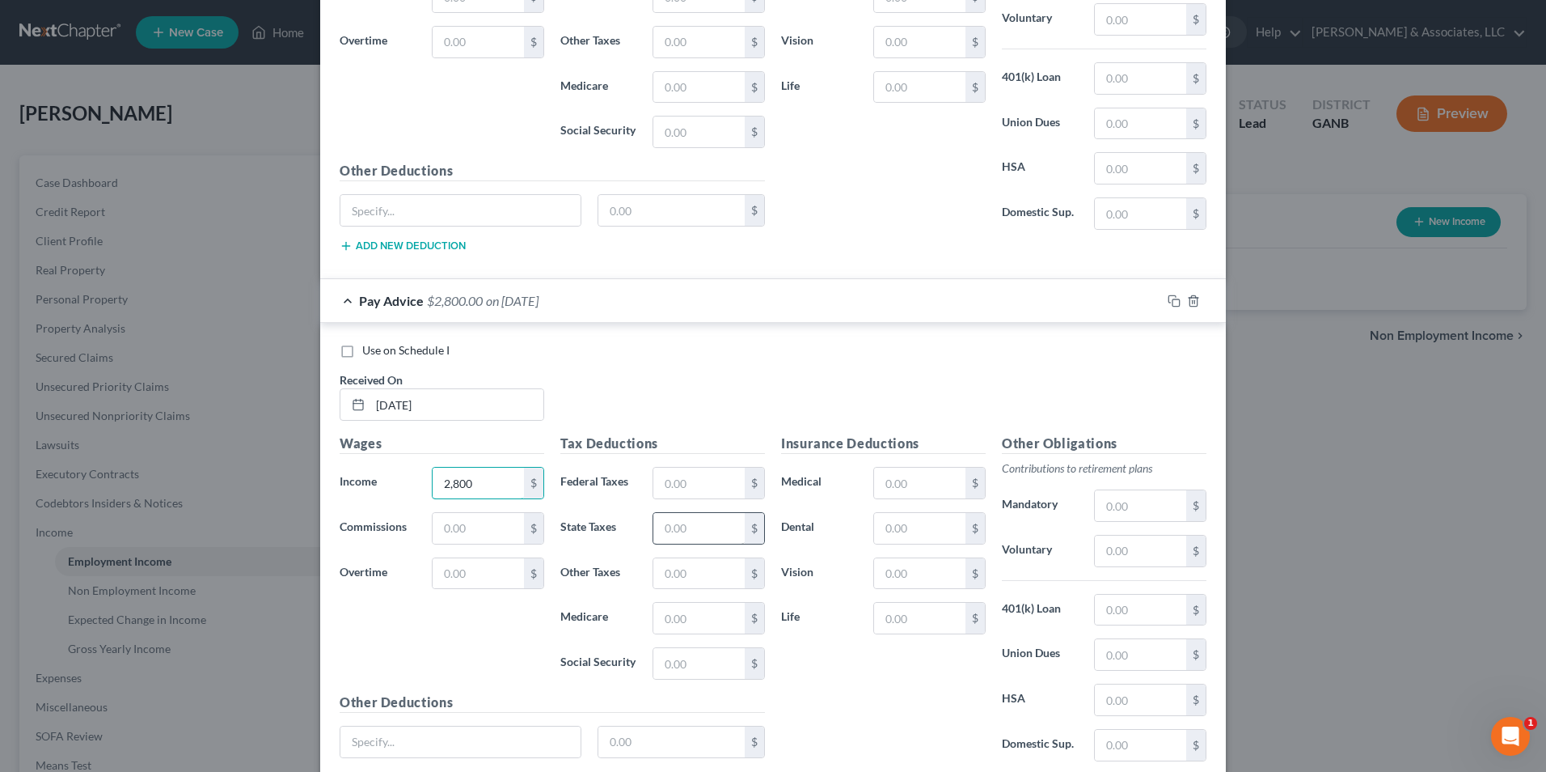
scroll to position [922, 0]
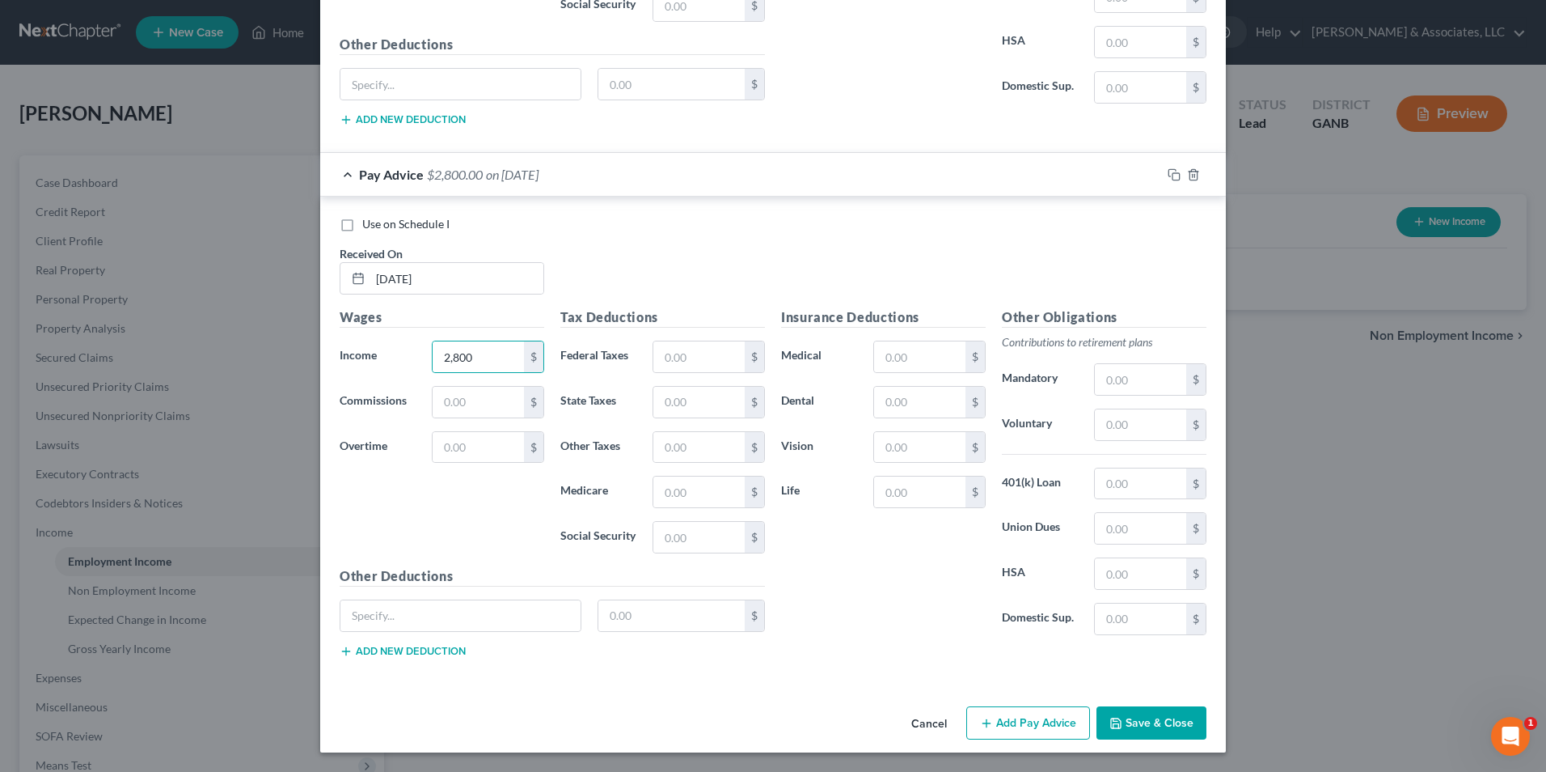
click at [1025, 721] on button "Add Pay Advice" at bounding box center [1028, 723] width 124 height 34
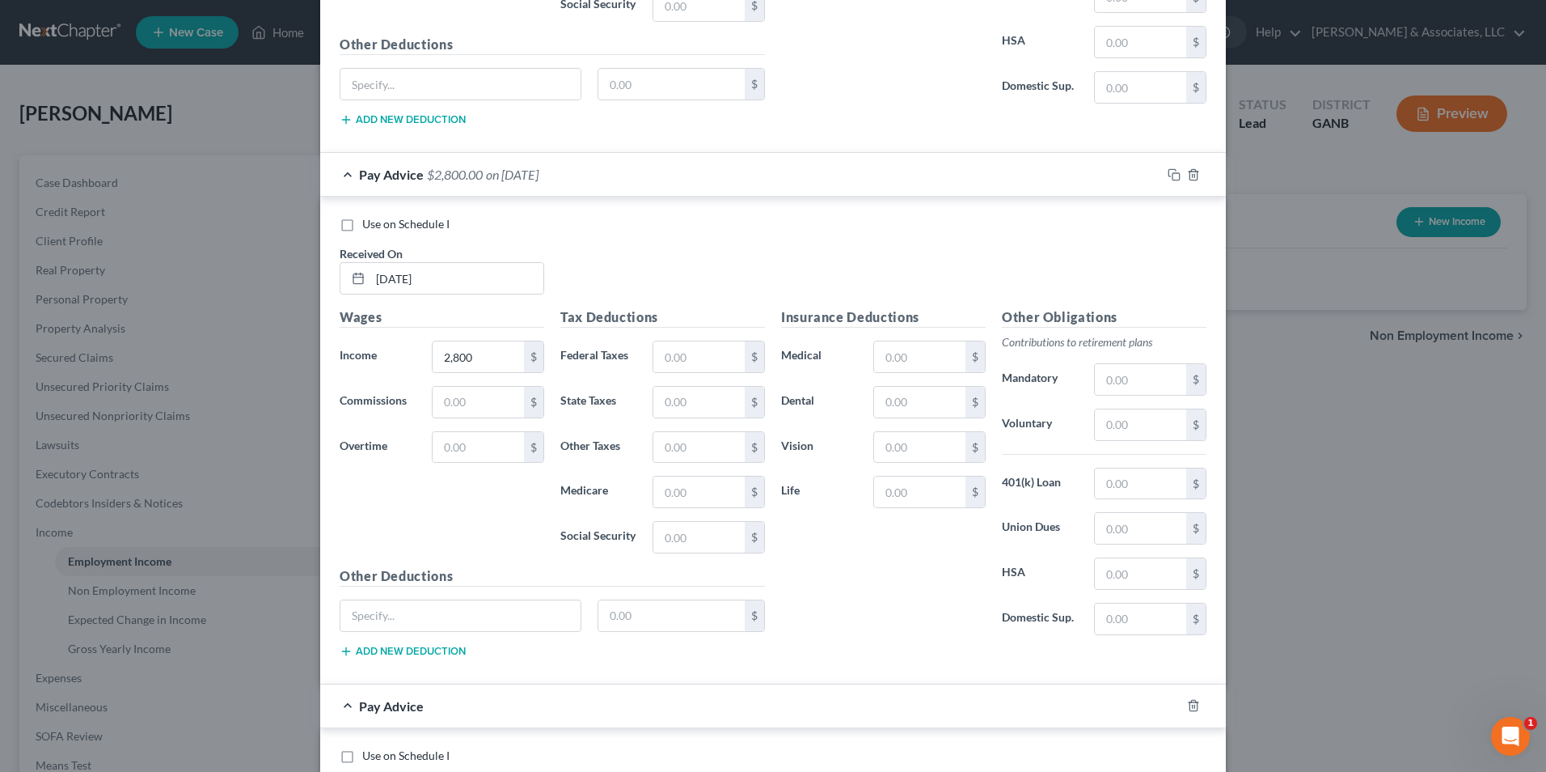
scroll to position [1165, 0]
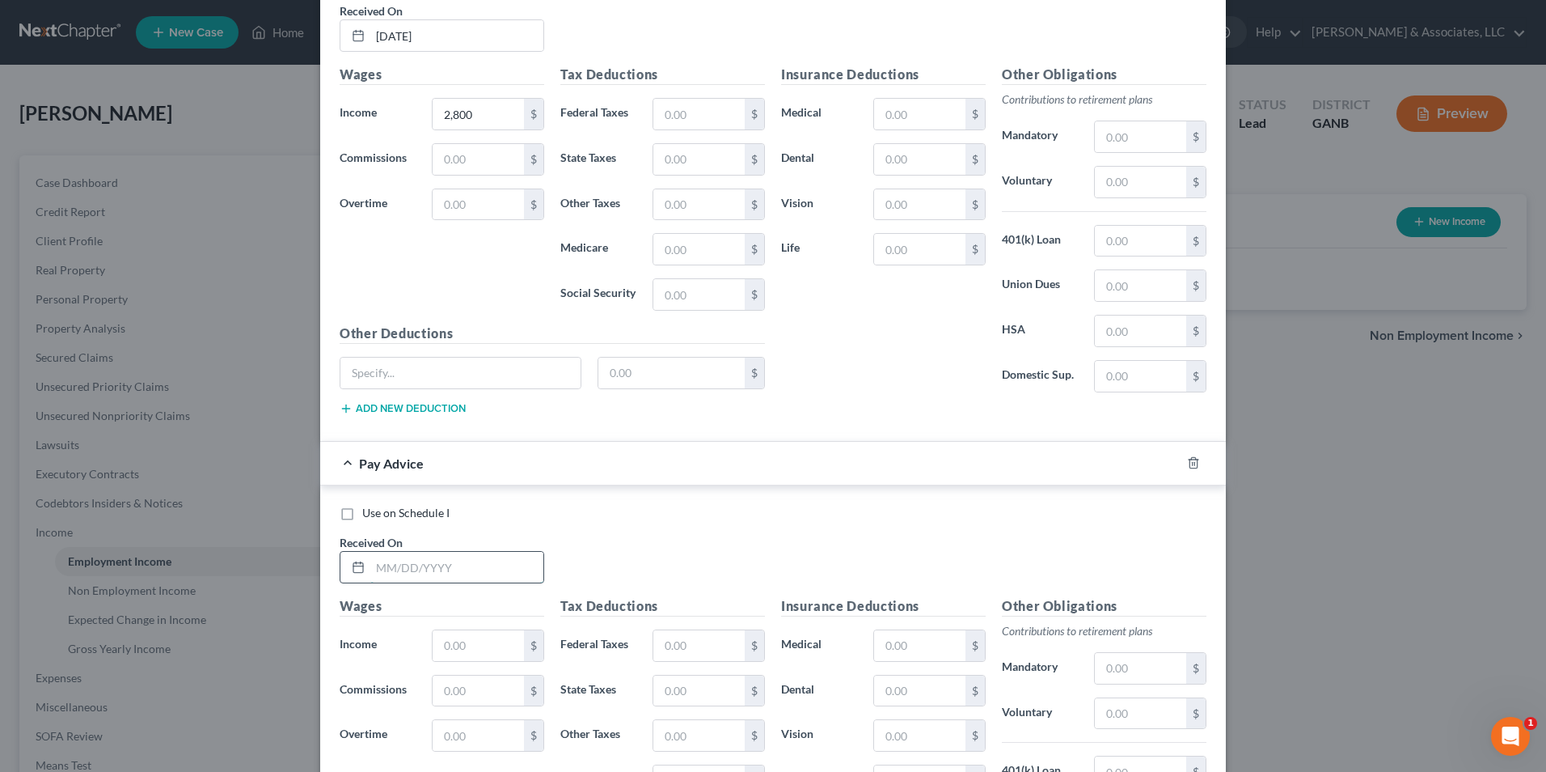
click at [412, 569] on input "text" at bounding box center [456, 567] width 173 height 31
click at [459, 645] on input "text" at bounding box center [478, 645] width 91 height 31
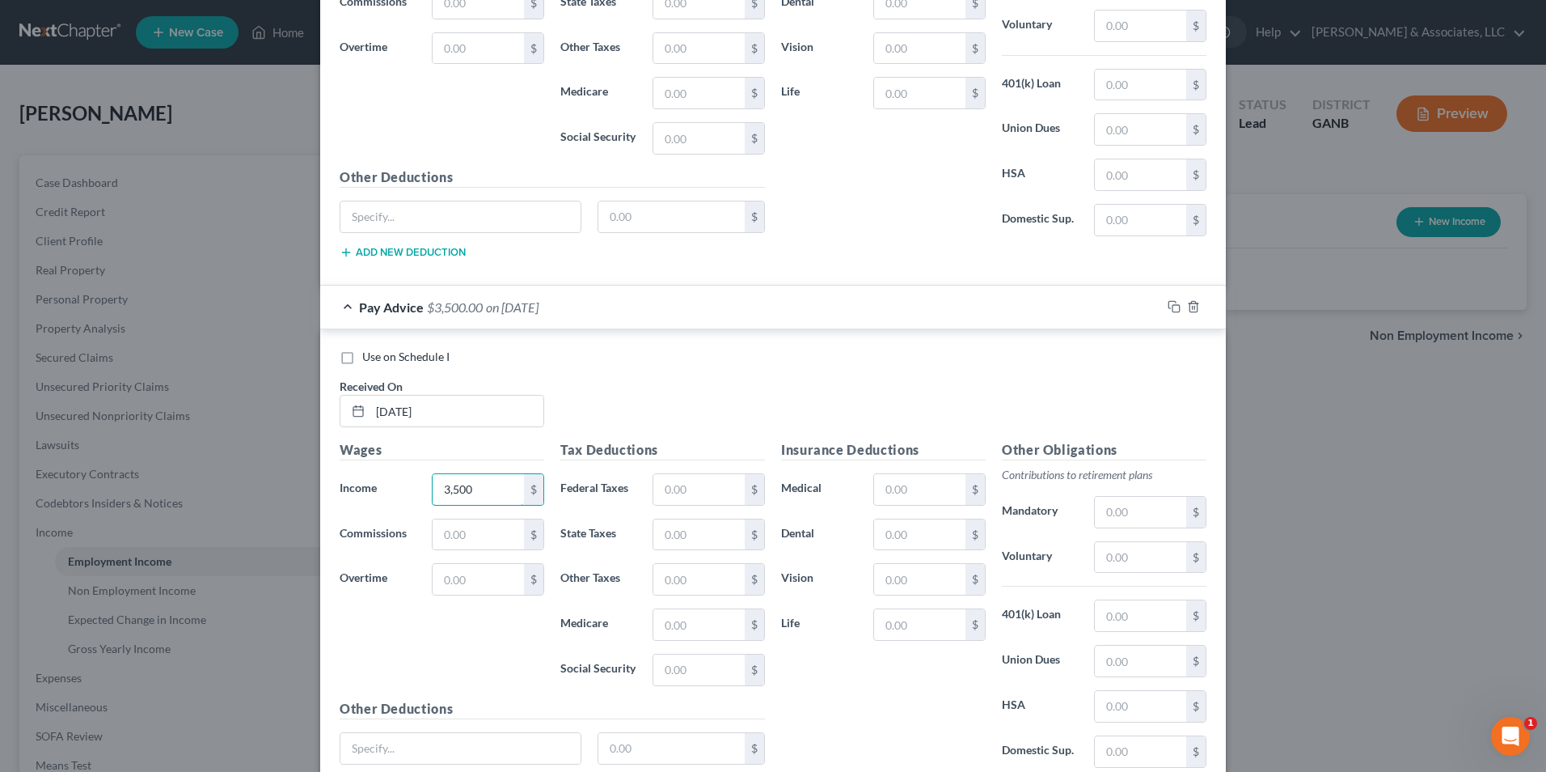
scroll to position [1453, 0]
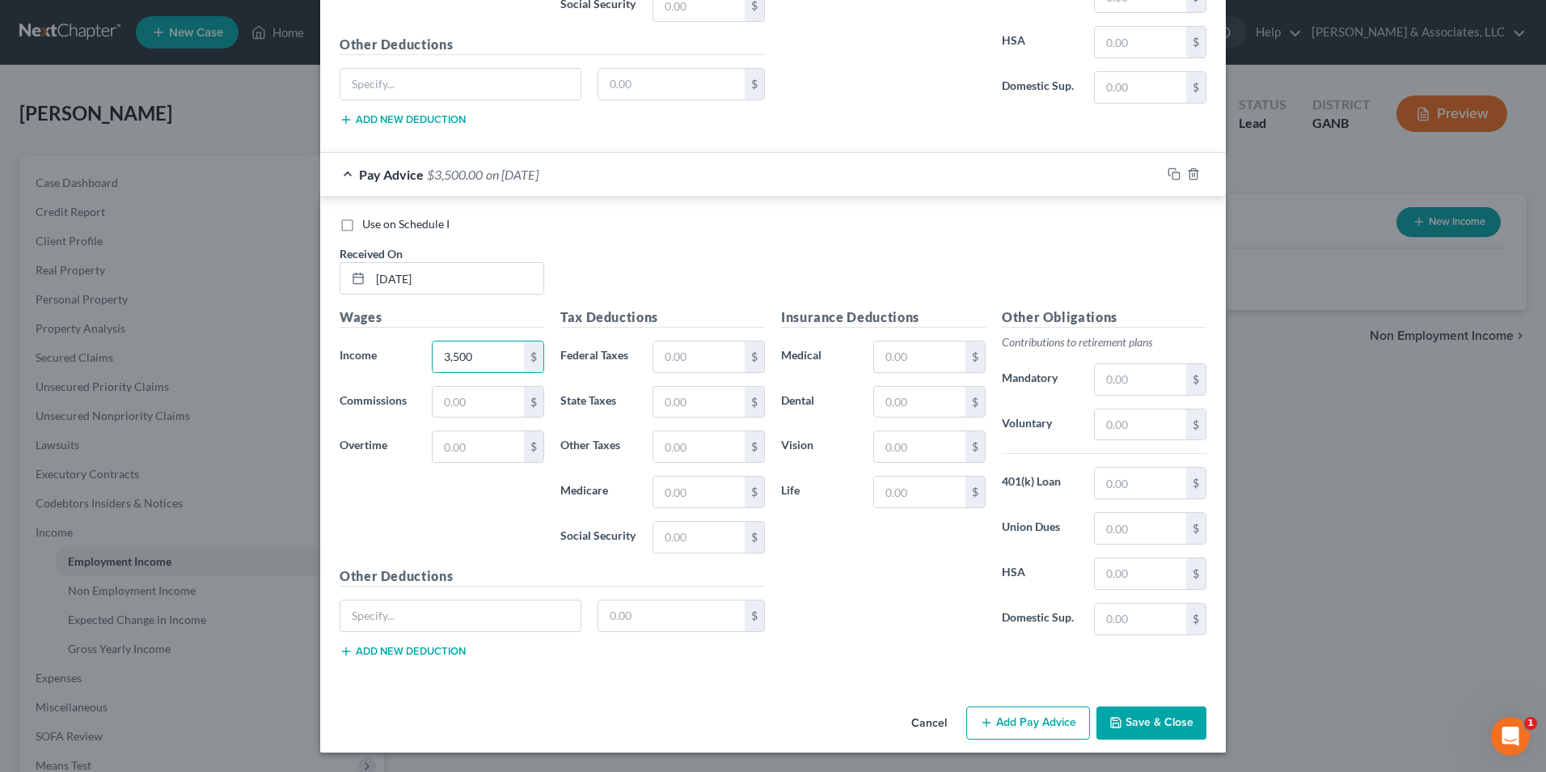
click at [1001, 725] on button "Add Pay Advice" at bounding box center [1028, 723] width 124 height 34
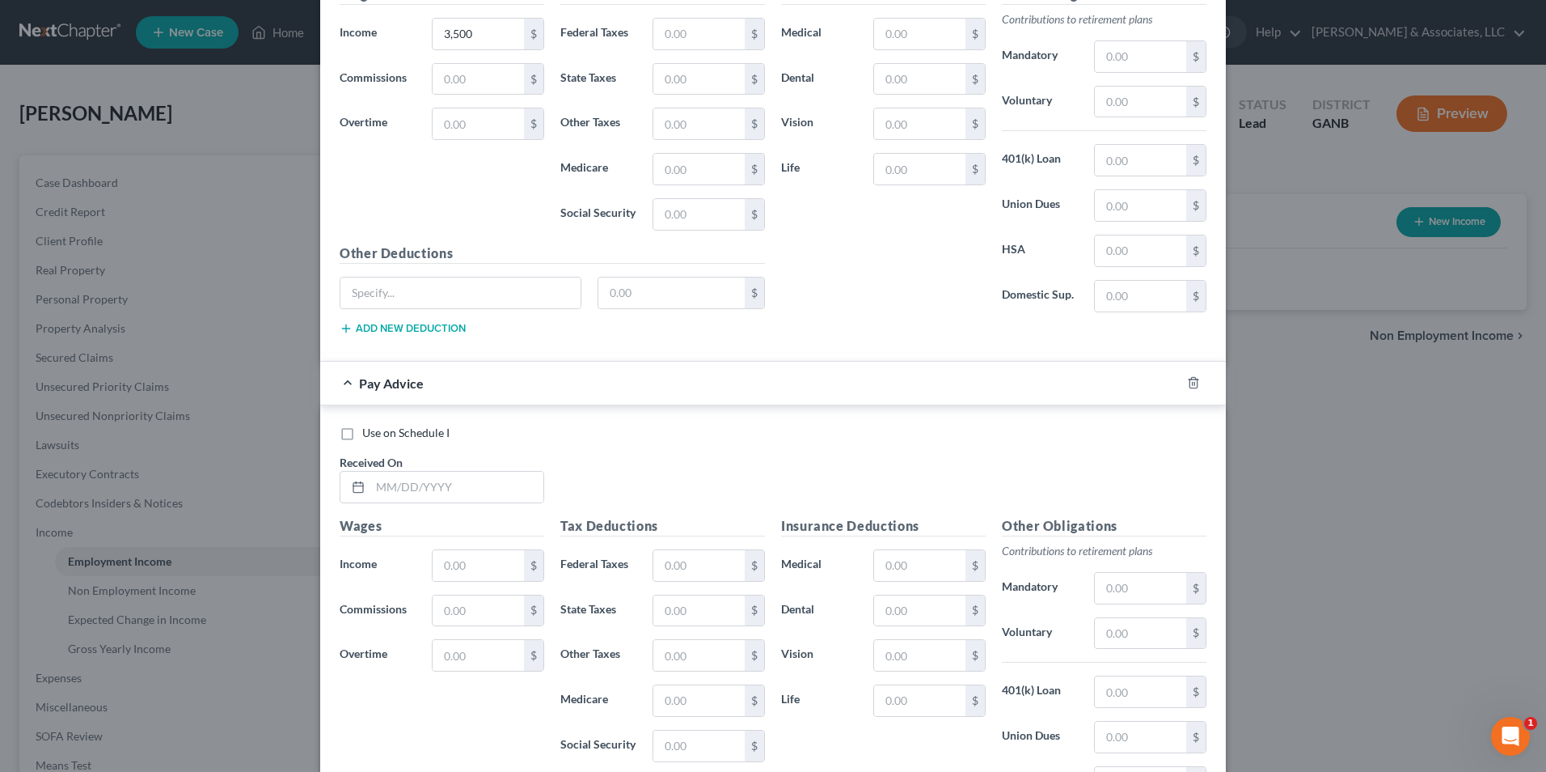
scroll to position [1777, 0]
click at [430, 485] on input "text" at bounding box center [456, 486] width 173 height 31
click at [471, 555] on input "text" at bounding box center [478, 564] width 91 height 31
click at [795, 438] on div "Use on Schedule I" at bounding box center [773, 432] width 867 height 16
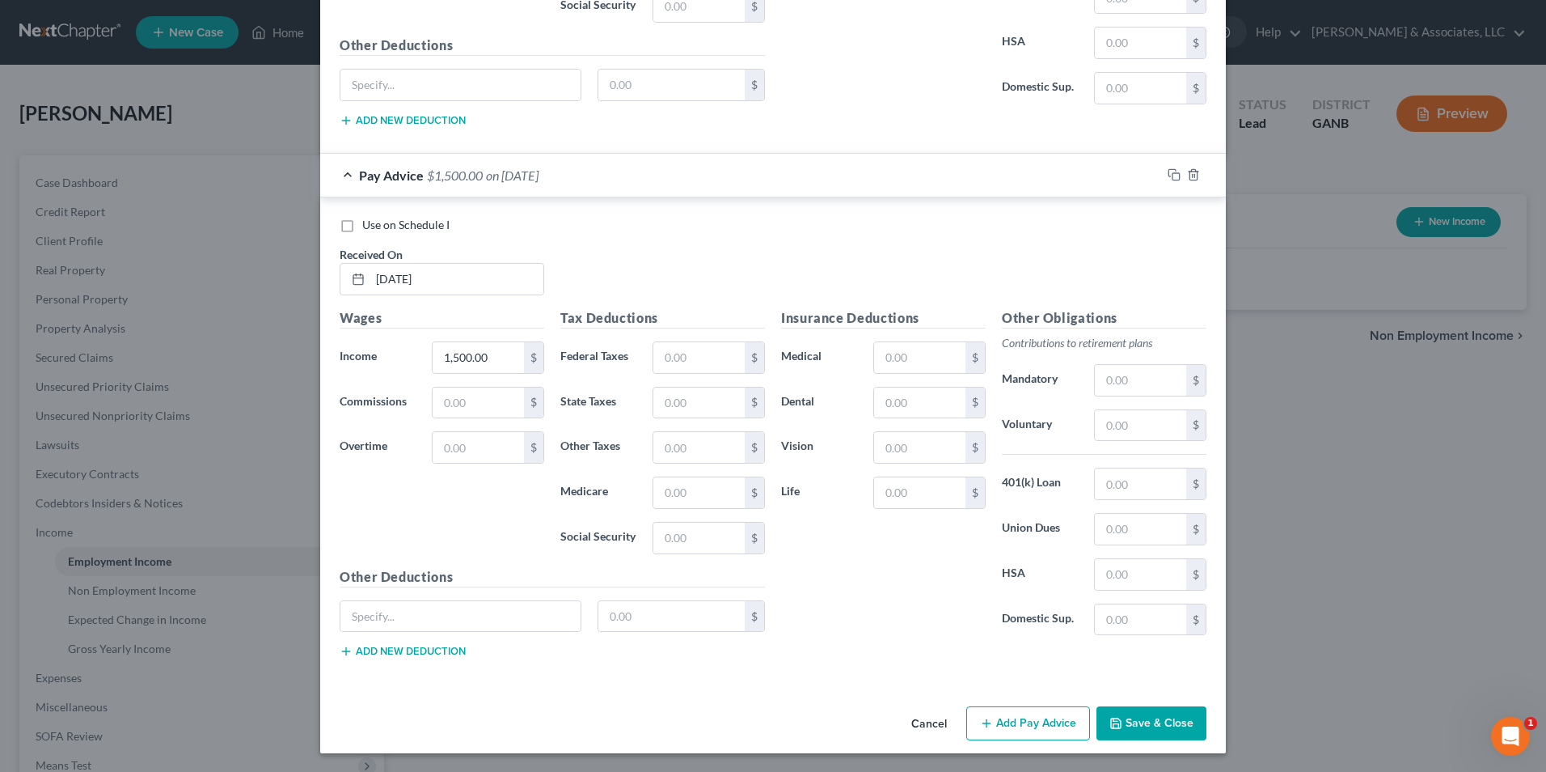
scroll to position [1985, 0]
click at [1027, 721] on button "Add Pay Advice" at bounding box center [1028, 722] width 124 height 34
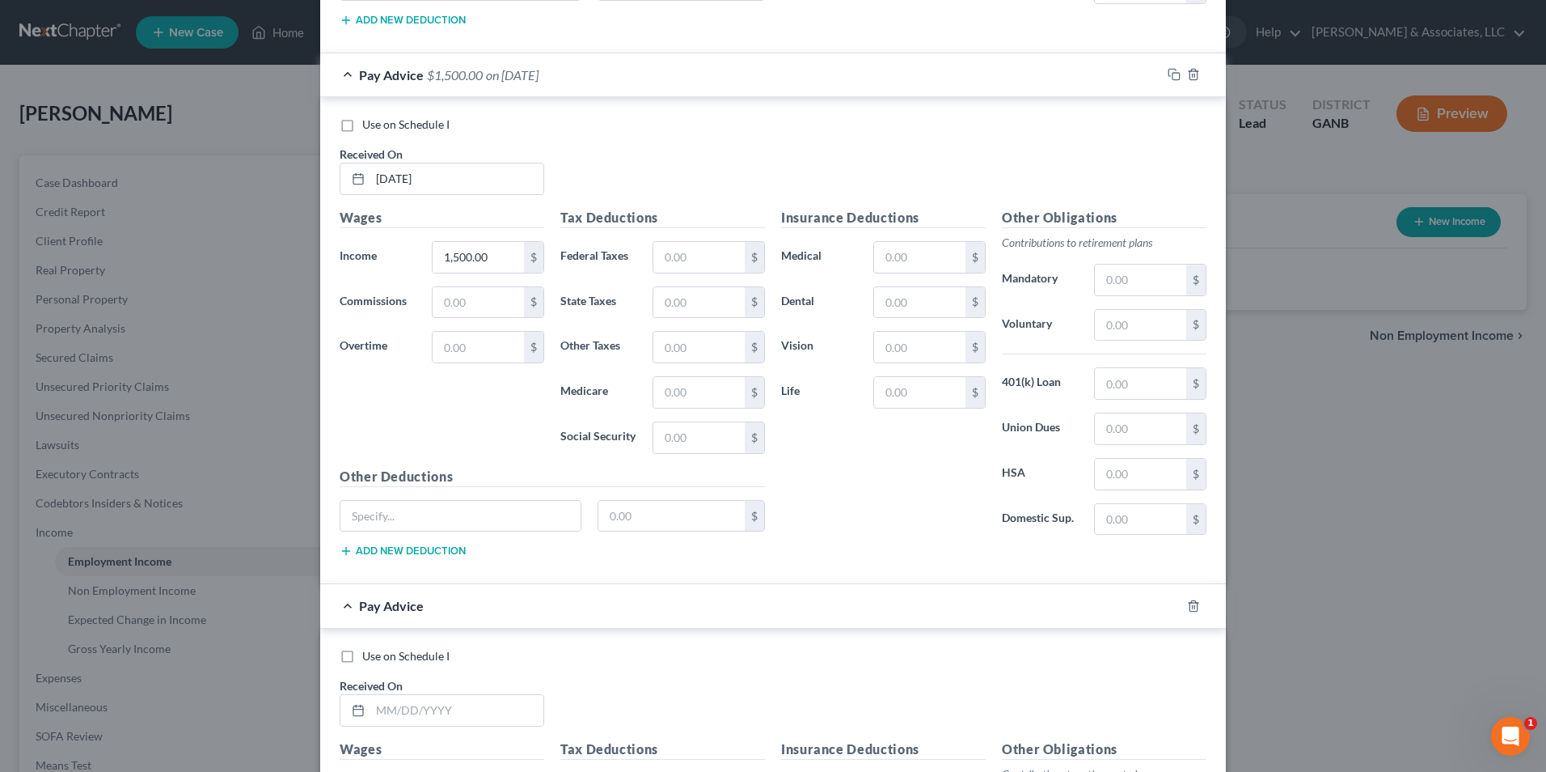
scroll to position [2308, 0]
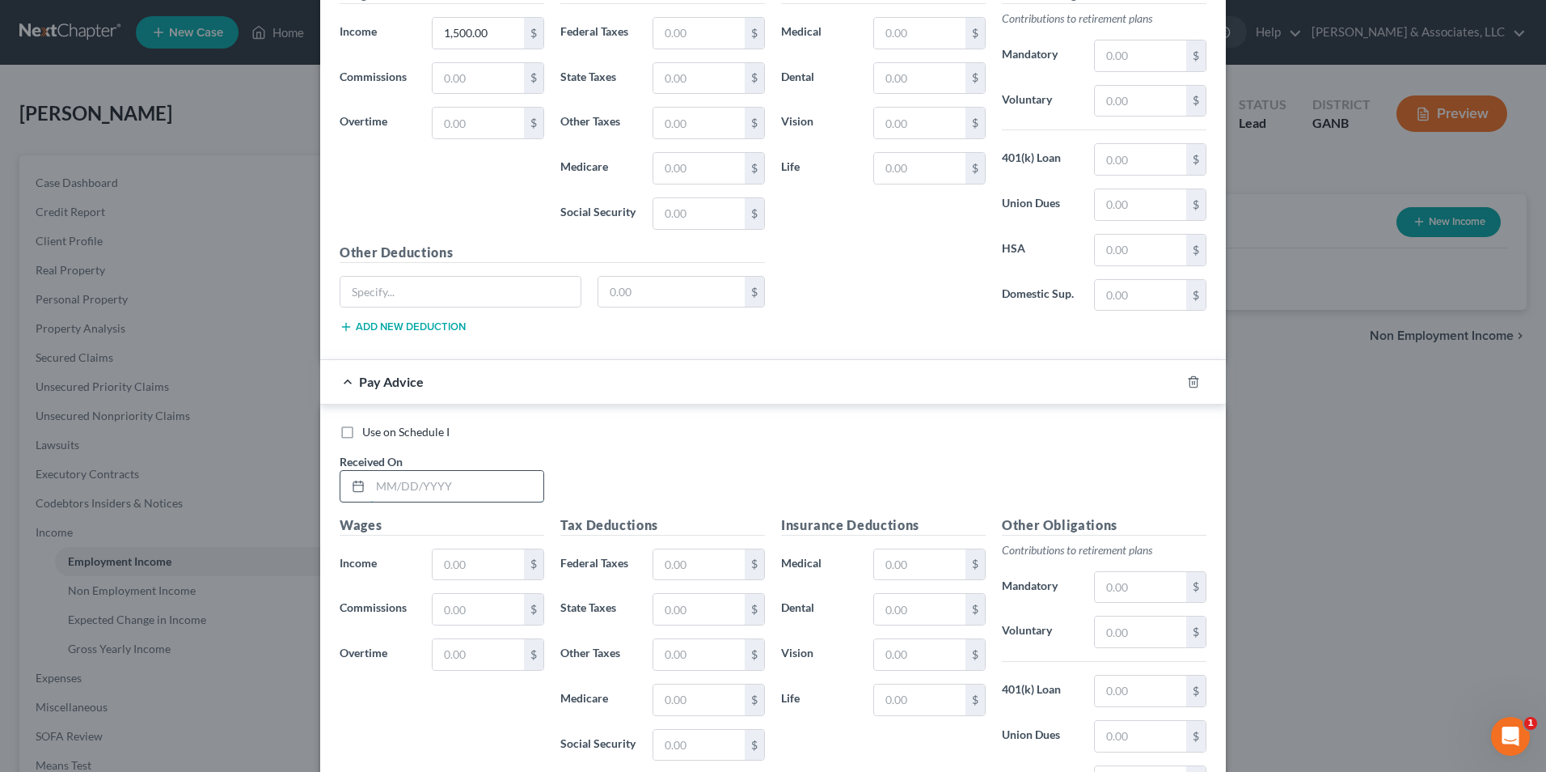
click at [415, 486] on input "text" at bounding box center [456, 486] width 173 height 31
click at [487, 552] on input "text" at bounding box center [478, 564] width 91 height 31
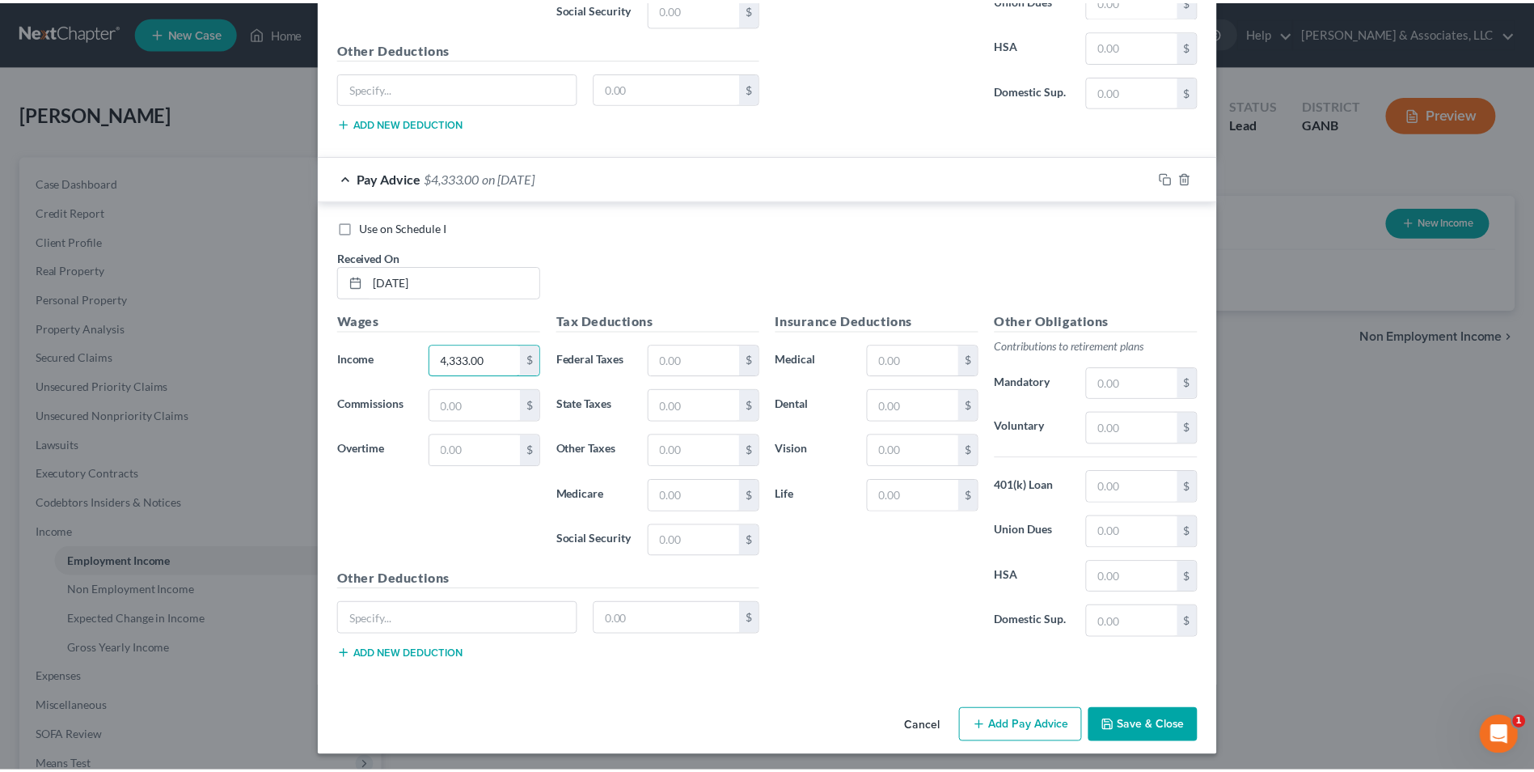
scroll to position [2516, 0]
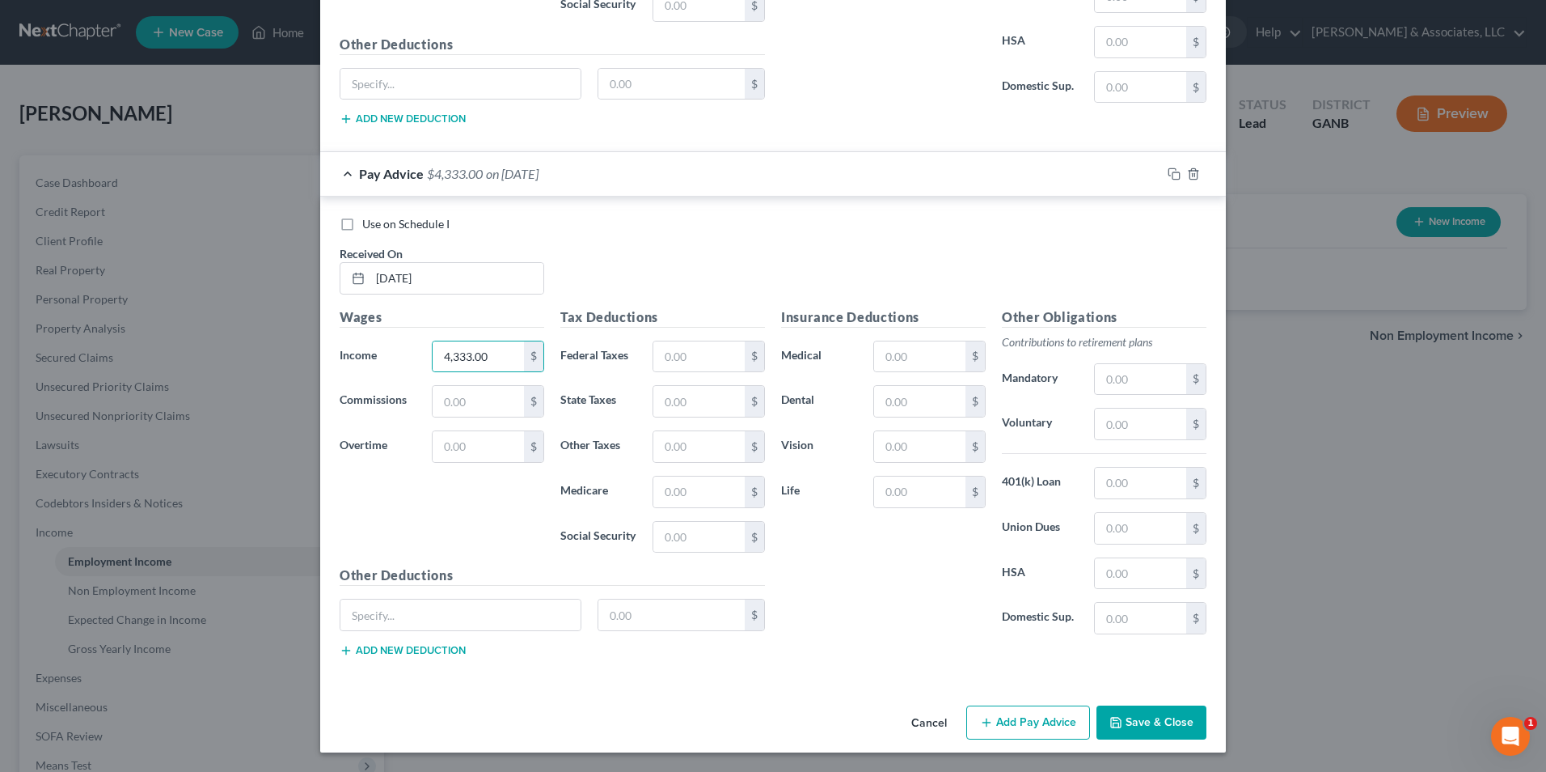
click at [1153, 717] on button "Save & Close" at bounding box center [1152, 722] width 110 height 34
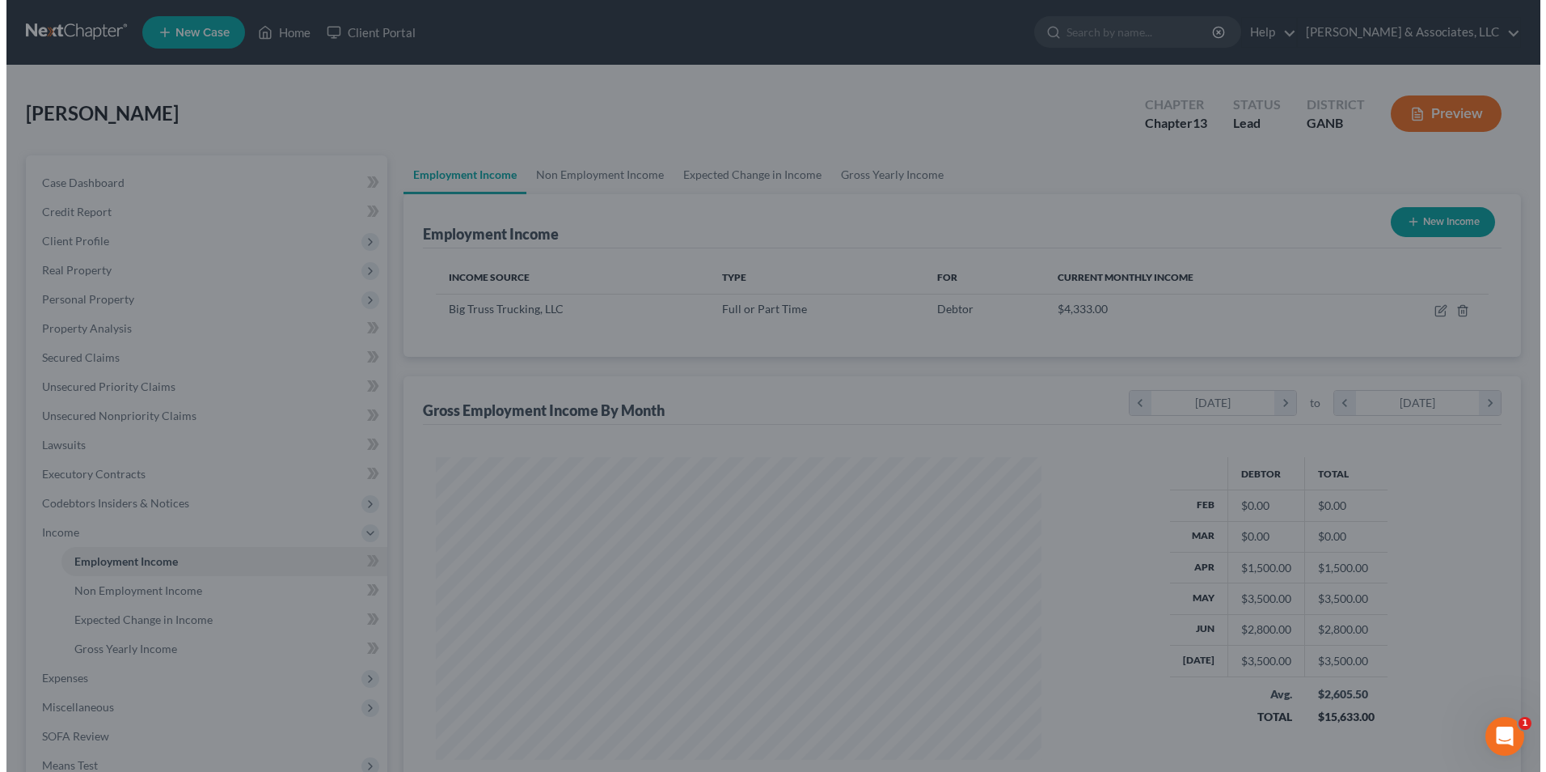
scroll to position [808445, 808112]
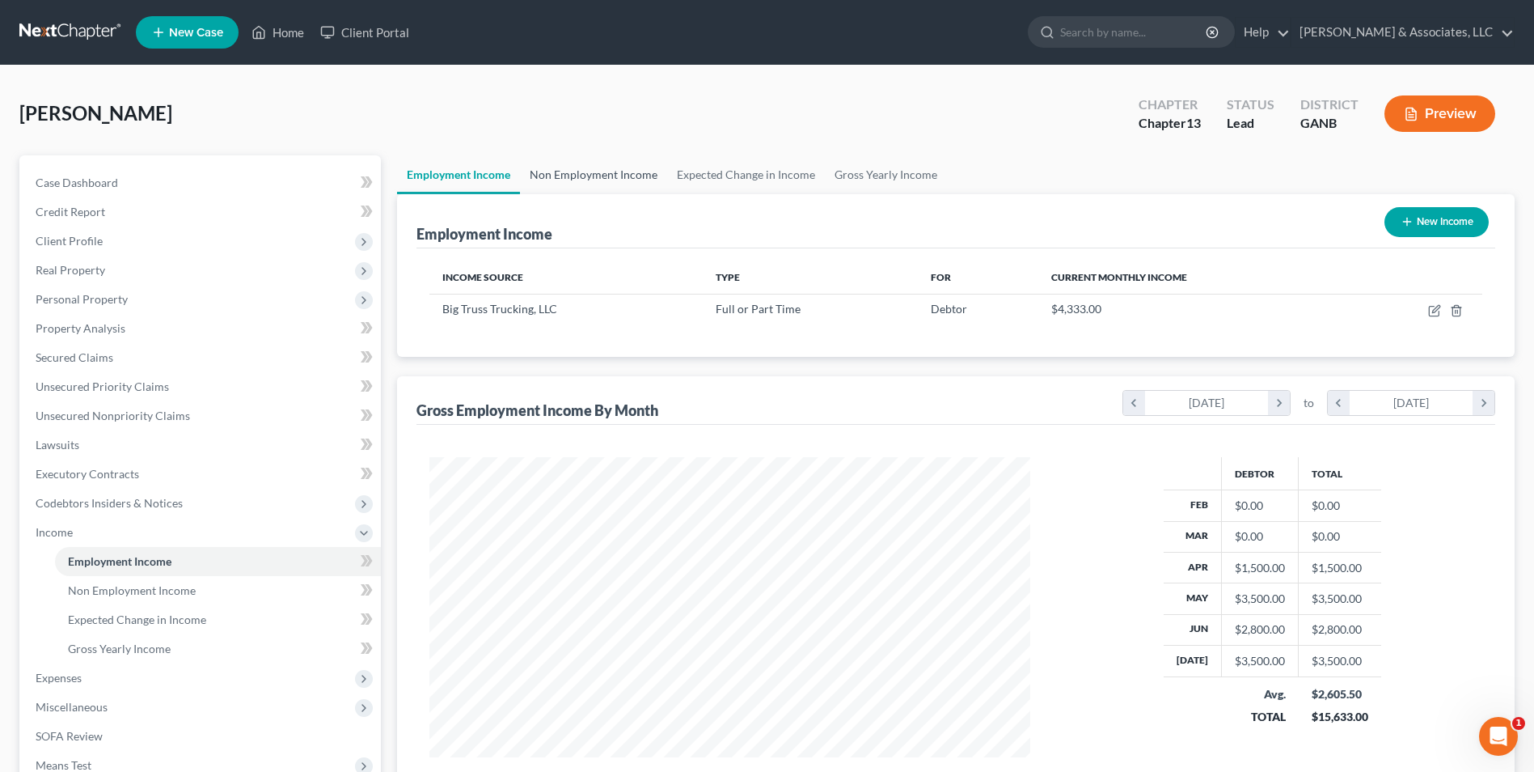
click at [574, 175] on link "Non Employment Income" at bounding box center [593, 174] width 147 height 39
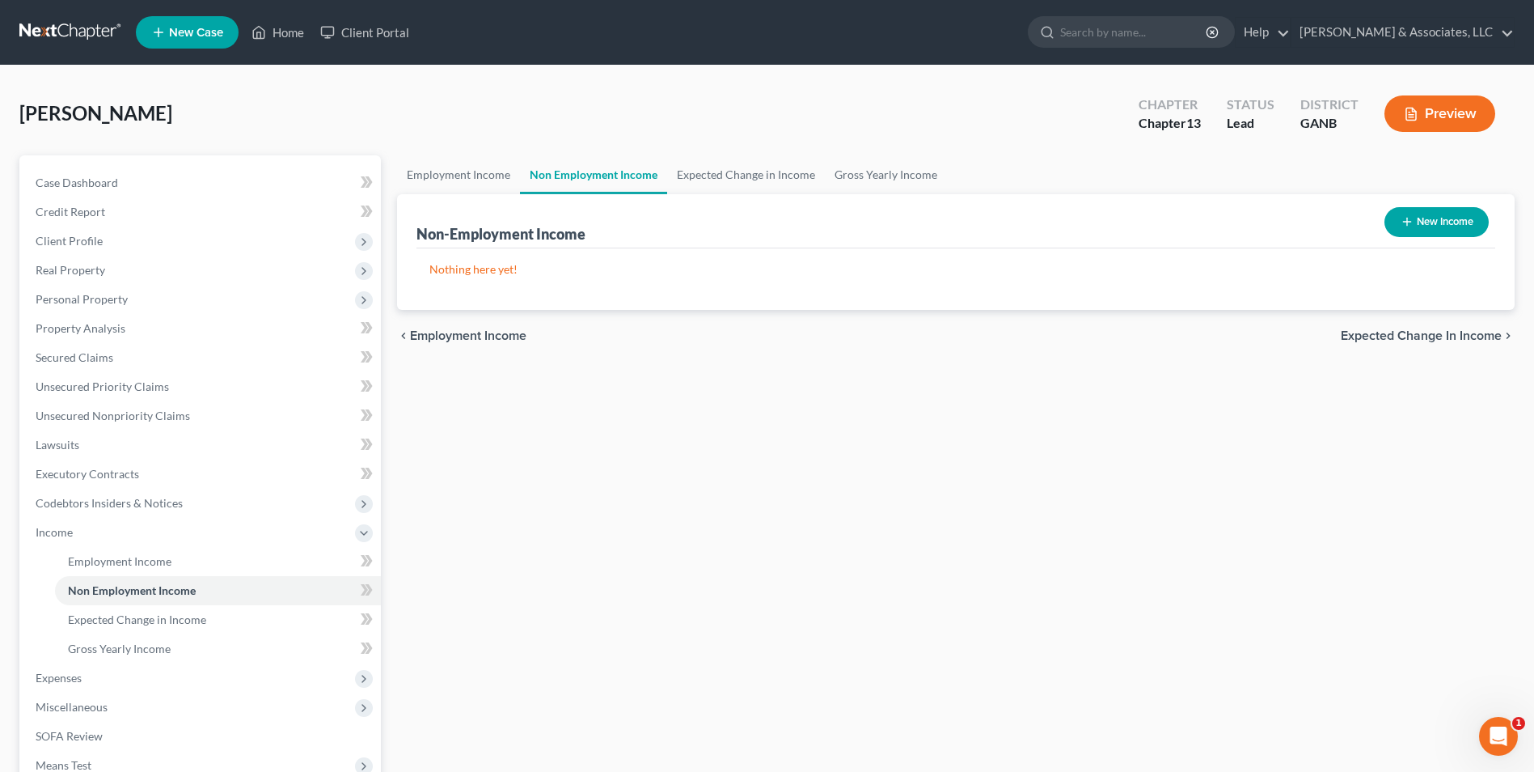
click at [1453, 222] on button "New Income" at bounding box center [1437, 222] width 104 height 30
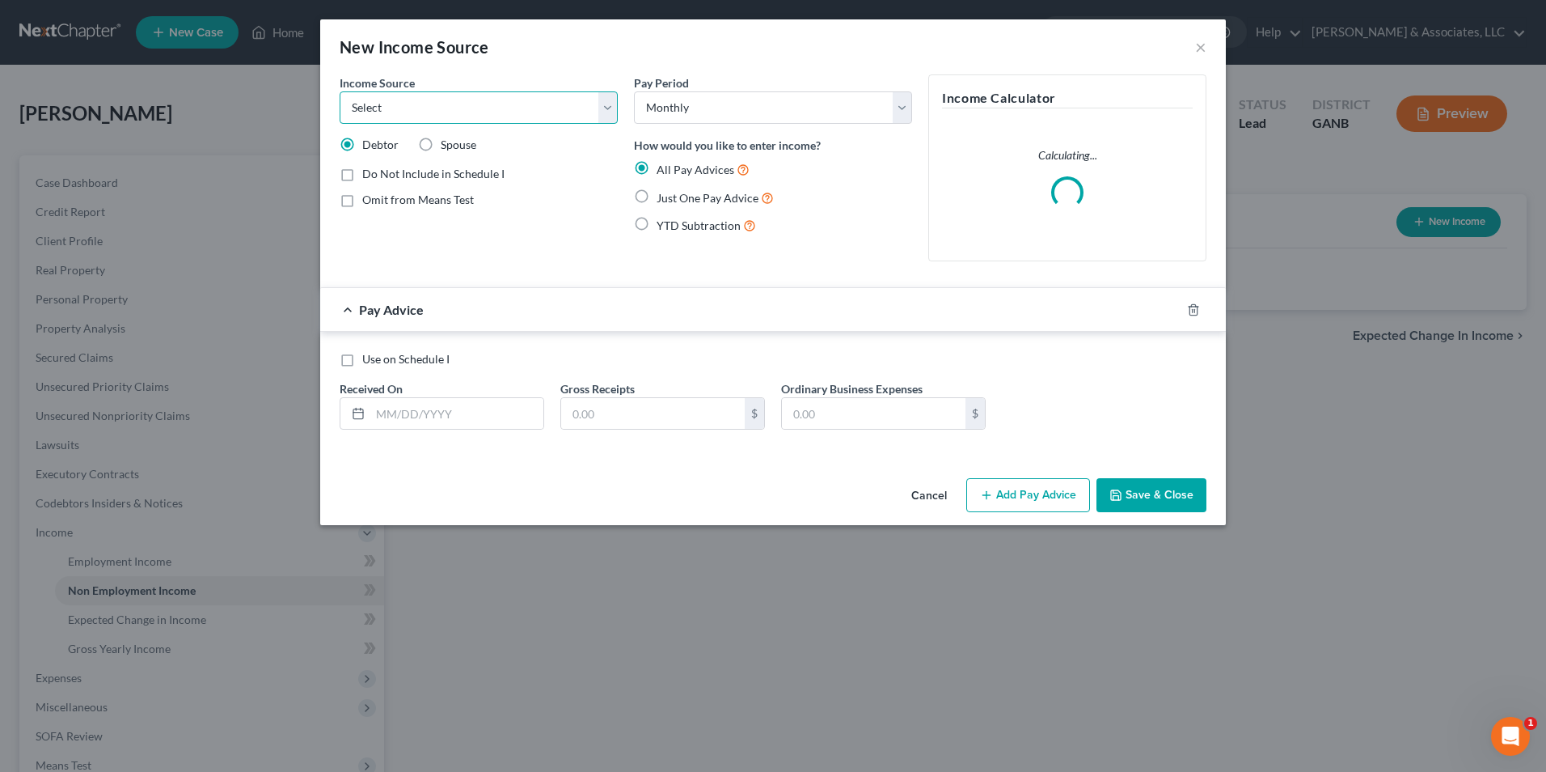
click at [614, 111] on select "Select Unemployment Disability (from employer) Pension Retirement Social Securi…" at bounding box center [479, 107] width 278 height 32
click at [340, 91] on select "Select Unemployment Disability (from employer) Pension Retirement Social Securi…" at bounding box center [479, 107] width 278 height 32
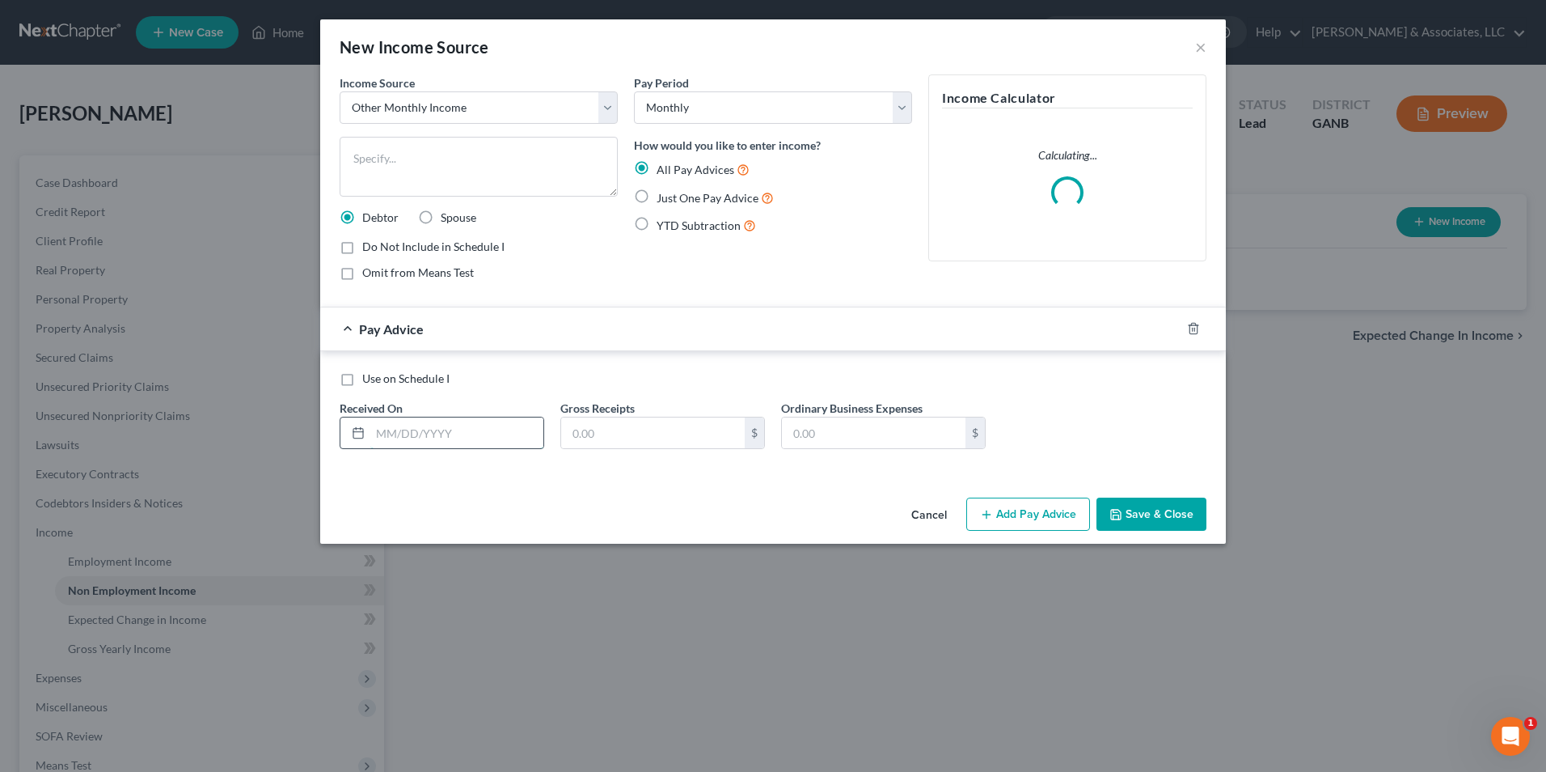
click at [411, 437] on input "text" at bounding box center [456, 432] width 173 height 31
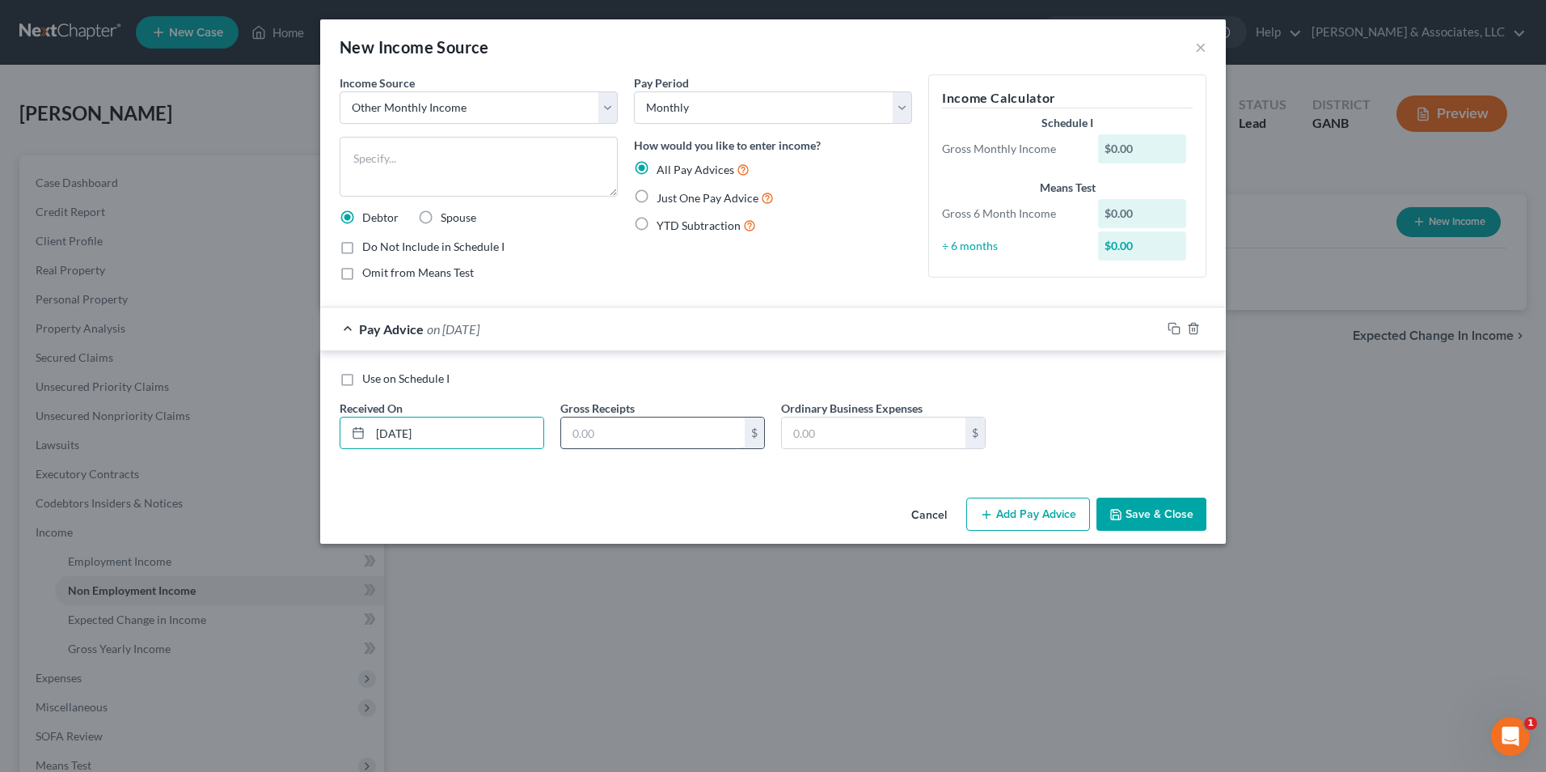
click at [670, 436] on input "text" at bounding box center [653, 432] width 184 height 31
click at [394, 160] on textarea at bounding box center [479, 167] width 278 height 60
click at [598, 229] on div "Income Source * Select Unemployment Disability (from employer) Pension Retireme…" at bounding box center [479, 183] width 294 height 219
click at [538, 172] on textarea "vehicle expense reimbursement" at bounding box center [479, 167] width 278 height 60
click at [1149, 515] on button "Save & Close" at bounding box center [1152, 514] width 110 height 34
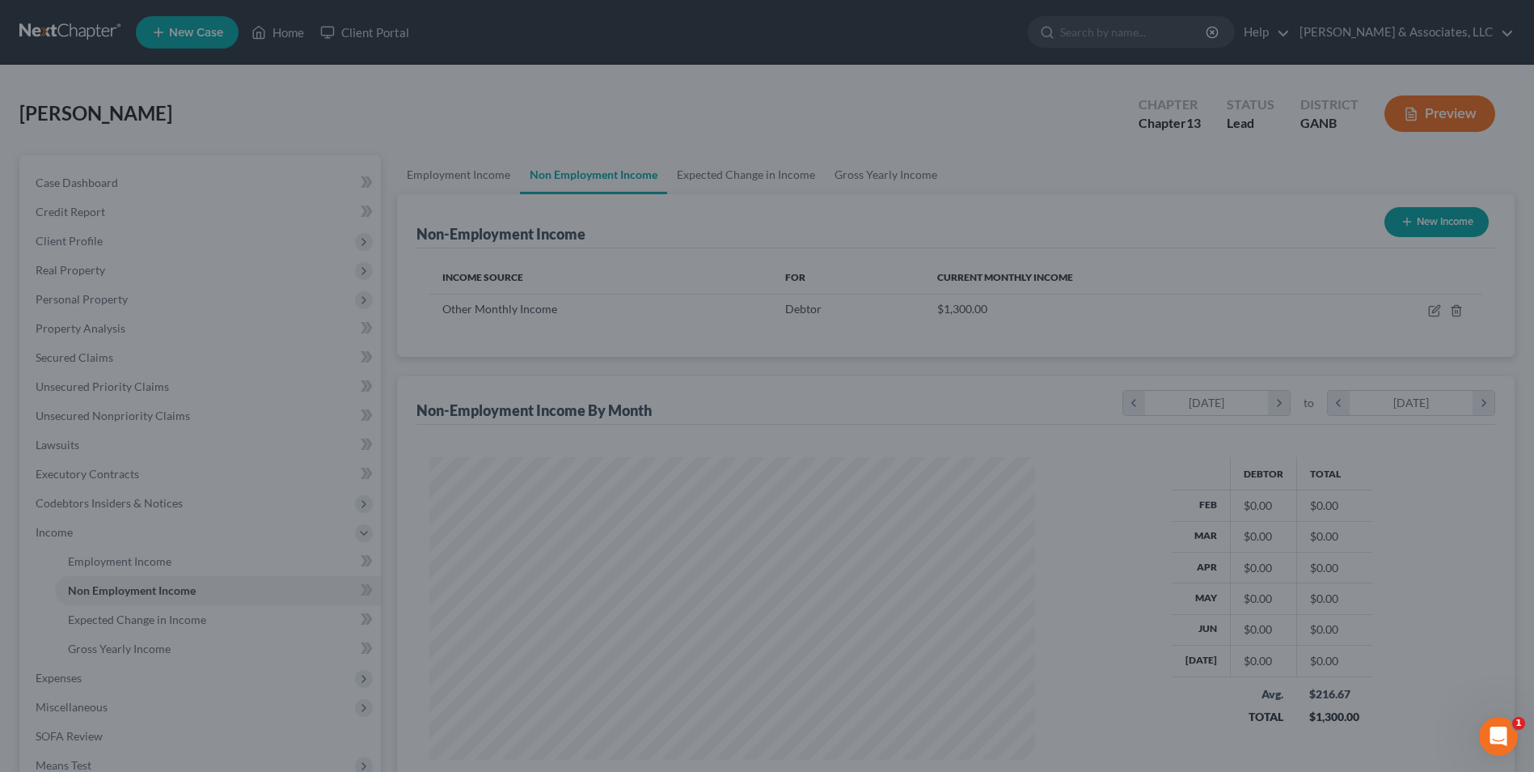
scroll to position [808445, 808112]
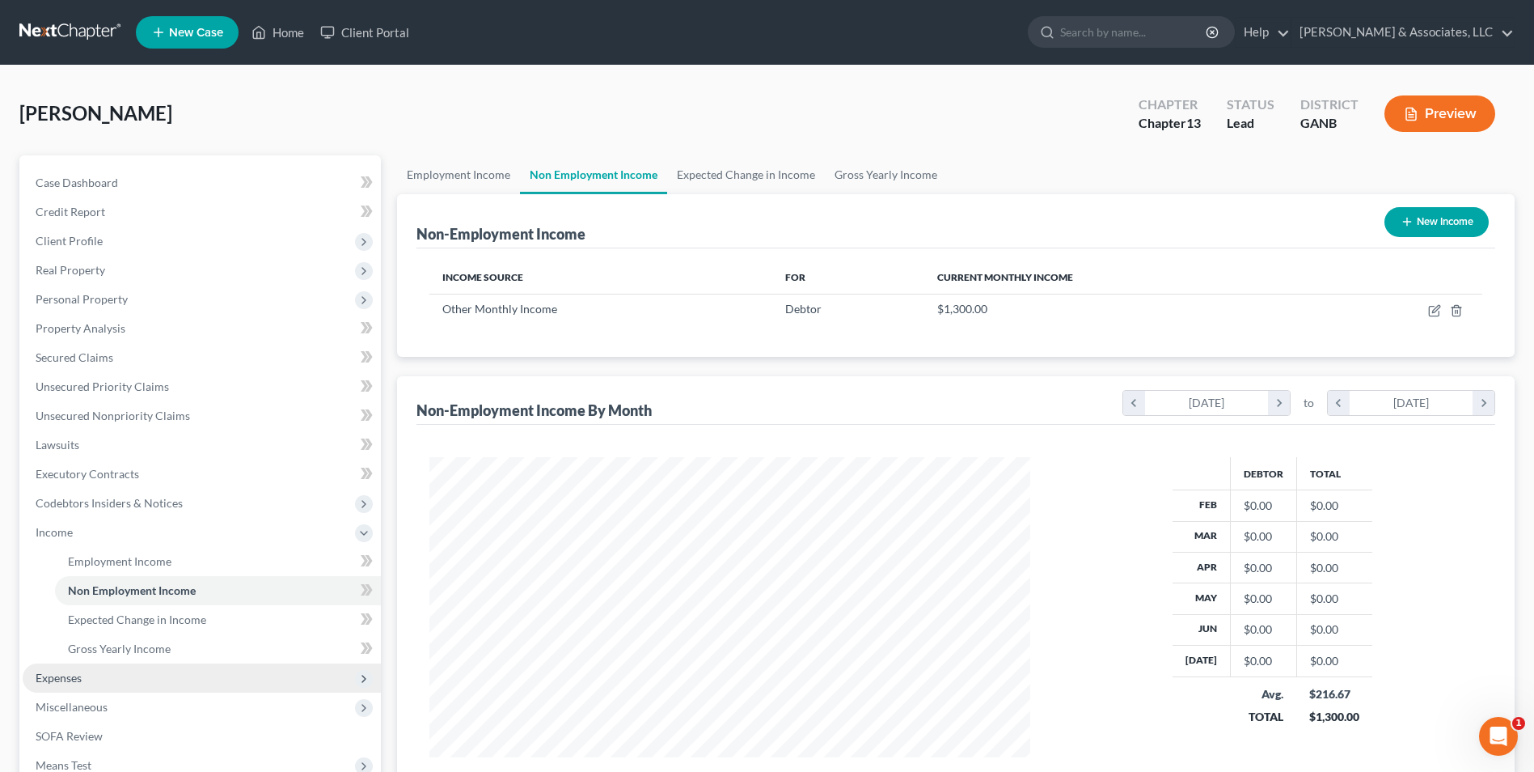
click at [77, 682] on span "Expenses" at bounding box center [59, 677] width 46 height 14
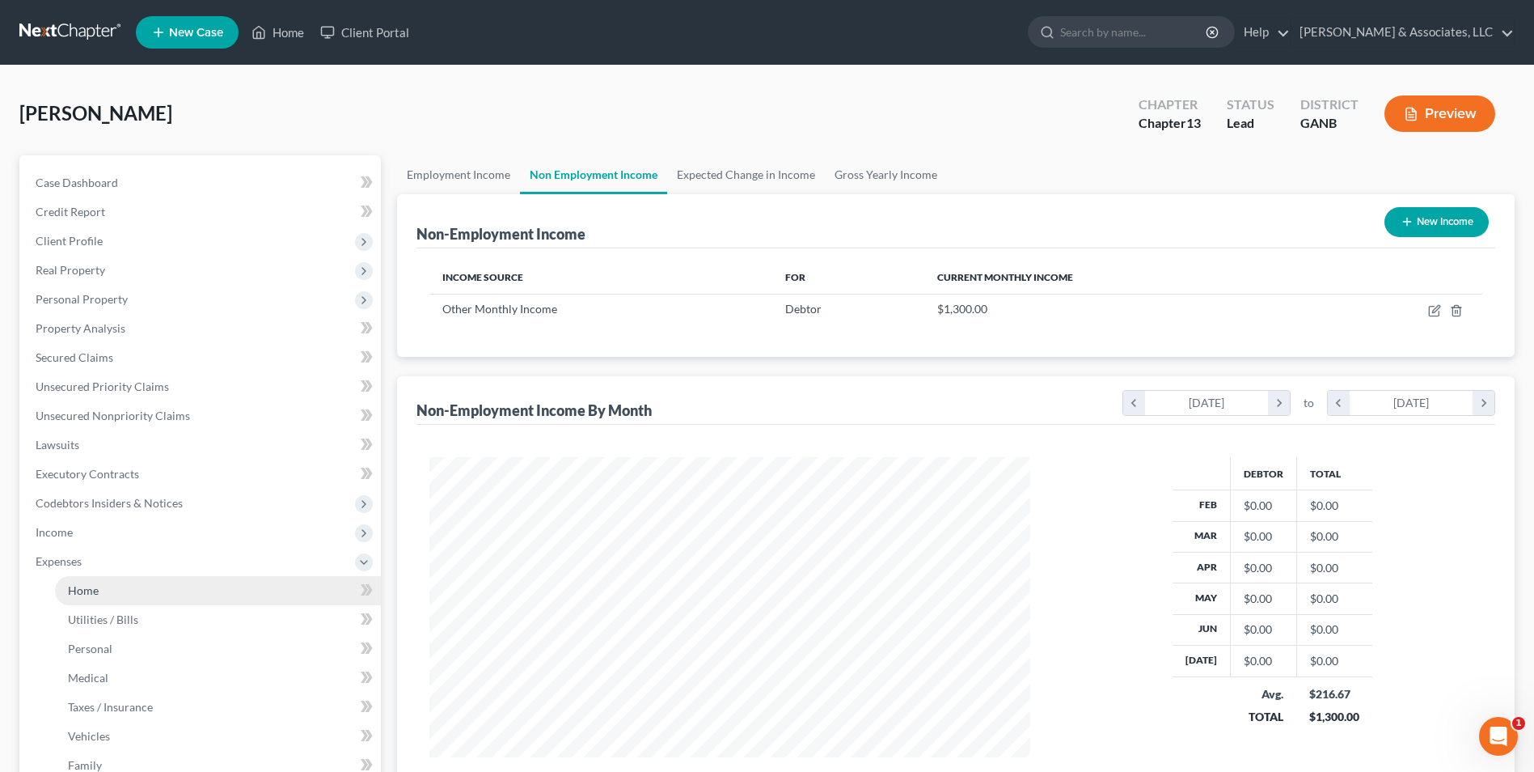
click at [93, 585] on span "Home" at bounding box center [83, 590] width 31 height 14
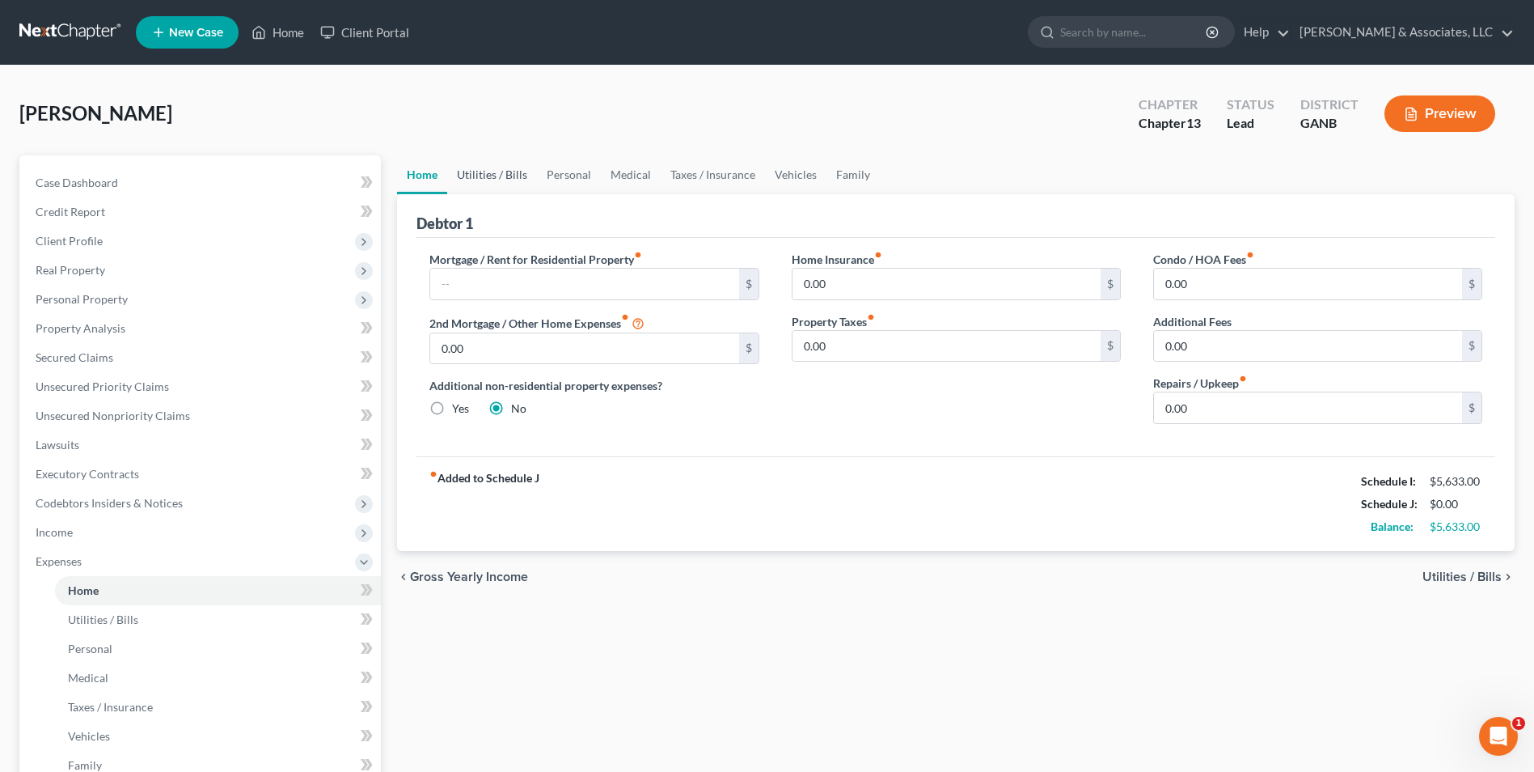
click at [503, 175] on link "Utilities / Bills" at bounding box center [492, 174] width 90 height 39
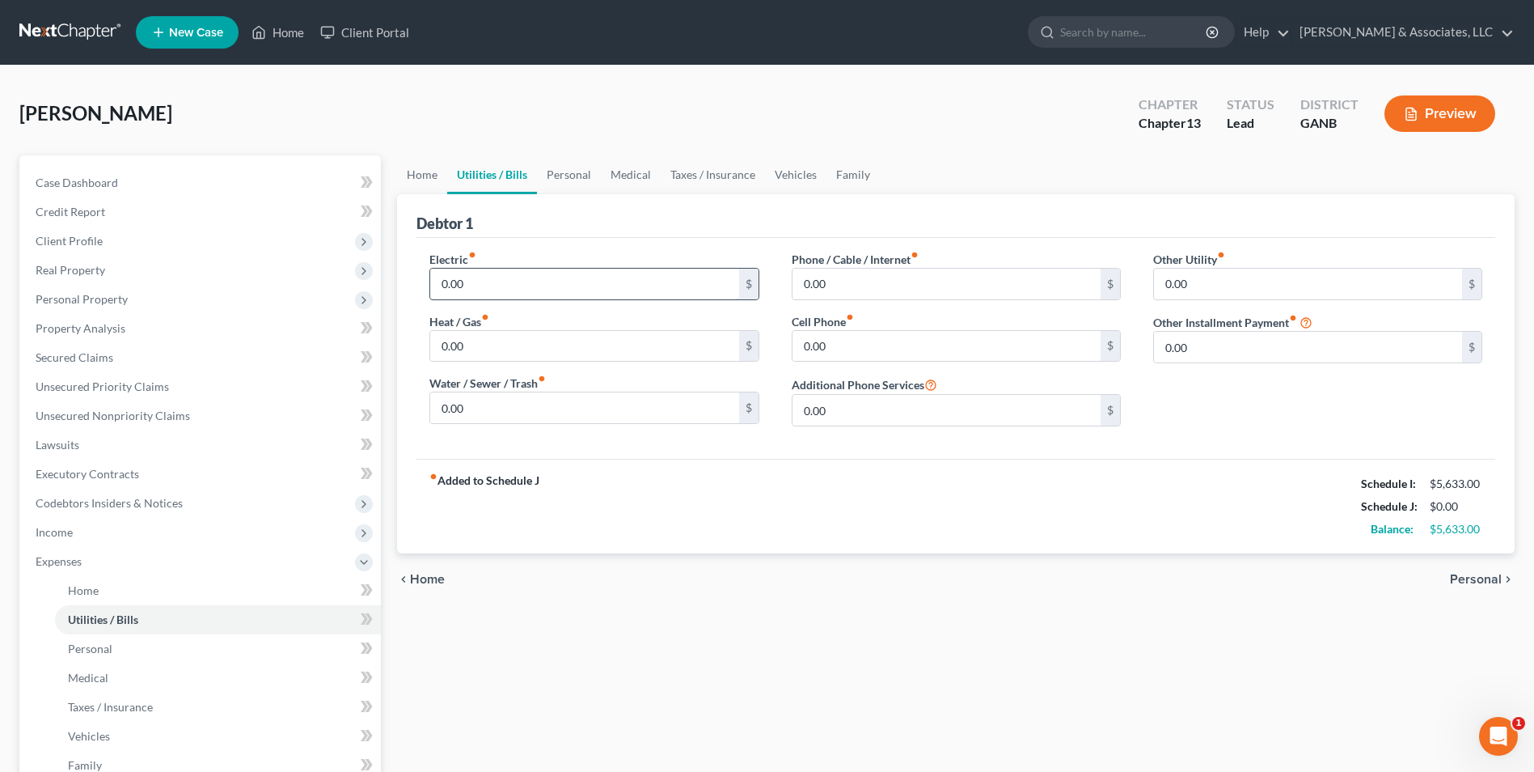
click at [505, 282] on input "0.00" at bounding box center [584, 284] width 308 height 31
click at [865, 341] on input "0.00" at bounding box center [947, 346] width 308 height 31
drag, startPoint x: 833, startPoint y: 351, endPoint x: 778, endPoint y: 353, distance: 55.0
click at [778, 353] on div "Phone / Cable / Internet fiber_manual_record 0.00 $ Cell Phone fiber_manual_rec…" at bounding box center [957, 345] width 362 height 188
click at [582, 174] on link "Personal" at bounding box center [569, 174] width 64 height 39
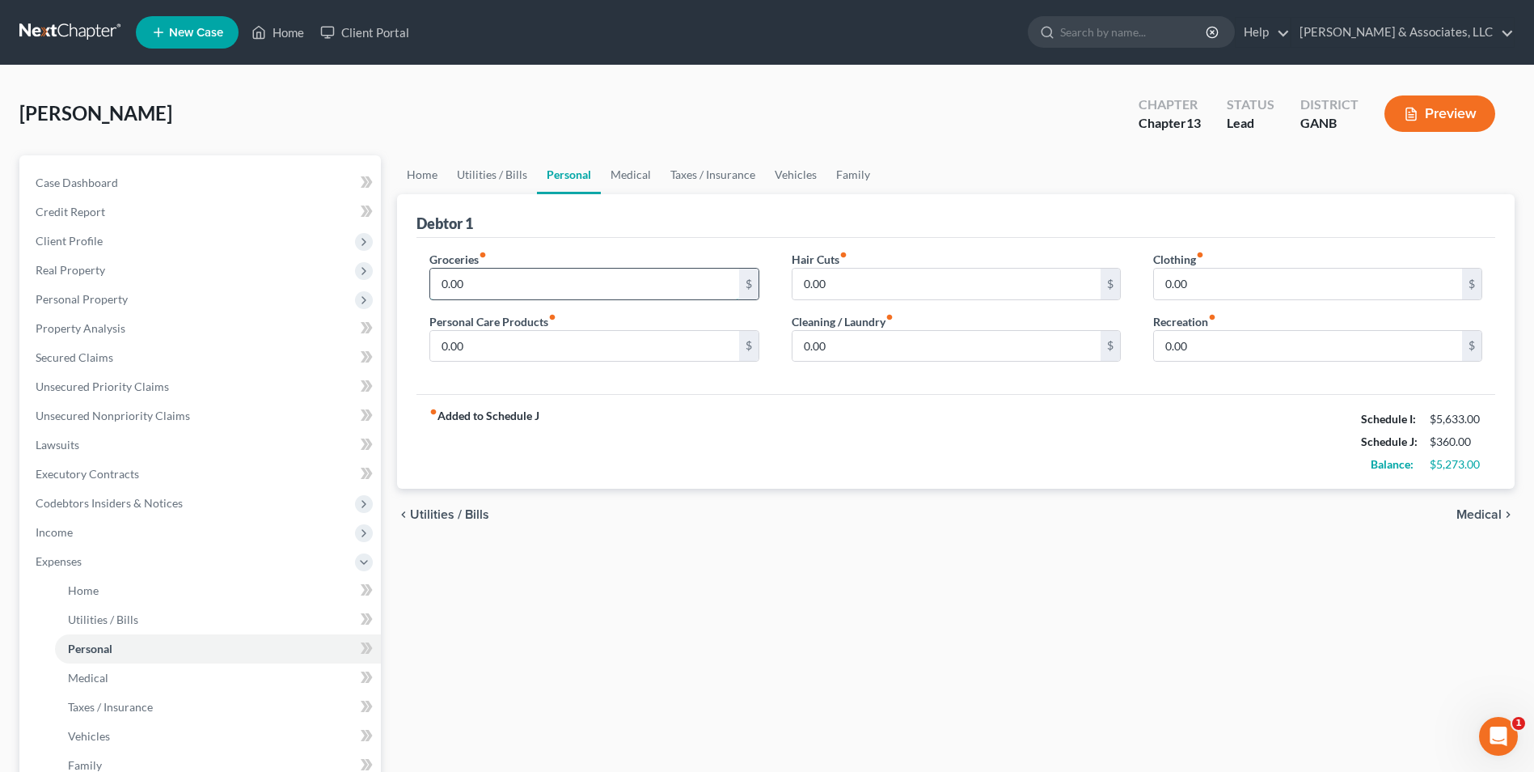
click at [522, 276] on input "0.00" at bounding box center [584, 284] width 308 height 31
click at [793, 167] on link "Vehicles" at bounding box center [795, 174] width 61 height 39
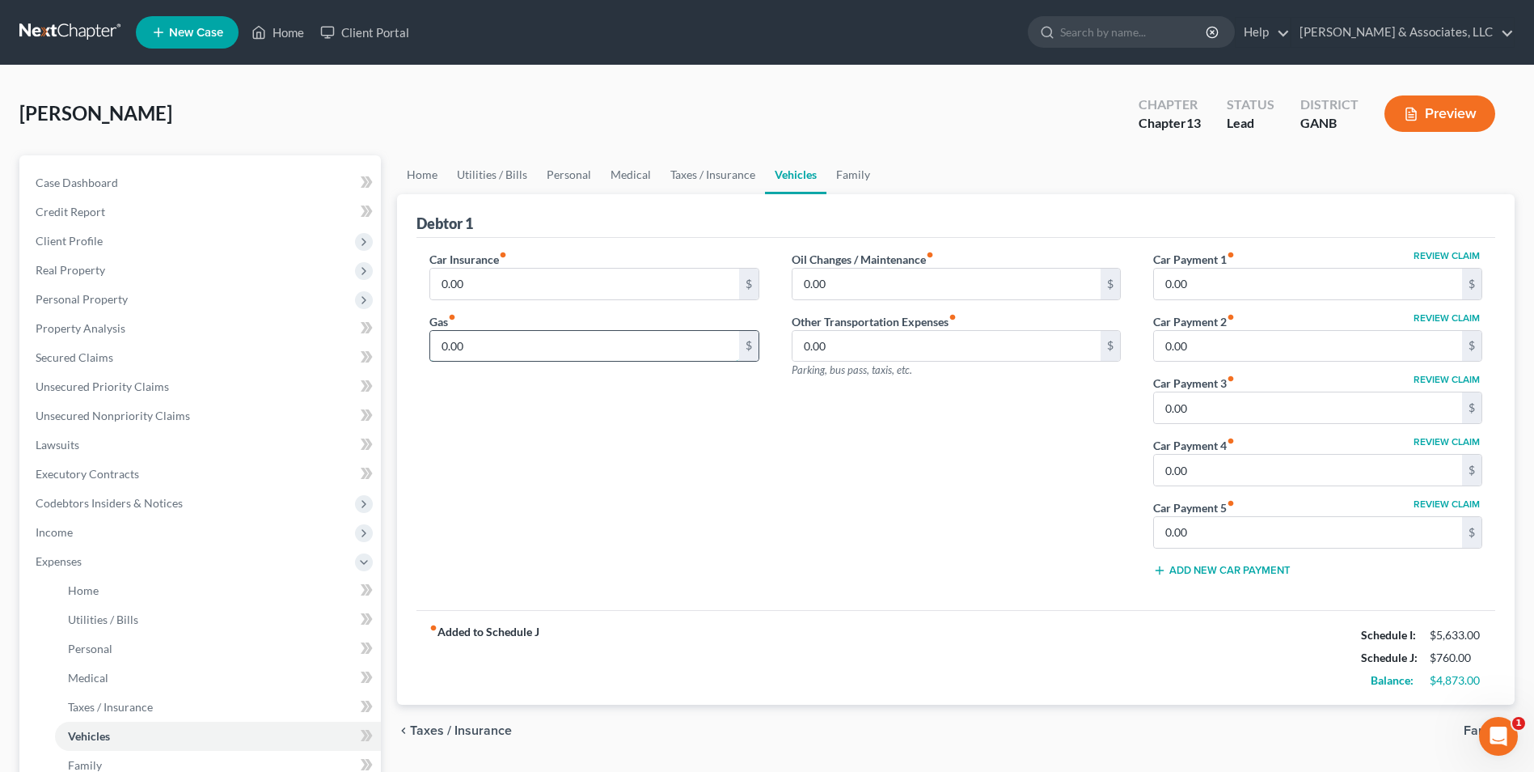
click at [469, 348] on input "0.00" at bounding box center [584, 346] width 308 height 31
click at [497, 289] on input "0.00" at bounding box center [584, 284] width 308 height 31
click at [690, 176] on link "Taxes / Insurance" at bounding box center [713, 174] width 104 height 39
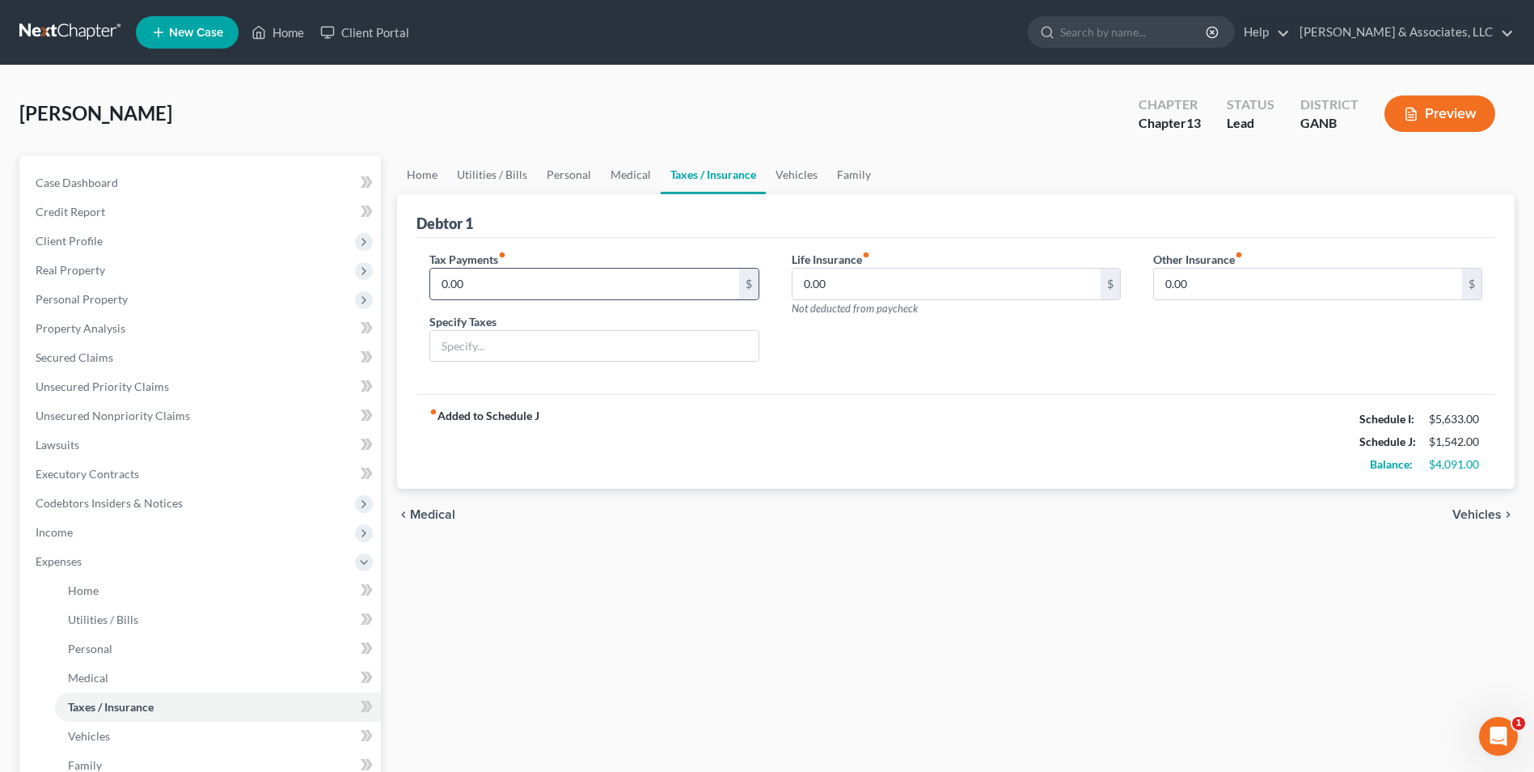
click at [479, 286] on input "0.00" at bounding box center [584, 284] width 308 height 31
click at [478, 357] on input "text" at bounding box center [594, 346] width 328 height 31
click at [855, 175] on link "Family" at bounding box center [853, 174] width 53 height 39
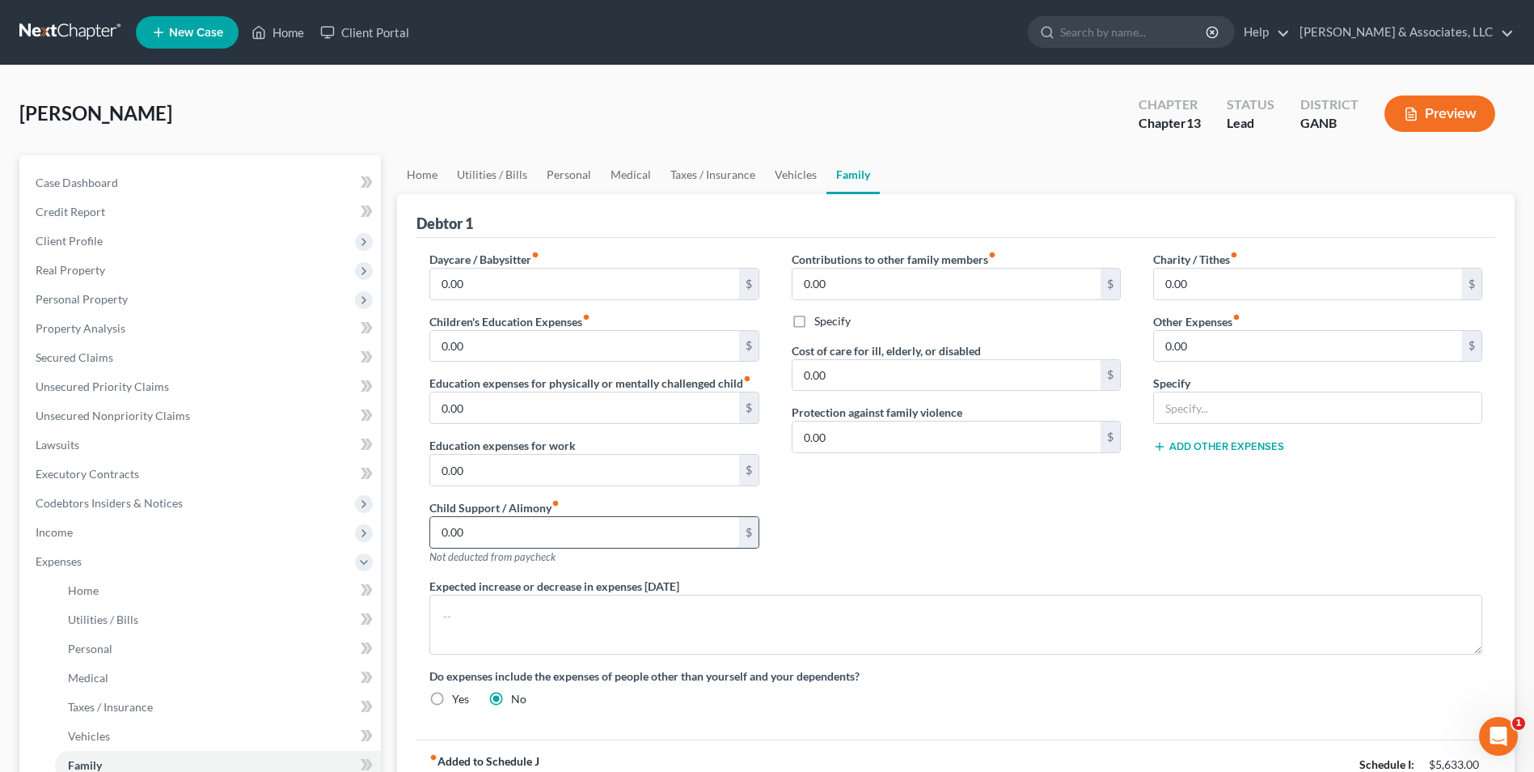
click at [518, 537] on input "0.00" at bounding box center [584, 532] width 308 height 31
click at [928, 539] on div "Contributions to other family members fiber_manual_record 0.00 $ Specify Cost o…" at bounding box center [957, 414] width 362 height 327
click at [1204, 348] on input "0.00" at bounding box center [1308, 346] width 308 height 31
click at [1206, 415] on input "text" at bounding box center [1318, 407] width 328 height 31
click at [1233, 517] on div "Charity / Tithes fiber_manual_record 0.00 $ Other Expenses fiber_manual_record …" at bounding box center [1318, 414] width 362 height 327
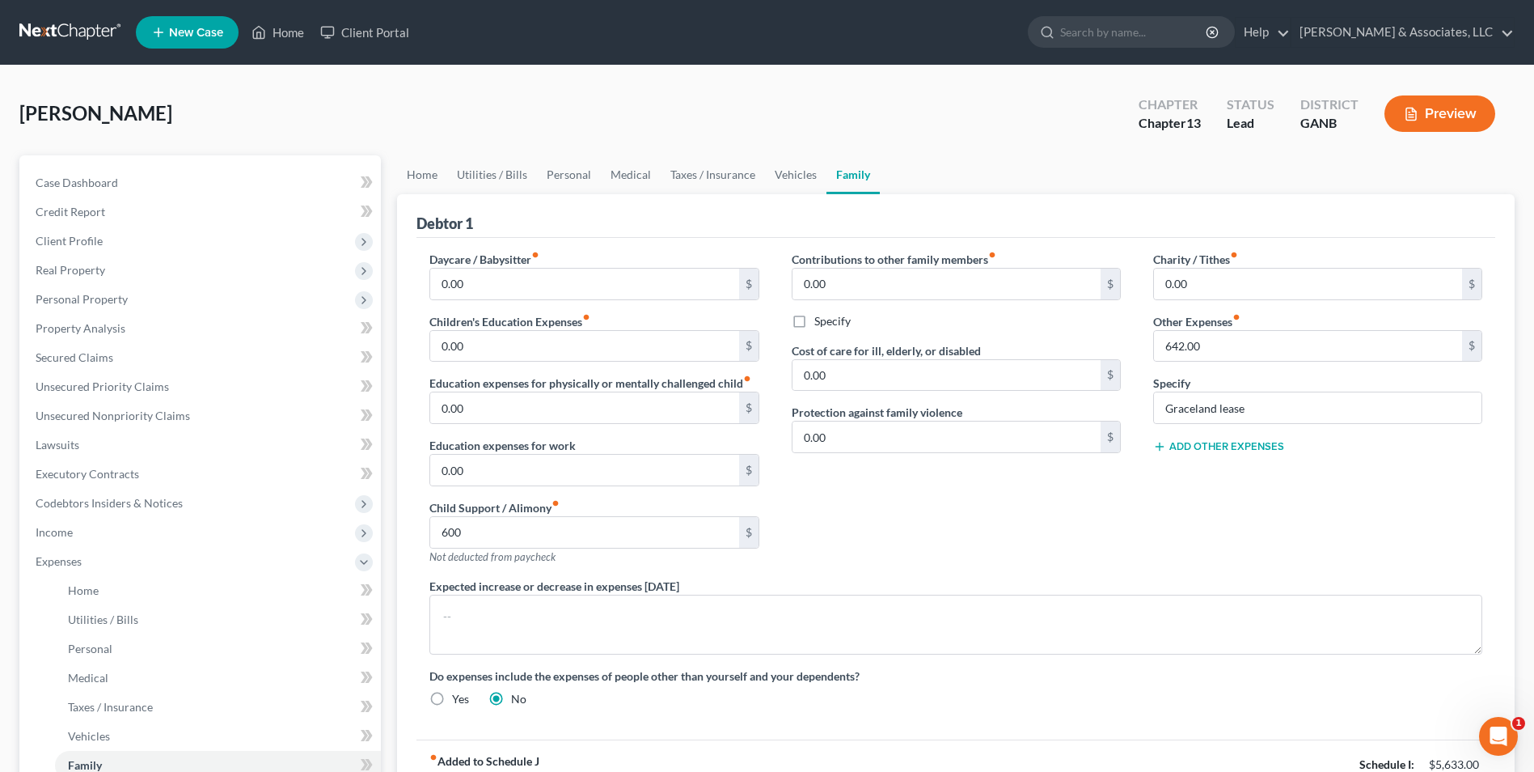
click at [1224, 446] on button "Add Other Expenses" at bounding box center [1218, 446] width 131 height 13
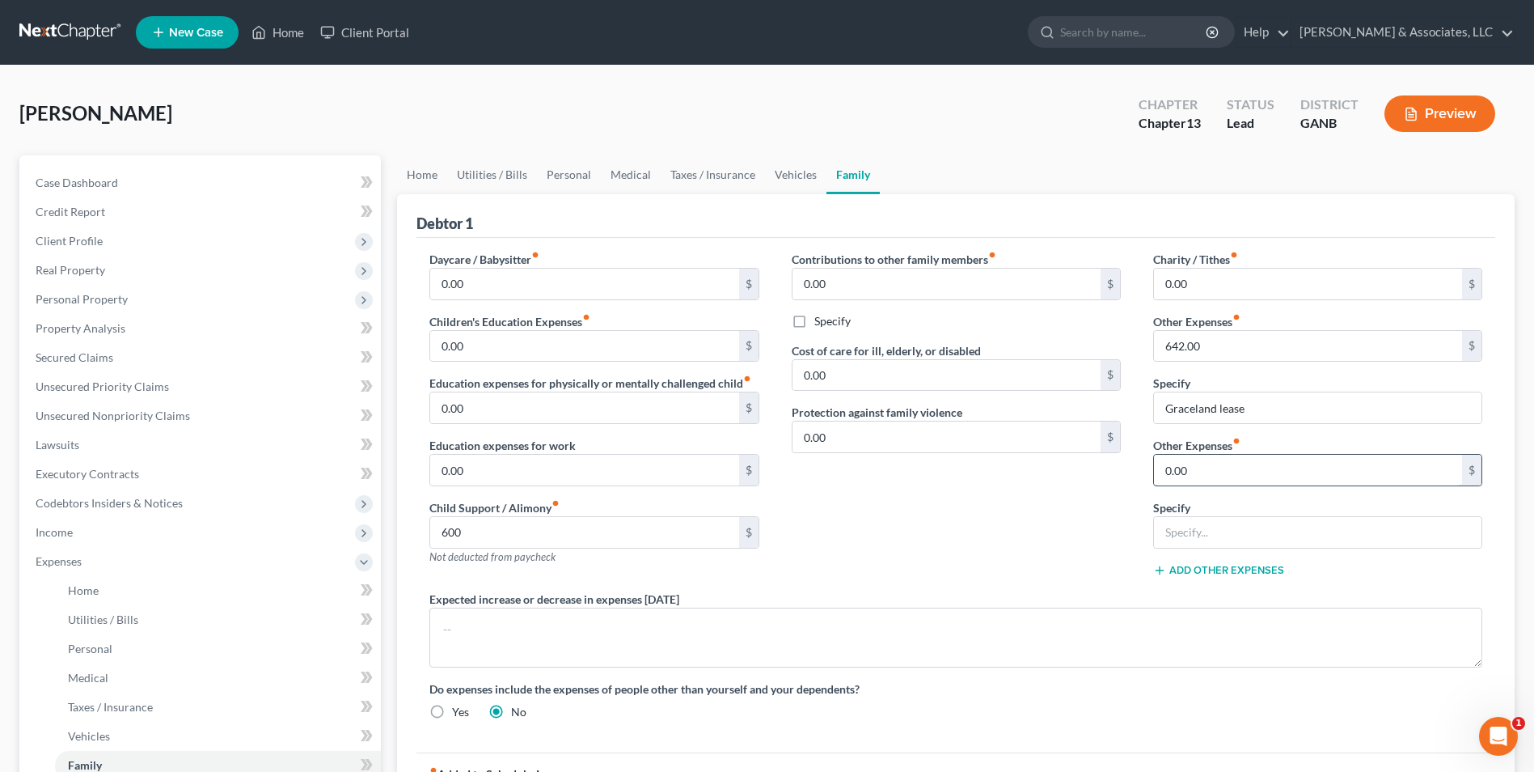
click at [1191, 463] on input "0.00" at bounding box center [1308, 470] width 308 height 31
click at [1260, 533] on input "text" at bounding box center [1318, 532] width 328 height 31
click at [1062, 552] on div "Contributions to other family members fiber_manual_record 0.00 $ Specify Cost o…" at bounding box center [957, 421] width 362 height 340
click at [426, 167] on link "Home" at bounding box center [422, 174] width 50 height 39
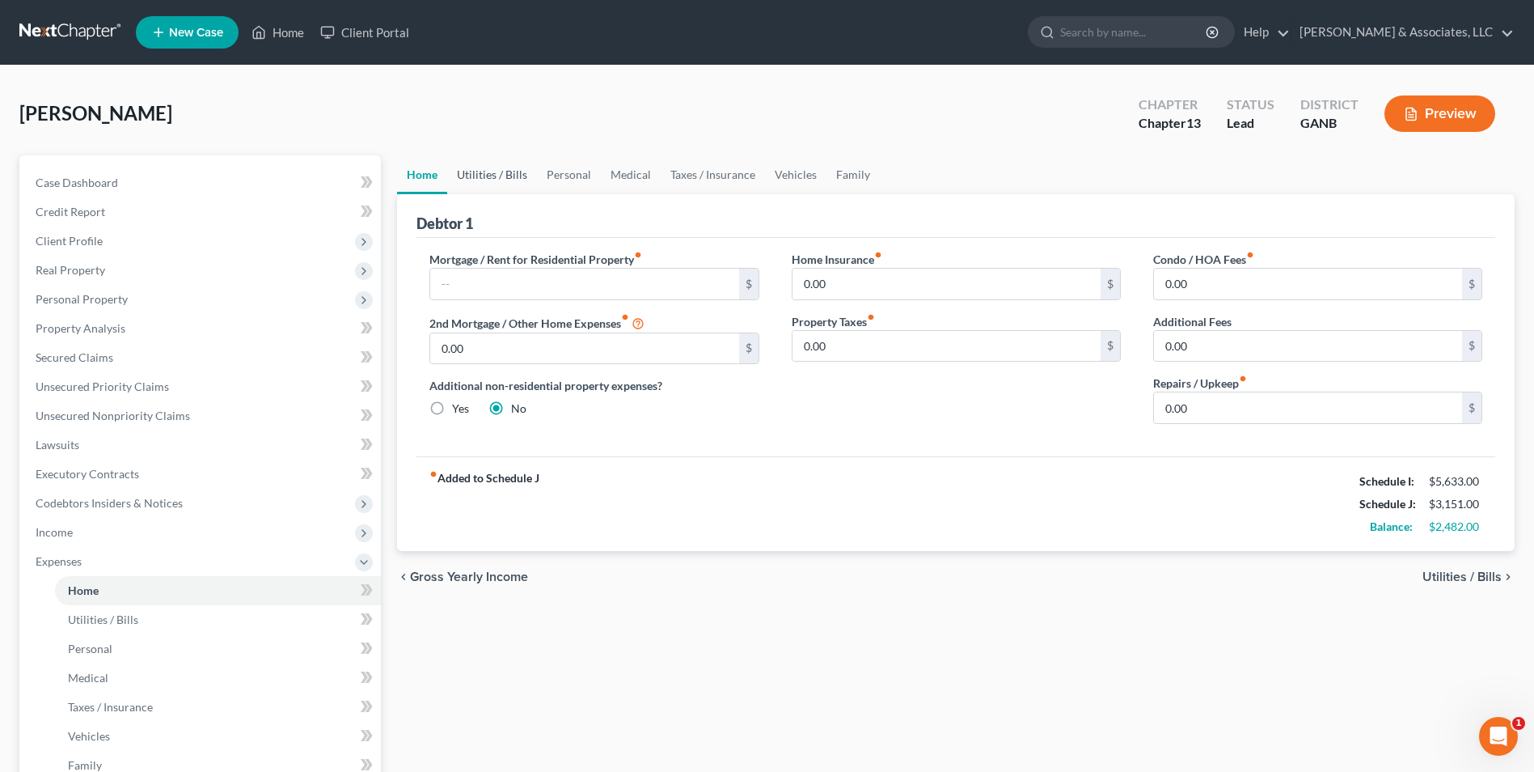
click at [487, 174] on link "Utilities / Bills" at bounding box center [492, 174] width 90 height 39
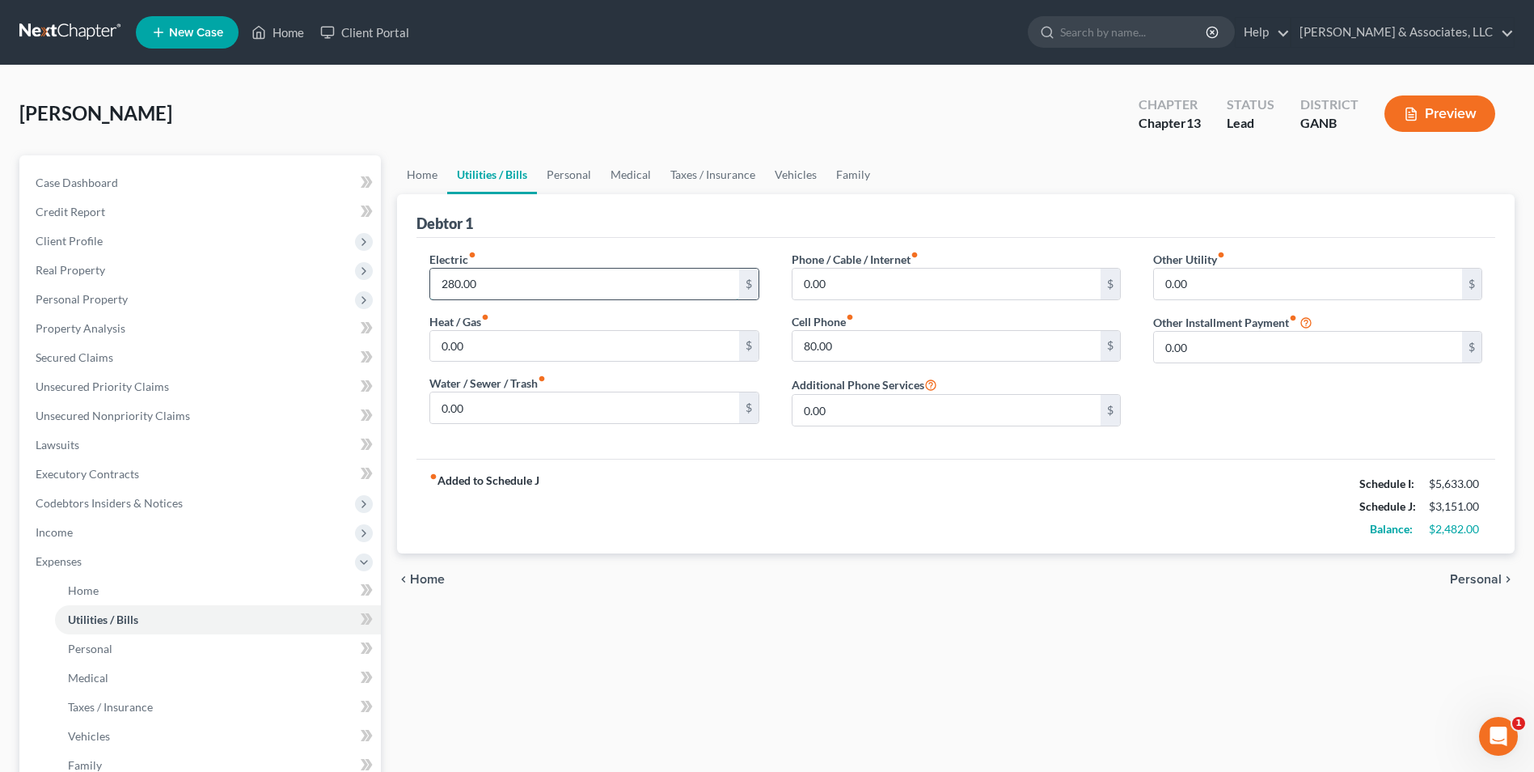
click at [497, 290] on input "280.00" at bounding box center [584, 284] width 308 height 31
click at [856, 653] on div "Home Utilities / Bills Personal Medical Taxes / Insurance Vehicles Family Debto…" at bounding box center [956, 593] width 1134 height 876
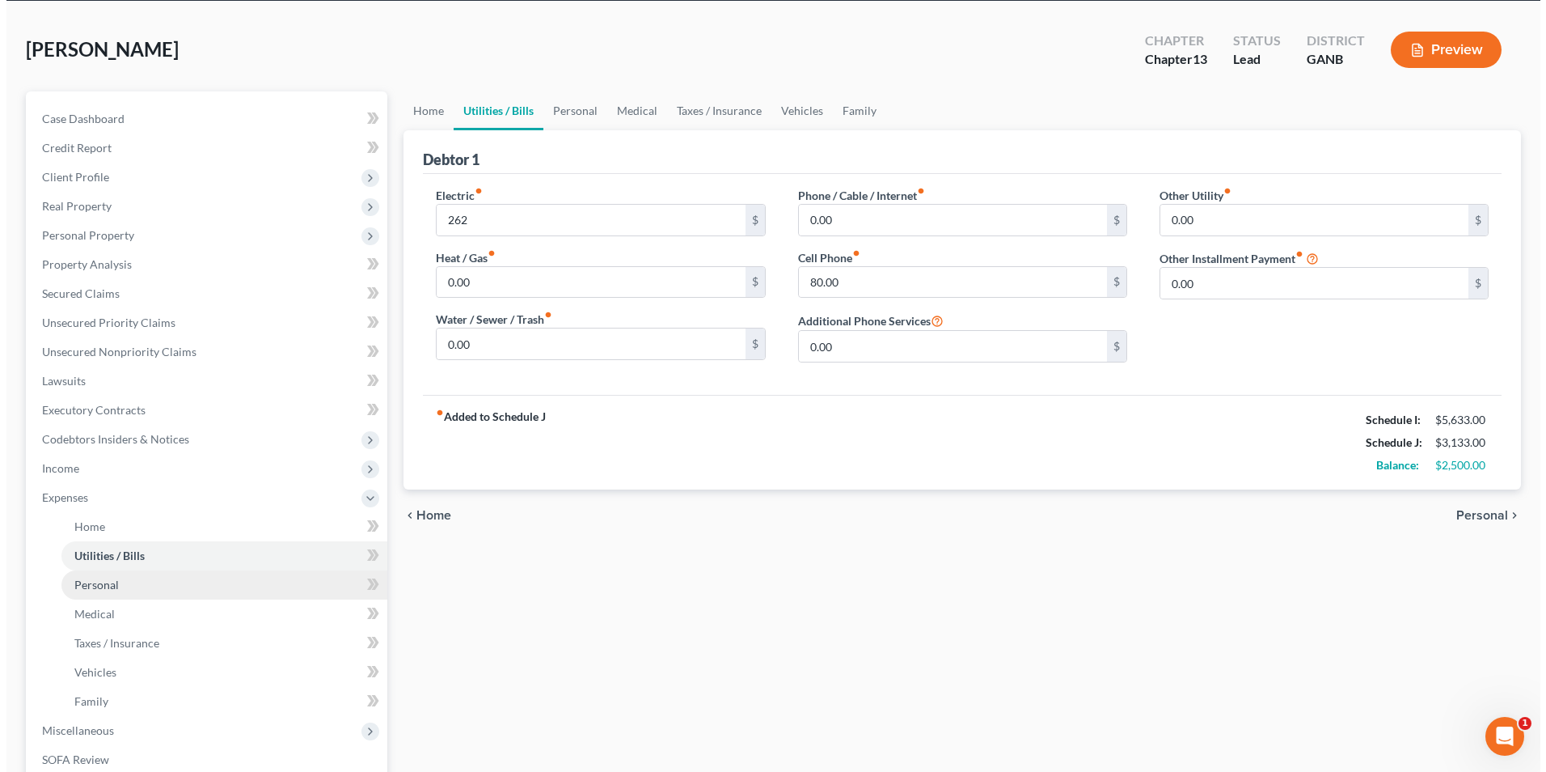
scroll to position [162, 0]
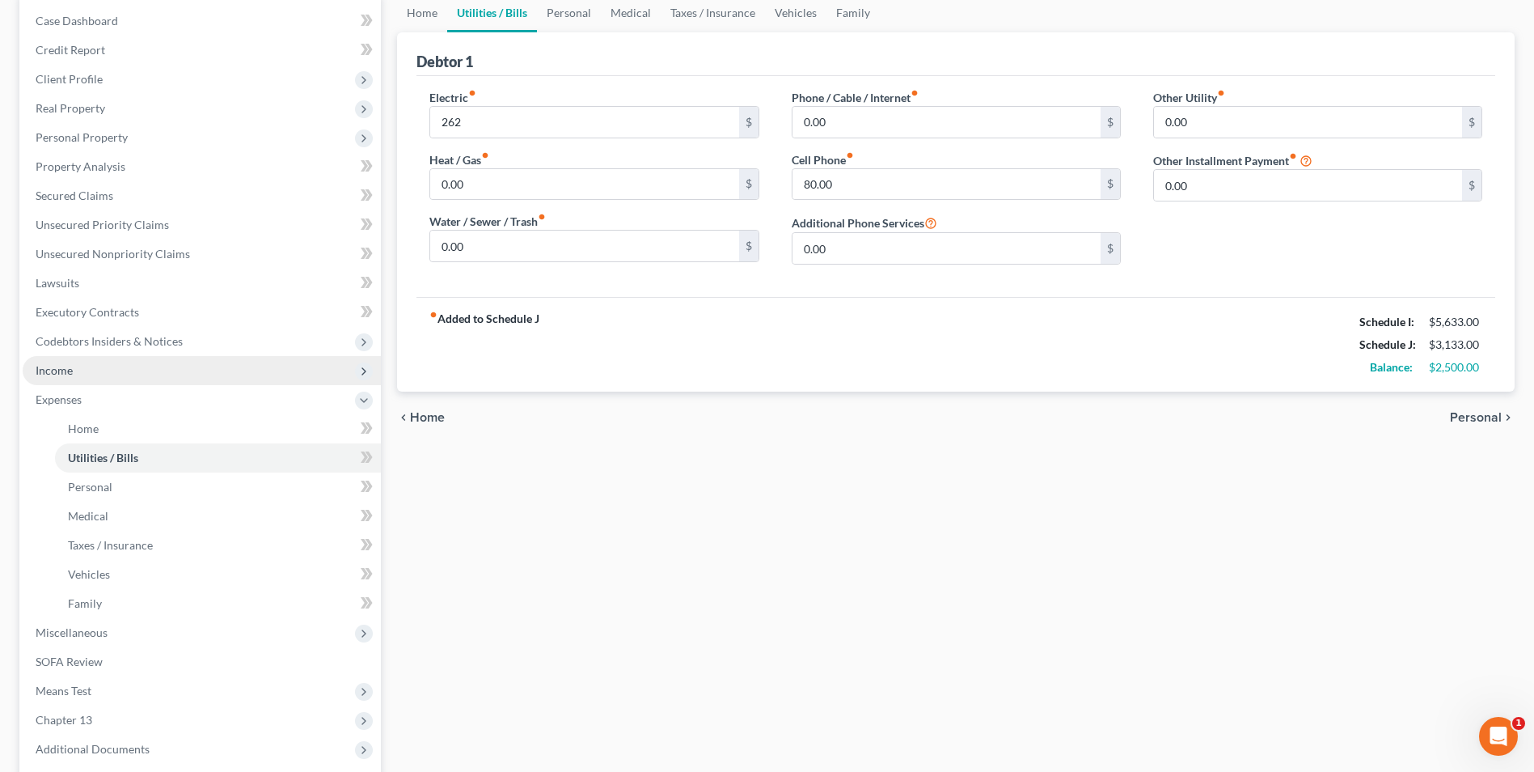
click at [49, 373] on span "Income" at bounding box center [54, 370] width 37 height 14
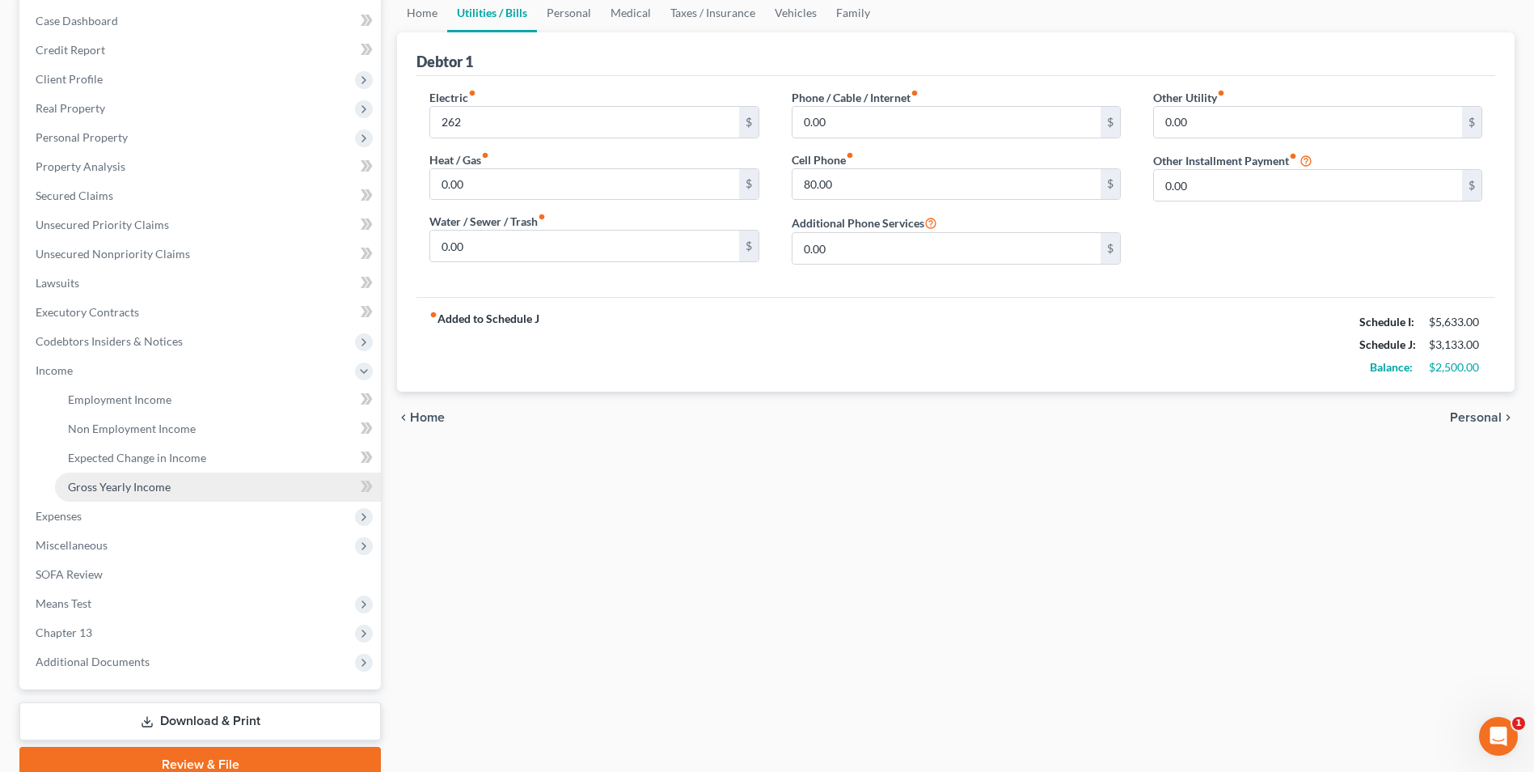
click at [143, 477] on link "Gross Yearly Income" at bounding box center [218, 486] width 326 height 29
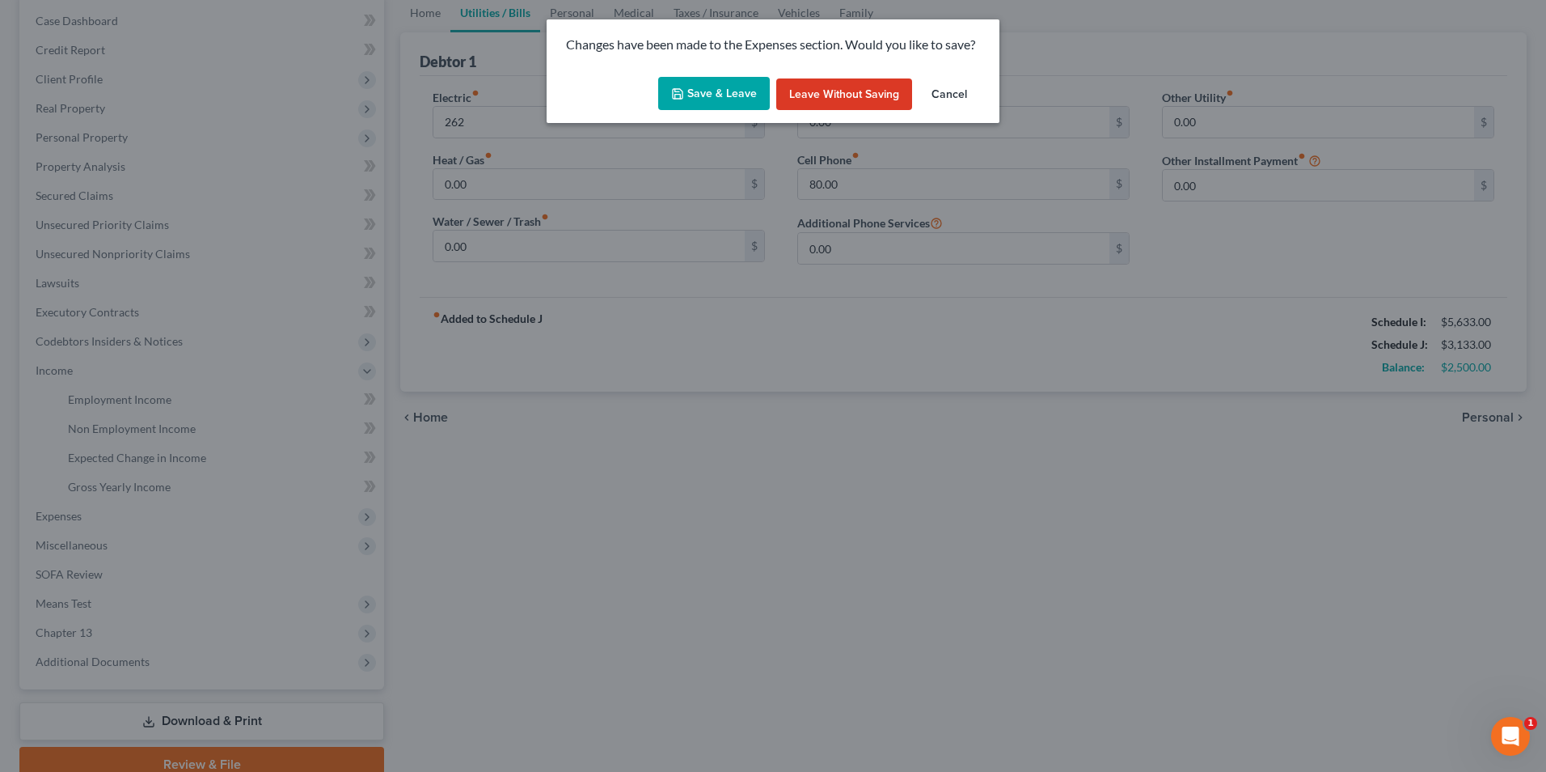
click at [733, 93] on button "Save & Leave" at bounding box center [714, 94] width 112 height 34
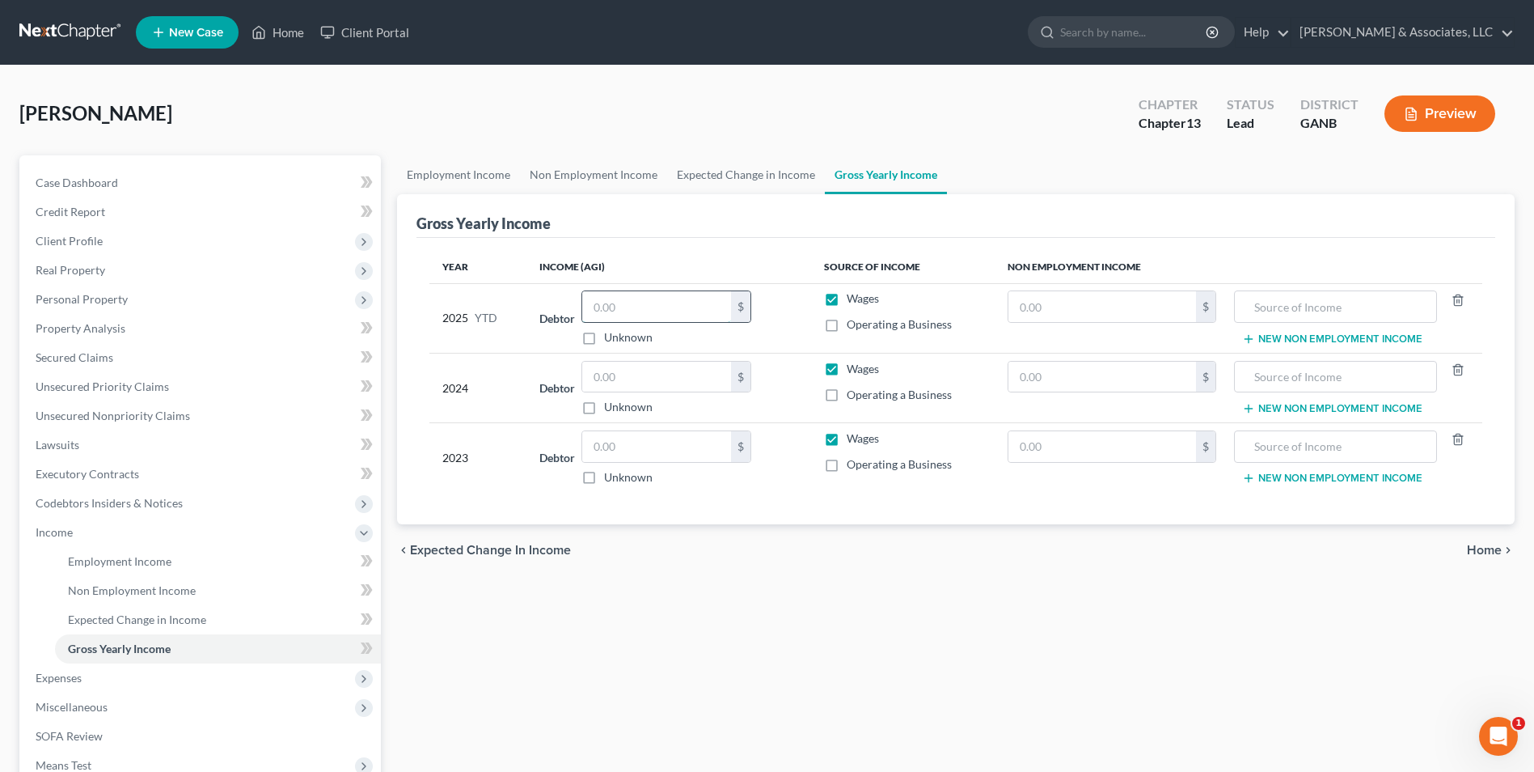
click at [615, 310] on input "text" at bounding box center [656, 306] width 149 height 31
click at [632, 378] on input "text" at bounding box center [656, 377] width 149 height 31
click at [614, 449] on input "text" at bounding box center [656, 446] width 149 height 31
click at [763, 639] on div "Employment Income Non Employment Income Expected Change in Income Gross Yearly …" at bounding box center [956, 549] width 1134 height 789
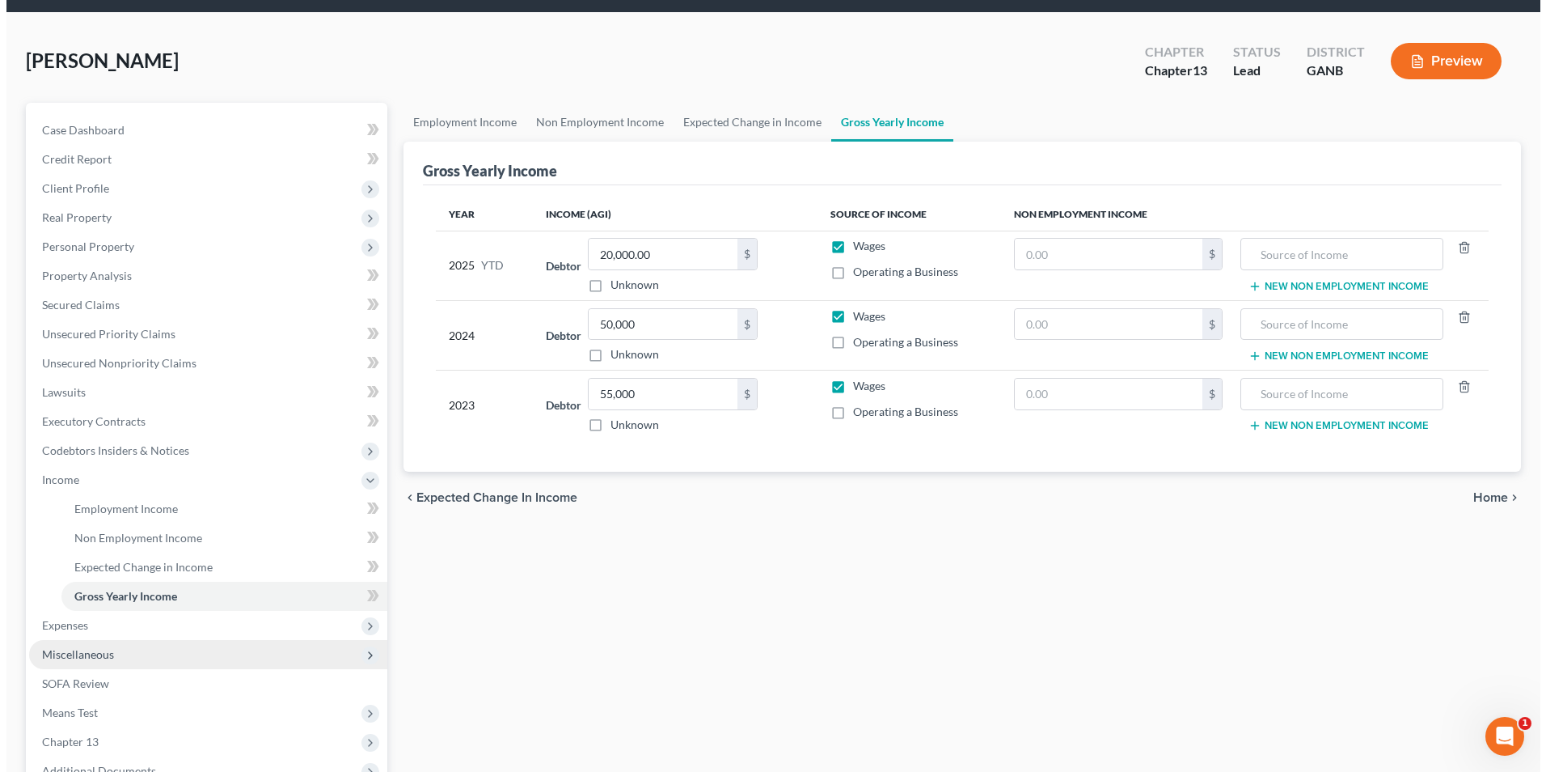
scroll to position [81, 0]
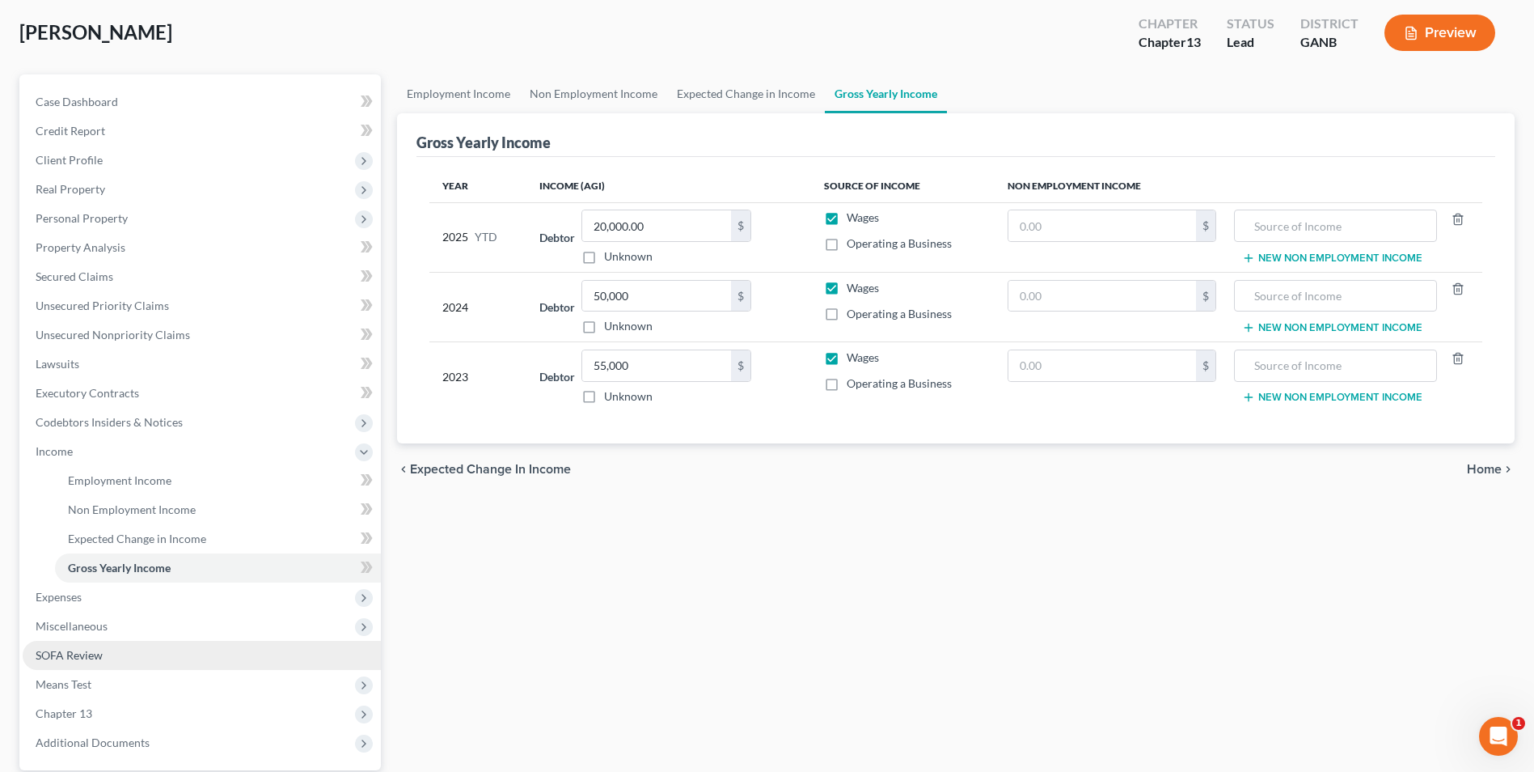
click at [88, 653] on span "SOFA Review" at bounding box center [69, 655] width 67 height 14
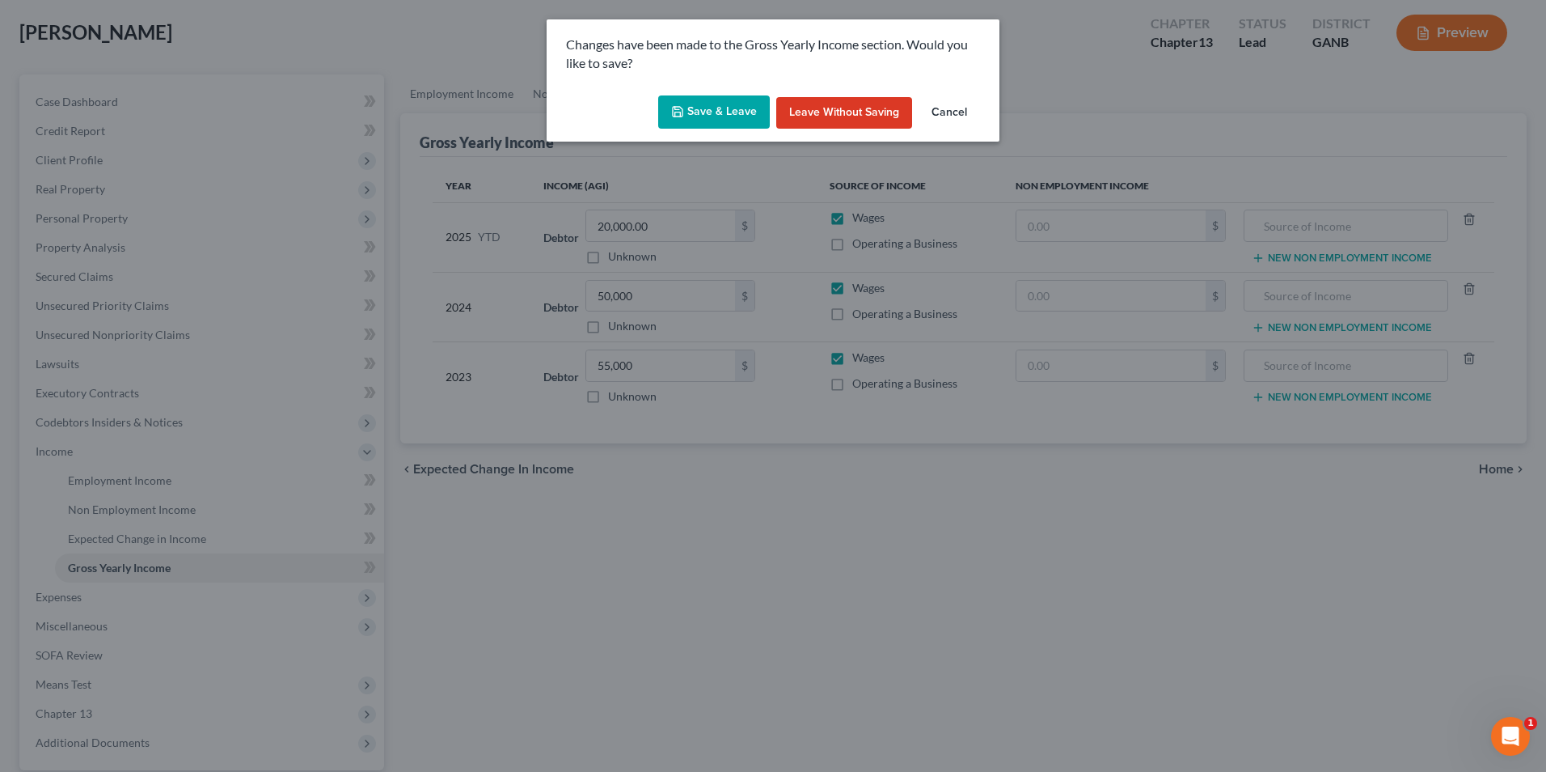
click at [701, 112] on button "Save & Leave" at bounding box center [714, 112] width 112 height 34
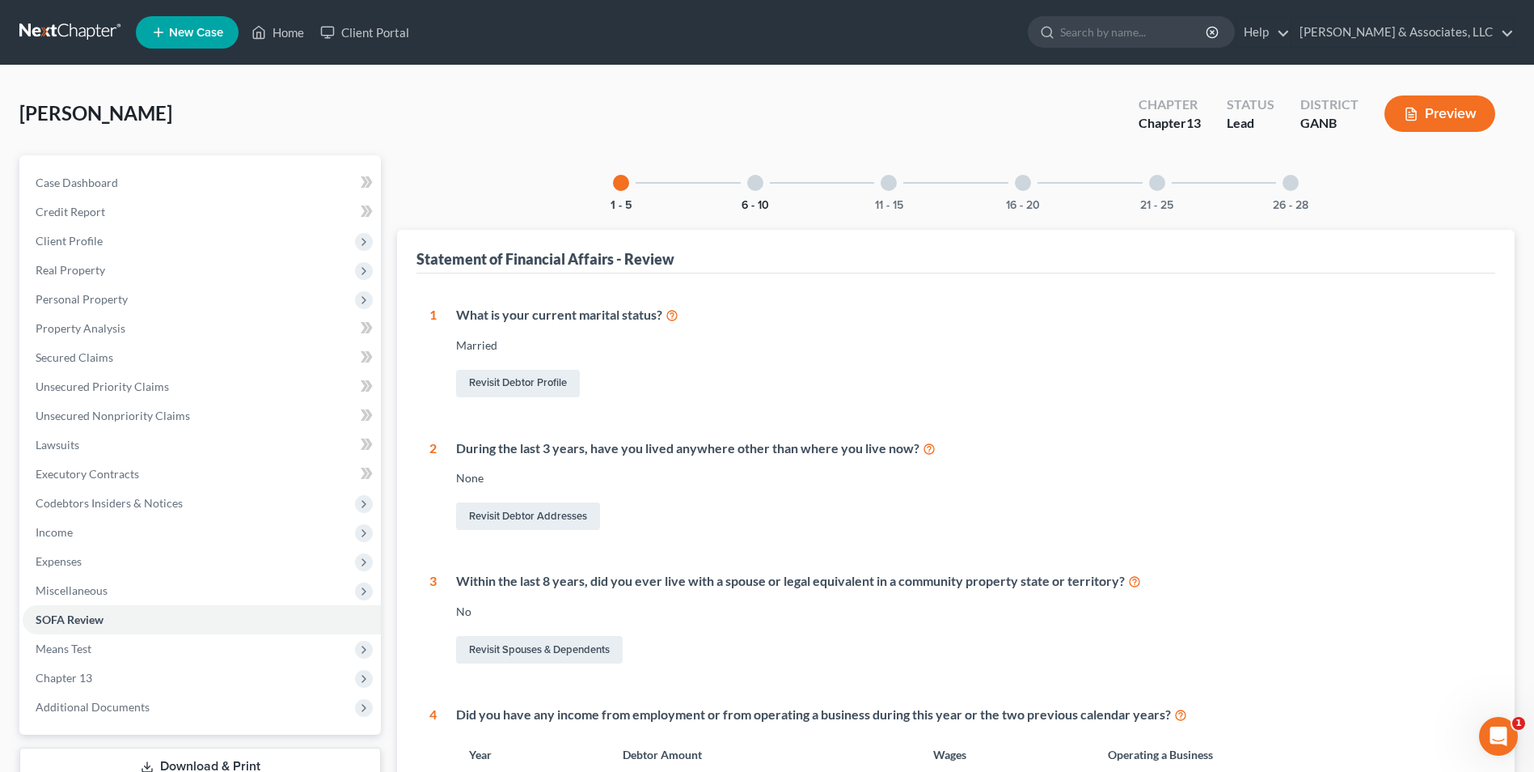
click at [763, 205] on button "6 - 10" at bounding box center [755, 205] width 27 height 11
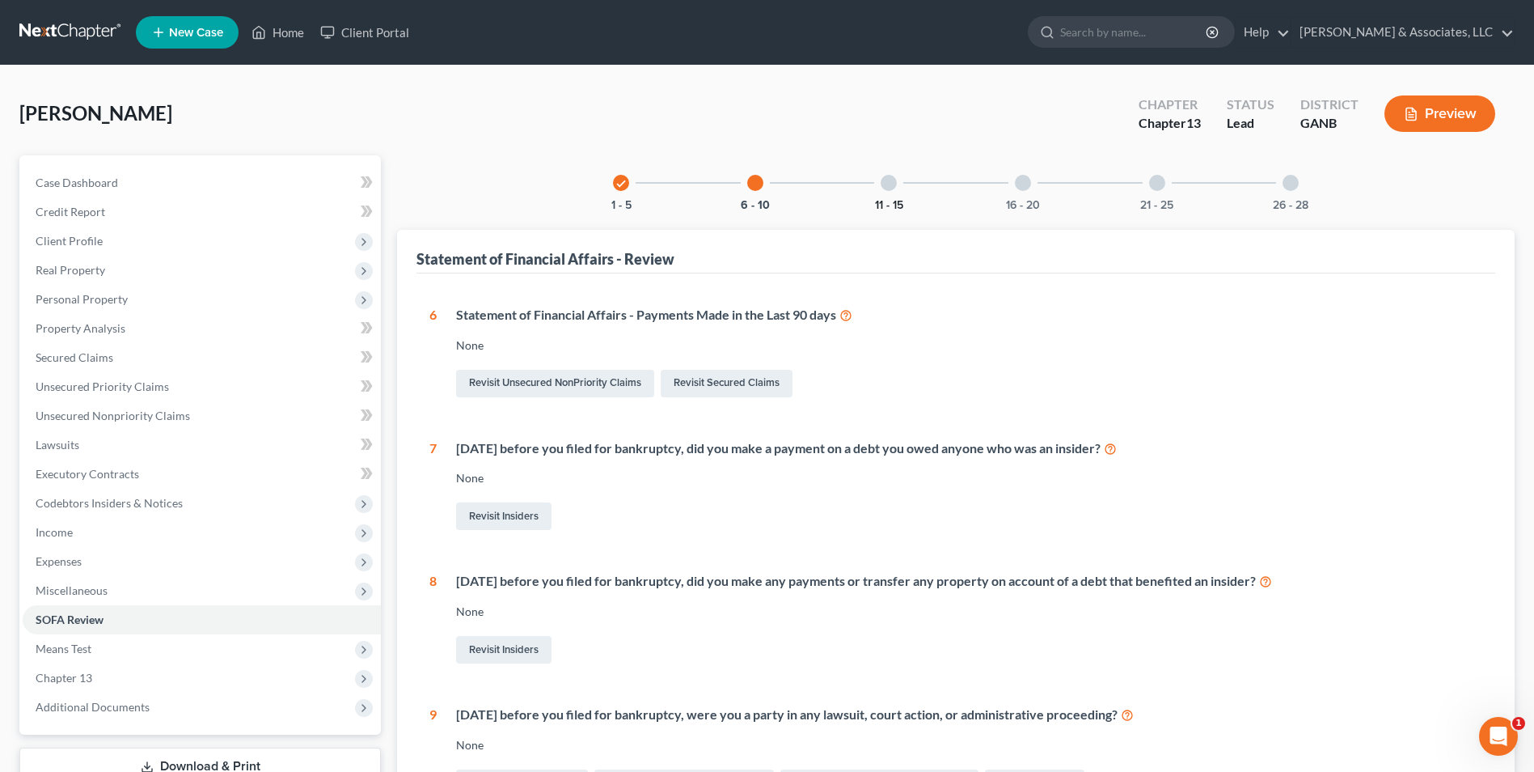
click at [886, 204] on button "11 - 15" at bounding box center [889, 205] width 28 height 11
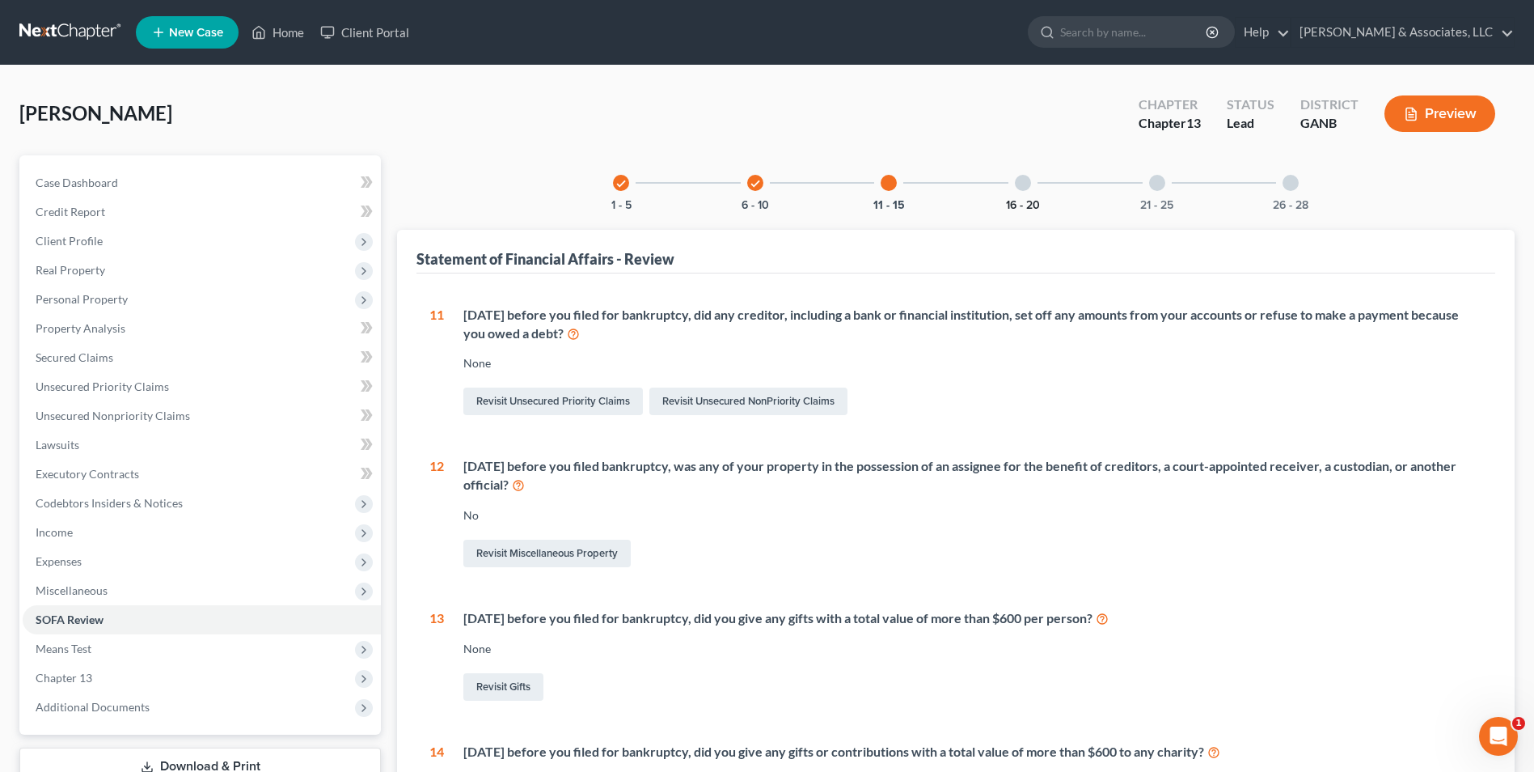
click at [1034, 200] on button "16 - 20" at bounding box center [1023, 205] width 34 height 11
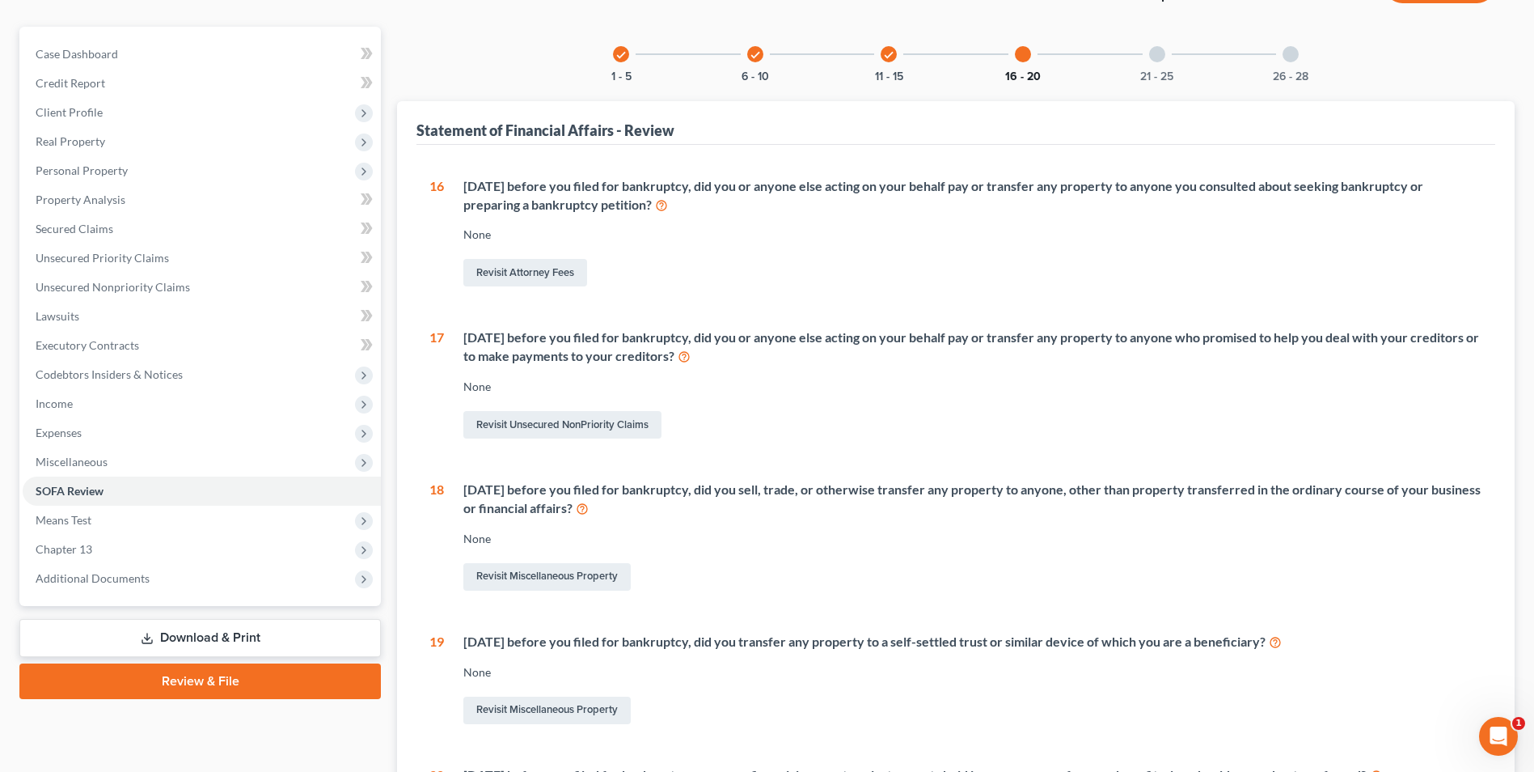
scroll to position [162, 0]
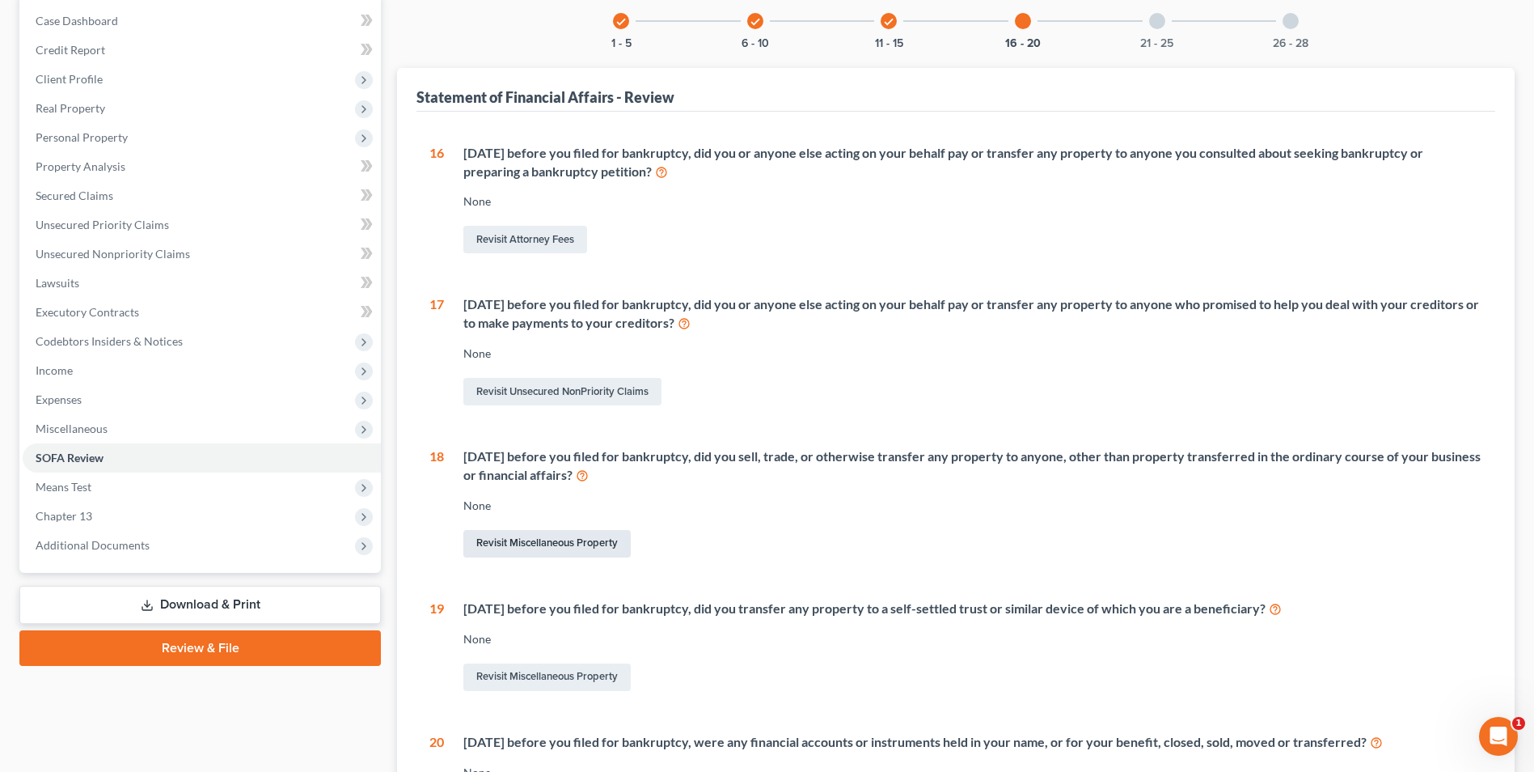
click at [577, 543] on link "Revisit Miscellaneous Property" at bounding box center [546, 543] width 167 height 27
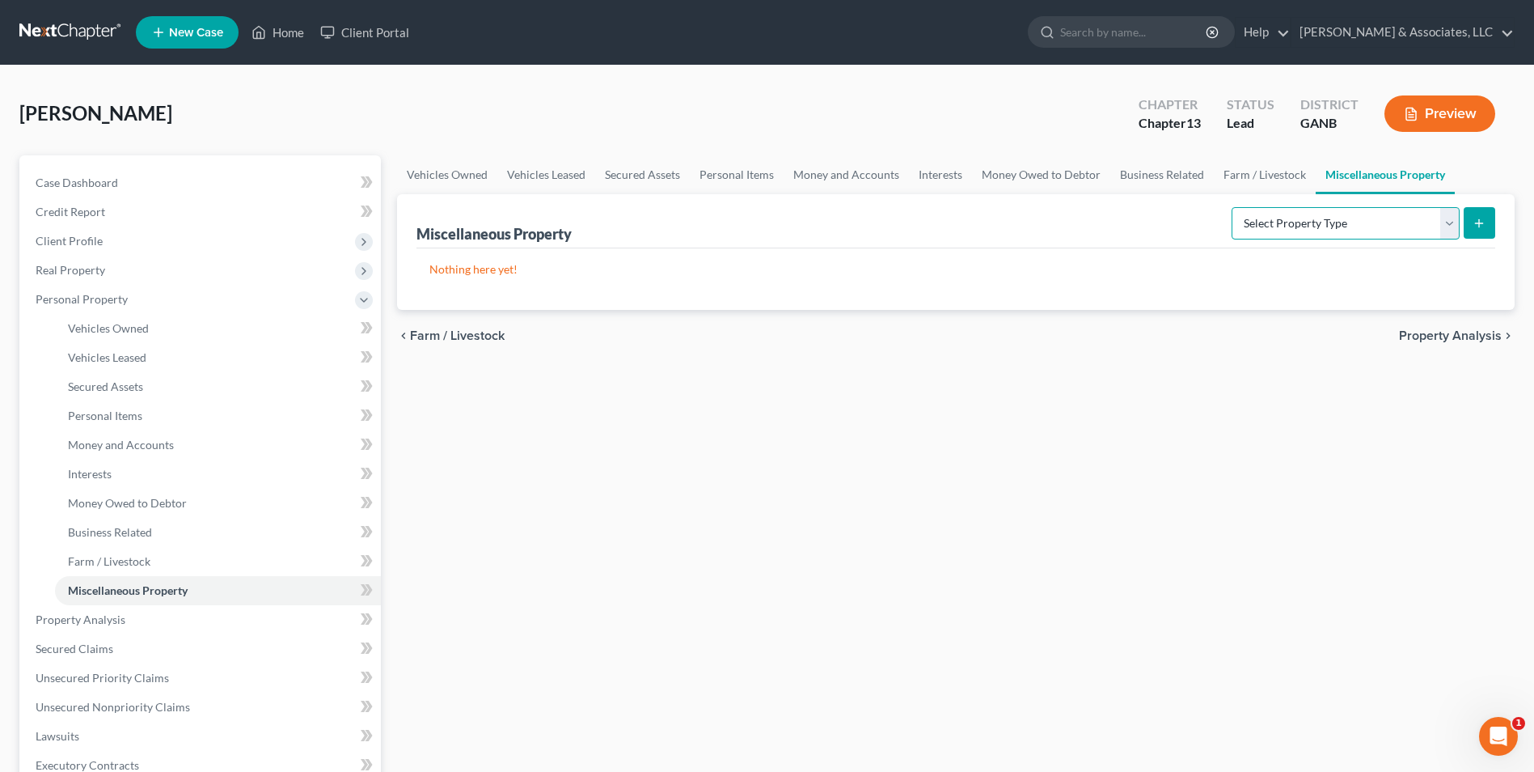
click at [1449, 220] on select "Select Property Type Assigned for Creditor Benefit Within 1 Year Holding for An…" at bounding box center [1346, 223] width 228 height 32
click at [1232, 207] on select "Select Property Type Assigned for Creditor Benefit Within 1 Year Holding for An…" at bounding box center [1346, 223] width 228 height 32
click at [1448, 226] on select "Select Property Type Assigned for Creditor Benefit Within 1 Year Holding for An…" at bounding box center [1346, 223] width 228 height 32
click at [1478, 230] on button "submit" at bounding box center [1480, 223] width 32 height 32
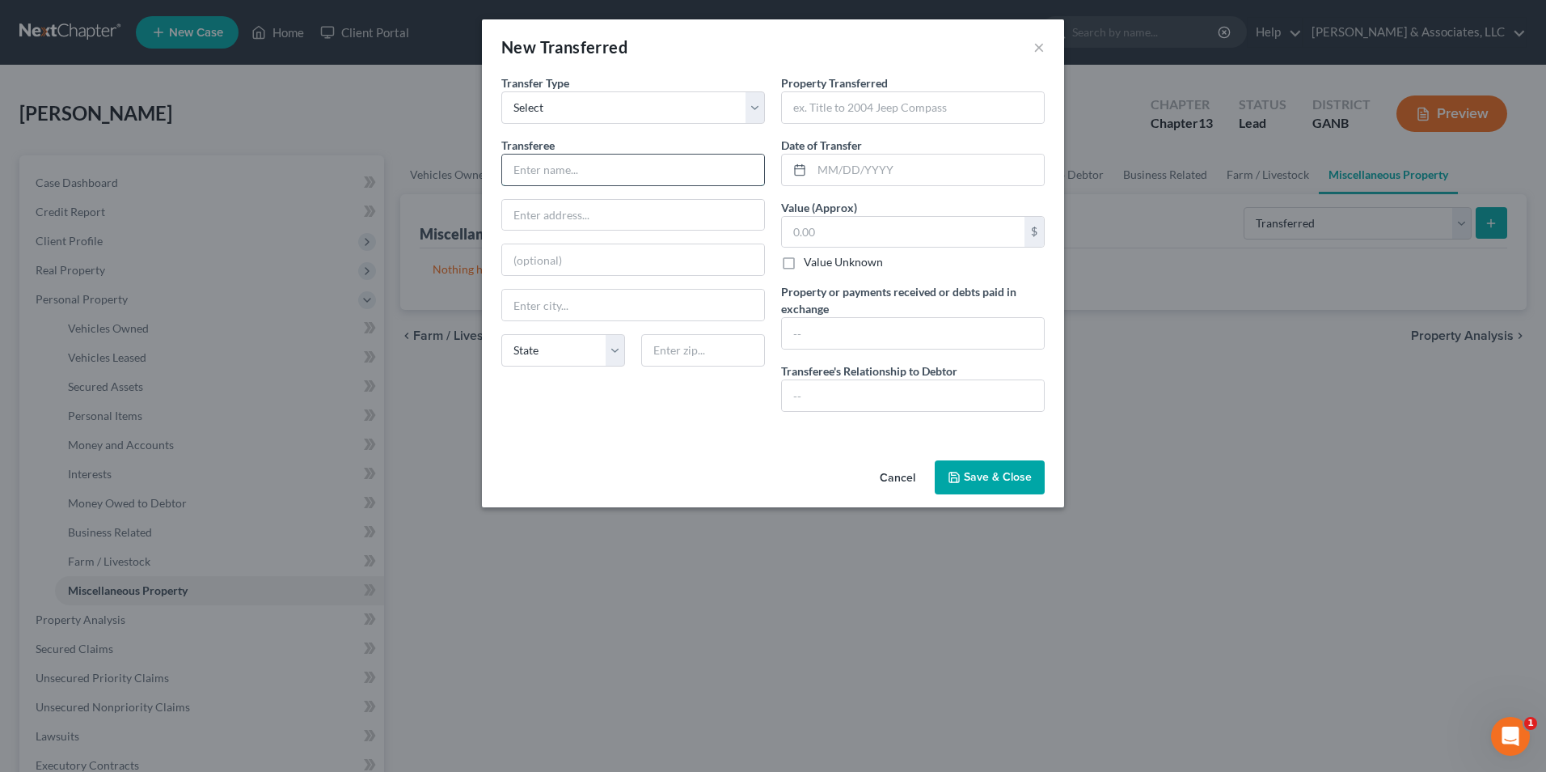
click at [627, 175] on input "text" at bounding box center [633, 169] width 262 height 31
click at [876, 118] on input "text" at bounding box center [913, 107] width 262 height 31
click at [870, 239] on input "text" at bounding box center [903, 232] width 243 height 31
click at [850, 334] on input "text" at bounding box center [913, 333] width 262 height 31
click at [833, 400] on input "text" at bounding box center [913, 395] width 262 height 31
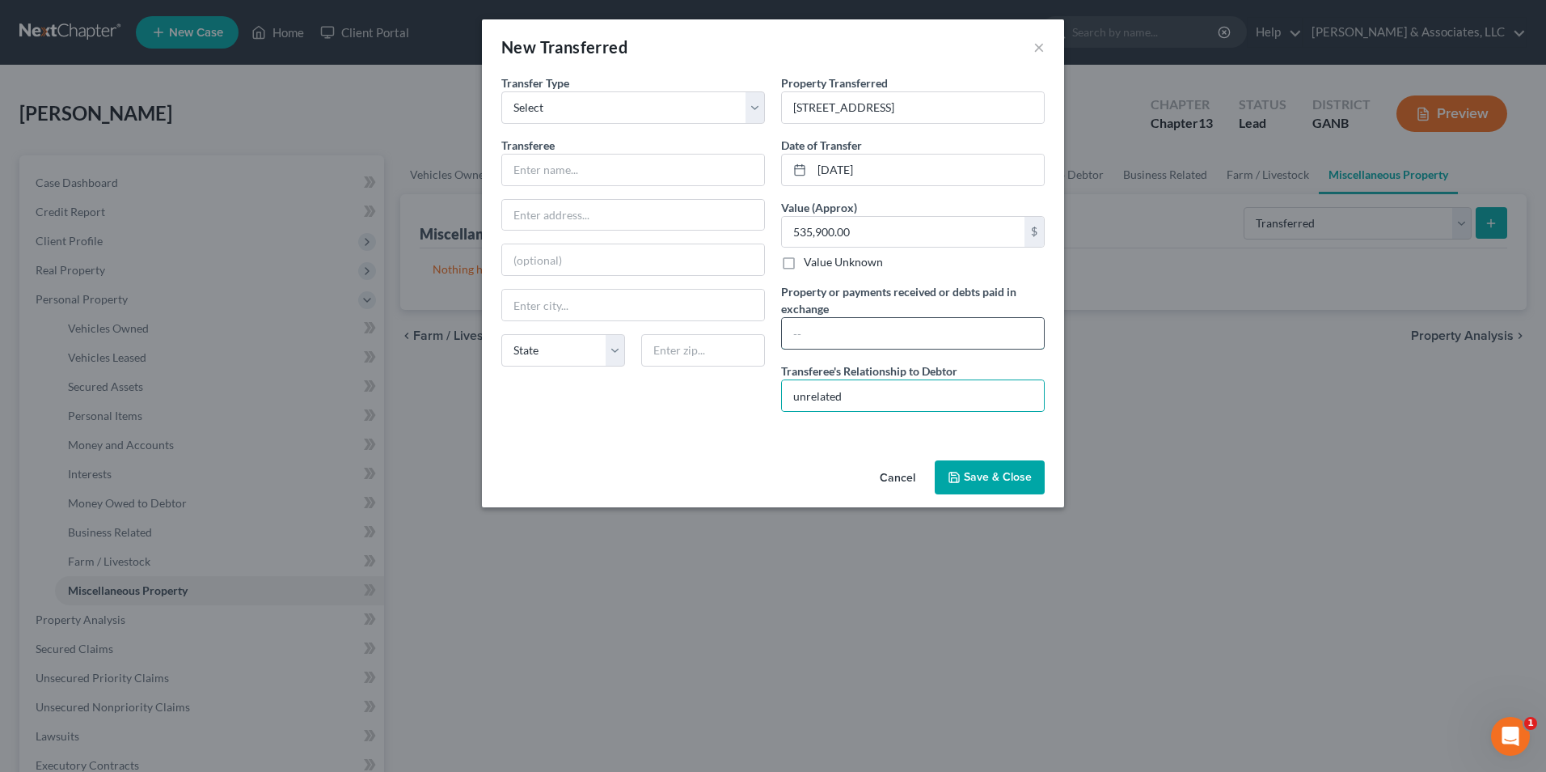
click at [833, 336] on input "text" at bounding box center [913, 333] width 262 height 31
click at [1013, 480] on button "Save & Close" at bounding box center [990, 477] width 110 height 34
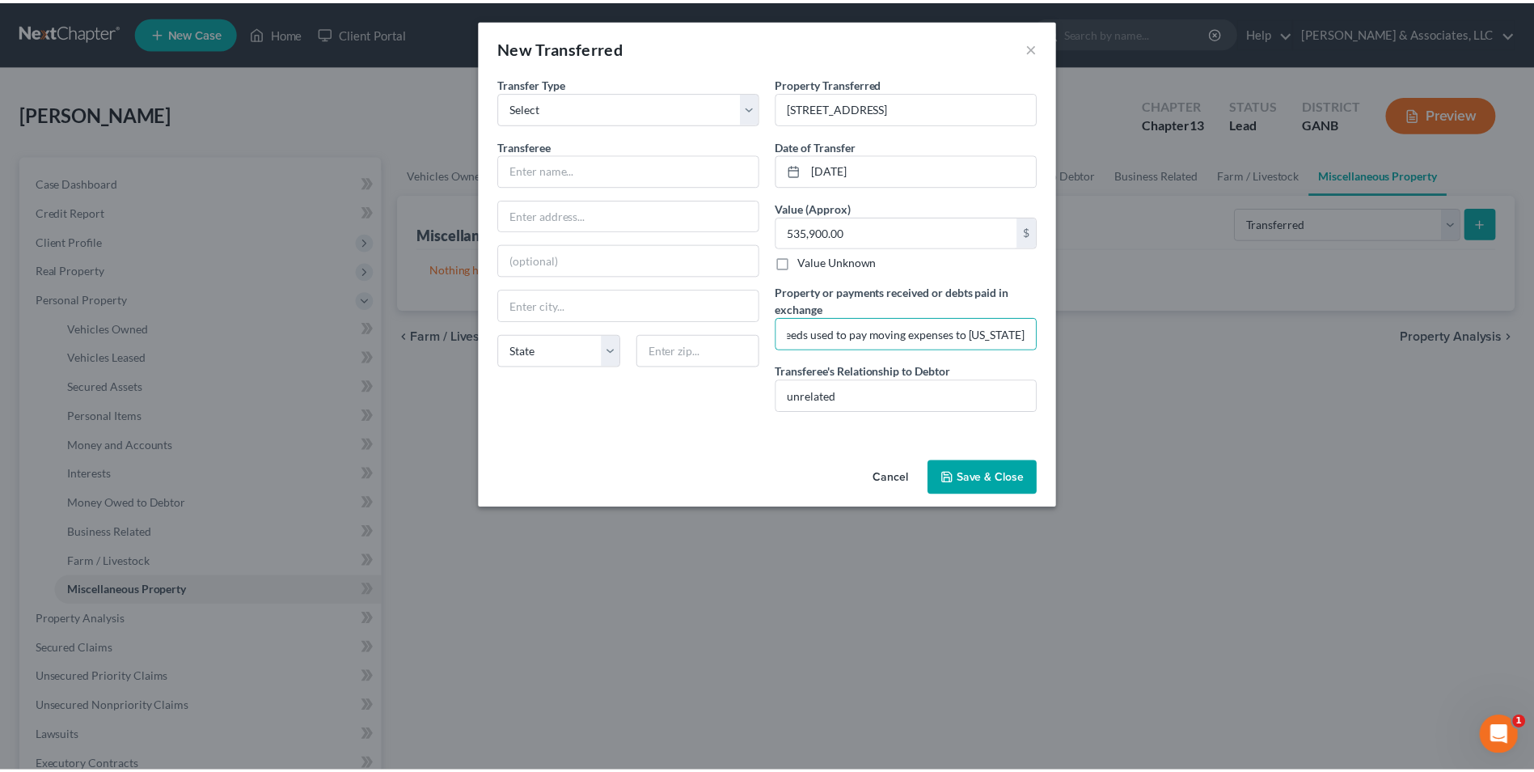
scroll to position [0, 0]
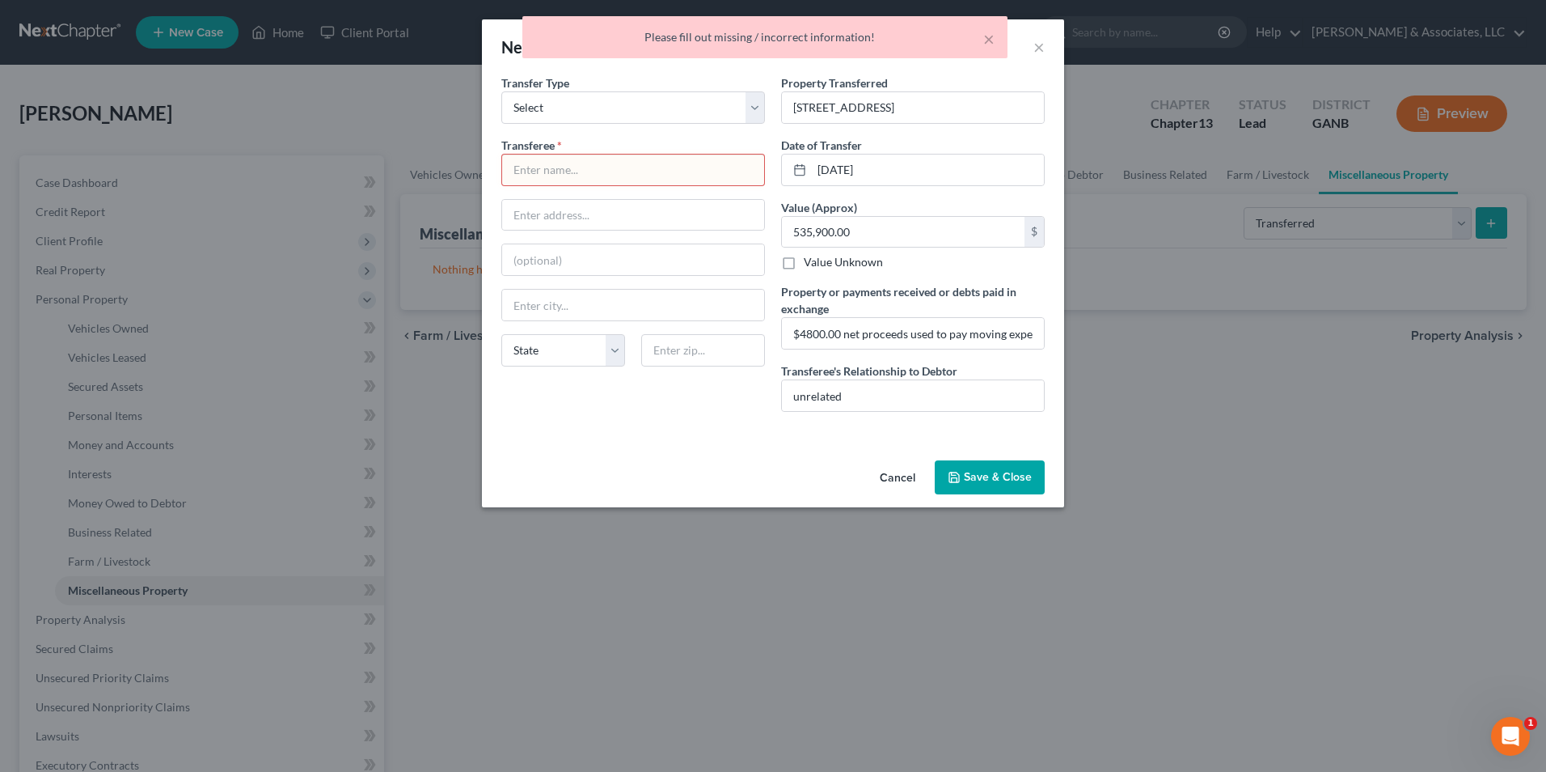
click at [552, 171] on input "text" at bounding box center [633, 169] width 262 height 31
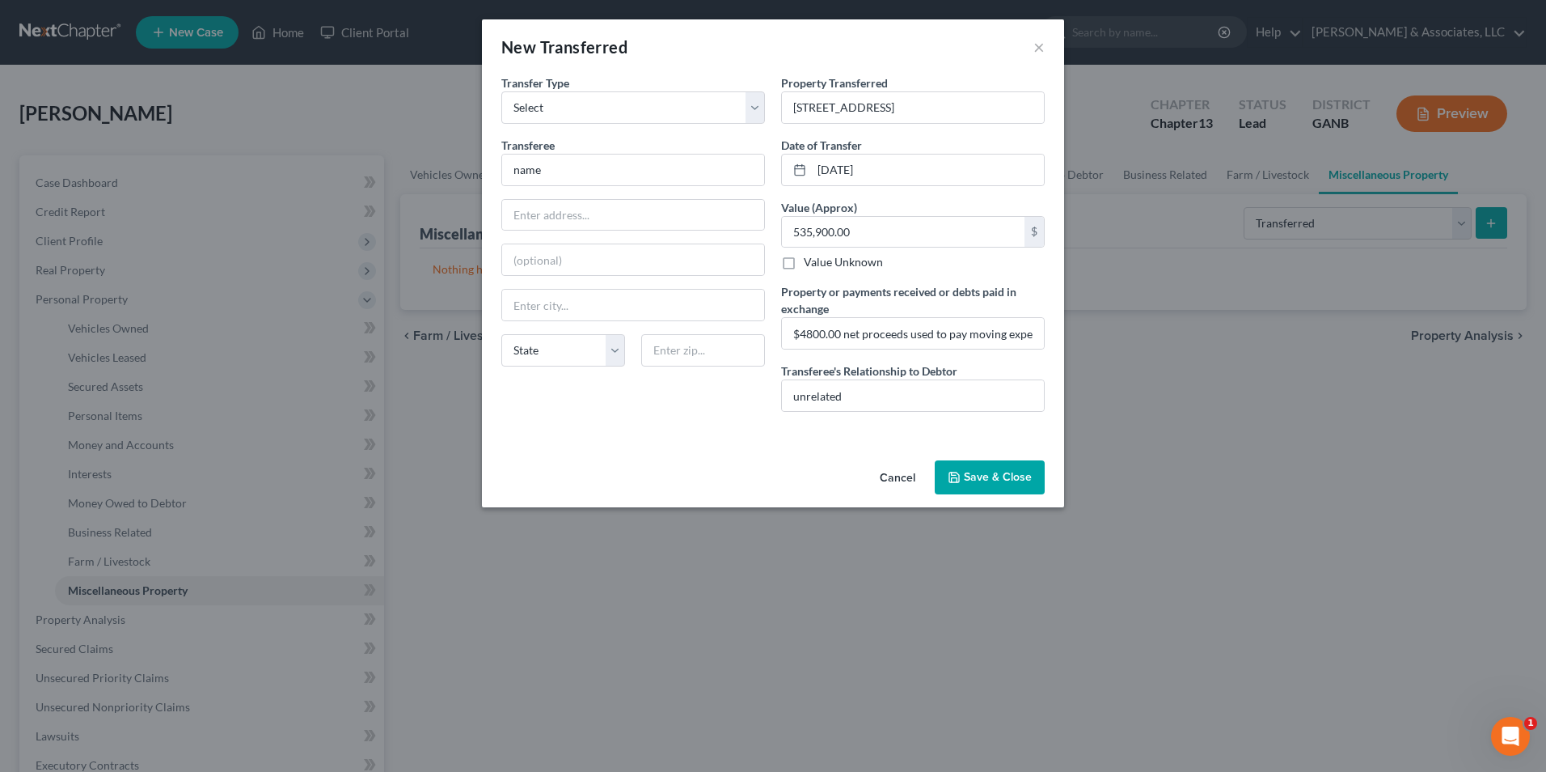
click at [989, 480] on button "Save & Close" at bounding box center [990, 477] width 110 height 34
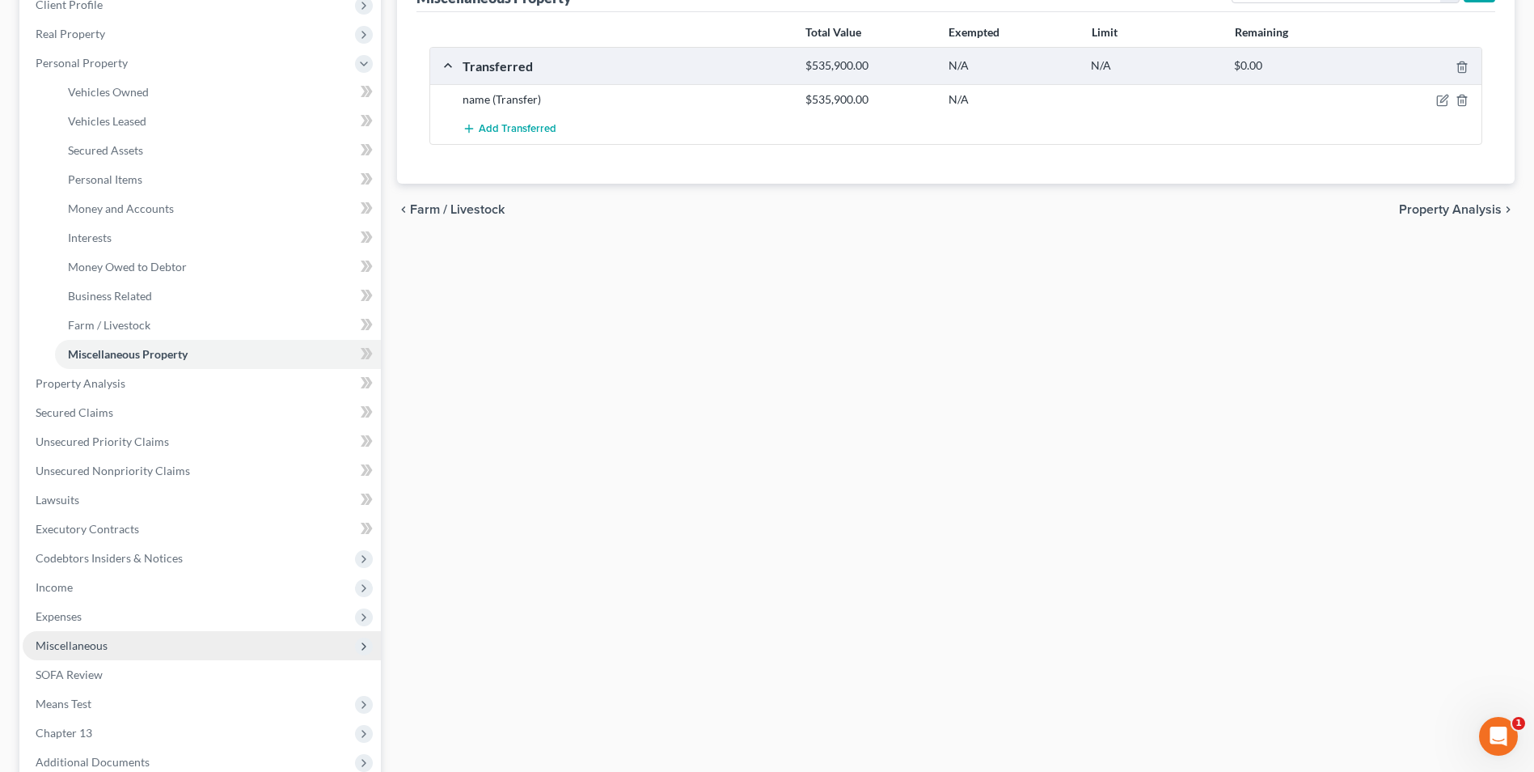
scroll to position [323, 0]
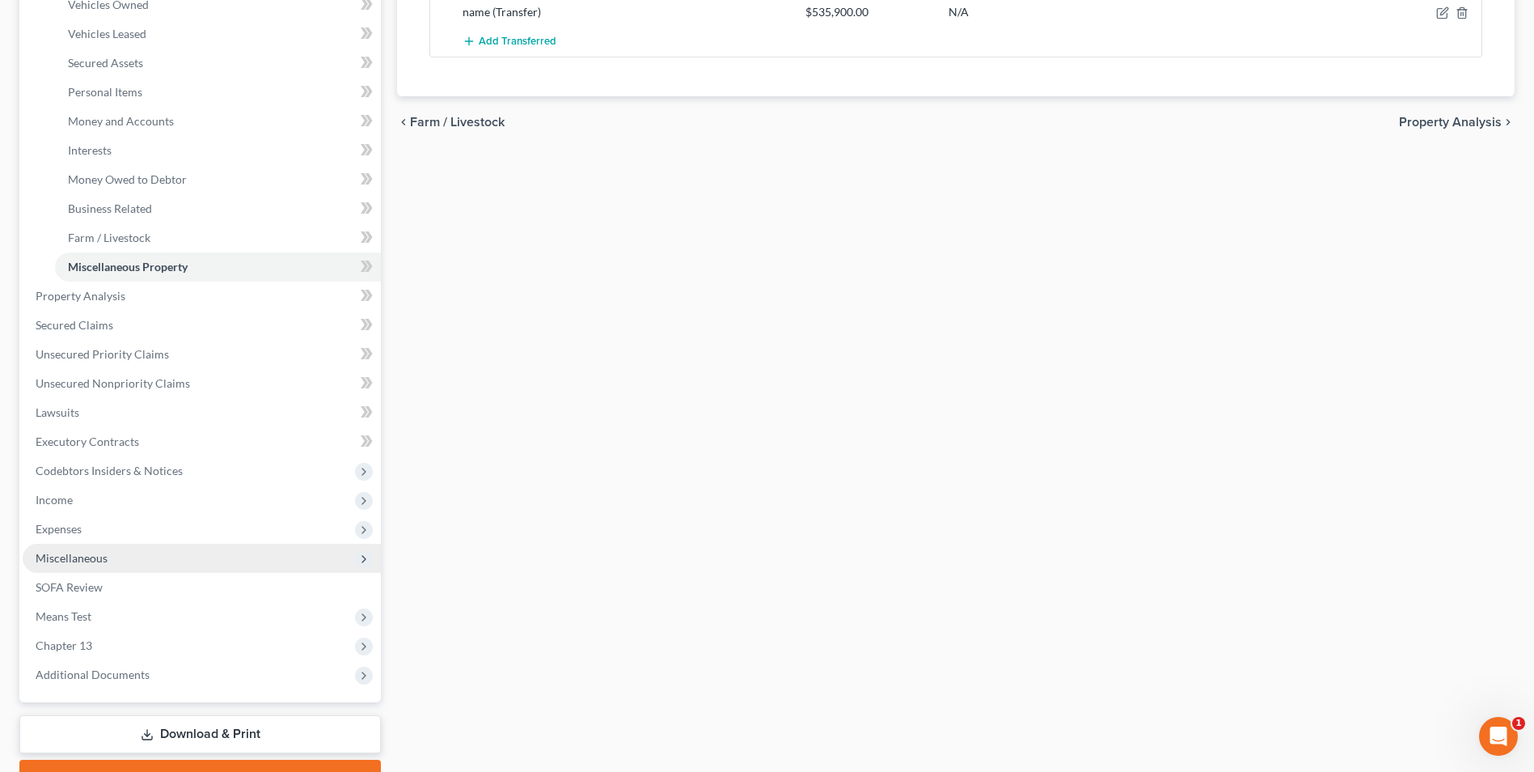
click at [91, 546] on span "Miscellaneous" at bounding box center [202, 557] width 358 height 29
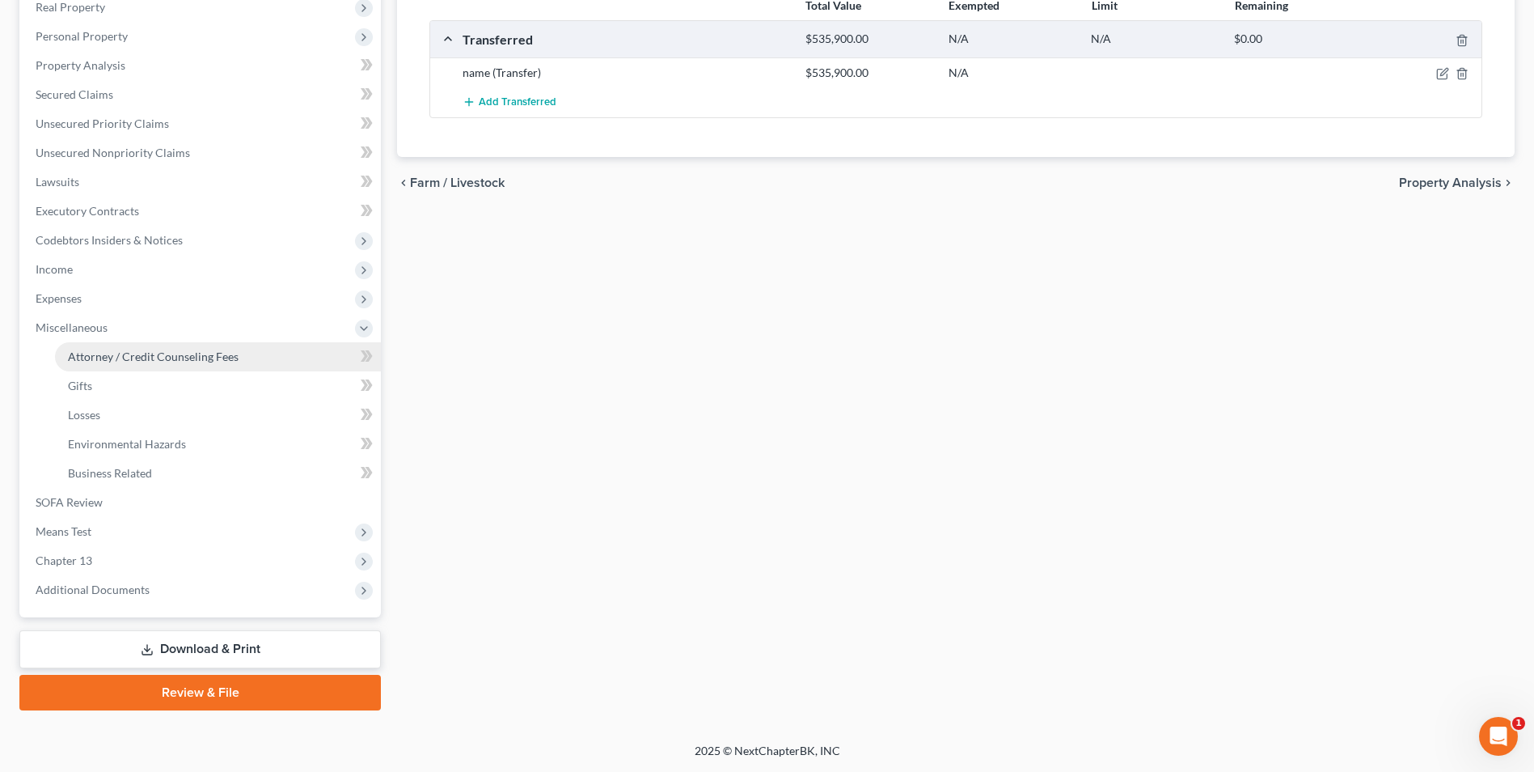
click at [180, 361] on span "Attorney / Credit Counseling Fees" at bounding box center [153, 356] width 171 height 14
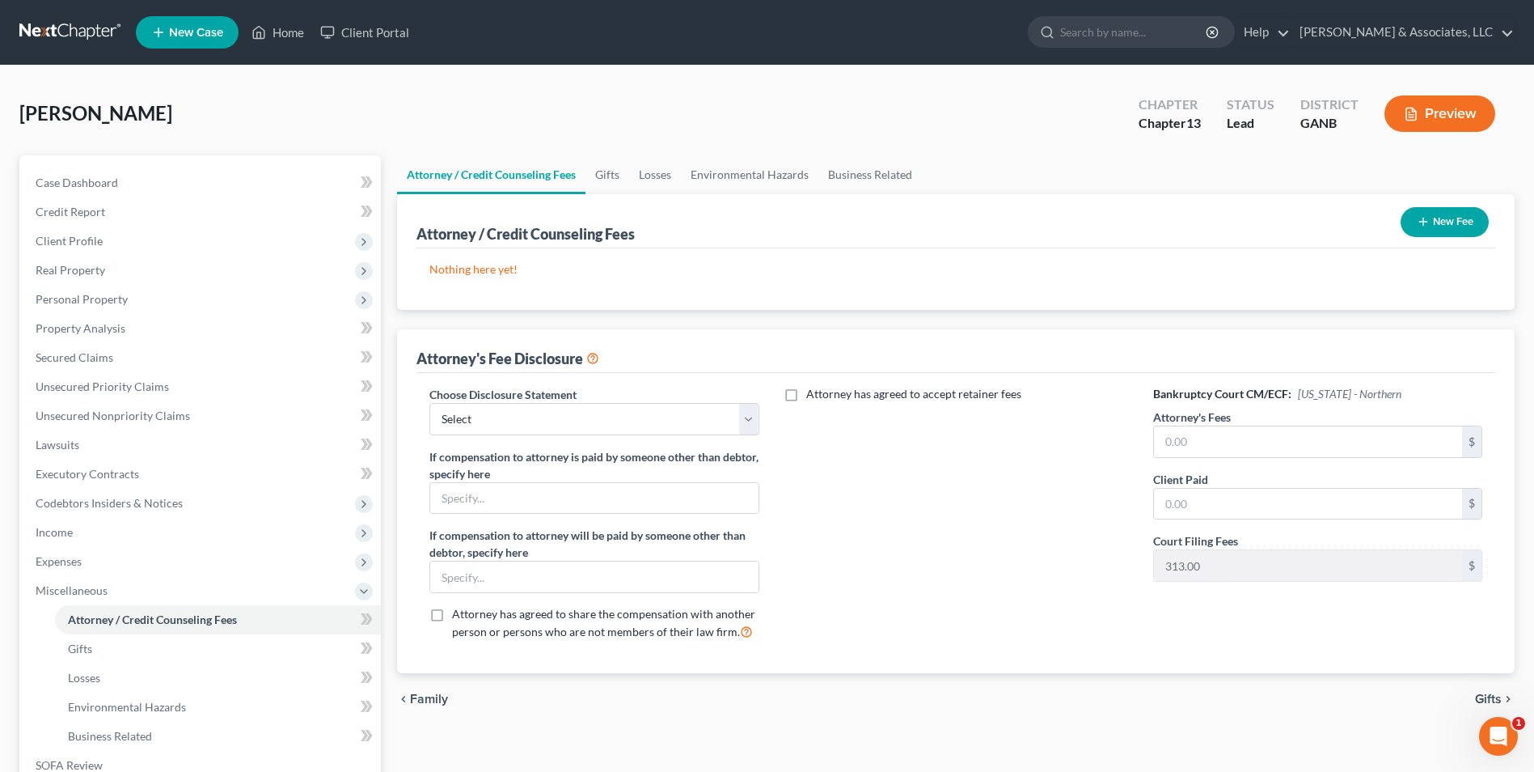
click at [1439, 223] on button "New Fee" at bounding box center [1445, 222] width 88 height 30
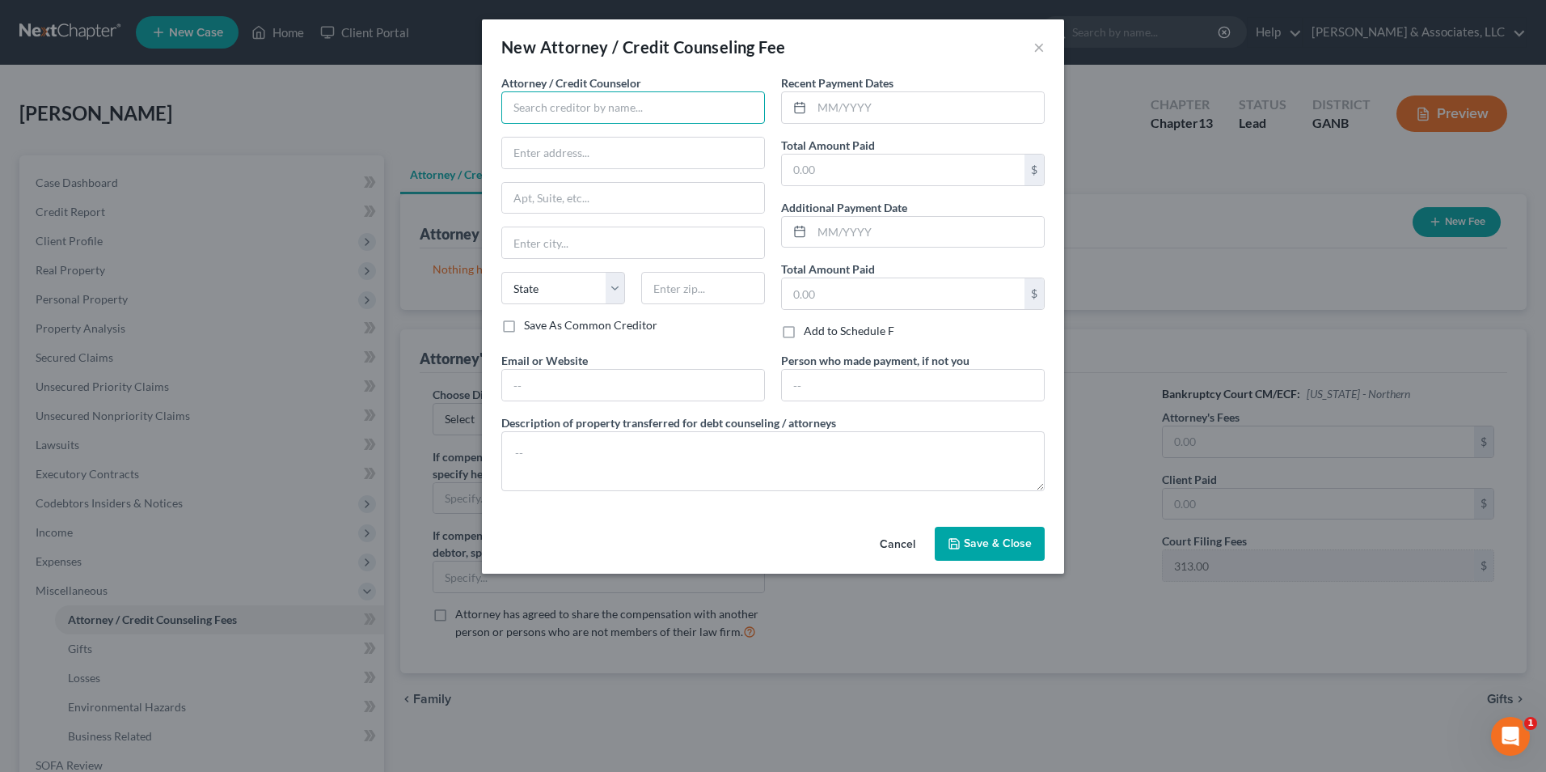
click at [752, 111] on input "text" at bounding box center [633, 107] width 264 height 32
click at [894, 298] on input "text" at bounding box center [903, 293] width 243 height 31
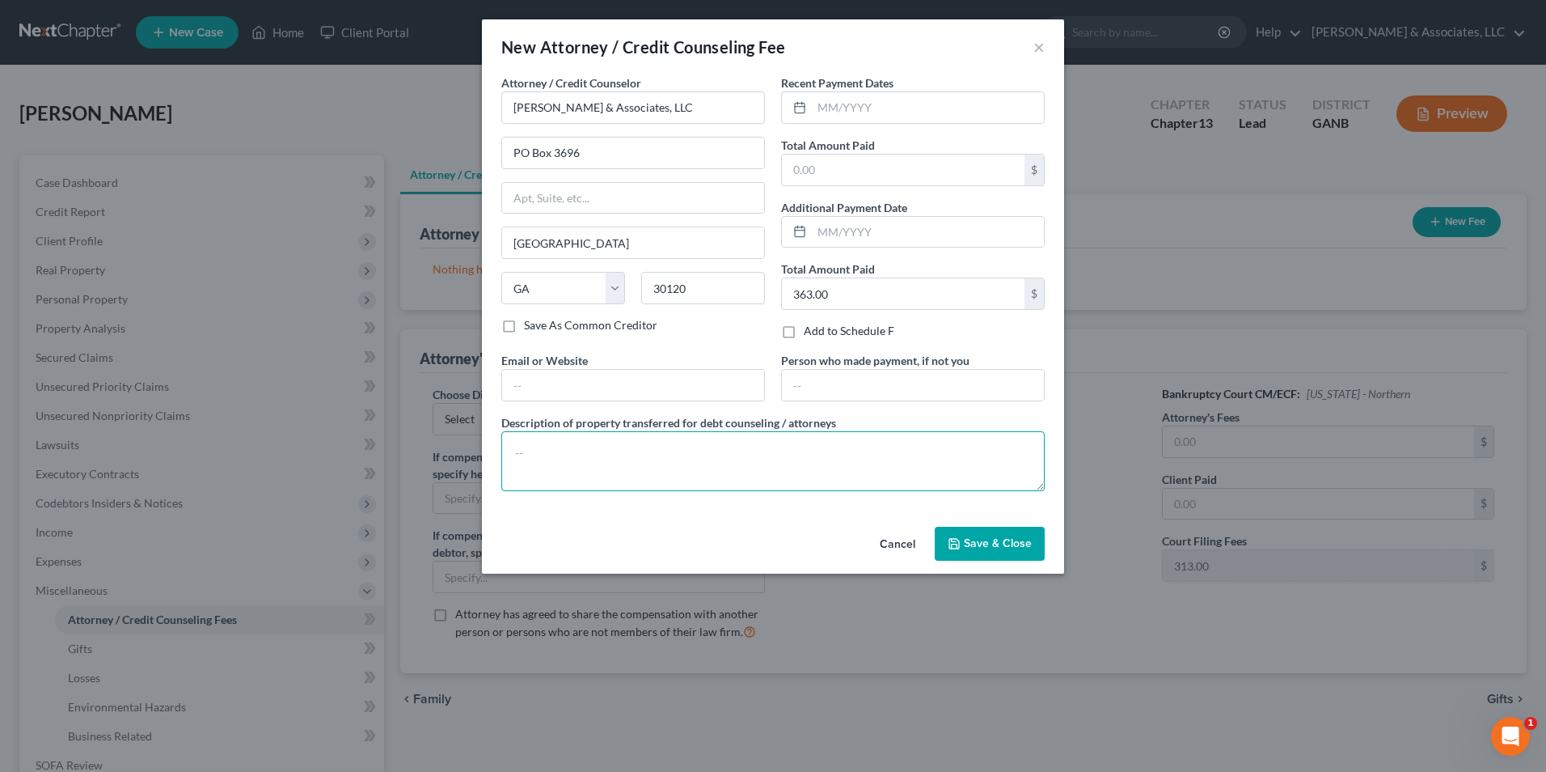
click at [557, 454] on textarea at bounding box center [772, 461] width 543 height 60
click at [819, 472] on textarea "Filing fee, credit counseling." at bounding box center [772, 461] width 543 height 60
click at [1015, 535] on button "Save & Close" at bounding box center [990, 543] width 110 height 34
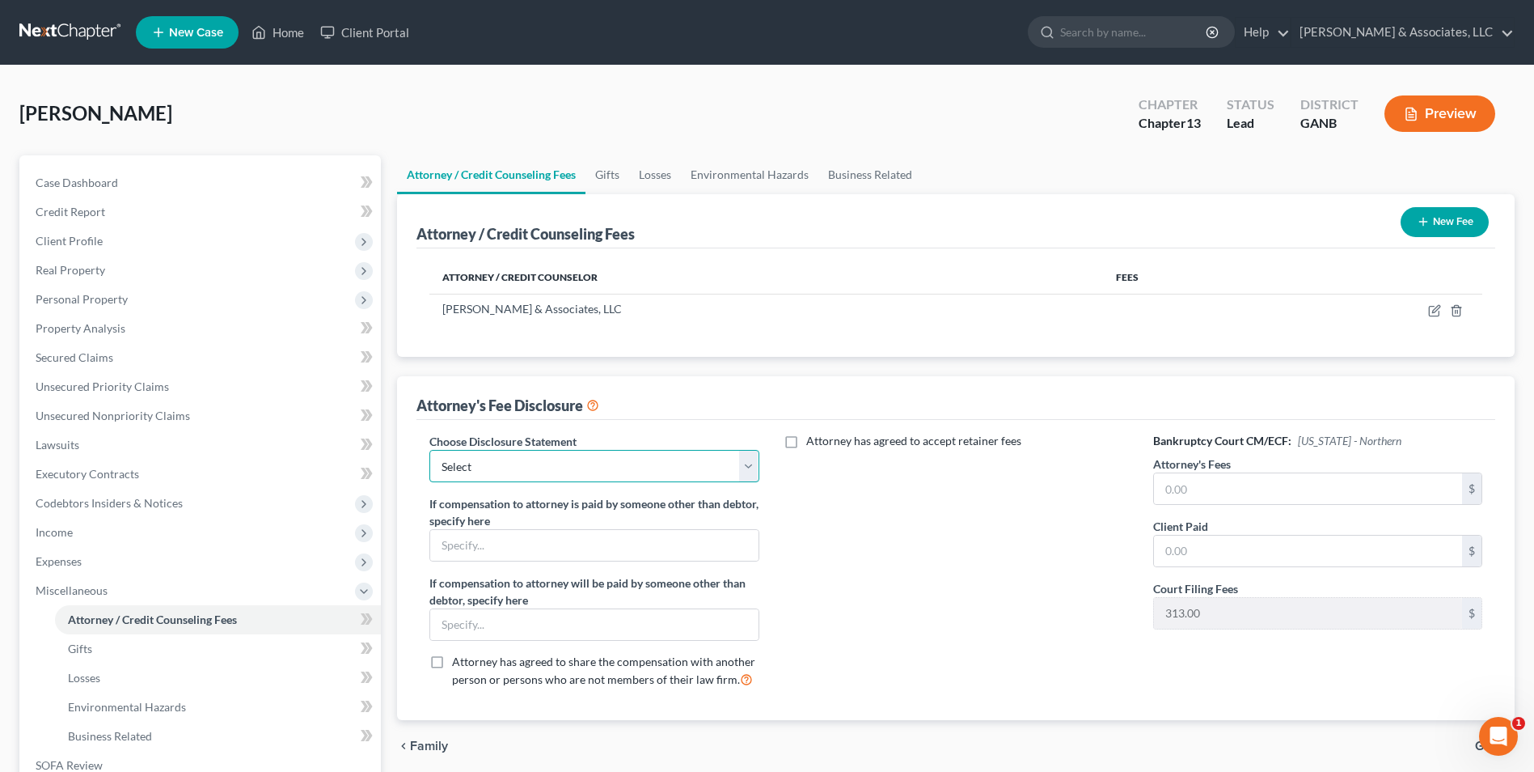
click at [751, 471] on select "Select McGee Chapter 13 Chapter 7" at bounding box center [593, 466] width 329 height 32
click at [429, 450] on select "Select McGee Chapter 13 Chapter 7" at bounding box center [593, 466] width 329 height 32
click at [1251, 484] on input "text" at bounding box center [1308, 488] width 308 height 31
click at [1258, 539] on input "text" at bounding box center [1308, 550] width 308 height 31
click at [931, 605] on div "Attorney has agreed to accept retainer fees" at bounding box center [957, 567] width 362 height 268
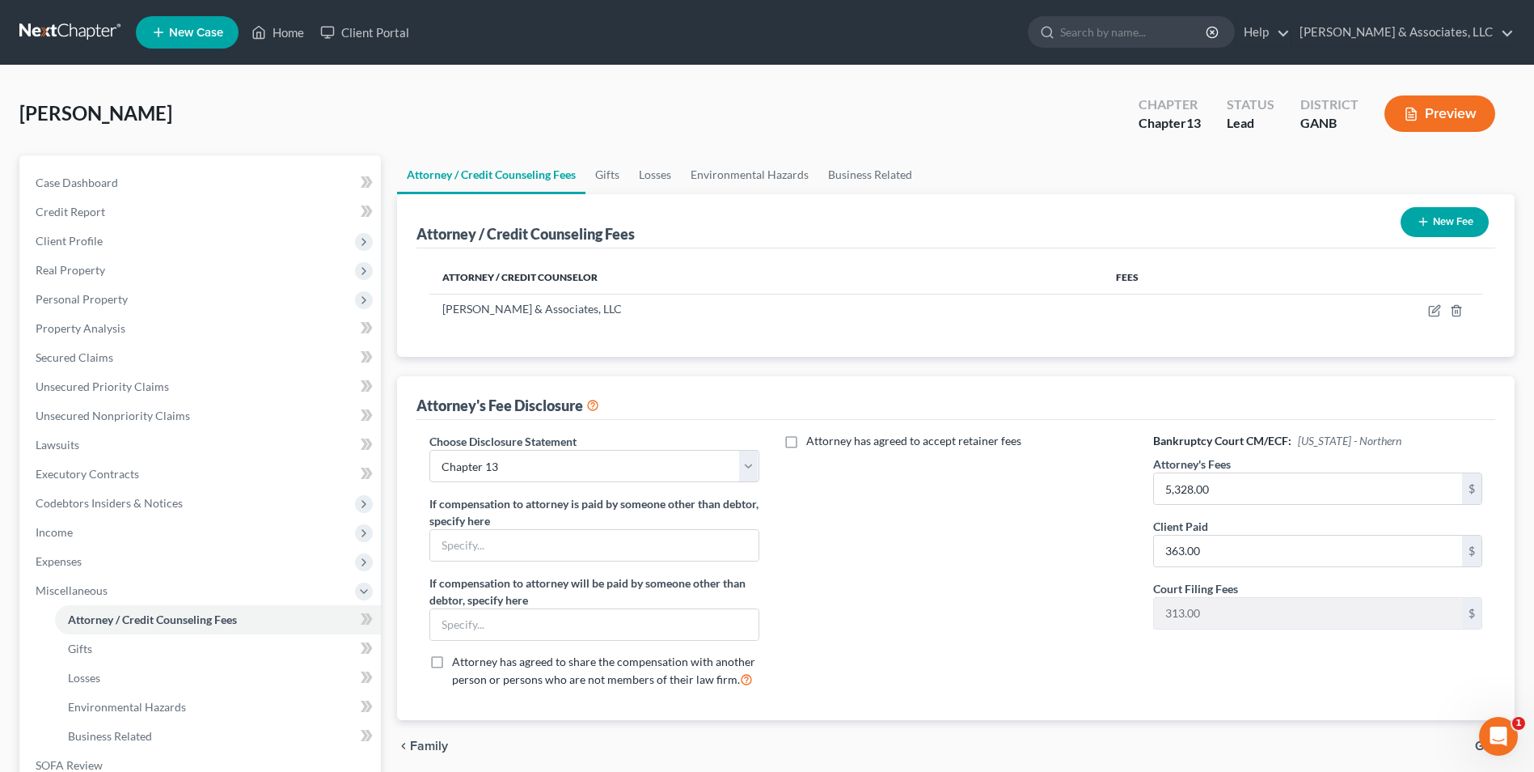
click at [954, 600] on div "Attorney has agreed to accept retainer fees" at bounding box center [957, 567] width 362 height 268
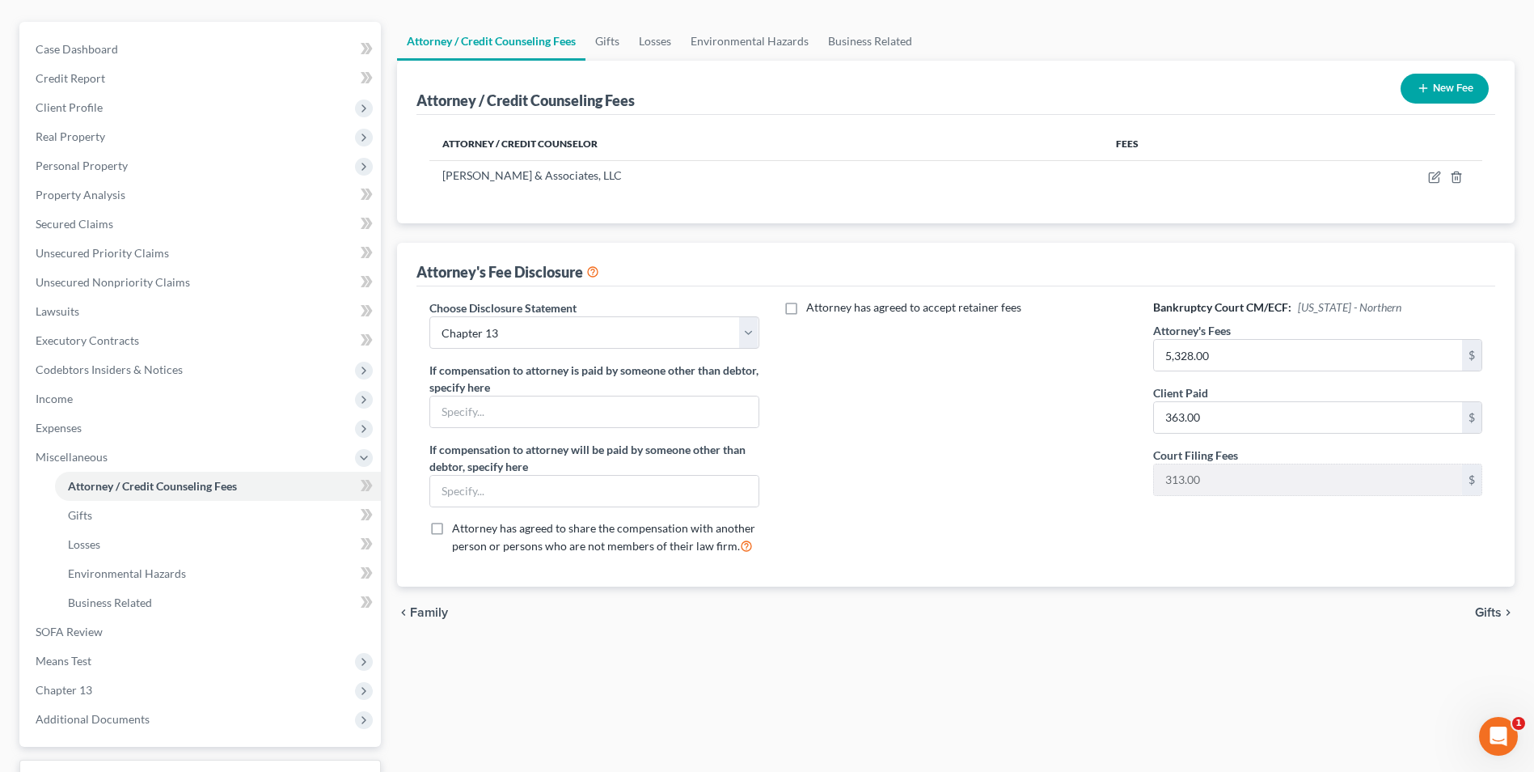
scroll to position [162, 0]
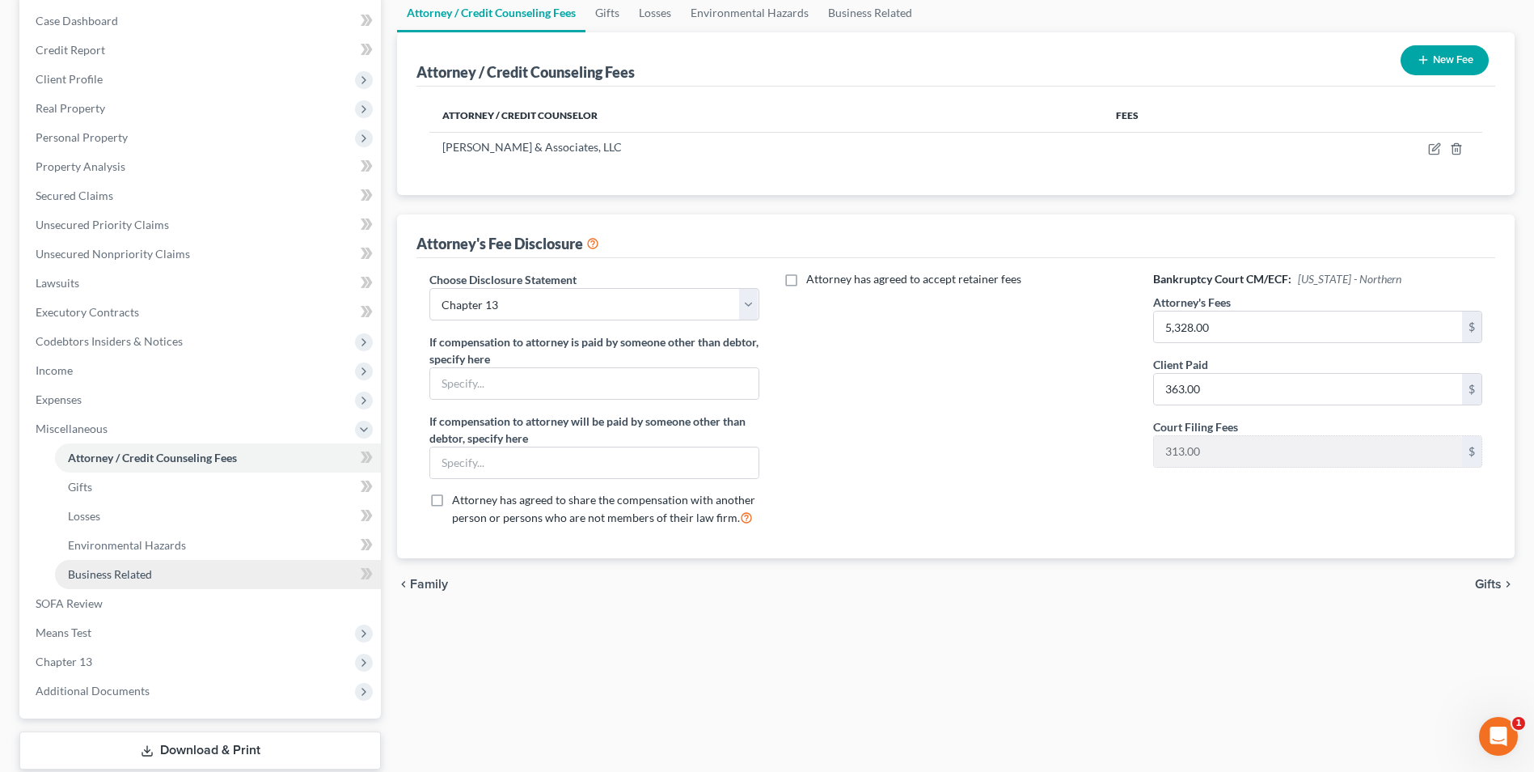
click at [150, 573] on span "Business Related" at bounding box center [110, 574] width 84 height 14
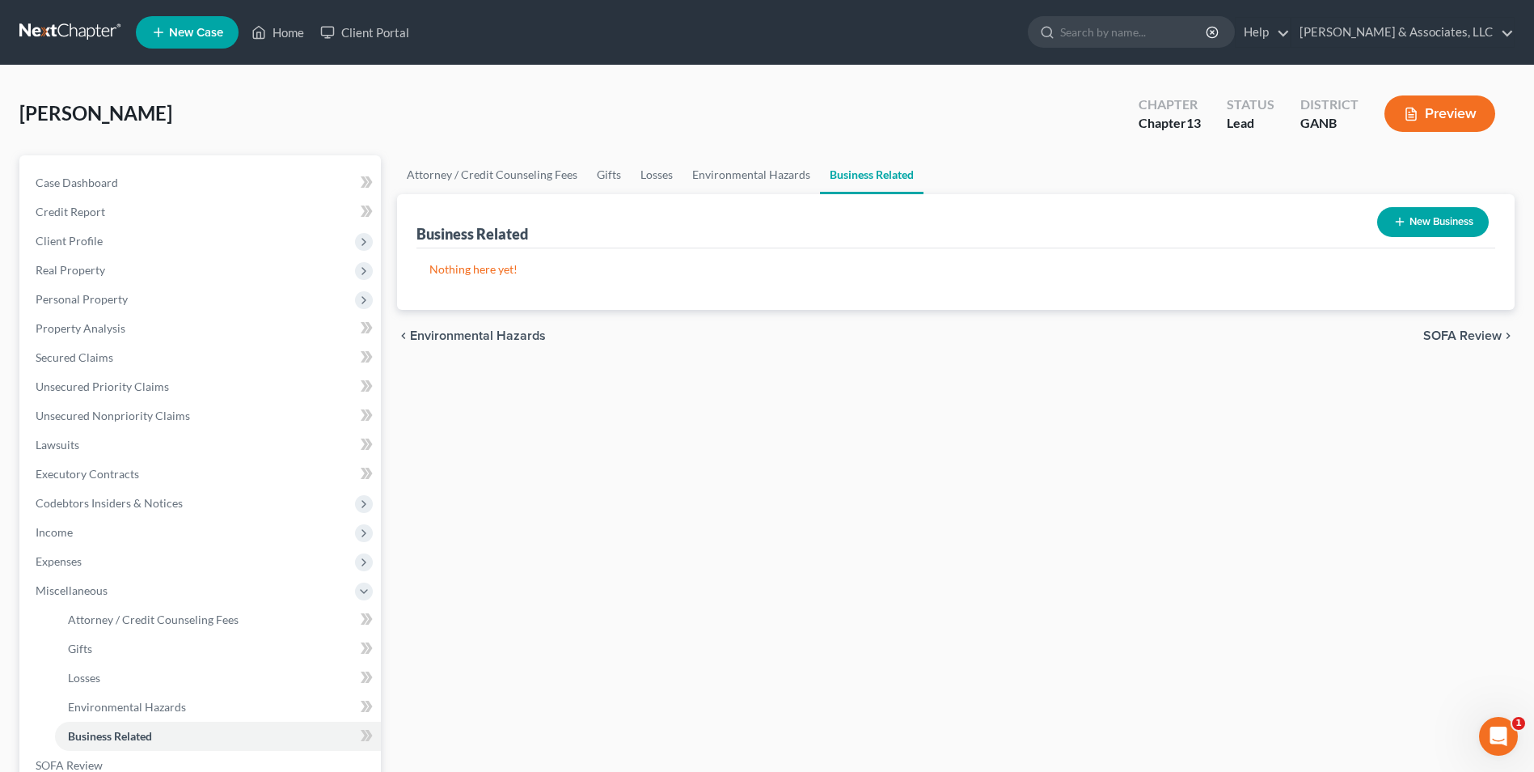
click at [1466, 217] on button "New Business" at bounding box center [1433, 222] width 112 height 30
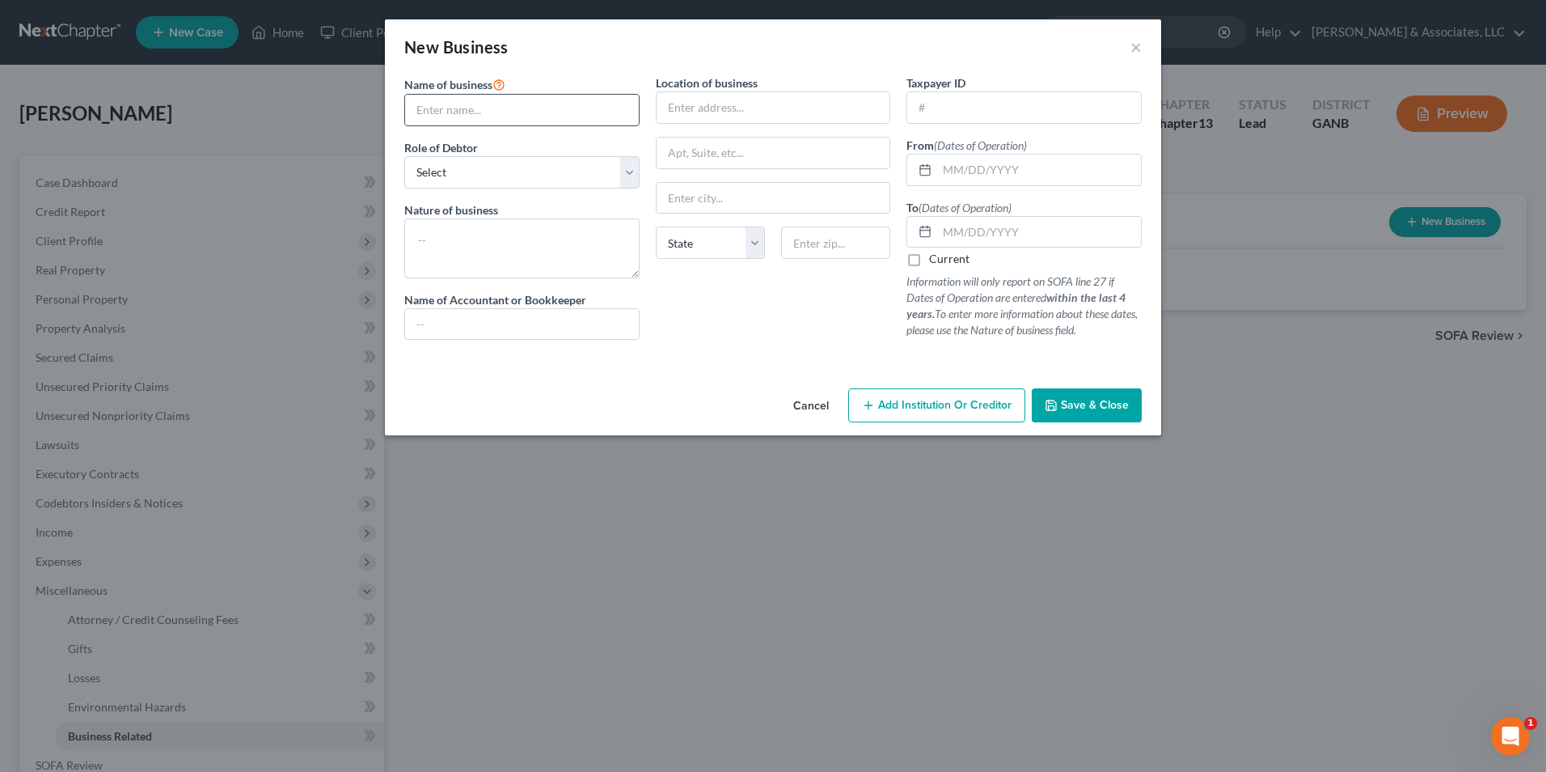
click at [493, 121] on input "text" at bounding box center [522, 110] width 234 height 31
click at [626, 180] on select "Select A member of a limited liability company (LLC) or limited liability partn…" at bounding box center [521, 172] width 235 height 32
click at [404, 156] on select "Select A member of a limited liability company (LLC) or limited liability partn…" at bounding box center [521, 172] width 235 height 32
click at [532, 244] on textarea at bounding box center [521, 248] width 235 height 60
click at [797, 101] on input "text" at bounding box center [774, 107] width 234 height 31
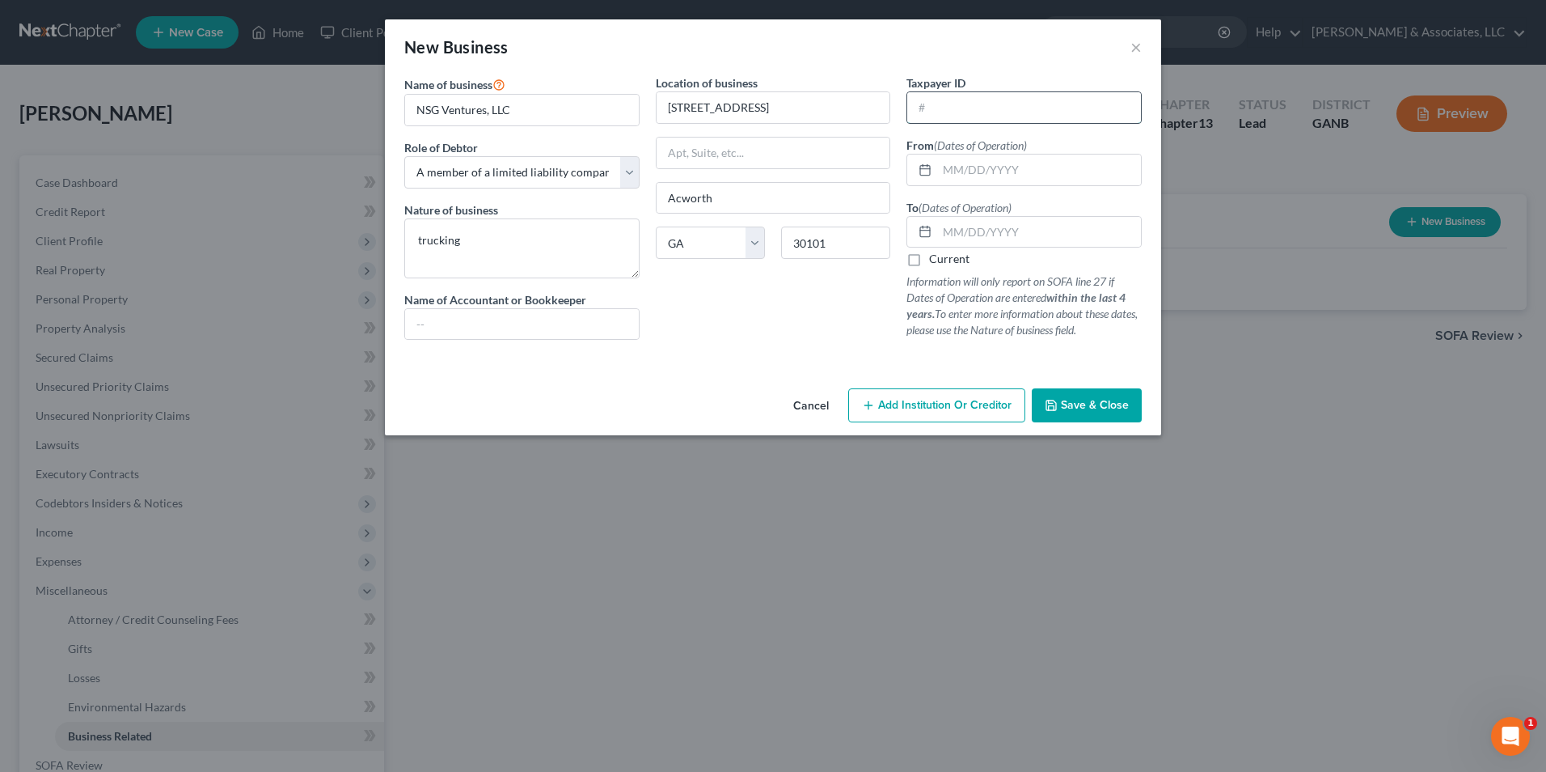
click at [979, 106] on input "text" at bounding box center [1024, 107] width 234 height 31
click at [1037, 175] on input "text" at bounding box center [1039, 169] width 204 height 31
drag, startPoint x: 527, startPoint y: 111, endPoint x: 283, endPoint y: 154, distance: 248.0
click at [282, 153] on div "New Business × Name of business * NSG Ventures, LLC Role of Debtor * Select A m…" at bounding box center [773, 386] width 1546 height 772
click at [490, 109] on input "NSG Ventures, LLC" at bounding box center [522, 110] width 234 height 31
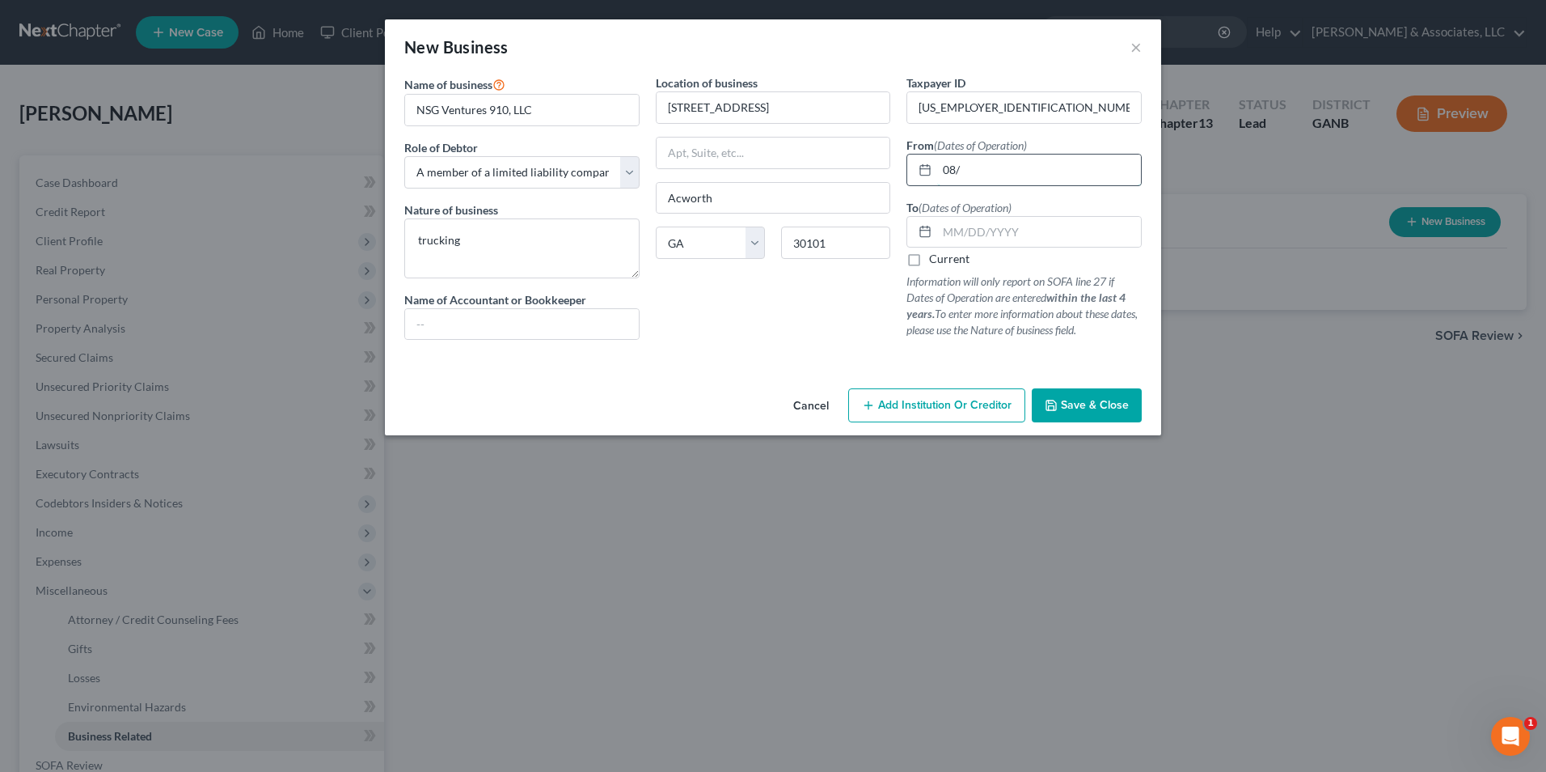
click at [966, 175] on input "08/" at bounding box center [1039, 169] width 204 height 31
drag, startPoint x: 966, startPoint y: 175, endPoint x: 841, endPoint y: 180, distance: 124.6
click at [841, 180] on div "Name of business * NSG Ventures 910, LLC Role of Debtor * Select A member of a …" at bounding box center [773, 219] width 754 height 291
click at [929, 260] on label "Current" at bounding box center [949, 259] width 40 height 16
click at [936, 260] on input "Current" at bounding box center [941, 256] width 11 height 11
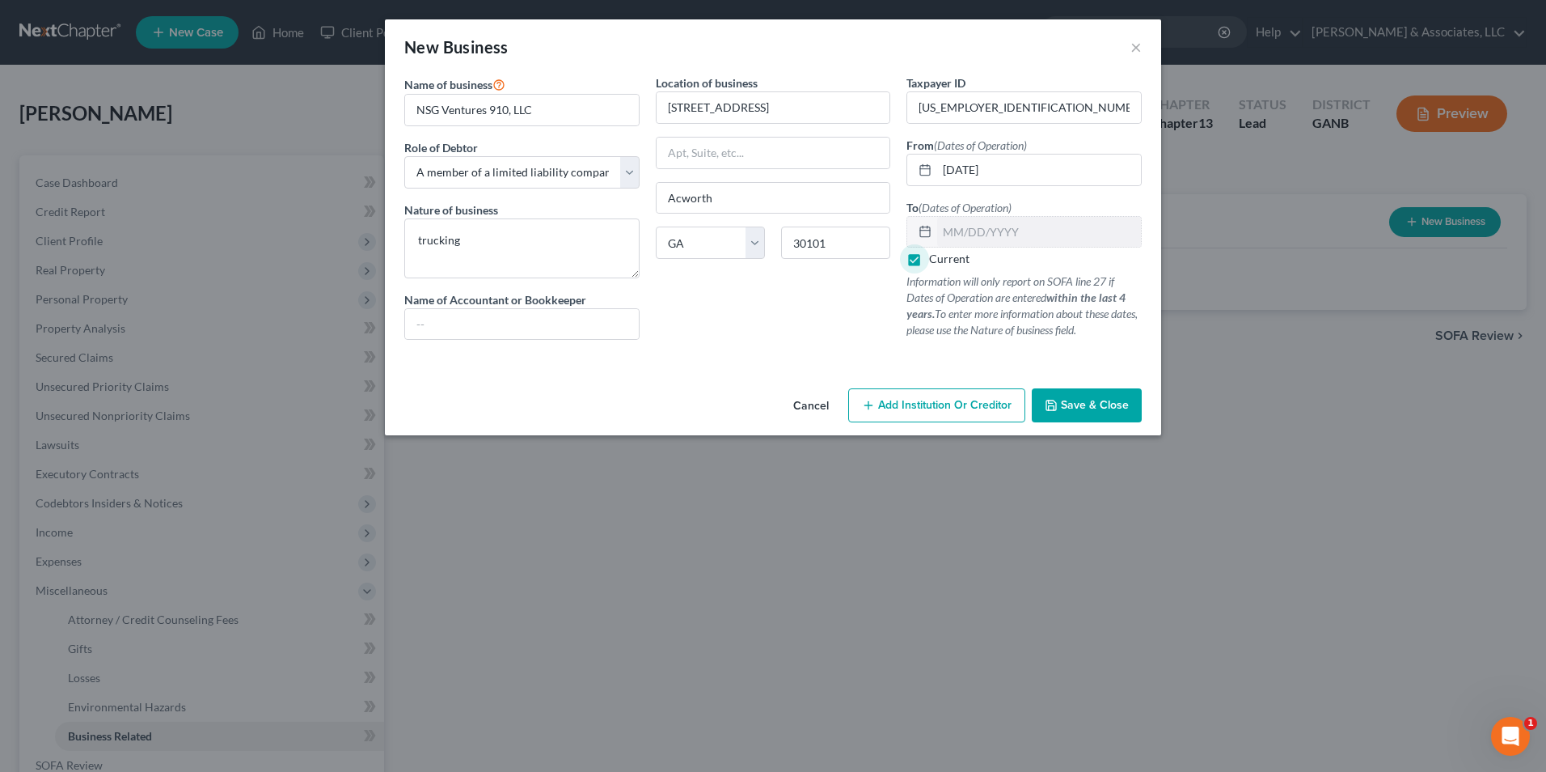
click at [929, 258] on label "Current" at bounding box center [949, 259] width 40 height 16
click at [936, 258] on input "Current" at bounding box center [941, 256] width 11 height 11
click at [1016, 237] on input "text" at bounding box center [1039, 232] width 204 height 31
click at [1098, 404] on span "Save & Close" at bounding box center [1095, 405] width 68 height 14
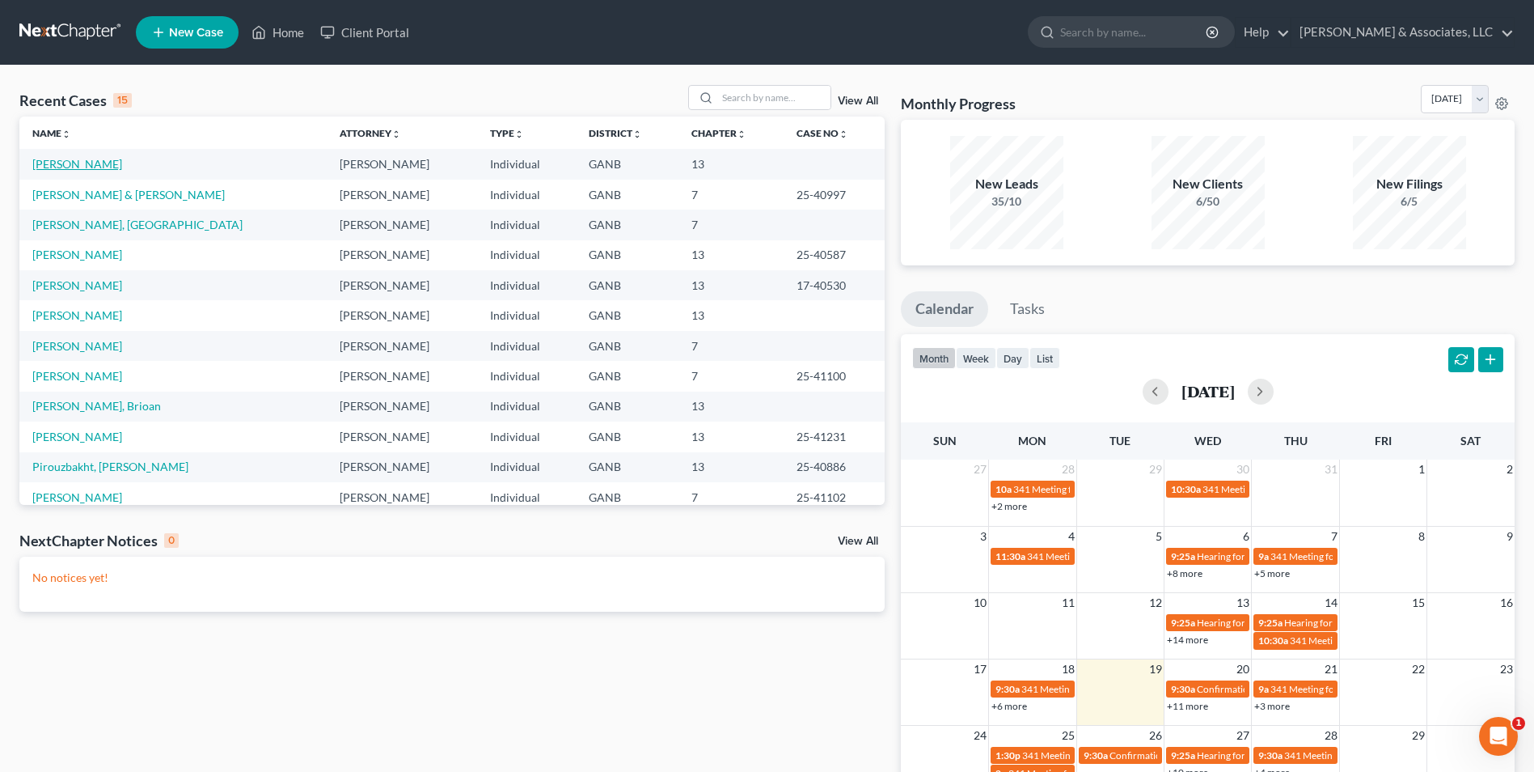
click at [68, 170] on link "[PERSON_NAME]" at bounding box center [77, 164] width 90 height 14
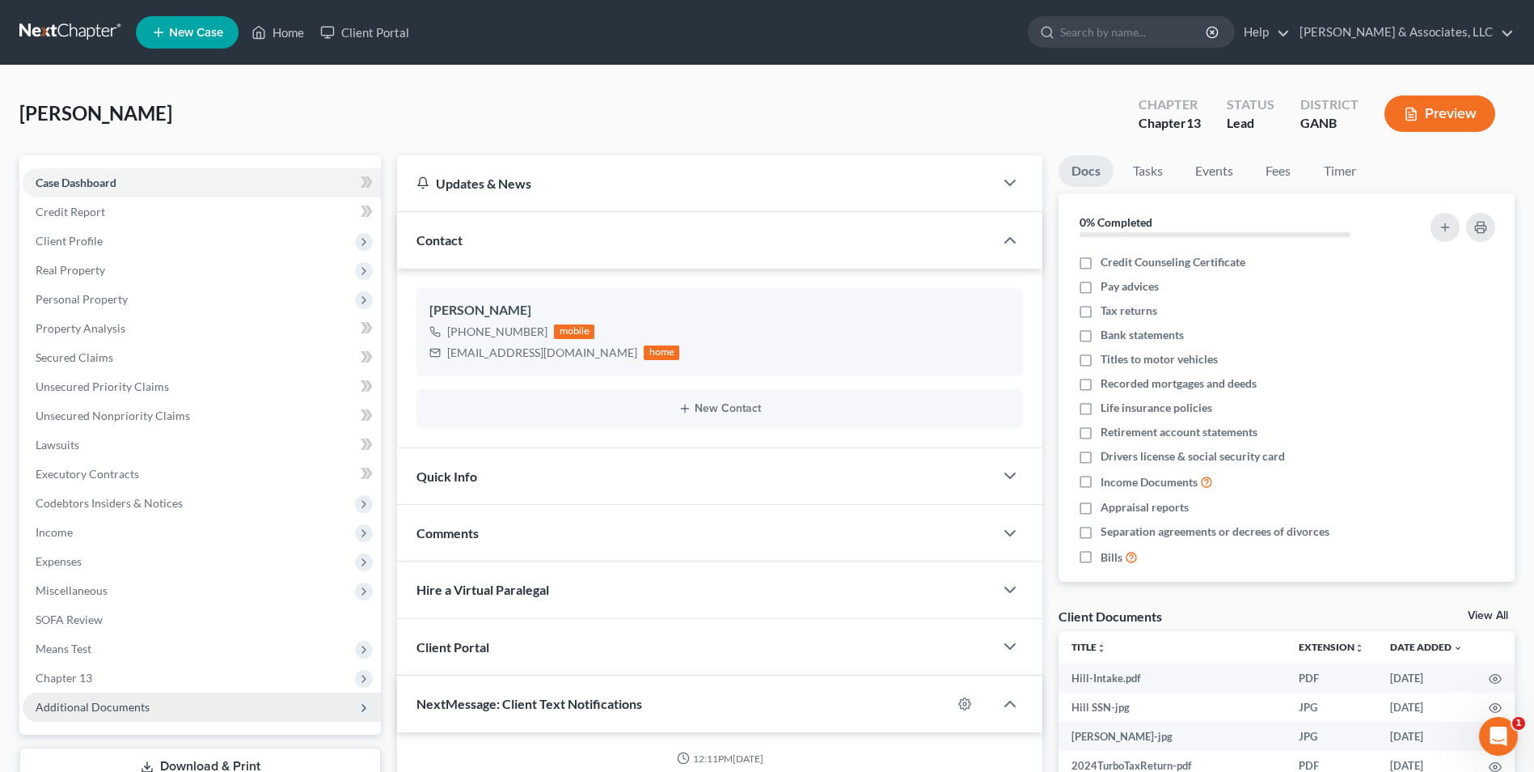
scroll to position [737, 0]
click at [116, 708] on span "Additional Documents" at bounding box center [93, 707] width 114 height 14
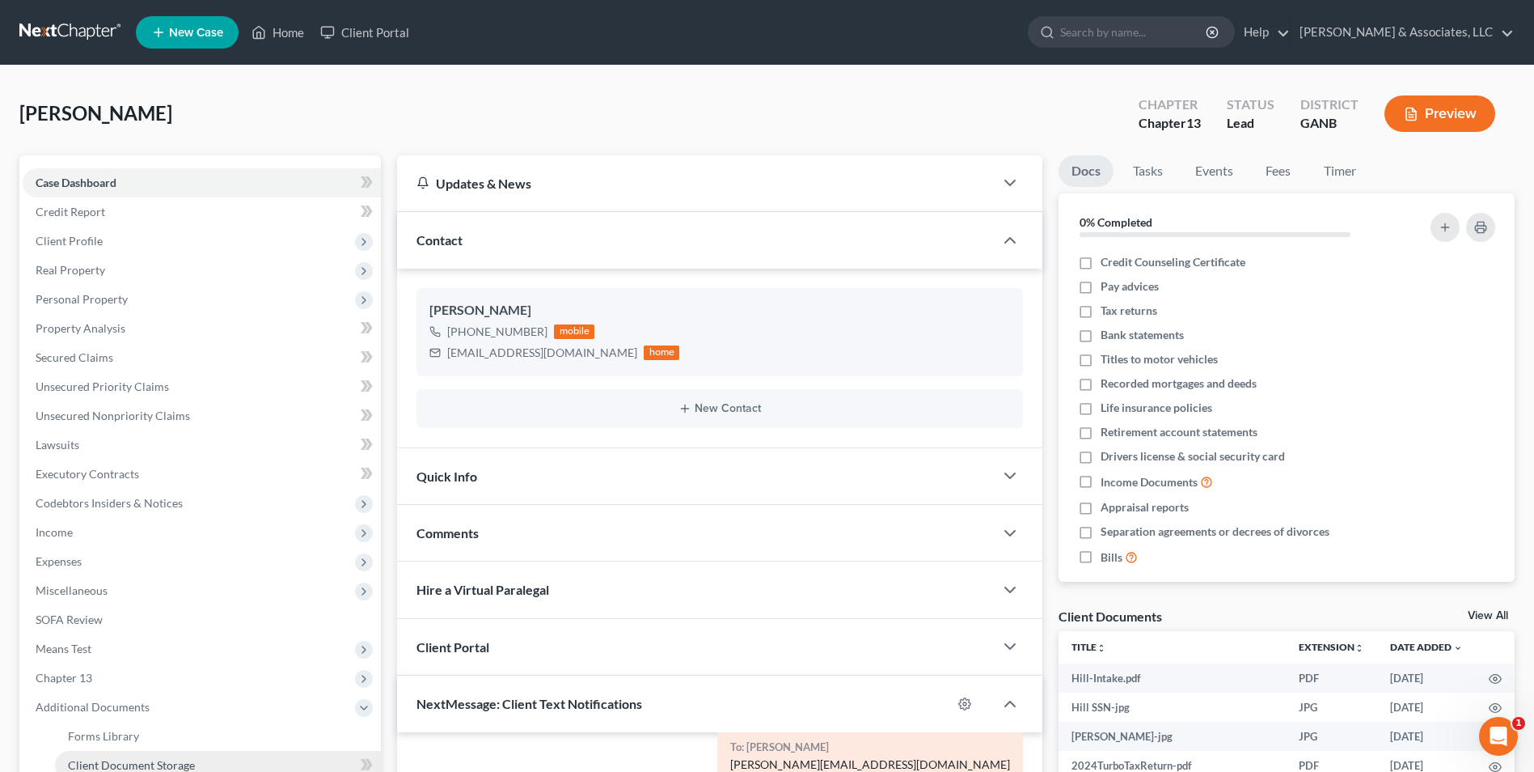
click at [143, 759] on span "Client Document Storage" at bounding box center [131, 765] width 127 height 14
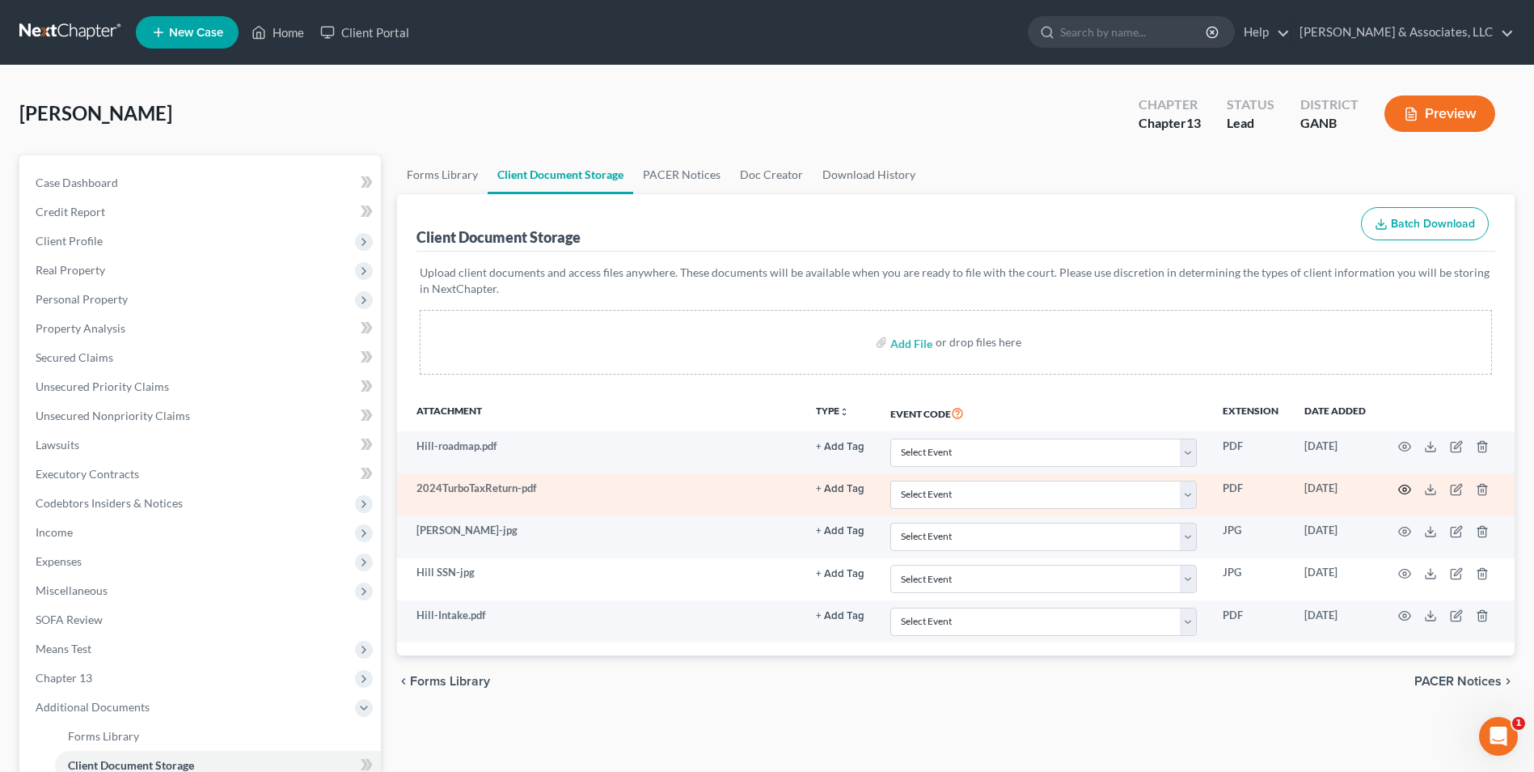
click at [1400, 486] on icon "button" at bounding box center [1404, 489] width 13 height 13
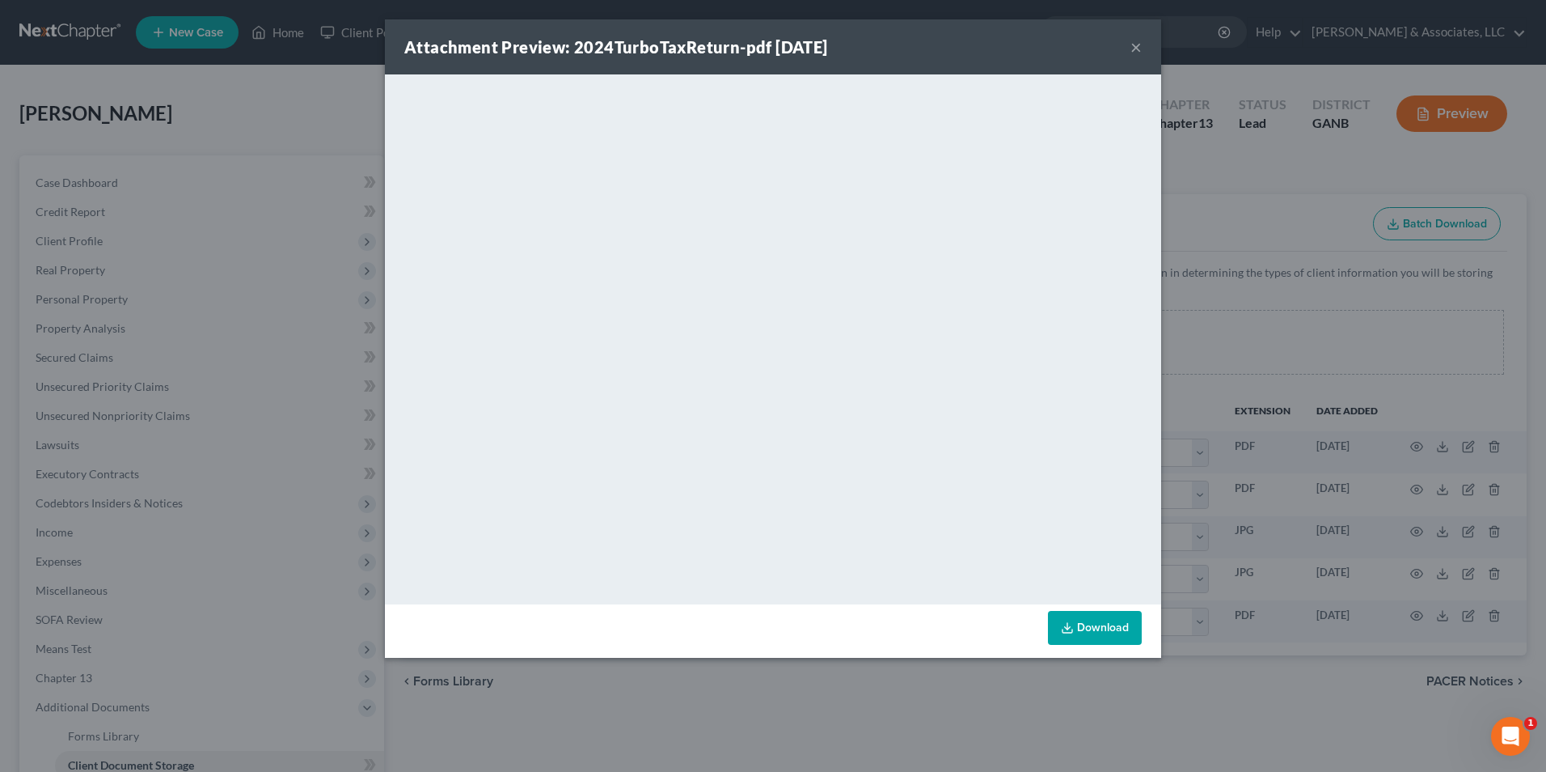
click at [1139, 44] on button "×" at bounding box center [1136, 46] width 11 height 19
